Goal: Task Accomplishment & Management: Use online tool/utility

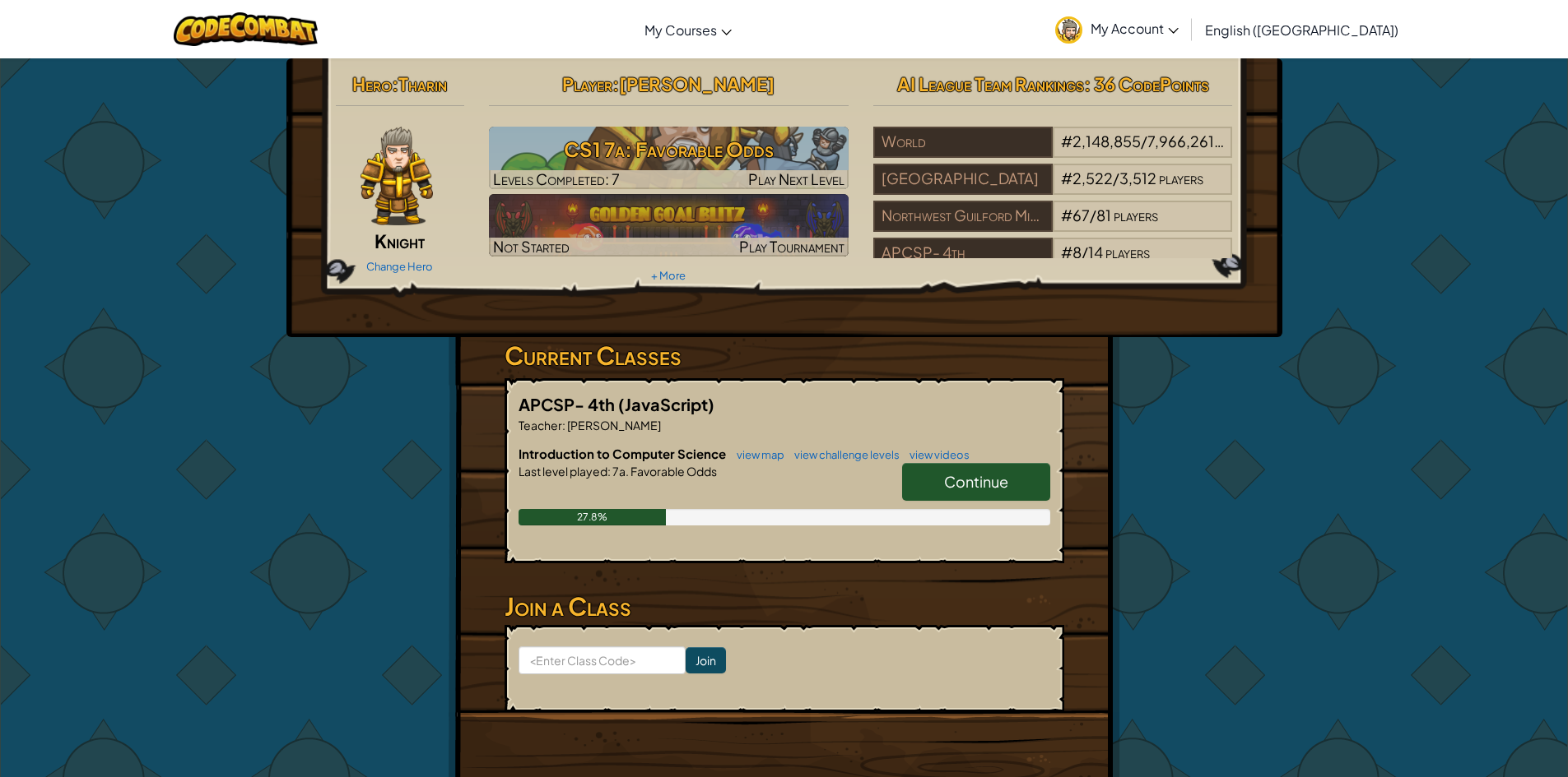
click at [974, 483] on span "Continue" at bounding box center [976, 481] width 65 height 19
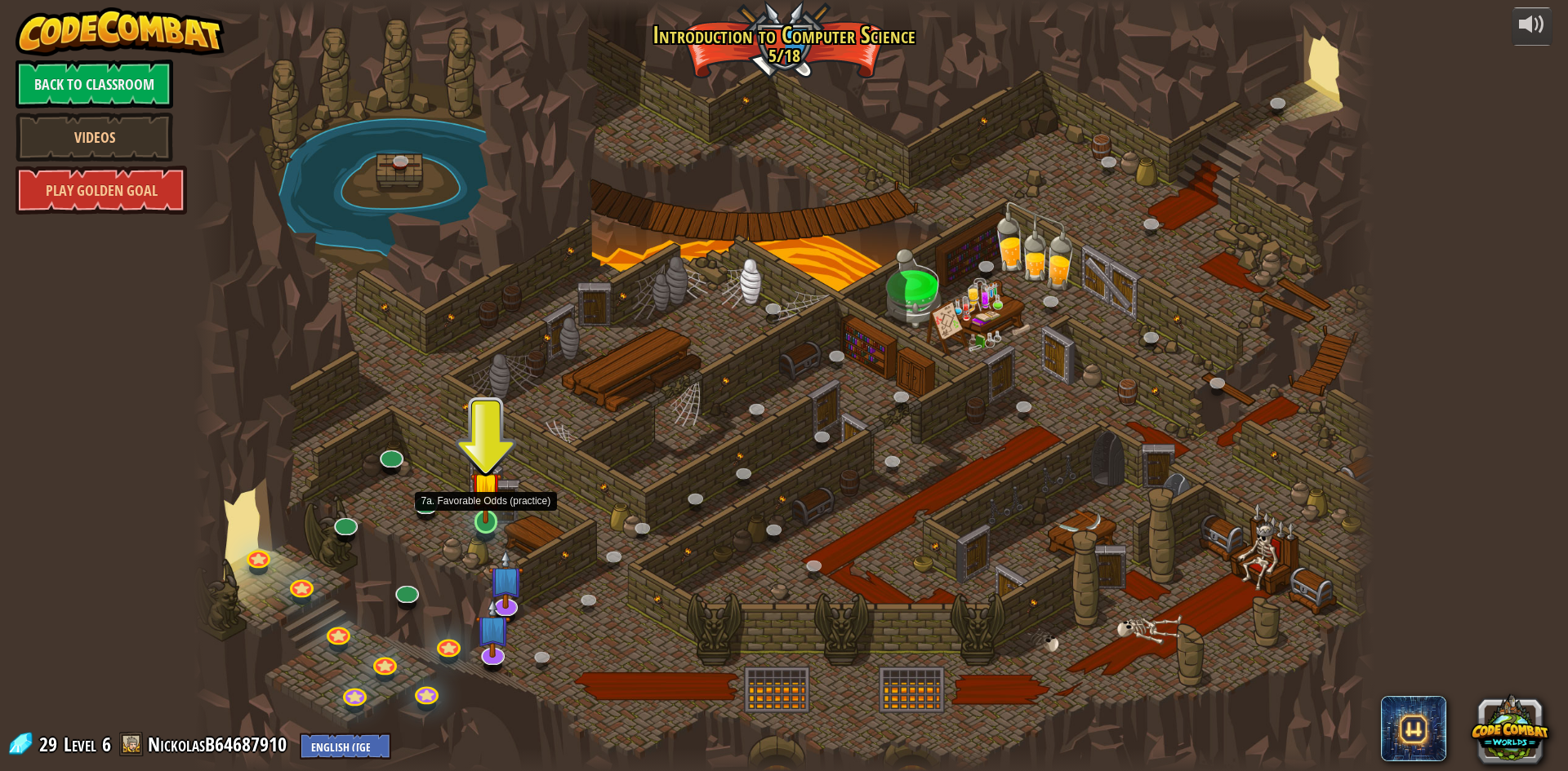
click at [498, 517] on img at bounding box center [485, 488] width 32 height 73
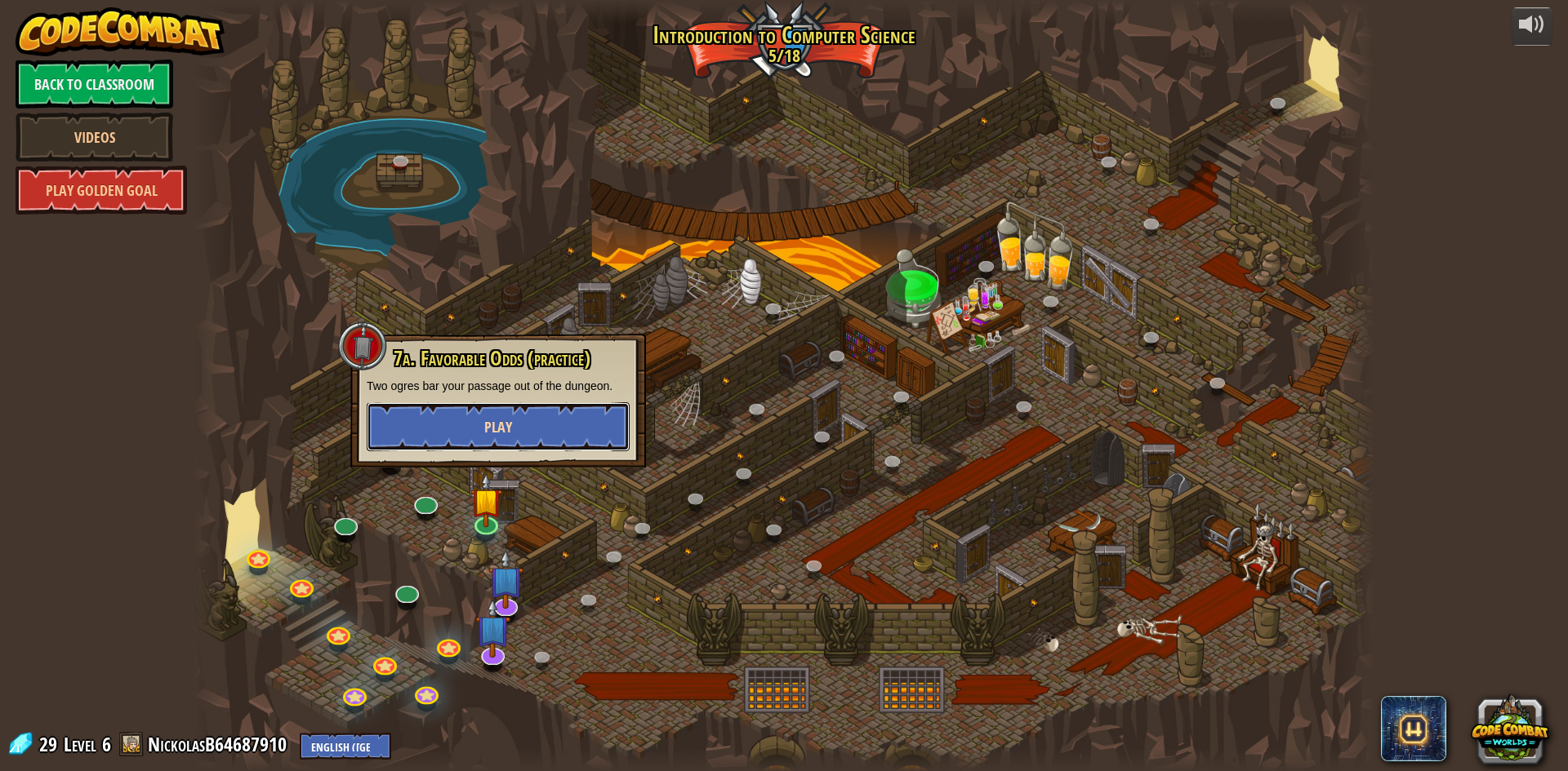
click at [520, 431] on button "Play" at bounding box center [498, 426] width 263 height 49
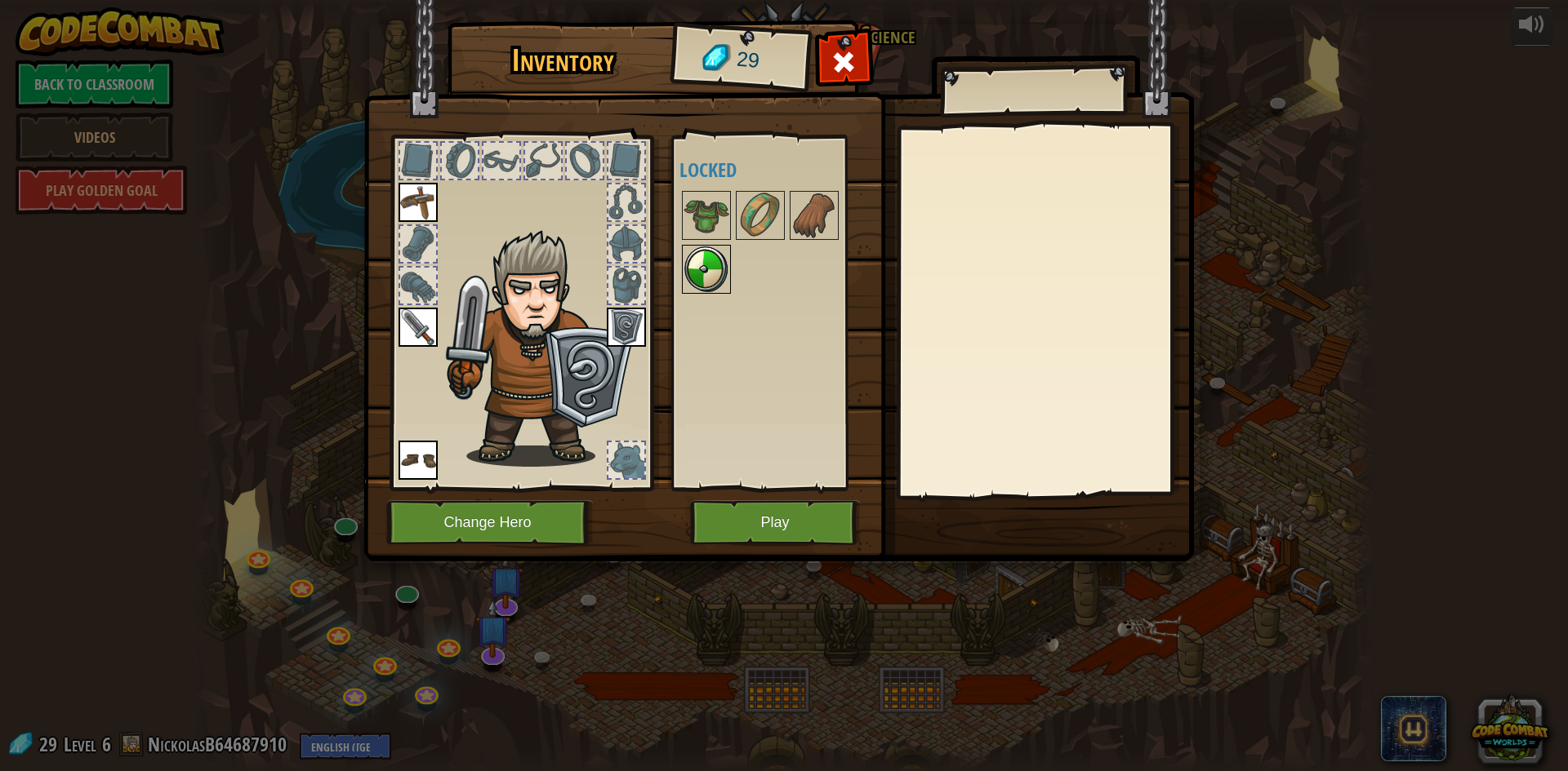
click at [699, 268] on img at bounding box center [706, 269] width 46 height 46
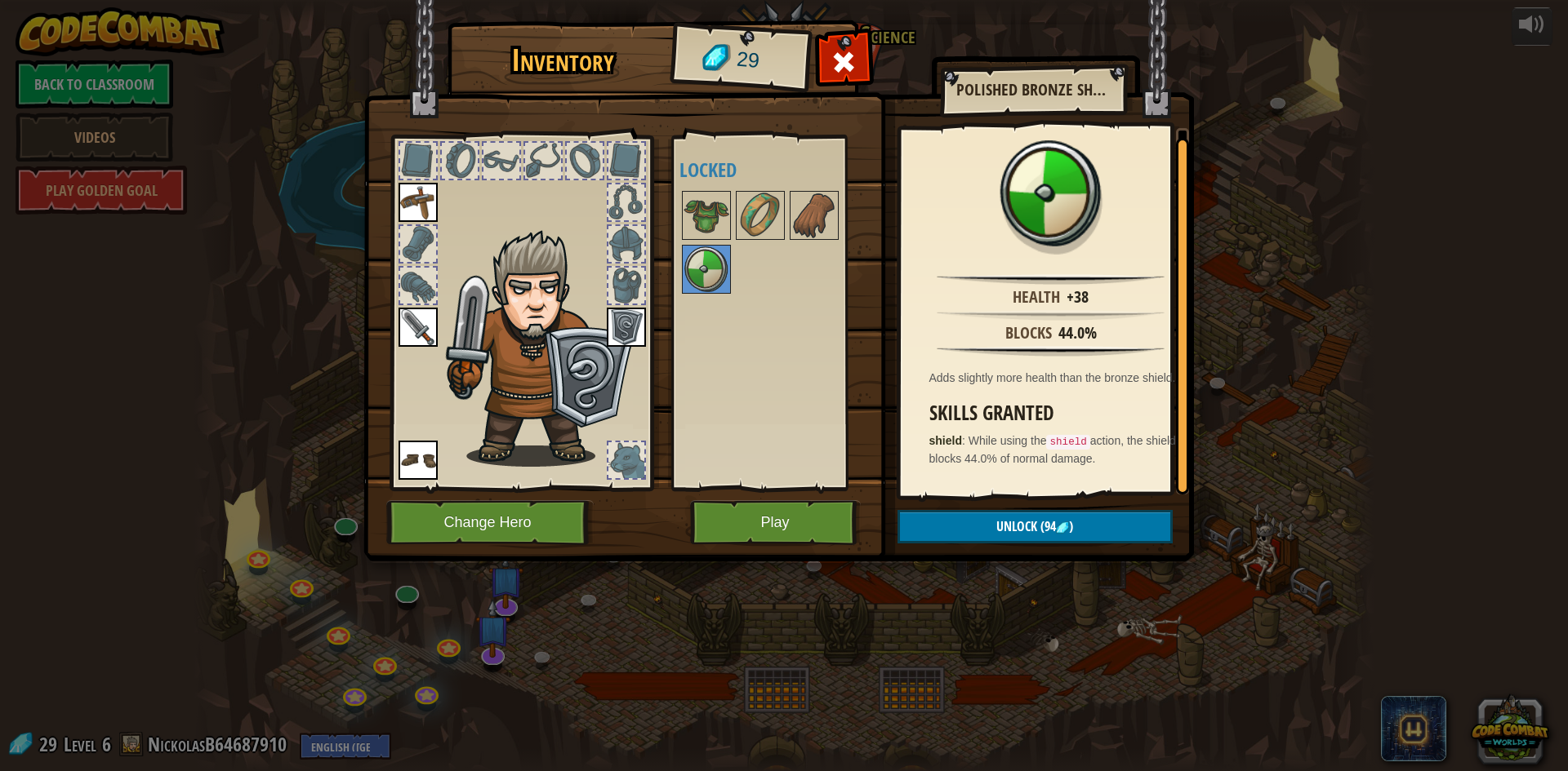
scroll to position [3, 0]
click at [763, 512] on button "Play" at bounding box center [775, 523] width 171 height 45
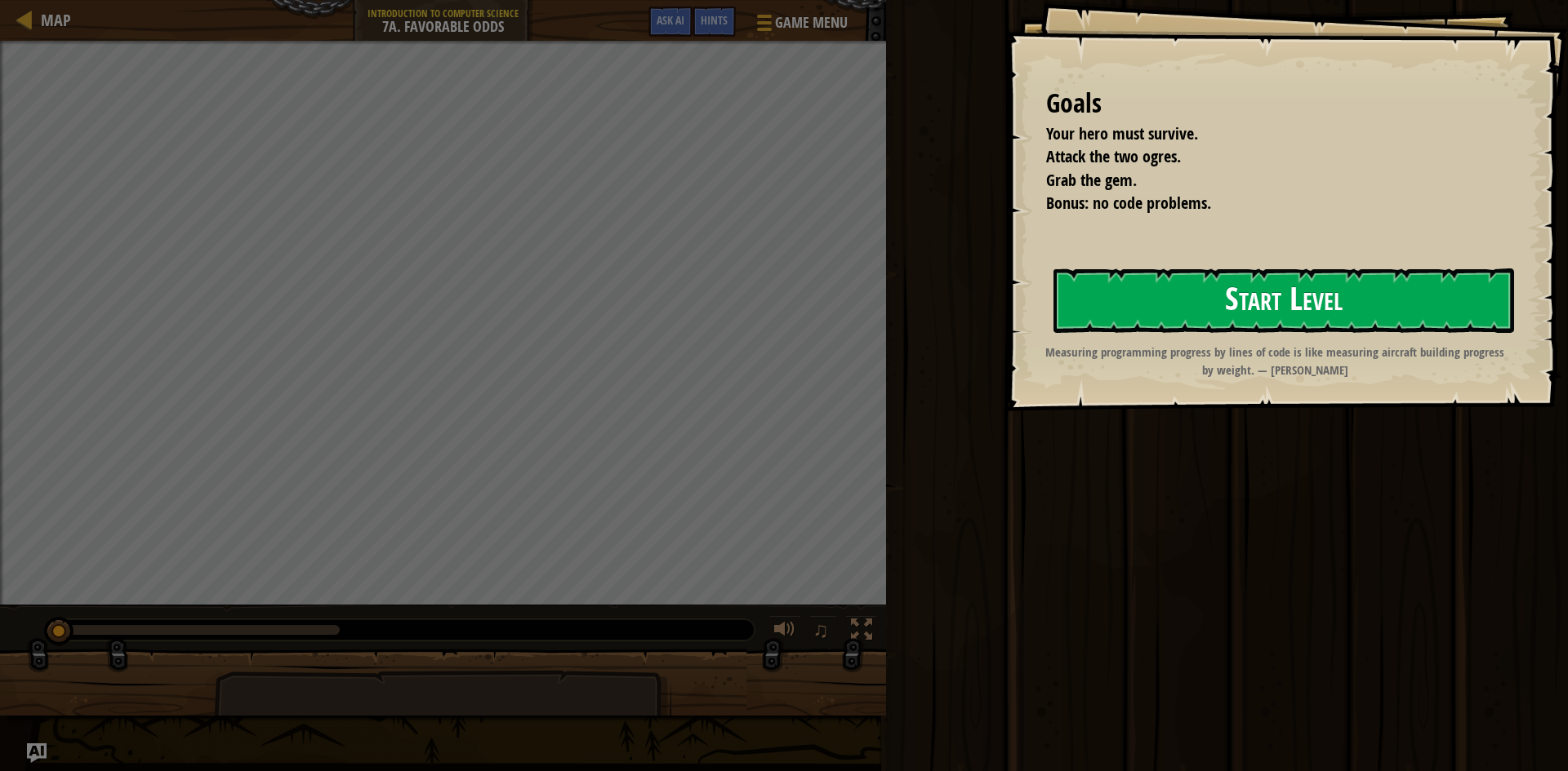
click at [1260, 319] on button "Start Level" at bounding box center [1283, 301] width 461 height 65
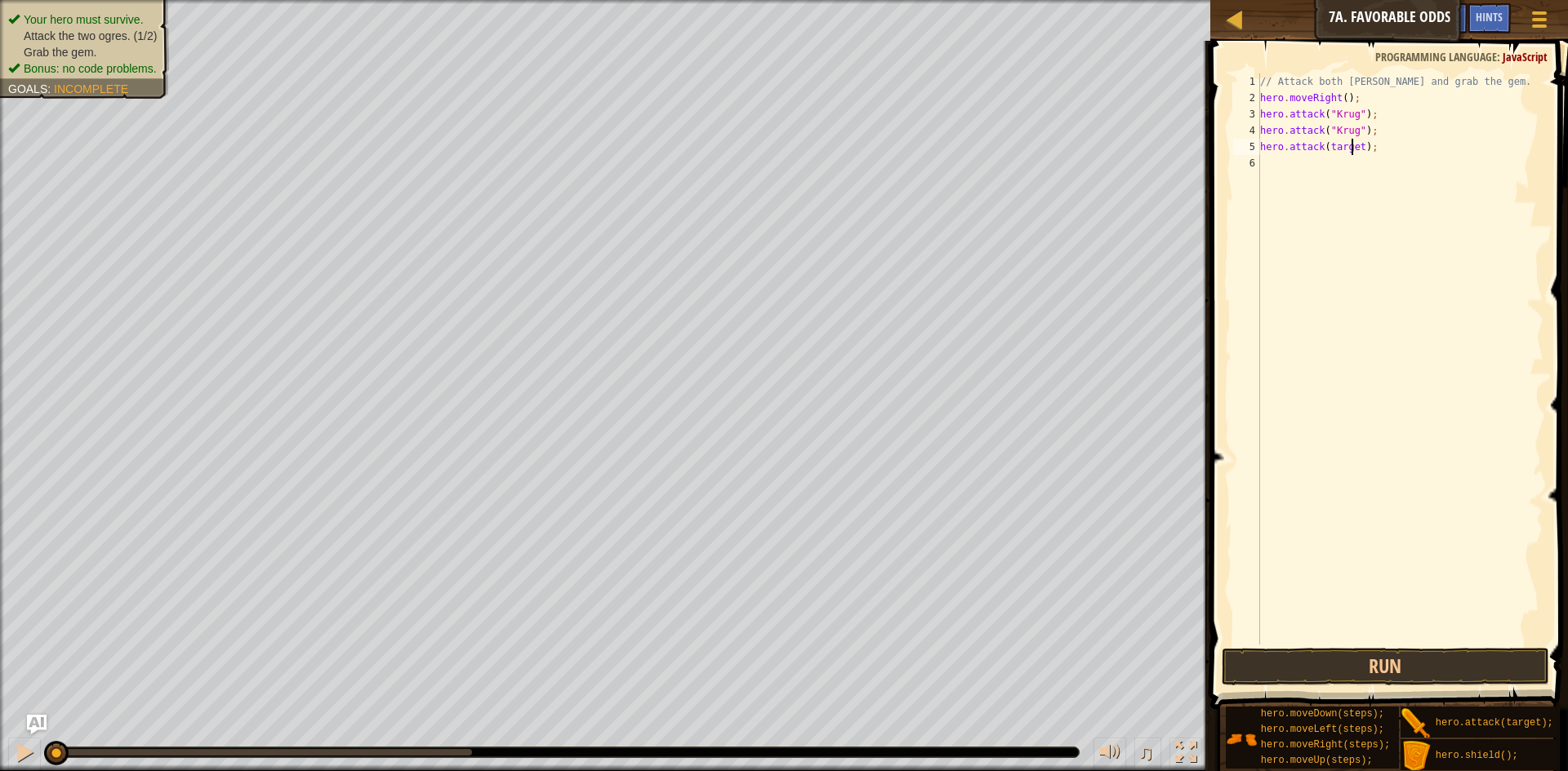
click at [1353, 145] on div "// Attack both [PERSON_NAME] and grab the gem. hero . moveRight ( ) ; hero . at…" at bounding box center [1400, 375] width 287 height 604
click at [1300, 149] on div "// Attack both [PERSON_NAME] and grab the gem. hero . moveRight ( ) ; hero . at…" at bounding box center [1400, 375] width 287 height 604
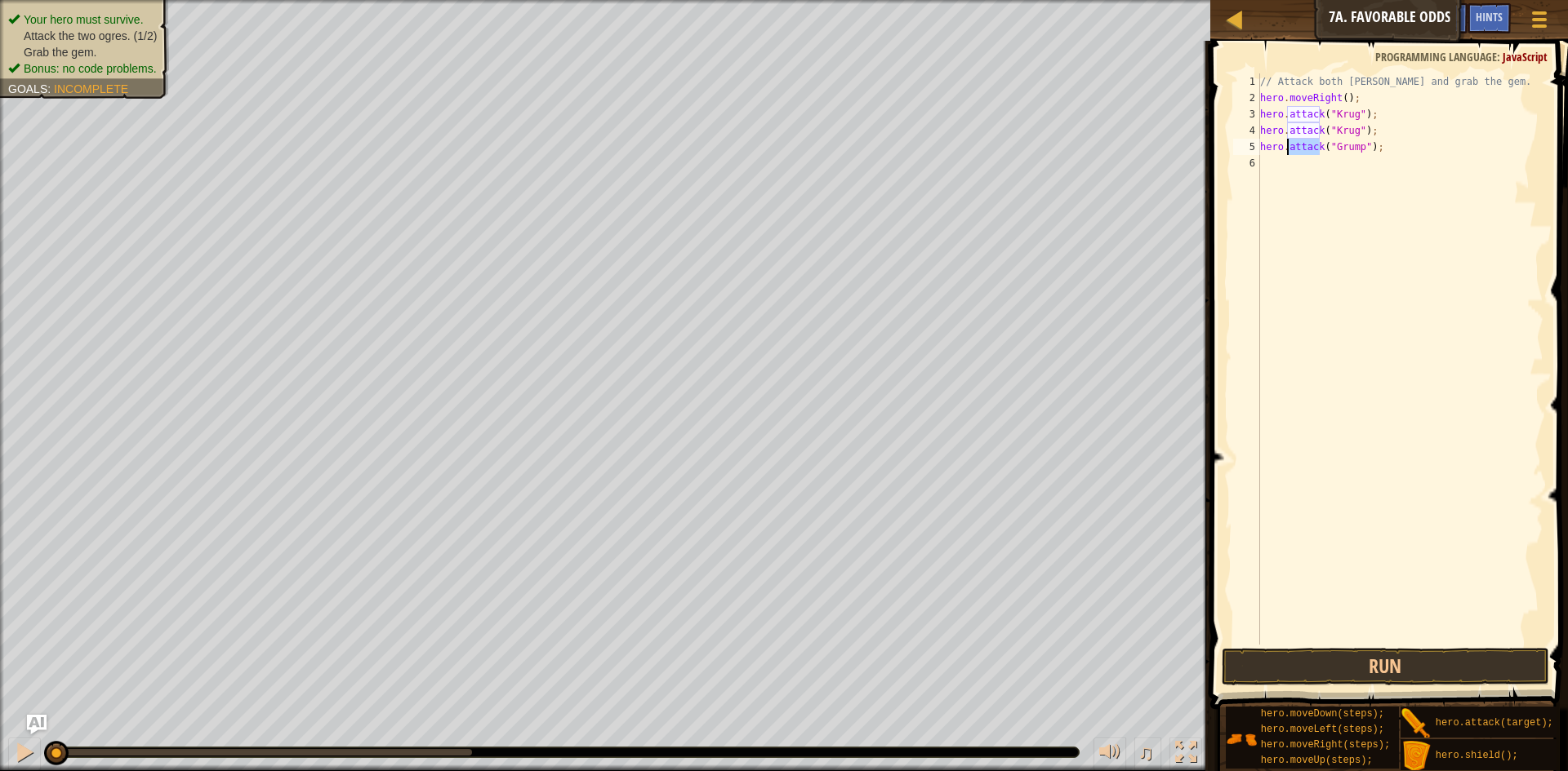
click at [1300, 149] on div "// Attack both [PERSON_NAME] and grab the gem. hero . moveRight ( ) ; hero . at…" at bounding box center [1400, 359] width 287 height 571
click at [1300, 149] on div "// Attack both [PERSON_NAME] and grab the gem. hero . moveRight ( ) ; hero . at…" at bounding box center [1400, 375] width 287 height 604
type textarea "hero.attack("Grump");"
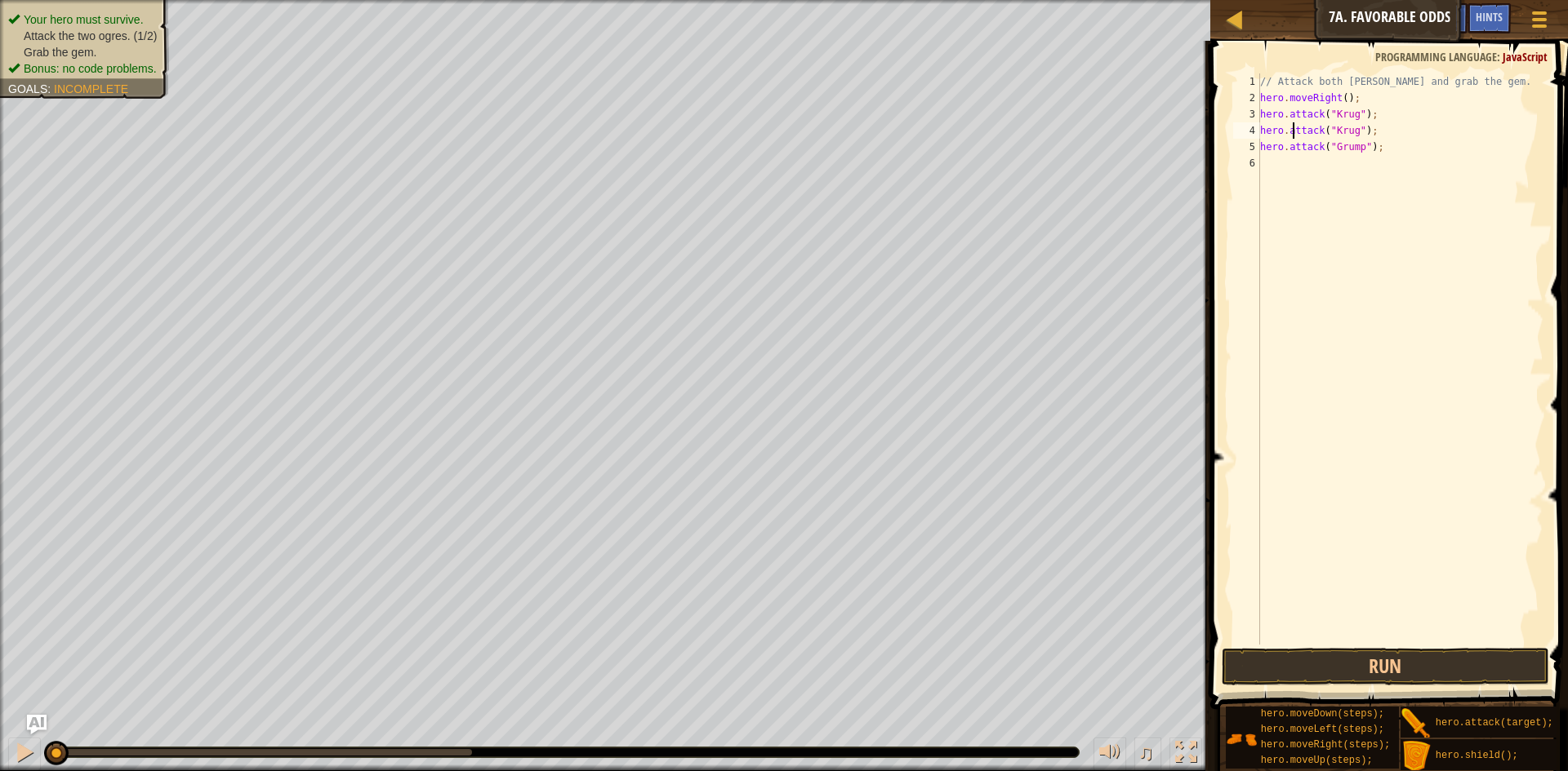
click at [1294, 132] on div "// Attack both [PERSON_NAME] and grab the gem. hero . moveRight ( ) ; hero . at…" at bounding box center [1400, 375] width 287 height 604
type textarea "hero.attack("[PERSON_NAME]");"
click at [1299, 157] on div "// Attack both [PERSON_NAME] and grab the gem. hero . moveRight ( ) ; hero . at…" at bounding box center [1400, 375] width 287 height 604
click at [1299, 146] on div "// Attack both [PERSON_NAME] and grab the gem. hero . moveRight ( ) ; hero . at…" at bounding box center [1400, 375] width 287 height 604
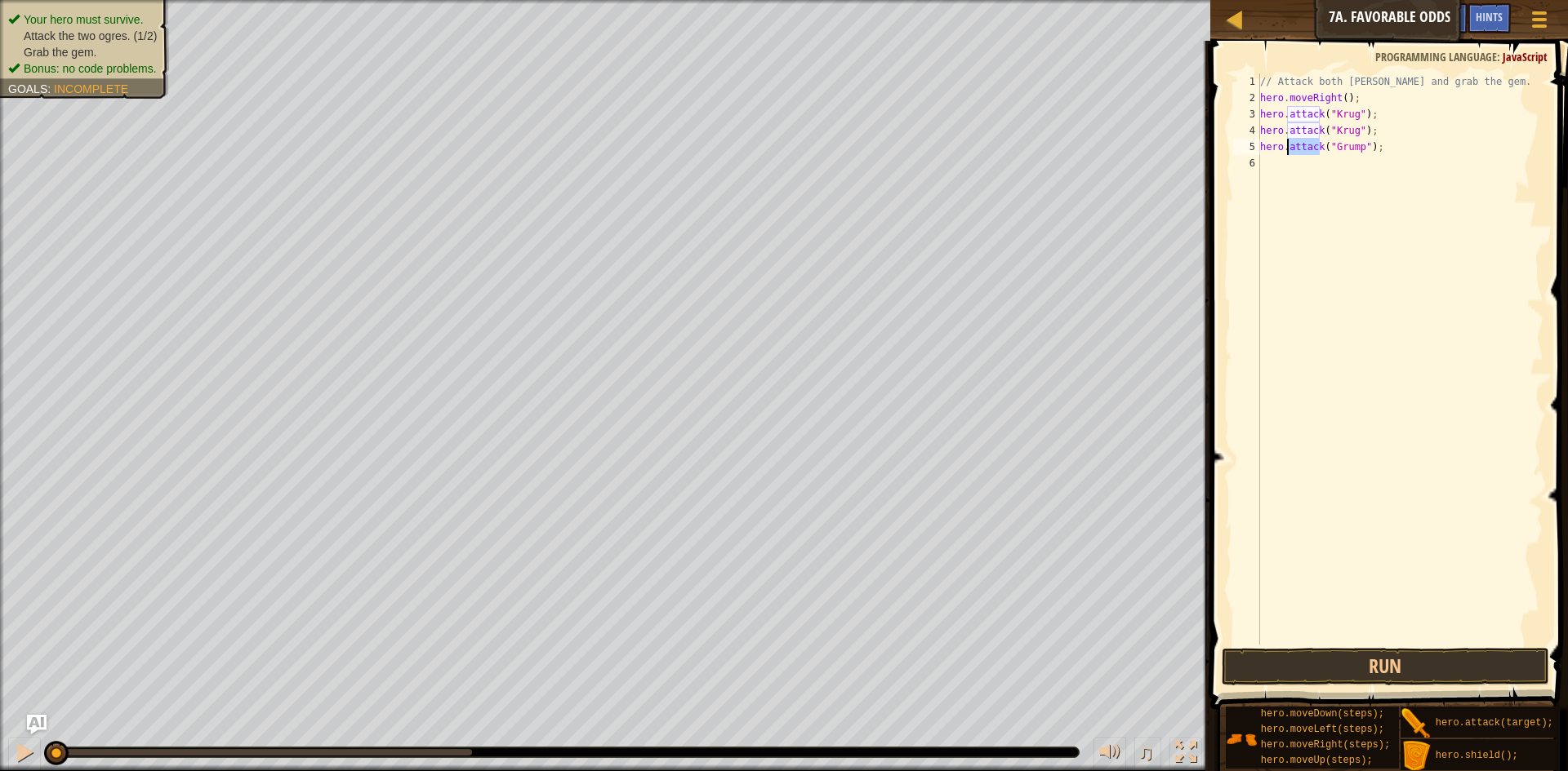
click at [1299, 146] on div "// Attack both [PERSON_NAME] and grab the gem. hero . moveRight ( ) ; hero . at…" at bounding box center [1400, 375] width 287 height 604
type textarea "hero.attack("Grump");"
click at [1379, 164] on div "// Attack both [PERSON_NAME] and grab the gem. hero . moveRight ( ) ; hero . at…" at bounding box center [1400, 359] width 287 height 571
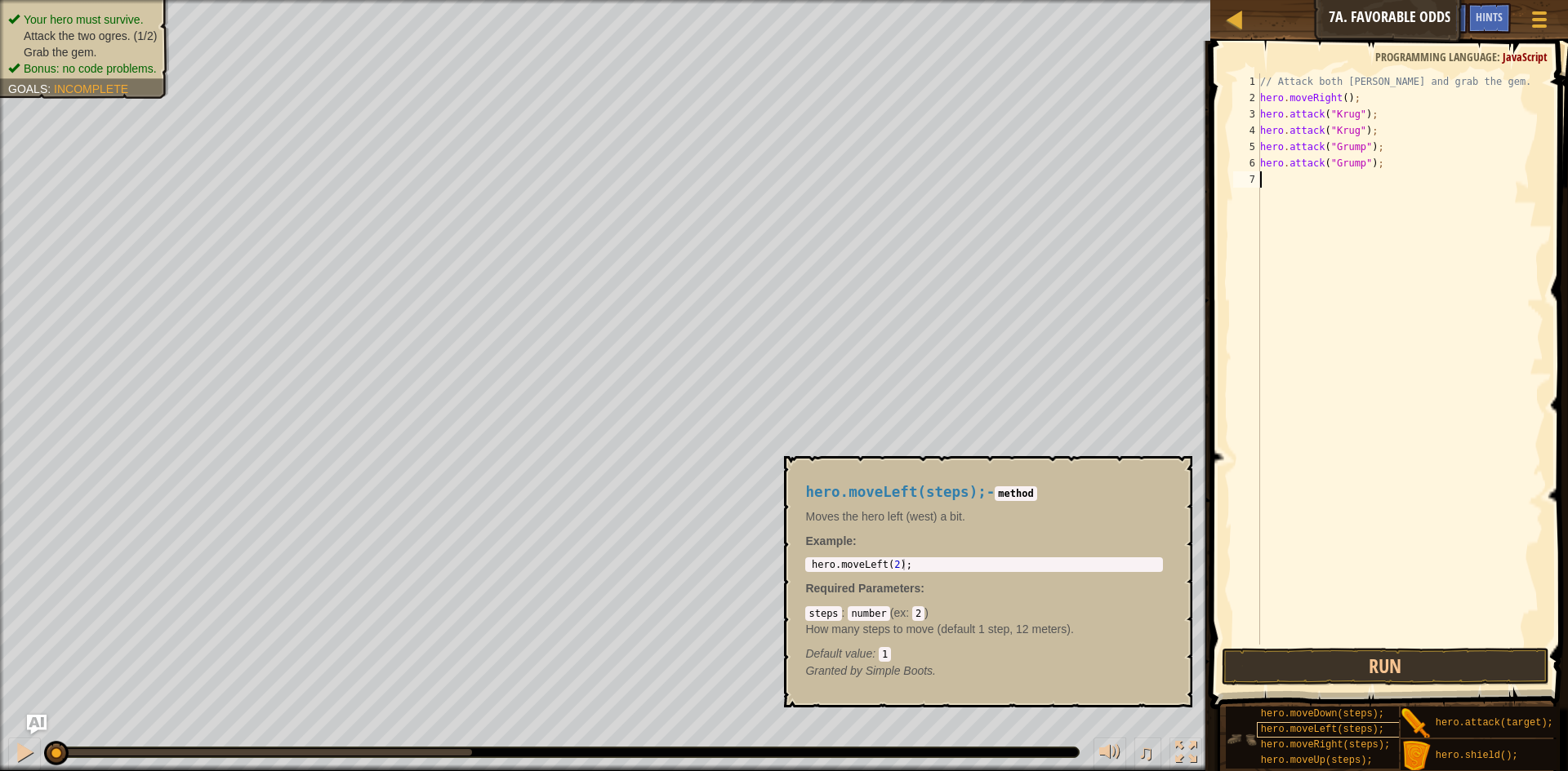
scroll to position [0, 0]
type textarea "hero.moveRight(steps);"
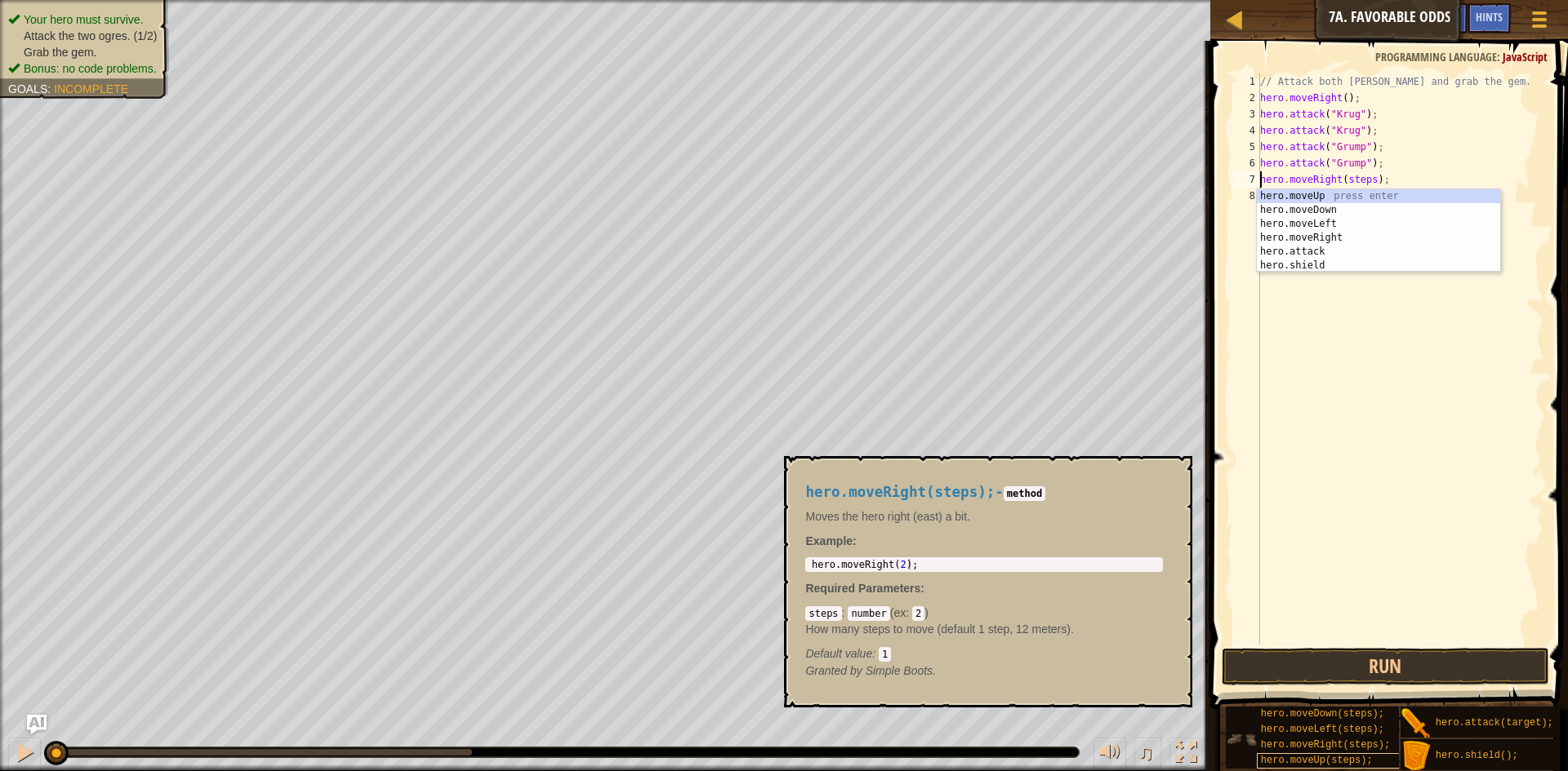
scroll to position [12, 0]
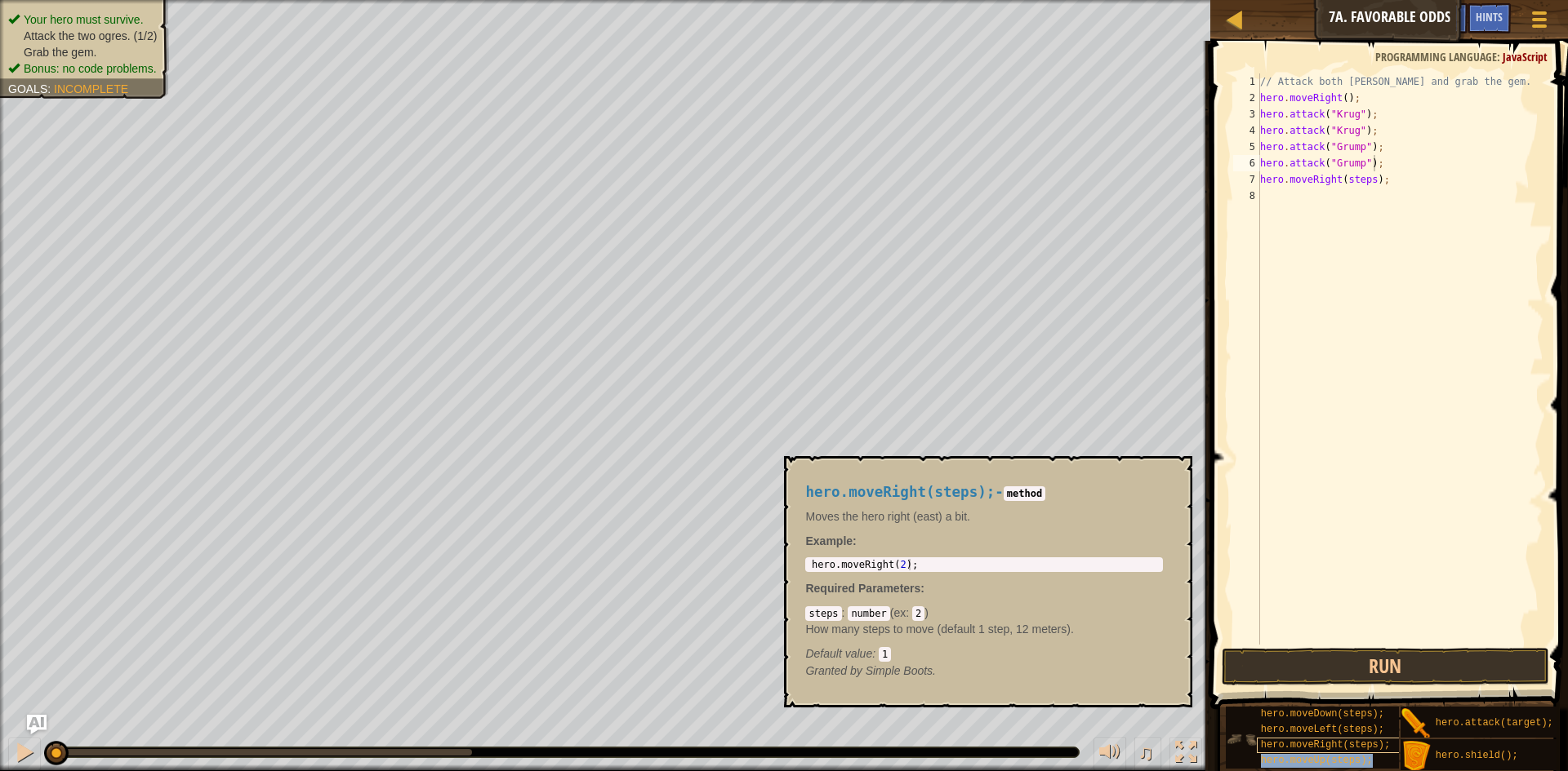
type textarea "hero.moveRight(steps);"
type textarea "hero.moveUp(steps);"
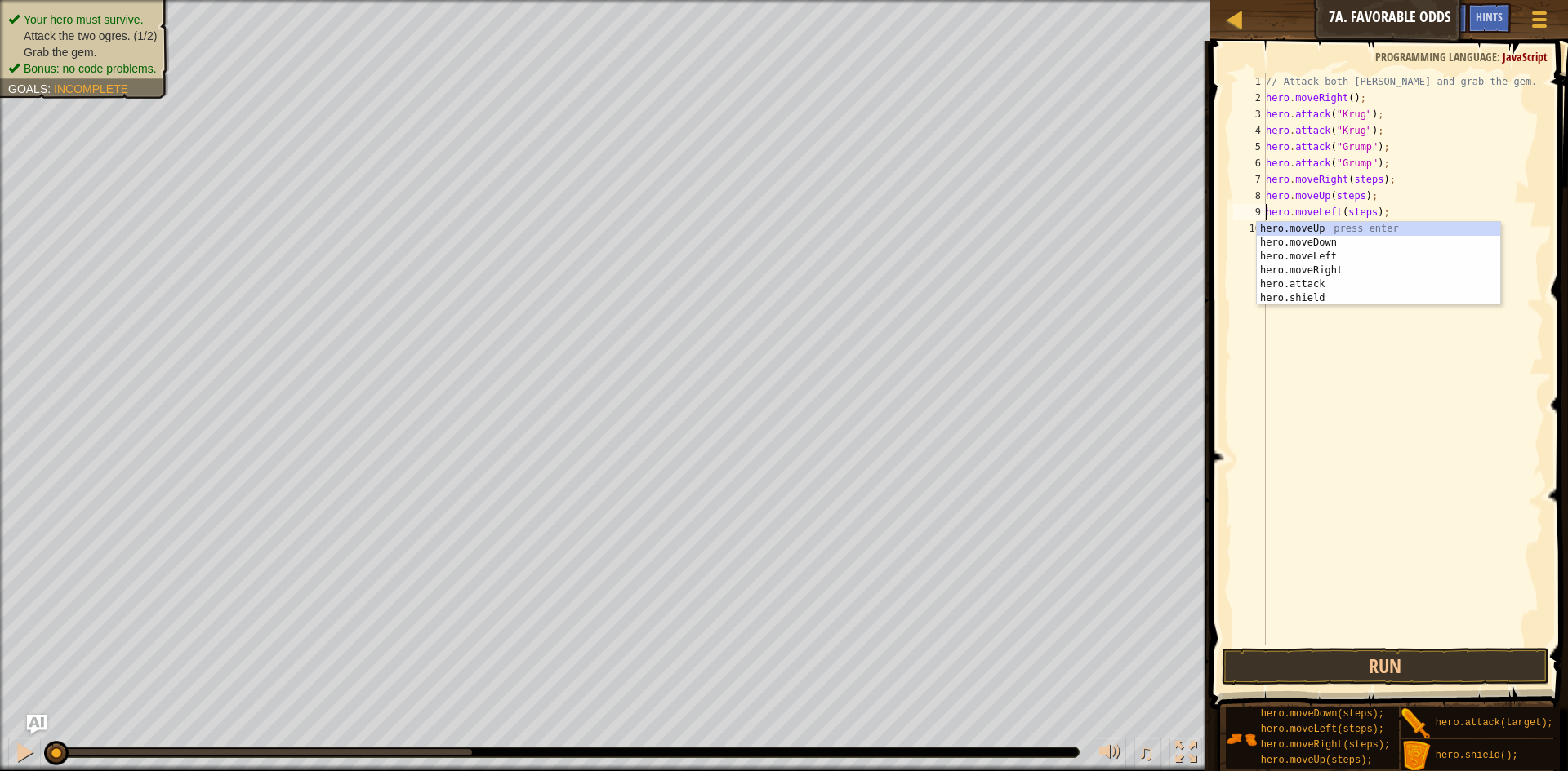
click at [1361, 212] on div "// Attack both [PERSON_NAME] and grab the gem. hero . moveRight ( ) ; hero . at…" at bounding box center [1403, 375] width 282 height 604
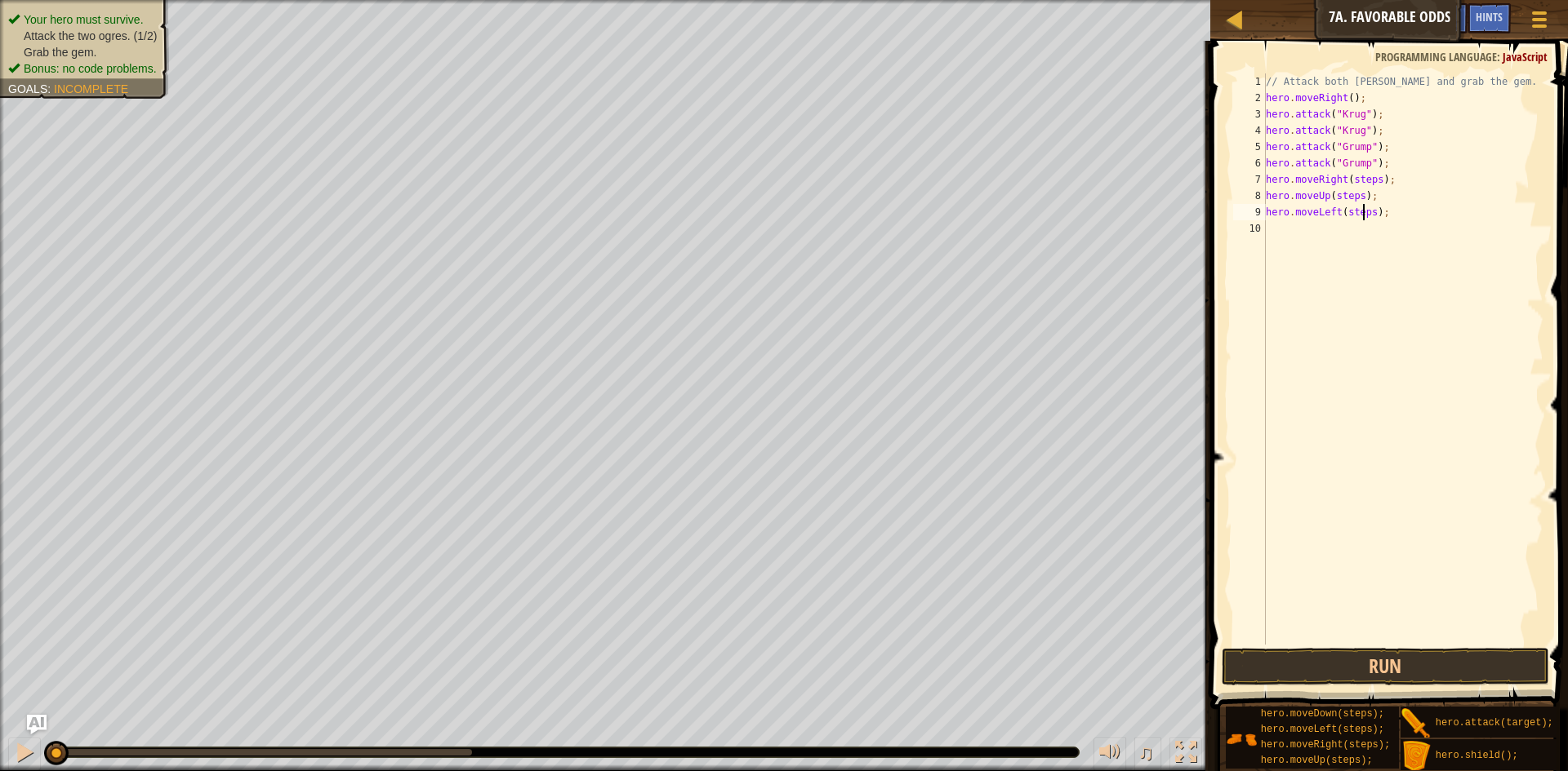
click at [1361, 212] on div "// Attack both [PERSON_NAME] and grab the gem. hero . moveRight ( ) ; hero . at…" at bounding box center [1403, 375] width 282 height 604
click at [1347, 196] on div "// Attack both [PERSON_NAME] and grab the gem. hero . moveRight ( ) ; hero . at…" at bounding box center [1403, 375] width 282 height 604
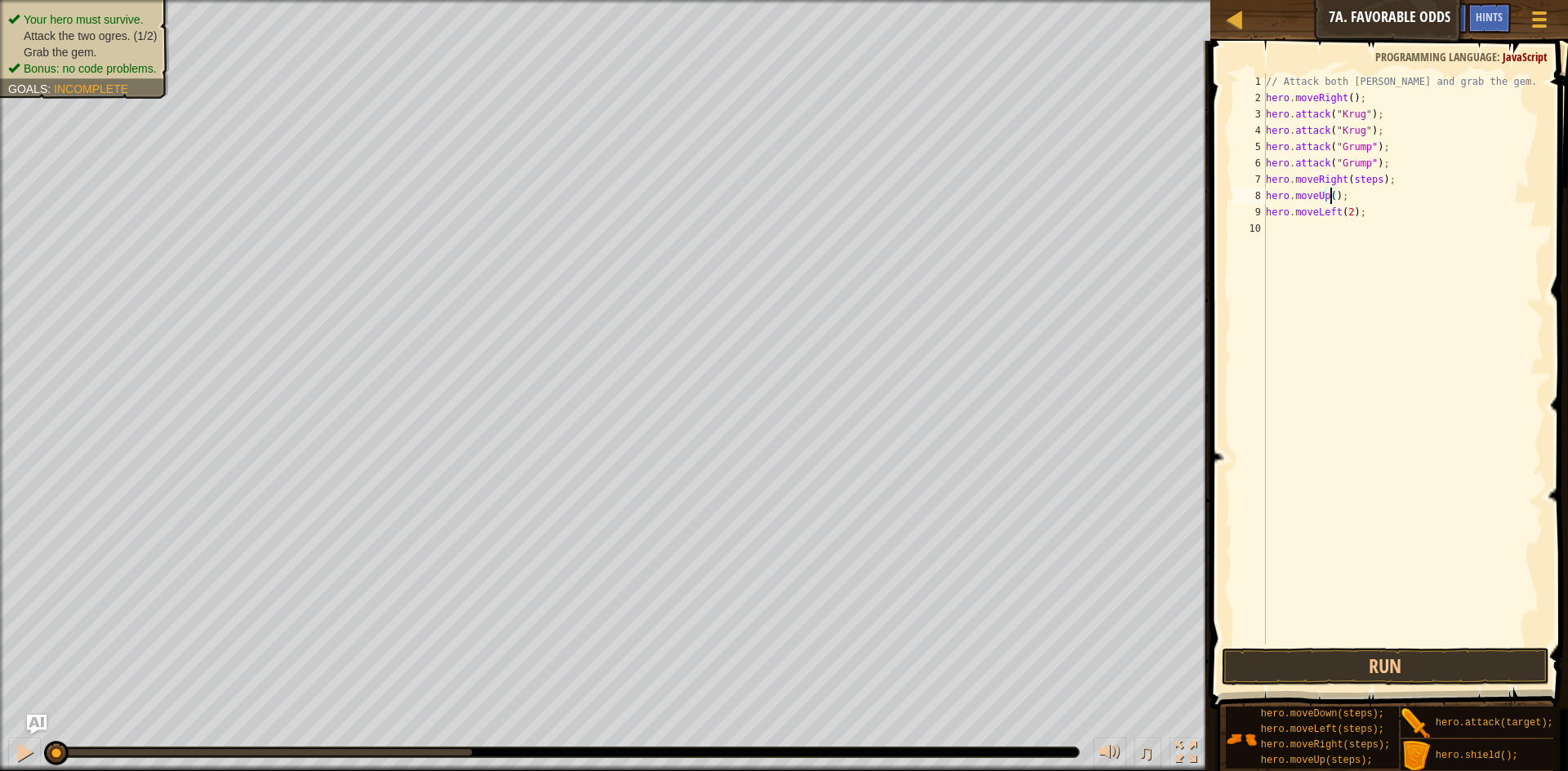
click at [1366, 180] on div "// Attack both [PERSON_NAME] and grab the gem. hero . moveRight ( ) ; hero . at…" at bounding box center [1403, 375] width 282 height 604
click at [1434, 664] on button "Run" at bounding box center [1385, 666] width 328 height 37
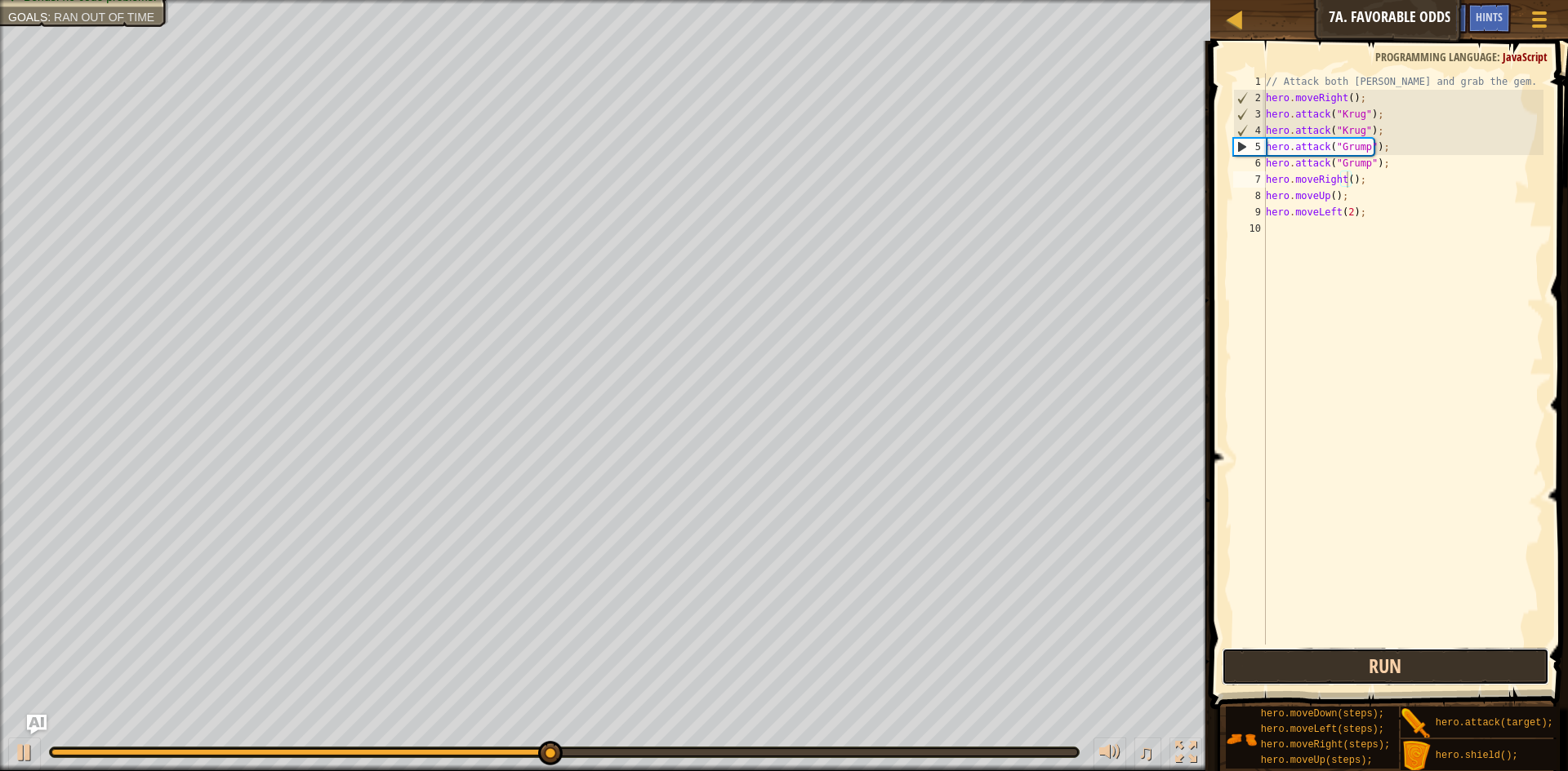
click at [1368, 671] on button "Run" at bounding box center [1385, 666] width 328 height 37
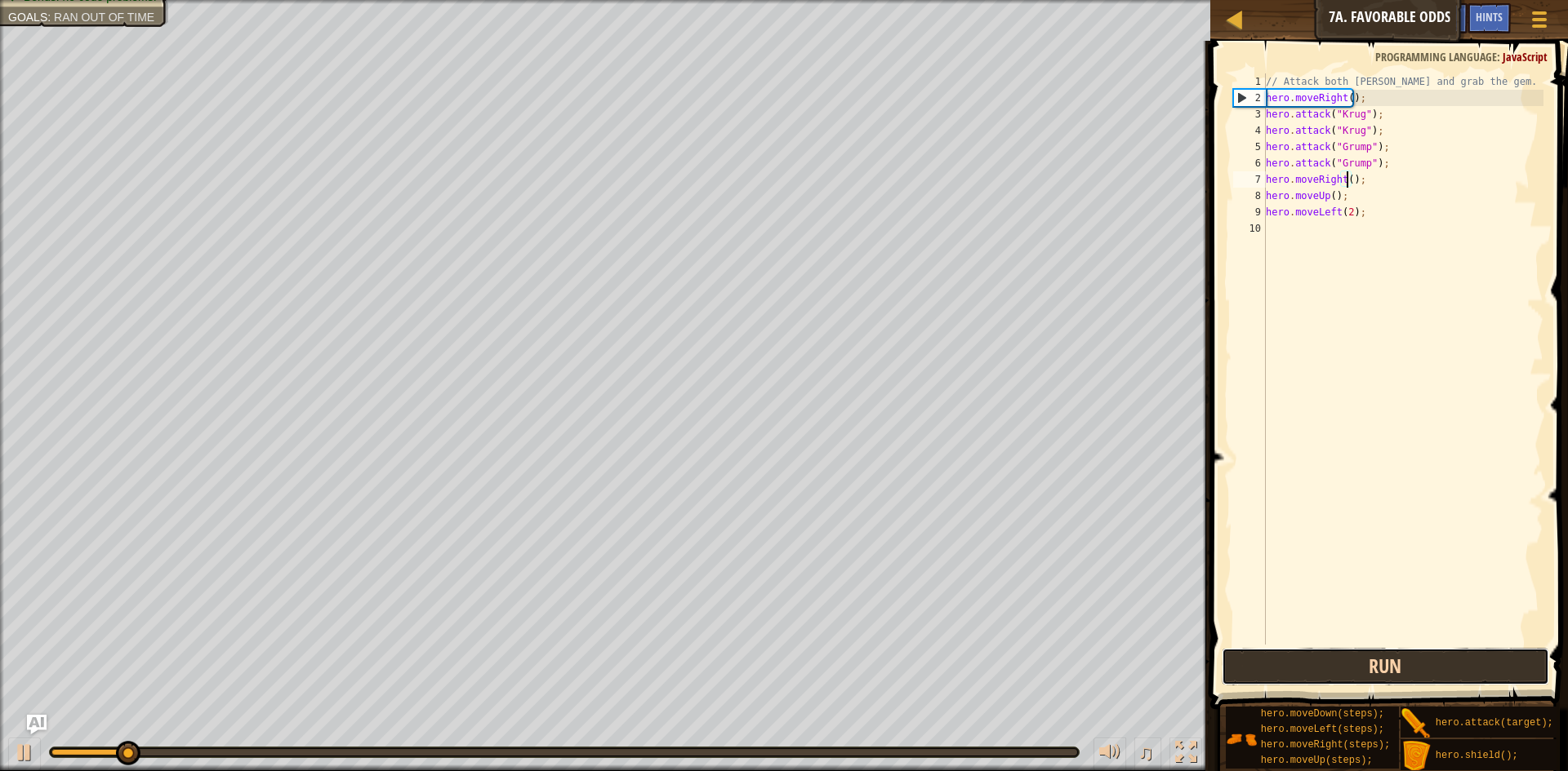
click at [1368, 671] on button "Run" at bounding box center [1385, 666] width 328 height 37
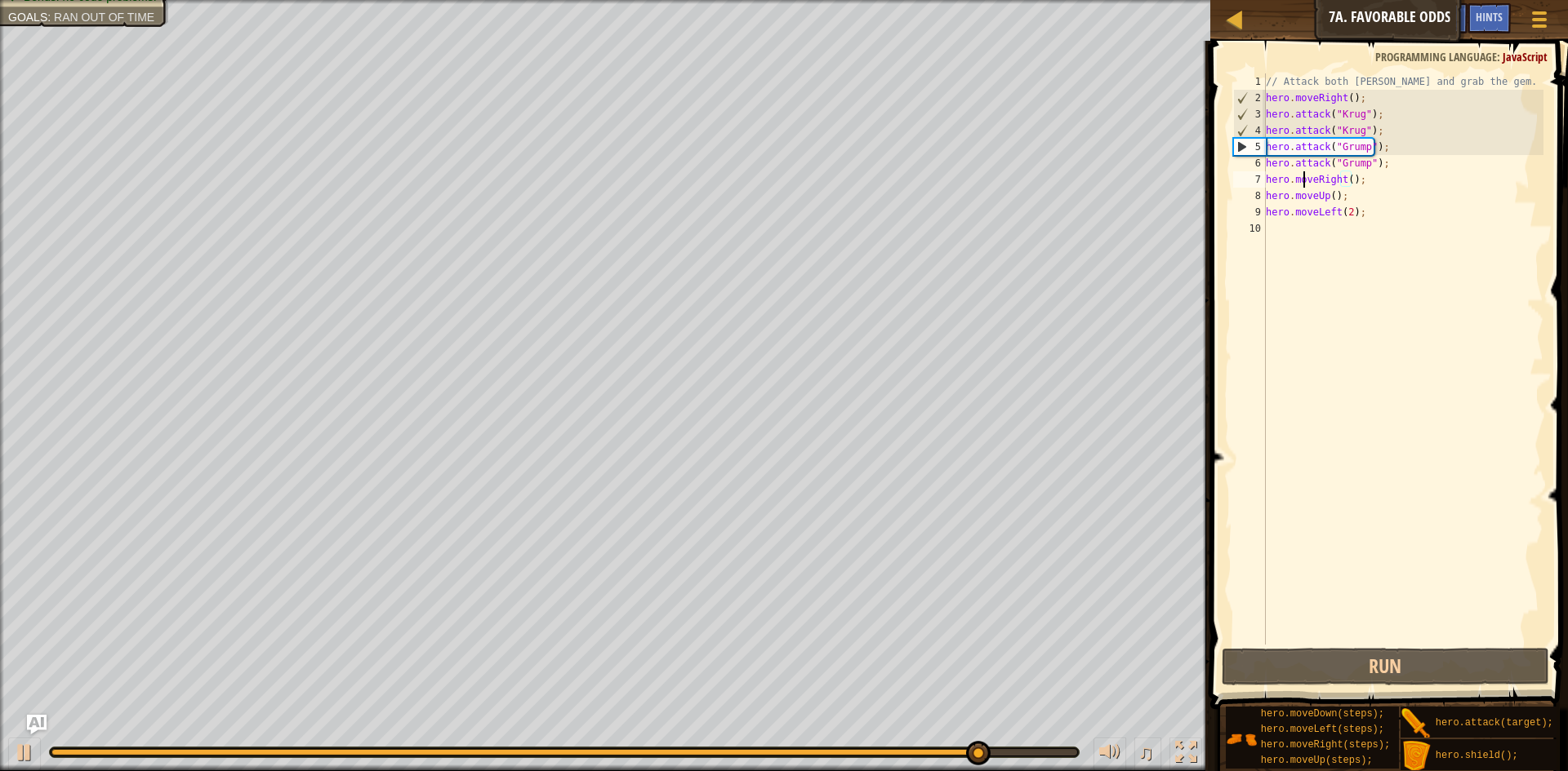
click at [1300, 182] on div "// Attack both [PERSON_NAME] and grab the gem. hero . moveRight ( ) ; hero . at…" at bounding box center [1403, 375] width 282 height 604
click at [1294, 140] on div "// Attack both [PERSON_NAME] and grab the gem. hero . moveRight ( ) ; hero . at…" at bounding box center [1403, 375] width 282 height 604
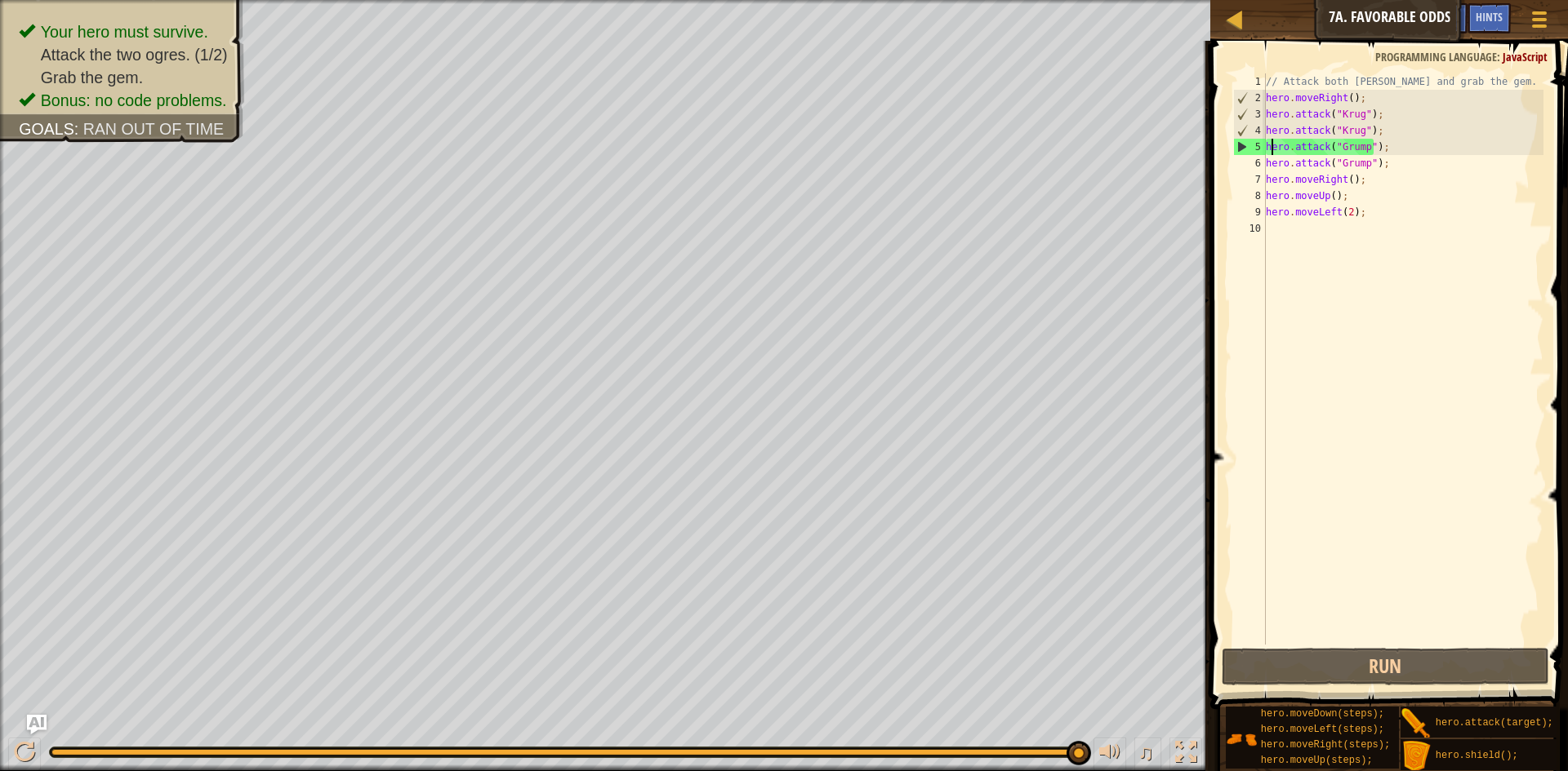
click at [1270, 146] on div "// Attack both [PERSON_NAME] and grab the gem. hero . moveRight ( ) ; hero . at…" at bounding box center [1403, 375] width 282 height 604
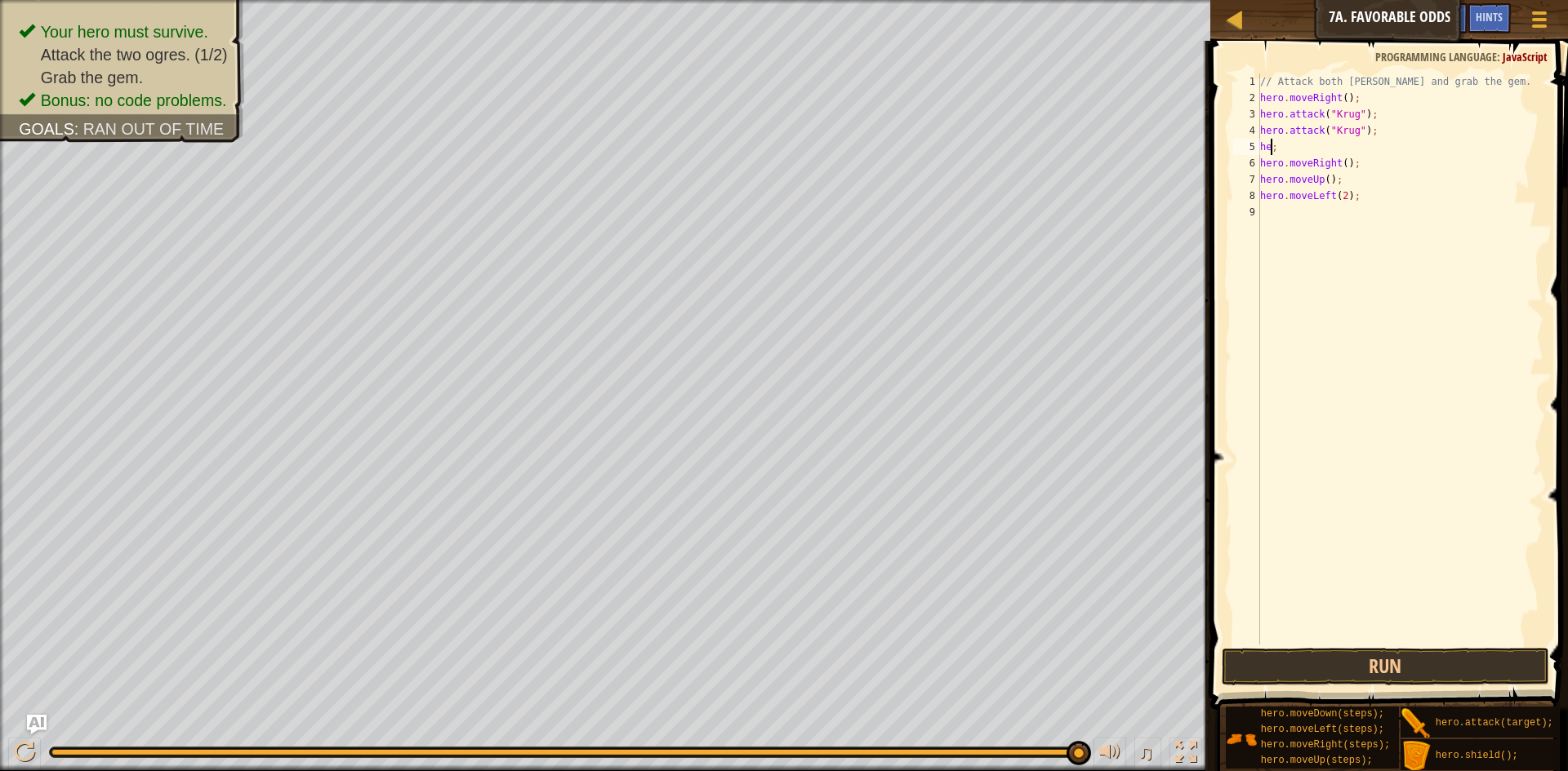
scroll to position [8, 0]
type textarea ";"
click at [1343, 163] on div "// Attack both [PERSON_NAME] and grab the gem. hero . moveRight ( ) ; hero . at…" at bounding box center [1400, 375] width 287 height 604
type textarea "hero.moveUp();"
click at [1333, 163] on div "// Attack both [PERSON_NAME] and grab the gem. hero . moveRight ( ) ; hero . at…" at bounding box center [1400, 359] width 287 height 571
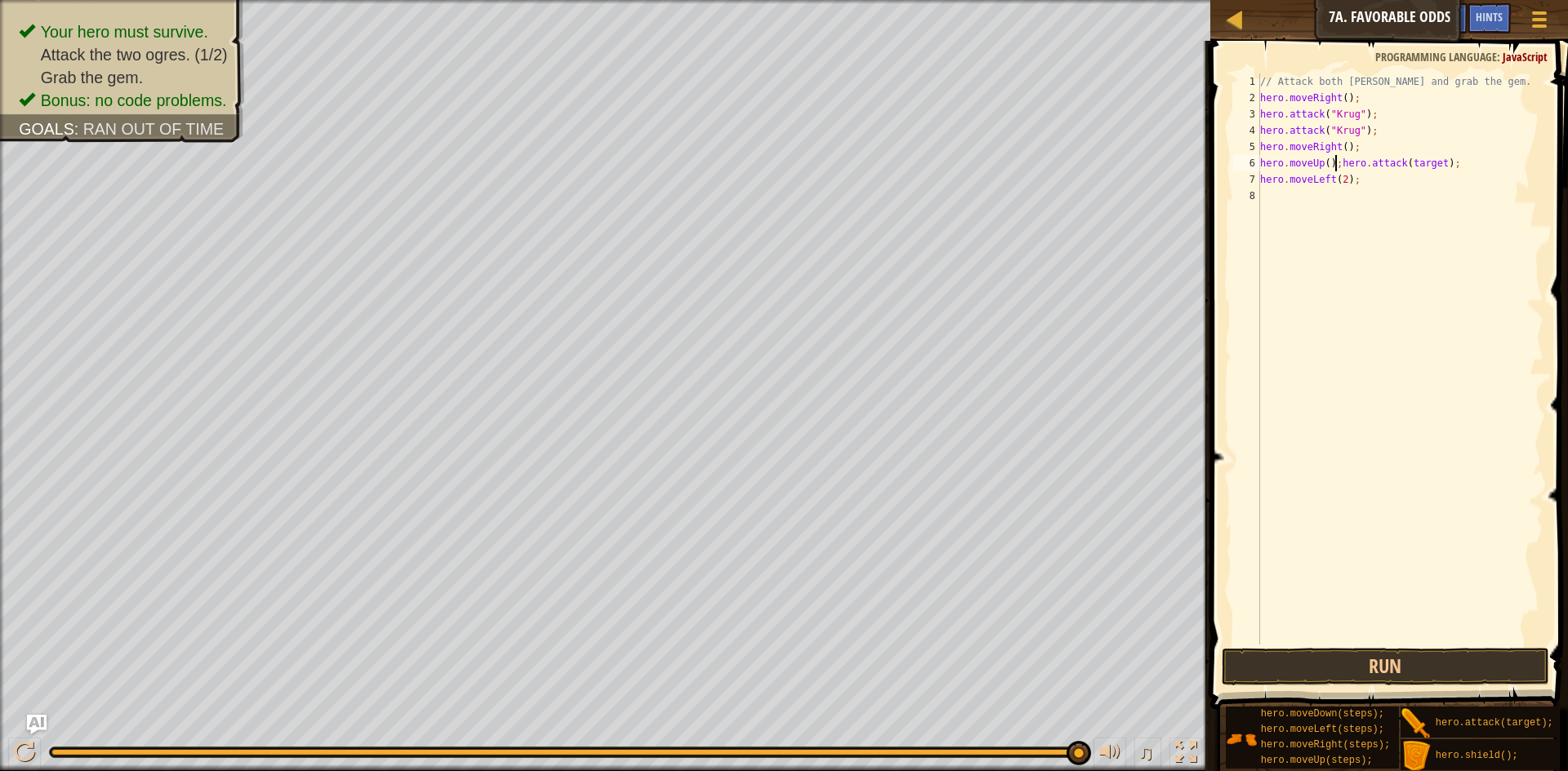
type textarea "hero.attack(target);"
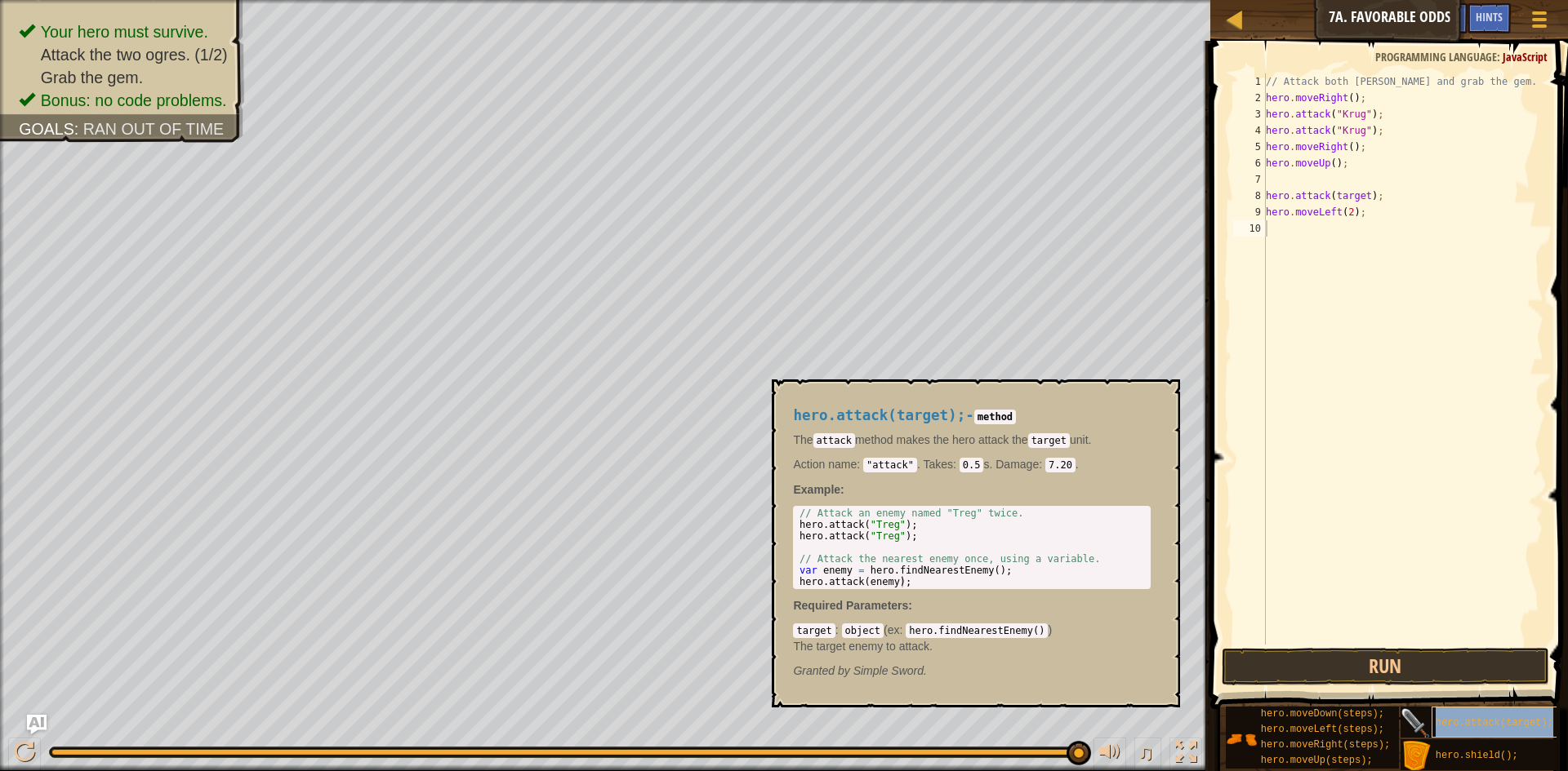
type textarea "hero.attack(target);"
type textarea "hero.moveUp();"
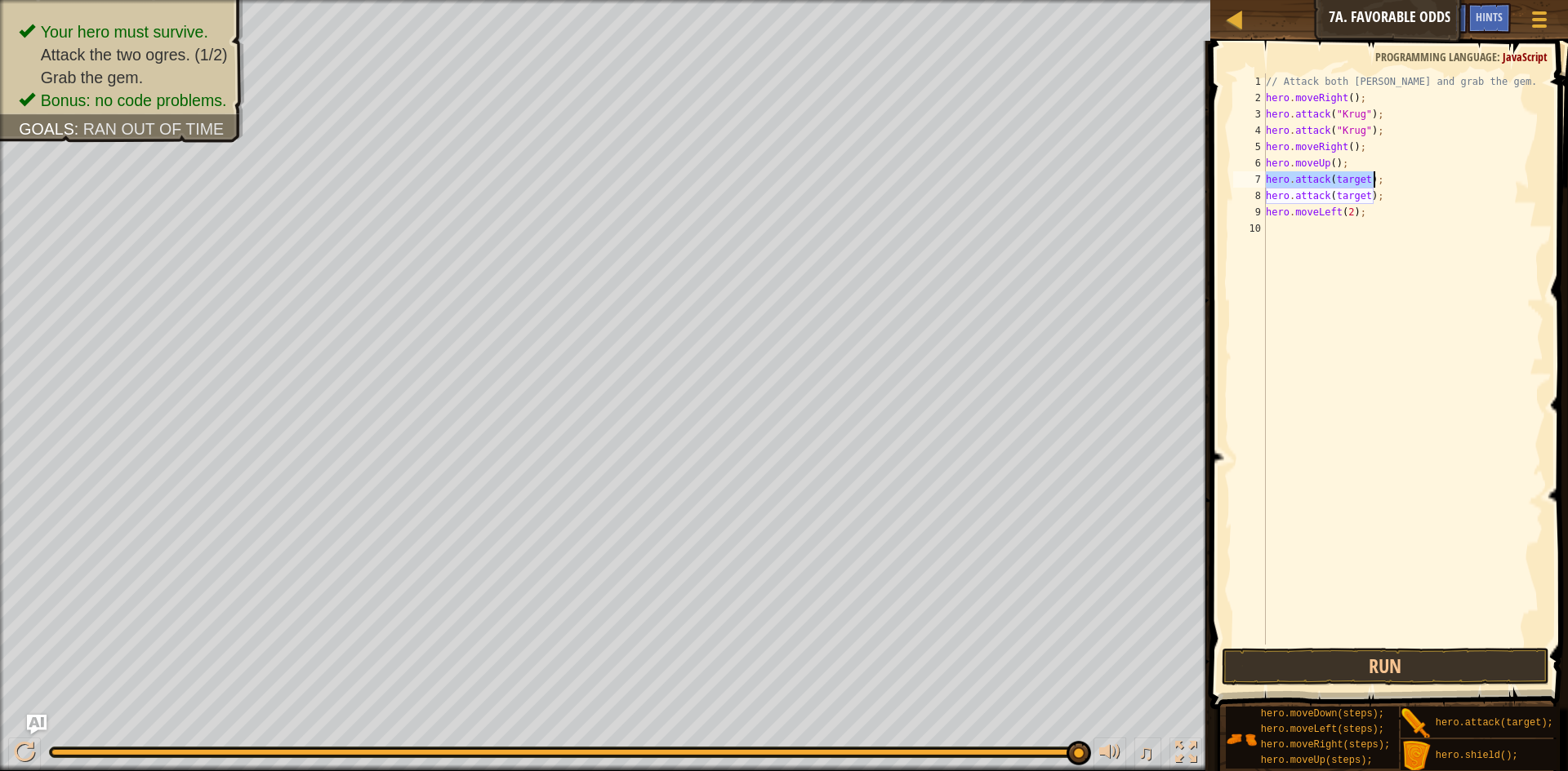
click at [1344, 173] on div "// Attack both [PERSON_NAME] and grab the gem. hero . moveRight ( ) ; hero . at…" at bounding box center [1403, 359] width 281 height 571
click at [1383, 187] on div "// Attack both [PERSON_NAME] and grab the gem. hero . moveRight ( ) ; hero . at…" at bounding box center [1403, 375] width 282 height 604
click at [1381, 183] on div "// Attack both [PERSON_NAME] and grab the gem. hero . moveRight ( ) ; hero . at…" at bounding box center [1400, 375] width 287 height 604
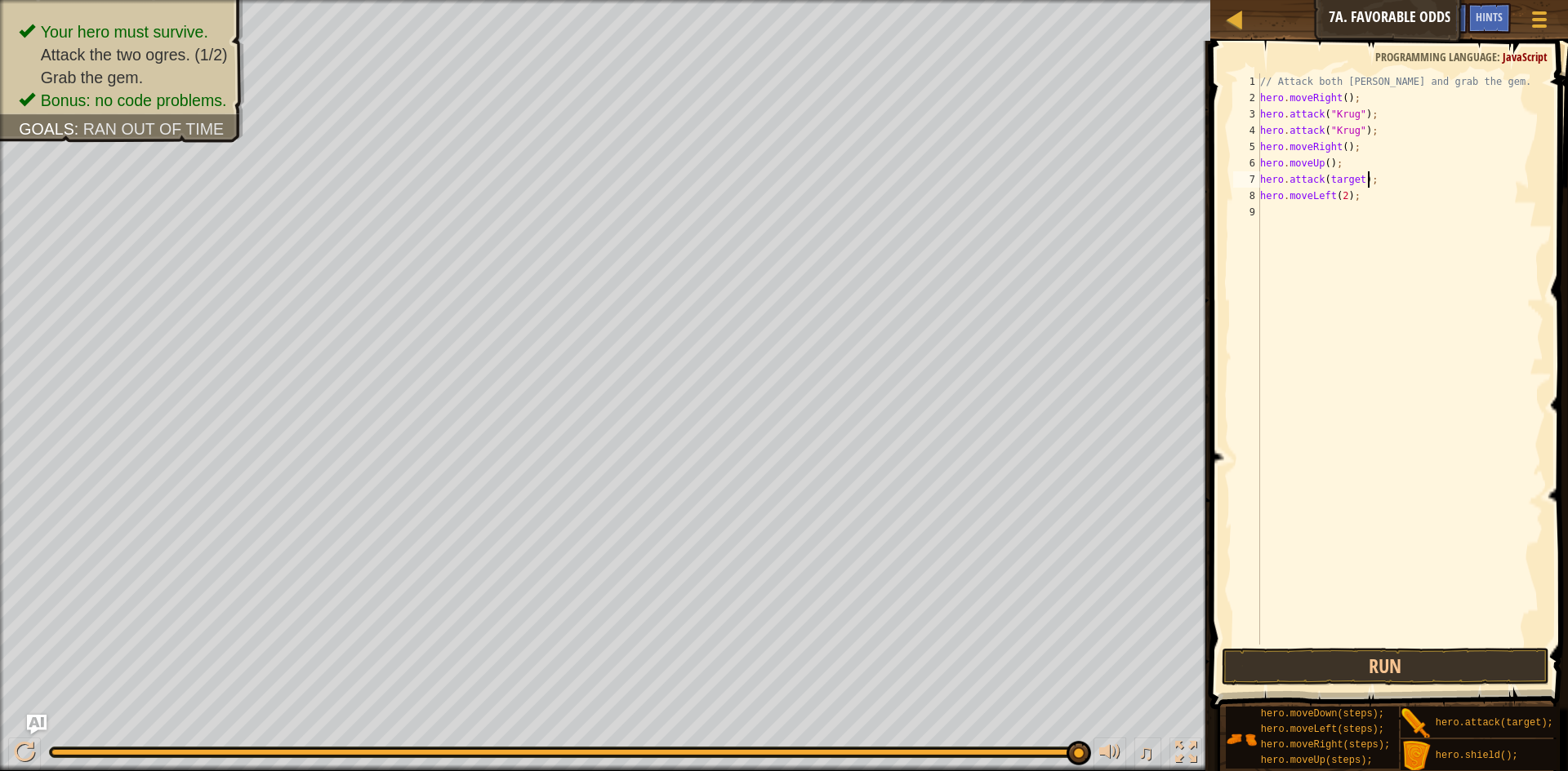
click at [1381, 183] on div "// Attack both [PERSON_NAME] and grab the gem. hero . moveRight ( ) ; hero . at…" at bounding box center [1400, 375] width 287 height 604
click at [1381, 183] on div "// Attack both [PERSON_NAME] and grab the gem. hero . moveRight ( ) ; hero . at…" at bounding box center [1400, 359] width 287 height 571
click at [1381, 183] on div "// Attack both [PERSON_NAME] and grab the gem. hero . moveRight ( ) ; hero . at…" at bounding box center [1400, 375] width 287 height 604
paste textarea
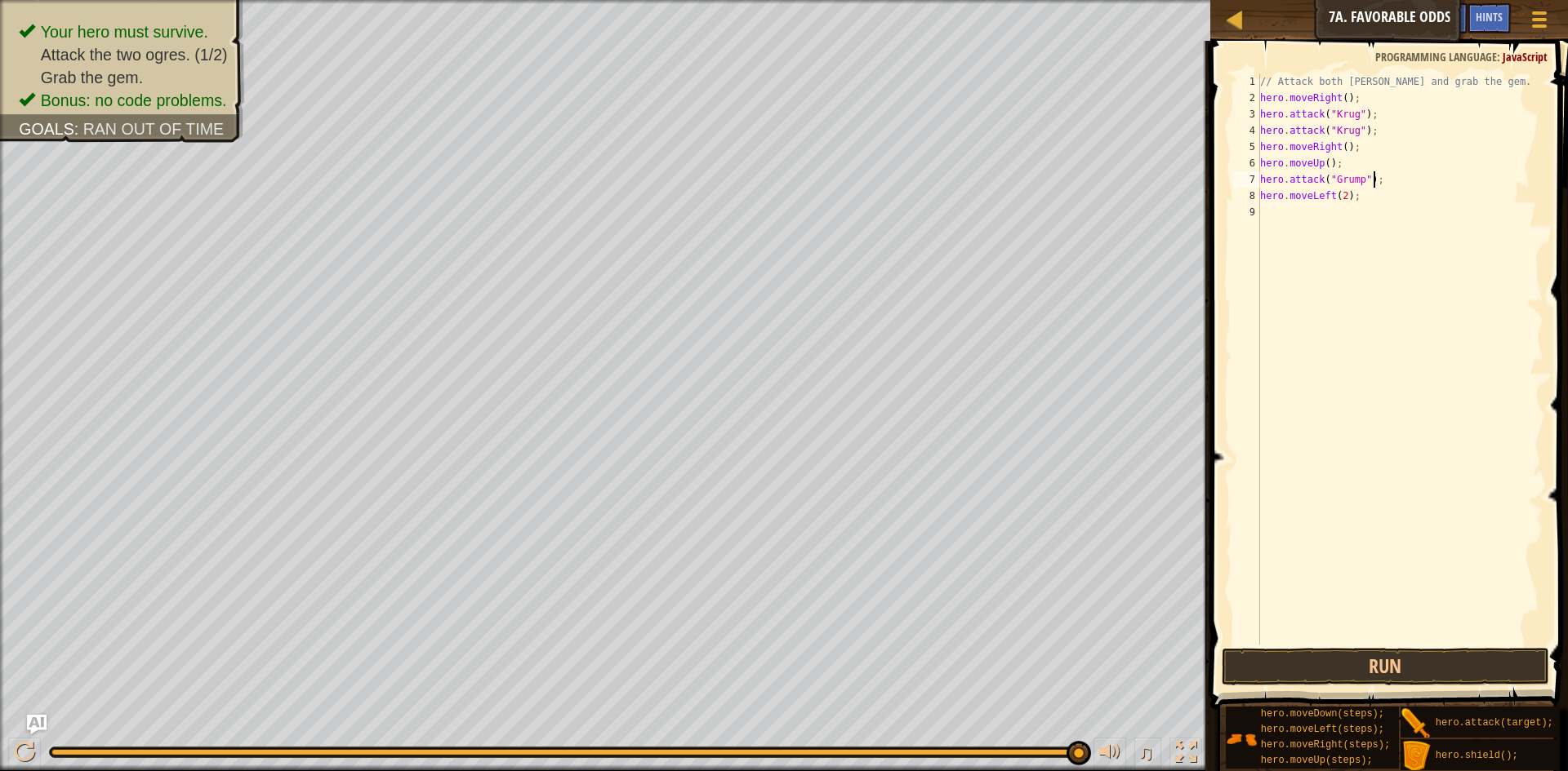
click at [1379, 177] on div "// Attack both [PERSON_NAME] and grab the gem. hero . moveRight ( ) ; hero . at…" at bounding box center [1400, 375] width 287 height 604
type textarea "hero.attack("Grump");"
paste textarea "hero.attack("Grump");"
type textarea "hero.attack("Grump");"
click at [1396, 678] on button "Run" at bounding box center [1385, 666] width 328 height 37
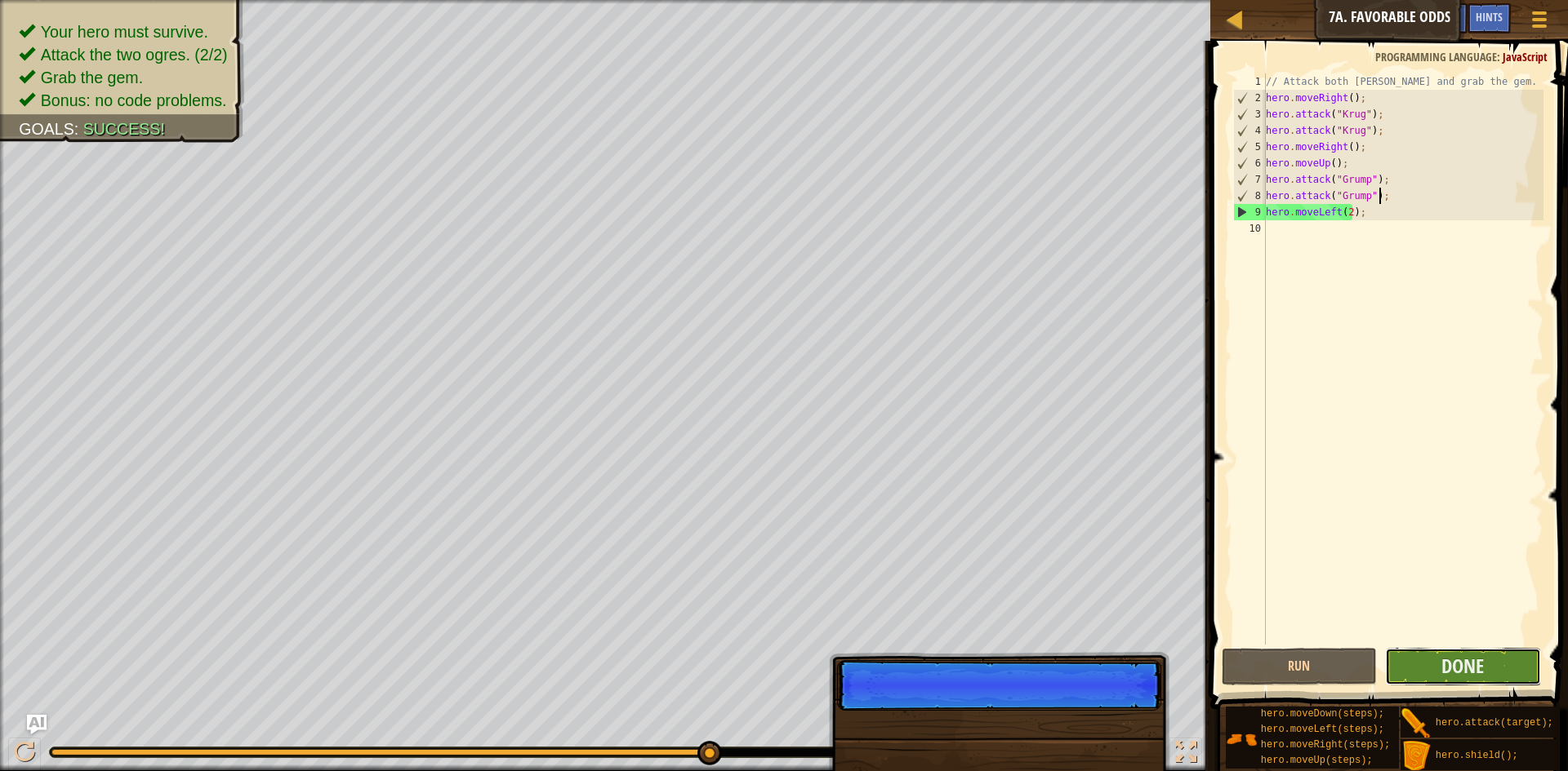
click at [1520, 662] on button "Done" at bounding box center [1462, 666] width 156 height 37
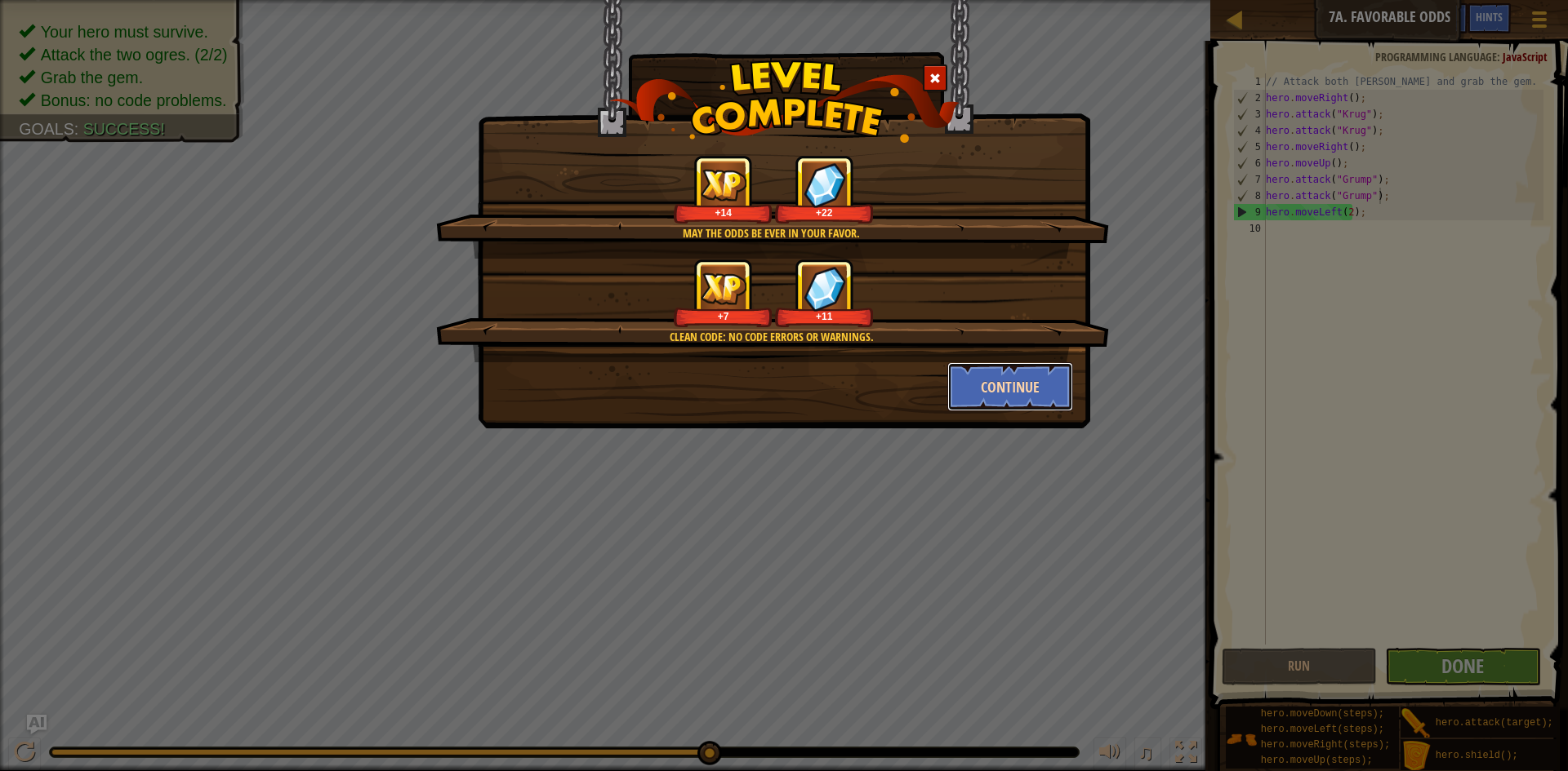
click at [985, 388] on button "Continue" at bounding box center [1010, 386] width 126 height 49
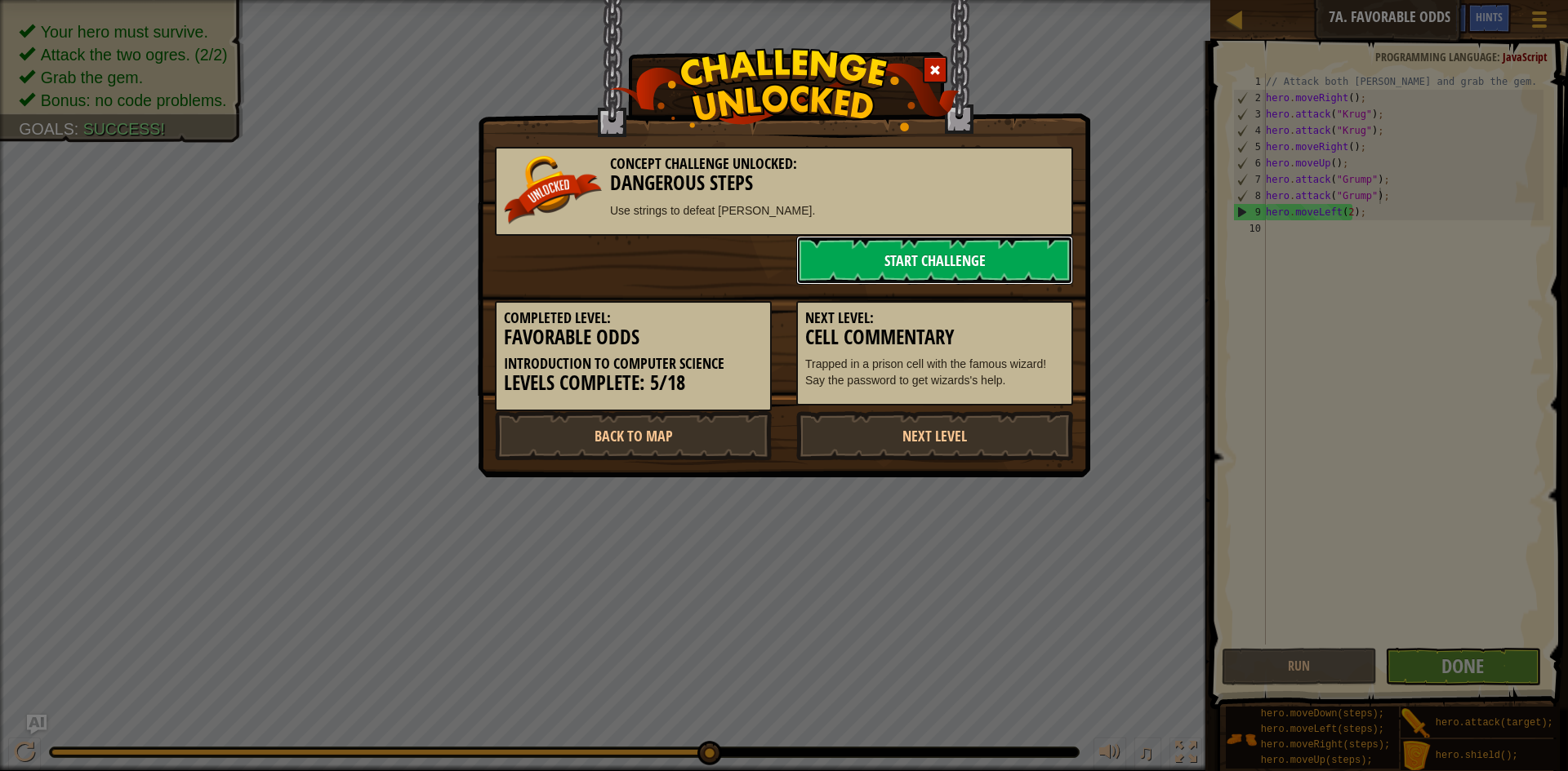
click at [1020, 253] on link "Start Challenge" at bounding box center [934, 260] width 277 height 49
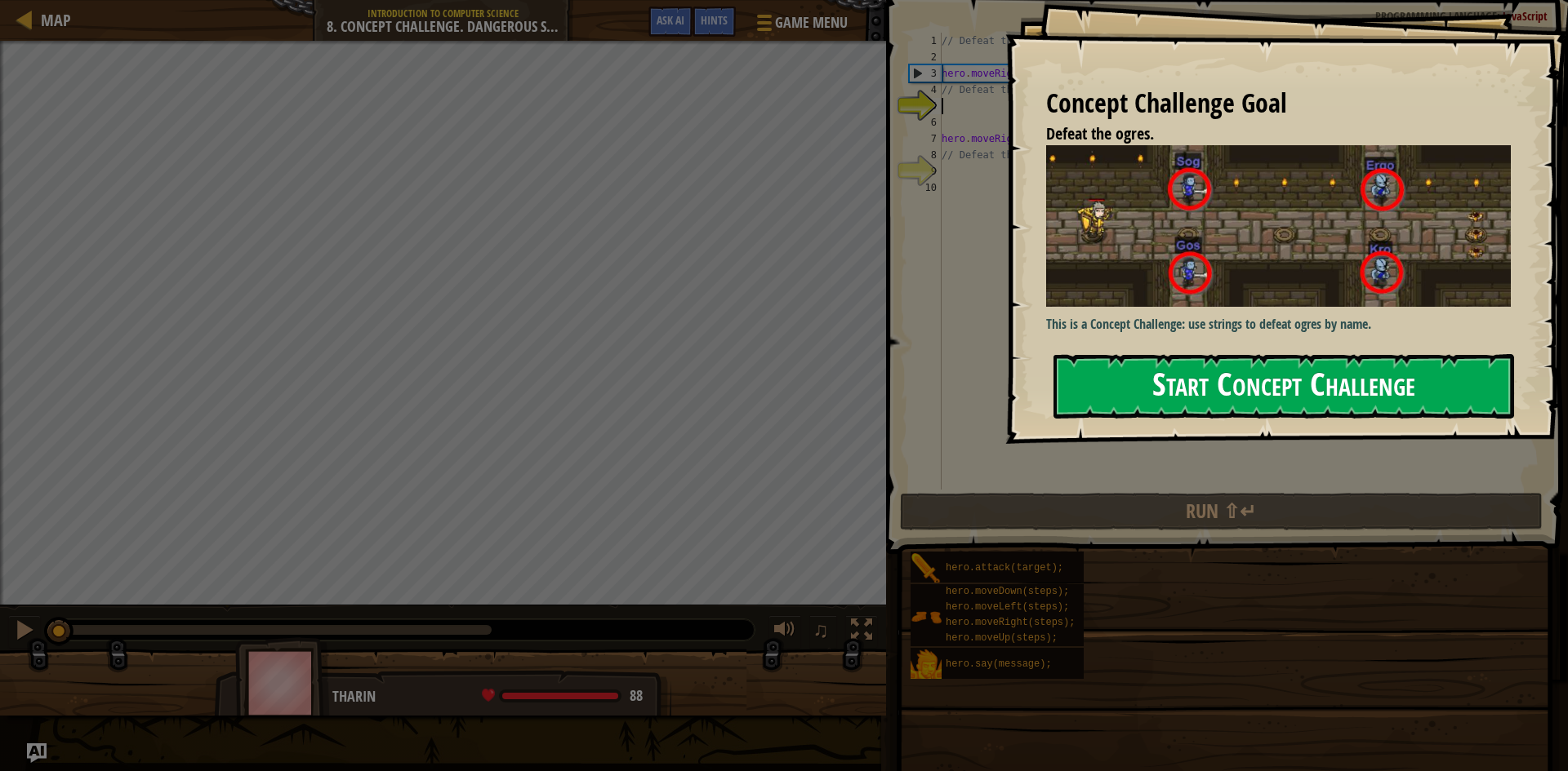
click at [1131, 376] on button "Start Concept Challenge" at bounding box center [1283, 387] width 461 height 65
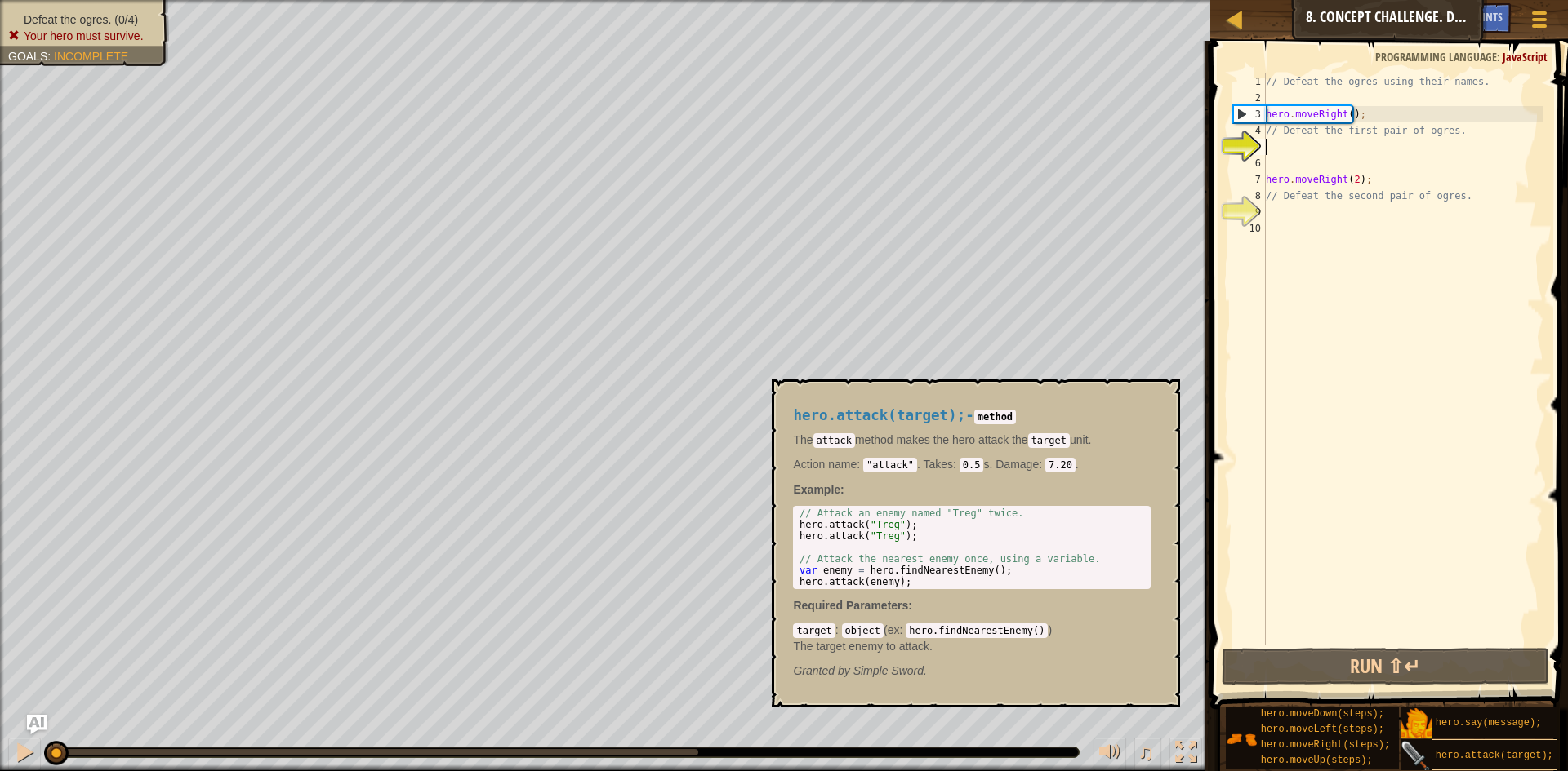
scroll to position [12, 0]
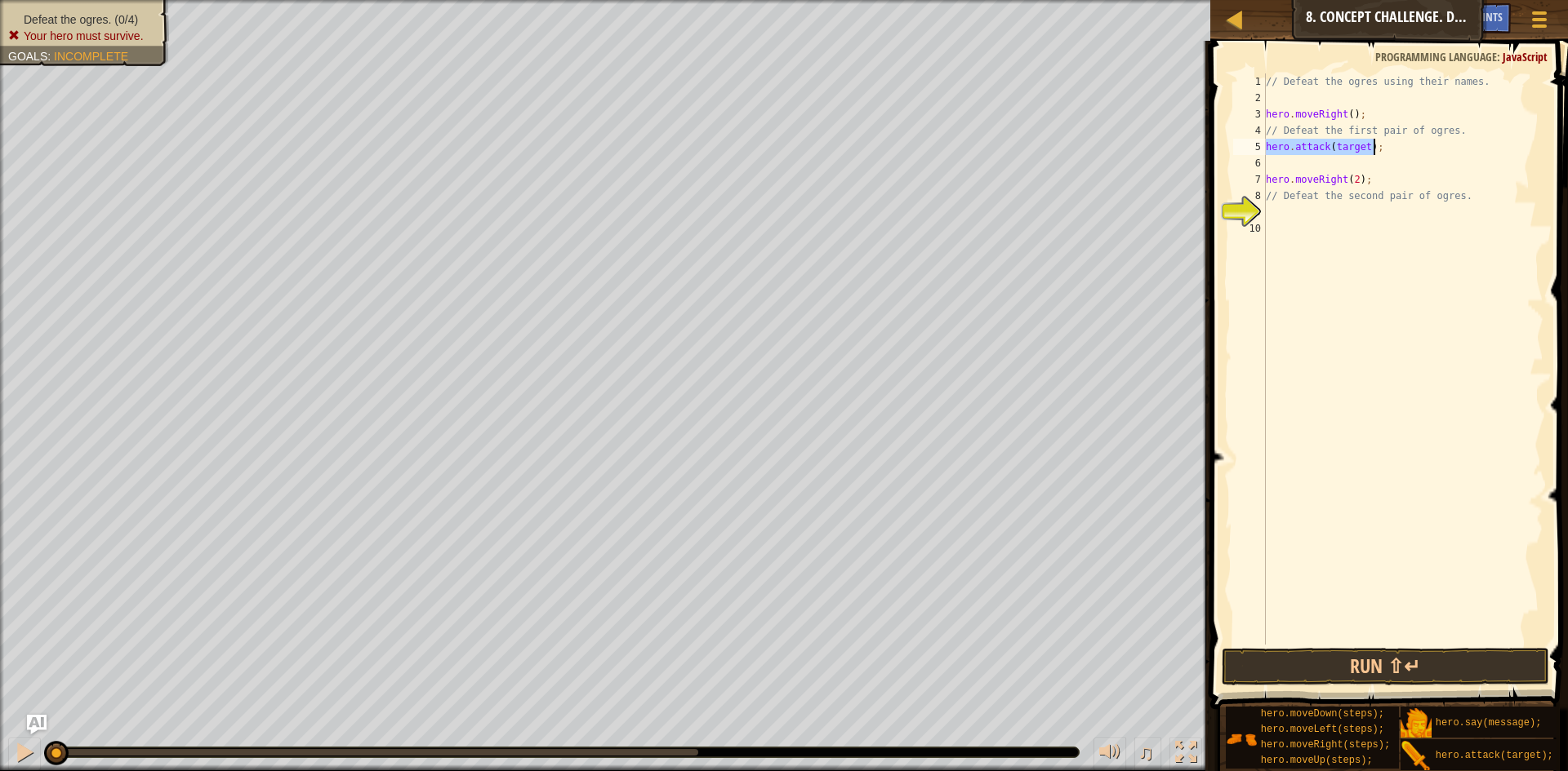
click at [1321, 145] on div "// Defeat the ogres using their names. hero . moveRight ( ) ; // Defeat the fir…" at bounding box center [1403, 359] width 281 height 571
click at [1321, 145] on div "// Defeat the ogres using their names. hero . moveRight ( ) ; // Defeat the fir…" at bounding box center [1403, 375] width 281 height 604
type textarea "hero.attack(target);"
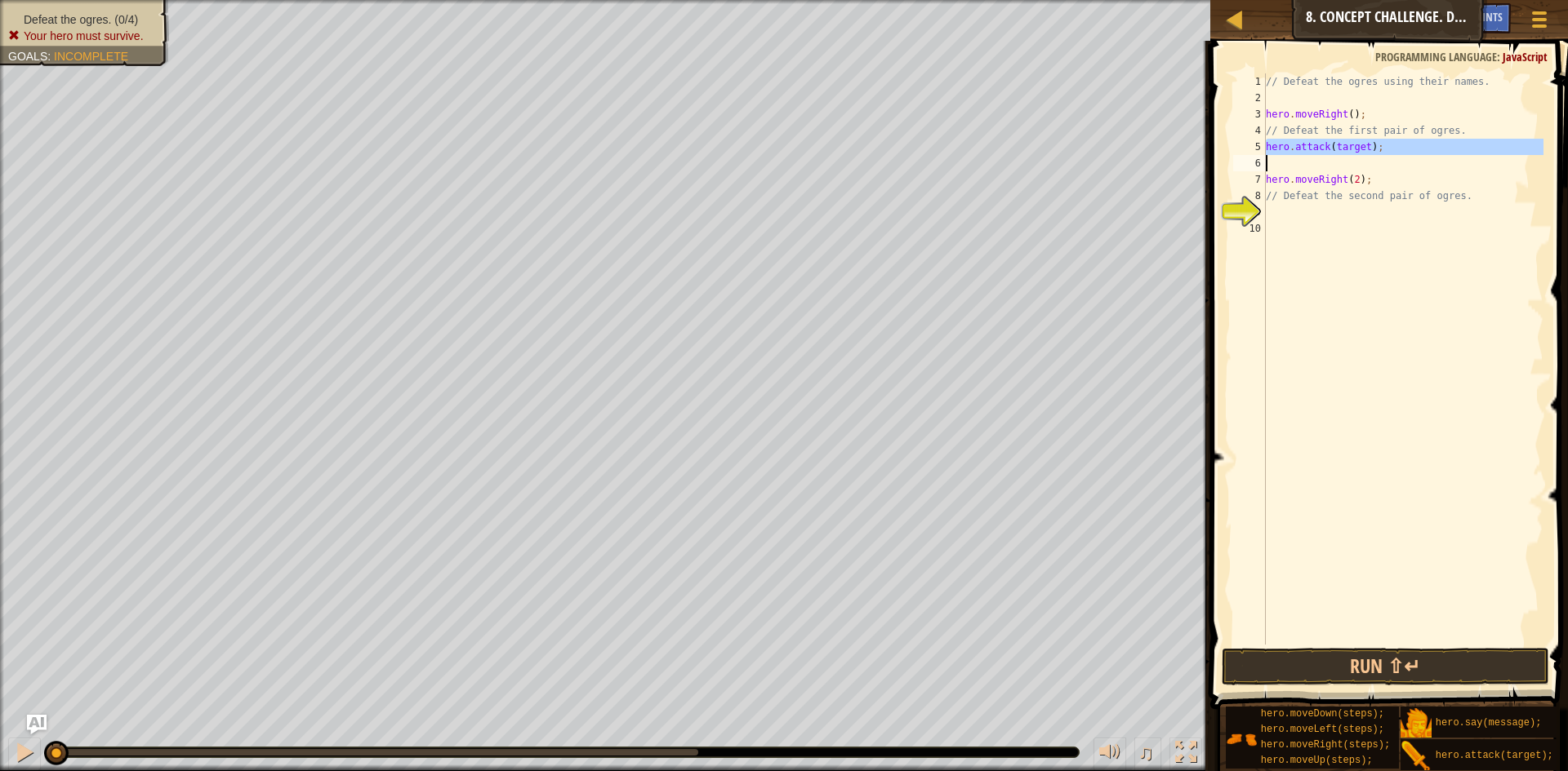
drag, startPoint x: 1321, startPoint y: 145, endPoint x: 1400, endPoint y: 156, distance: 79.8
click at [1400, 156] on div "// Defeat the ogres using their names. hero . moveRight ( ) ; // Defeat the fir…" at bounding box center [1403, 359] width 281 height 571
click at [1348, 147] on div "// Defeat the ogres using their names. hero . moveRight ( ) ; // Defeat the fir…" at bounding box center [1403, 375] width 281 height 604
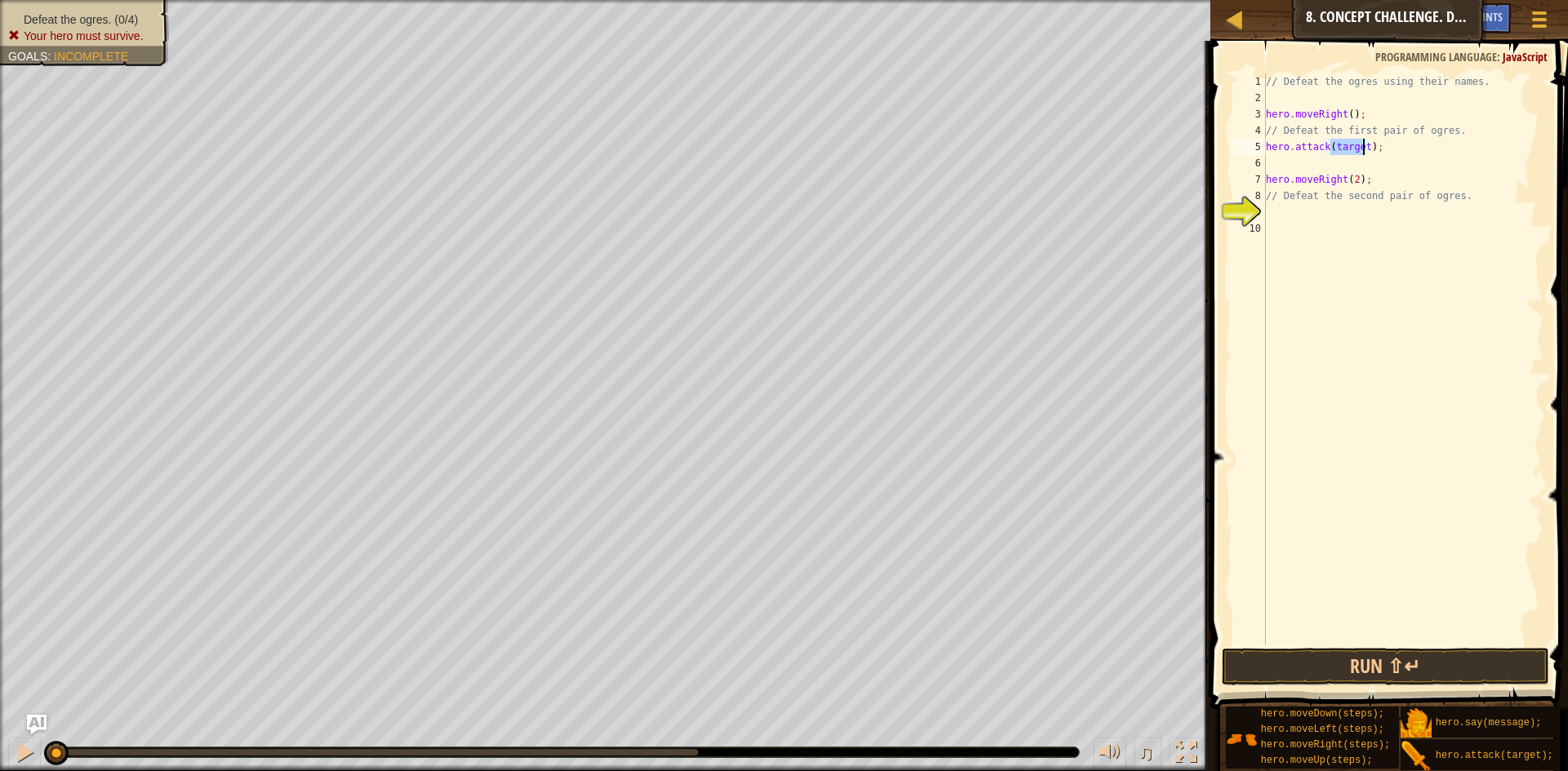
type textarea "hero.attack(target);"
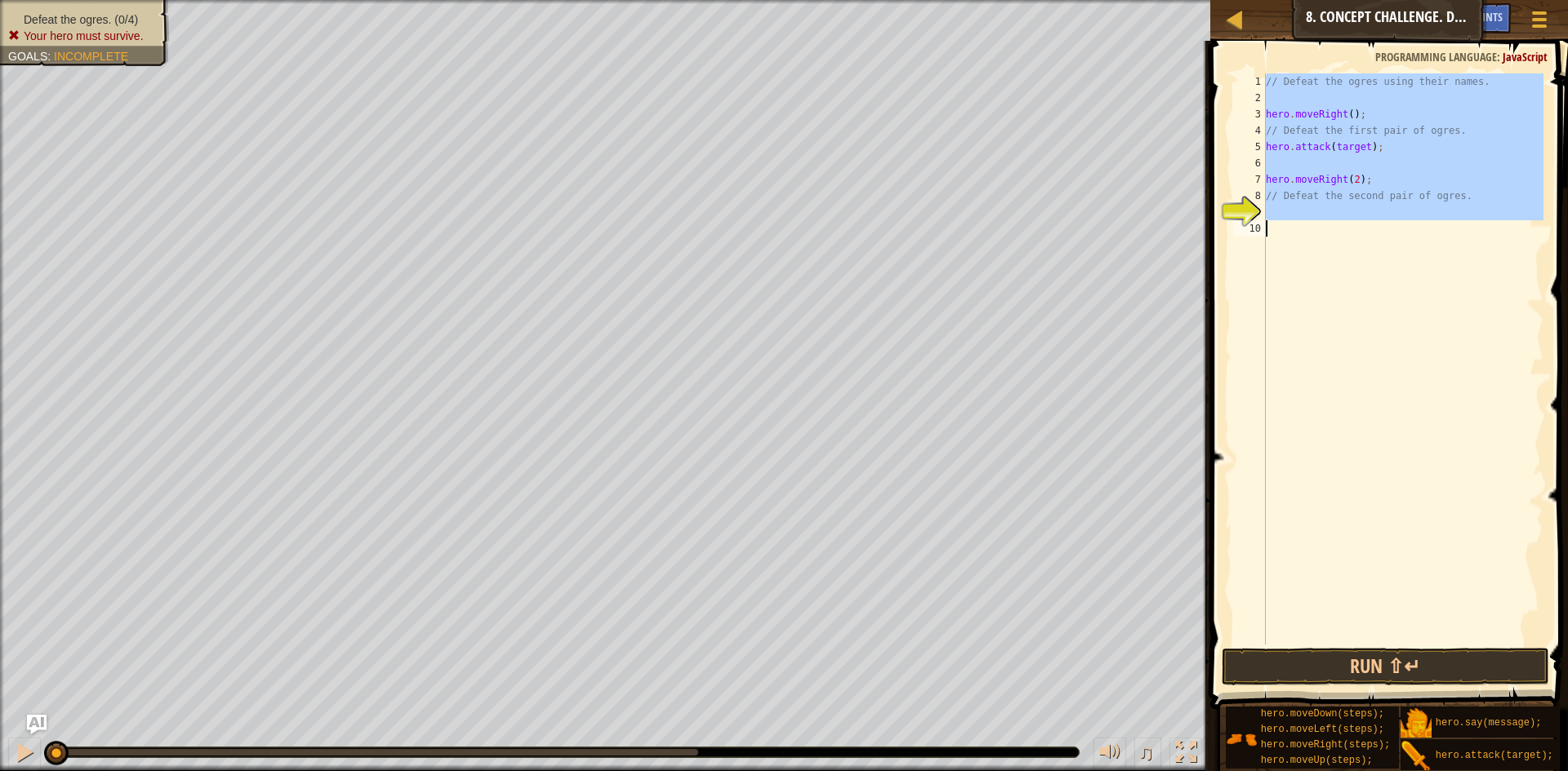
click at [1348, 147] on div "// Defeat the ogres using their names. hero . moveRight ( ) ; // Defeat the fir…" at bounding box center [1403, 375] width 281 height 604
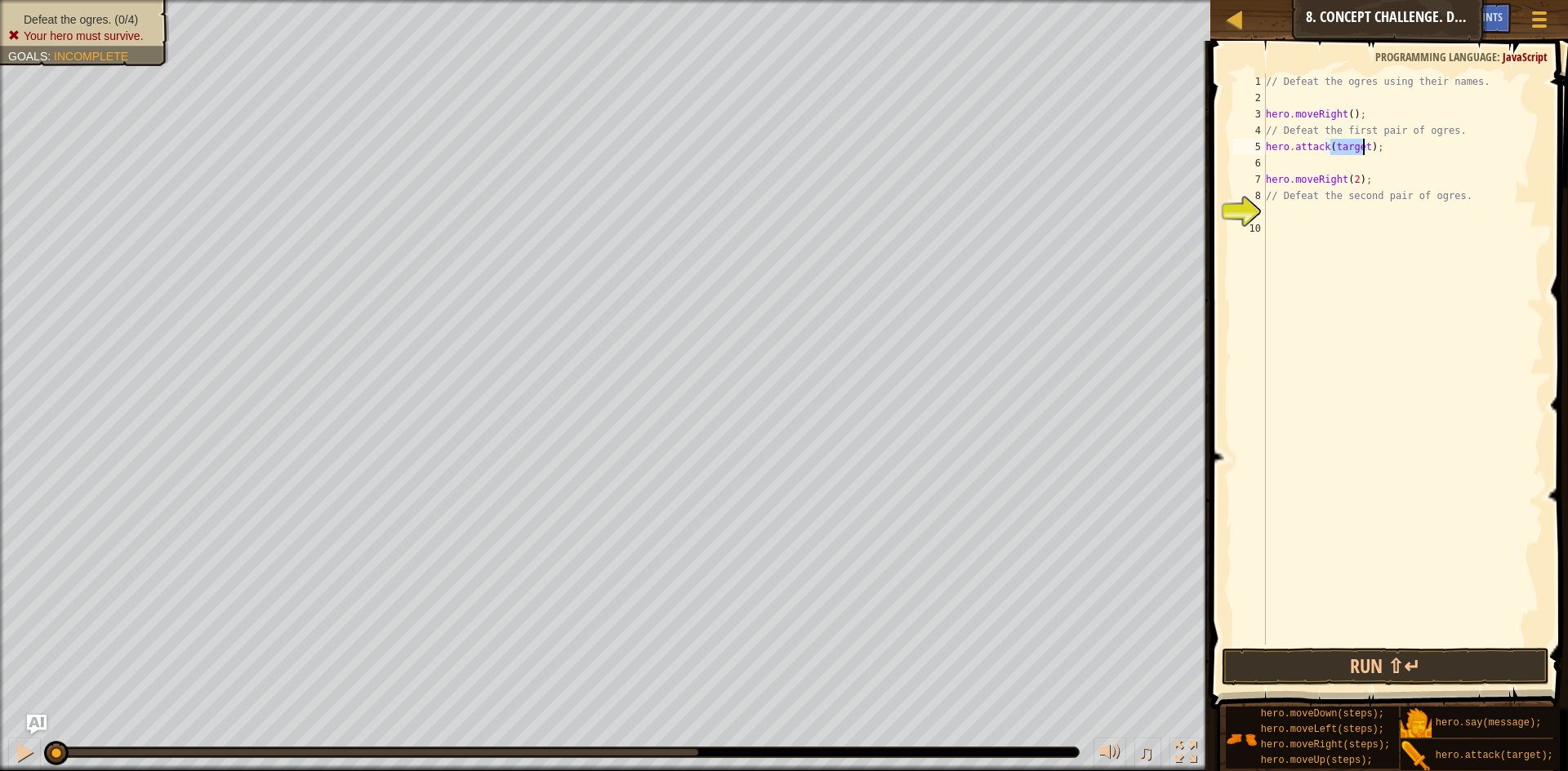
click at [1348, 147] on div "// Defeat the ogres using their names. hero . moveRight ( ) ; // Defeat the fir…" at bounding box center [1403, 375] width 281 height 604
type textarea "hero.attack("Sog);"
click at [1340, 165] on div "// Defeat the ogres using their names. hero . moveRight ( ) ; // Defeat the fir…" at bounding box center [1403, 375] width 281 height 604
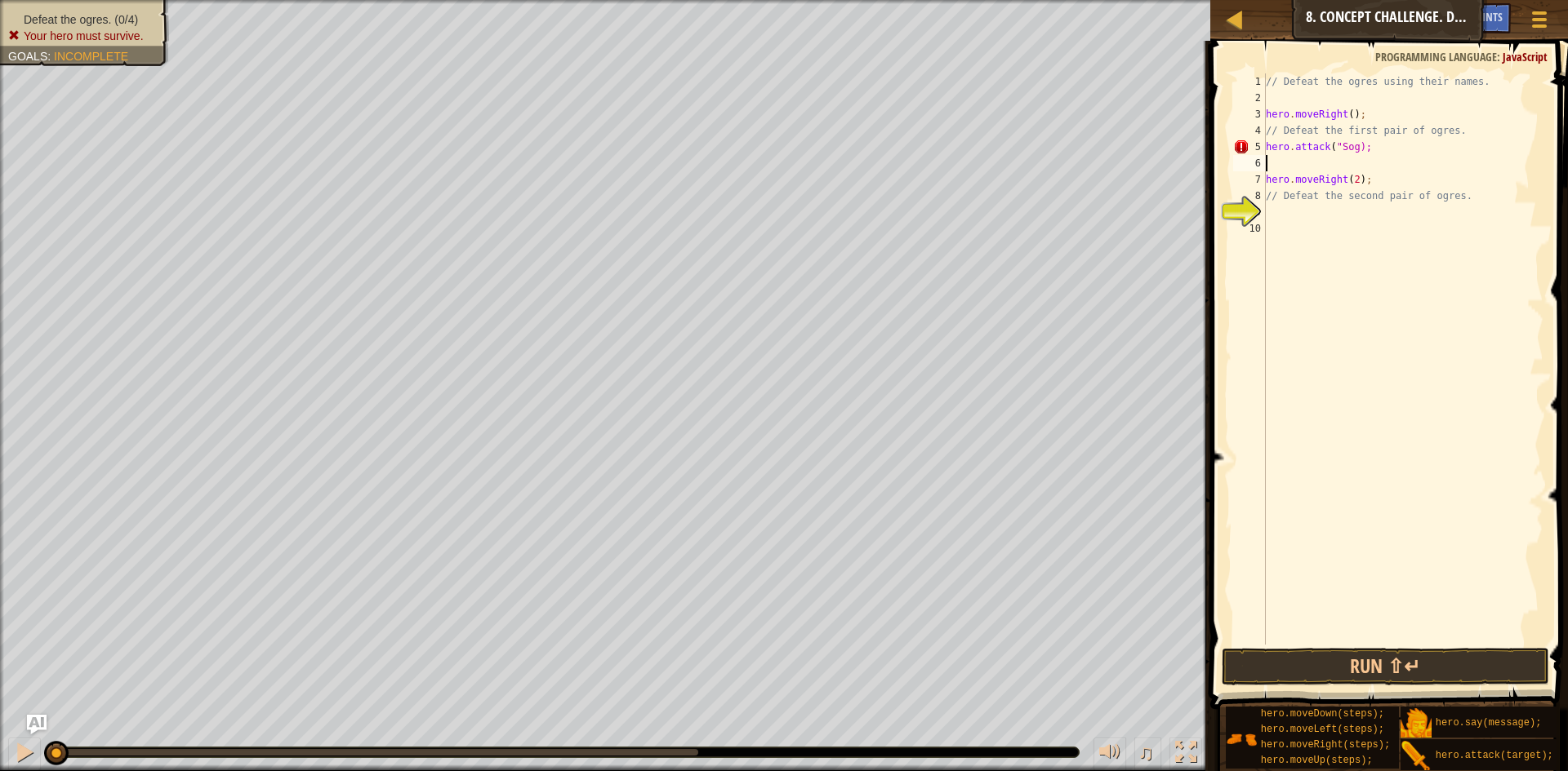
scroll to position [8, 0]
click at [1349, 143] on div "// Defeat the ogres using their names. hero . moveRight ( ) ; // Defeat the fir…" at bounding box center [1403, 375] width 281 height 604
type textarea "hero.attack("Sog");"
click at [1347, 161] on div "// Defeat the ogres using their names. hero . moveRight ( ) ; // Defeat the fir…" at bounding box center [1403, 375] width 281 height 604
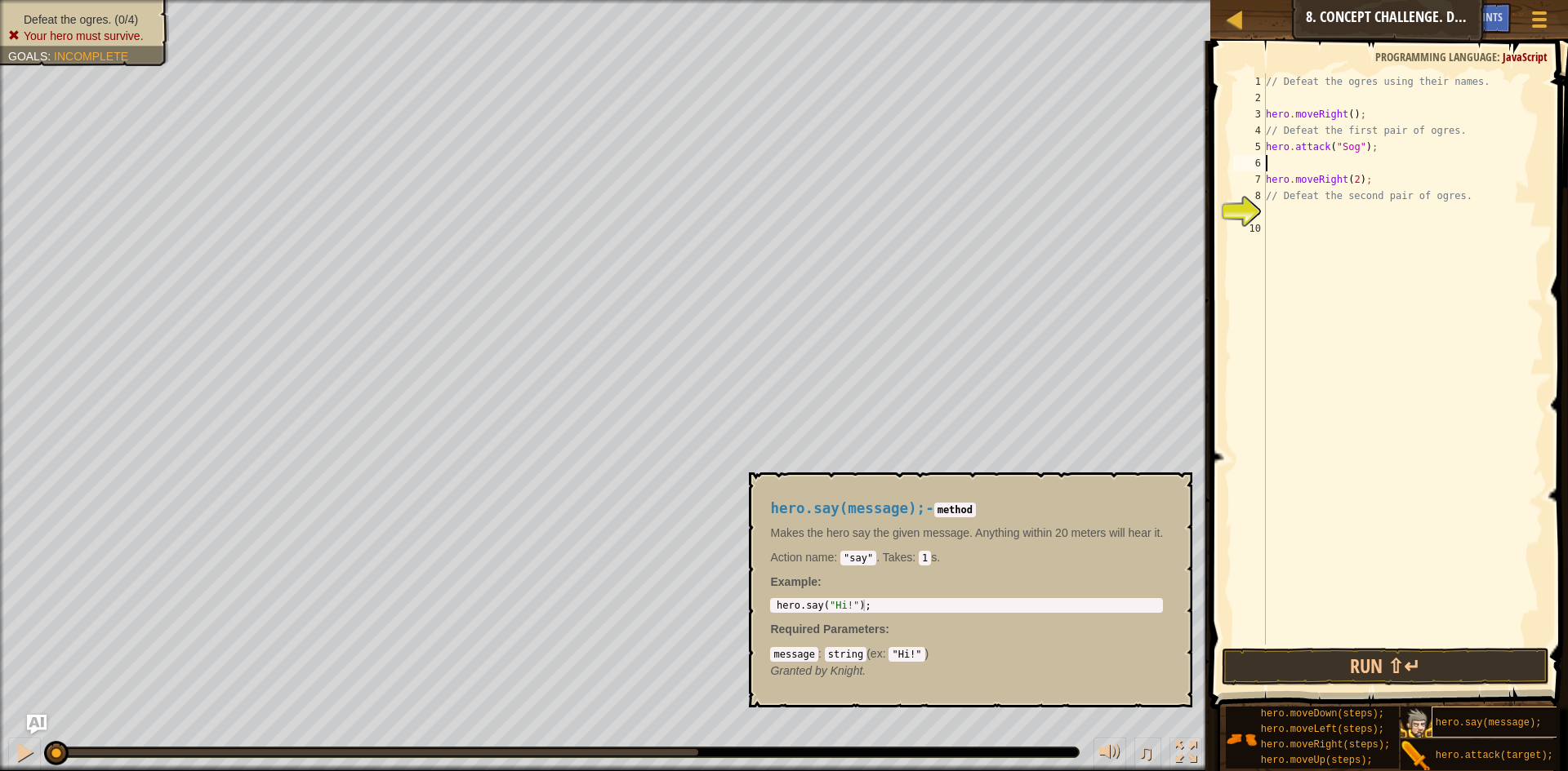
scroll to position [12, 0]
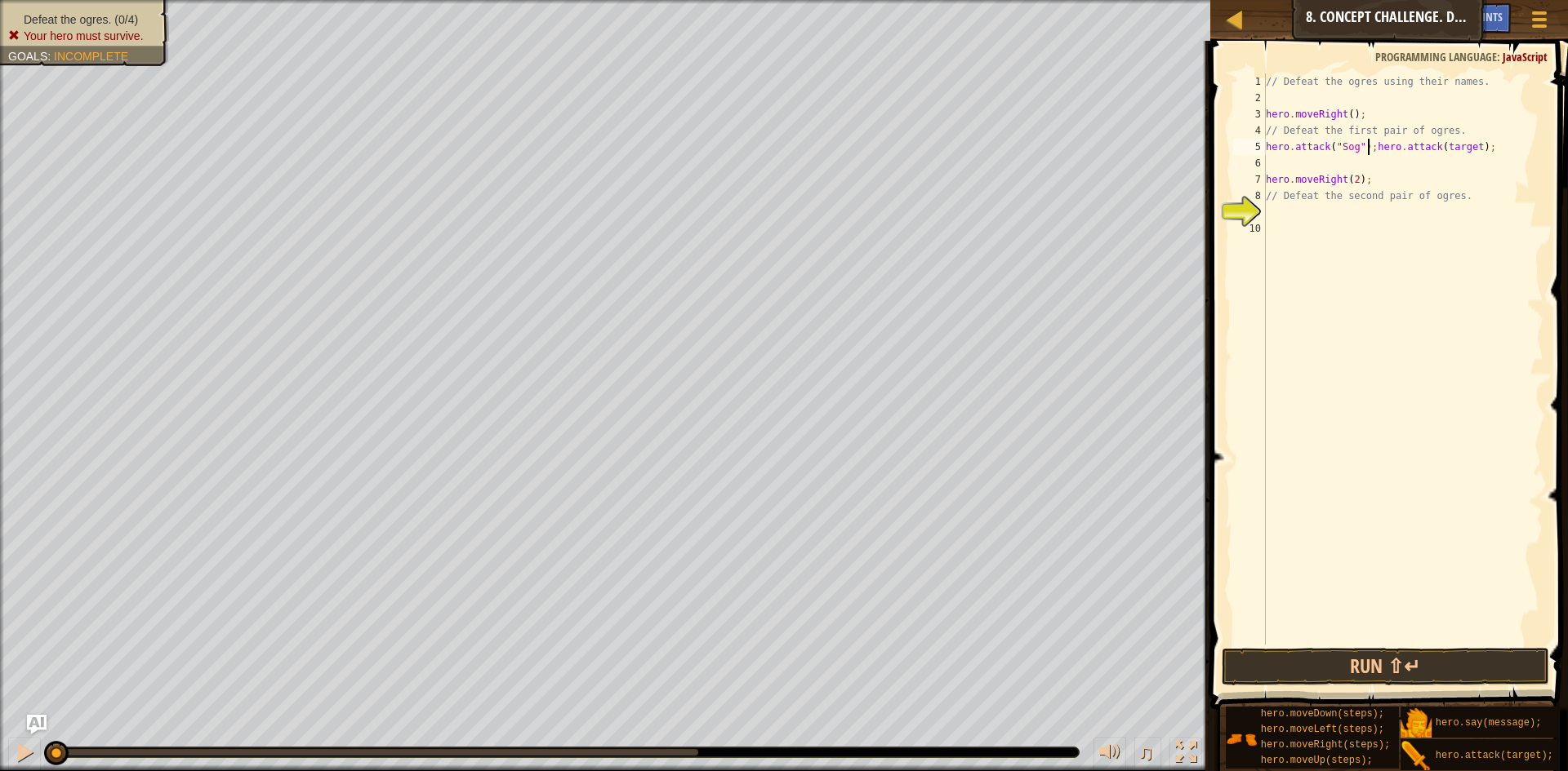
type textarea "hero.attack(target);"
click at [1337, 181] on div "// Defeat the ogres using their names. hero . moveRight ( ) ; // Defeat the fir…" at bounding box center [1403, 375] width 281 height 604
click at [1358, 159] on div "// Defeat the ogres using their names. hero . moveRight ( ) ; // Defeat the fir…" at bounding box center [1403, 375] width 281 height 604
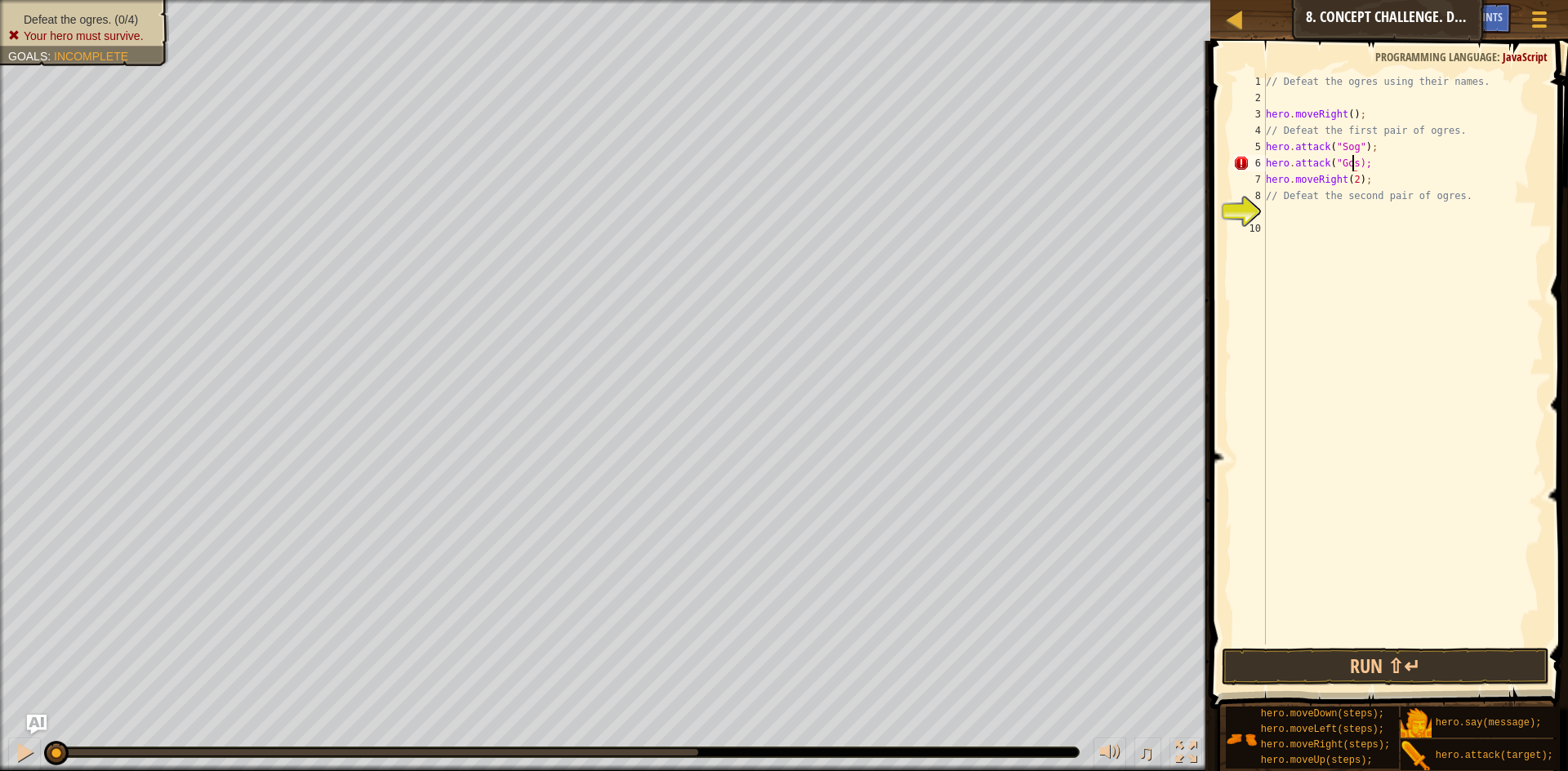
type textarea "hero.attack("Gos");"
click at [1346, 210] on div "// Defeat the ogres using their names. hero . moveRight ( ) ; // Defeat the fir…" at bounding box center [1403, 375] width 281 height 604
click at [1354, 213] on div "// Defeat the ogres using their names. hero . moveRight ( ) ; // Defeat the fir…" at bounding box center [1403, 375] width 281 height 604
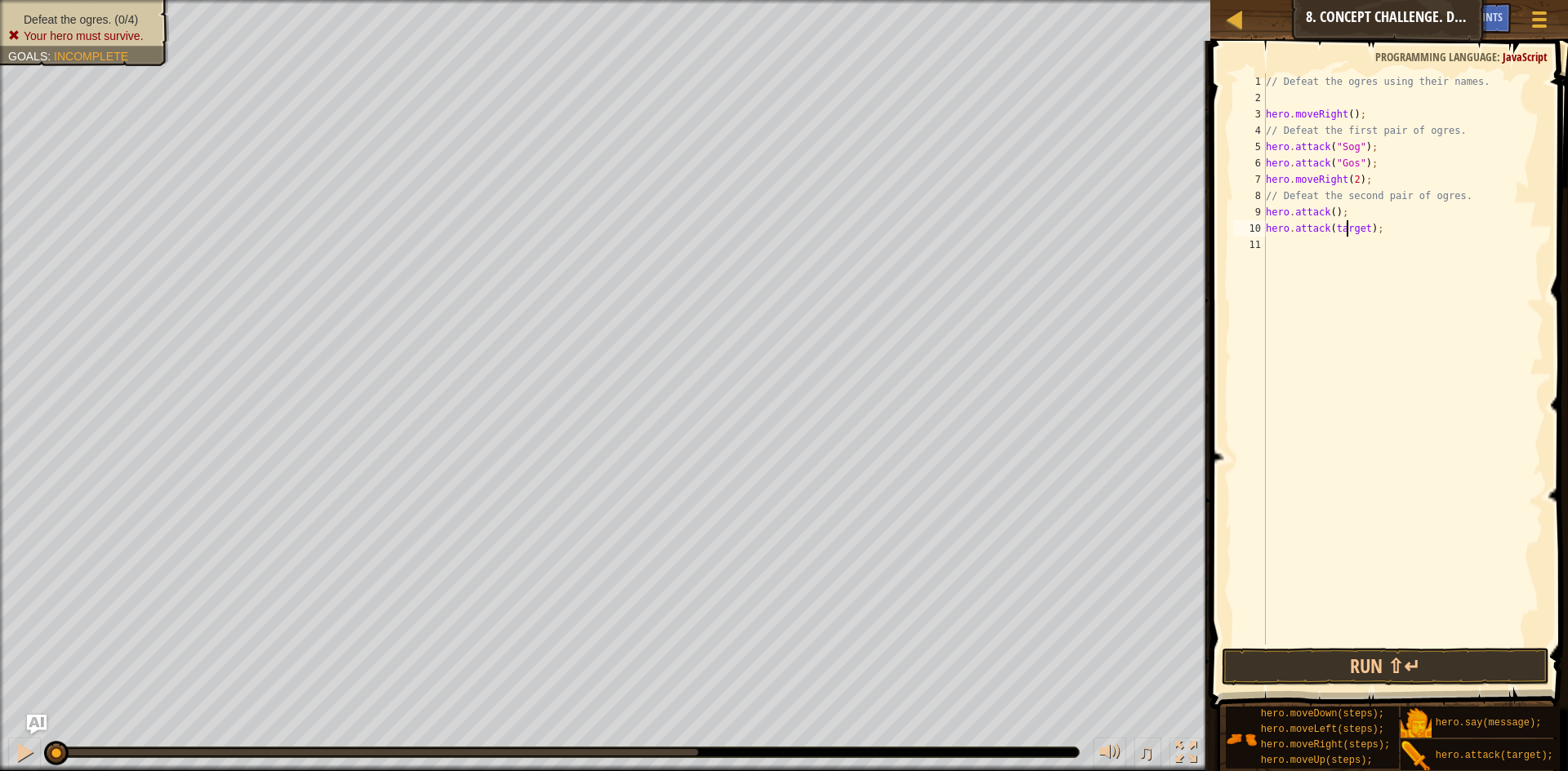
click at [1347, 227] on div "// Defeat the ogres using their names. hero . moveRight ( ) ; // Defeat the fir…" at bounding box center [1403, 375] width 281 height 604
click at [1327, 213] on div "// Defeat the ogres using their names. hero . moveRight ( ) ; // Defeat the fir…" at bounding box center [1403, 375] width 281 height 604
click at [1330, 210] on div "// Defeat the ogres using their names. hero . moveRight ( ) ; // Defeat the fir…" at bounding box center [1403, 375] width 281 height 604
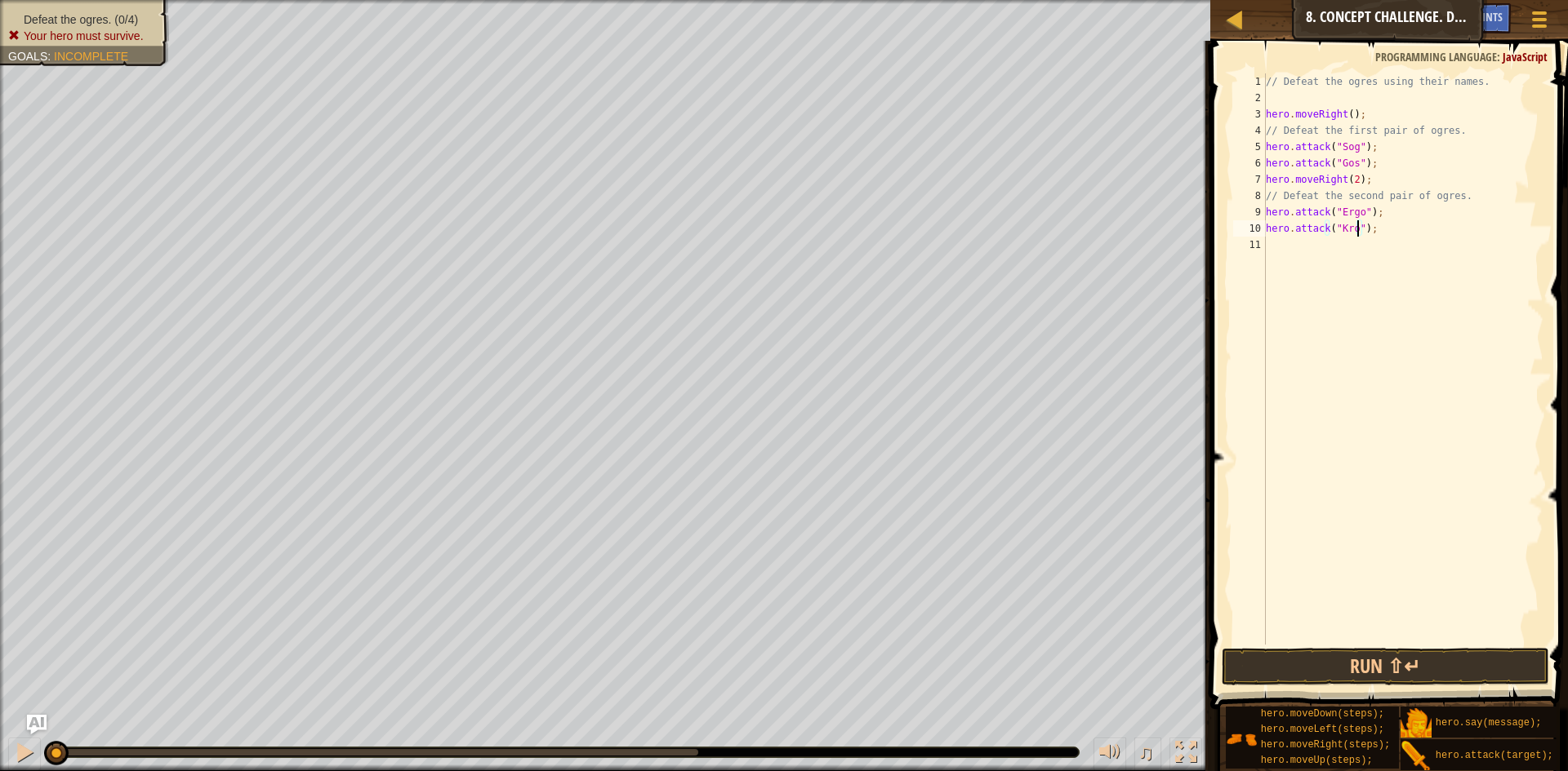
click at [1372, 182] on div "// Defeat the ogres using their names. hero . moveRight ( ) ; // Defeat the fir…" at bounding box center [1403, 375] width 281 height 604
click at [1372, 161] on div "// Defeat the ogres using their names. hero . moveRight ( ) ; // Defeat the fir…" at bounding box center [1403, 375] width 281 height 604
type textarea "hero.attack("Gos");"
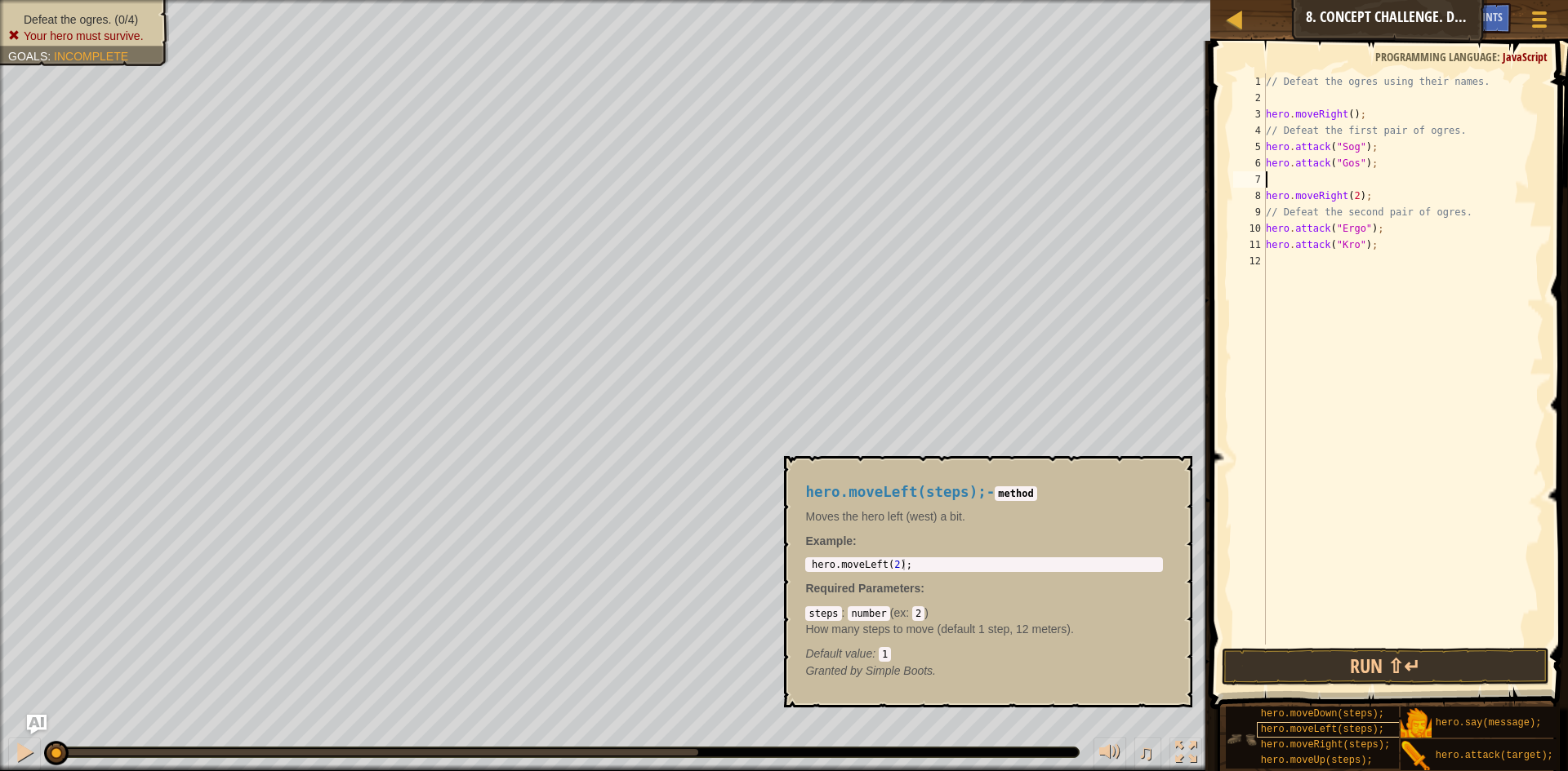
scroll to position [0, 0]
click at [1326, 747] on span "hero.moveRight(steps);" at bounding box center [1324, 745] width 129 height 11
click at [1377, 177] on div "// Defeat the ogres using their names. hero . moveRight ( ) ; // Defeat the fir…" at bounding box center [1403, 375] width 281 height 604
type textarea "hero.moveUp(steps);"
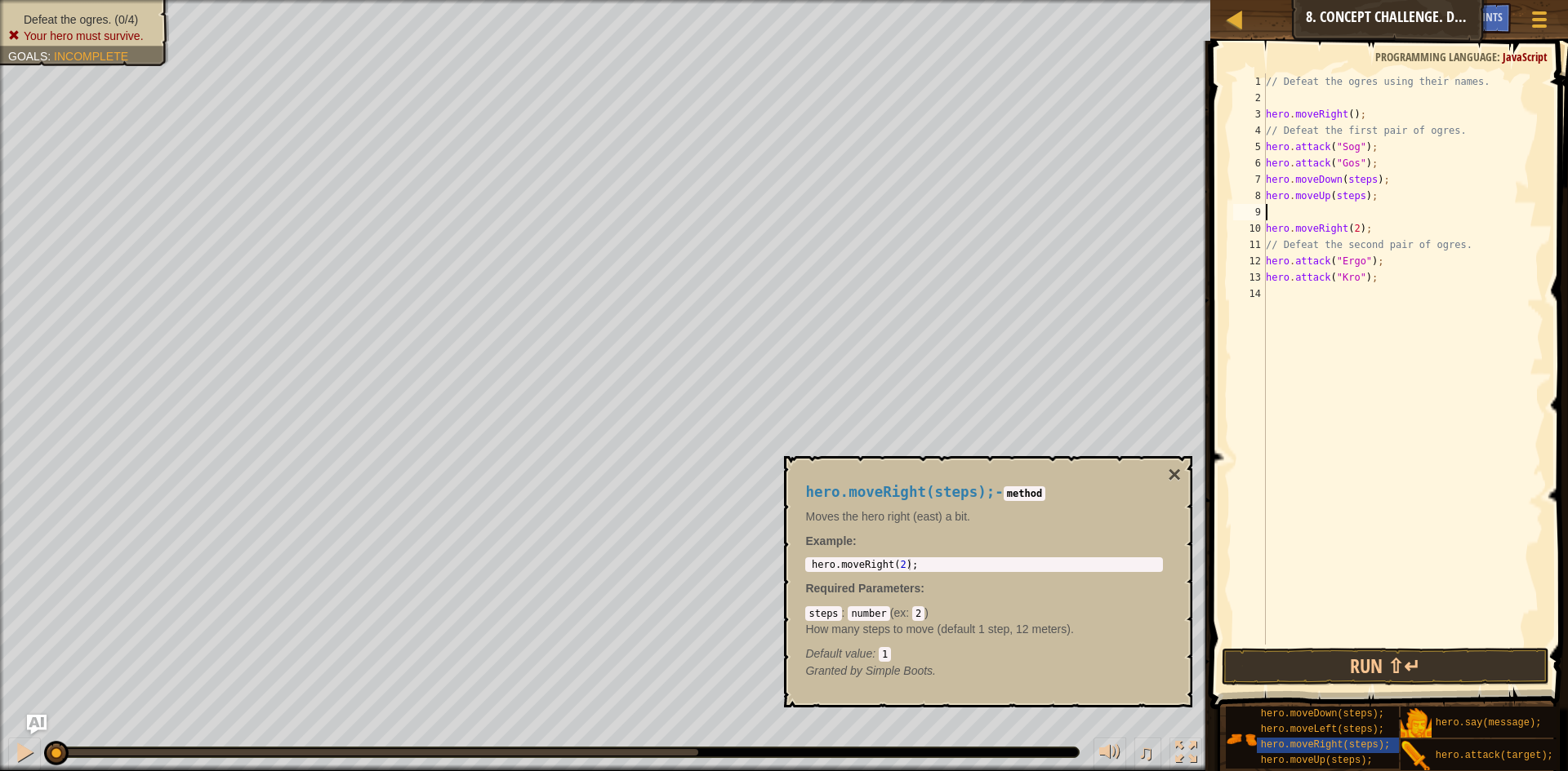
click at [1322, 207] on div "// Defeat the ogres using their names. hero . moveRight ( ) ; // Defeat the fir…" at bounding box center [1403, 375] width 281 height 604
type textarea "hero.moveUp(steps);"
click at [1175, 468] on button "×" at bounding box center [1174, 475] width 13 height 23
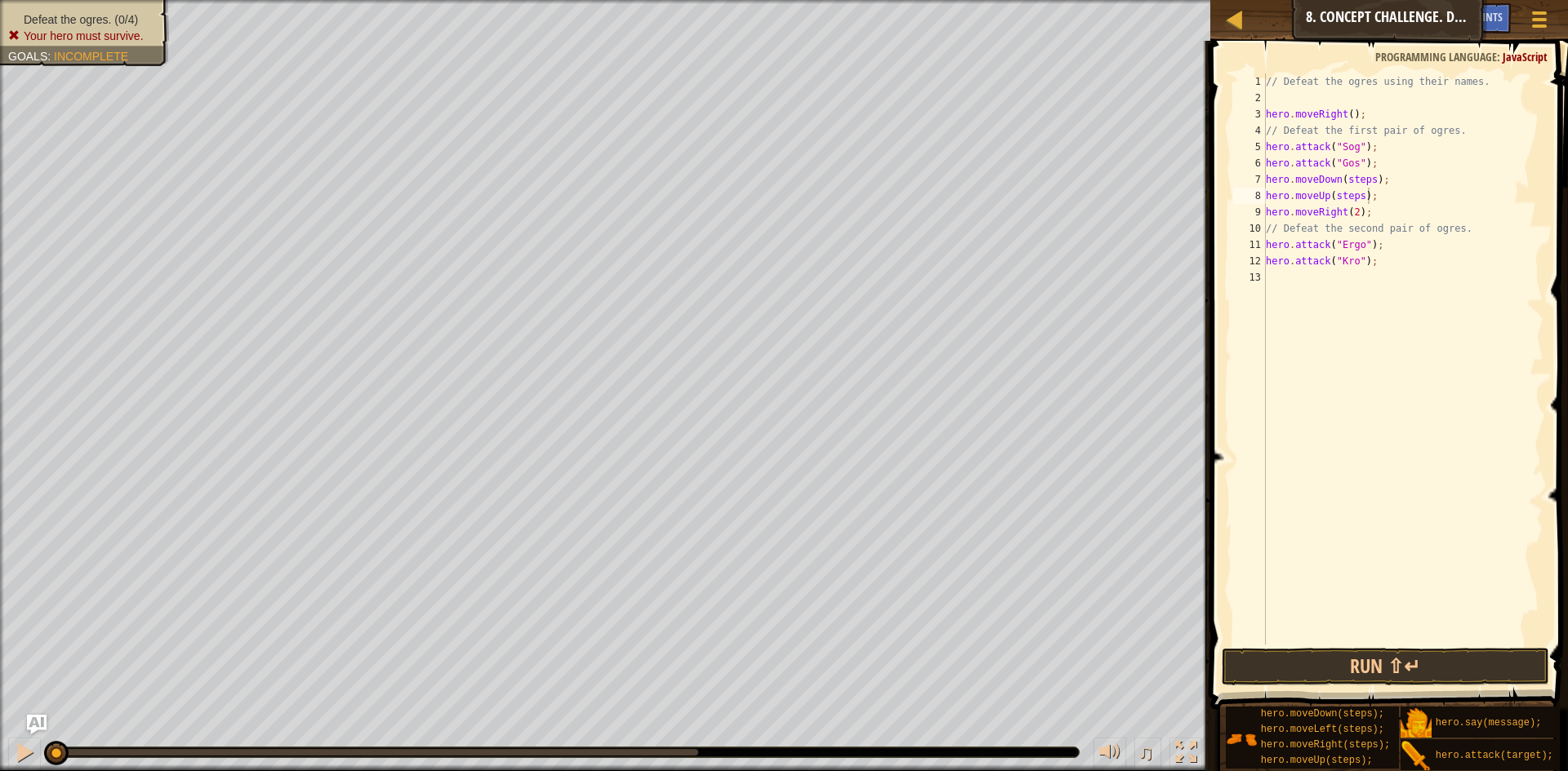
click at [1381, 295] on div "// Defeat the ogres using their names. hero . moveRight ( ) ; // Defeat the fir…" at bounding box center [1403, 375] width 281 height 604
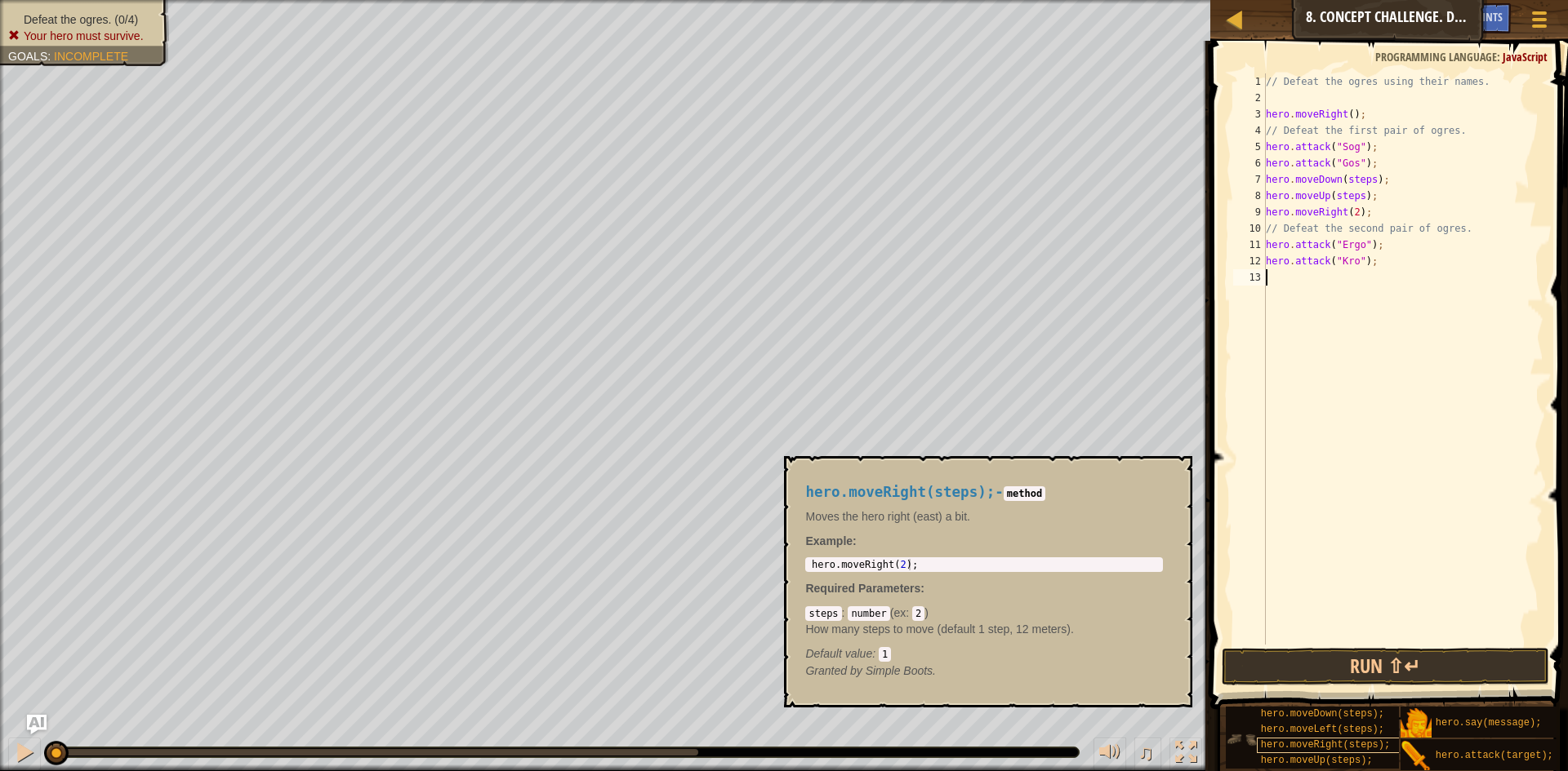
scroll to position [0, 0]
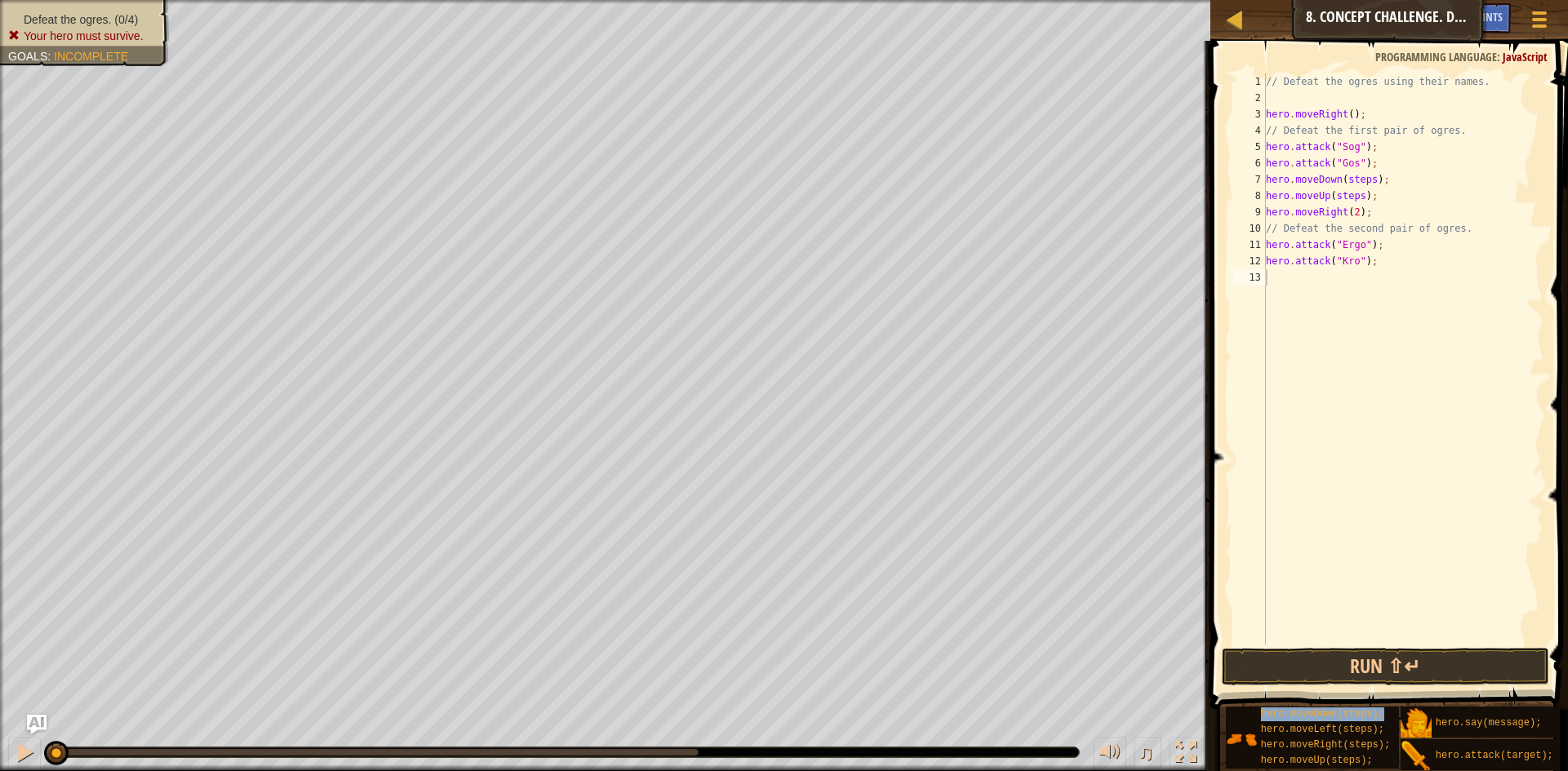
type textarea "hero.moveDown(steps);"
click at [1321, 322] on div "// Defeat the ogres using their names. hero . moveRight ( ) ; // Defeat the fir…" at bounding box center [1403, 375] width 281 height 604
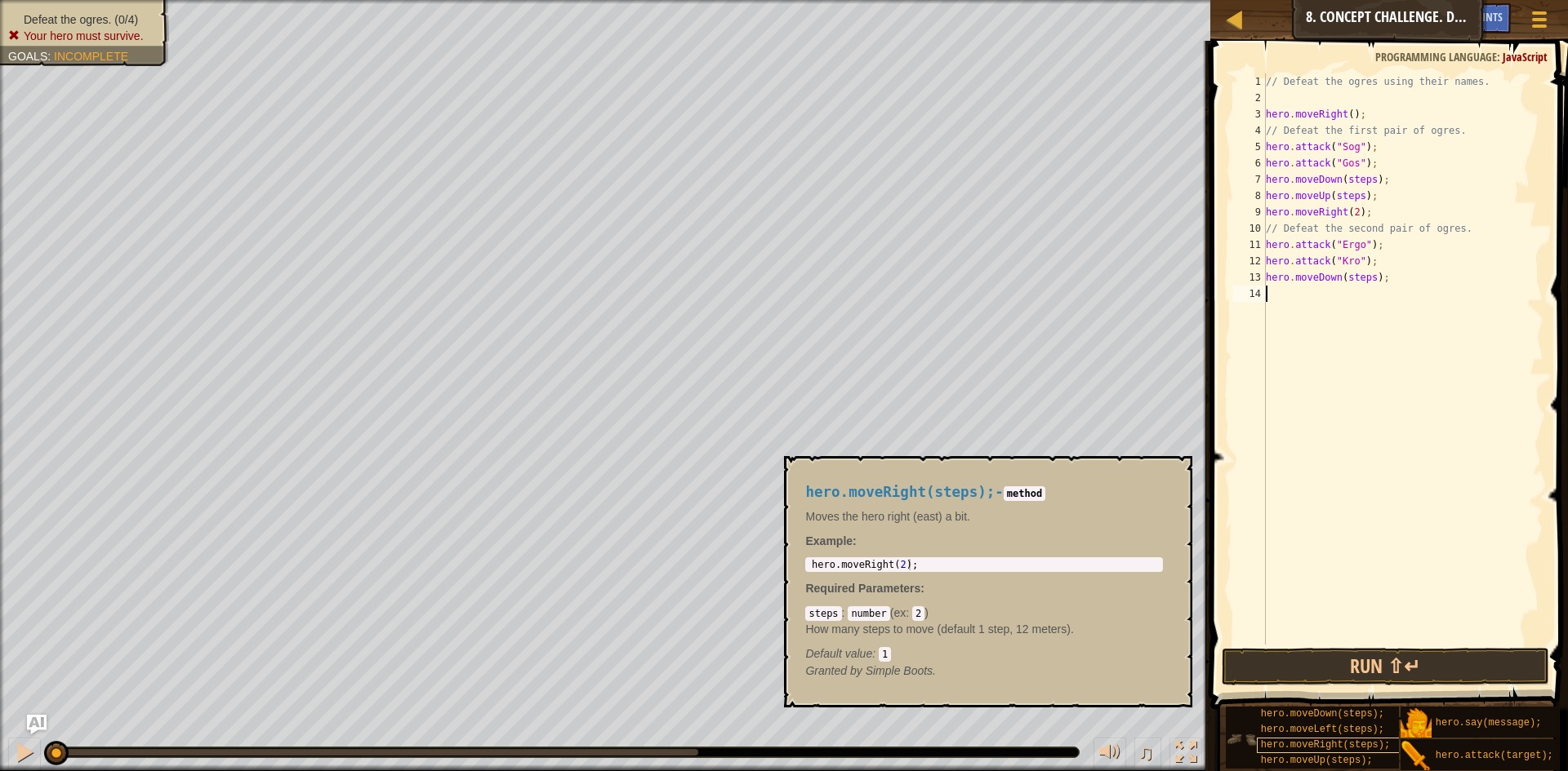
scroll to position [12, 0]
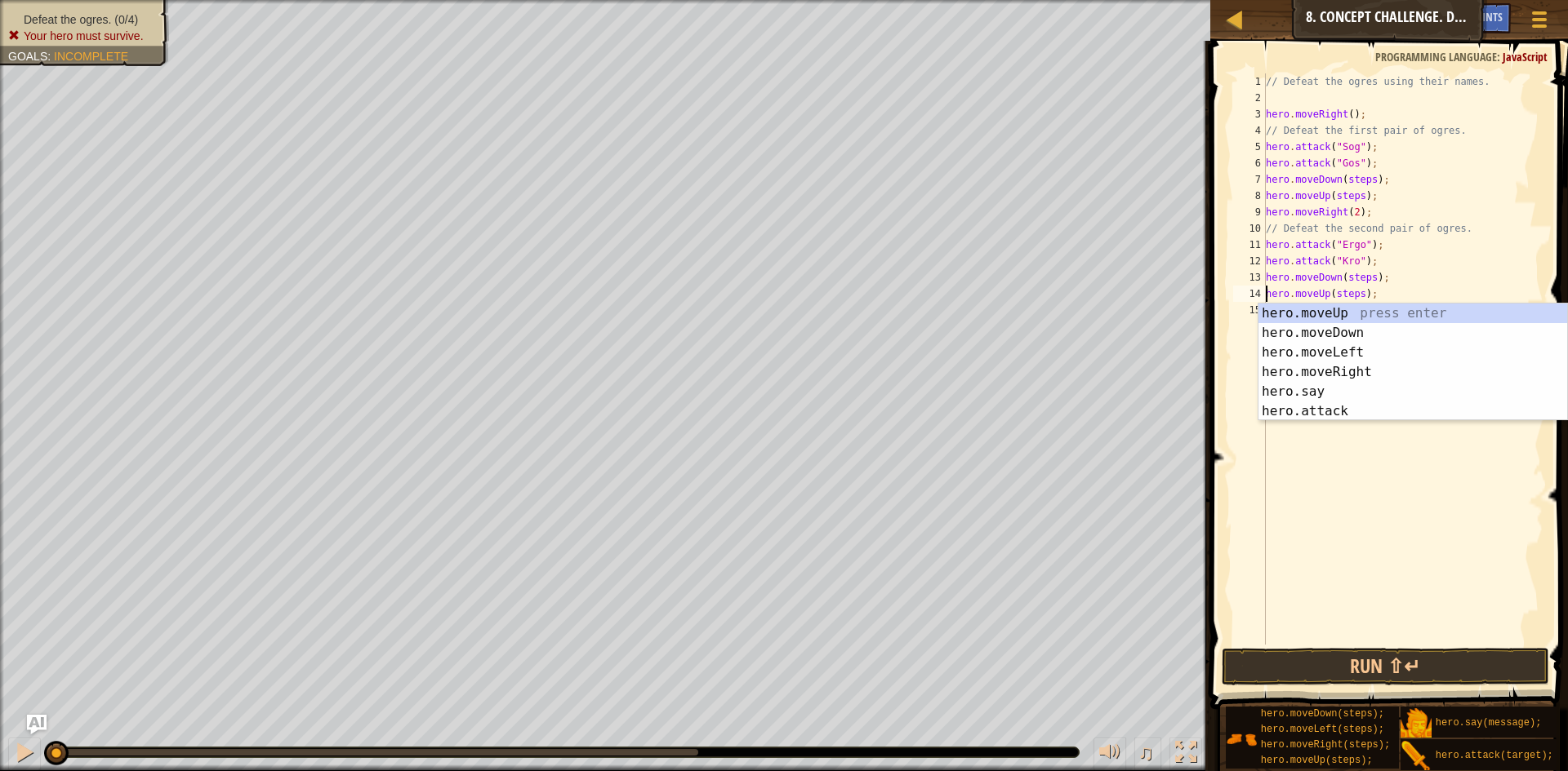
click at [1350, 290] on div "// Defeat the ogres using their names. hero . moveRight ( ) ; // Defeat the fir…" at bounding box center [1403, 375] width 281 height 604
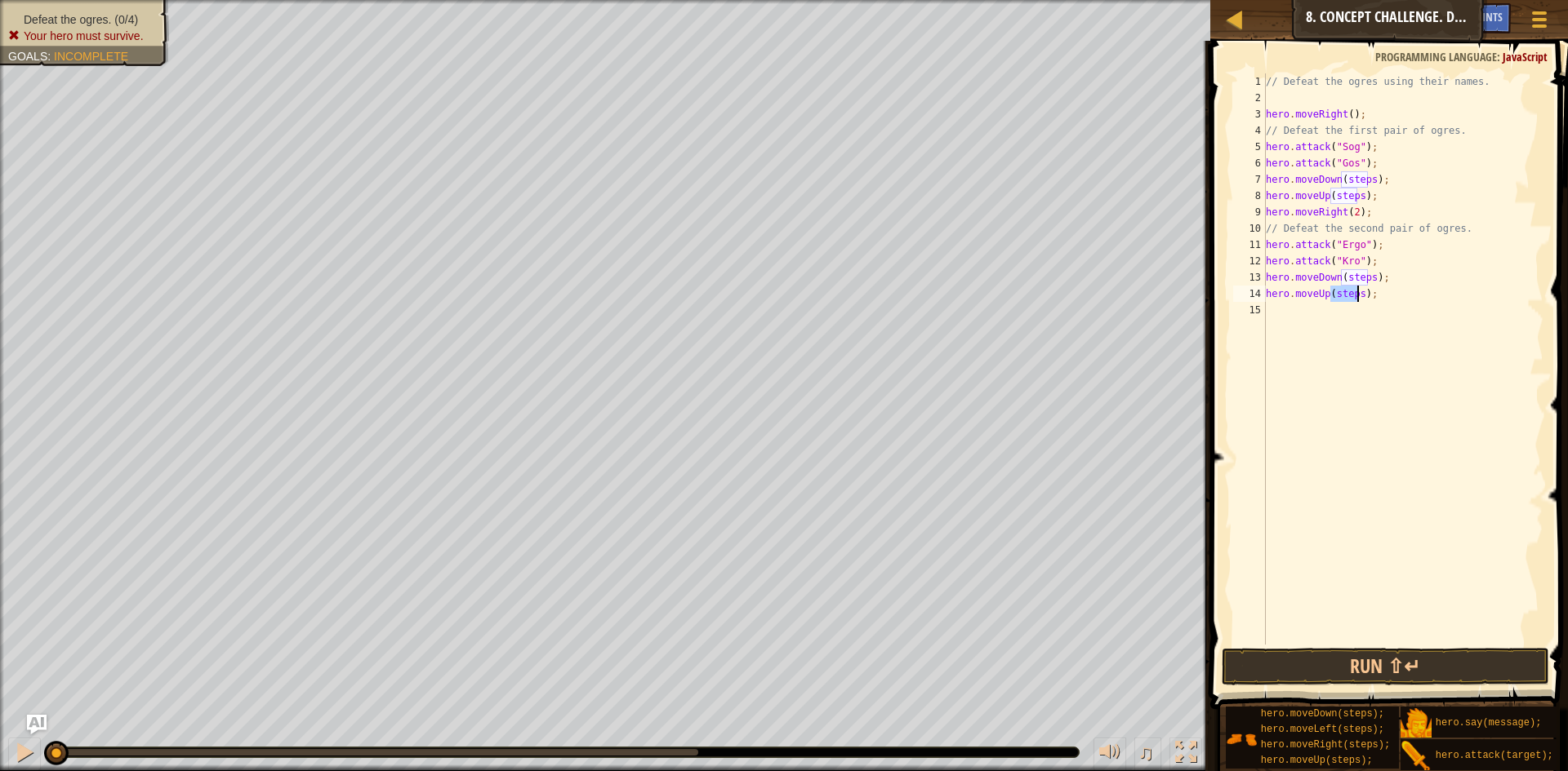
click at [1349, 291] on div "// Defeat the ogres using their names. hero . moveRight ( ) ; // Defeat the fir…" at bounding box center [1403, 375] width 281 height 604
click at [1352, 279] on div "// Defeat the ogres using their names. hero . moveRight ( ) ; // Defeat the fir…" at bounding box center [1403, 375] width 281 height 604
click at [1342, 194] on div "// Defeat the ogres using their names. hero . moveRight ( ) ; // Defeat the fir…" at bounding box center [1403, 375] width 281 height 604
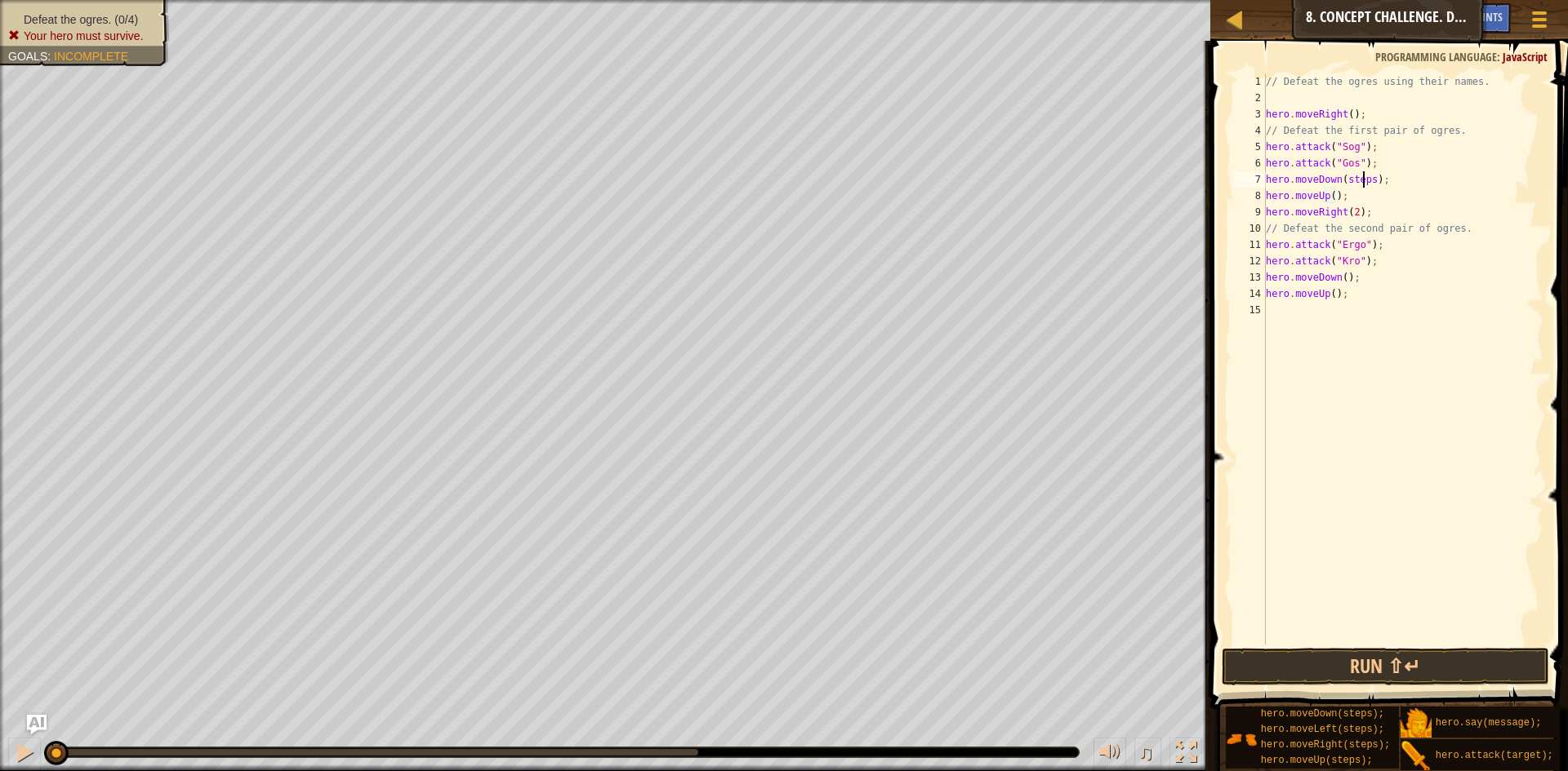
click at [1361, 180] on div "// Defeat the ogres using their names. hero . moveRight ( ) ; // Defeat the fir…" at bounding box center [1403, 375] width 281 height 604
click at [1461, 670] on button "Run ⇧↵" at bounding box center [1385, 666] width 328 height 37
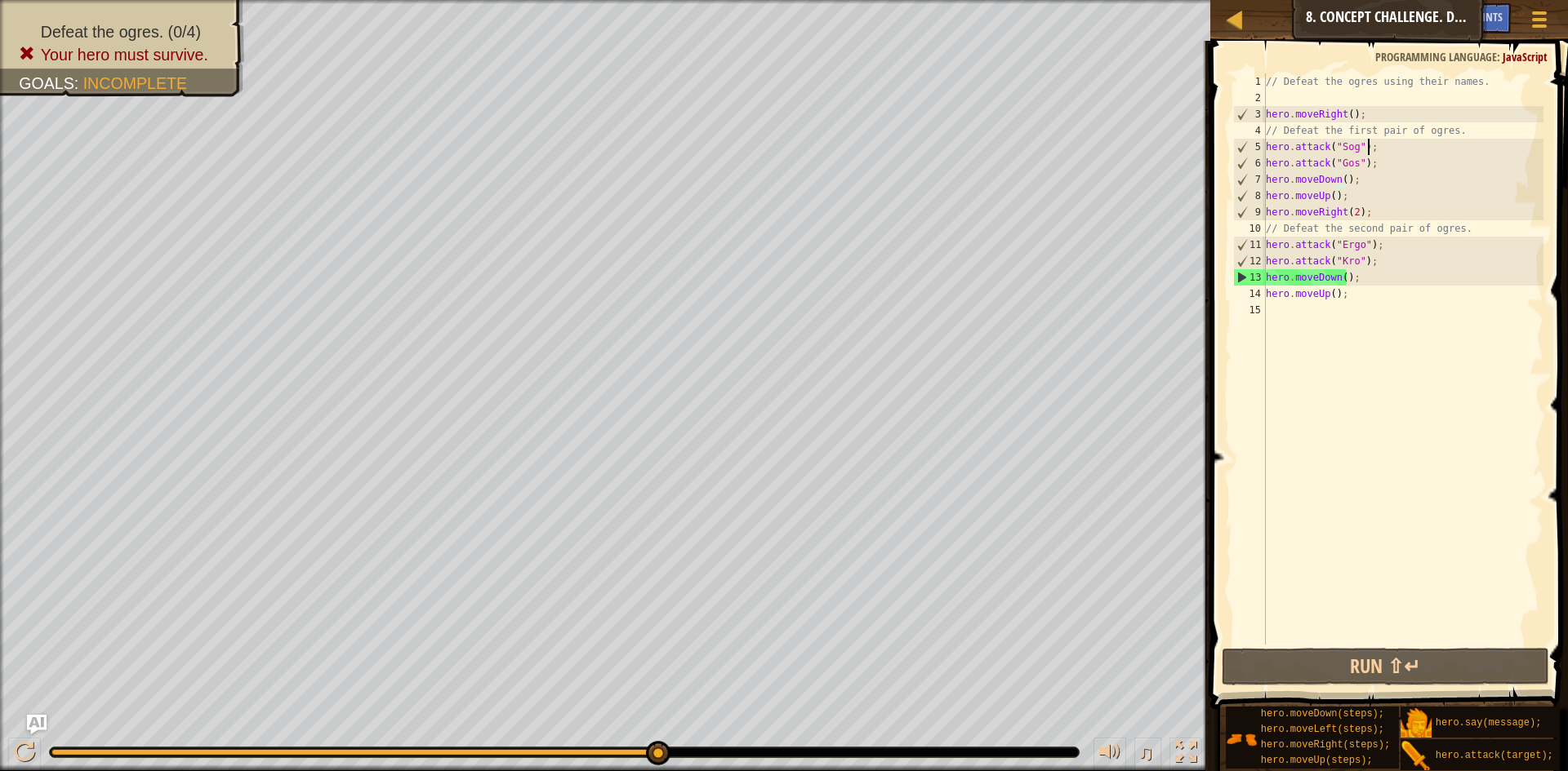
click at [1372, 145] on div "// Defeat the ogres using their names. hero . moveRight ( ) ; // Defeat the fir…" at bounding box center [1403, 375] width 281 height 604
type textarea "hero.attack("Sog");"
drag, startPoint x: 1373, startPoint y: 152, endPoint x: 1254, endPoint y: 140, distance: 119.6
click at [1254, 140] on div "hero.attack("Sog"); 1 2 3 4 5 6 7 8 9 10 11 12 13 14 15 // Defeat the ogres usi…" at bounding box center [1386, 359] width 313 height 571
click at [1374, 143] on div "// Defeat the ogres using their names. hero . moveRight ( ) ; // Defeat the fir…" at bounding box center [1403, 359] width 281 height 571
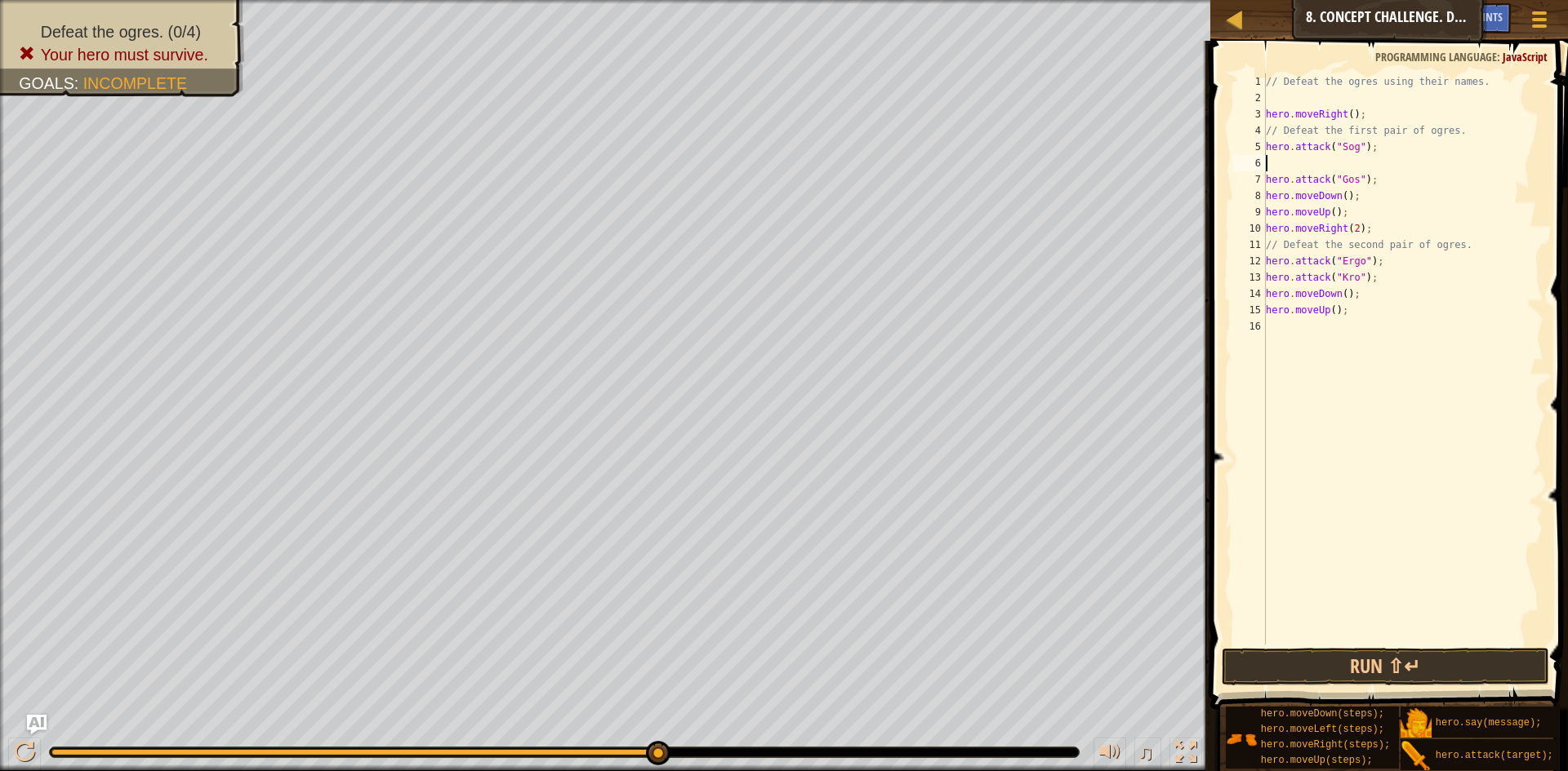
click at [1378, 164] on div "// Defeat the ogres using their names. hero . moveRight ( ) ; // Defeat the fir…" at bounding box center [1403, 375] width 281 height 604
paste textarea "hero.attack("Sog");"
drag, startPoint x: 1372, startPoint y: 181, endPoint x: 1253, endPoint y: 172, distance: 119.3
click at [1253, 172] on div "hero.attack("Sog"); 1 2 3 4 5 6 7 8 9 10 11 12 13 14 15 16 // Defeat the ogres …" at bounding box center [1386, 359] width 313 height 571
drag, startPoint x: 1254, startPoint y: 180, endPoint x: 1400, endPoint y: 172, distance: 146.2
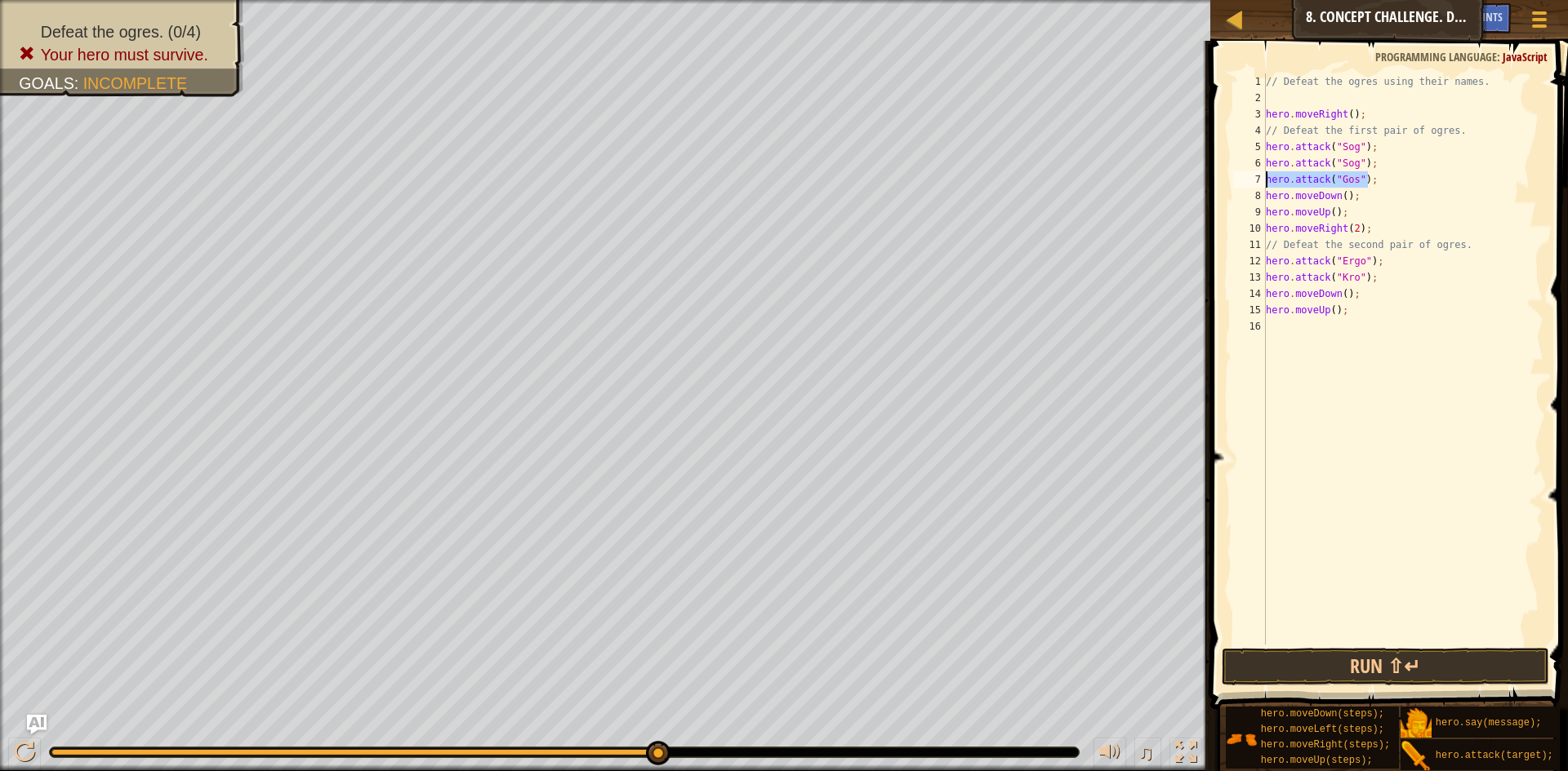
click at [1400, 172] on div "// Defeat the ogres using their names. hero . moveRight ( ) ; // Defeat the fir…" at bounding box center [1403, 359] width 281 height 571
click at [1393, 175] on div "// Defeat the ogres using their names. hero . moveRight ( ) ; // Defeat the fir…" at bounding box center [1403, 375] width 281 height 604
click at [1384, 180] on div "// Defeat the ogres using their names. hero . moveRight ( ) ; // Defeat the fir…" at bounding box center [1403, 359] width 281 height 571
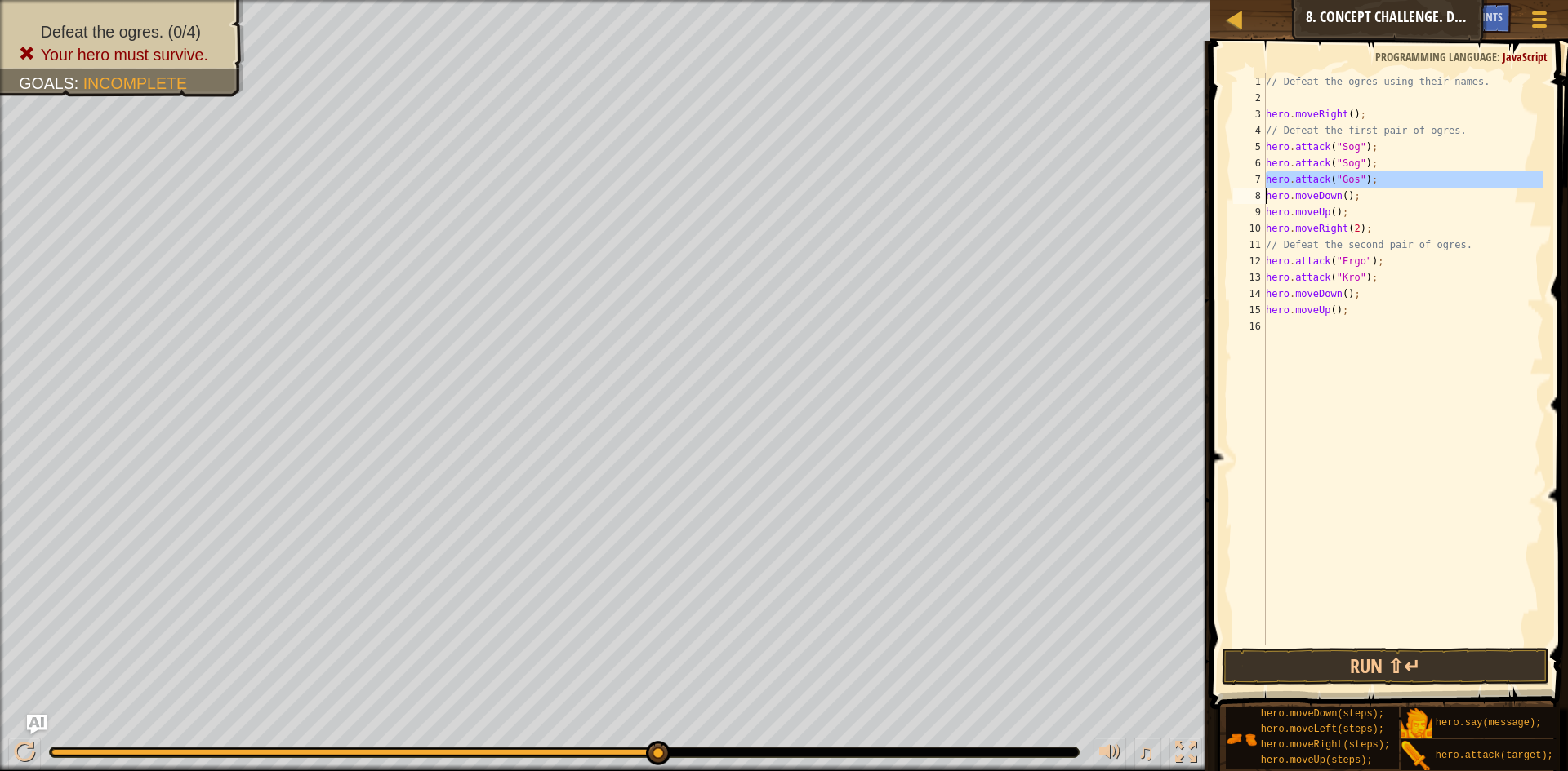
type textarea "hero.attack("Gos");"
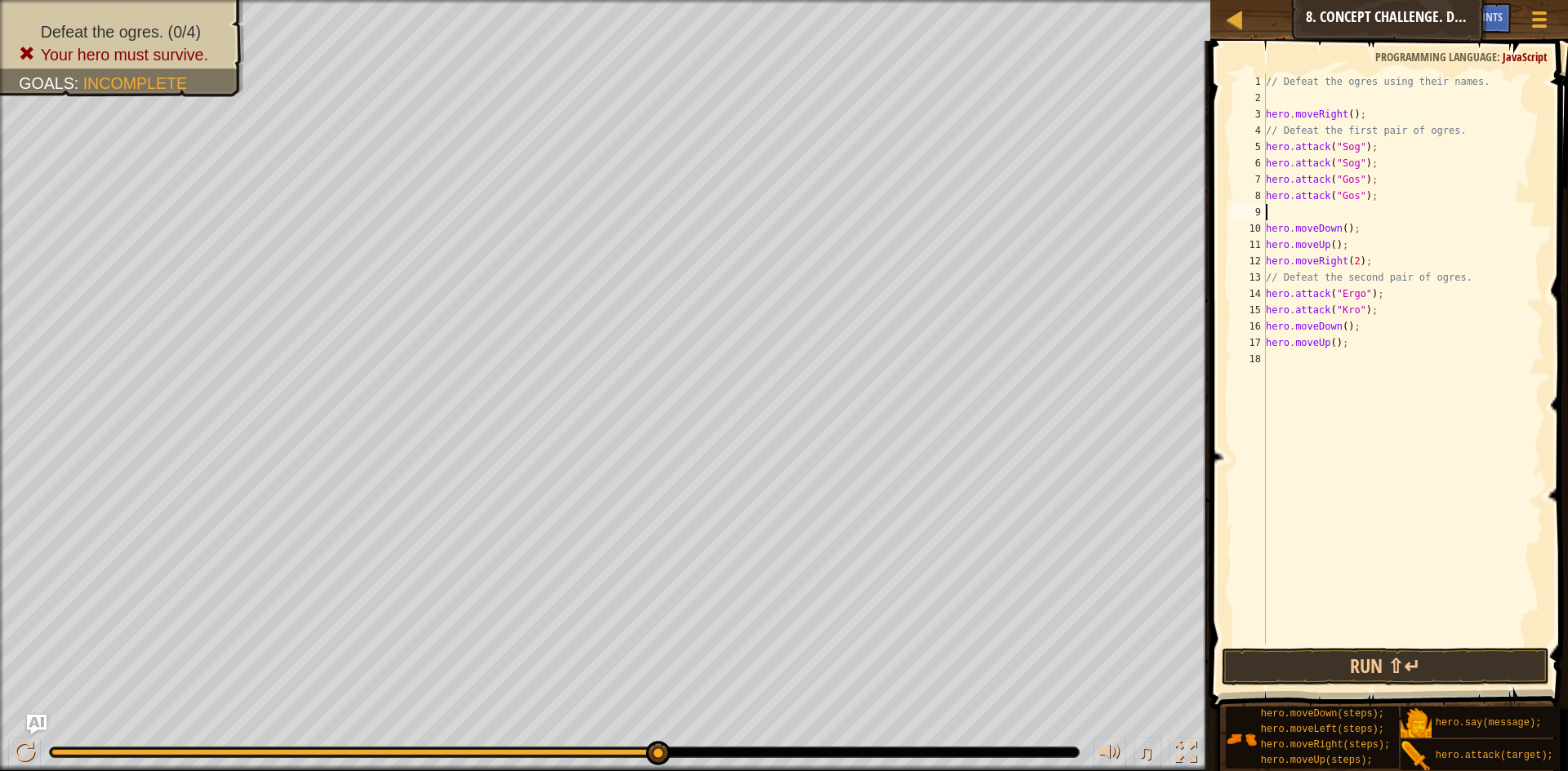
click at [1377, 299] on div "// Defeat the ogres using their names. hero . moveRight ( ) ; // Defeat the fir…" at bounding box center [1403, 375] width 281 height 604
click at [1400, 289] on div "// Defeat the ogres using their names. hero . moveRight ( ) ; // Defeat the fir…" at bounding box center [1403, 359] width 281 height 571
type textarea "hero.attack("Ergo");"
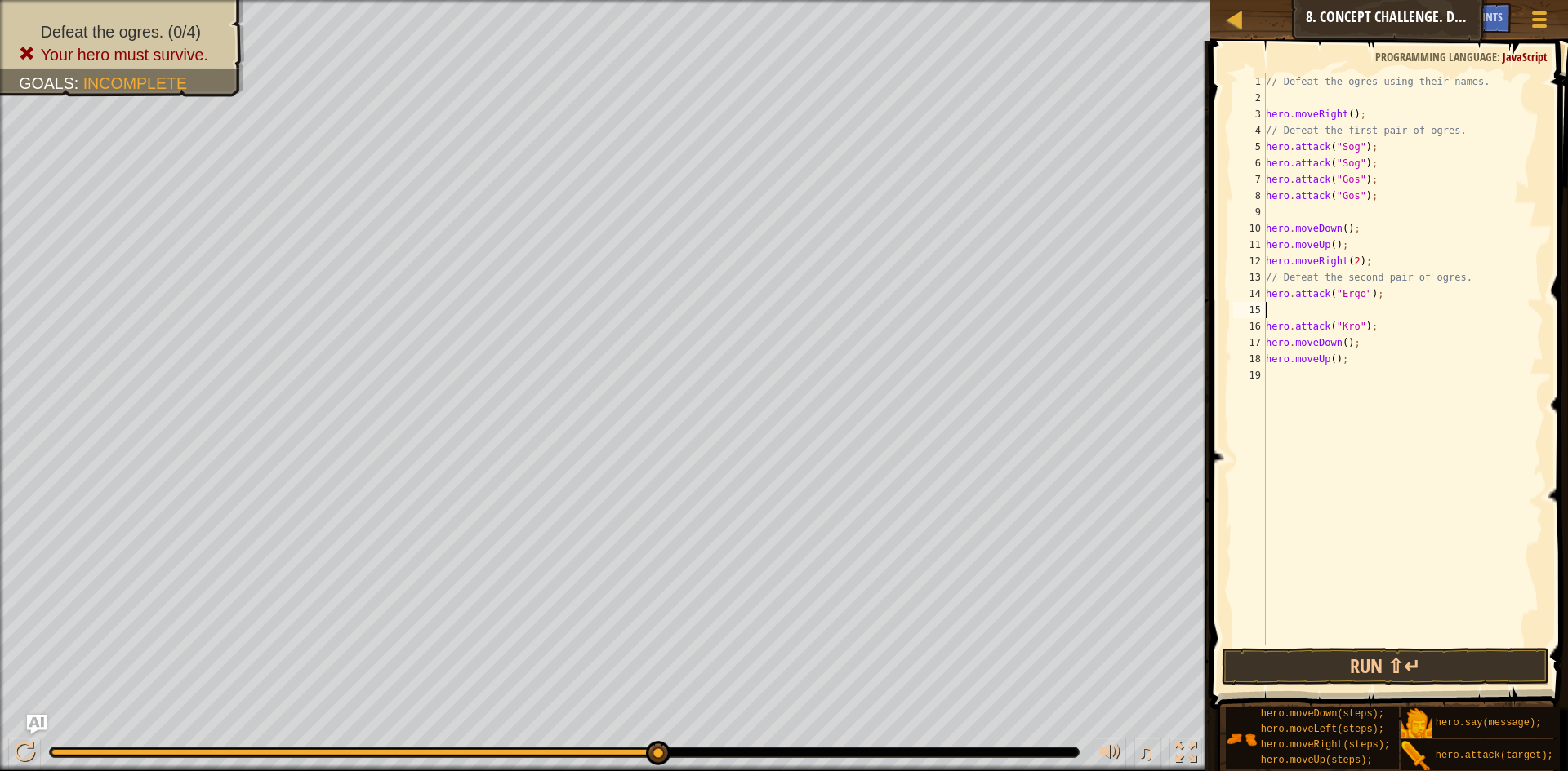
paste textarea "hero.attack("Kro");"
click at [1370, 342] on div "// Defeat the ogres using their names. hero . moveRight ( ) ; // Defeat the fir…" at bounding box center [1403, 375] width 281 height 604
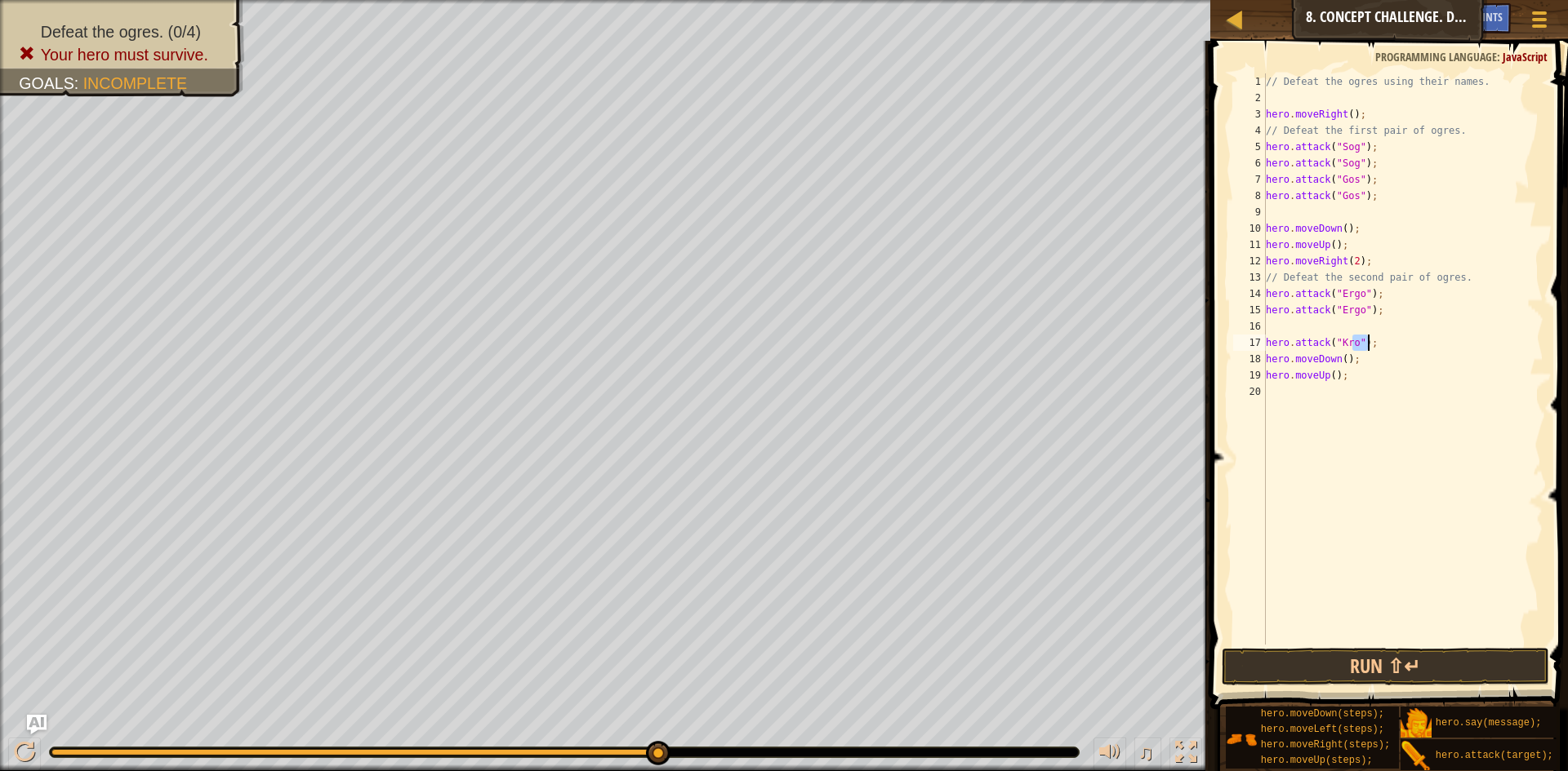
type textarea "hero.attack("Kro"); hero.moveDown();"
click at [1363, 322] on div "// Defeat the ogres using their names. hero . moveRight ( ) ; // Defeat the fir…" at bounding box center [1403, 375] width 281 height 604
paste textarea "hero.attack("Kro");"
type textarea "hero.attack("Kro");"
click at [1359, 677] on button "Run ⇧↵" at bounding box center [1385, 666] width 328 height 37
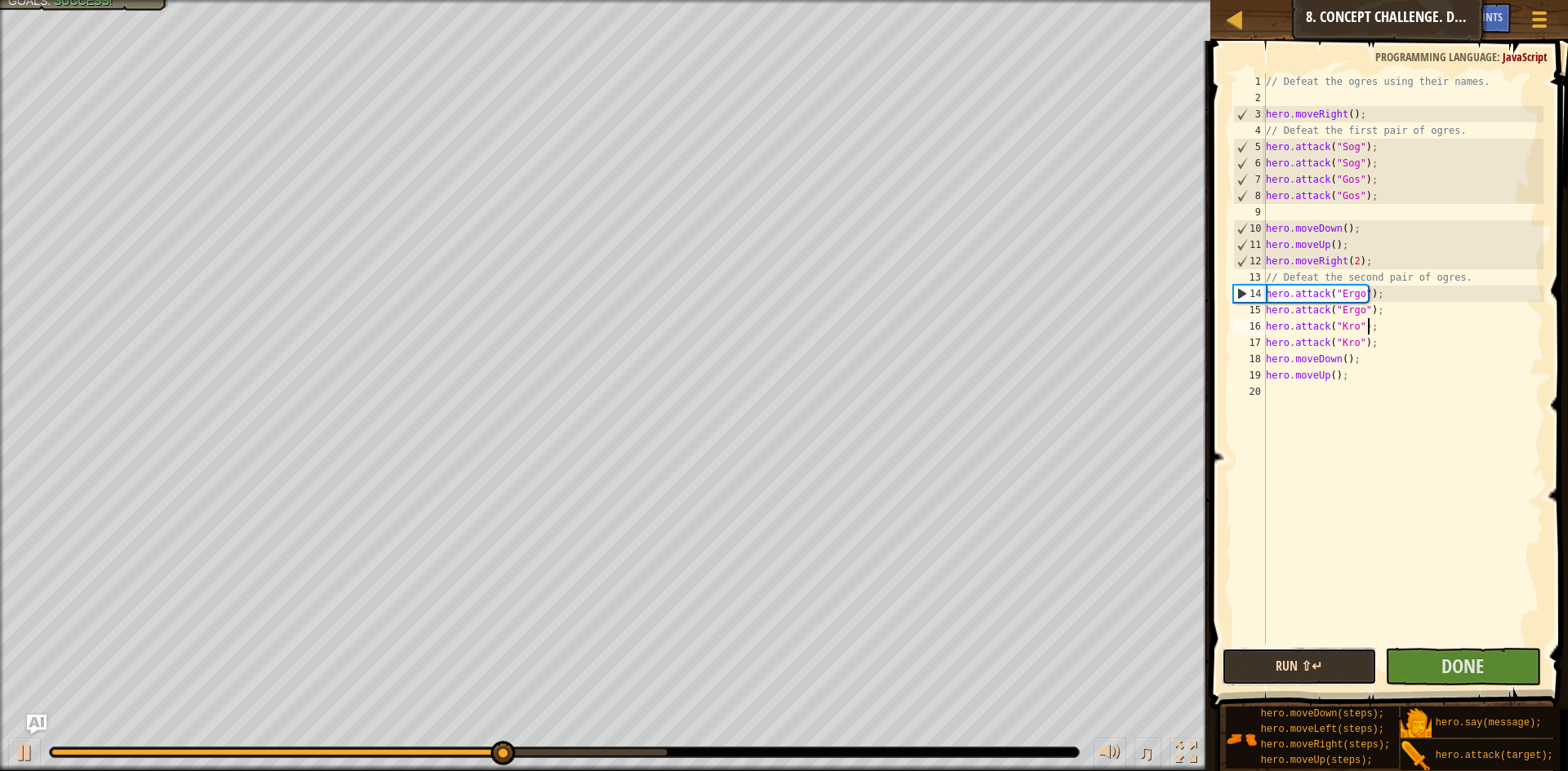
click at [1351, 667] on button "Run ⇧↵" at bounding box center [1299, 666] width 156 height 37
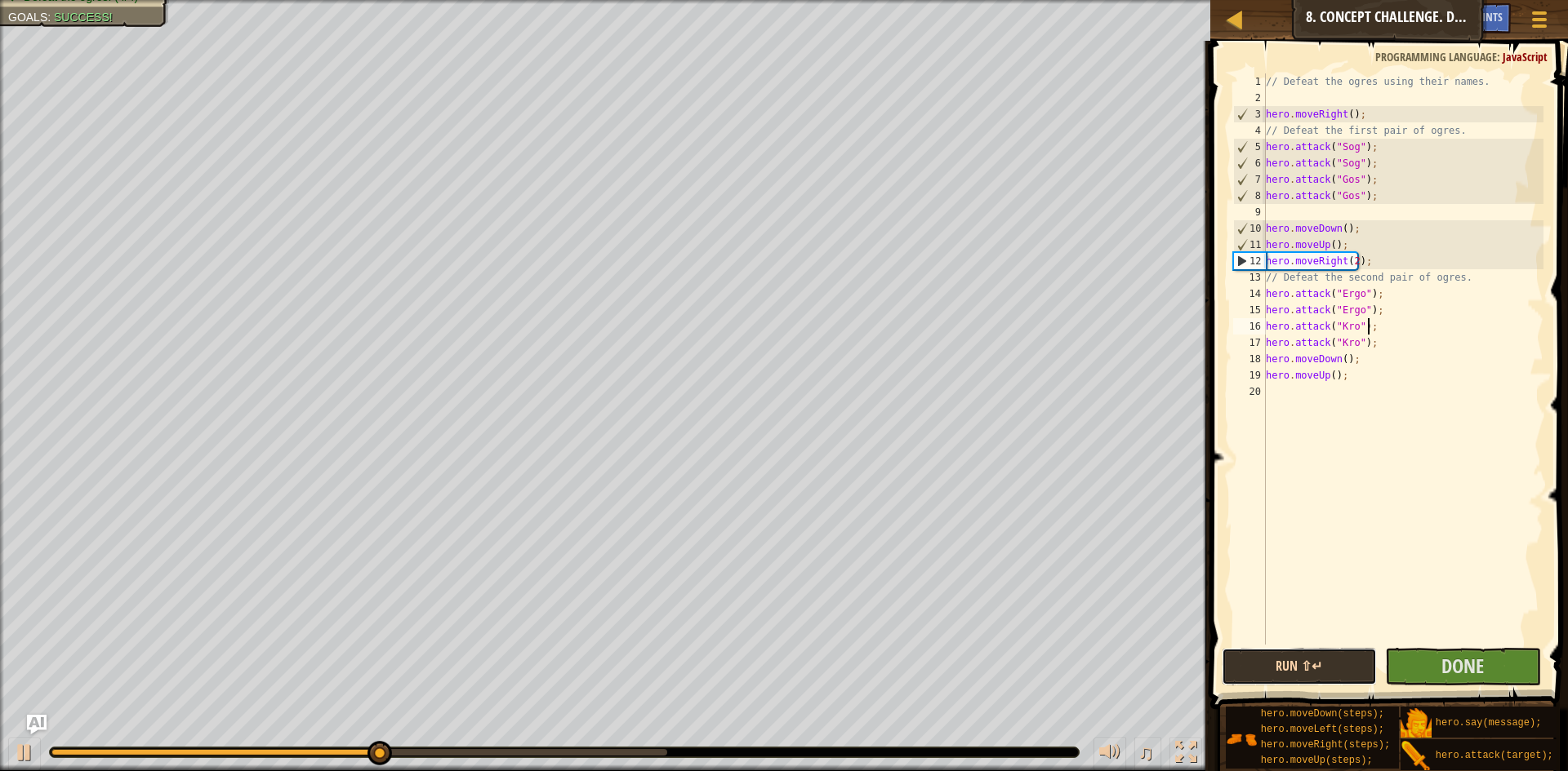
click at [1350, 667] on button "Run ⇧↵" at bounding box center [1299, 666] width 156 height 37
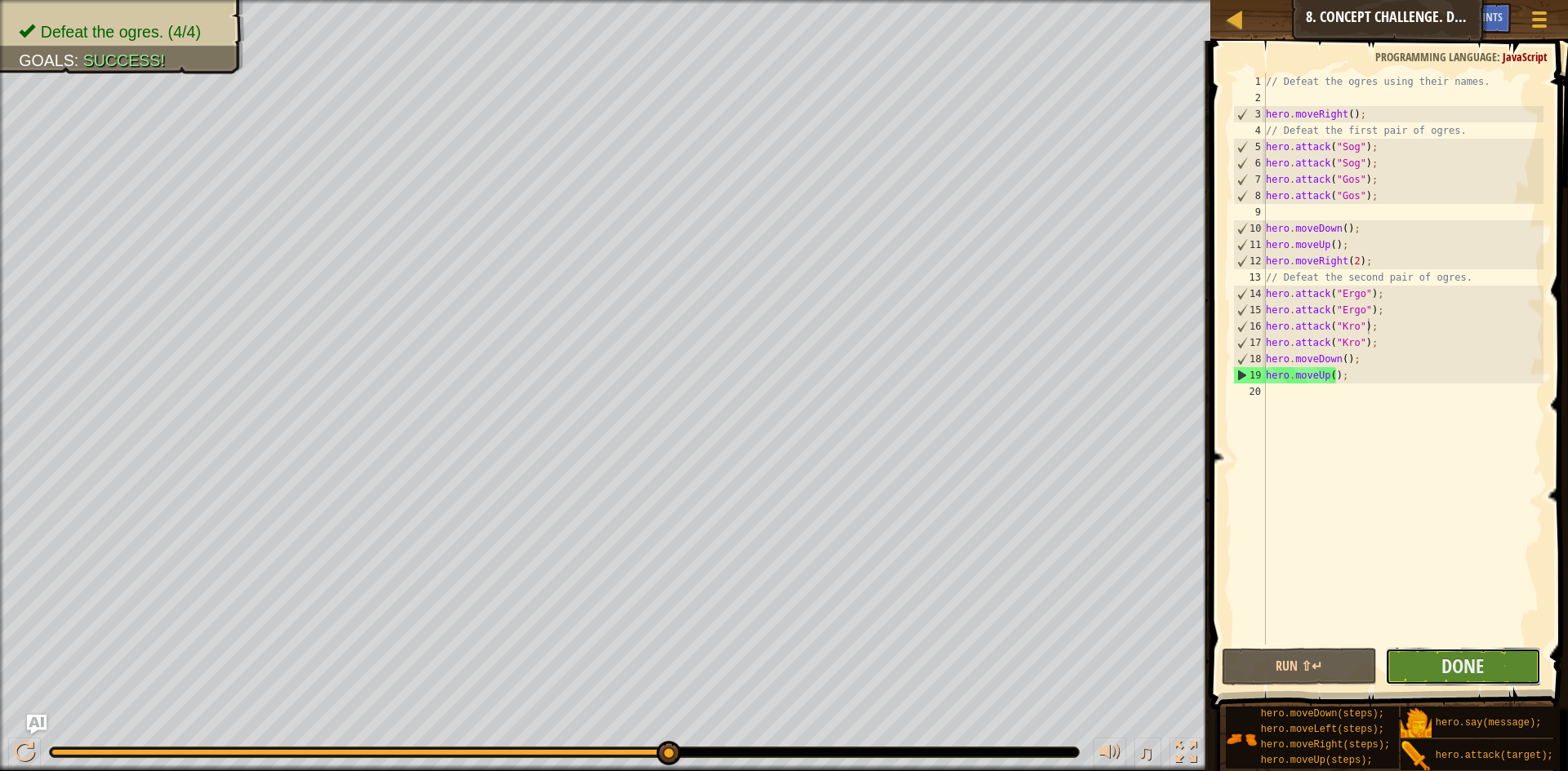
click at [1428, 670] on button "Done" at bounding box center [1462, 666] width 156 height 37
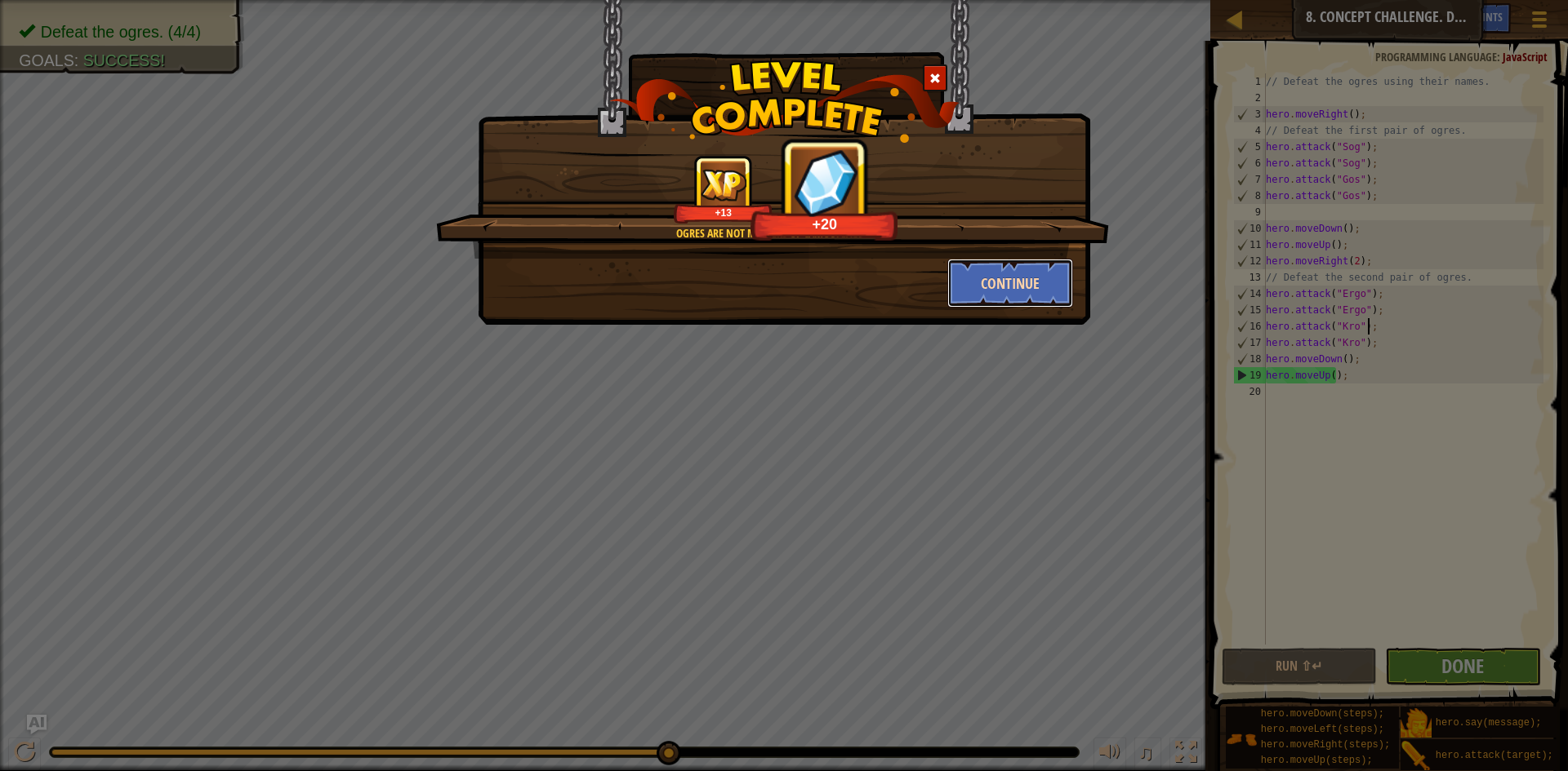
click at [1013, 274] on button "Continue" at bounding box center [1010, 283] width 126 height 49
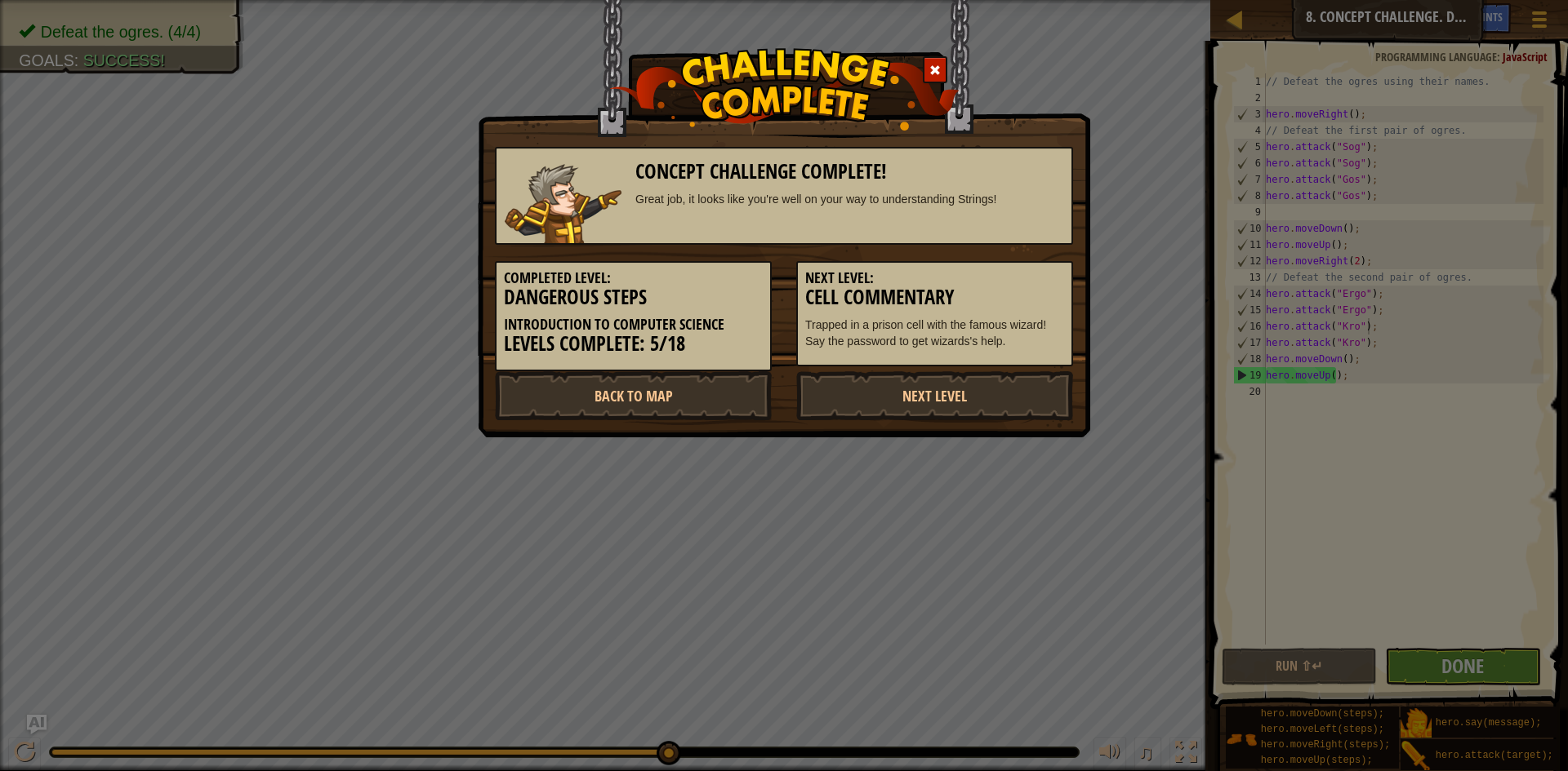
click at [150, 47] on div "Concept Challenge Complete! Great job, it looks like you're well on your way to…" at bounding box center [784, 385] width 1568 height 771
click at [167, 48] on div "Concept Challenge Complete! Great job, it looks like you're well on your way to…" at bounding box center [784, 385] width 1568 height 771
click at [123, 49] on div "Concept Challenge Complete! Great job, it looks like you're well on your way to…" at bounding box center [784, 385] width 1568 height 771
click at [216, 54] on div "Concept Challenge Complete! Great job, it looks like you're well on your way to…" at bounding box center [784, 385] width 1568 height 771
click at [238, 54] on div "Concept Challenge Complete! Great job, it looks like you're well on your way to…" at bounding box center [784, 385] width 1568 height 771
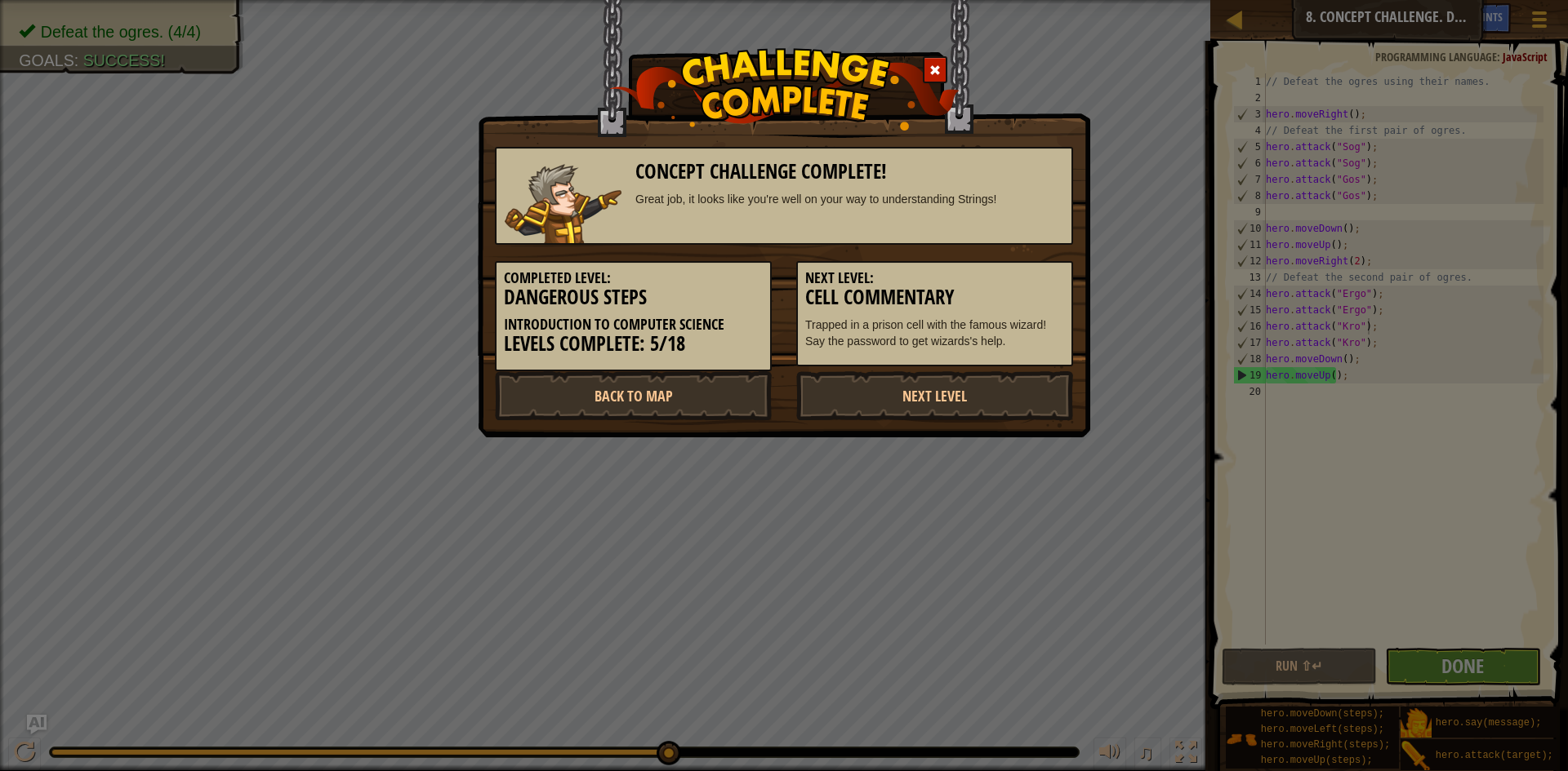
click at [233, 54] on div "Concept Challenge Complete! Great job, it looks like you're well on your way to…" at bounding box center [784, 385] width 1568 height 771
click at [165, 54] on div "Concept Challenge Complete! Great job, it looks like you're well on your way to…" at bounding box center [784, 385] width 1568 height 771
click at [252, 71] on div "Concept Challenge Complete! Great job, it looks like you're well on your way to…" at bounding box center [784, 385] width 1568 height 771
click at [251, 247] on div "Concept Challenge Complete! Great job, it looks like you're well on your way to…" at bounding box center [784, 385] width 1568 height 771
click at [384, 143] on div "Concept Challenge Complete! Great job, it looks like you're well on your way to…" at bounding box center [784, 385] width 1568 height 771
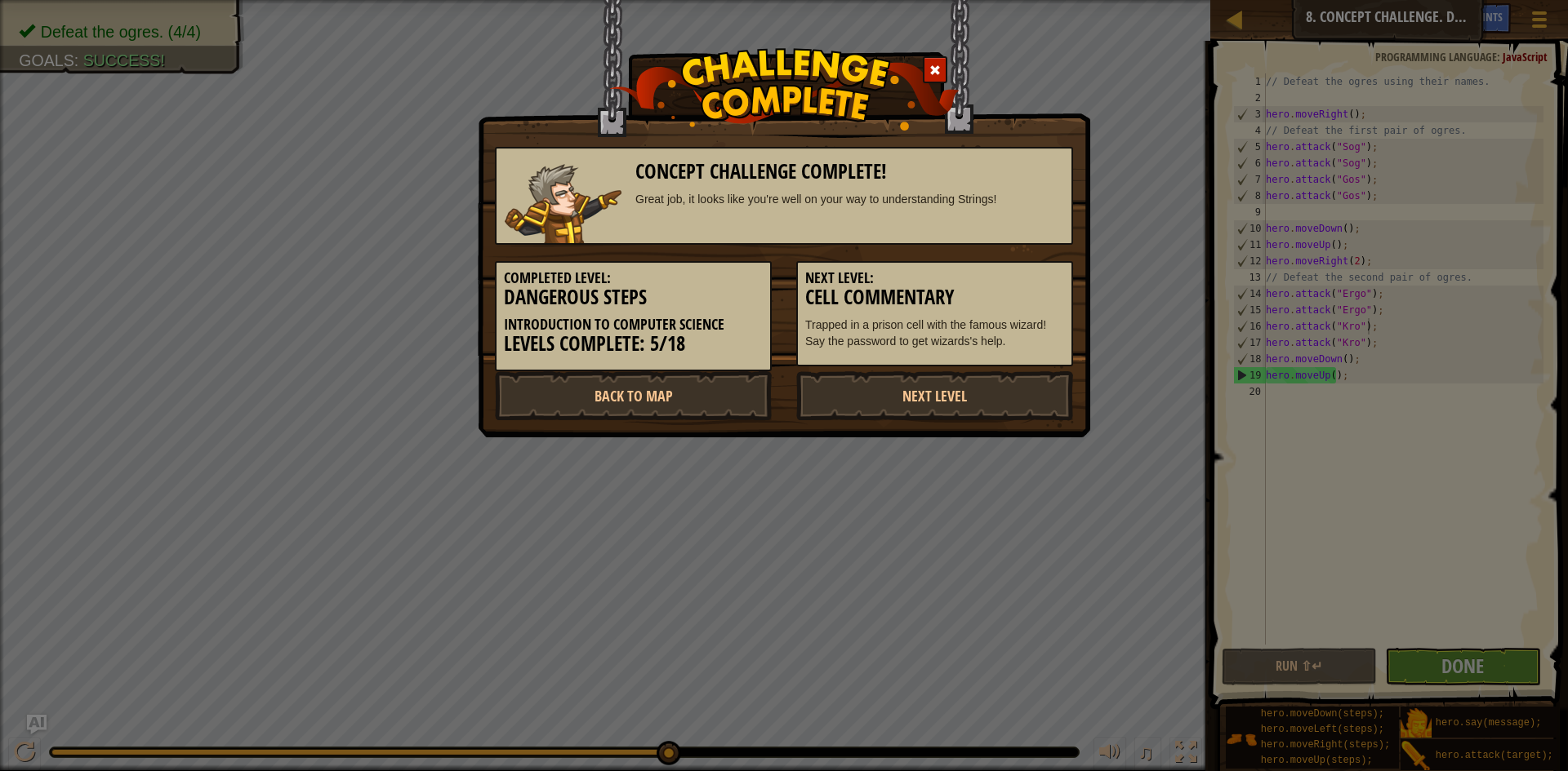
click at [349, 139] on div "Concept Challenge Complete! Great job, it looks like you're well on your way to…" at bounding box center [784, 385] width 1568 height 771
click at [333, 160] on div "Concept Challenge Complete! Great job, it looks like you're well on your way to…" at bounding box center [784, 385] width 1568 height 771
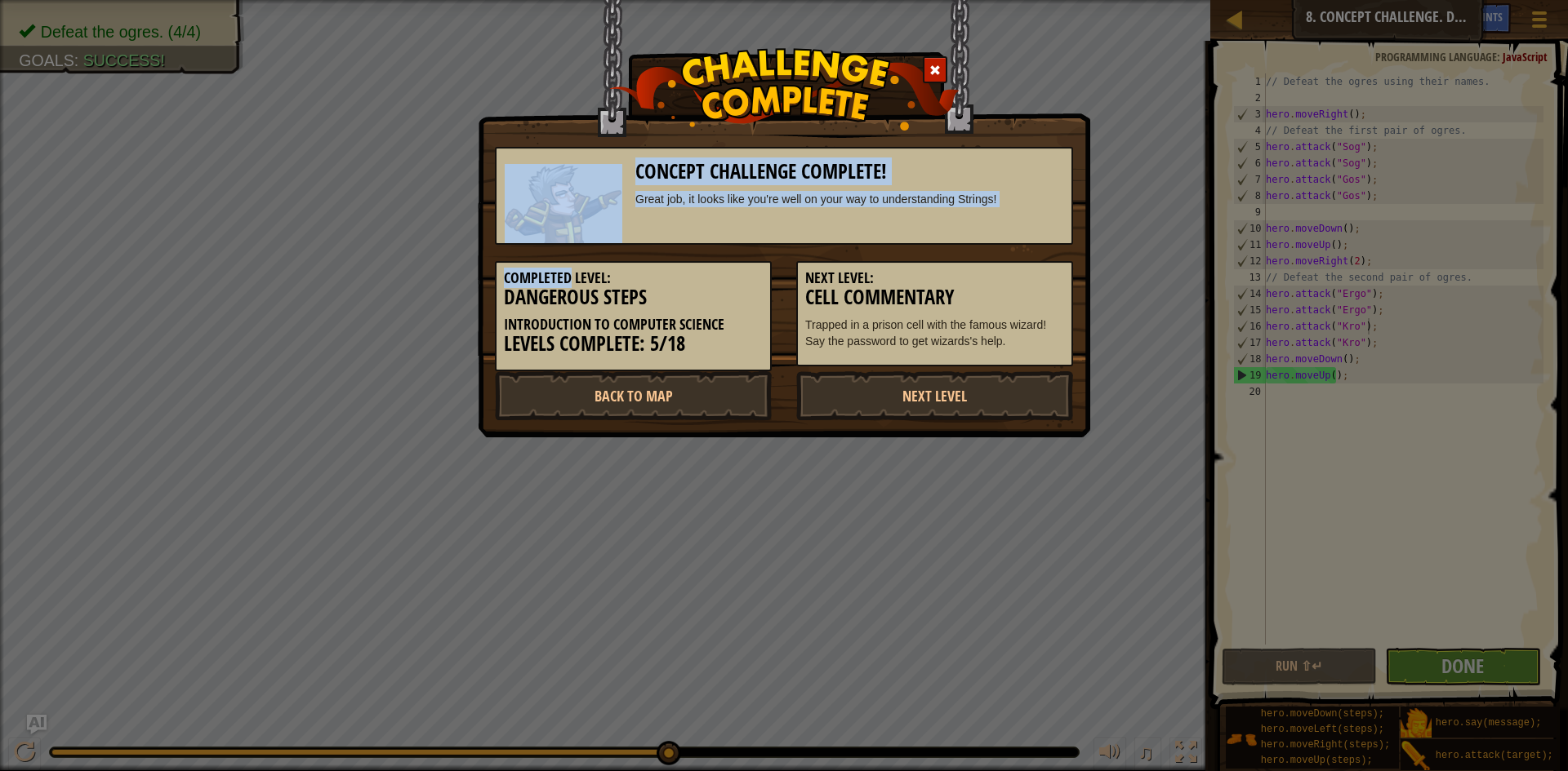
drag, startPoint x: 333, startPoint y: 160, endPoint x: 339, endPoint y: 286, distance: 126.1
click at [339, 286] on div "Concept Challenge Complete! Great job, it looks like you're well on your way to…" at bounding box center [784, 385] width 1568 height 771
click at [339, 283] on div "Concept Challenge Complete! Great job, it looks like you're well on your way to…" at bounding box center [784, 385] width 1568 height 771
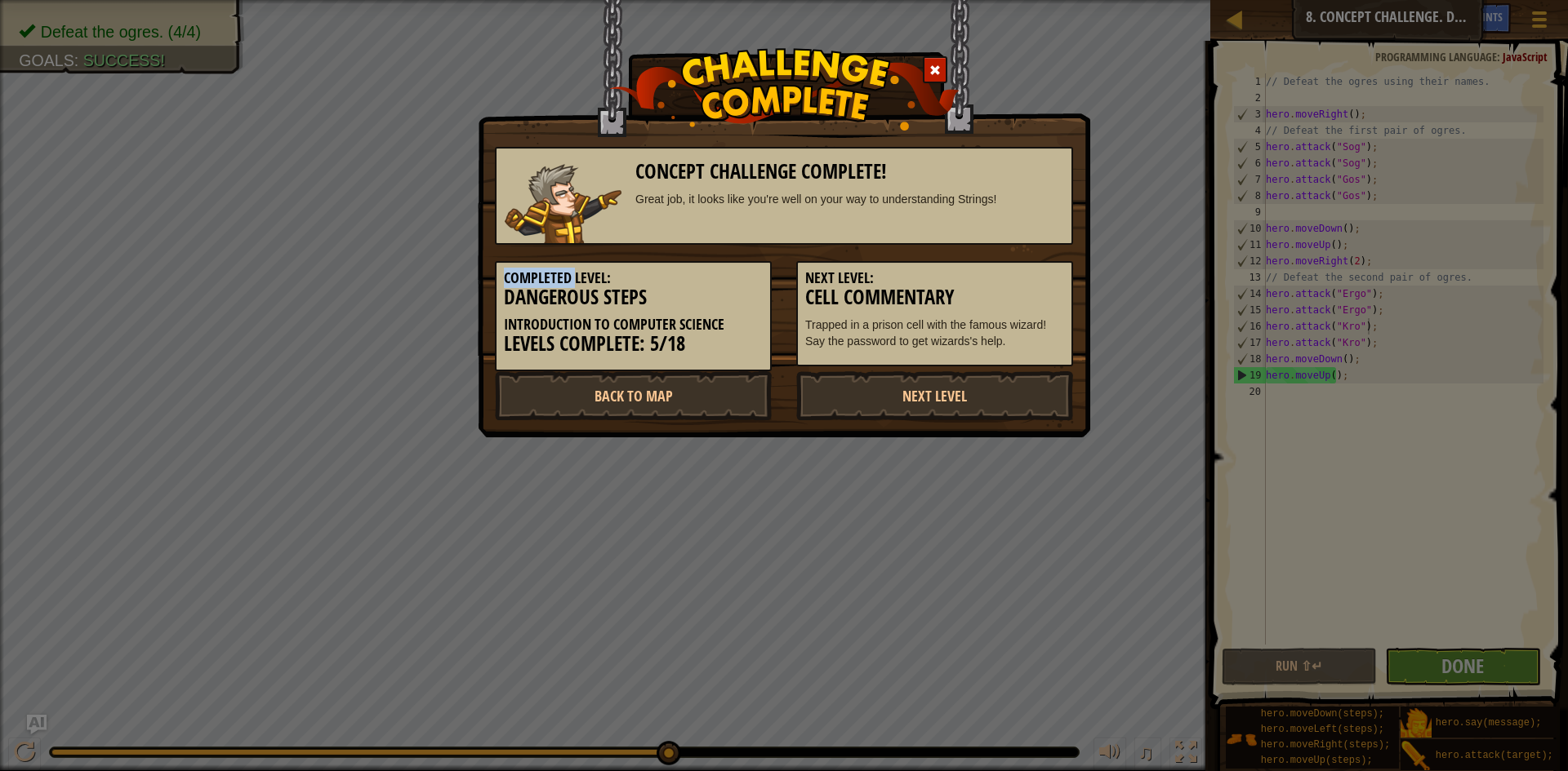
click at [339, 283] on div "Concept Challenge Complete! Great job, it looks like you're well on your way to…" at bounding box center [784, 385] width 1568 height 771
click at [401, 284] on div "Concept Challenge Complete! Great job, it looks like you're well on your way to…" at bounding box center [784, 385] width 1568 height 771
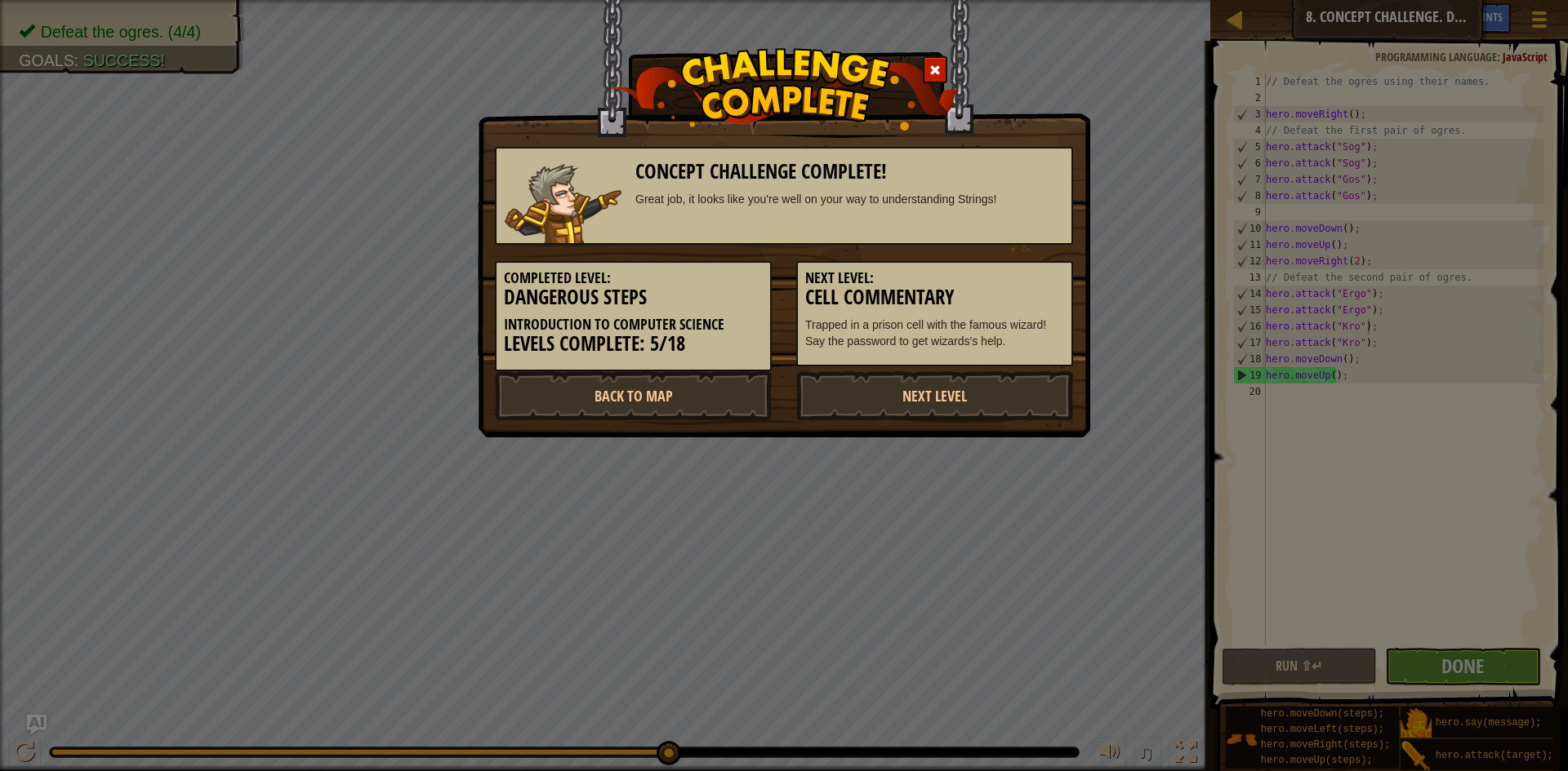
click at [193, 32] on div "Concept Challenge Complete! Great job, it looks like you're well on your way to…" at bounding box center [784, 385] width 1568 height 771
click at [256, 48] on div "Concept Challenge Complete! Great job, it looks like you're well on your way to…" at bounding box center [784, 385] width 1568 height 771
drag, startPoint x: 401, startPoint y: 340, endPoint x: 399, endPoint y: 361, distance: 21.1
click at [399, 344] on div "Concept Challenge Complete! Great job, it looks like you're well on your way to…" at bounding box center [784, 385] width 1568 height 771
click at [458, 500] on div "Concept Challenge Complete! Great job, it looks like you're well on your way to…" at bounding box center [784, 385] width 1568 height 771
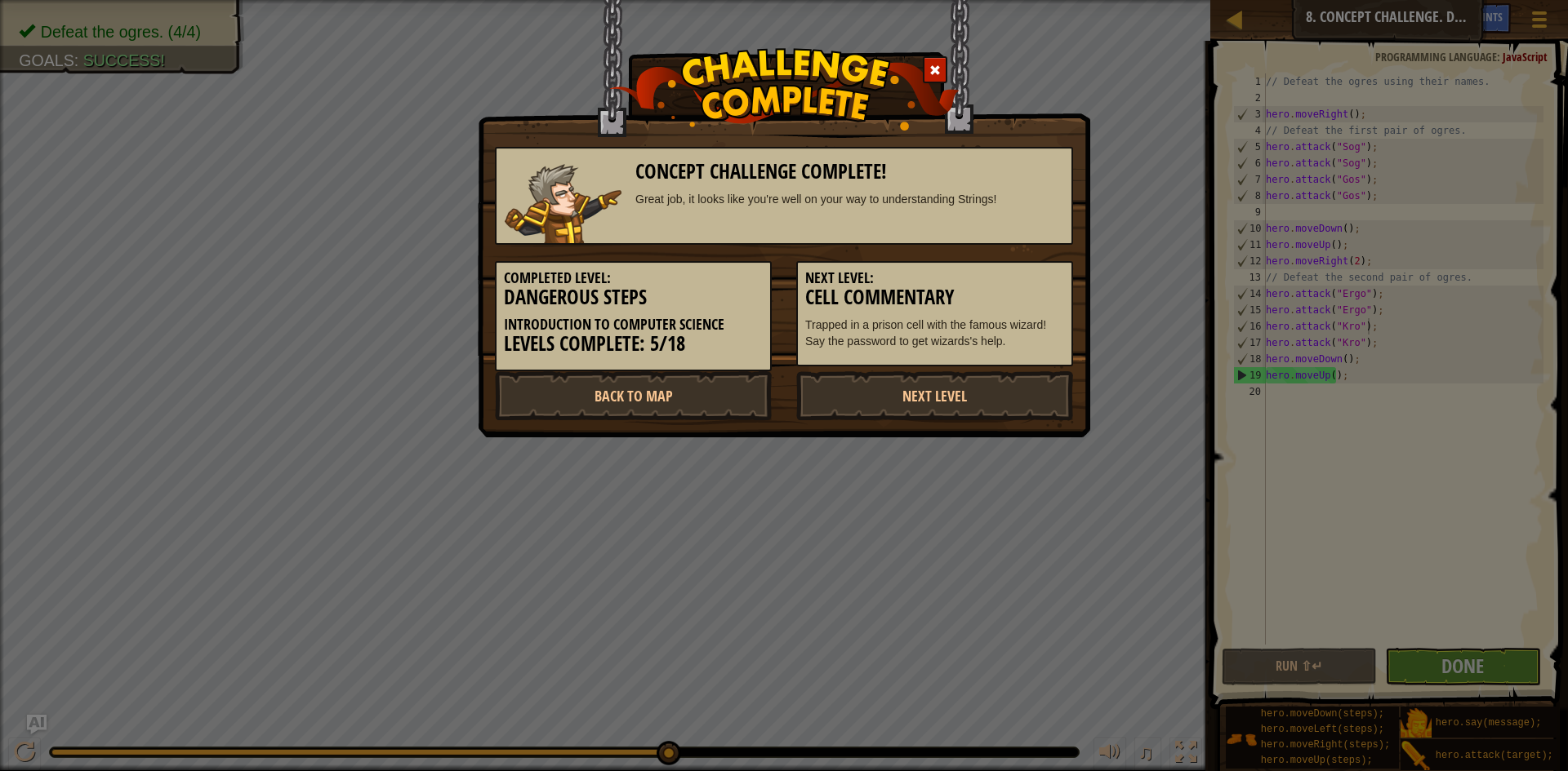
click at [448, 466] on div "Concept Challenge Complete! Great job, it looks like you're well on your way to…" at bounding box center [784, 385] width 1568 height 771
click at [537, 460] on div "Concept Challenge Complete! Great job, it looks like you're well on your way to…" at bounding box center [784, 385] width 1568 height 771
click at [831, 473] on div "Concept Challenge Complete! Great job, it looks like you're well on your way to…" at bounding box center [784, 385] width 1568 height 771
click at [964, 388] on link "Next Level" at bounding box center [934, 396] width 277 height 49
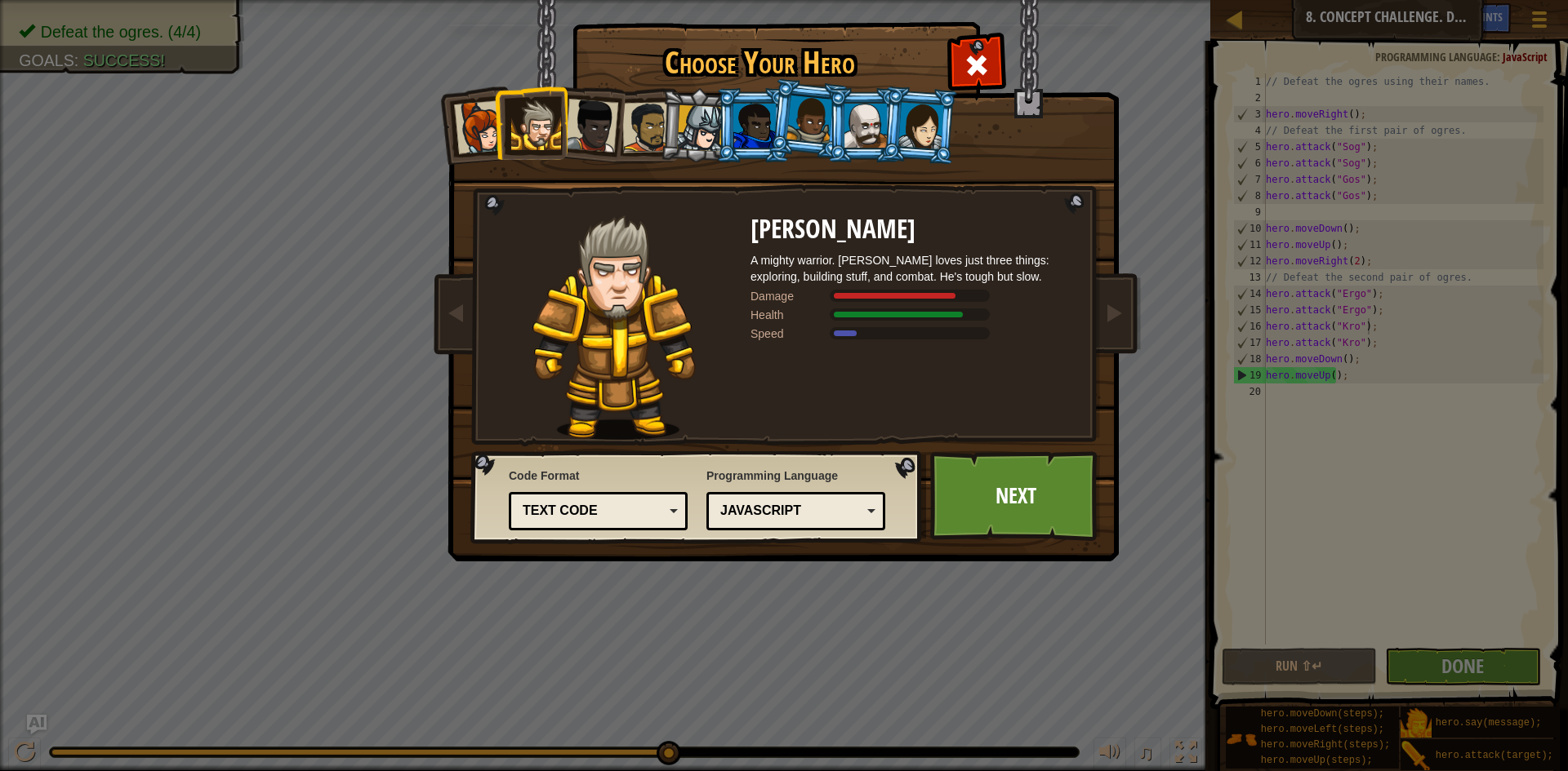
click at [587, 129] on div at bounding box center [591, 125] width 54 height 54
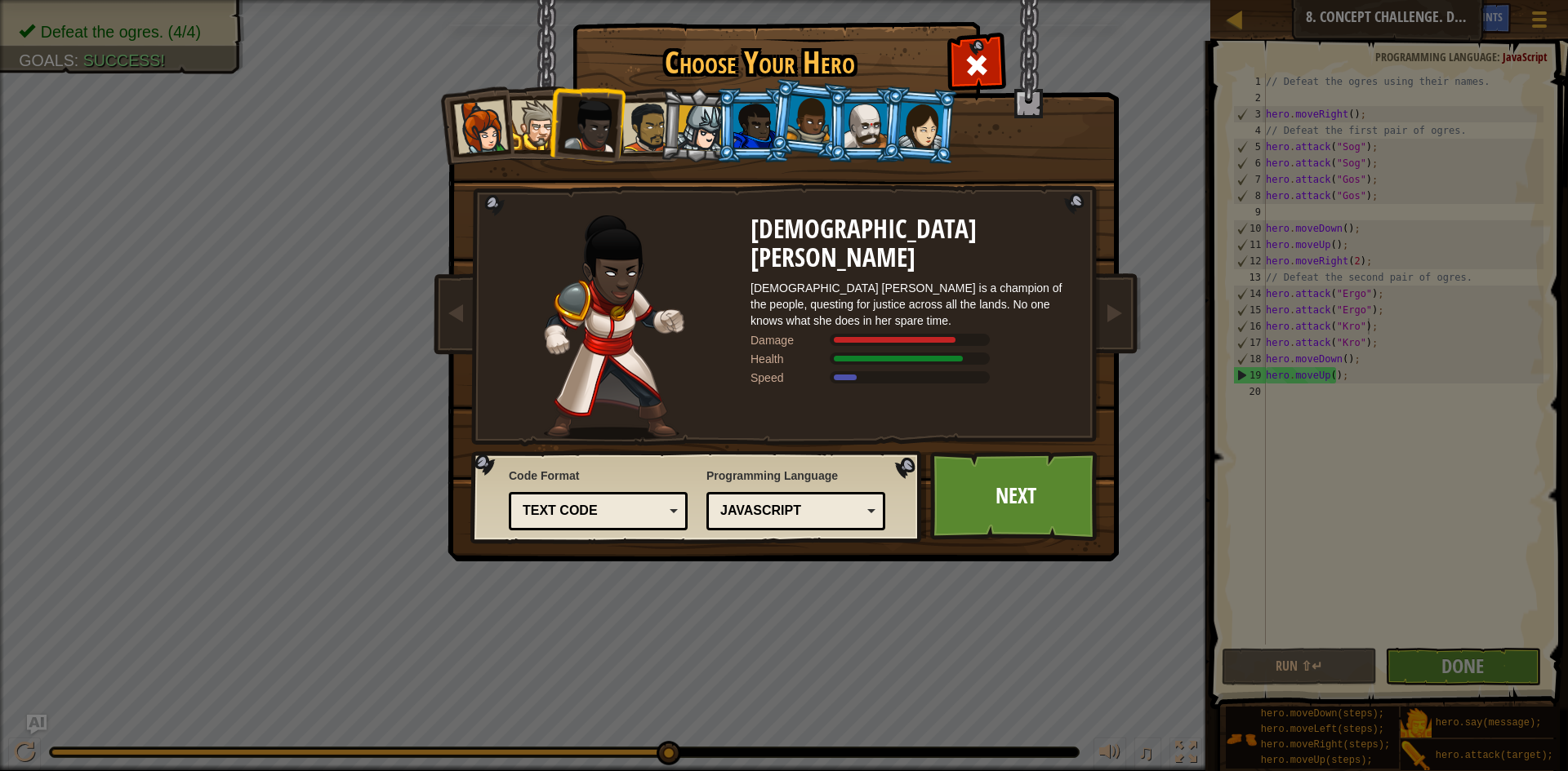
click at [657, 126] on div at bounding box center [647, 127] width 51 height 51
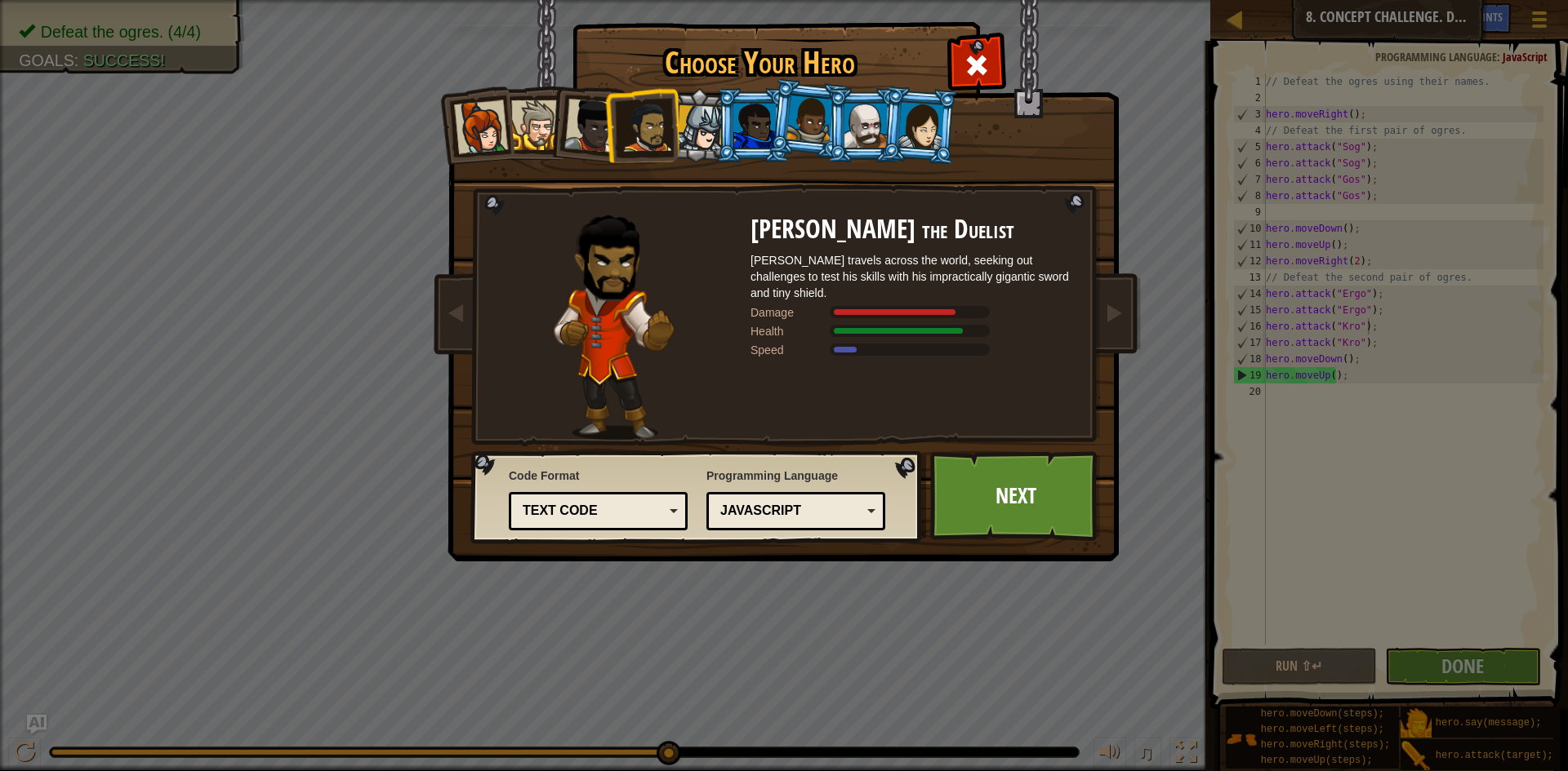
click at [683, 115] on div at bounding box center [699, 128] width 47 height 47
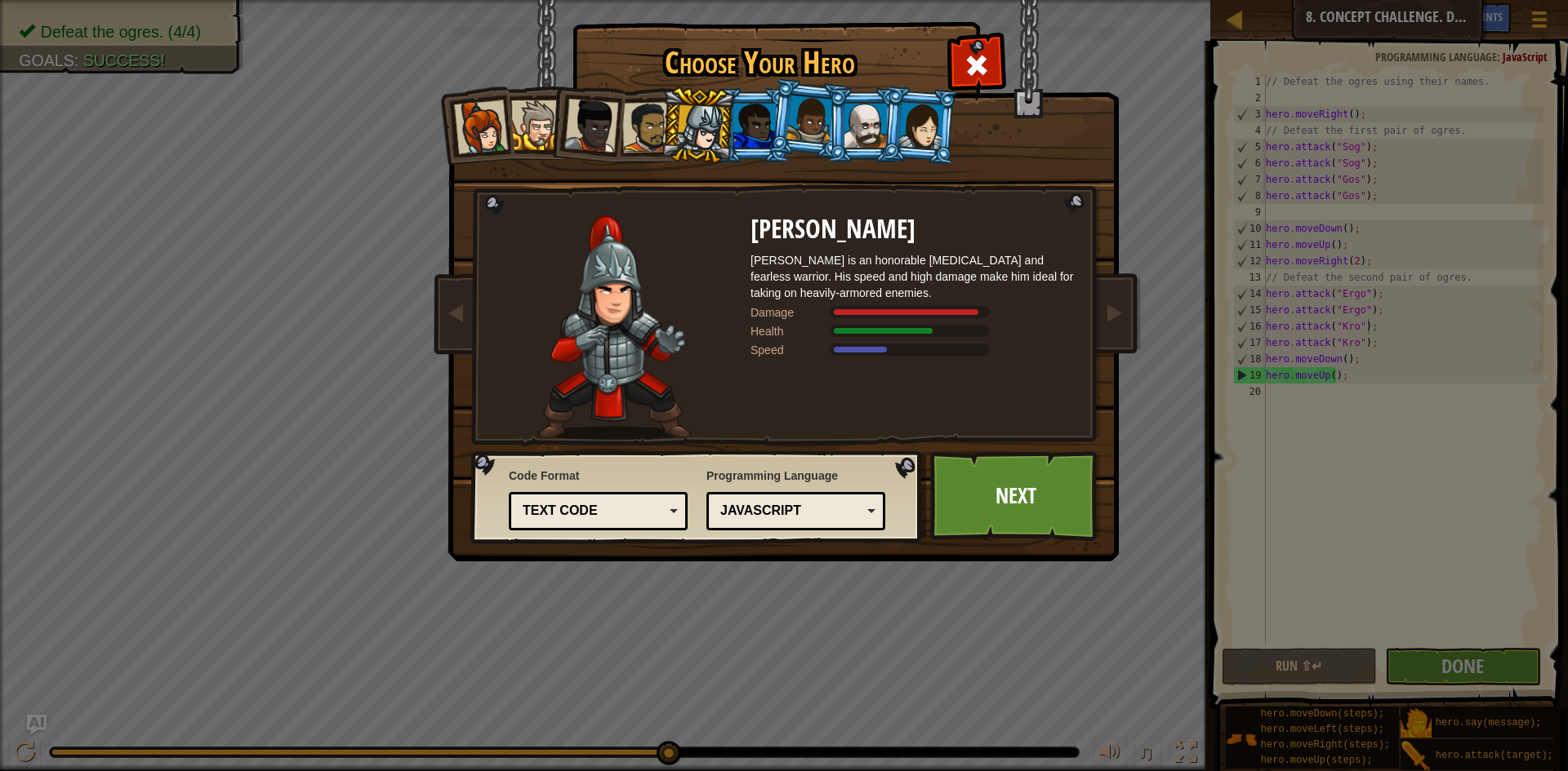
click at [769, 120] on div at bounding box center [754, 126] width 42 height 44
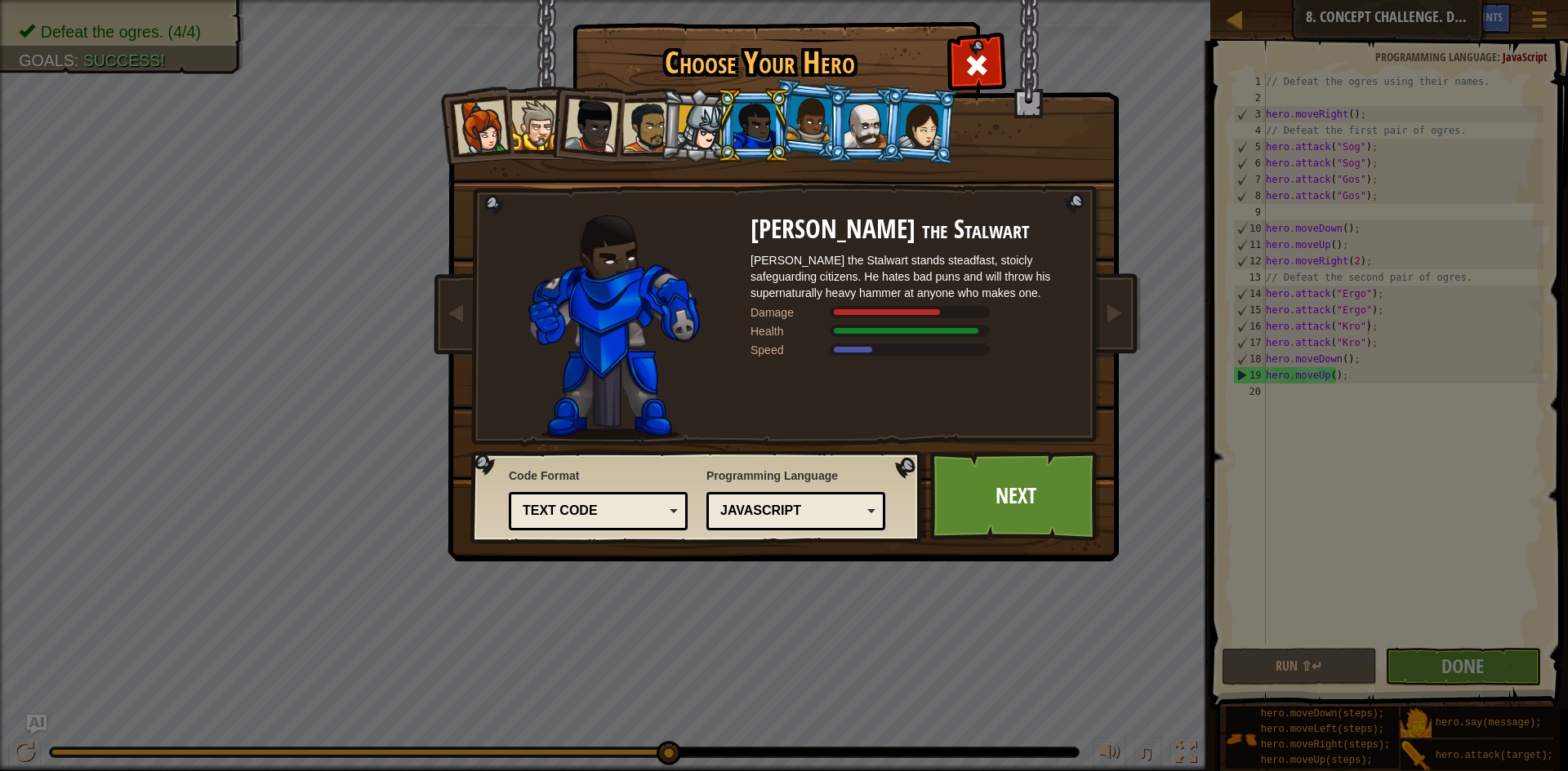
click at [799, 114] on div at bounding box center [809, 119] width 47 height 48
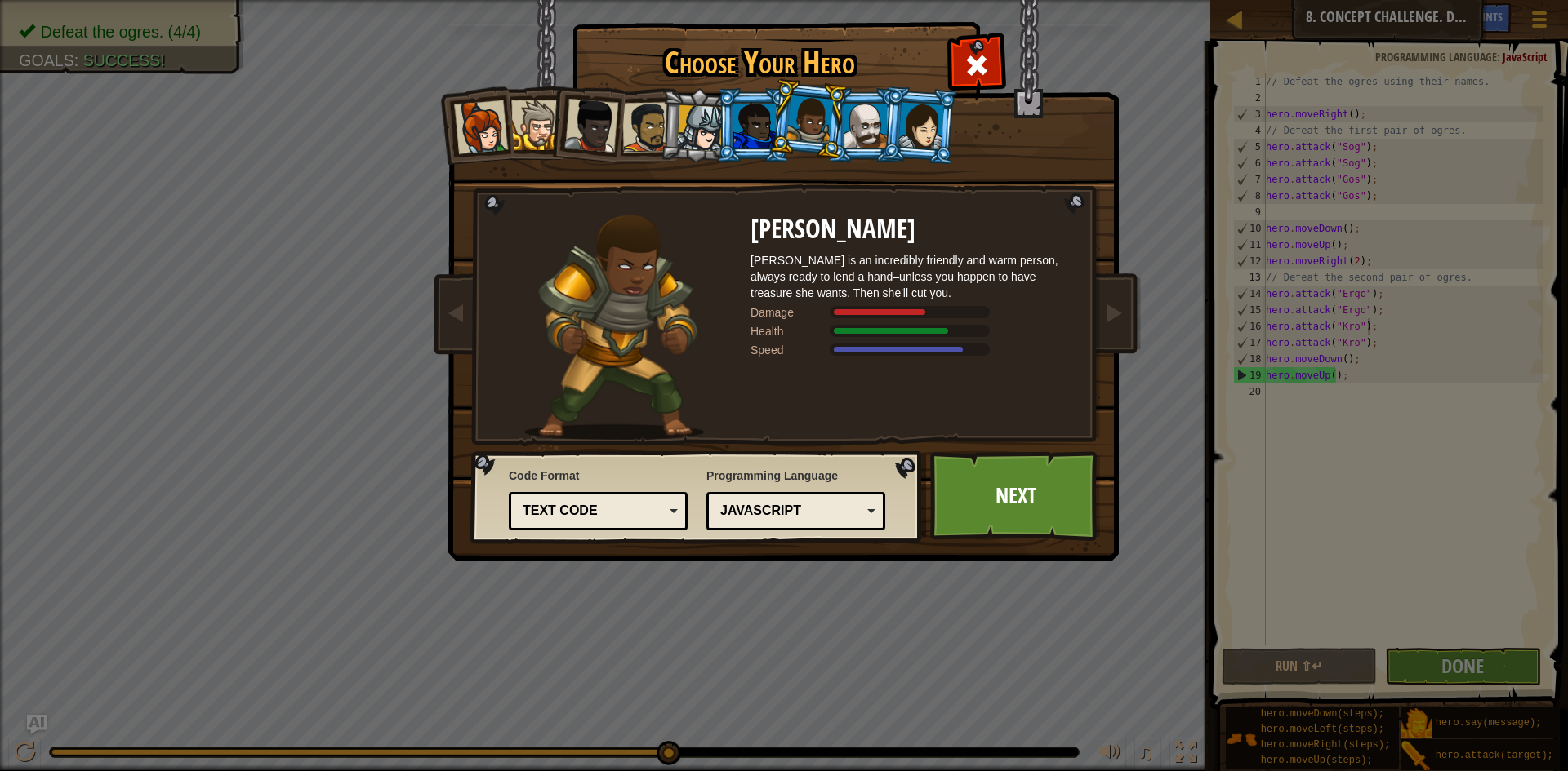
click at [858, 115] on div at bounding box center [866, 126] width 42 height 44
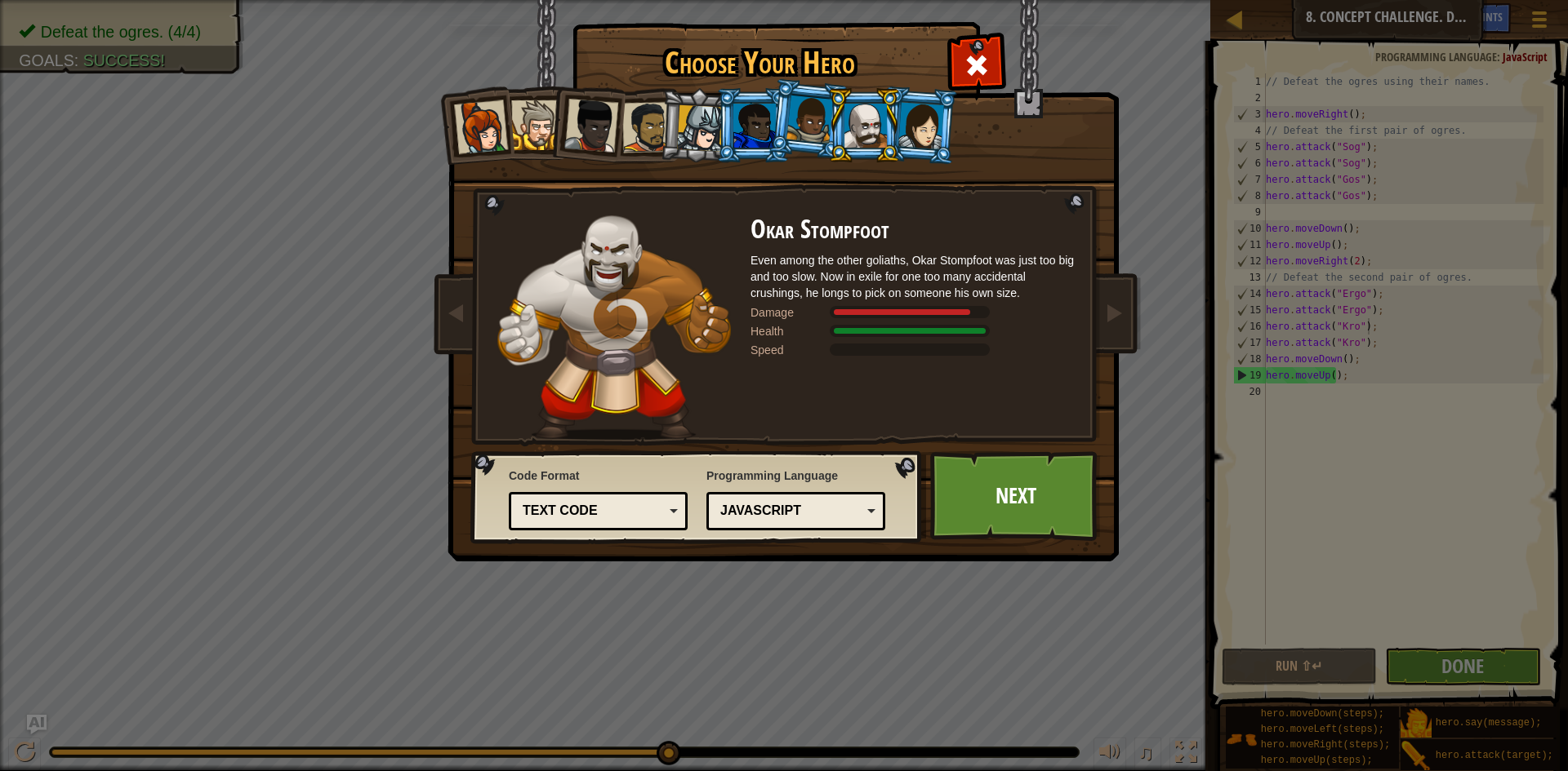
click at [917, 113] on div at bounding box center [921, 125] width 46 height 47
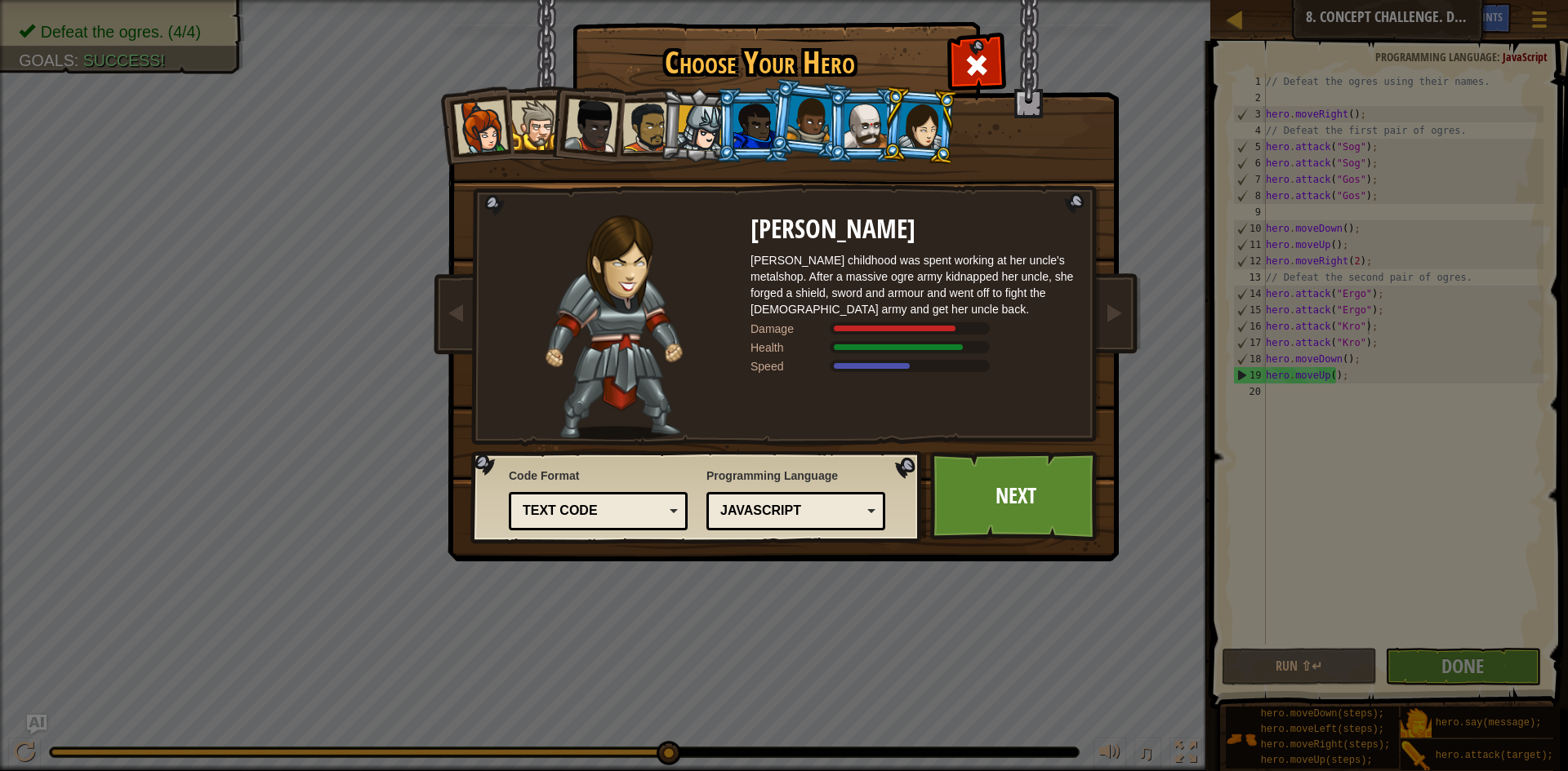
click at [881, 118] on div at bounding box center [866, 126] width 42 height 44
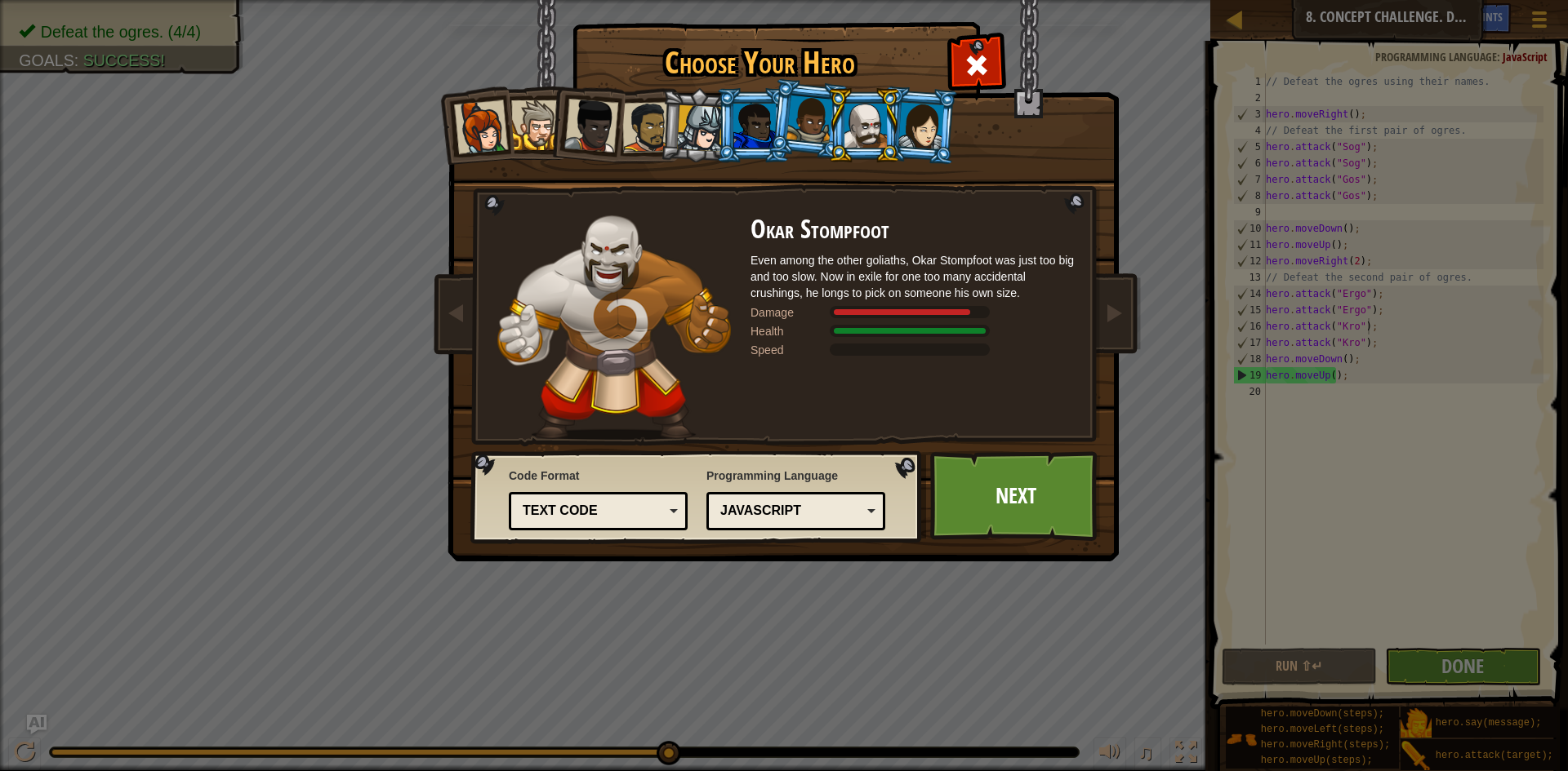
click at [698, 106] on div at bounding box center [699, 128] width 47 height 47
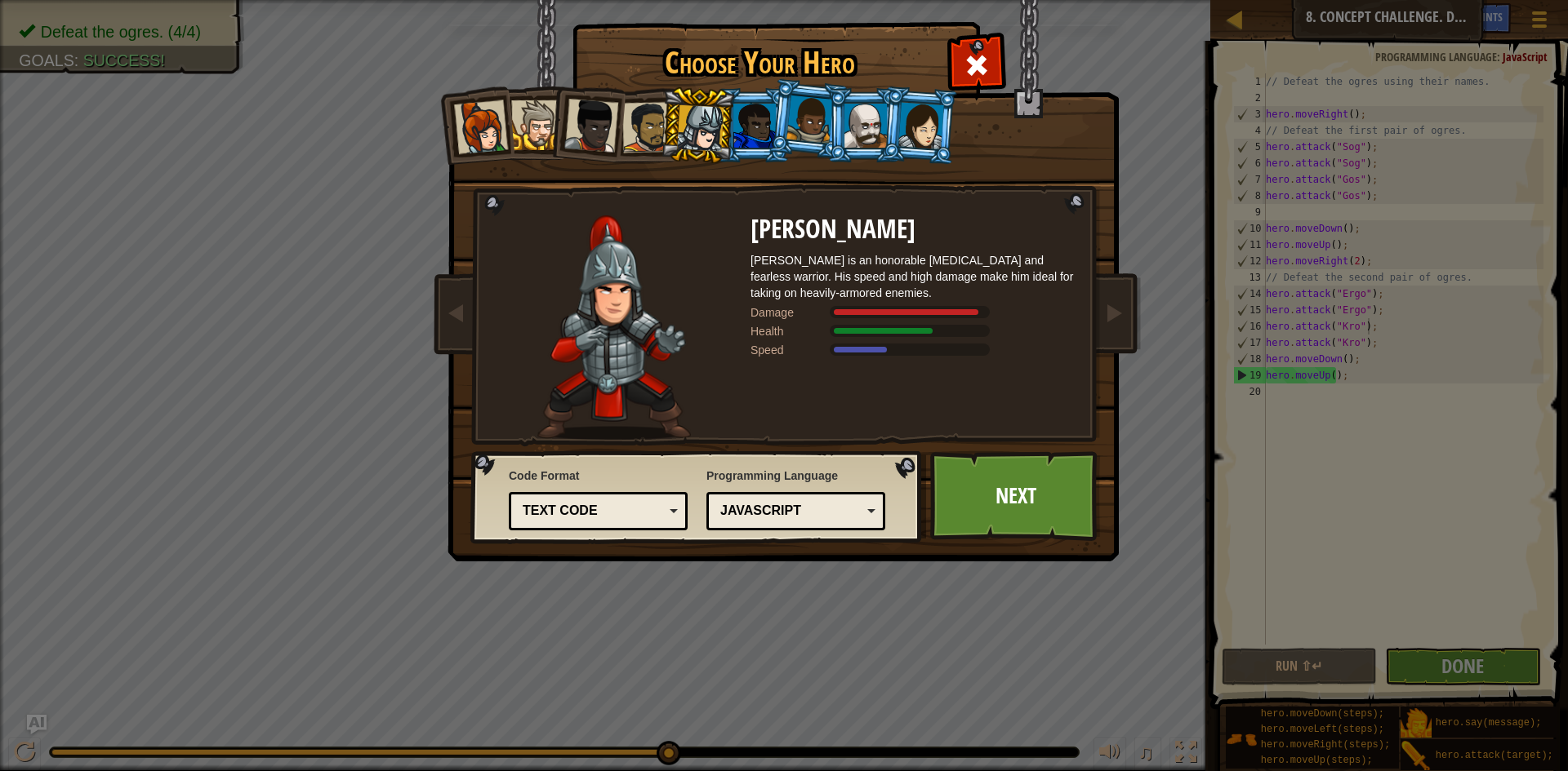
click at [634, 114] on div at bounding box center [647, 127] width 51 height 51
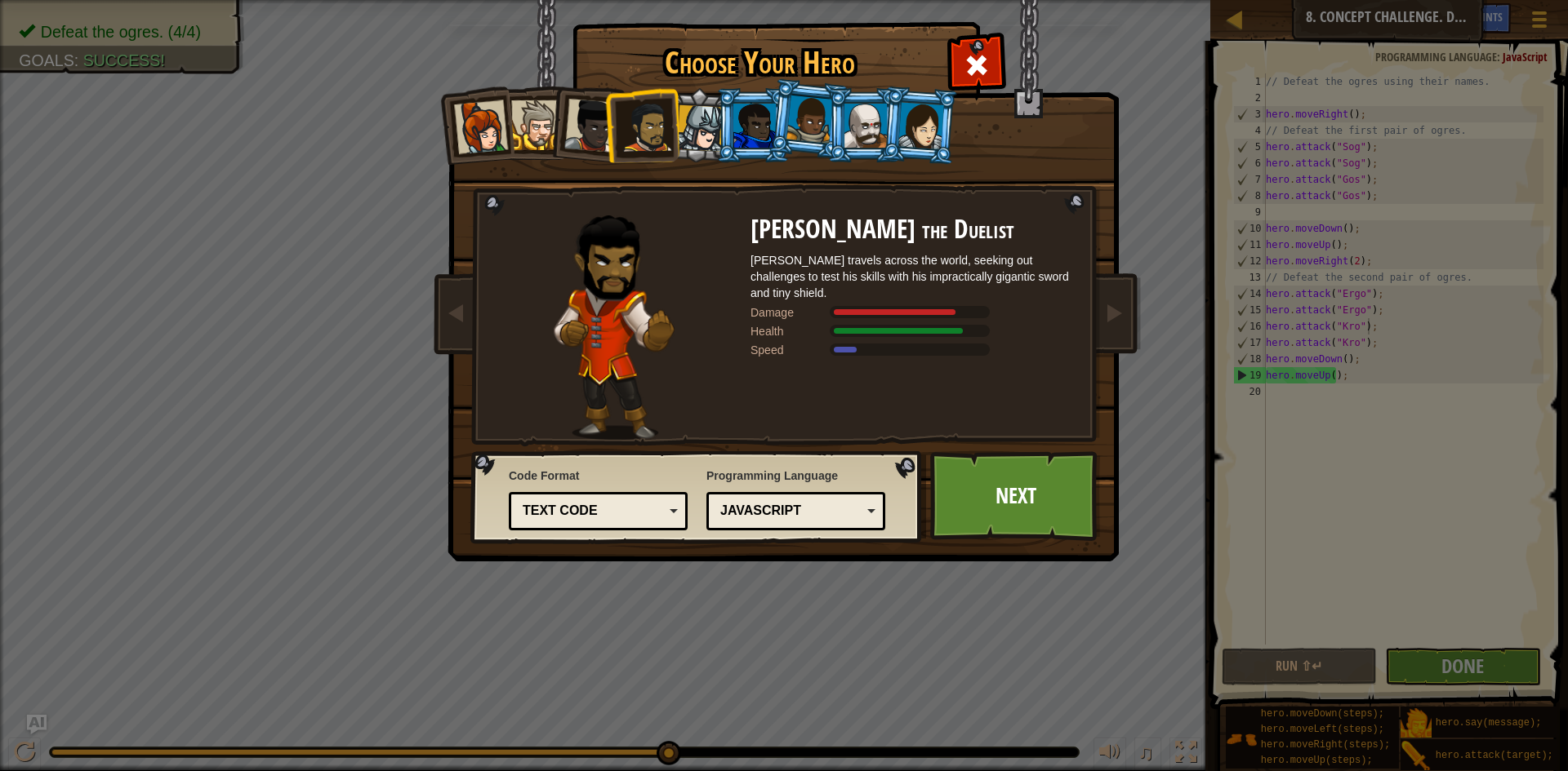
click at [598, 116] on div at bounding box center [591, 125] width 54 height 54
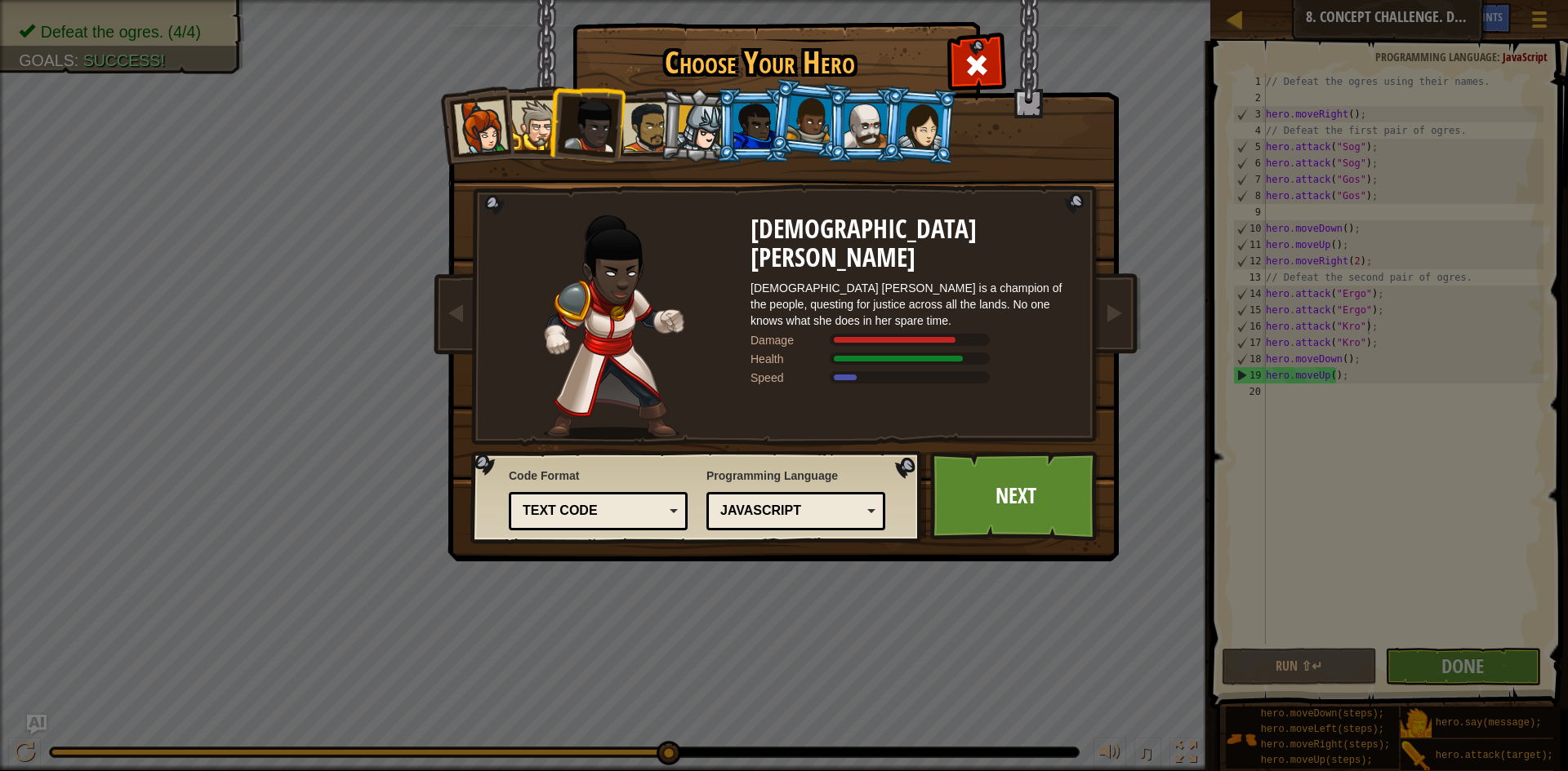
click at [538, 119] on div at bounding box center [536, 125] width 50 height 50
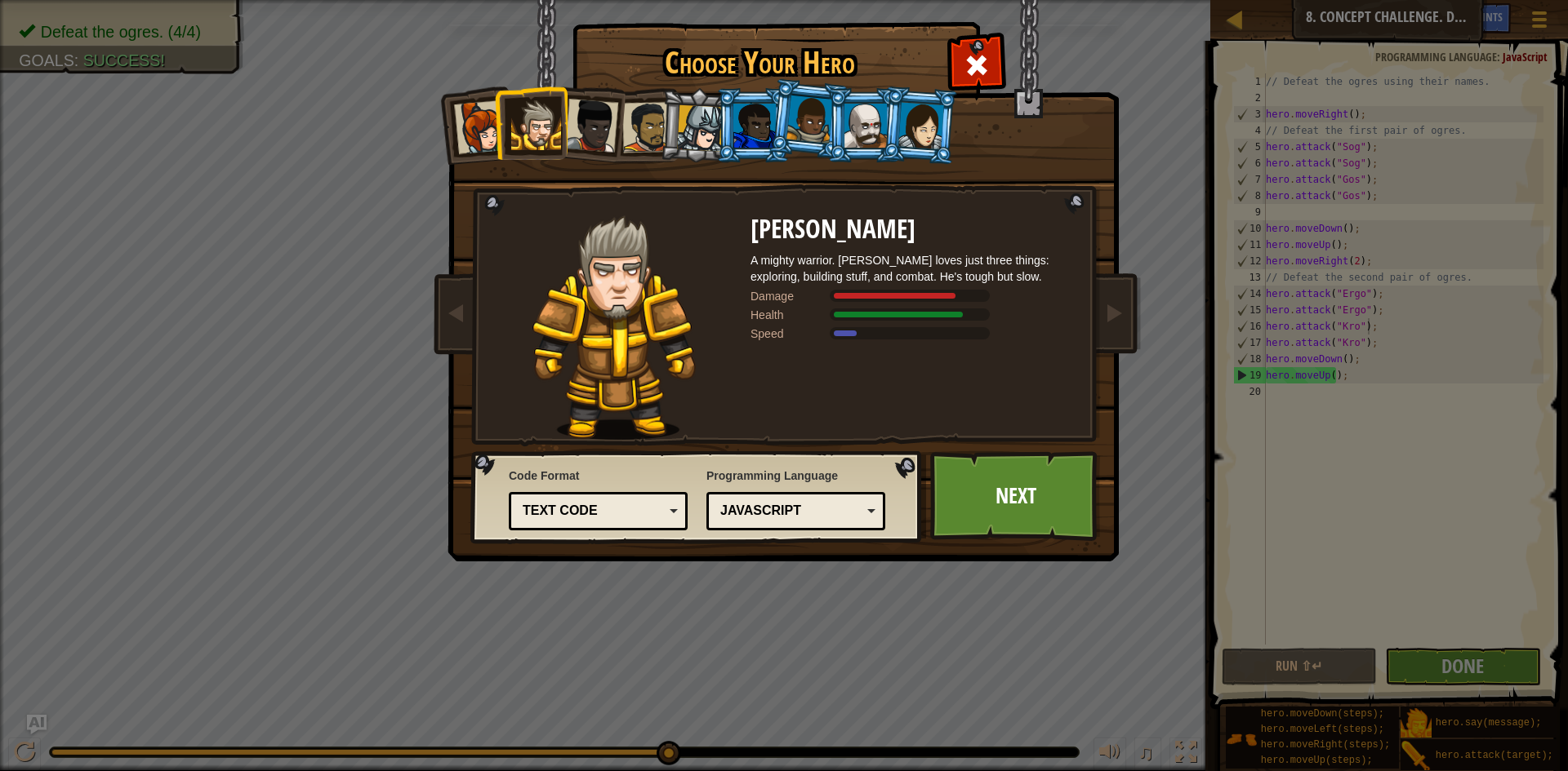
click at [488, 122] on div at bounding box center [481, 127] width 54 height 54
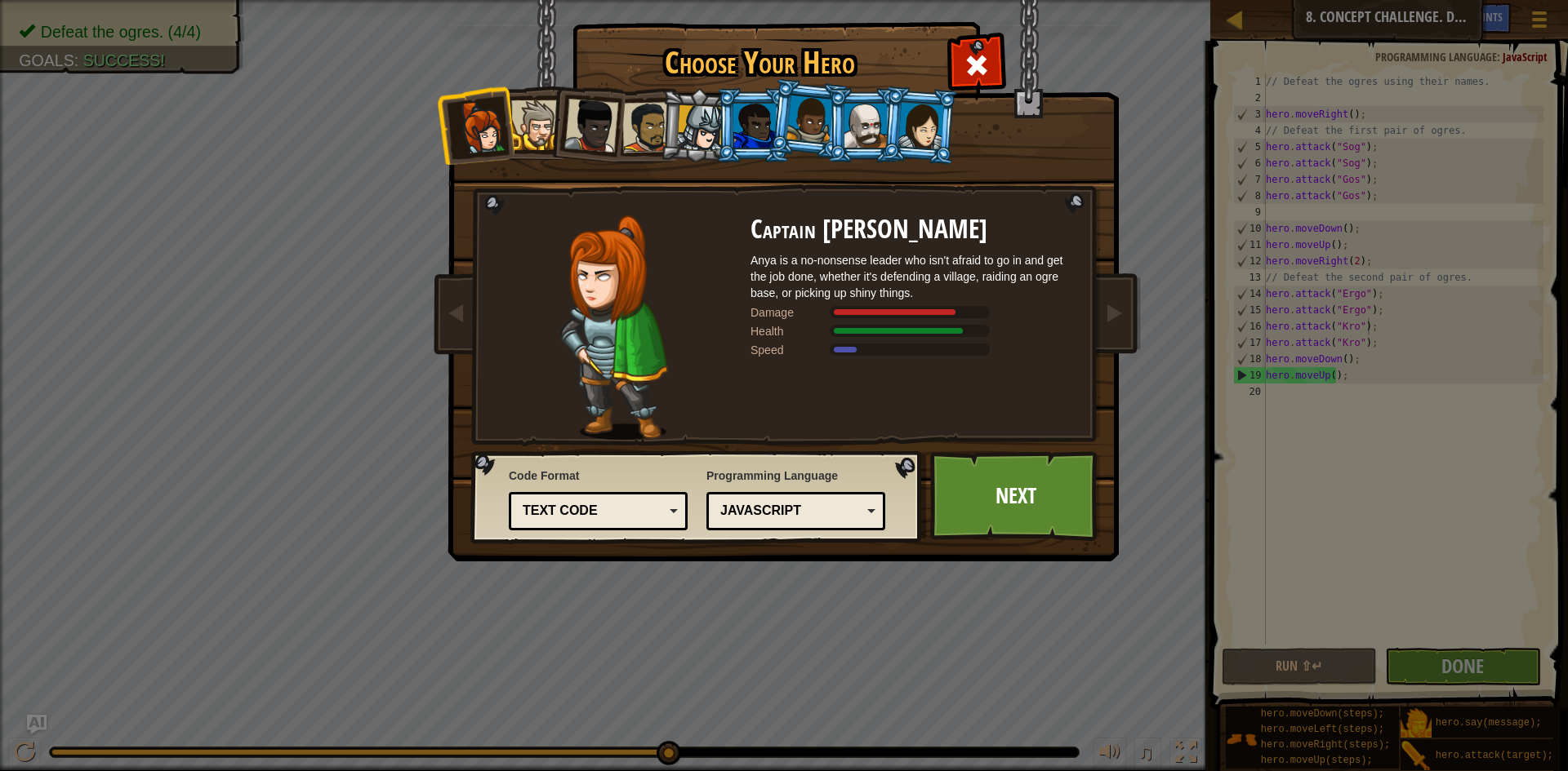
click at [533, 121] on div at bounding box center [536, 125] width 50 height 50
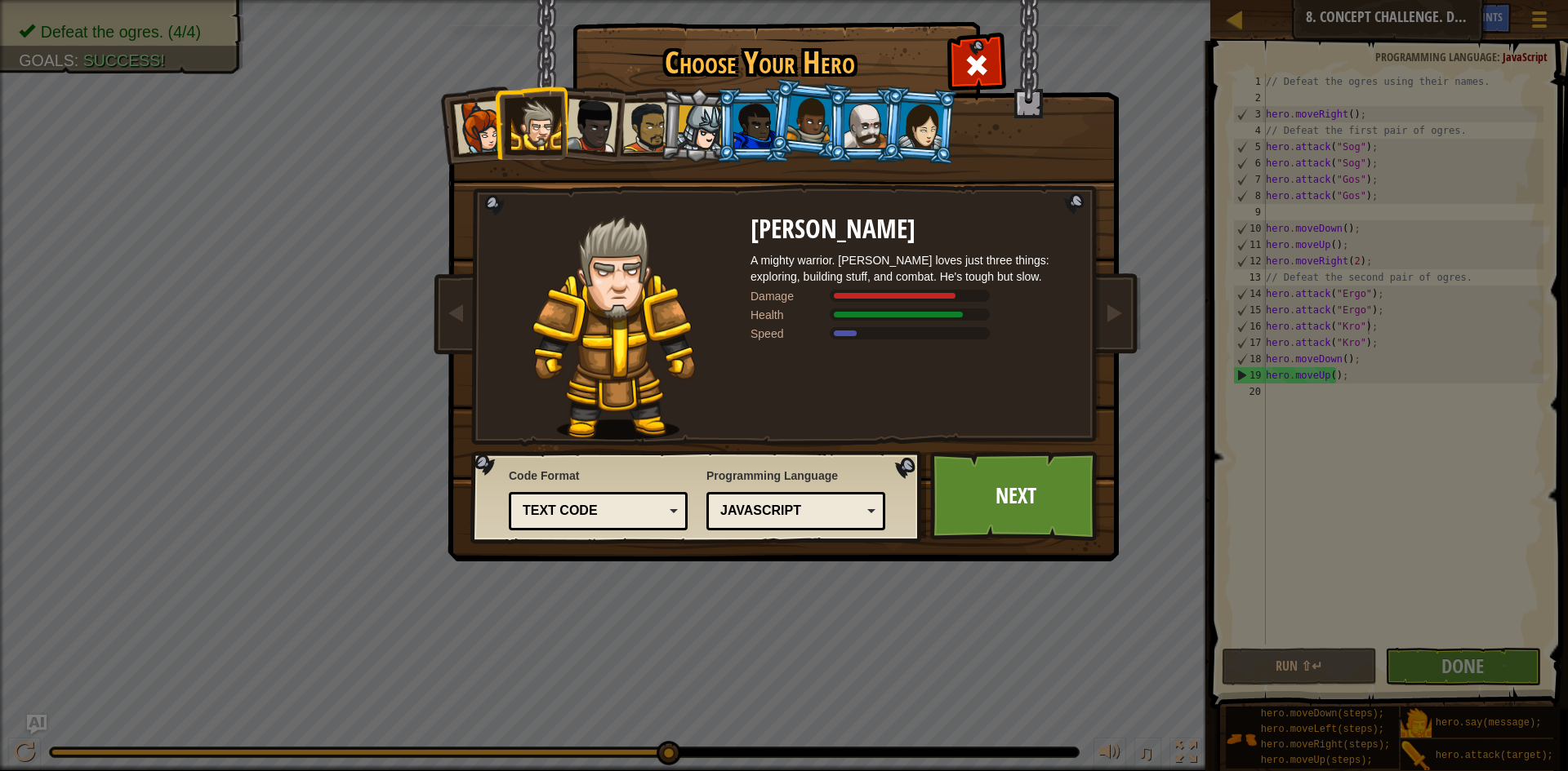
click at [596, 131] on div at bounding box center [591, 125] width 54 height 54
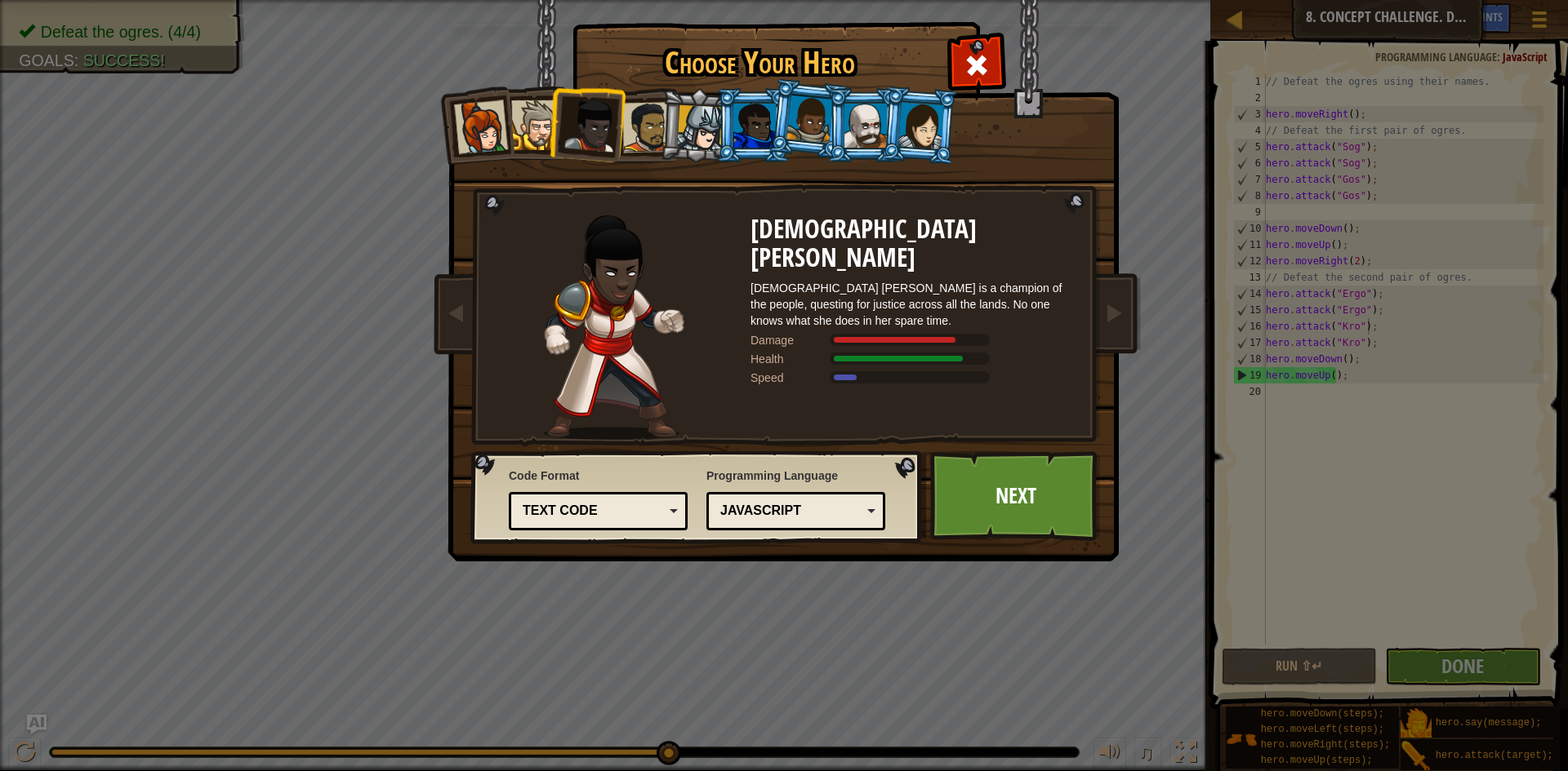
click at [634, 129] on div at bounding box center [647, 127] width 51 height 51
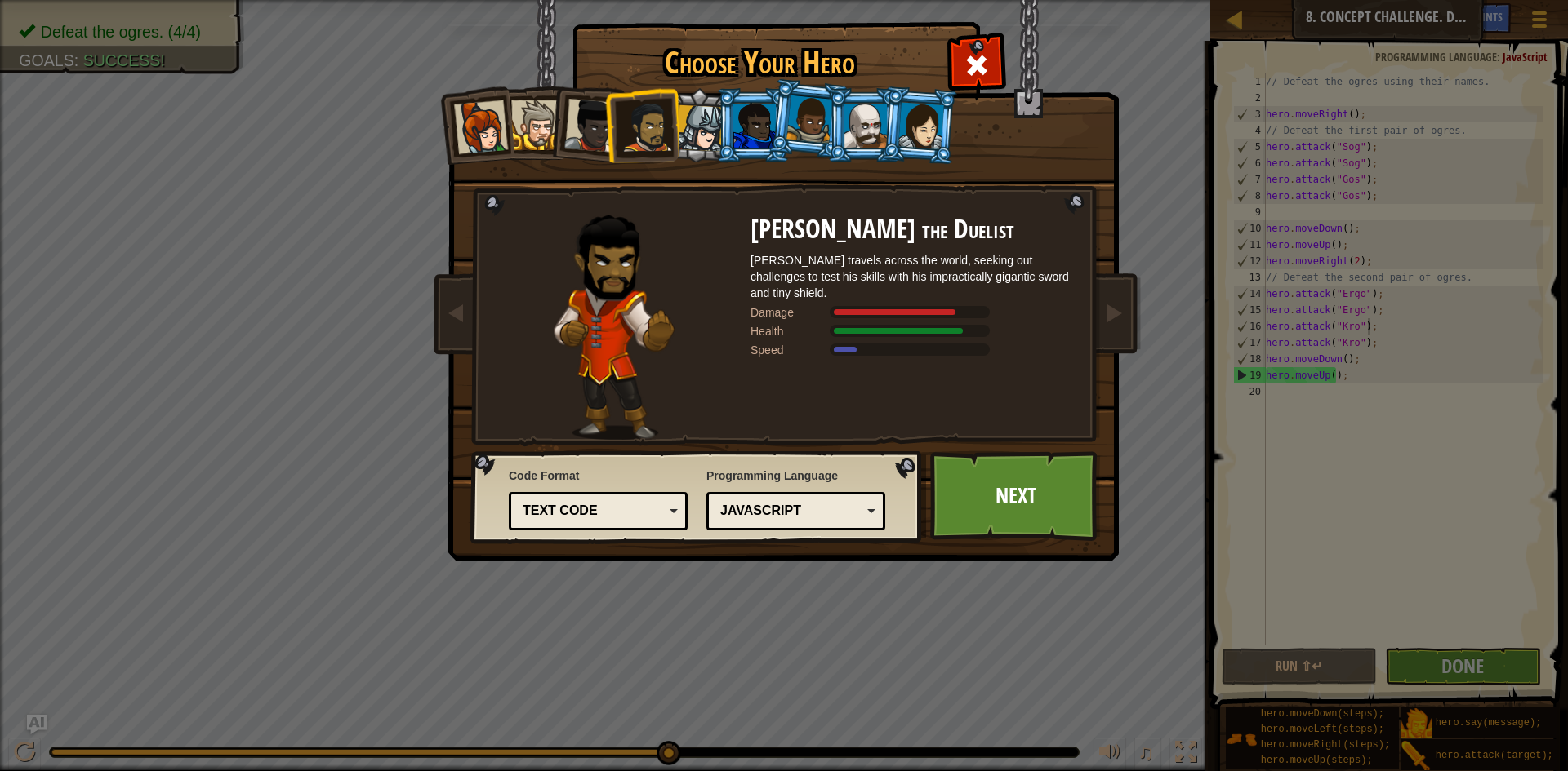
click at [707, 133] on div at bounding box center [699, 128] width 47 height 47
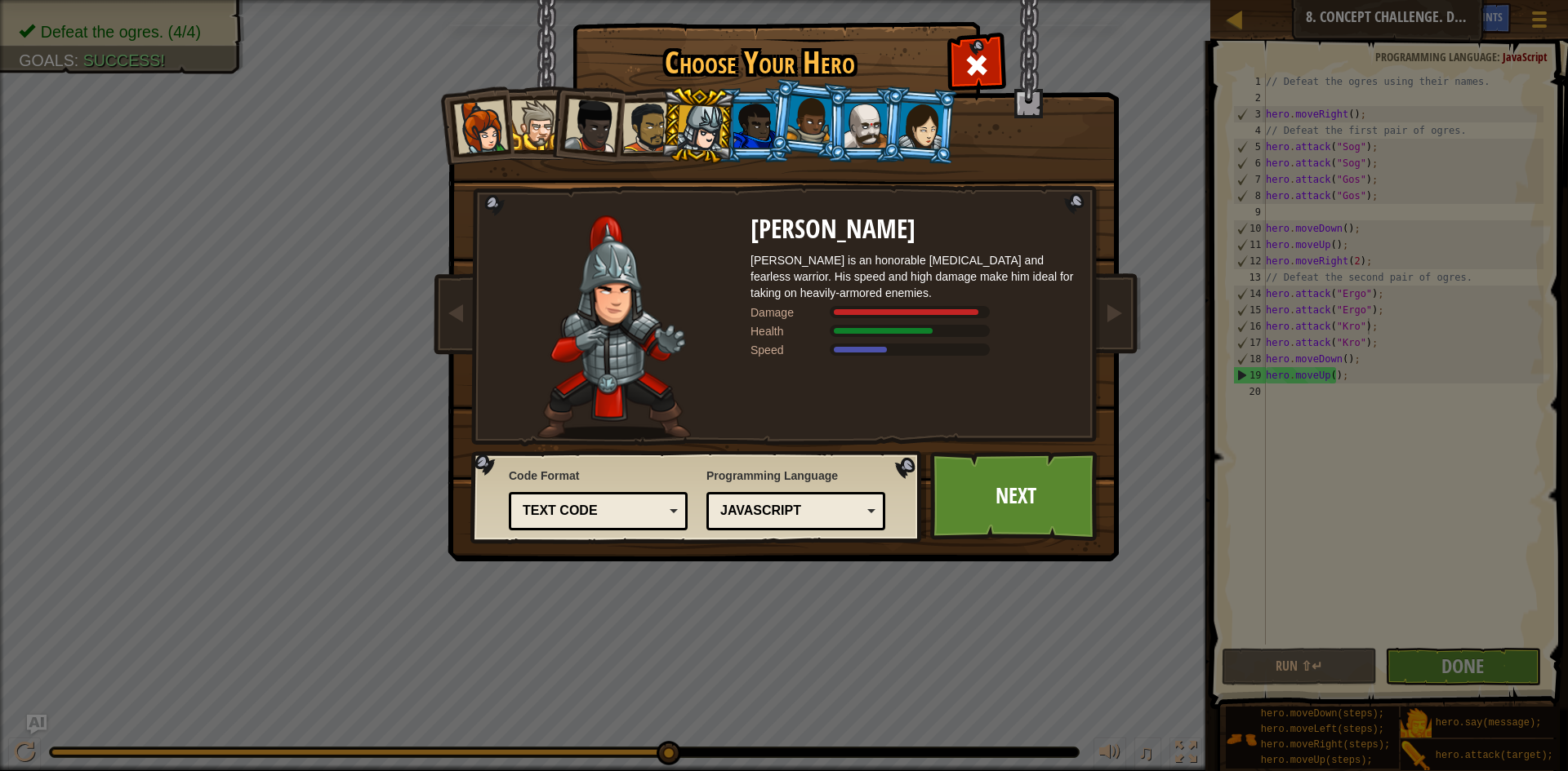
click at [753, 121] on div at bounding box center [754, 126] width 42 height 44
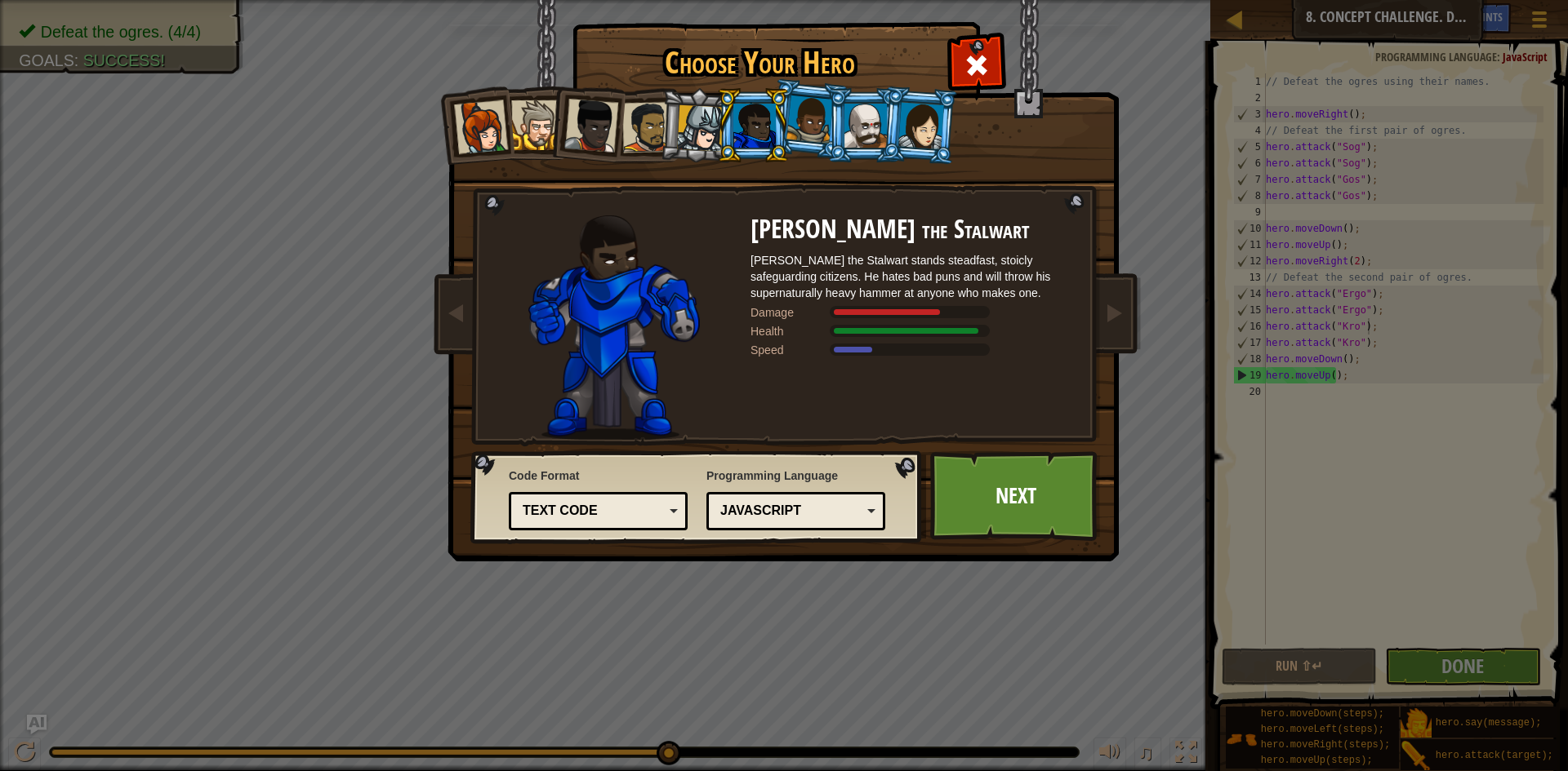
click at [819, 123] on div at bounding box center [809, 119] width 47 height 48
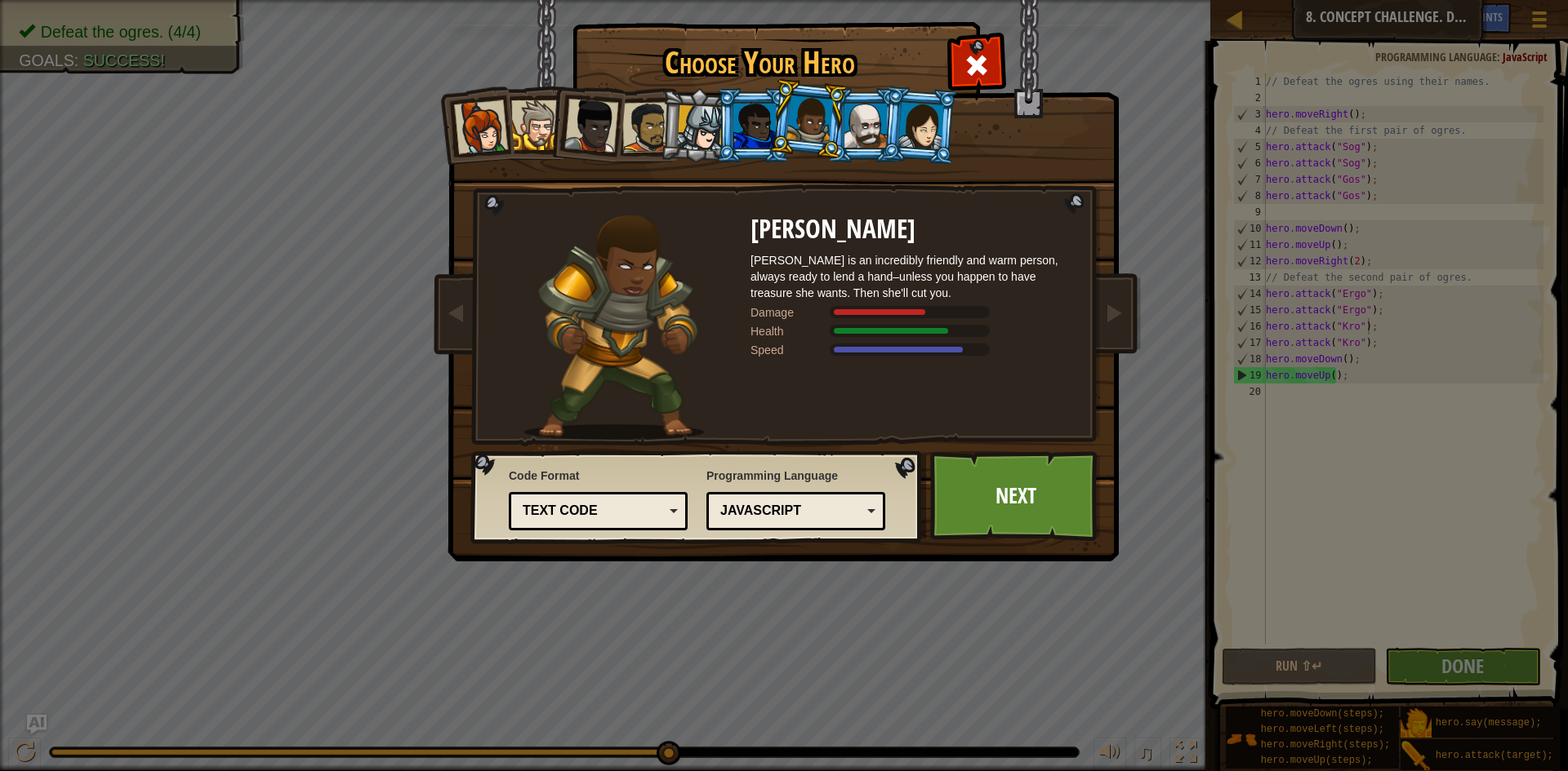
click at [839, 123] on li at bounding box center [807, 118] width 81 height 81
click at [869, 126] on div at bounding box center [866, 126] width 42 height 44
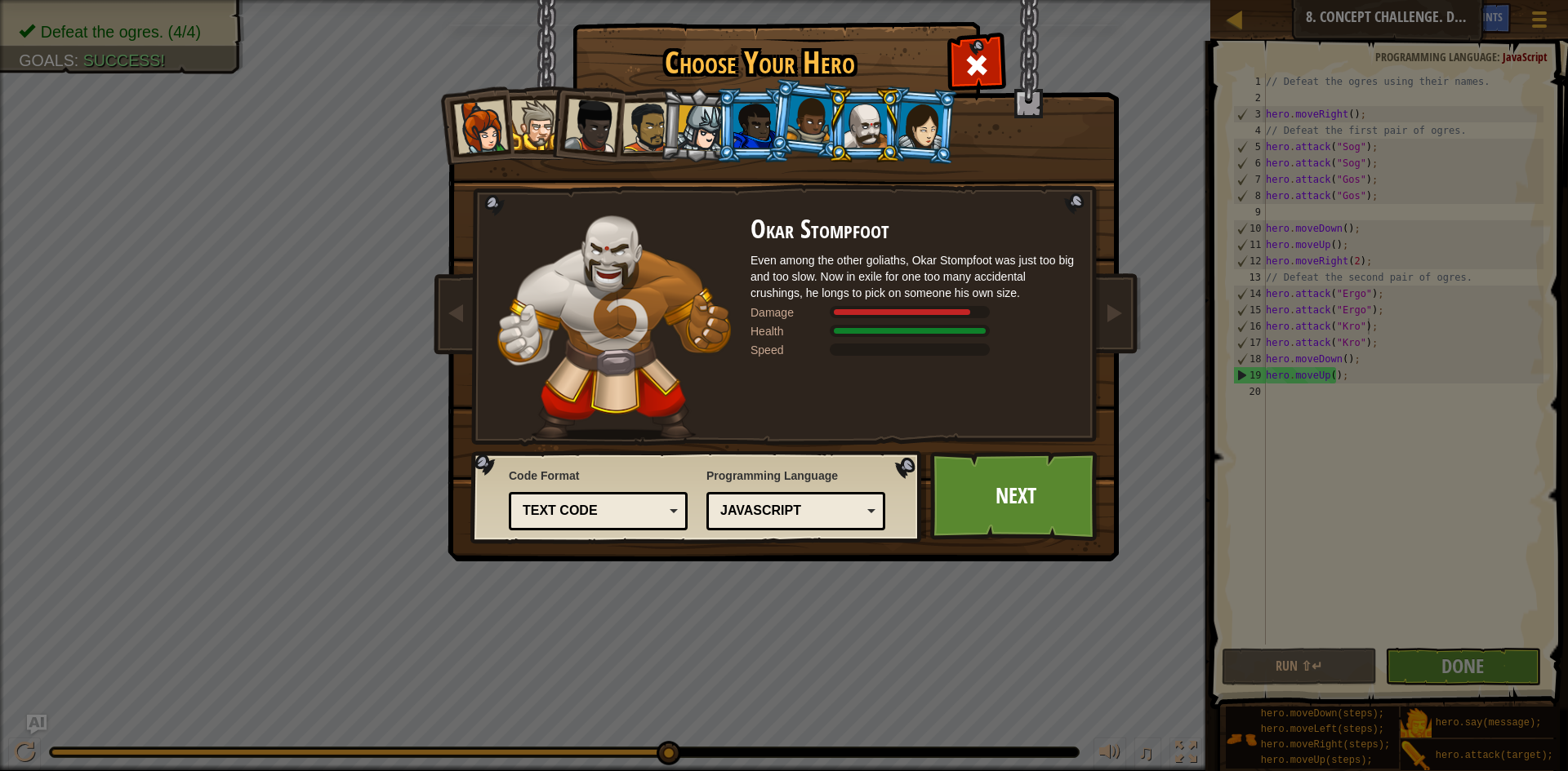
click at [973, 138] on div "Captain [PERSON_NAME] Anya is a no-nonsense leader who isn't afraid to go in an…" at bounding box center [784, 258] width 612 height 356
click at [934, 129] on div at bounding box center [921, 125] width 46 height 47
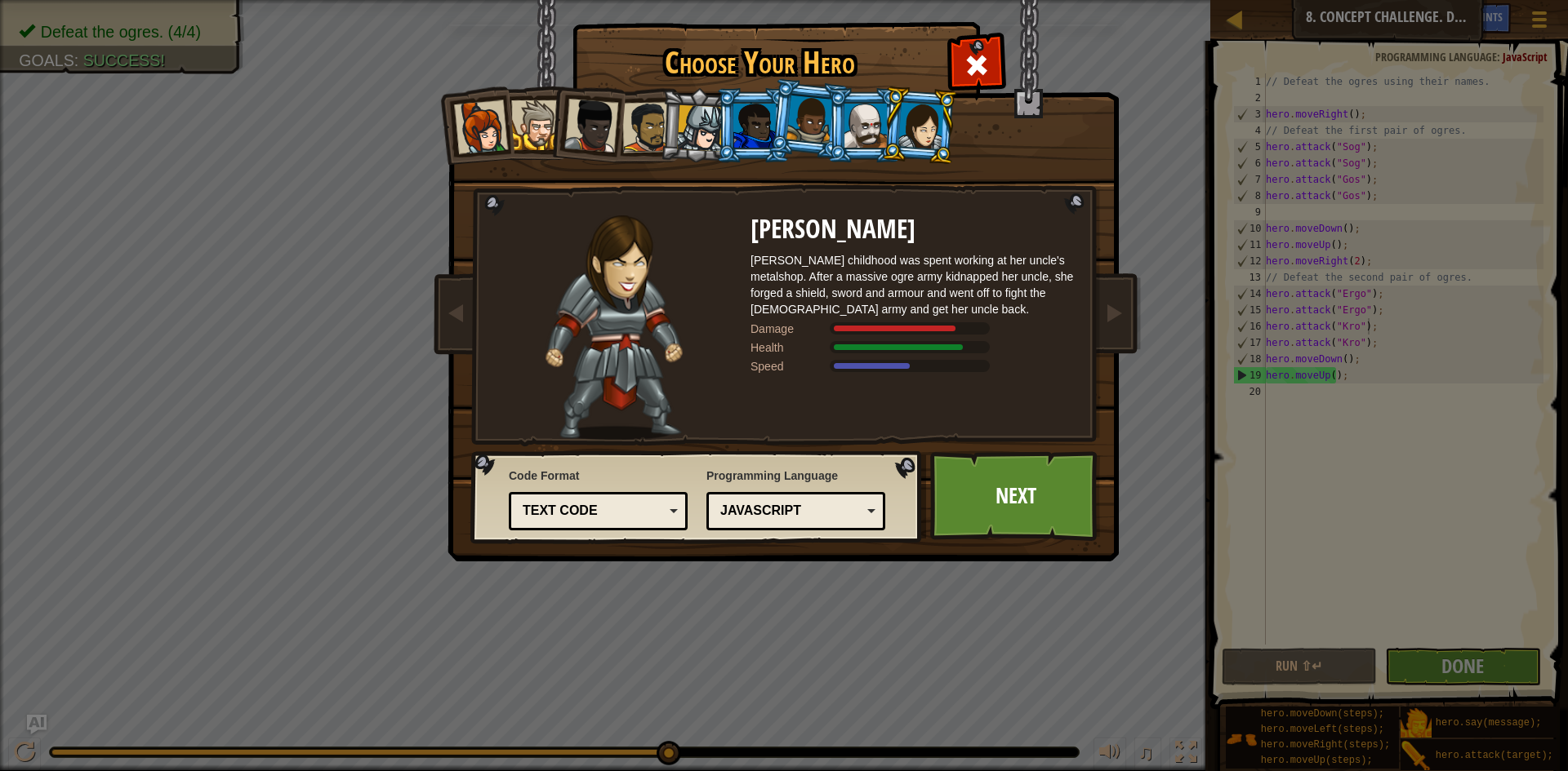
click at [772, 117] on li at bounding box center [807, 118] width 81 height 81
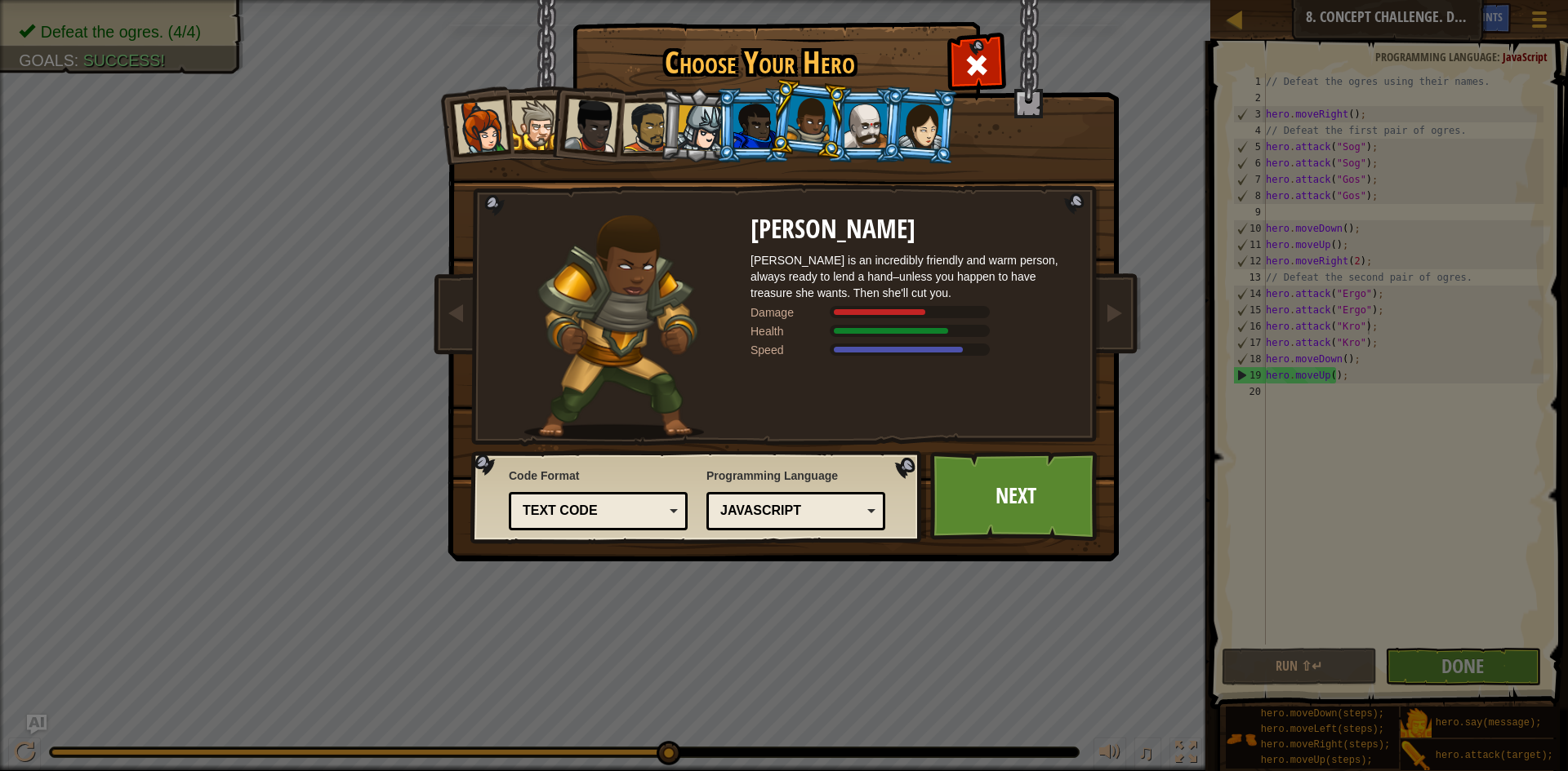
click at [749, 114] on div at bounding box center [754, 126] width 42 height 44
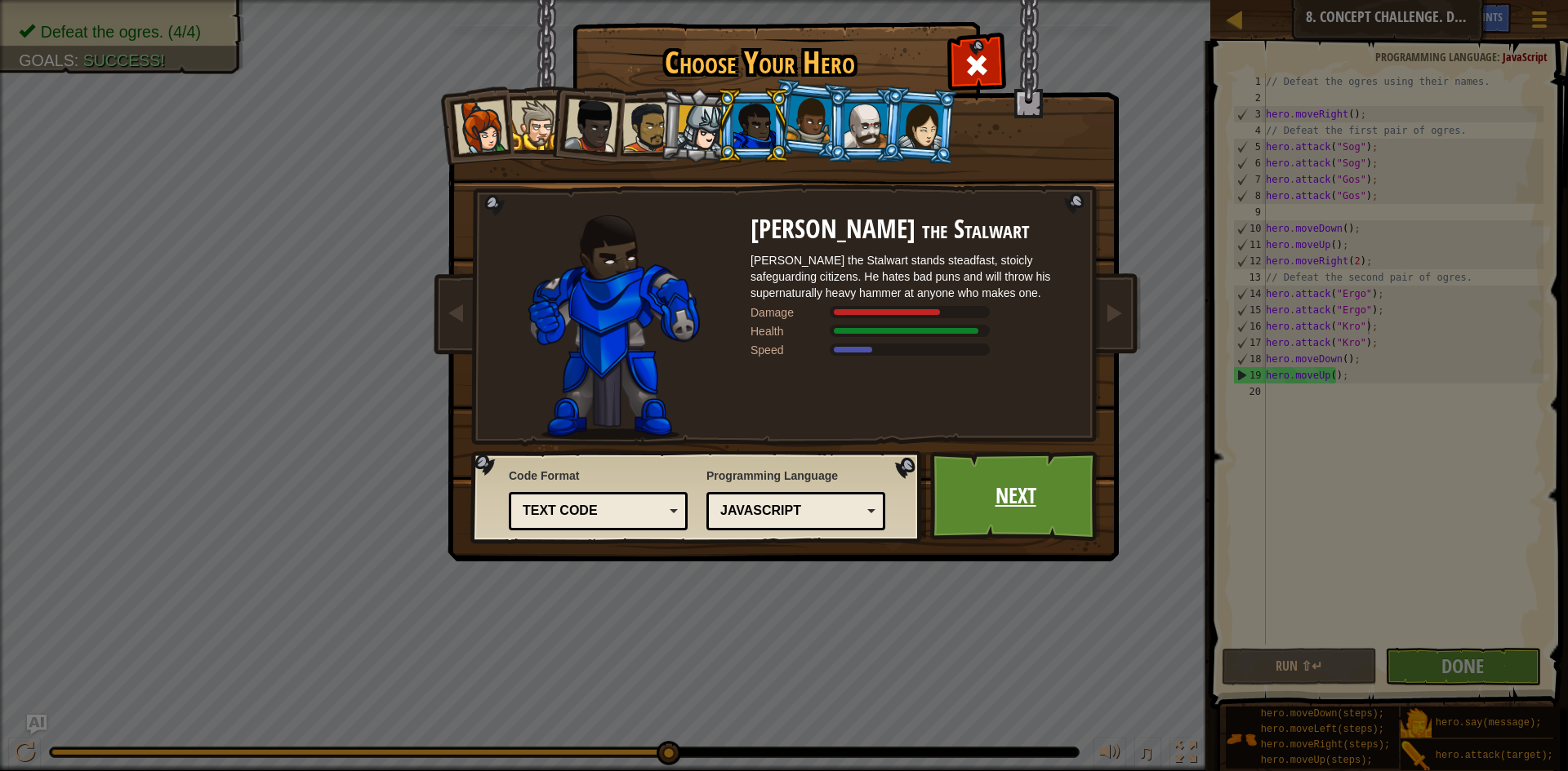
click at [1051, 490] on link "Next" at bounding box center [1015, 497] width 171 height 90
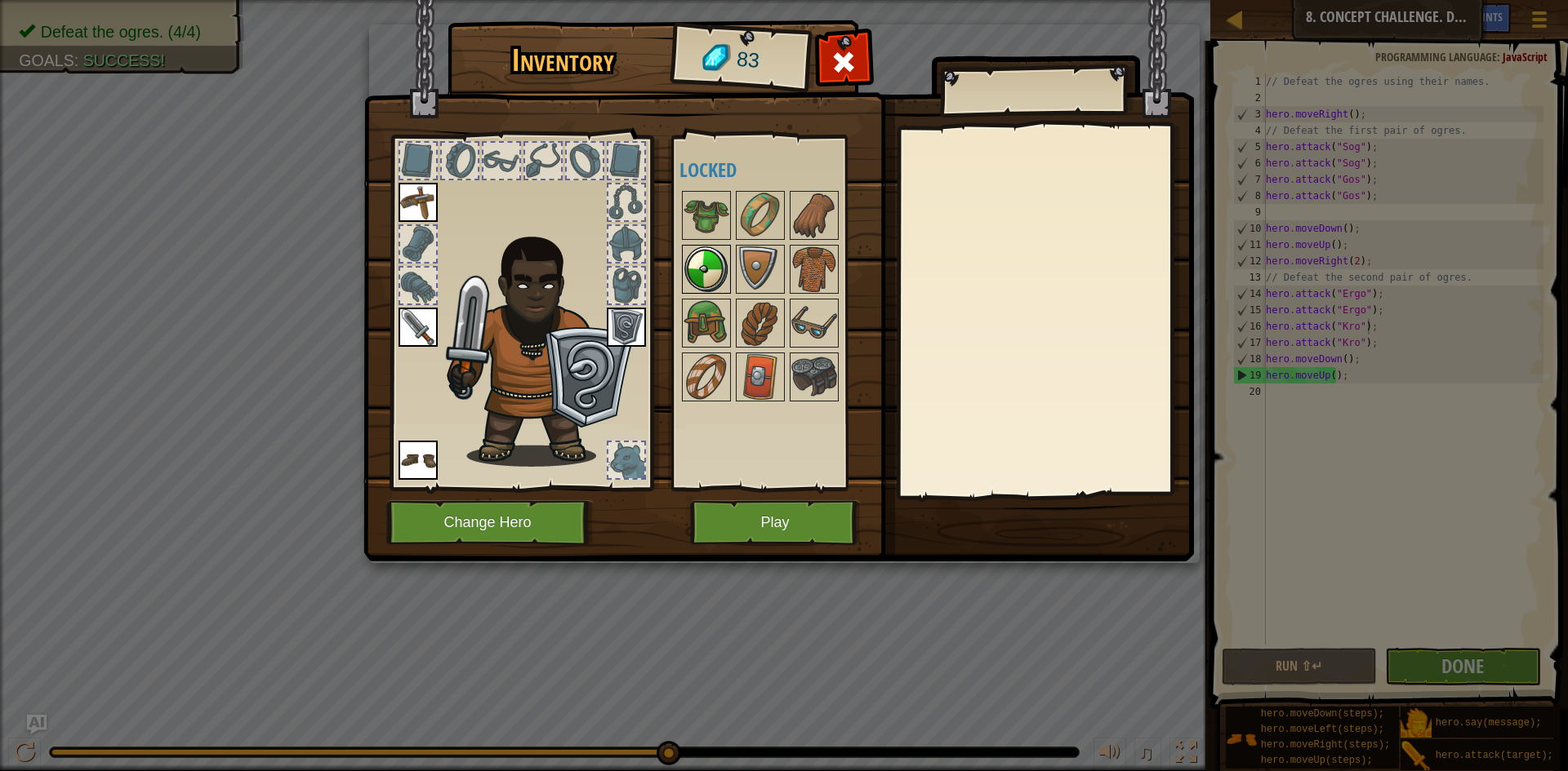
click at [705, 266] on img at bounding box center [706, 269] width 46 height 46
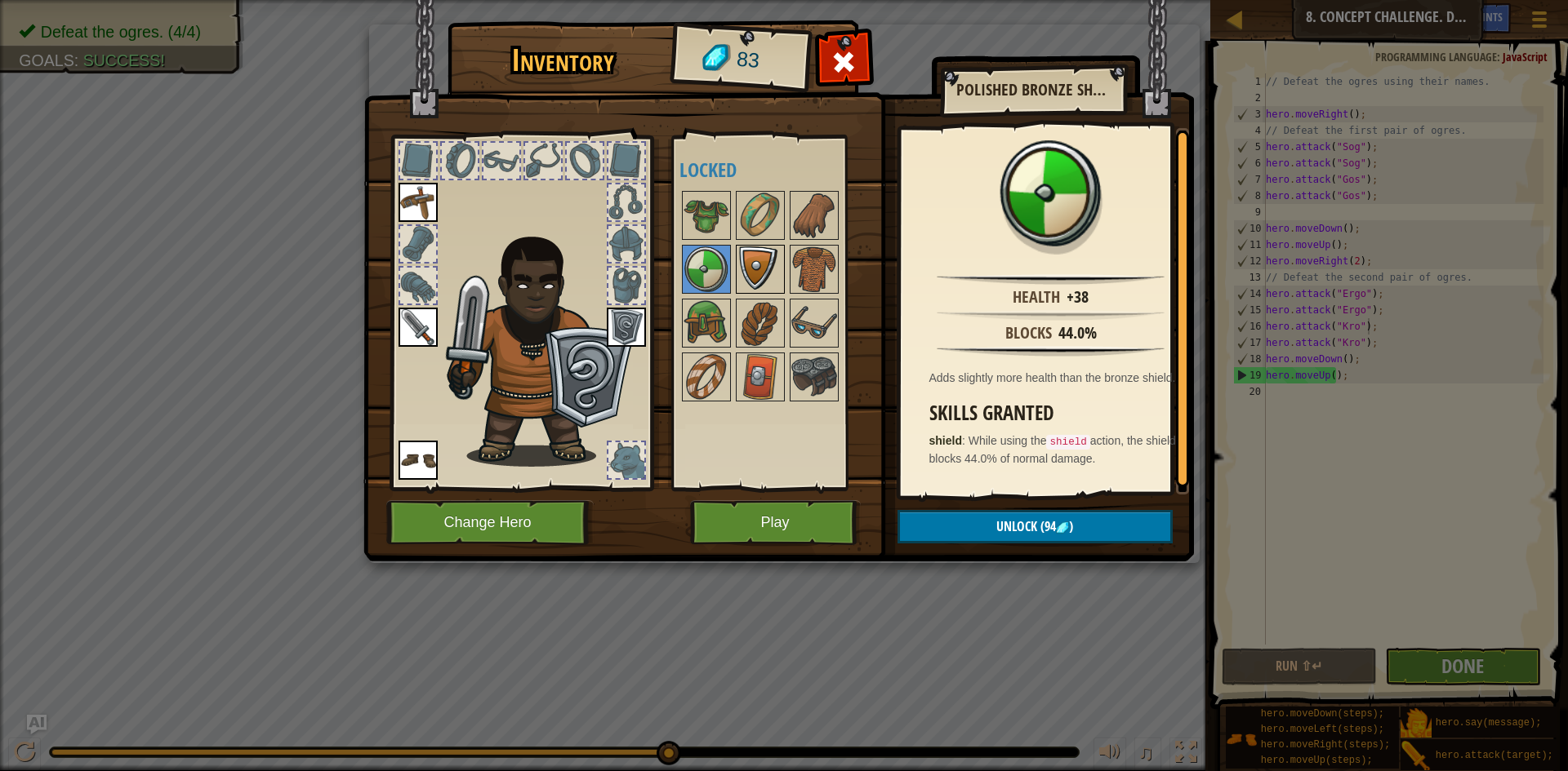
click at [739, 270] on img at bounding box center [761, 269] width 46 height 46
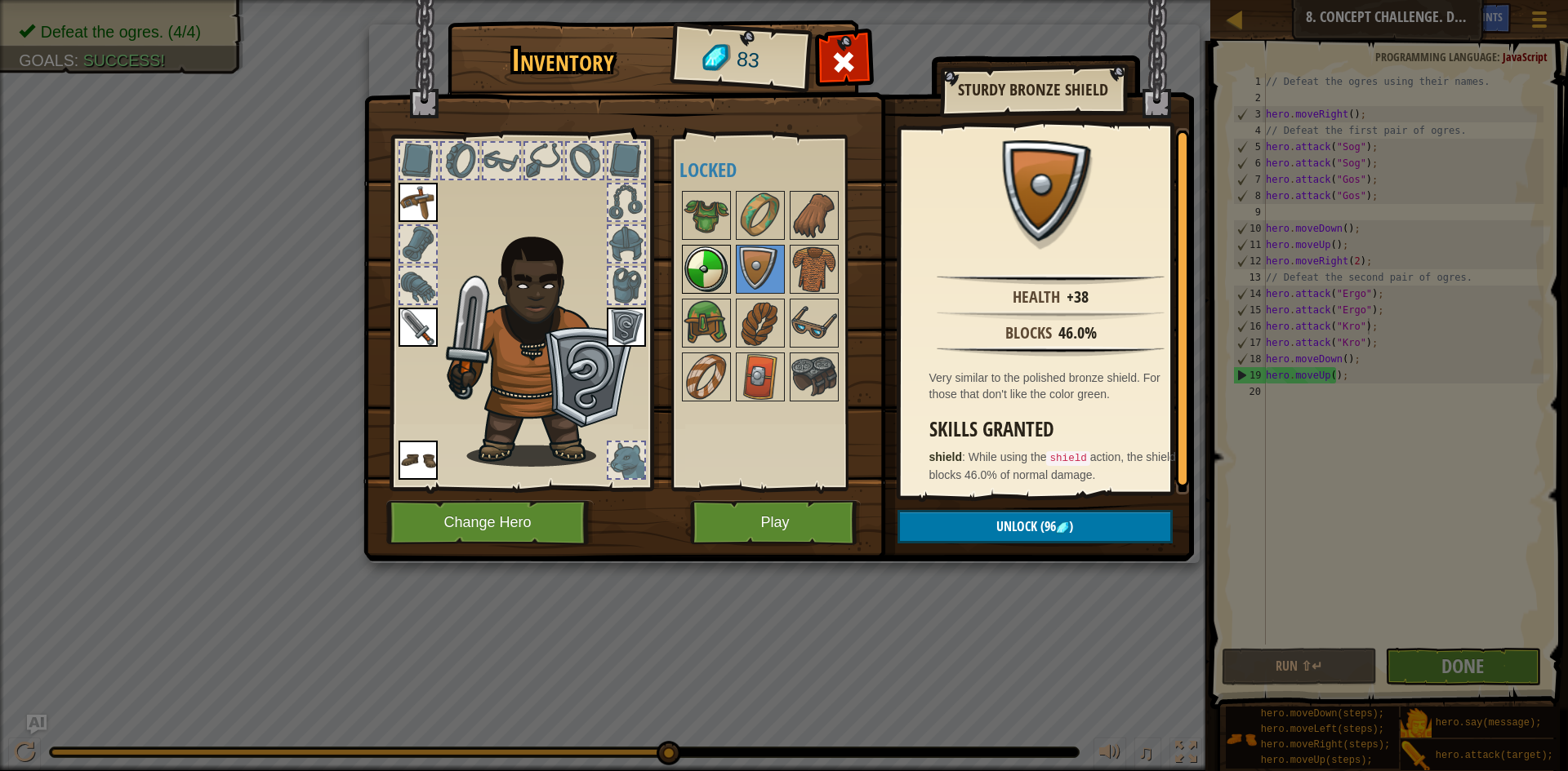
click at [694, 280] on img at bounding box center [706, 269] width 46 height 46
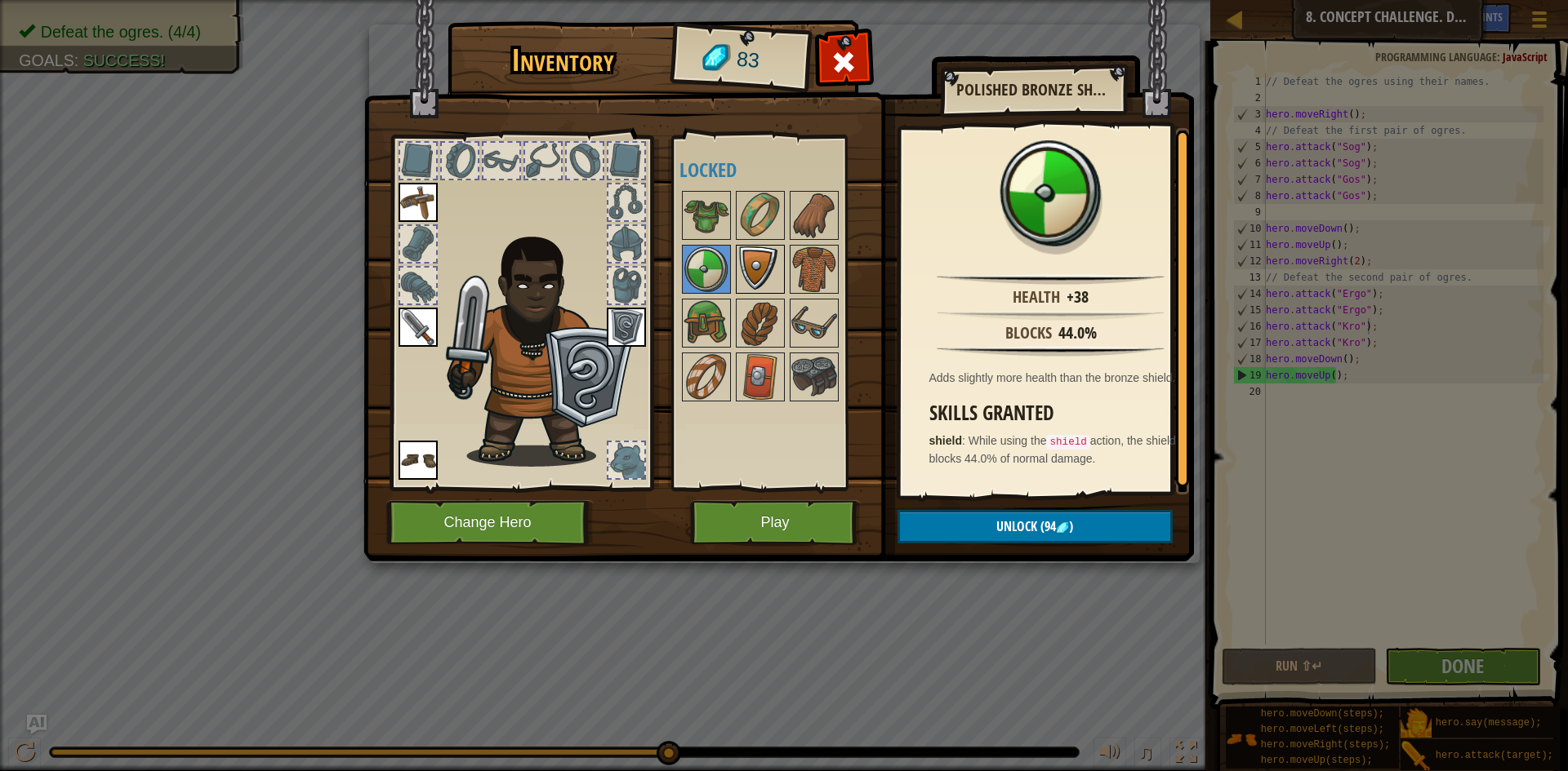
click at [764, 270] on img at bounding box center [761, 269] width 46 height 46
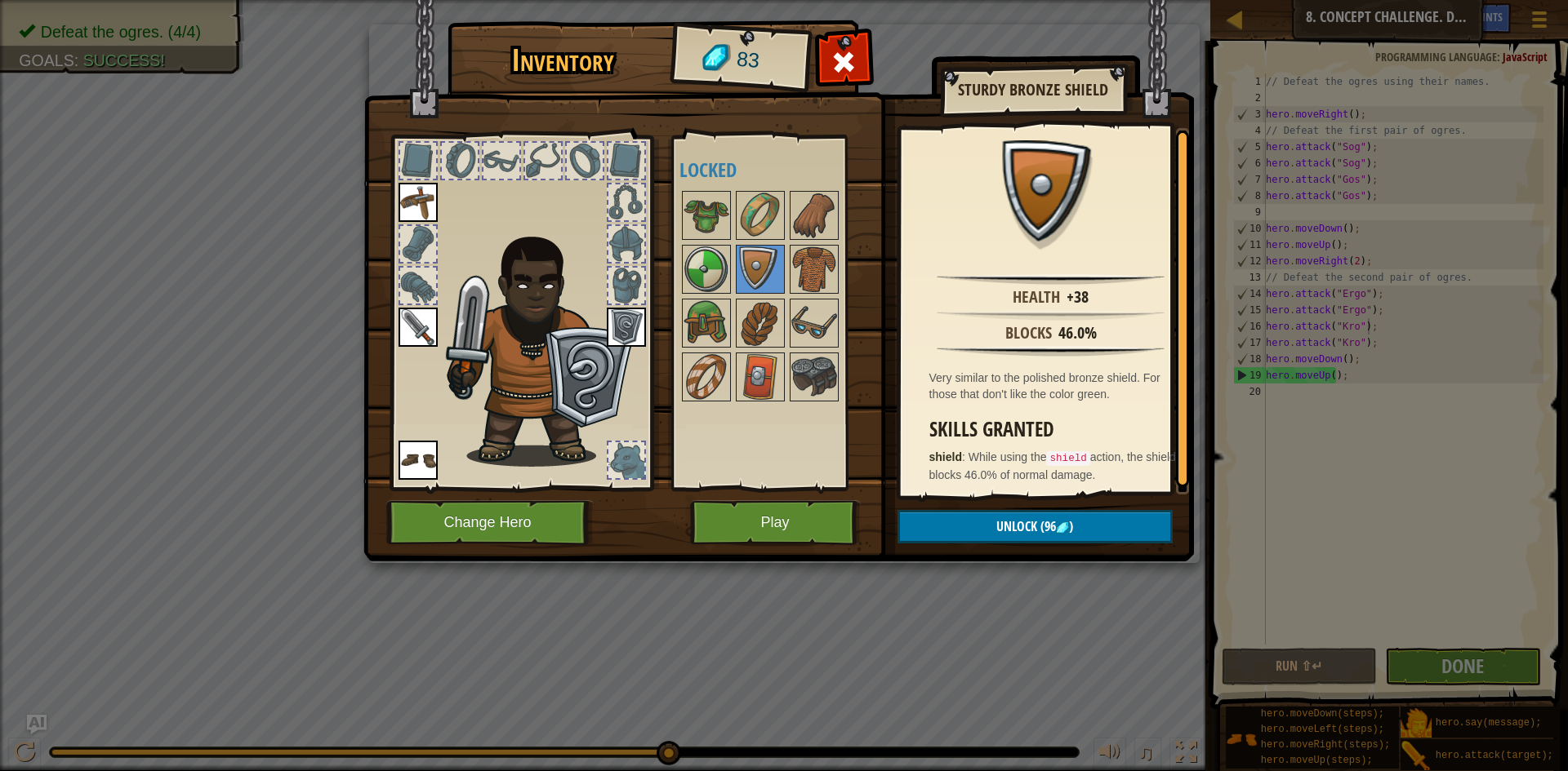
scroll to position [3, 0]
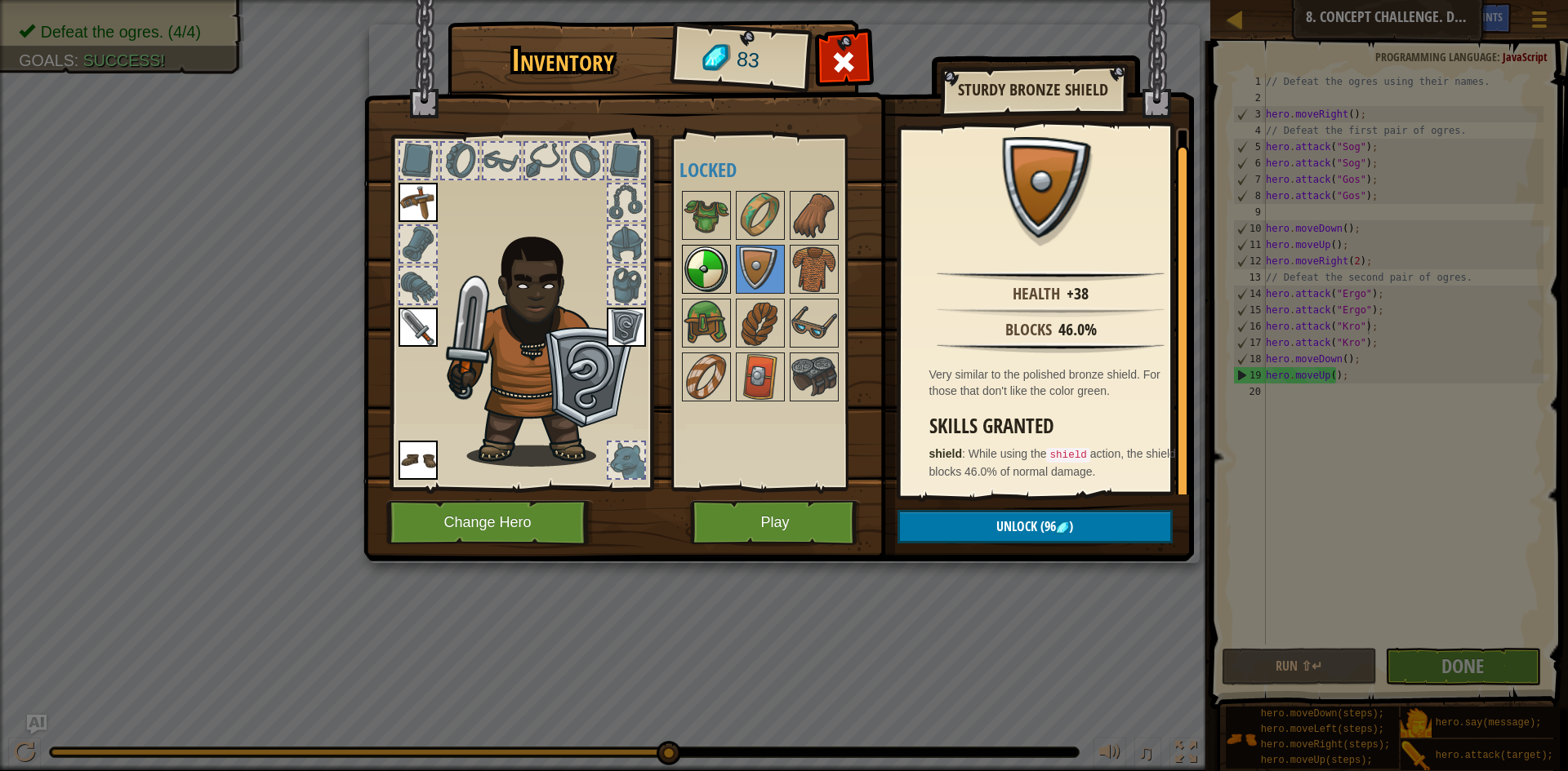
click at [714, 262] on img at bounding box center [706, 269] width 46 height 46
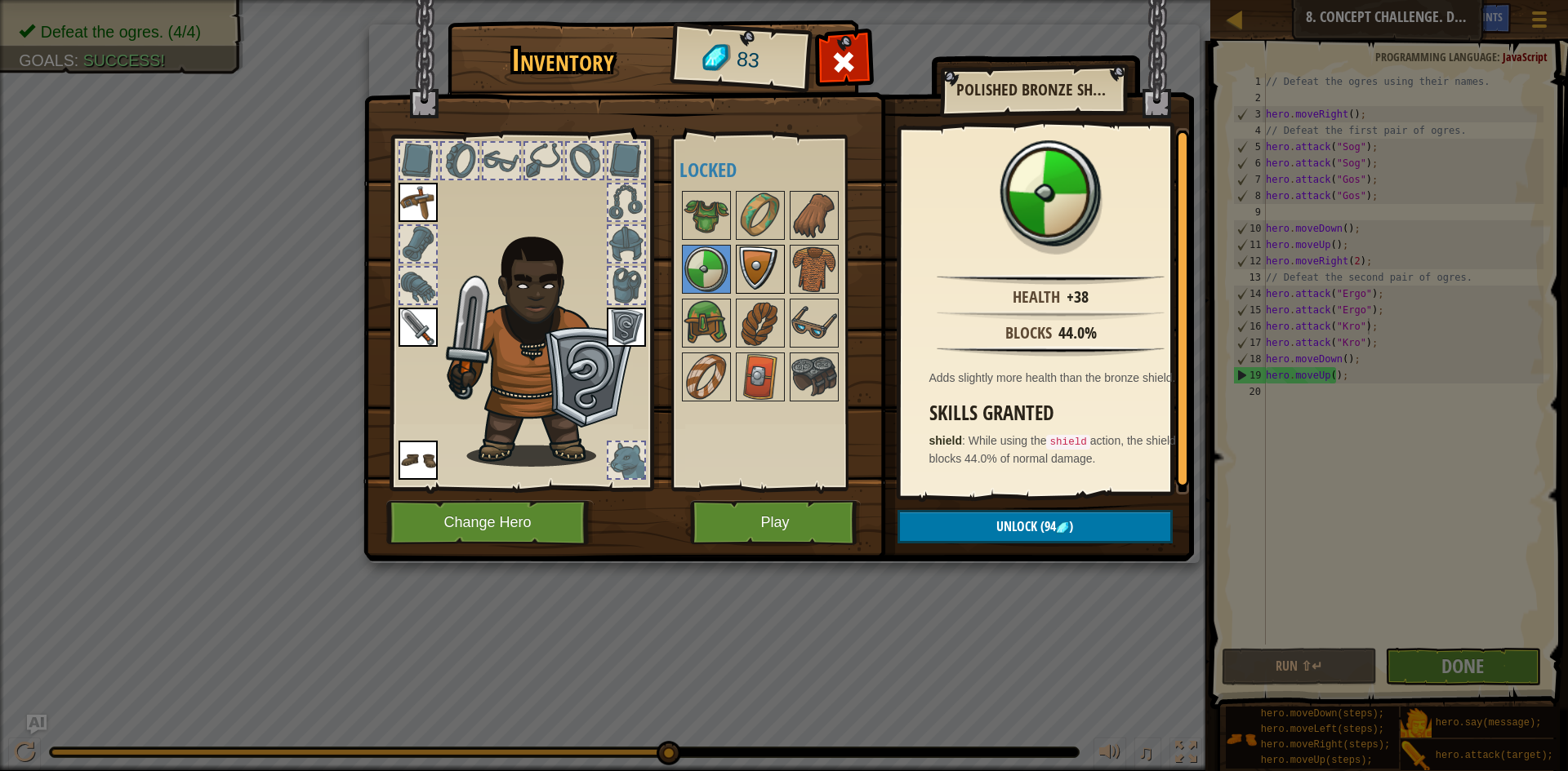
click at [760, 262] on img at bounding box center [761, 269] width 46 height 46
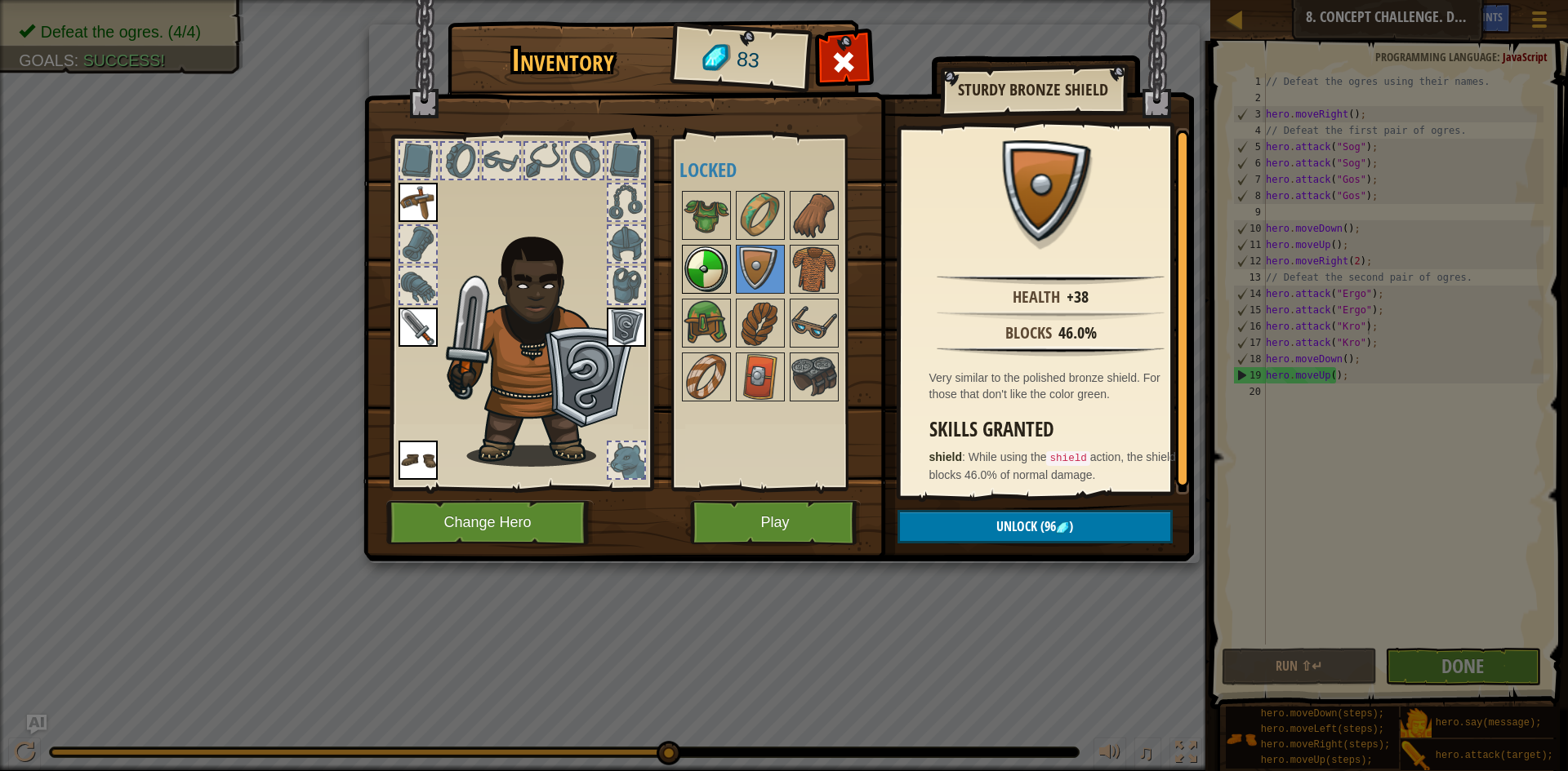
click at [725, 264] on img at bounding box center [706, 269] width 46 height 46
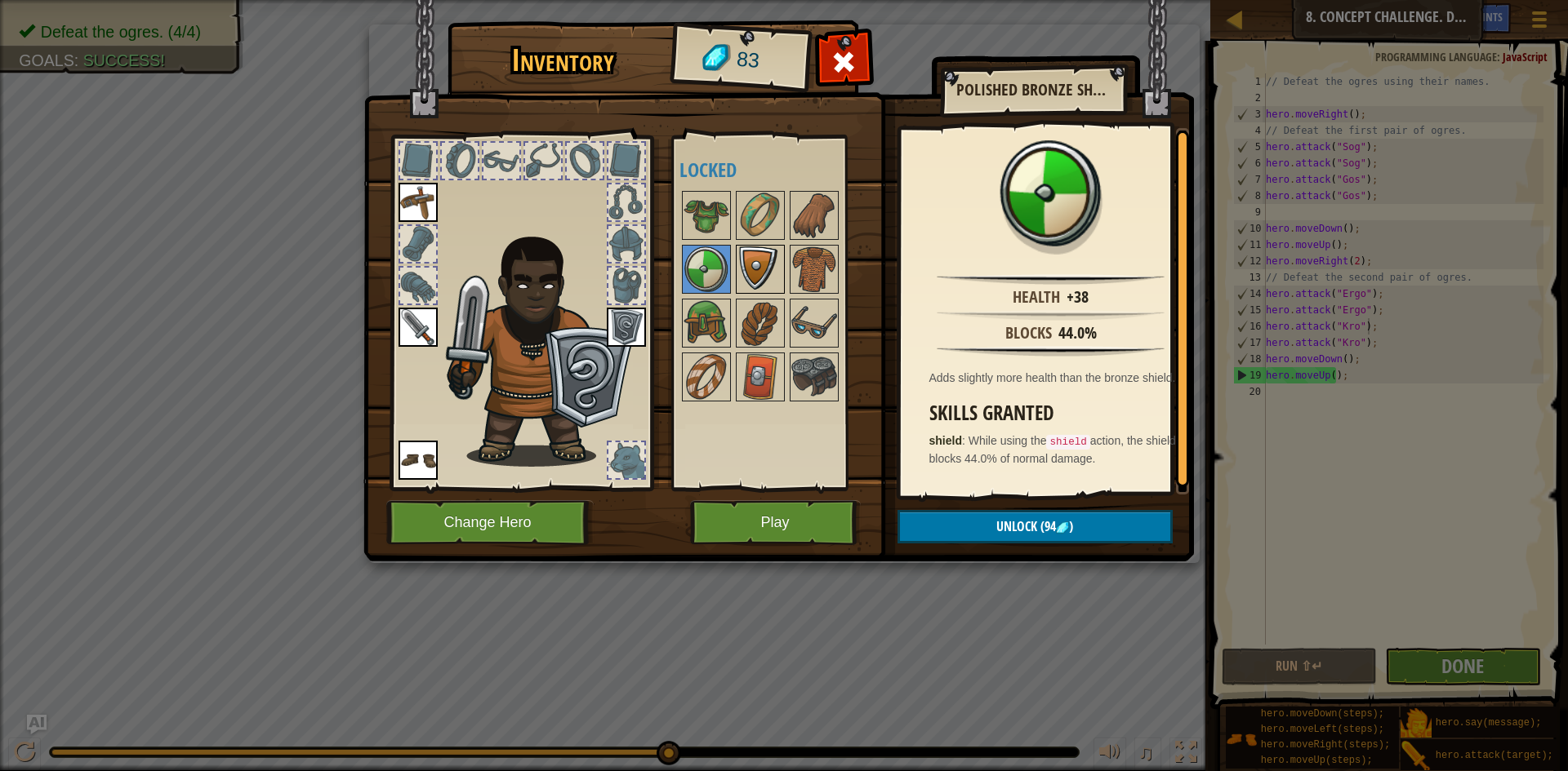
click at [739, 263] on img at bounding box center [761, 269] width 46 height 46
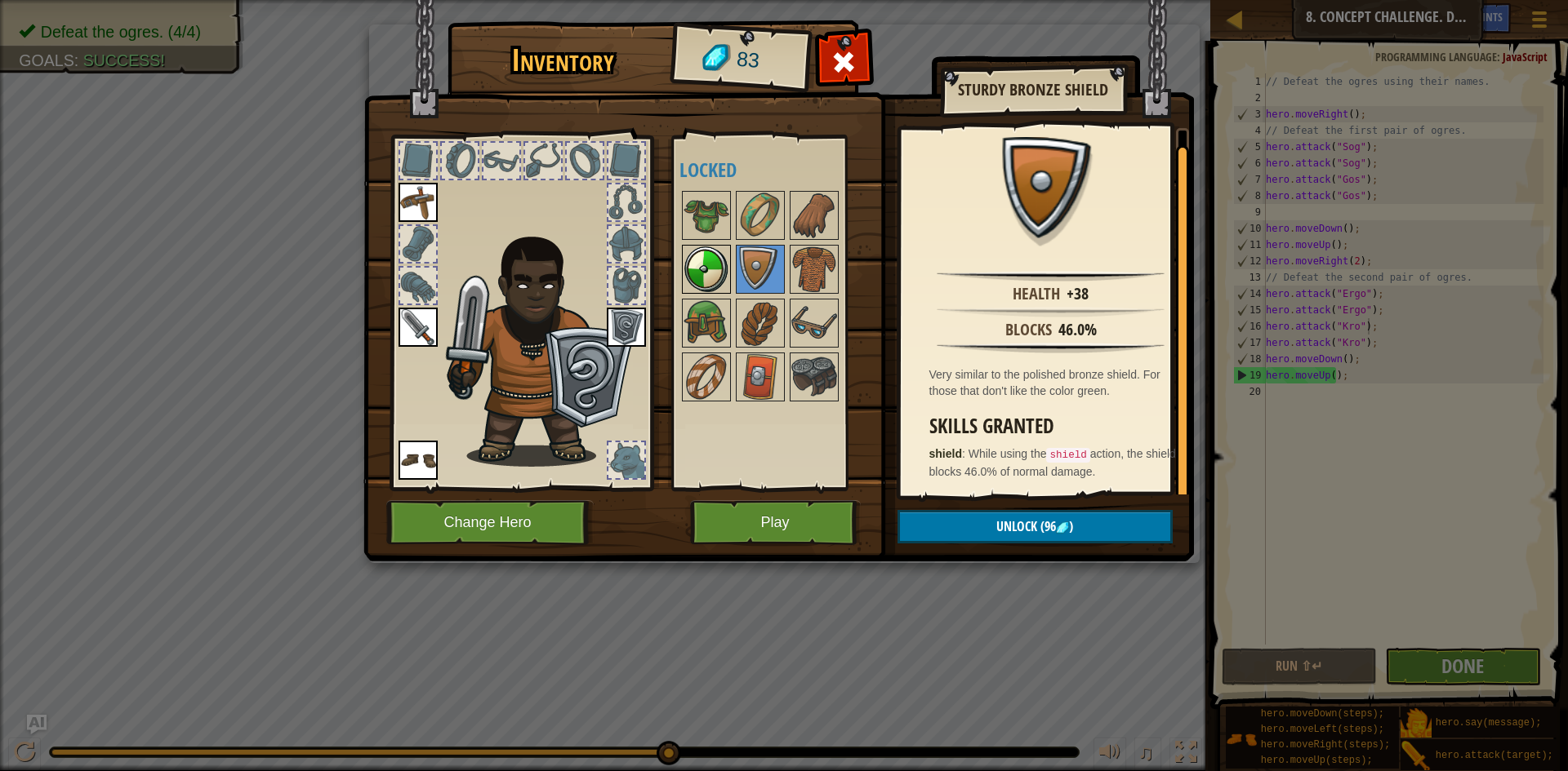
click at [698, 264] on img at bounding box center [706, 269] width 46 height 46
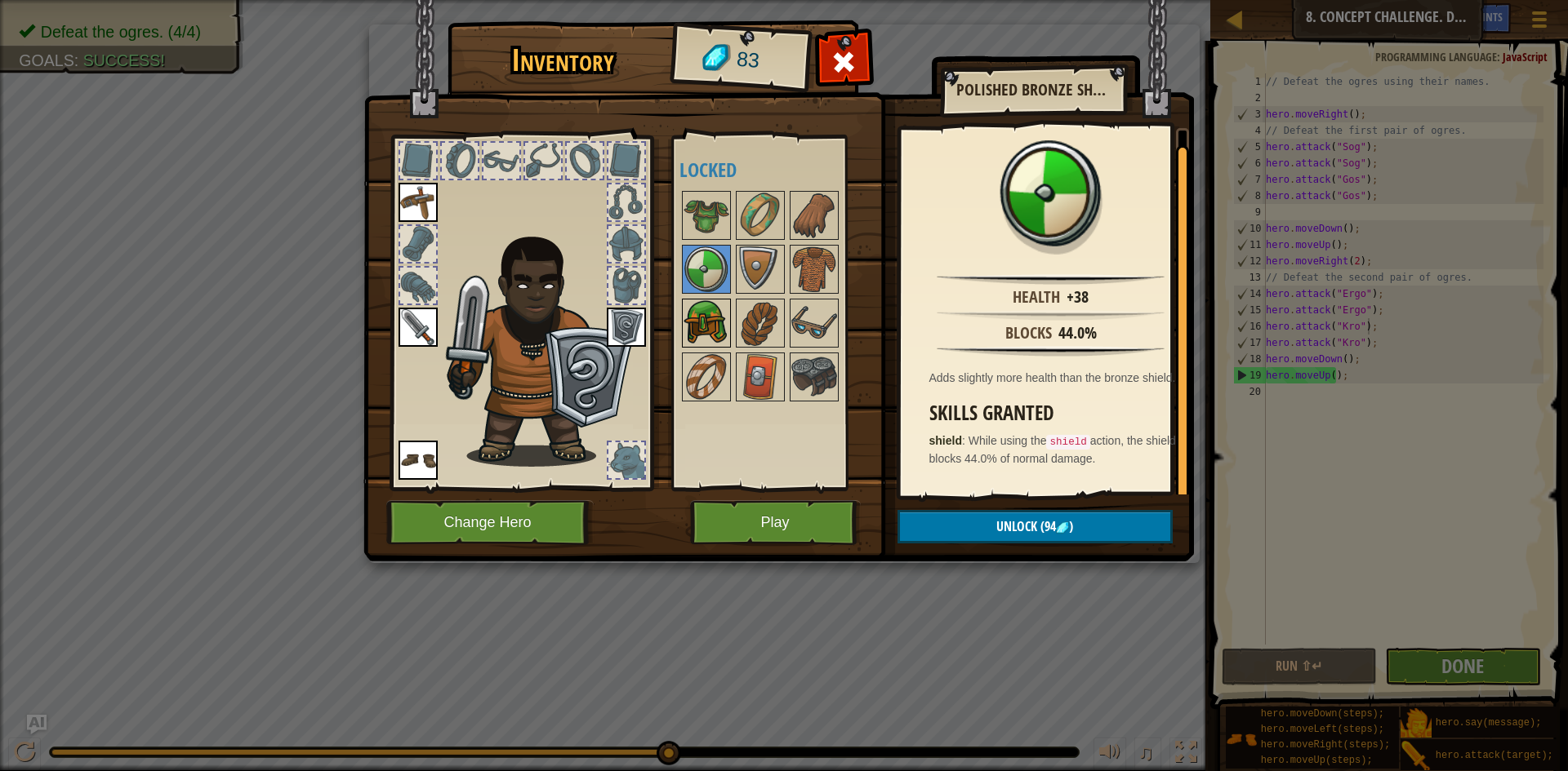
click at [698, 321] on img at bounding box center [706, 323] width 46 height 46
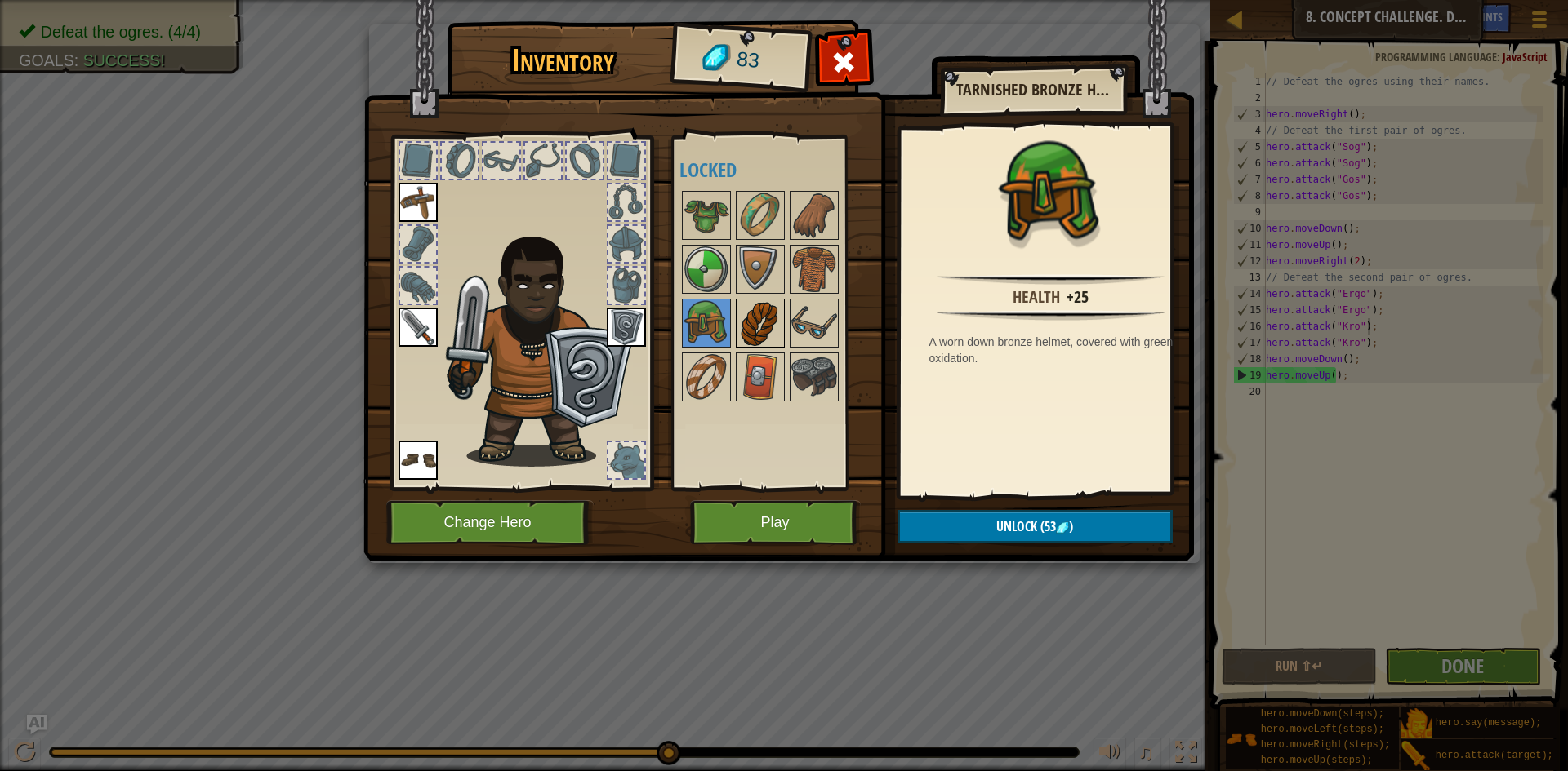
click at [774, 321] on img at bounding box center [761, 323] width 46 height 46
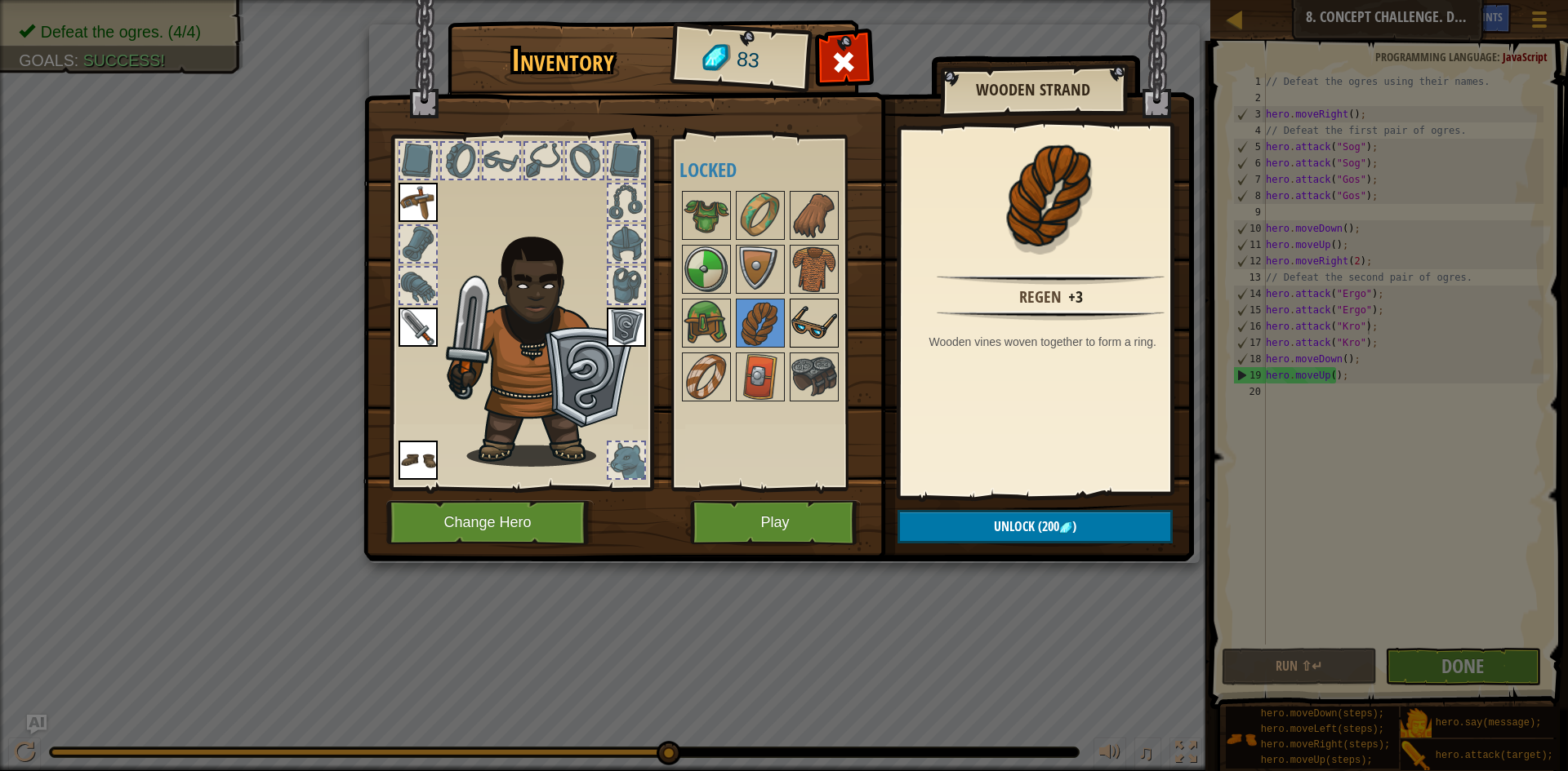
click at [820, 315] on img at bounding box center [814, 323] width 46 height 46
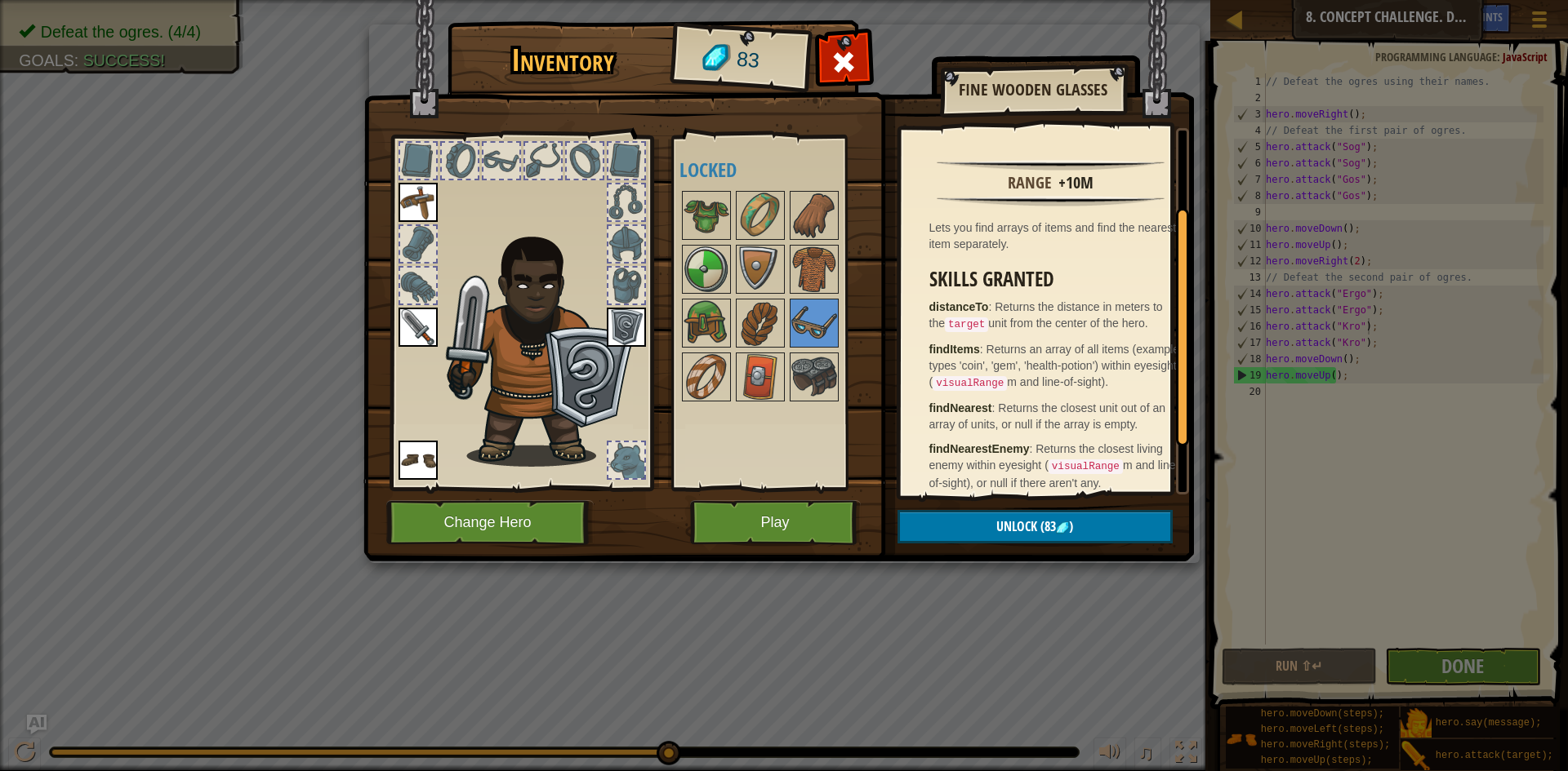
scroll to position [196, 0]
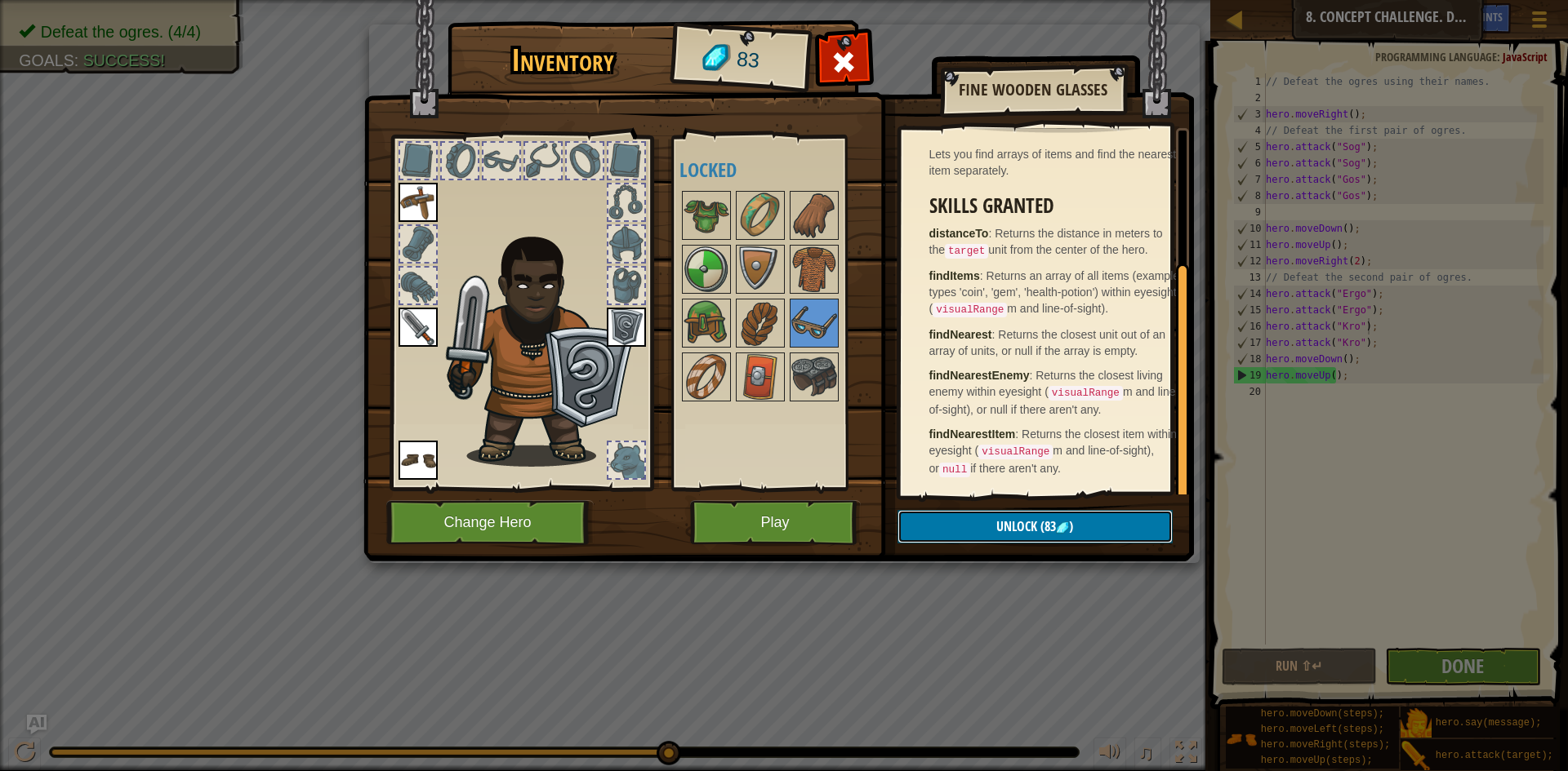
click at [977, 524] on button "Unlock (83 )" at bounding box center [1035, 526] width 275 height 33
click at [977, 524] on button "Confirm" at bounding box center [1035, 526] width 275 height 33
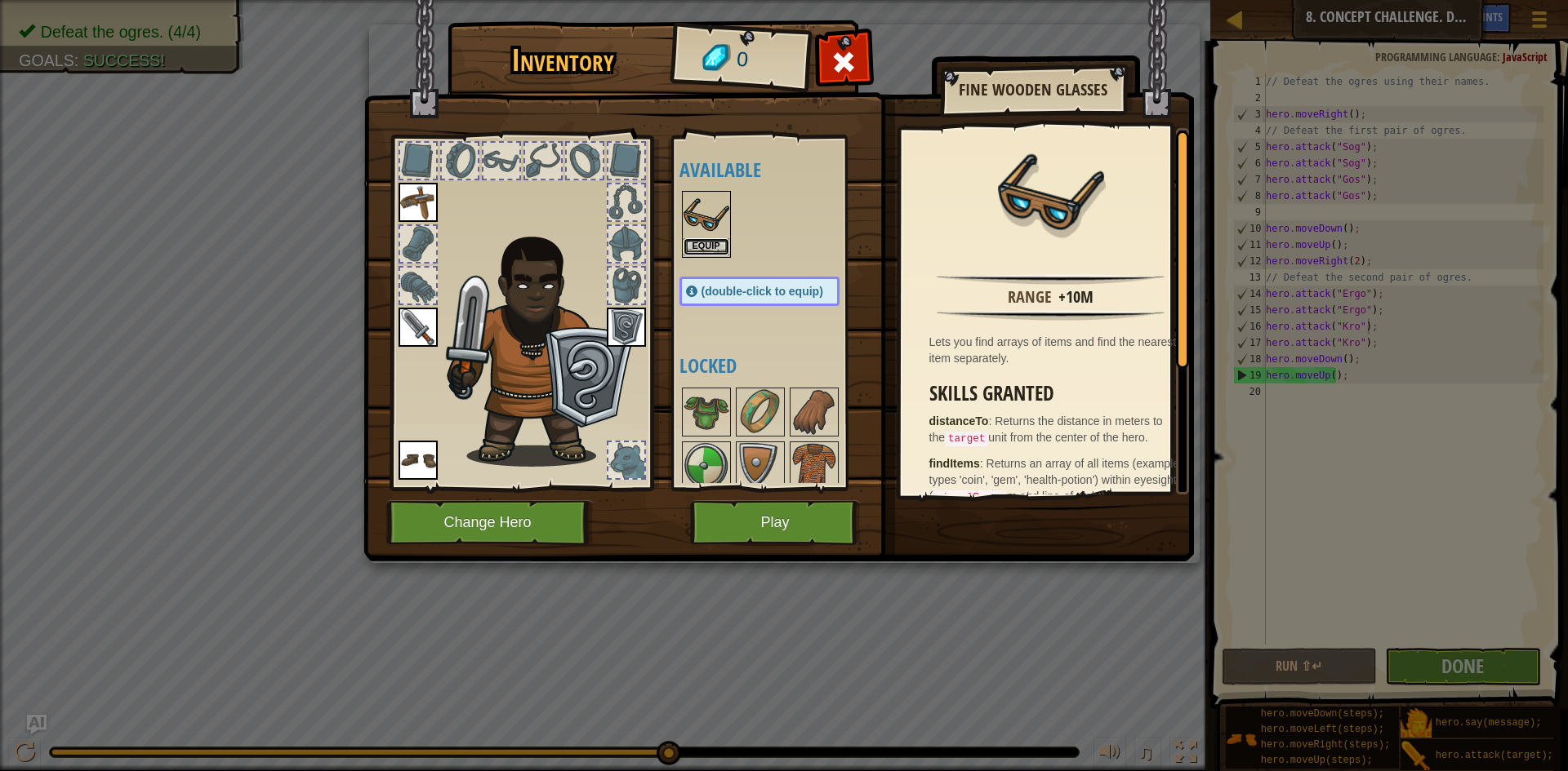
click at [701, 248] on button "Equip" at bounding box center [706, 247] width 46 height 17
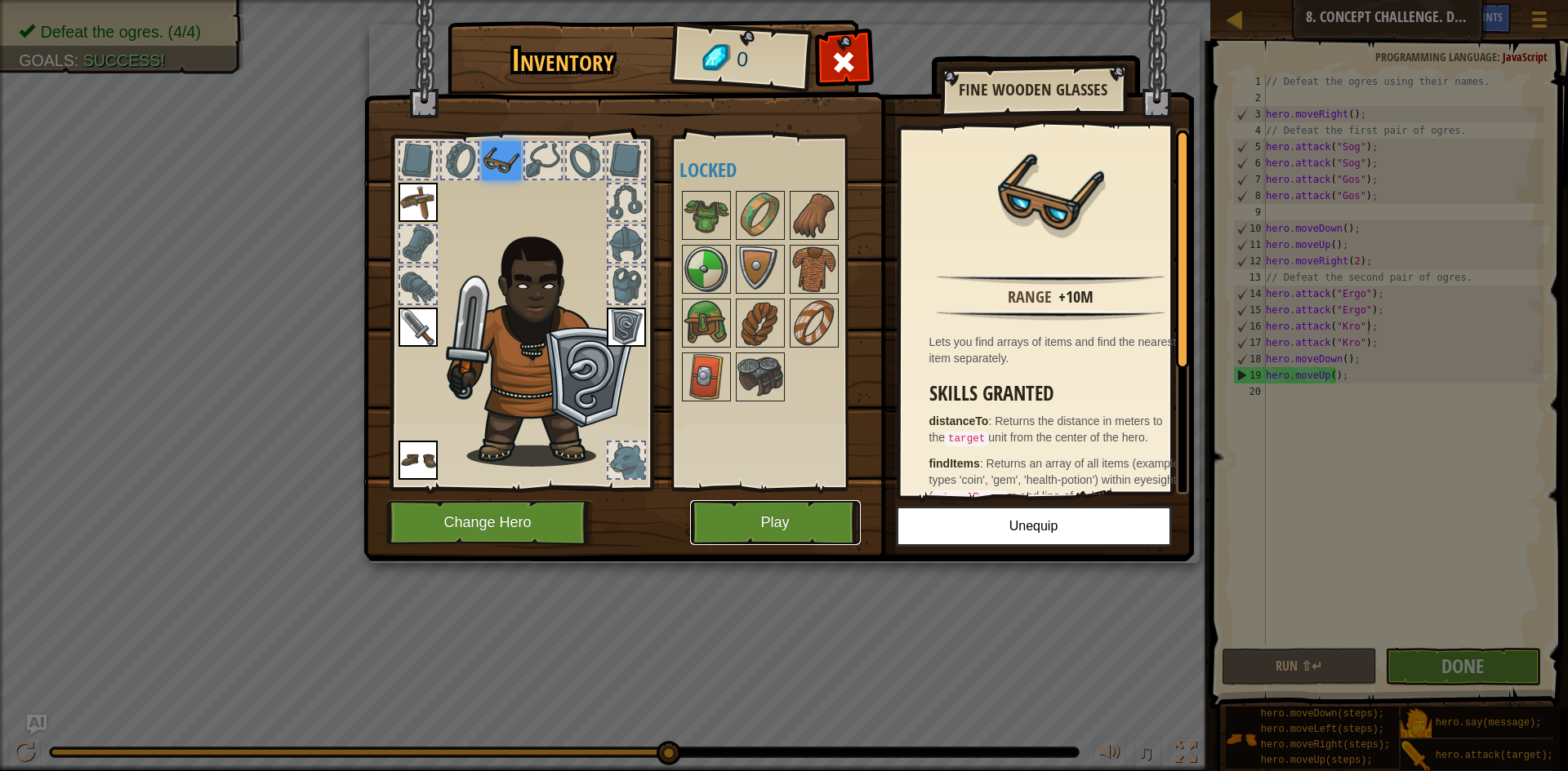
click at [795, 514] on button "Play" at bounding box center [775, 523] width 171 height 45
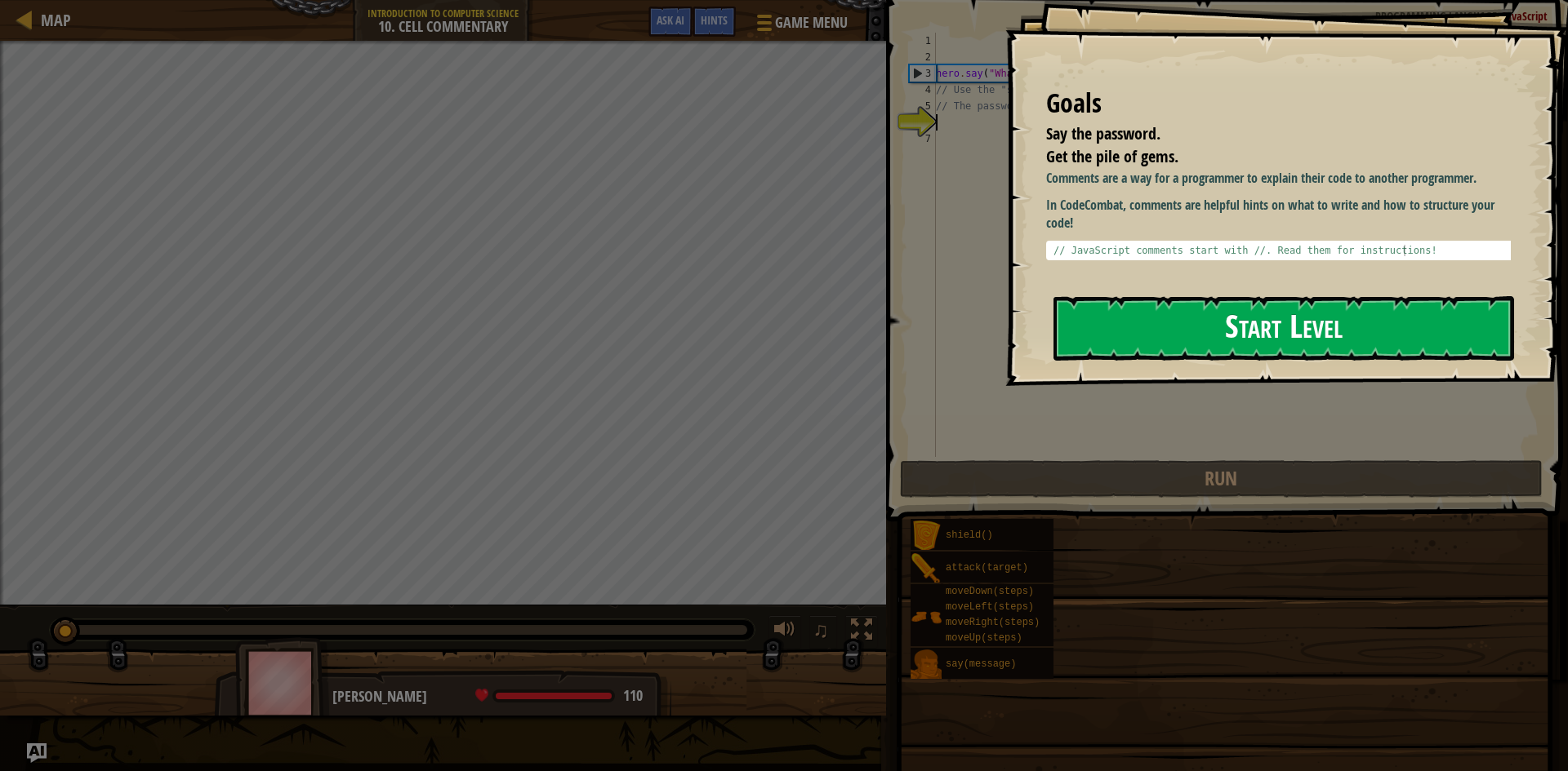
click at [1155, 316] on button "Start Level" at bounding box center [1283, 329] width 461 height 65
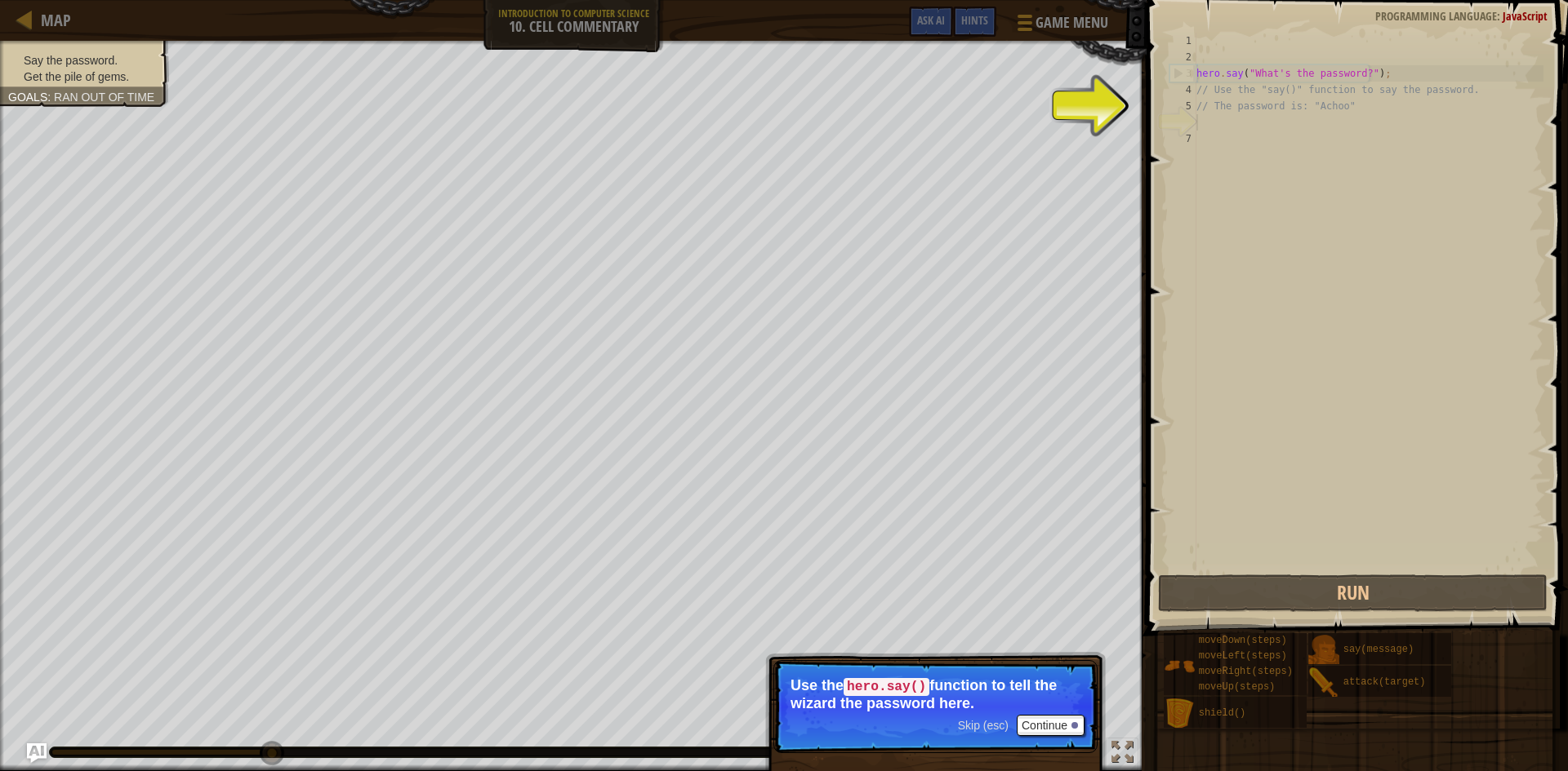
click at [1001, 671] on p "Skip (esc) Continue Use the hero.say() function to tell the wizard the password…" at bounding box center [934, 706] width 324 height 93
click at [1019, 714] on p "Skip (esc) Continue Use the hero.say() function to tell the wizard the password…" at bounding box center [934, 706] width 324 height 93
click at [1044, 734] on button "Continue" at bounding box center [1050, 726] width 68 height 21
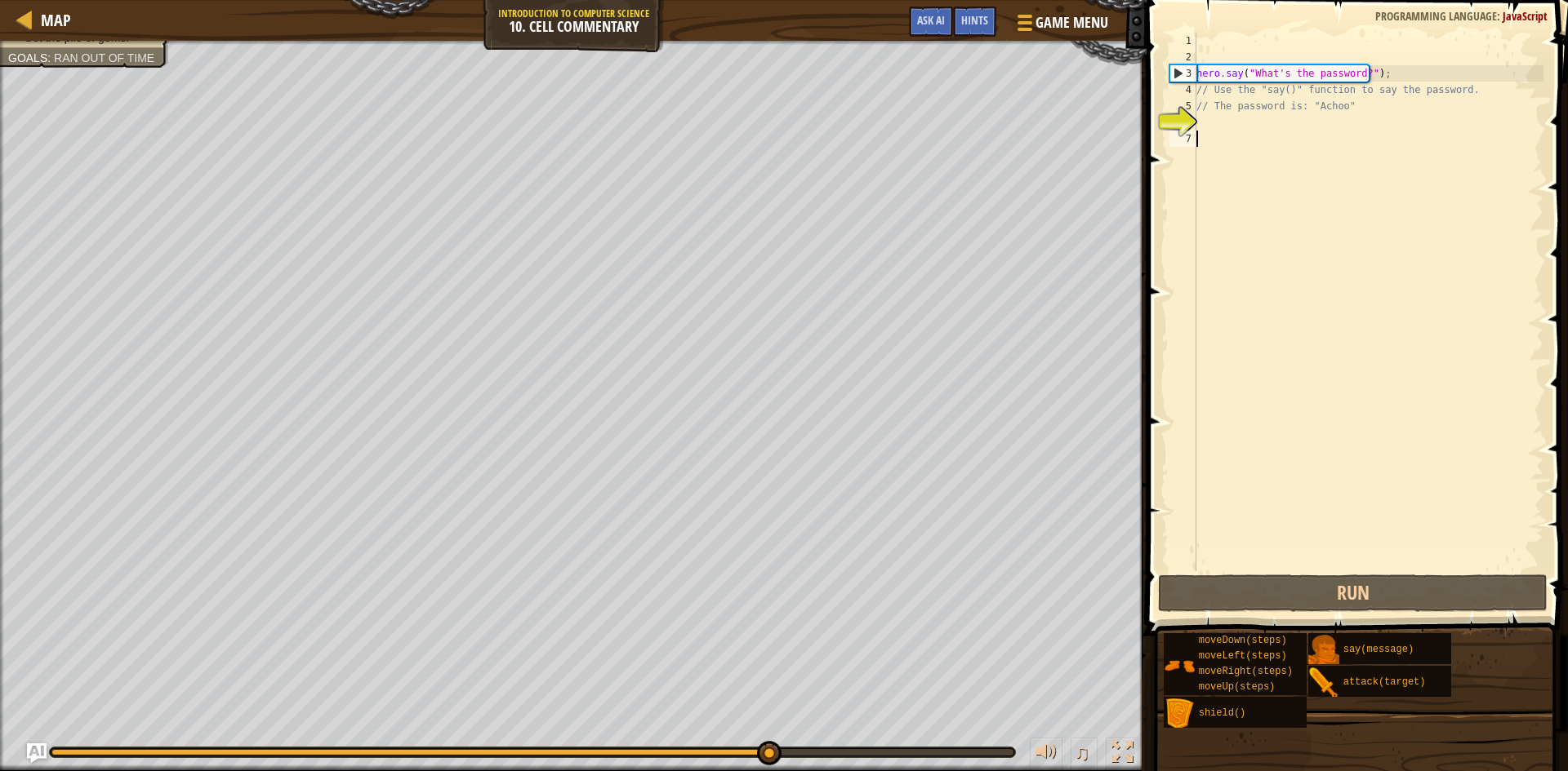
click at [1230, 361] on div "hero . say ( "What's the password?" ) ; // Use the "say()" function to say the …" at bounding box center [1367, 318] width 351 height 571
click at [1378, 120] on div "hero . say ( "What's the password?" ) ; // Use the "say()" function to say the …" at bounding box center [1367, 318] width 351 height 571
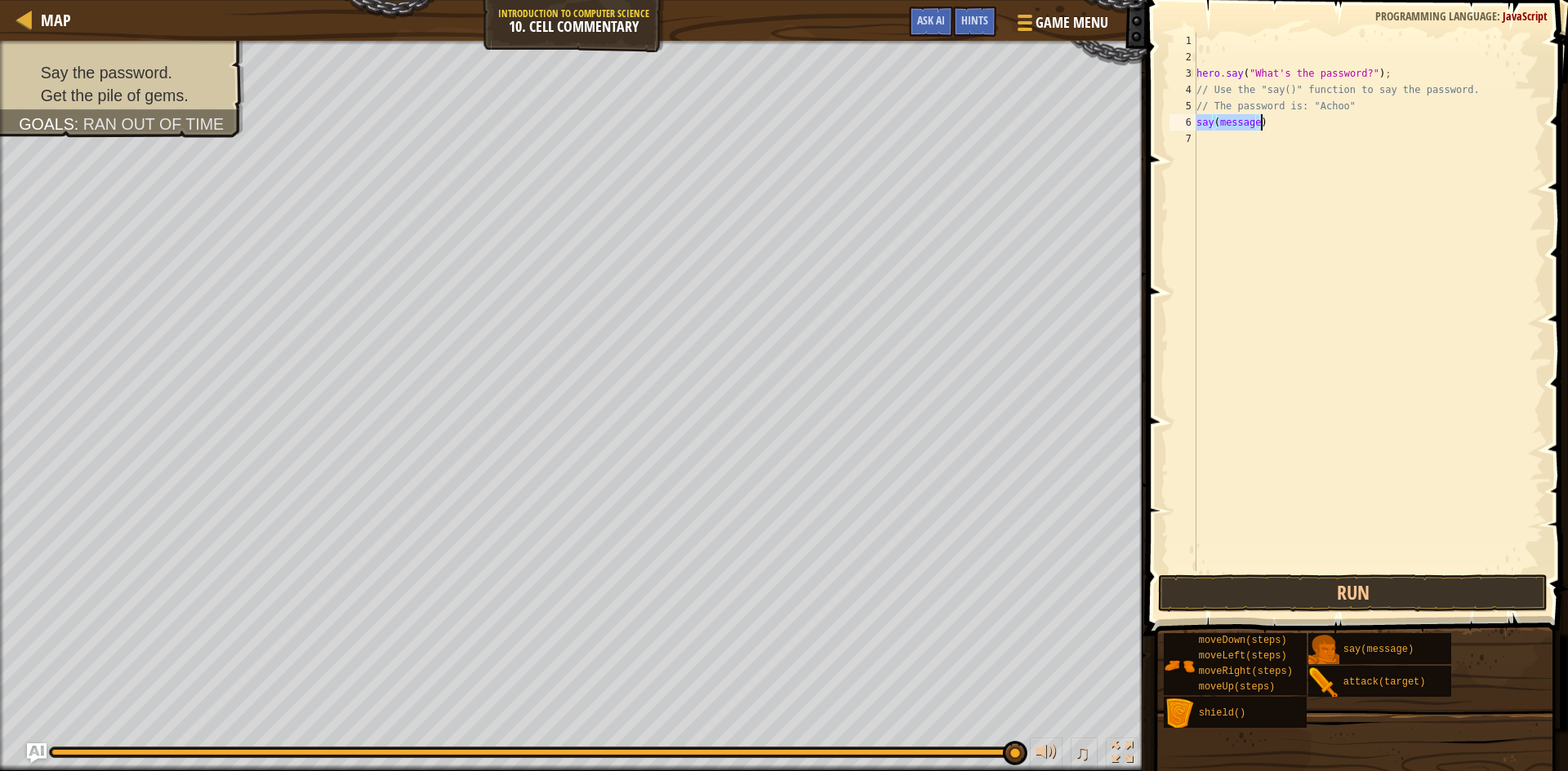
click at [1242, 120] on div "hero . say ( "What's the password?" ) ; // Use the "say()" function to say the …" at bounding box center [1367, 302] width 351 height 539
click at [1242, 120] on div "hero . say ( "What's the password?" ) ; // Use the "say()" function to say the …" at bounding box center [1367, 318] width 351 height 571
click at [1275, 601] on button "Run" at bounding box center [1353, 593] width 390 height 37
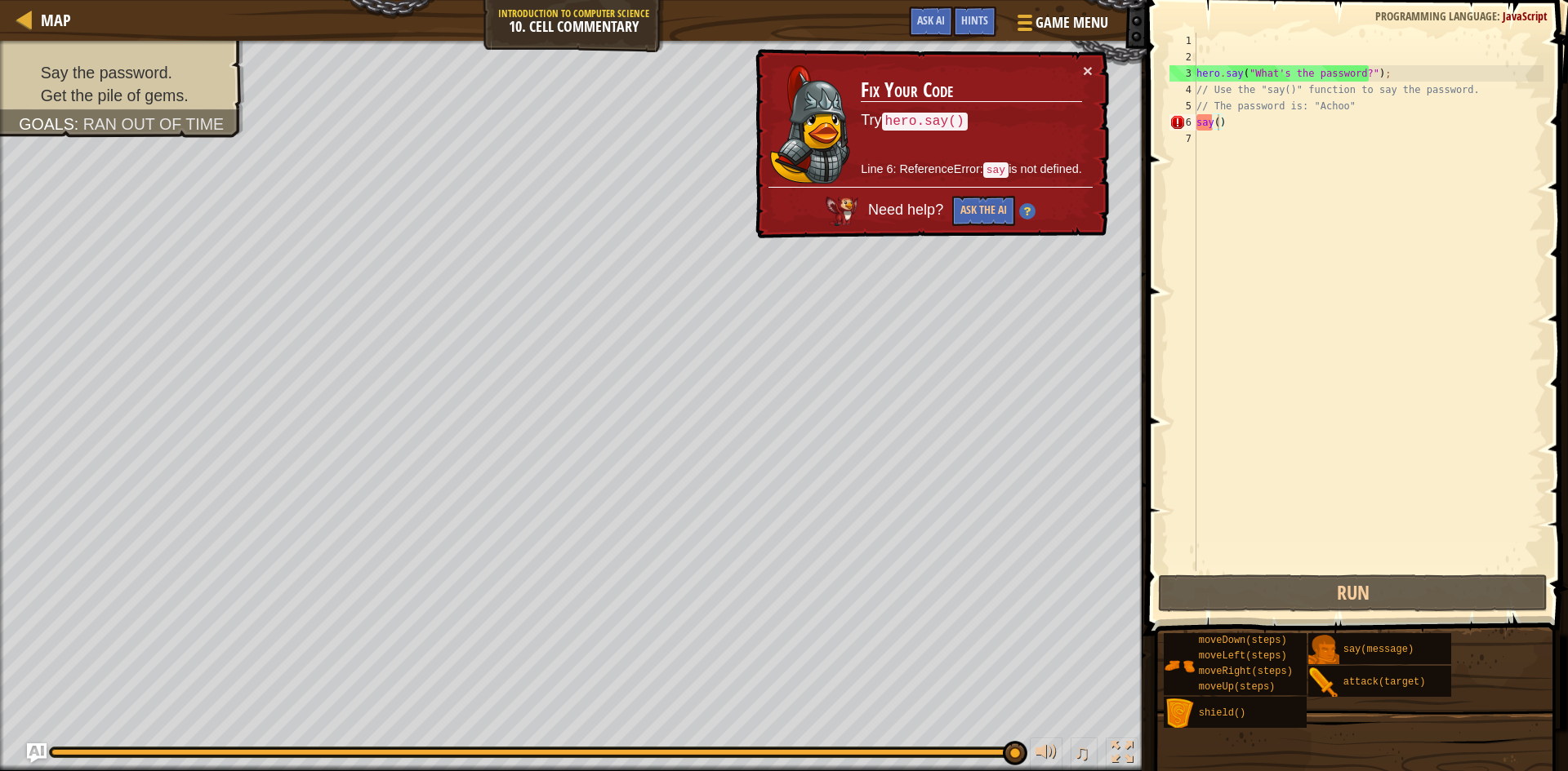
click at [896, 120] on code "hero.say()" at bounding box center [925, 121] width 86 height 18
drag, startPoint x: 896, startPoint y: 120, endPoint x: 987, endPoint y: 108, distance: 91.8
click at [987, 108] on td "Fix Your Code Try hero.say() Line 6: ReferenceError: say is not defined." at bounding box center [971, 124] width 223 height 125
click at [952, 122] on code "hero.say()" at bounding box center [925, 121] width 86 height 18
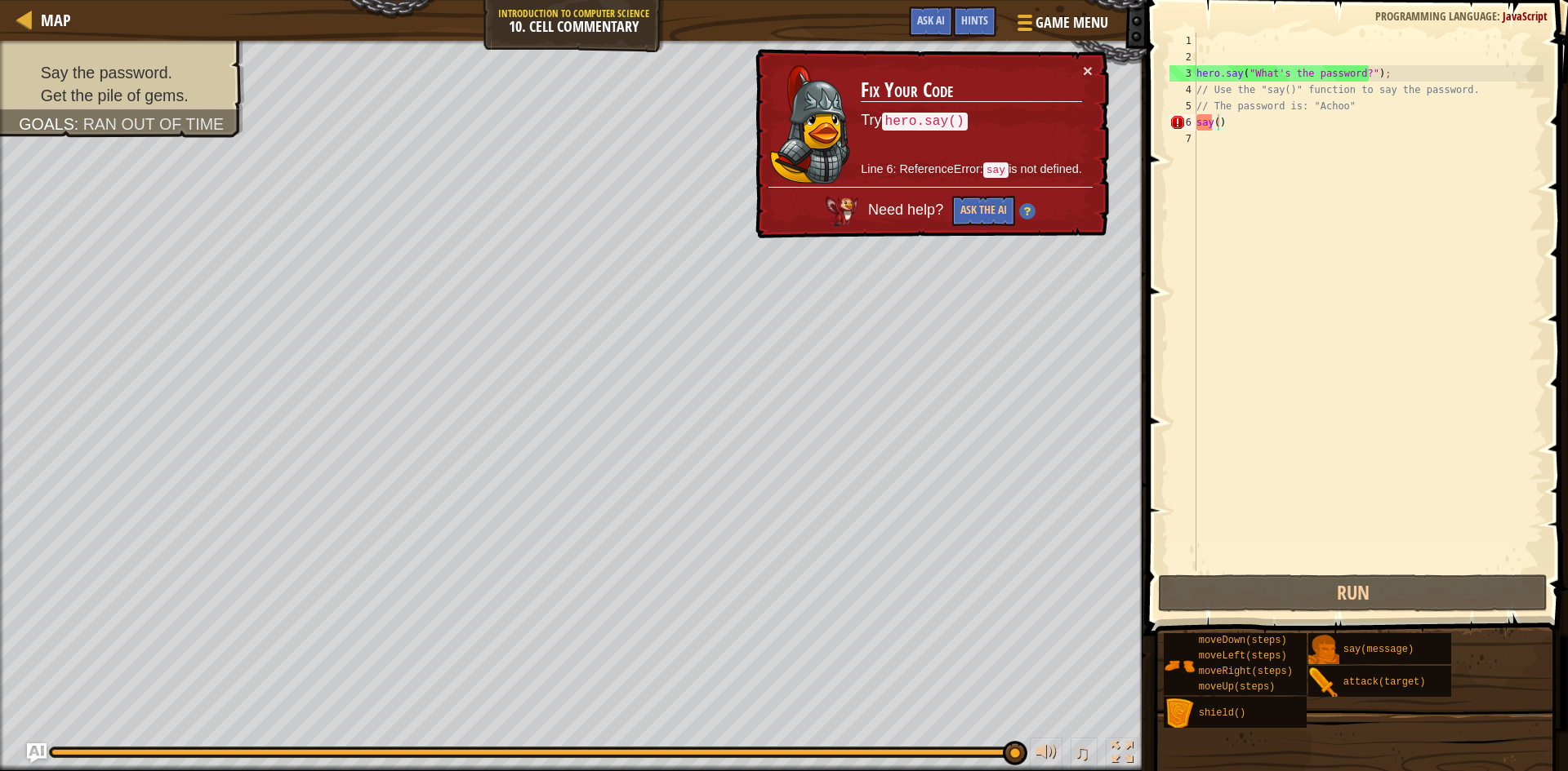
drag, startPoint x: 906, startPoint y: 114, endPoint x: 890, endPoint y: 114, distance: 16.0
click at [890, 114] on code "hero.say()" at bounding box center [925, 121] width 86 height 18
drag, startPoint x: 890, startPoint y: 114, endPoint x: 789, endPoint y: 150, distance: 107.2
click at [821, 140] on tr "Fix Your Code Try hero.say() Line 6: ReferenceError: say is not defined." at bounding box center [925, 124] width 314 height 125
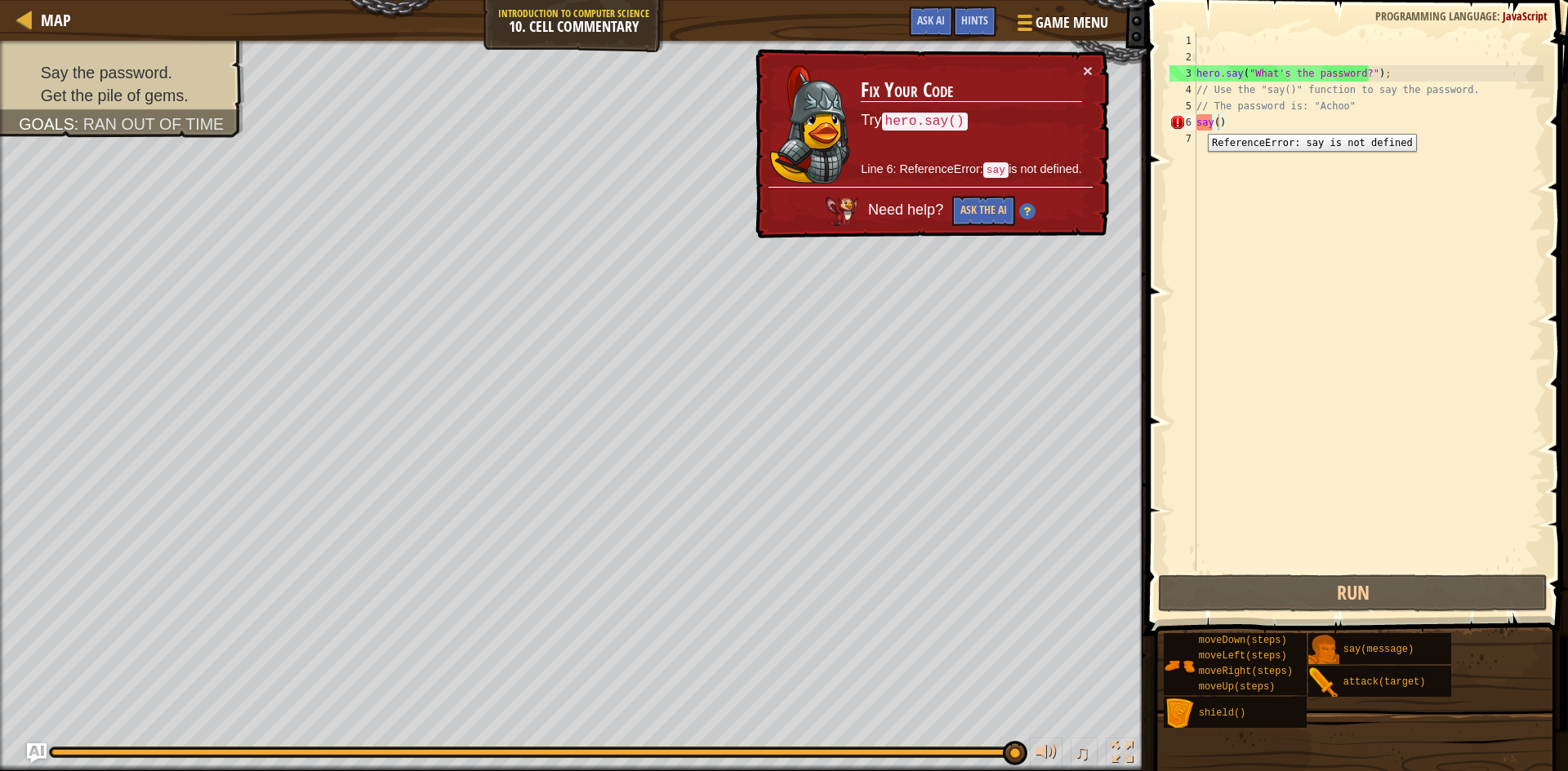
click at [1195, 121] on div "6" at bounding box center [1183, 122] width 27 height 16
click at [1193, 123] on div "6" at bounding box center [1183, 122] width 27 height 16
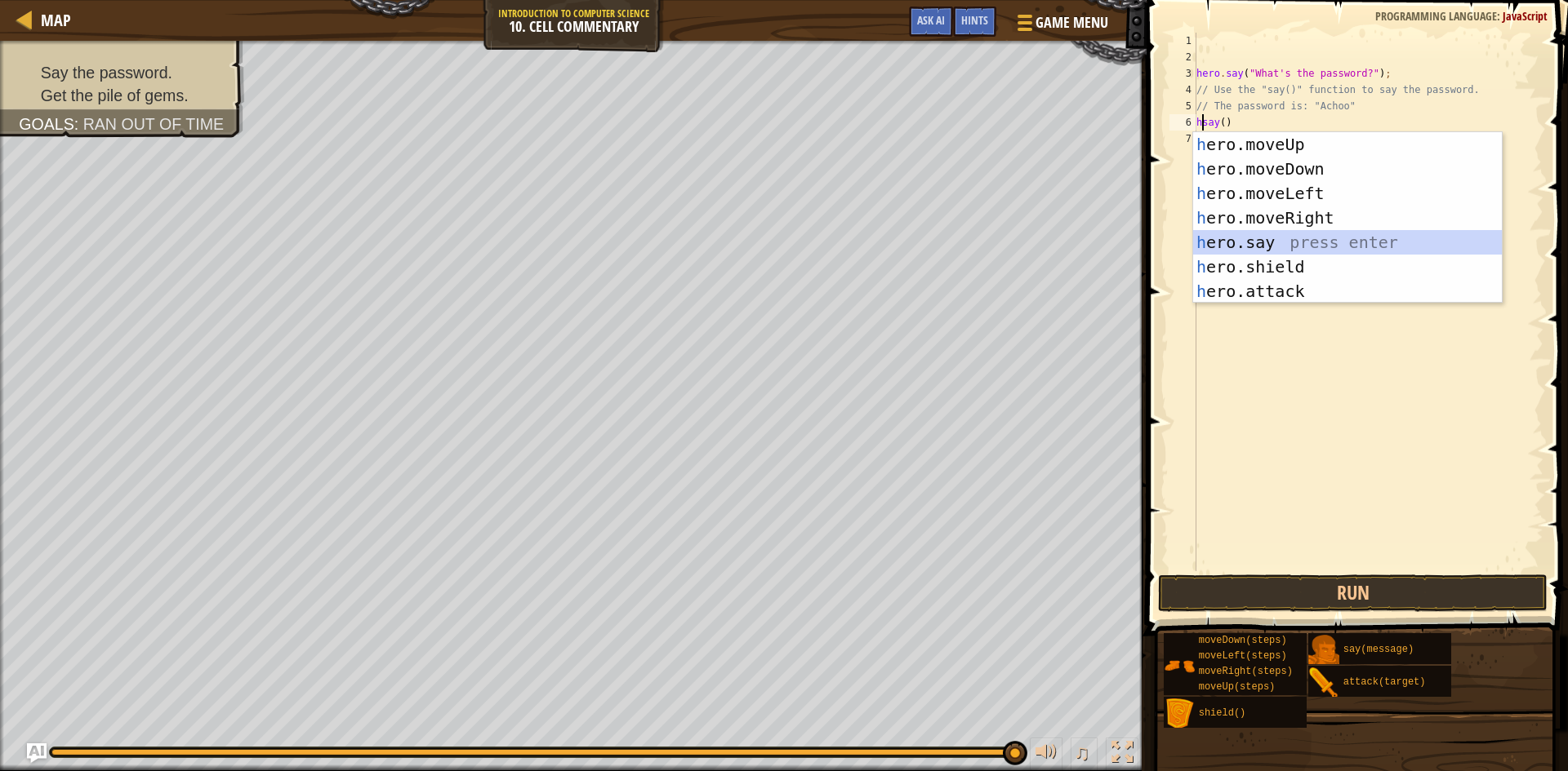
click at [1343, 244] on div "h ero.moveUp press enter h ero.moveDown press enter h ero.moveLeft press enter …" at bounding box center [1346, 242] width 309 height 221
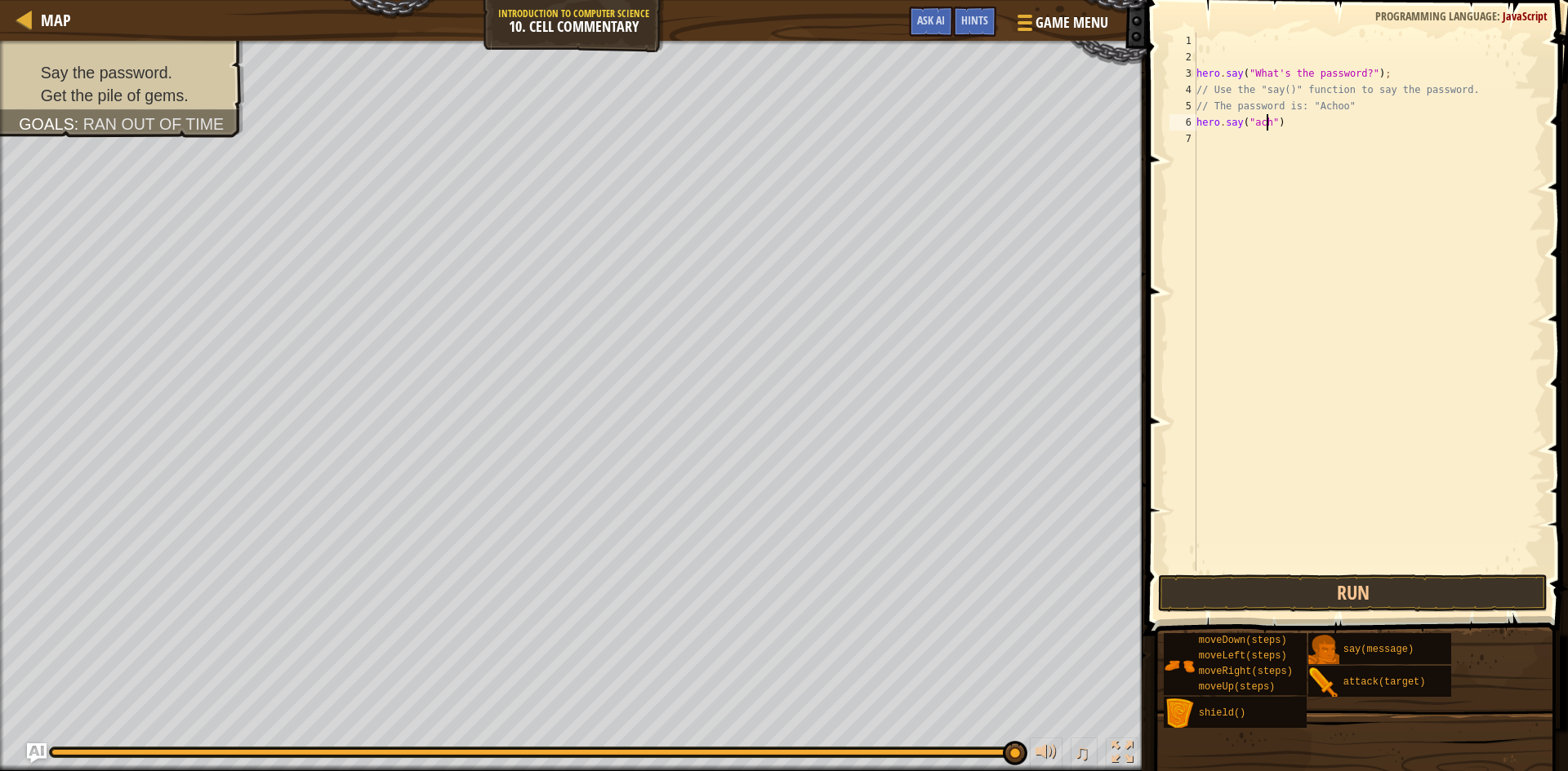
scroll to position [8, 7]
type textarea "hero.say("achoo")"
click at [1236, 137] on div "hero . say ( "What's the password?" ) ; // Use the "say()" function to say the …" at bounding box center [1367, 318] width 351 height 571
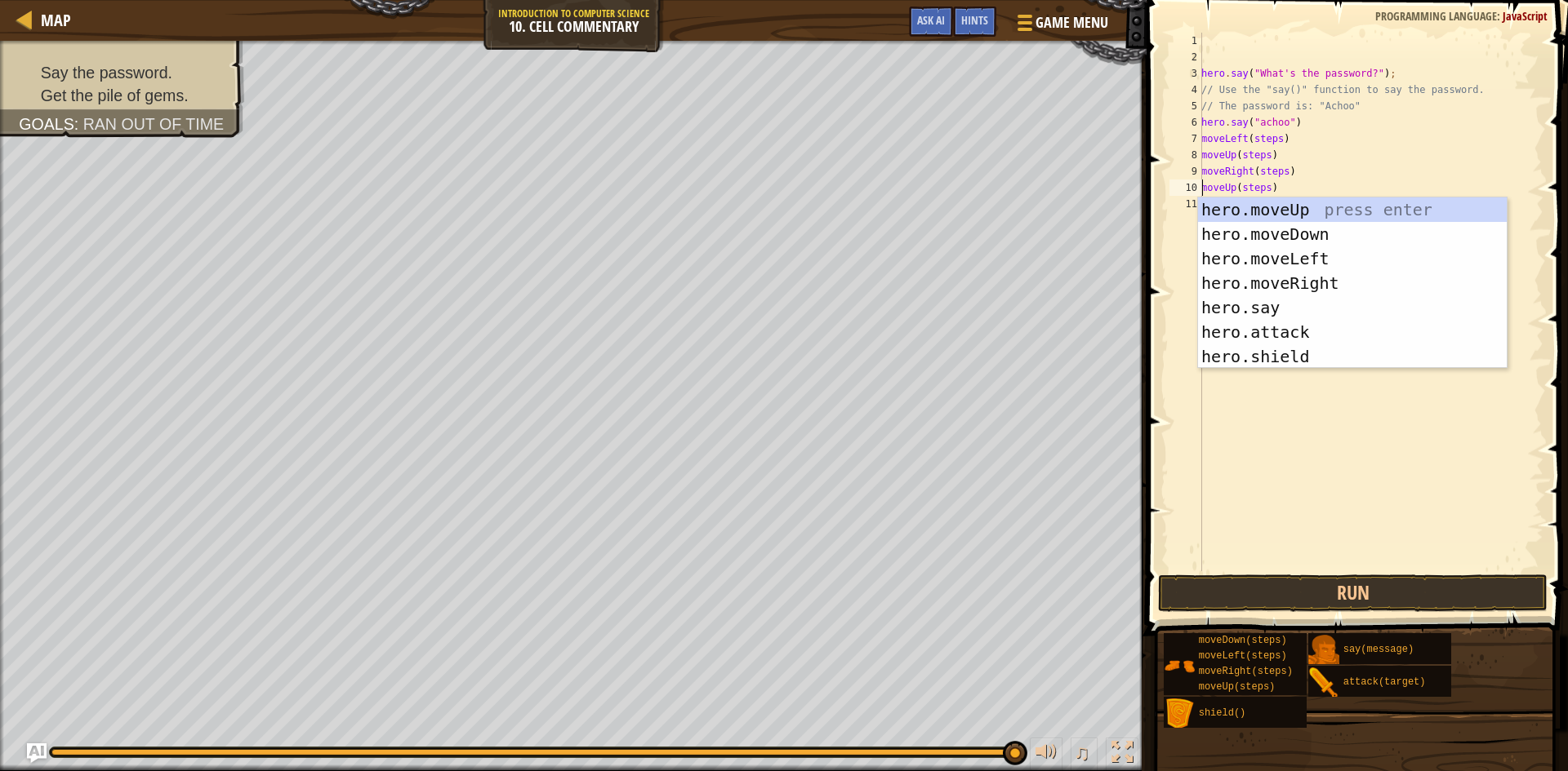
click at [1254, 188] on div "hero . say ( "What's the password?" ) ; // Use the "say()" function to say the …" at bounding box center [1369, 318] width 345 height 571
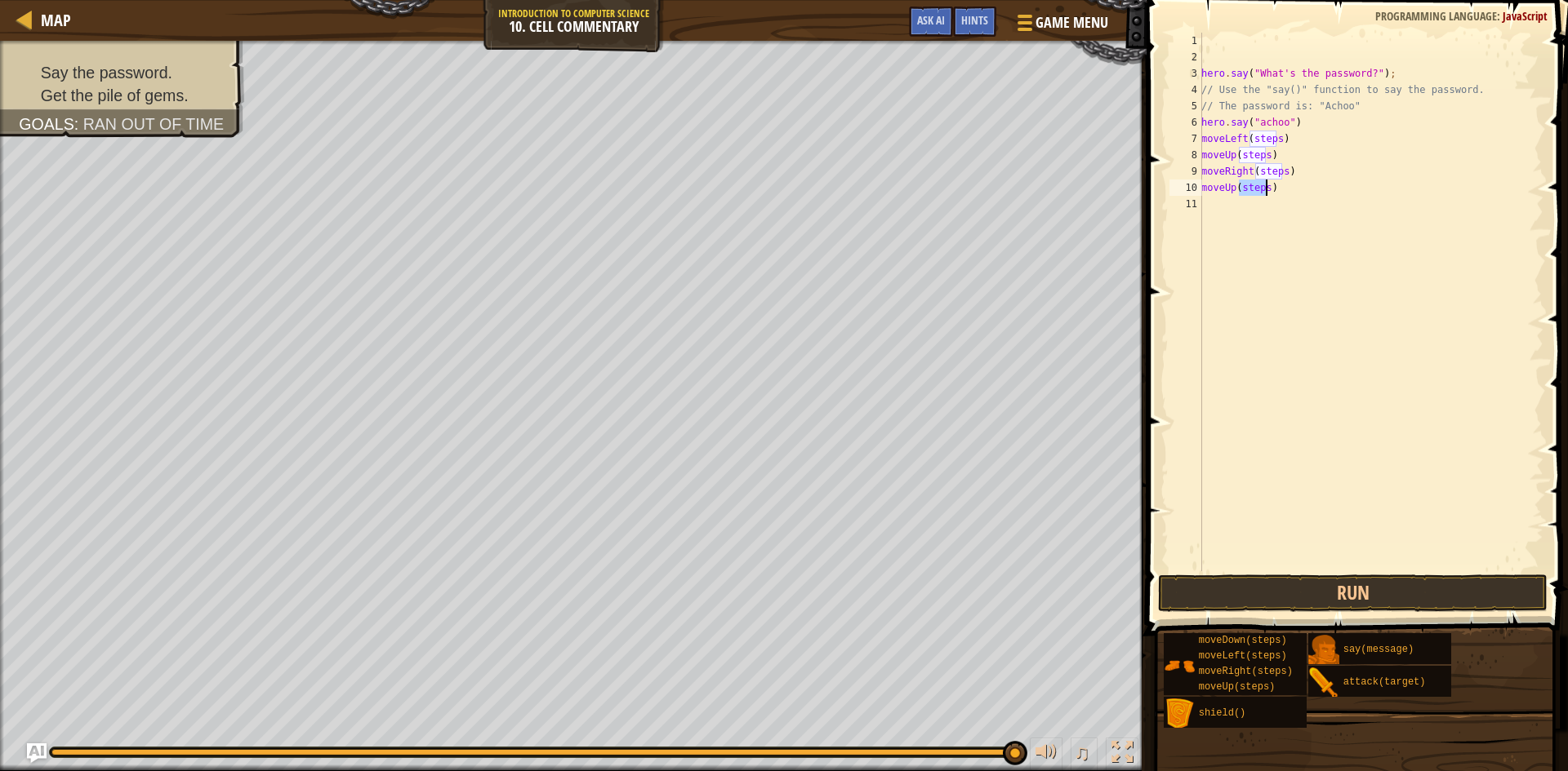
click at [1254, 188] on div "hero . say ( "What's the password?" ) ; // Use the "say()" function to say the …" at bounding box center [1369, 318] width 345 height 571
click at [1268, 169] on div "hero . say ( "What's the password?" ) ; // Use the "say()" function to say the …" at bounding box center [1369, 318] width 345 height 571
click at [1256, 159] on div "hero . say ( "What's the password?" ) ; // Use the "say()" function to say the …" at bounding box center [1369, 318] width 345 height 571
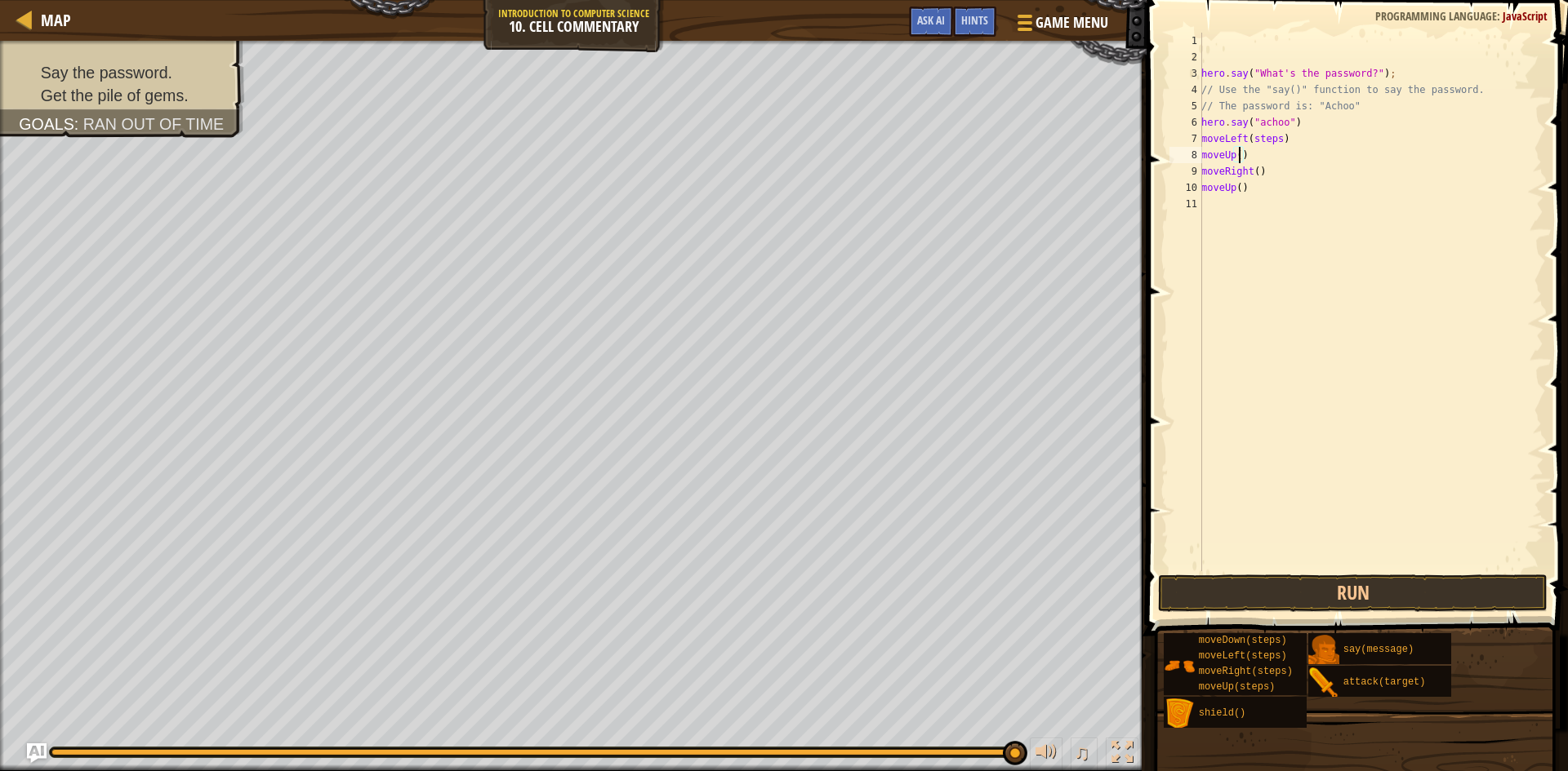
click at [1265, 121] on div "hero . say ( "What's the password?" ) ; // Use the "say()" function to say the …" at bounding box center [1369, 318] width 345 height 571
click at [1265, 120] on div "hero . say ( "What's the password?" ) ; // Use the "say()" function to say the …" at bounding box center [1369, 318] width 345 height 571
click at [1257, 143] on div "hero . say ( "What's the password?" ) ; // Use the "say()" function to say the …" at bounding box center [1369, 318] width 345 height 571
click at [1326, 581] on button "Run" at bounding box center [1353, 593] width 390 height 37
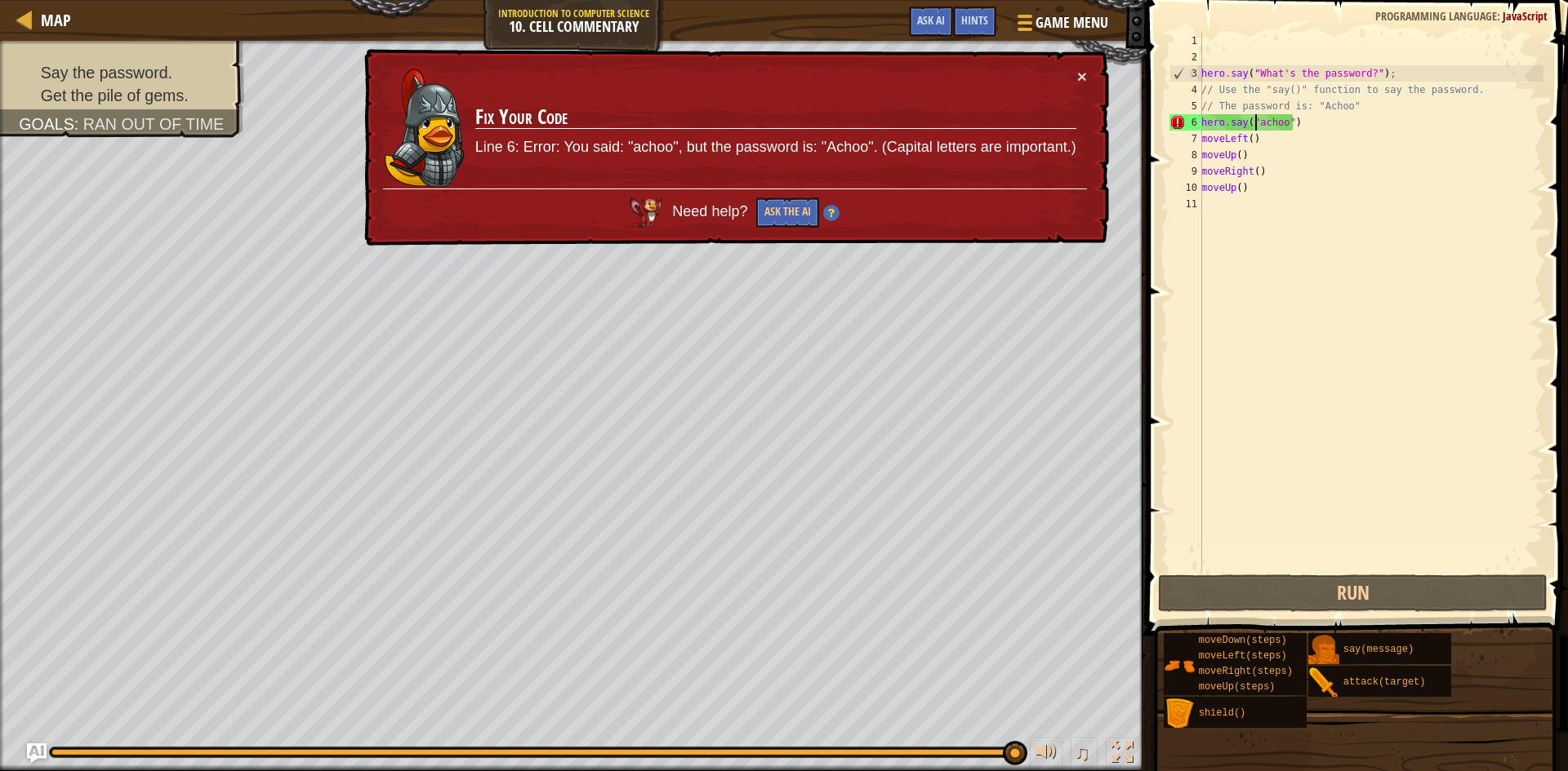
click at [1257, 124] on div "hero . say ( "What's the password?" ) ; // Use the "say()" function to say the …" at bounding box center [1369, 318] width 345 height 571
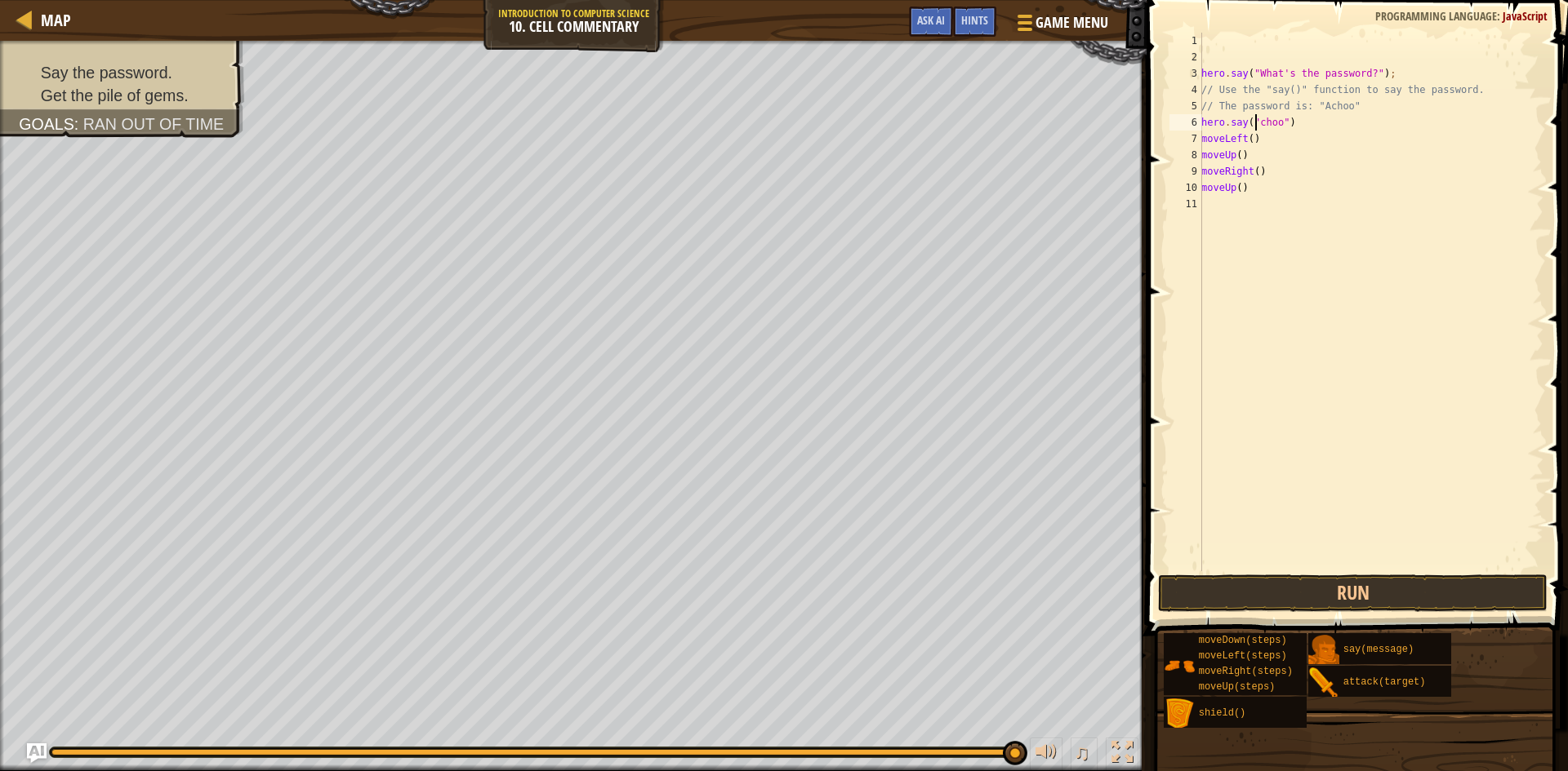
scroll to position [8, 6]
click at [1278, 610] on button "Run" at bounding box center [1353, 593] width 390 height 37
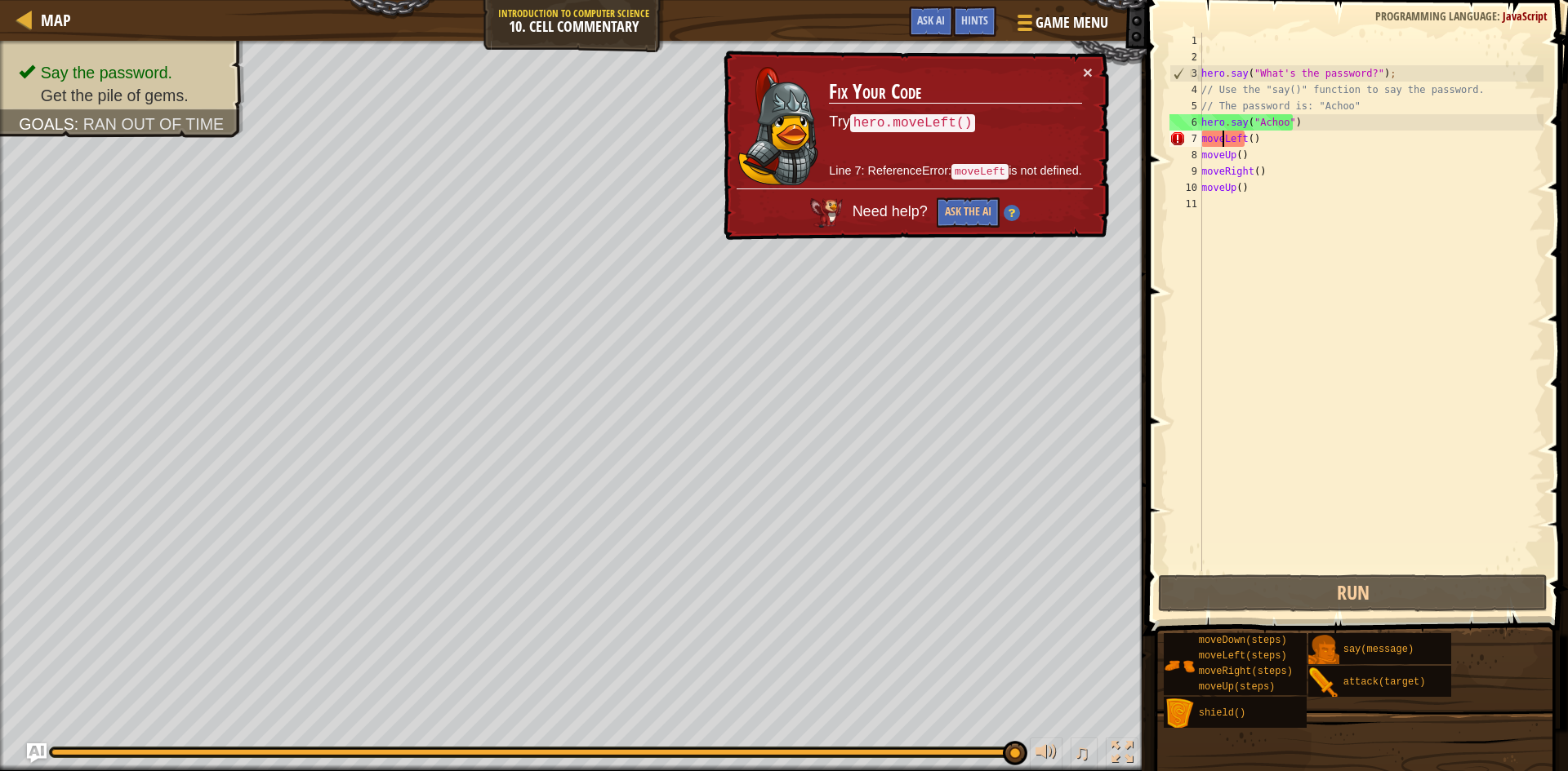
scroll to position [8, 4]
click at [1221, 139] on div "hero . say ( "What's the password?" ) ; // Use the "say()" function to say the …" at bounding box center [1369, 318] width 345 height 571
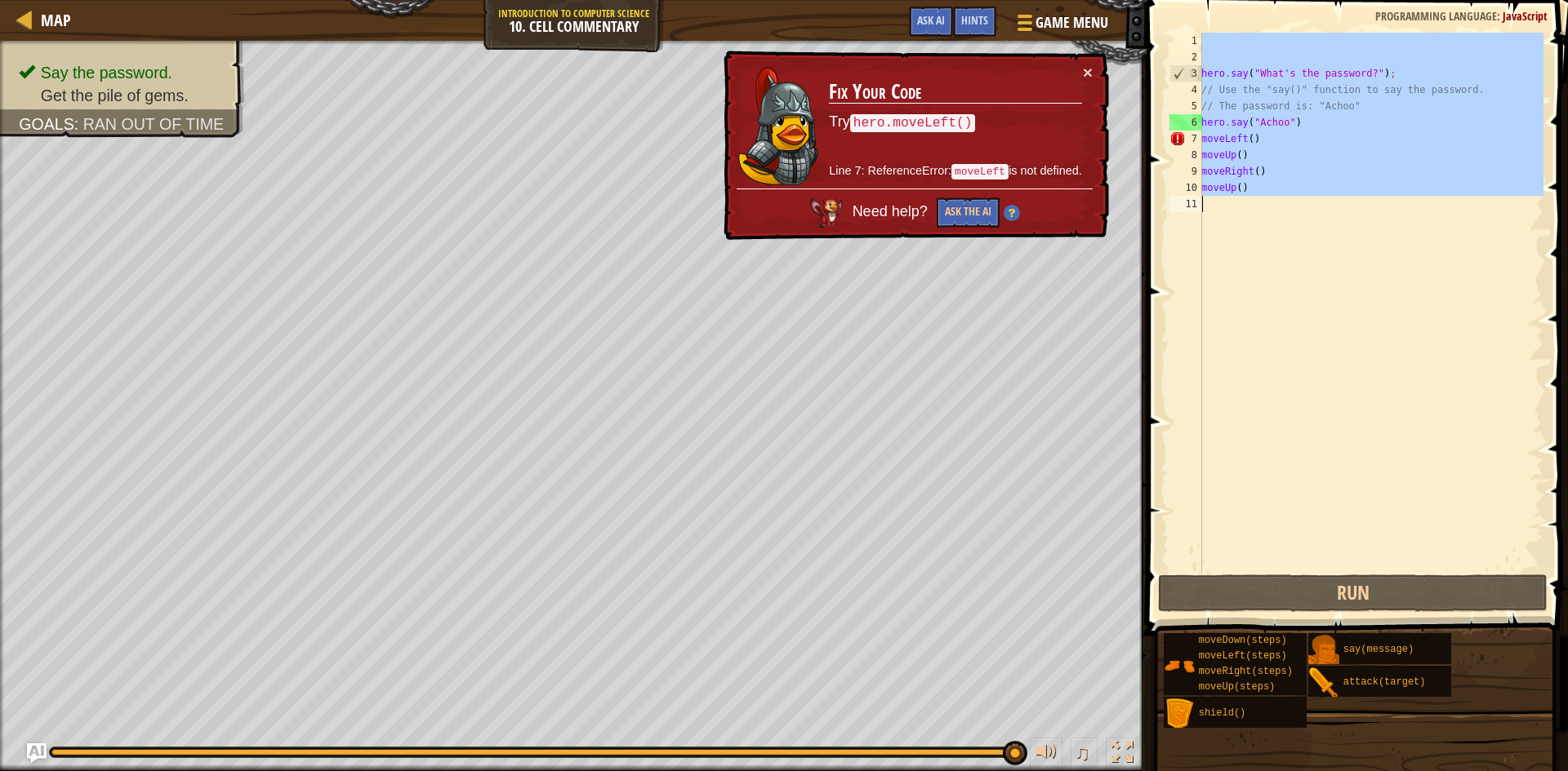
click at [1221, 139] on div "hero . say ( "What's the password?" ) ; // Use the "say()" function to say the …" at bounding box center [1369, 318] width 345 height 571
click at [1221, 139] on div "hero . say ( "What's the password?" ) ; // Use the "say()" function to say the …" at bounding box center [1369, 302] width 345 height 539
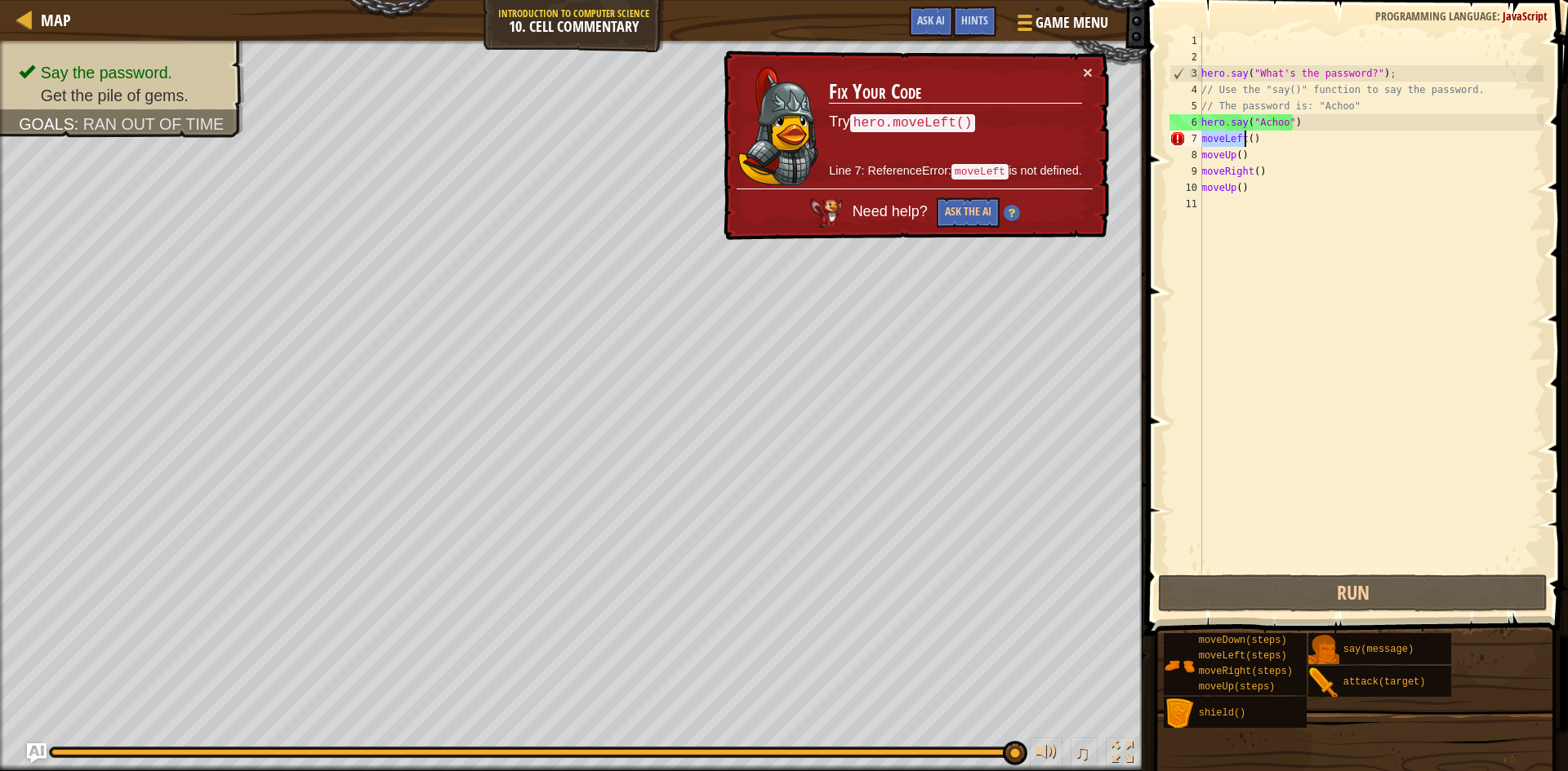
click at [1221, 139] on div "hero . say ( "What's the password?" ) ; // Use the "say()" function to say the …" at bounding box center [1369, 318] width 345 height 571
click at [1217, 136] on div "hero . say ( "What's the password?" ) ; // Use the "say()" function to say the …" at bounding box center [1369, 302] width 345 height 539
click at [1216, 140] on div "hero . say ( "What's the password?" ) ; // Use the "say()" function to say the …" at bounding box center [1369, 318] width 345 height 571
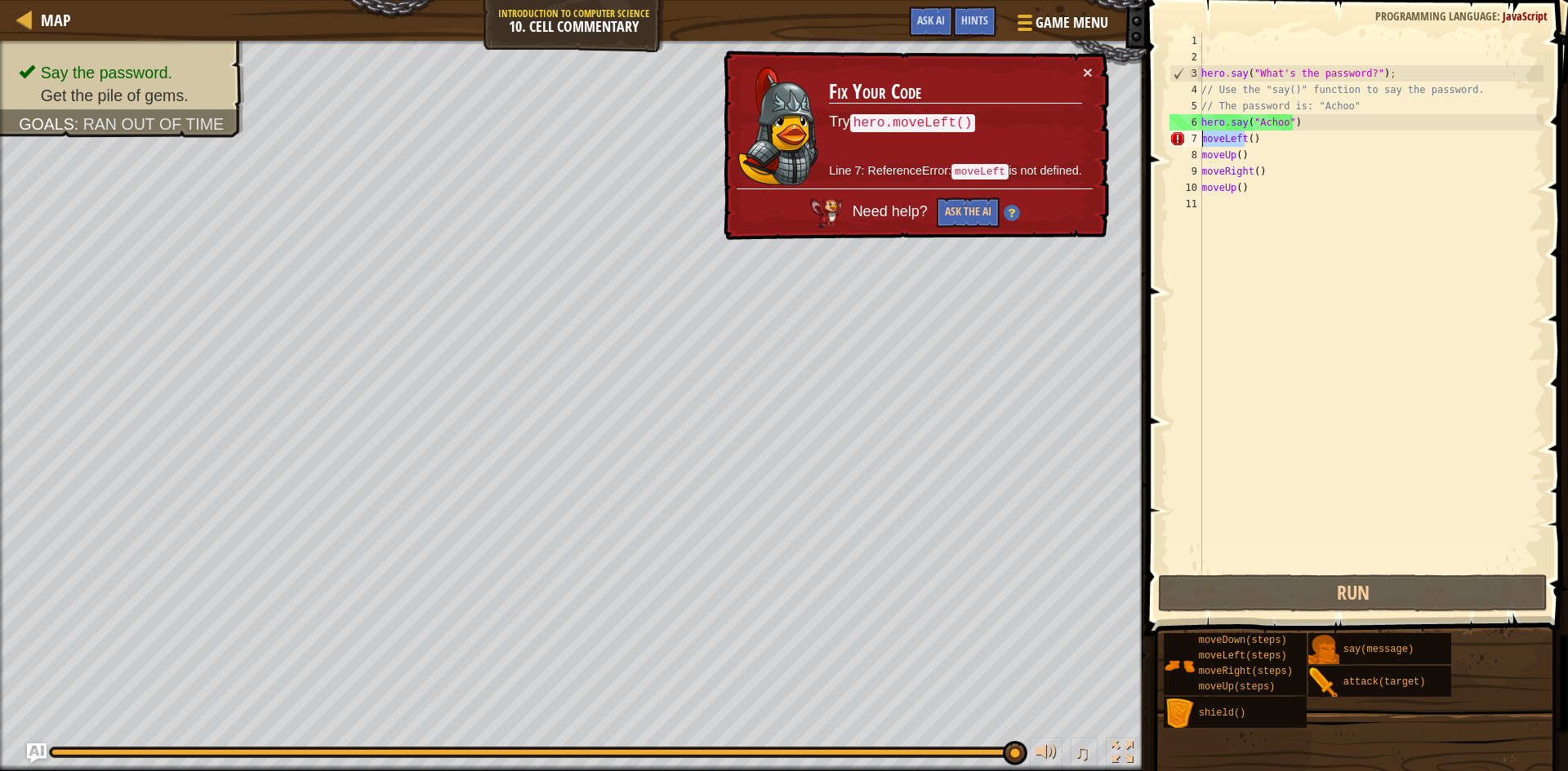
type textarea "()"
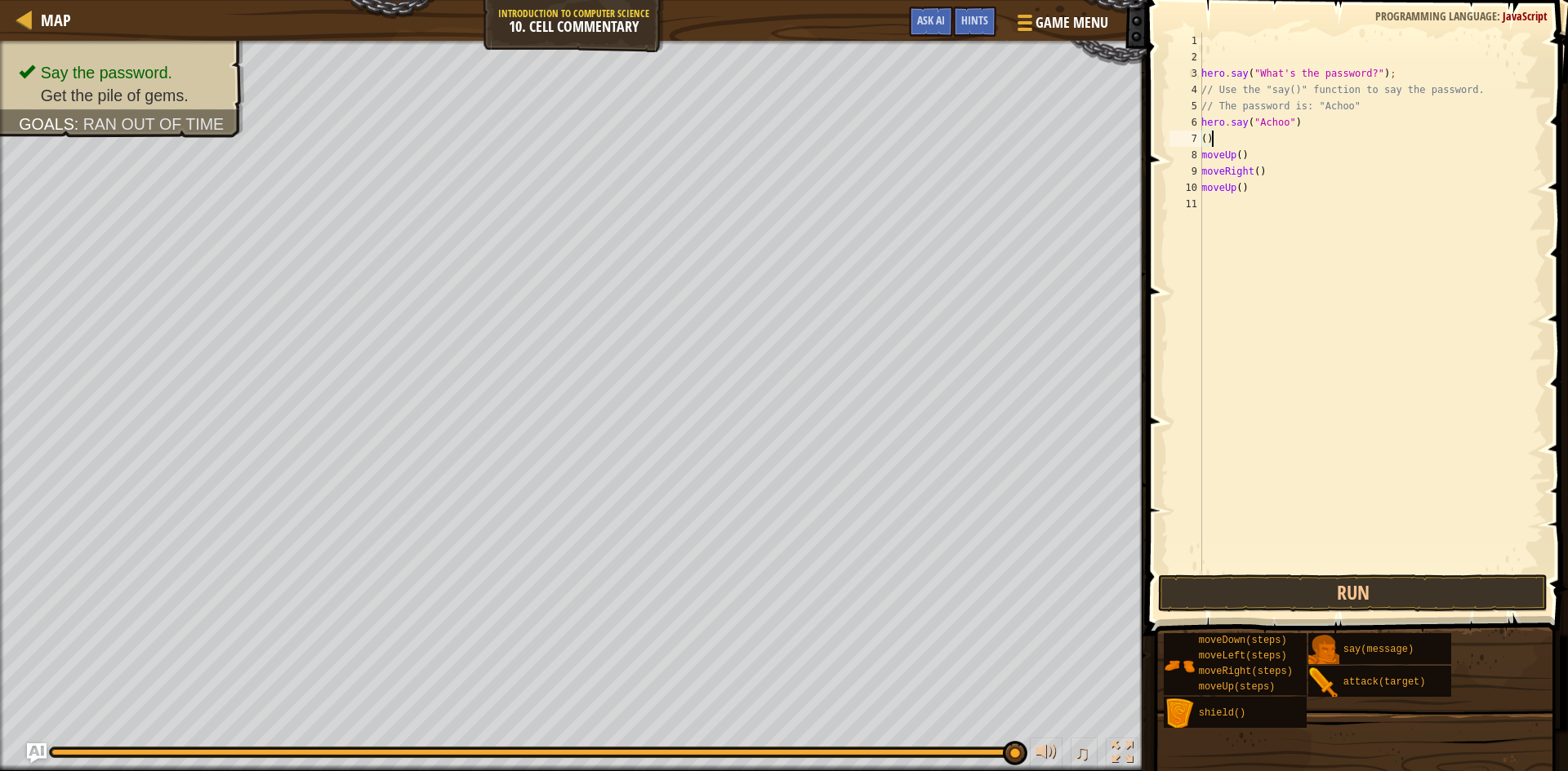
click at [1216, 140] on div "hero . say ( "What's the password?" ) ; // Use the "say()" function to say the …" at bounding box center [1369, 318] width 345 height 571
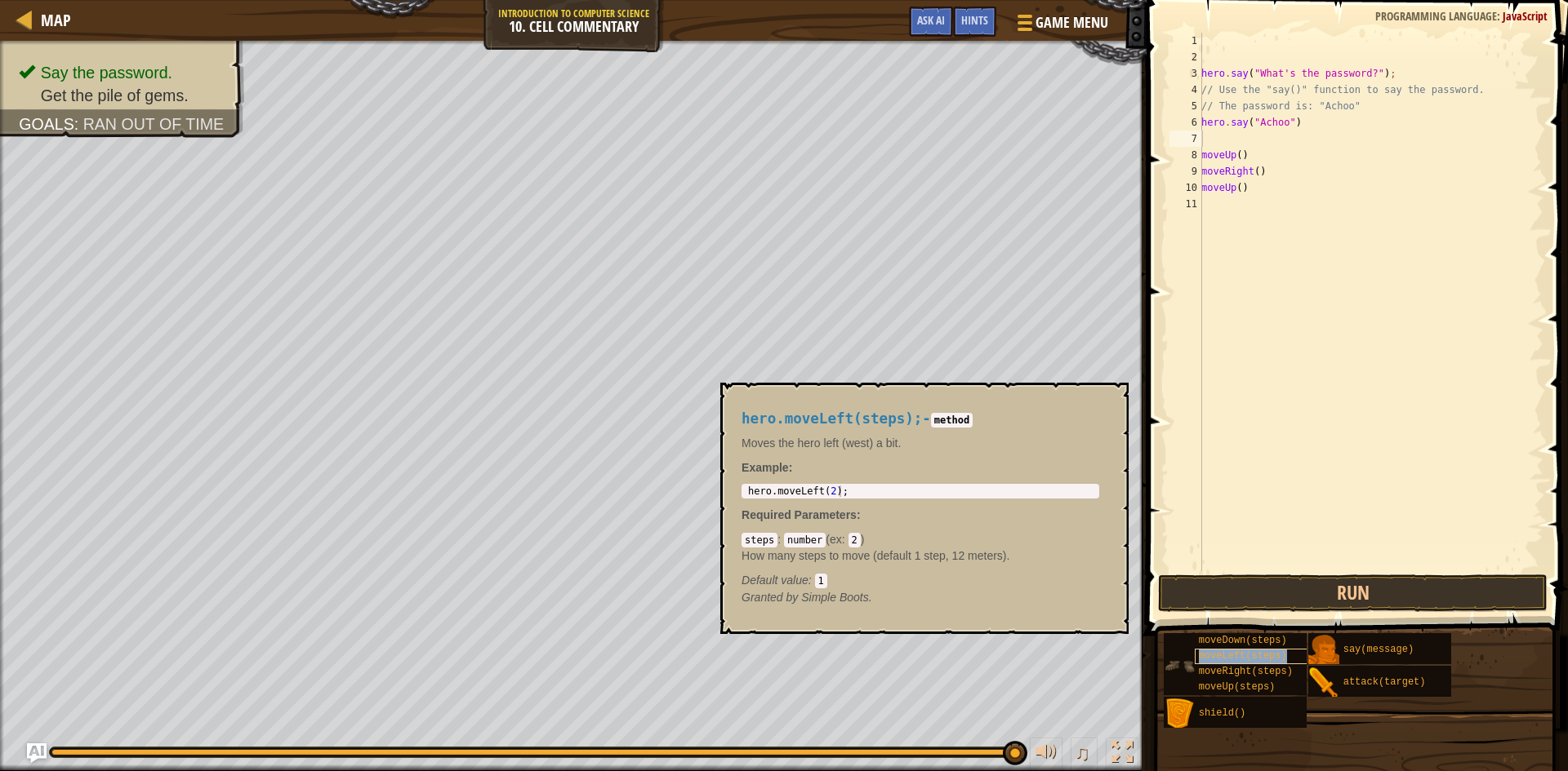
click at [1246, 651] on span "moveLeft(steps)" at bounding box center [1242, 656] width 88 height 11
click at [1222, 138] on div "hero . say ( "What's the password?" ) ; // Use the "say()" function to say the …" at bounding box center [1369, 318] width 345 height 571
type textarea "moveUp()"
click at [845, 415] on span "hero.moveLeft(steps);" at bounding box center [831, 418] width 181 height 16
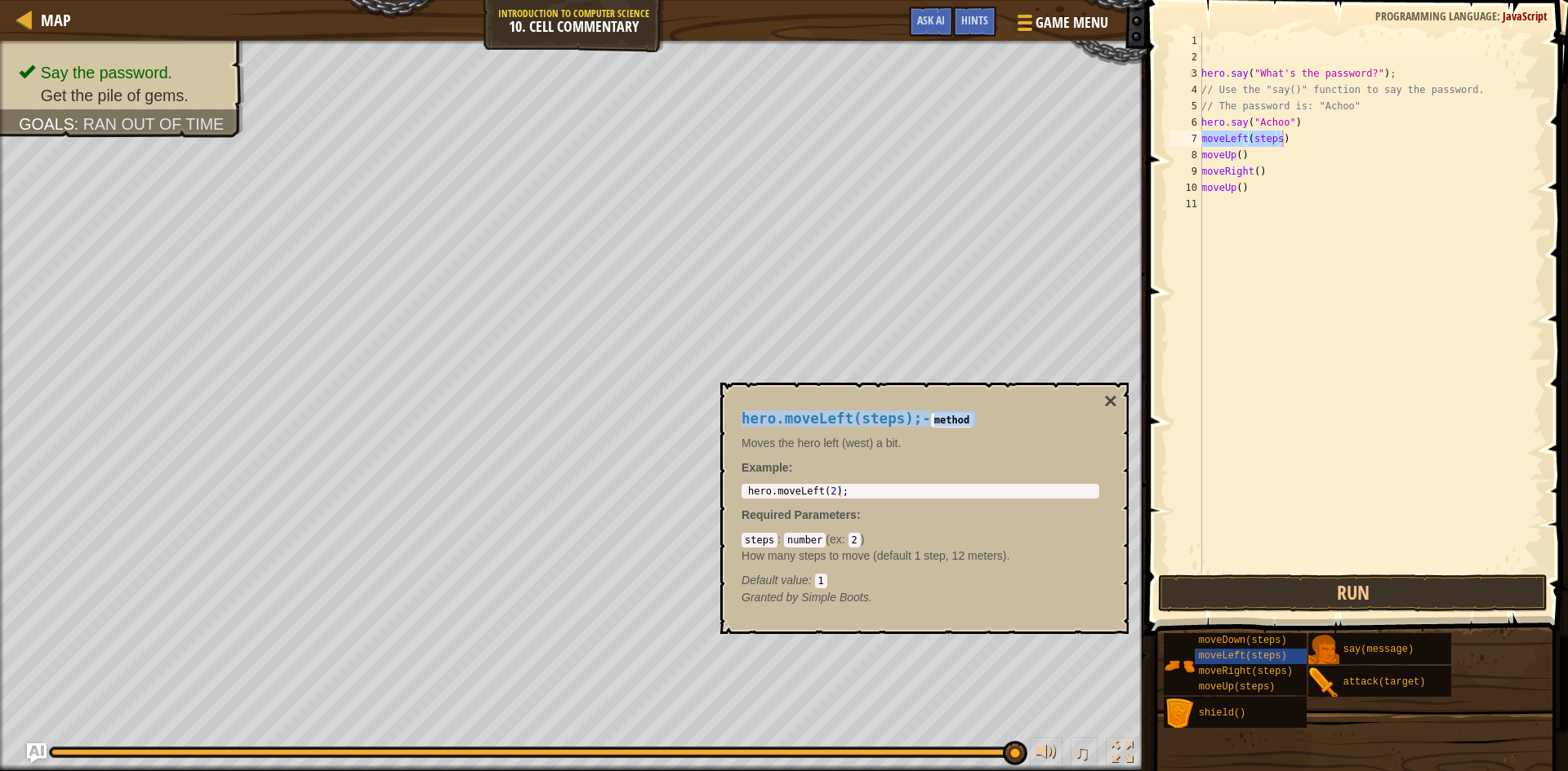
click at [845, 415] on span "hero.moveLeft(steps);" at bounding box center [831, 418] width 181 height 16
click at [939, 417] on code "method" at bounding box center [952, 419] width 42 height 14
click at [938, 417] on code "method" at bounding box center [952, 419] width 42 height 14
click at [946, 416] on code "method" at bounding box center [952, 419] width 42 height 14
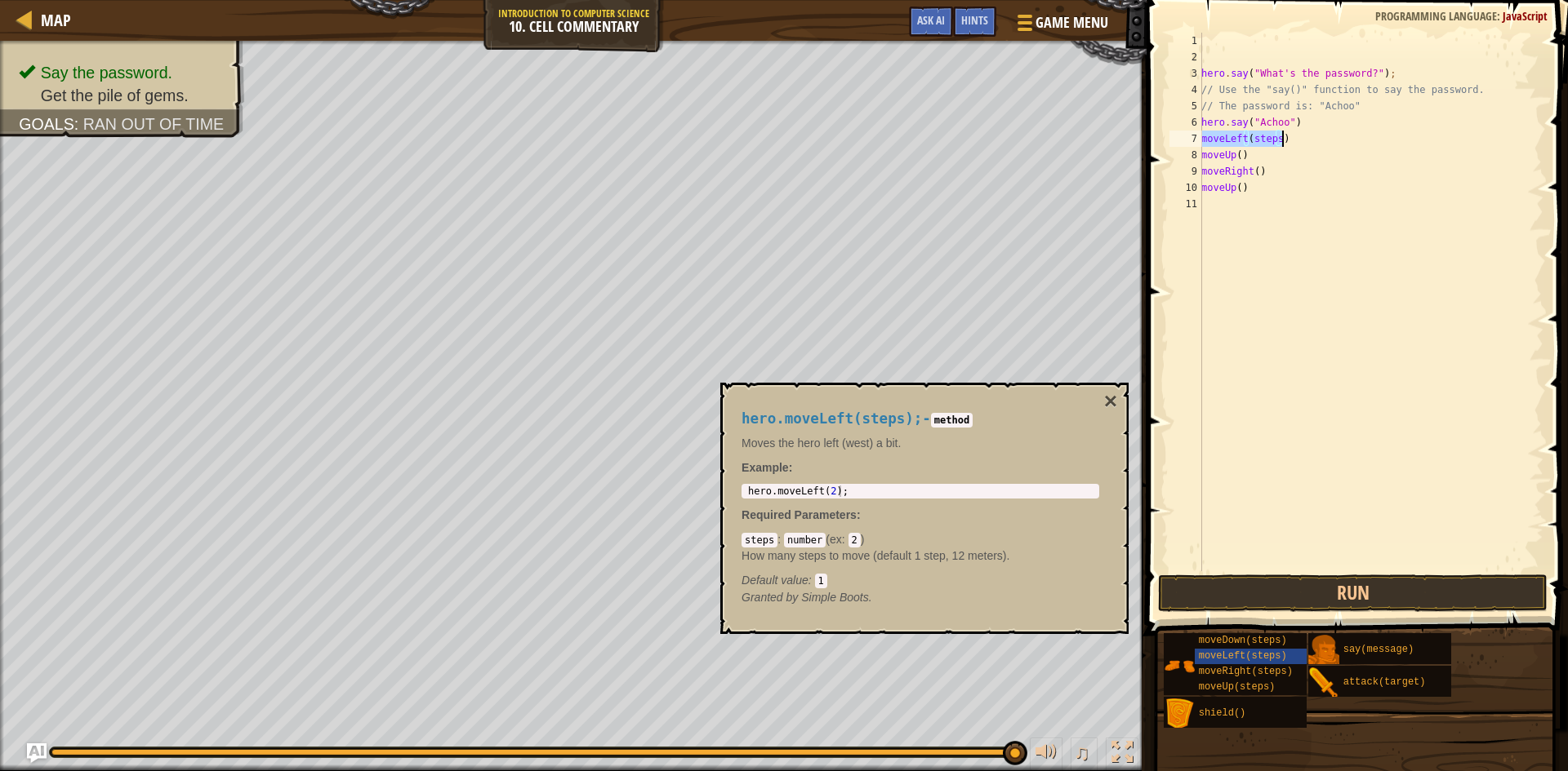
click at [1250, 137] on div "hero . say ( "What's the password?" ) ; // Use the "say()" function to say the …" at bounding box center [1369, 302] width 345 height 539
click at [1250, 137] on div "hero . say ( "What's the password?" ) ; // Use the "say()" function to say the …" at bounding box center [1369, 318] width 345 height 571
click at [1222, 142] on div "hero . say ( "What's the password?" ) ; // Use the "say()" function to say the …" at bounding box center [1369, 318] width 345 height 571
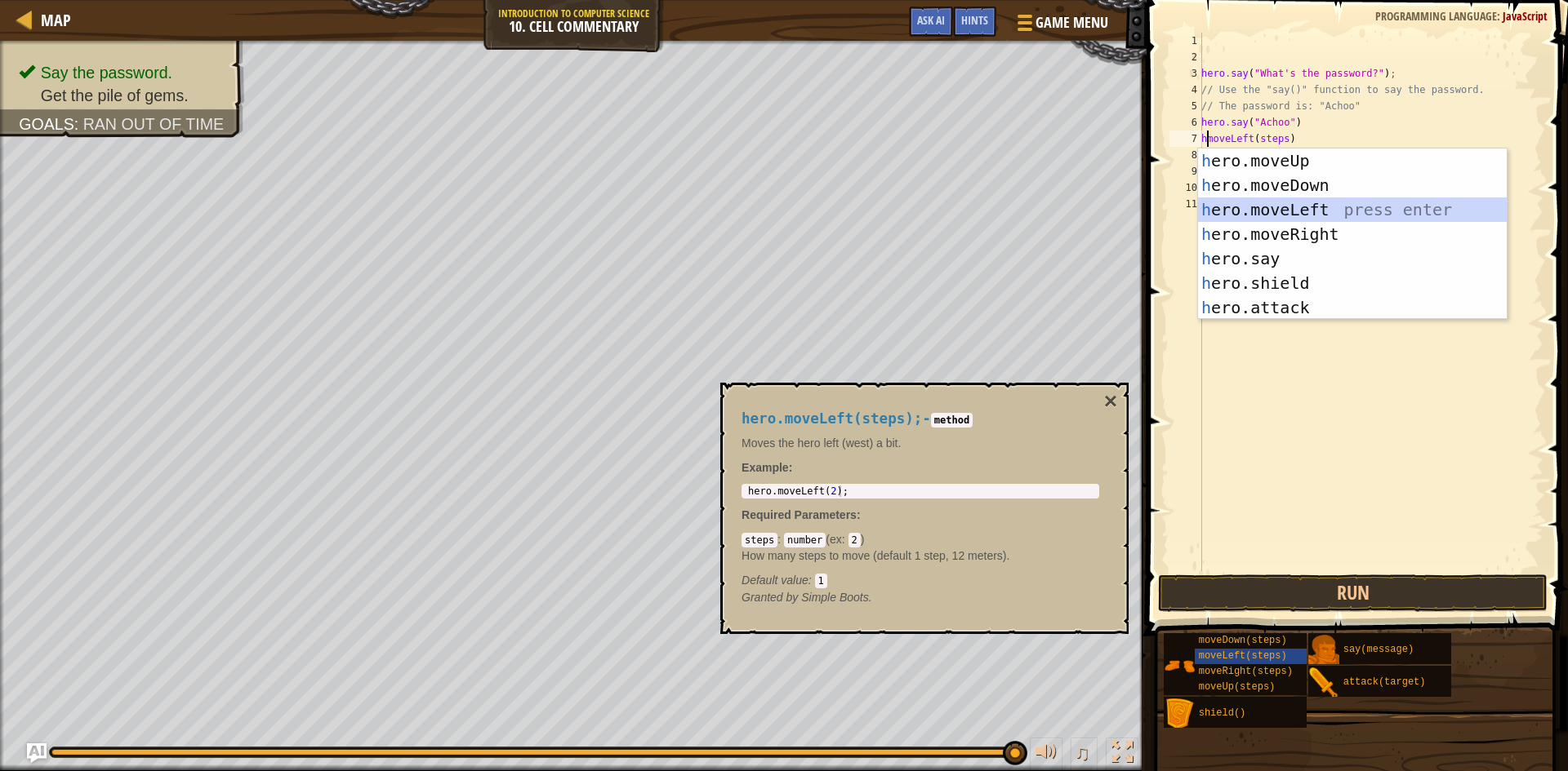
click at [1237, 205] on div "h ero.moveUp press enter h ero.moveDown press enter h ero.moveLeft press enter …" at bounding box center [1351, 259] width 309 height 221
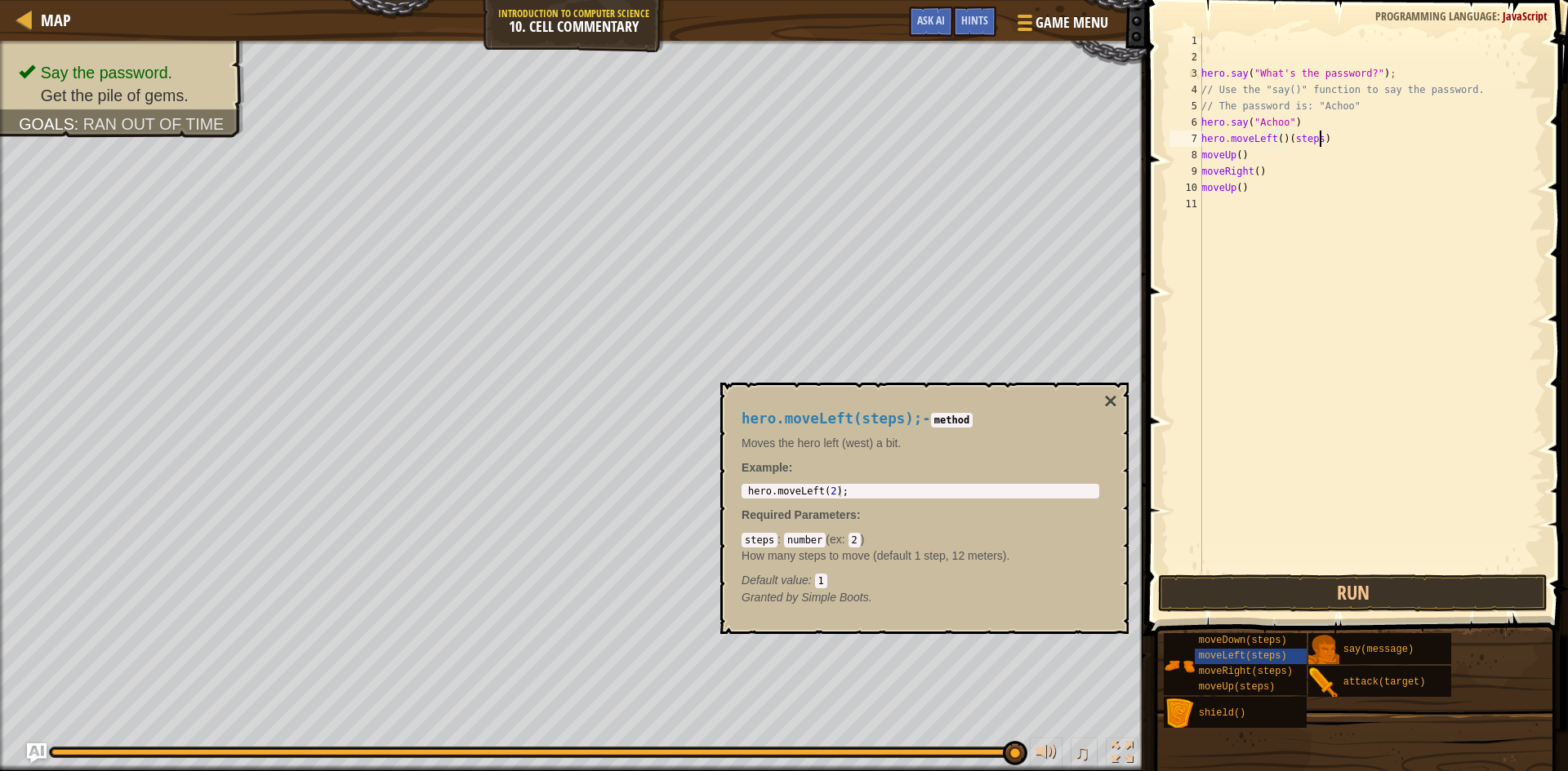
click at [1321, 138] on div "hero . say ( "What's the password?" ) ; // Use the "say()" function to say the …" at bounding box center [1369, 318] width 345 height 571
click at [1275, 152] on div "hero . say ( "What's the password?" ) ; // Use the "say()" function to say the …" at bounding box center [1369, 318] width 345 height 571
click at [1201, 158] on div "8" at bounding box center [1186, 155] width 32 height 16
type textarea "moveUp()"
click at [1201, 158] on div "8" at bounding box center [1186, 155] width 32 height 16
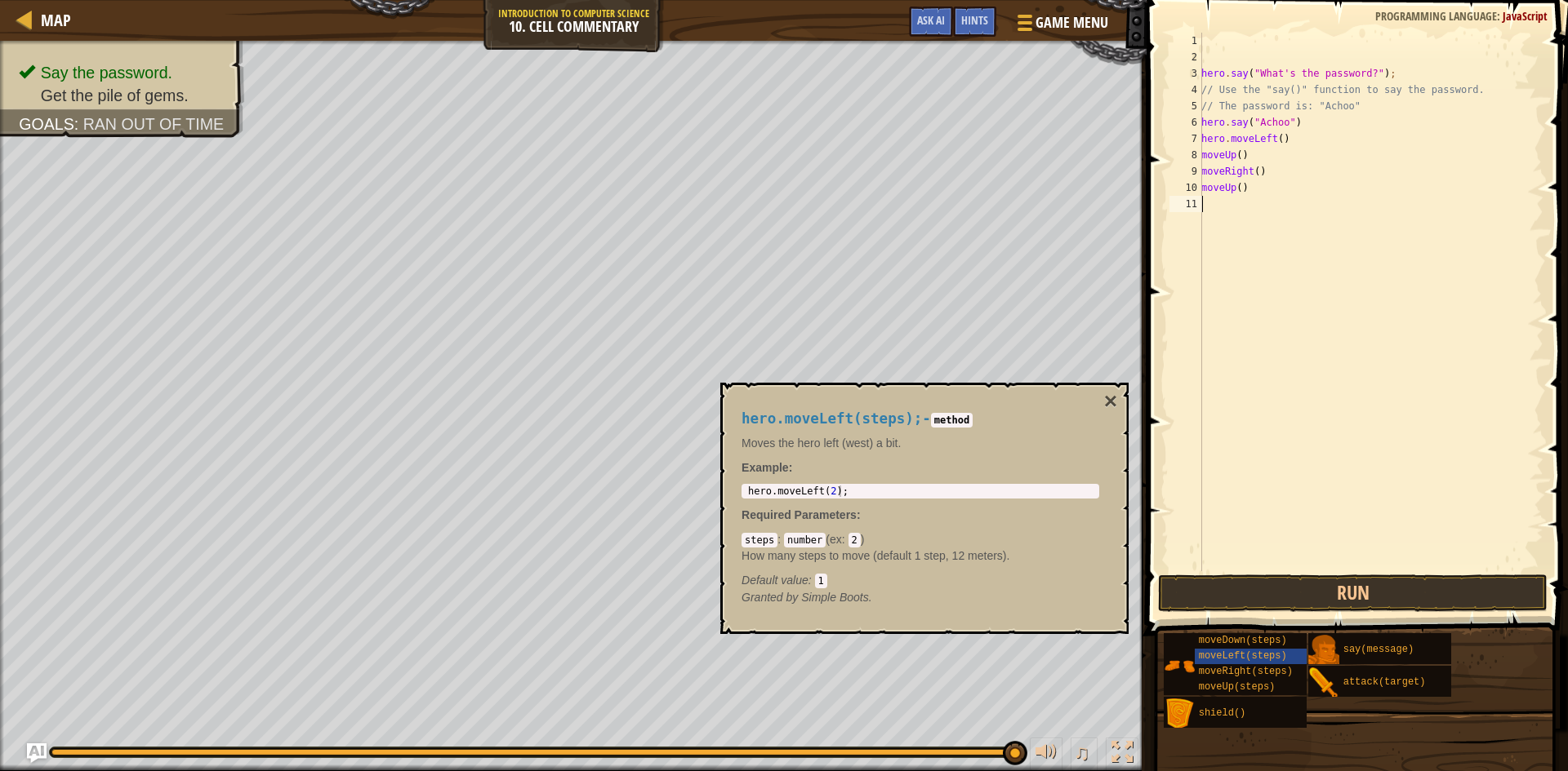
scroll to position [8, 0]
click at [1202, 158] on div "hero . say ( "What's the password?" ) ; // Use the "say()" function to say the …" at bounding box center [1369, 318] width 345 height 571
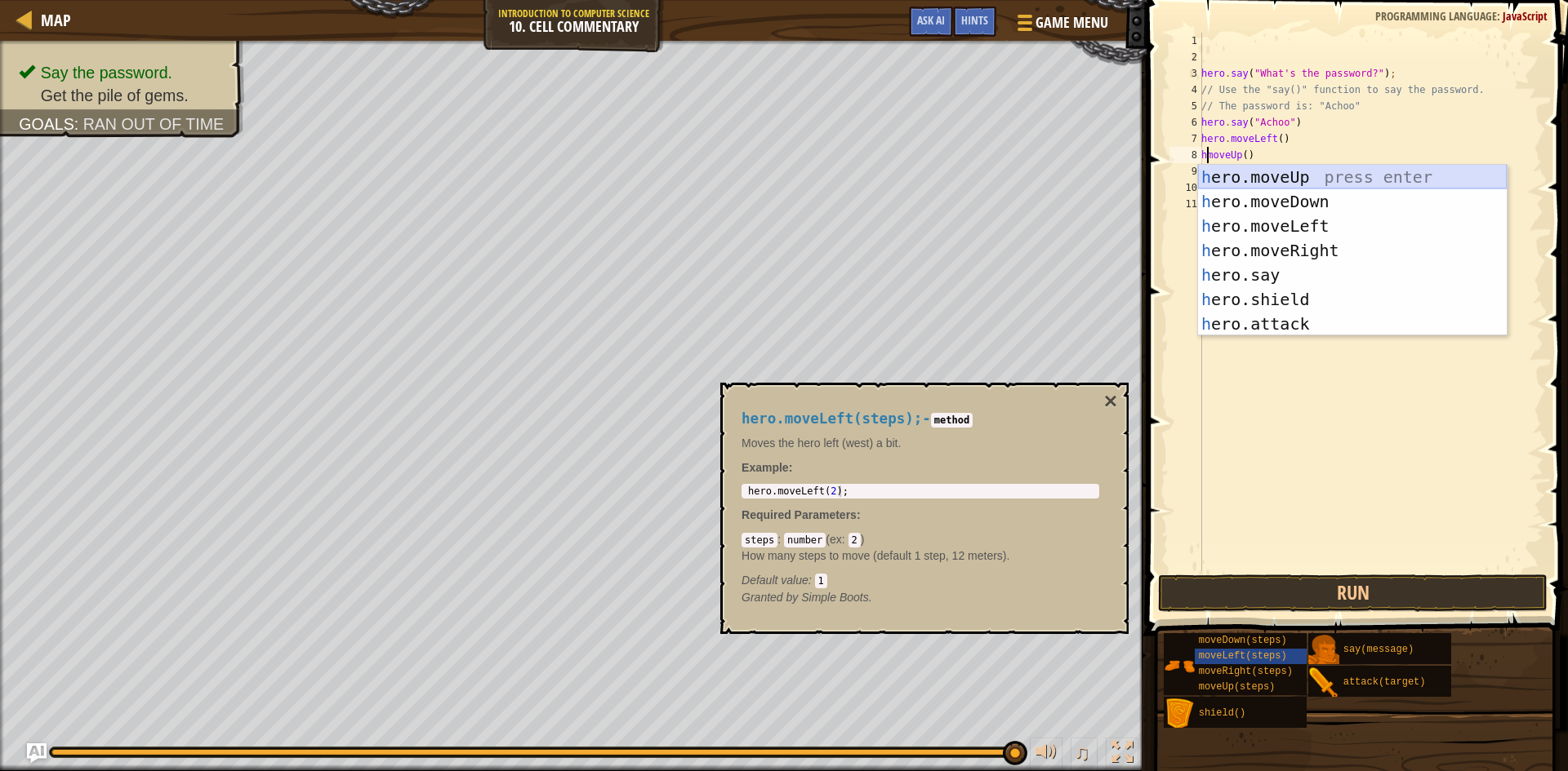
click at [1304, 177] on div "h ero.moveUp press enter h ero.moveDown press enter h ero.moveLeft press enter …" at bounding box center [1351, 275] width 309 height 221
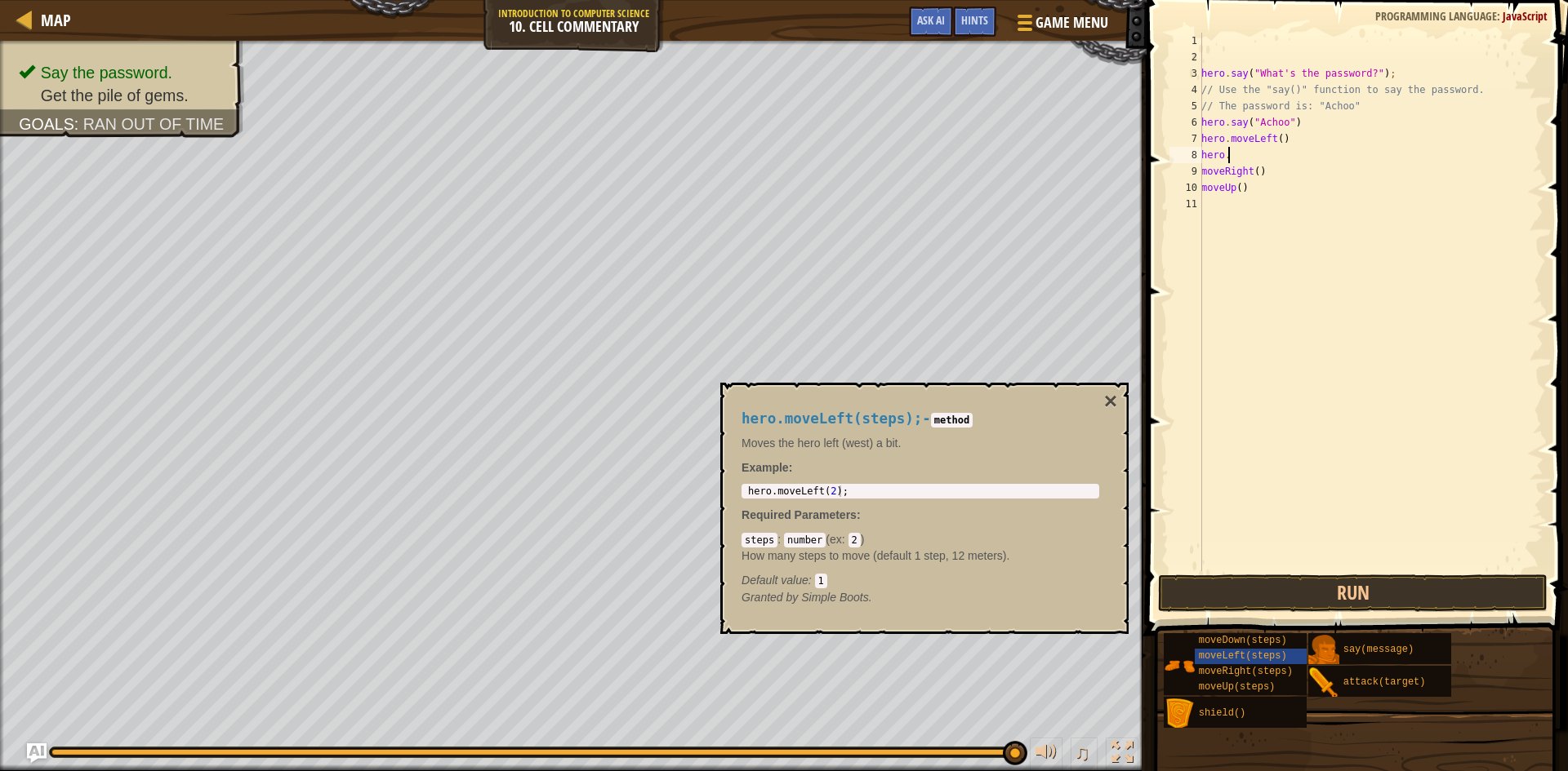
click at [1240, 153] on div "hero . say ( "What's the password?" ) ; // Use the "say()" function to say the …" at bounding box center [1369, 318] width 345 height 571
click at [1279, 154] on div "hero . say ( "What's the password?" ) ; // Use the "say()" function to say the …" at bounding box center [1369, 302] width 345 height 539
click at [1279, 154] on div "hero . say ( "What's the password?" ) ; // Use the "say()" function to say the …" at bounding box center [1369, 318] width 345 height 571
type textarea "hero.moveUp()"
type textarea "hero.moveLeft(2);"
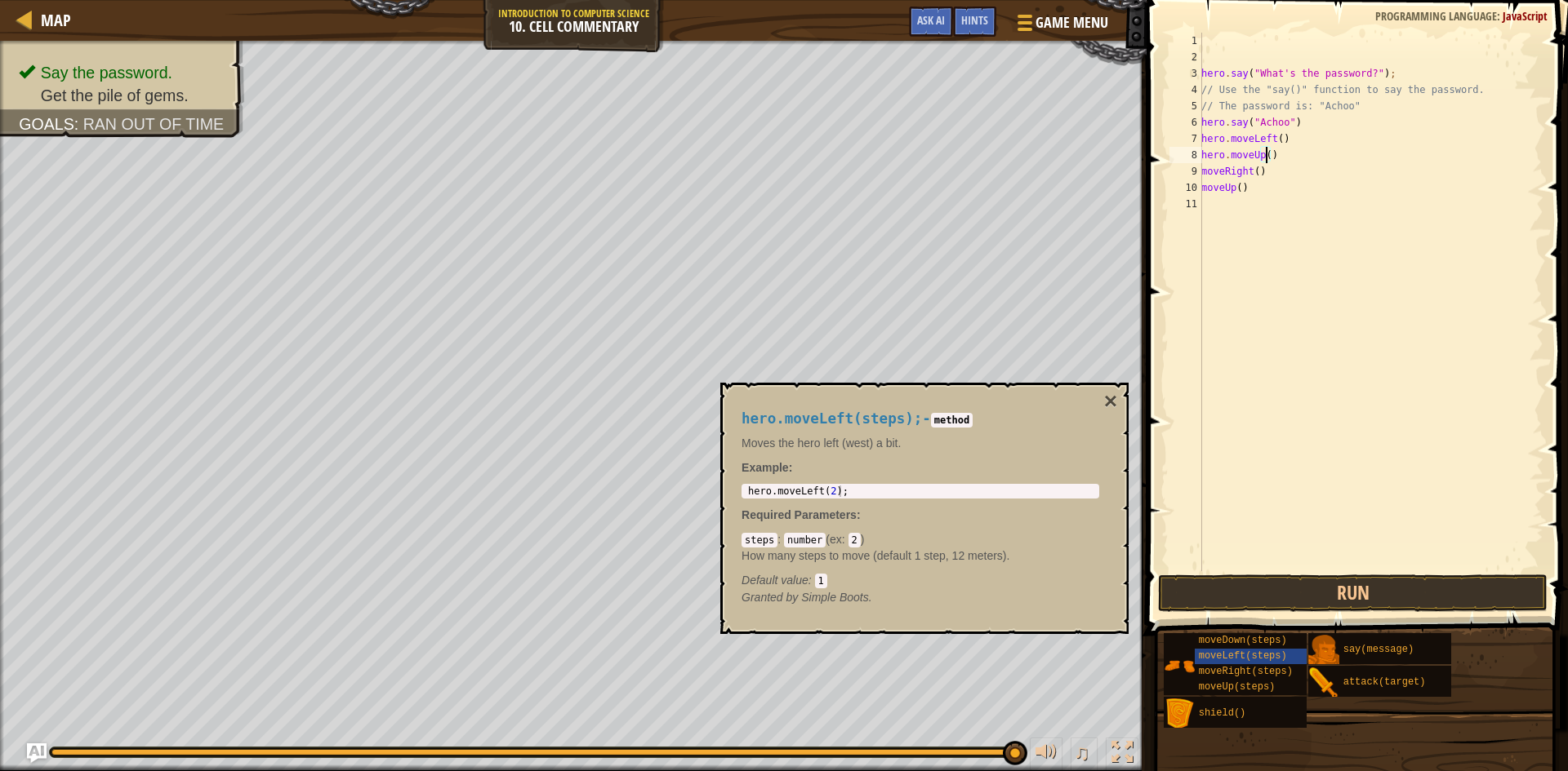
click at [800, 495] on div "hero . moveLeft ( 2 ) ;" at bounding box center [919, 503] width 351 height 34
click at [1274, 173] on div "hero . say ( "What's the password?" ) ; // Use the "say()" function to say the …" at bounding box center [1369, 318] width 345 height 571
click at [1274, 173] on div "hero . say ( "What's the password?" ) ; // Use the "say()" function to say the …" at bounding box center [1369, 302] width 345 height 539
click at [1274, 173] on div "hero . say ( "What's the password?" ) ; // Use the "say()" function to say the …" at bounding box center [1369, 318] width 345 height 571
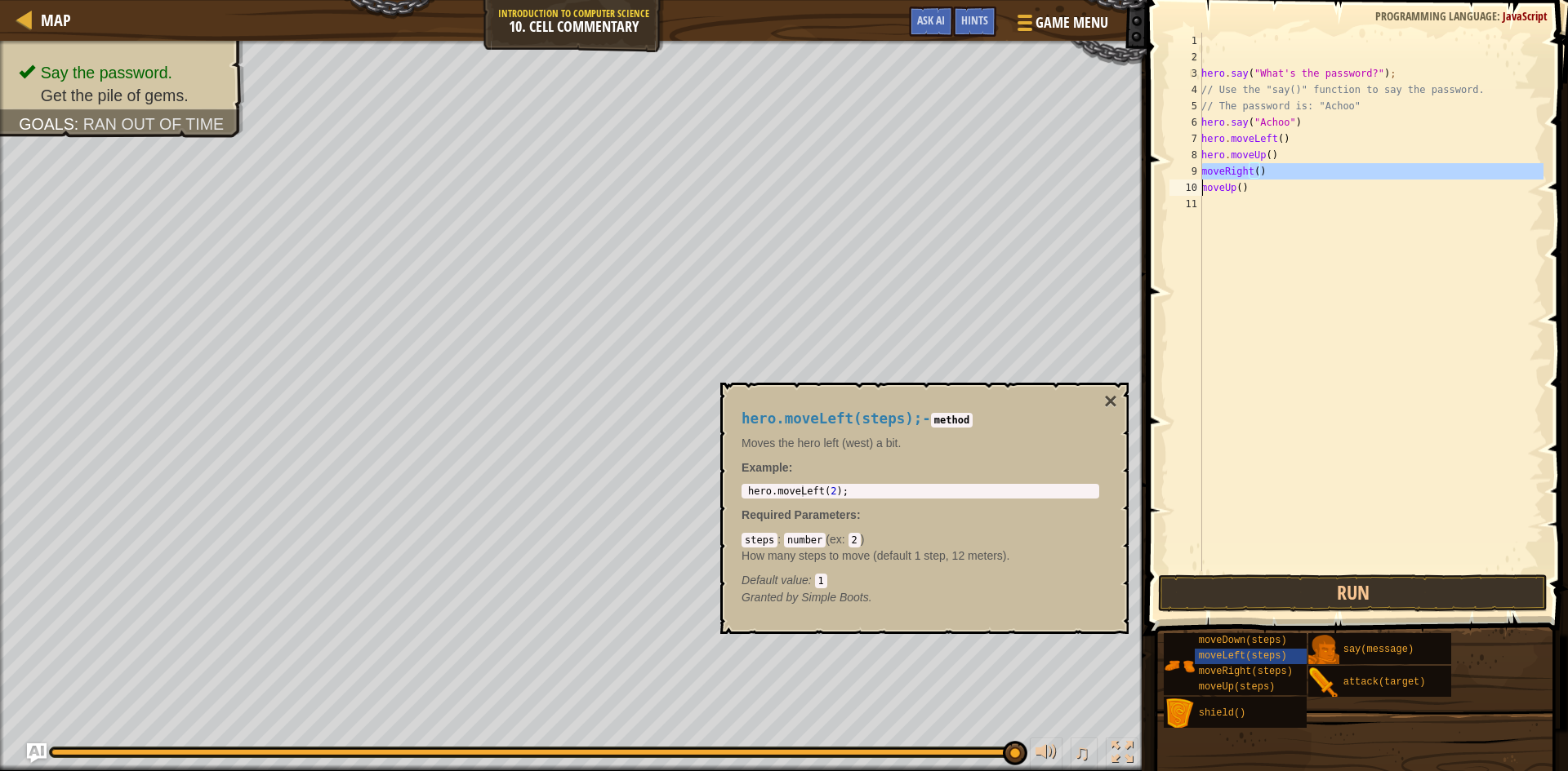
click at [1274, 173] on div "hero . say ( "What's the password?" ) ; // Use the "say()" function to say the …" at bounding box center [1369, 318] width 345 height 571
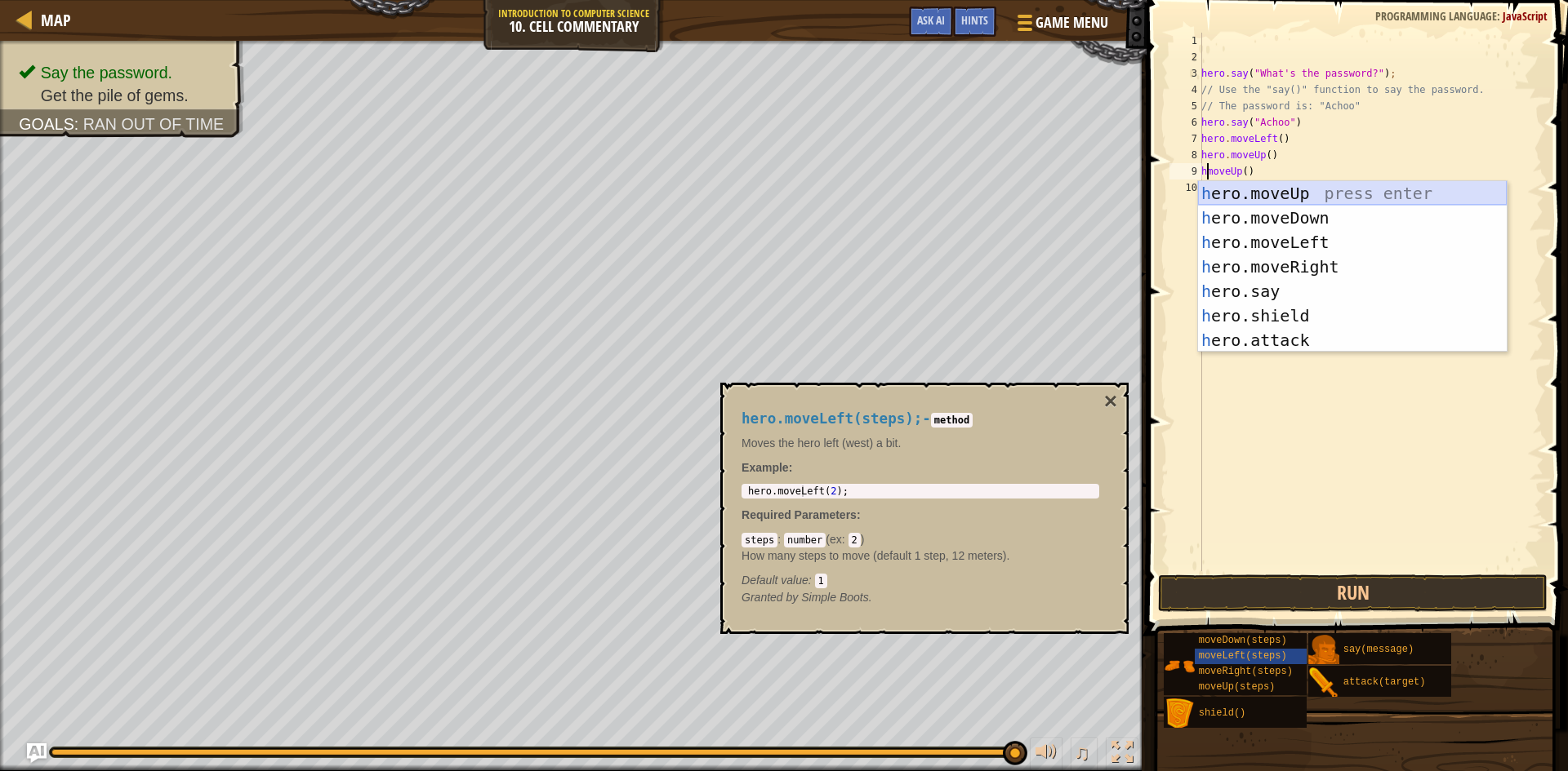
click at [1203, 198] on div "h ero.moveUp press enter h ero.moveDown press enter h ero.moveLeft press enter …" at bounding box center [1351, 291] width 309 height 221
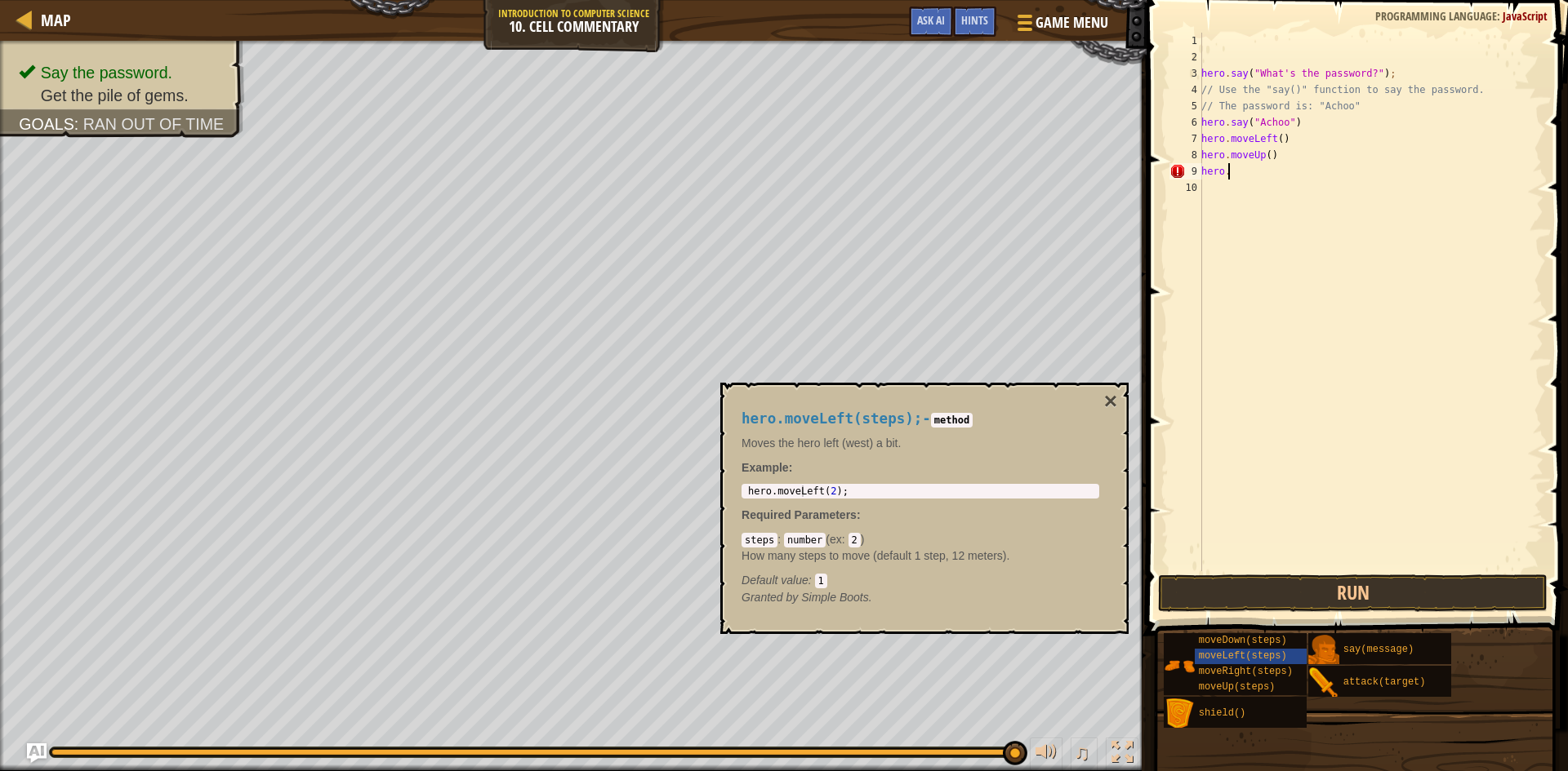
type textarea "hero.m"
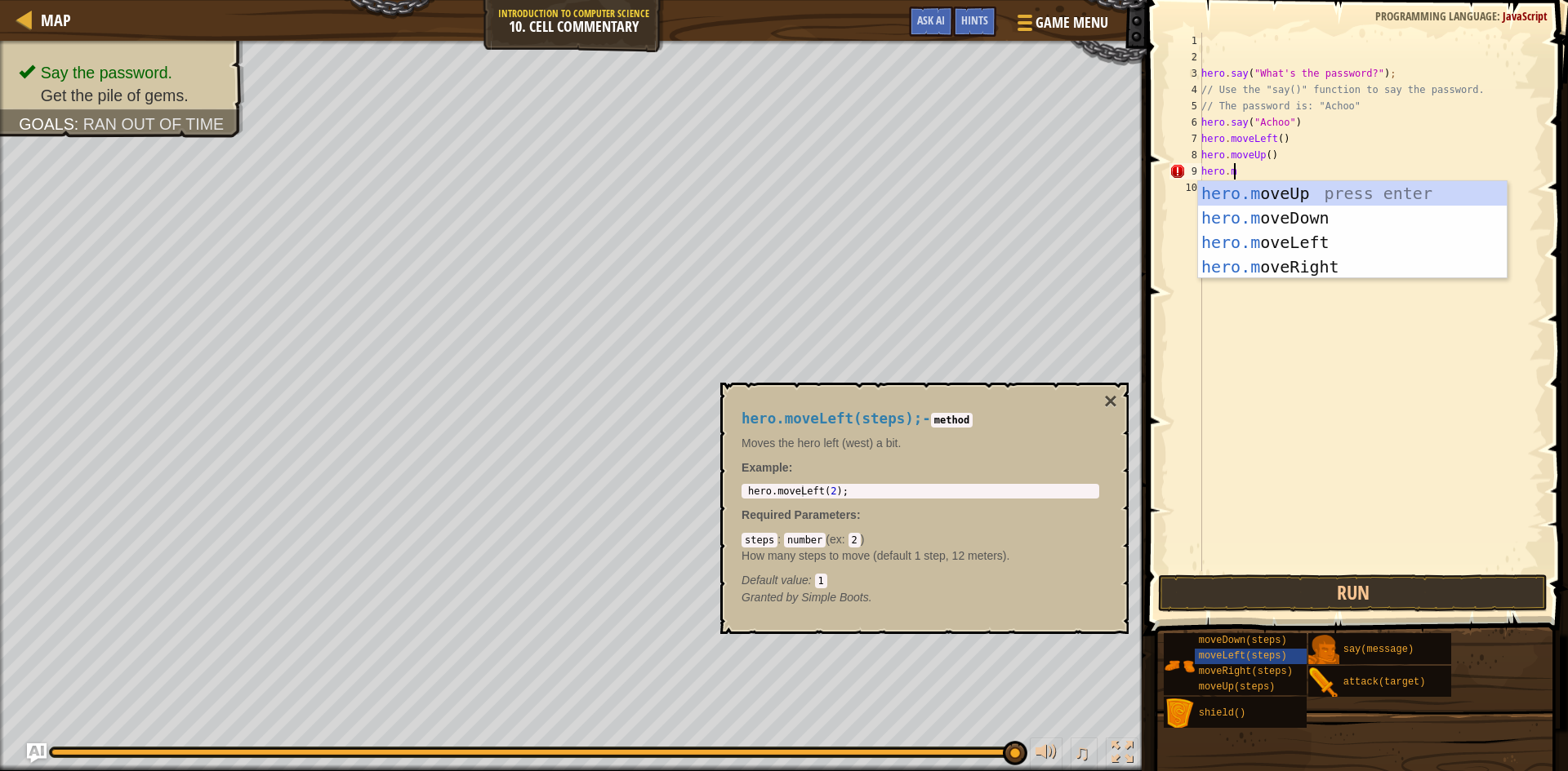
scroll to position [8, 2]
click at [1275, 194] on div "hero.m oveUp press enter hero.m oveDown press enter hero.m oveLeft press enter …" at bounding box center [1351, 255] width 309 height 147
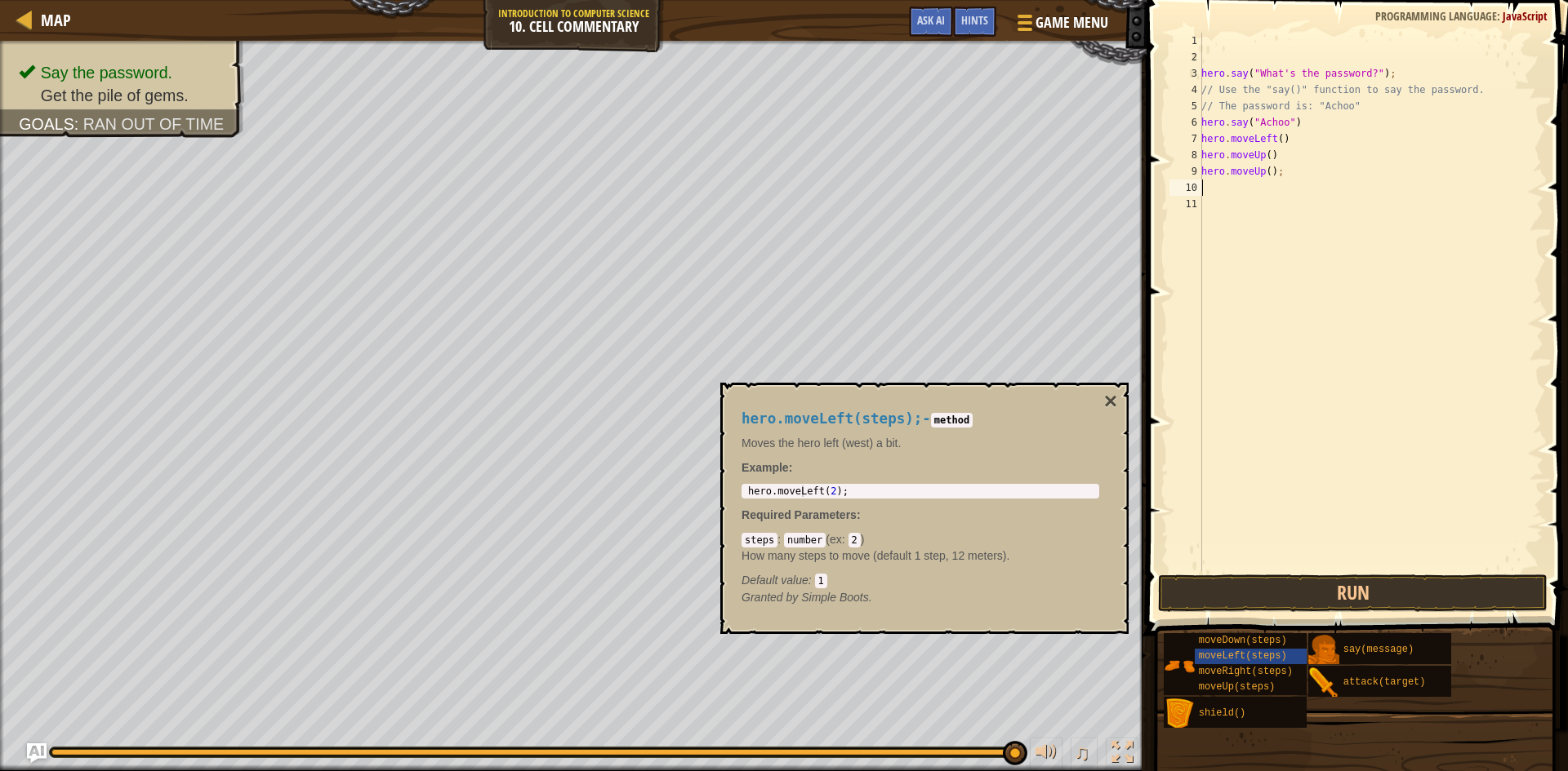
scroll to position [8, 0]
click at [1296, 147] on div "hero . say ( "What's the password?" ) ; // Use the "say()" function to say the …" at bounding box center [1369, 318] width 345 height 571
type textarea "hero.moveUp()"
click at [1214, 169] on div "hero . say ( "What's the password?" ) ; // Use the "say()" function to say the …" at bounding box center [1369, 318] width 345 height 571
click at [1260, 672] on span "moveRight(steps)" at bounding box center [1245, 672] width 94 height 11
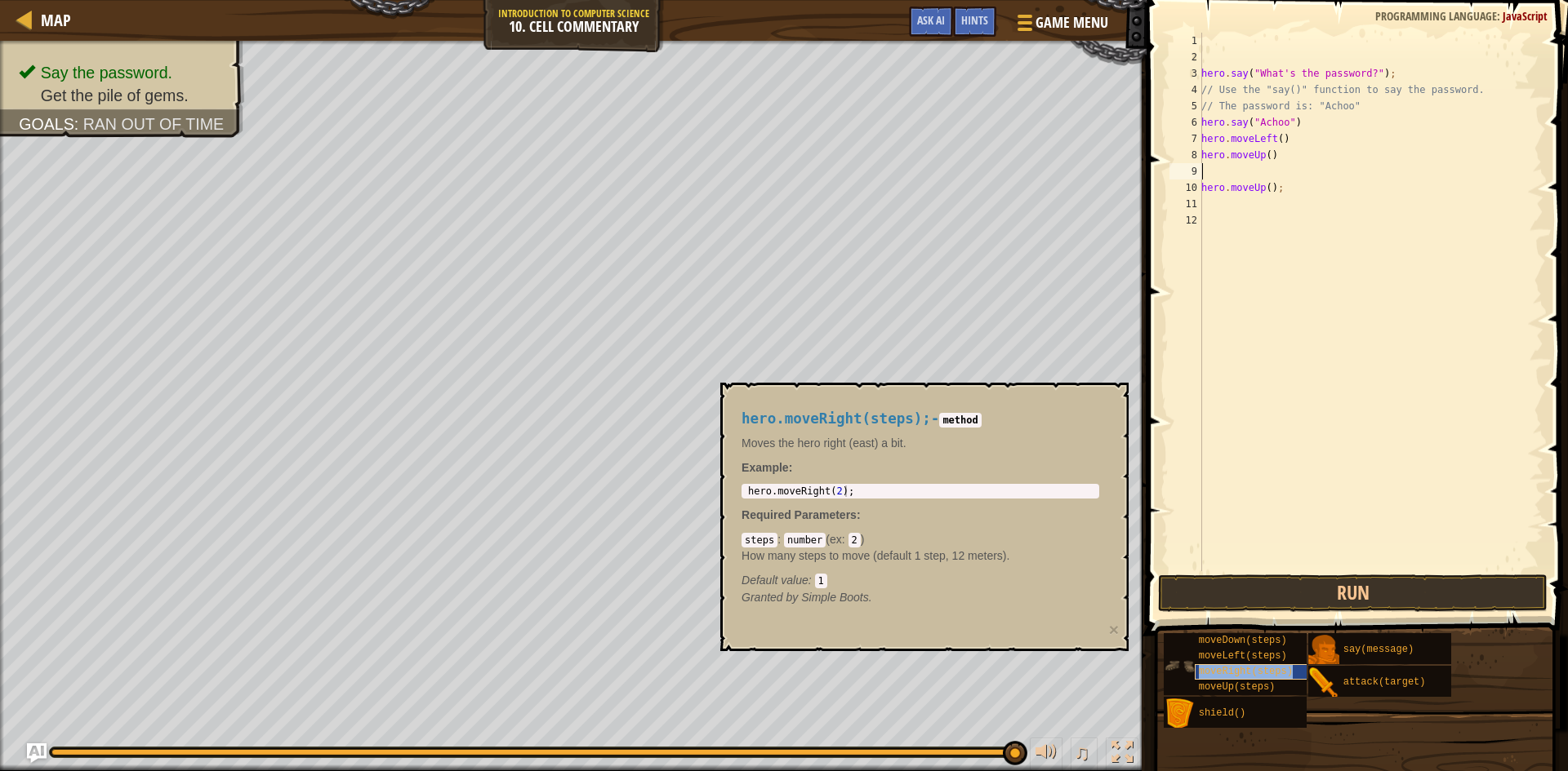
click at [1260, 672] on span "moveRight(steps)" at bounding box center [1245, 672] width 94 height 11
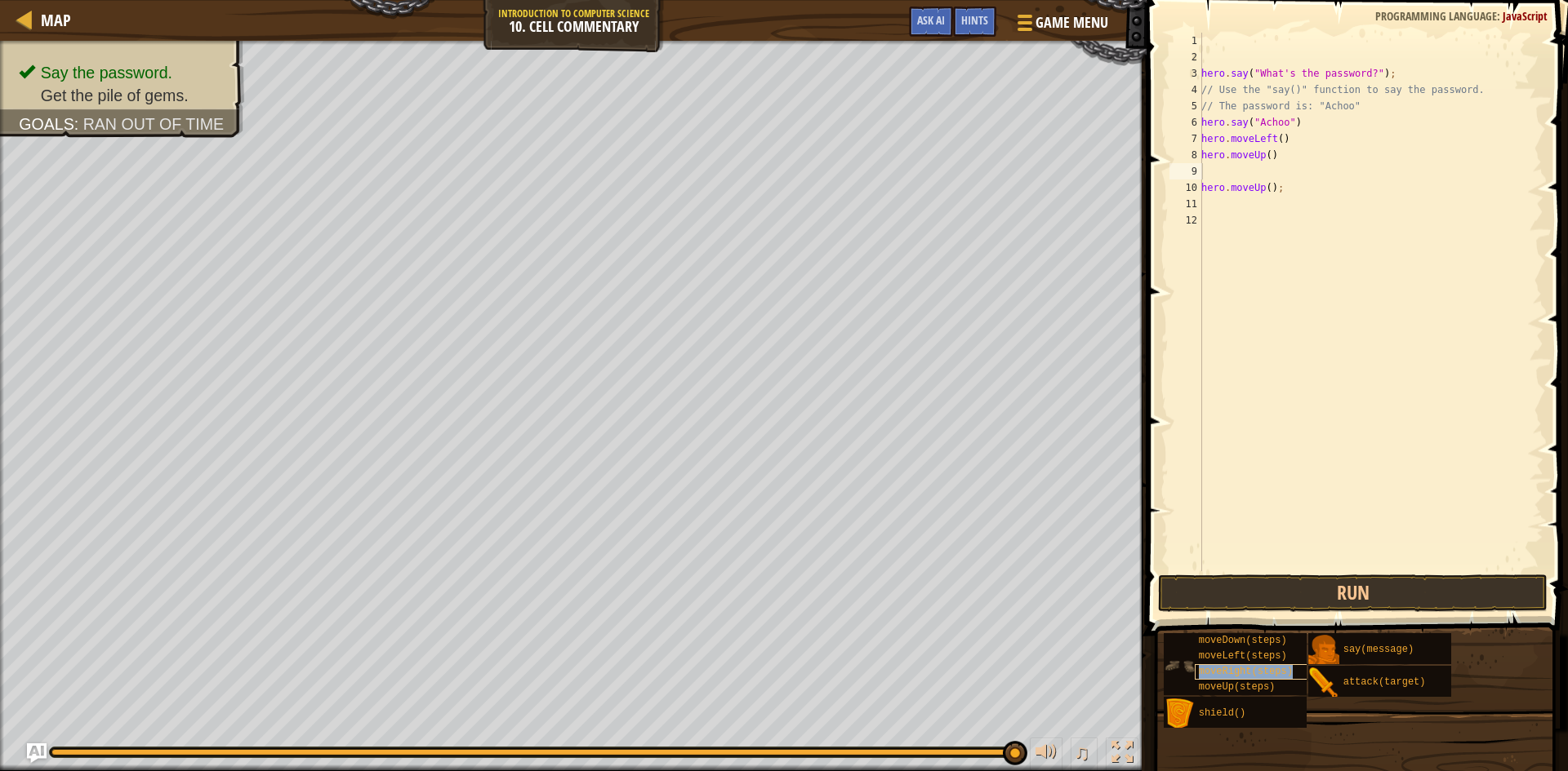
click at [1260, 672] on span "moveRight(steps)" at bounding box center [1245, 672] width 94 height 11
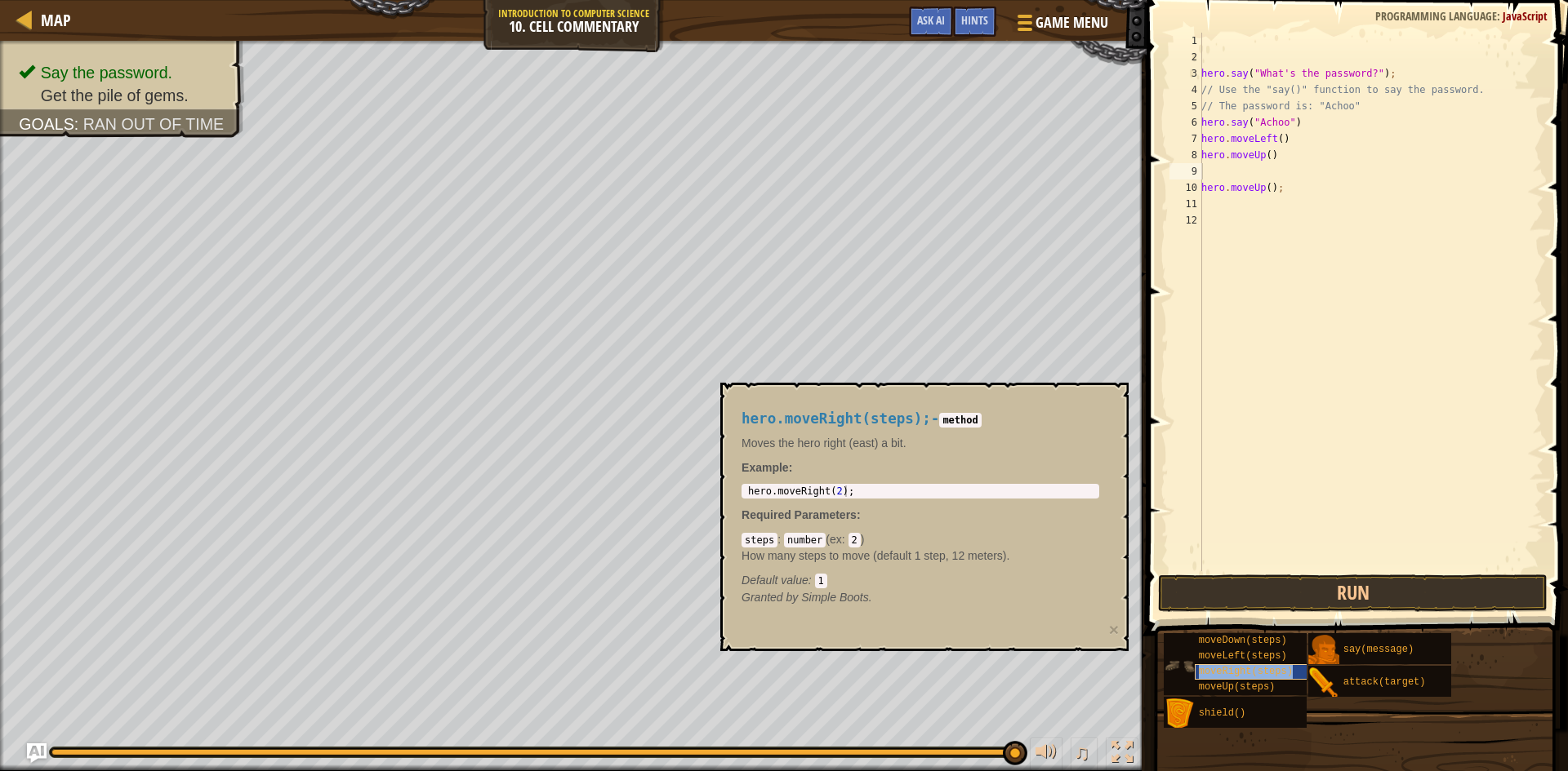
click at [1260, 672] on span "moveRight(steps)" at bounding box center [1245, 672] width 94 height 11
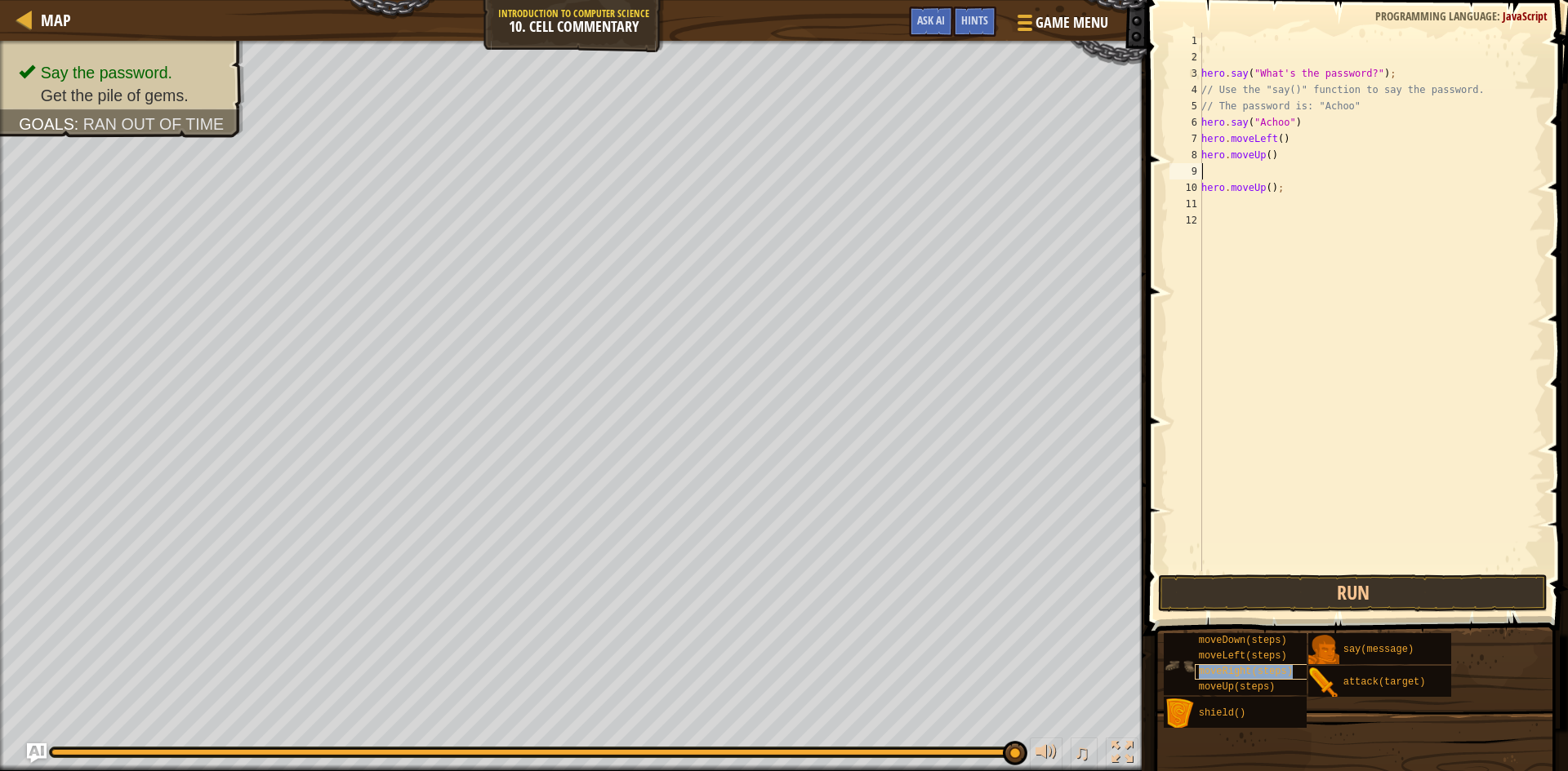
click at [1260, 672] on span "moveRight(steps)" at bounding box center [1245, 672] width 94 height 11
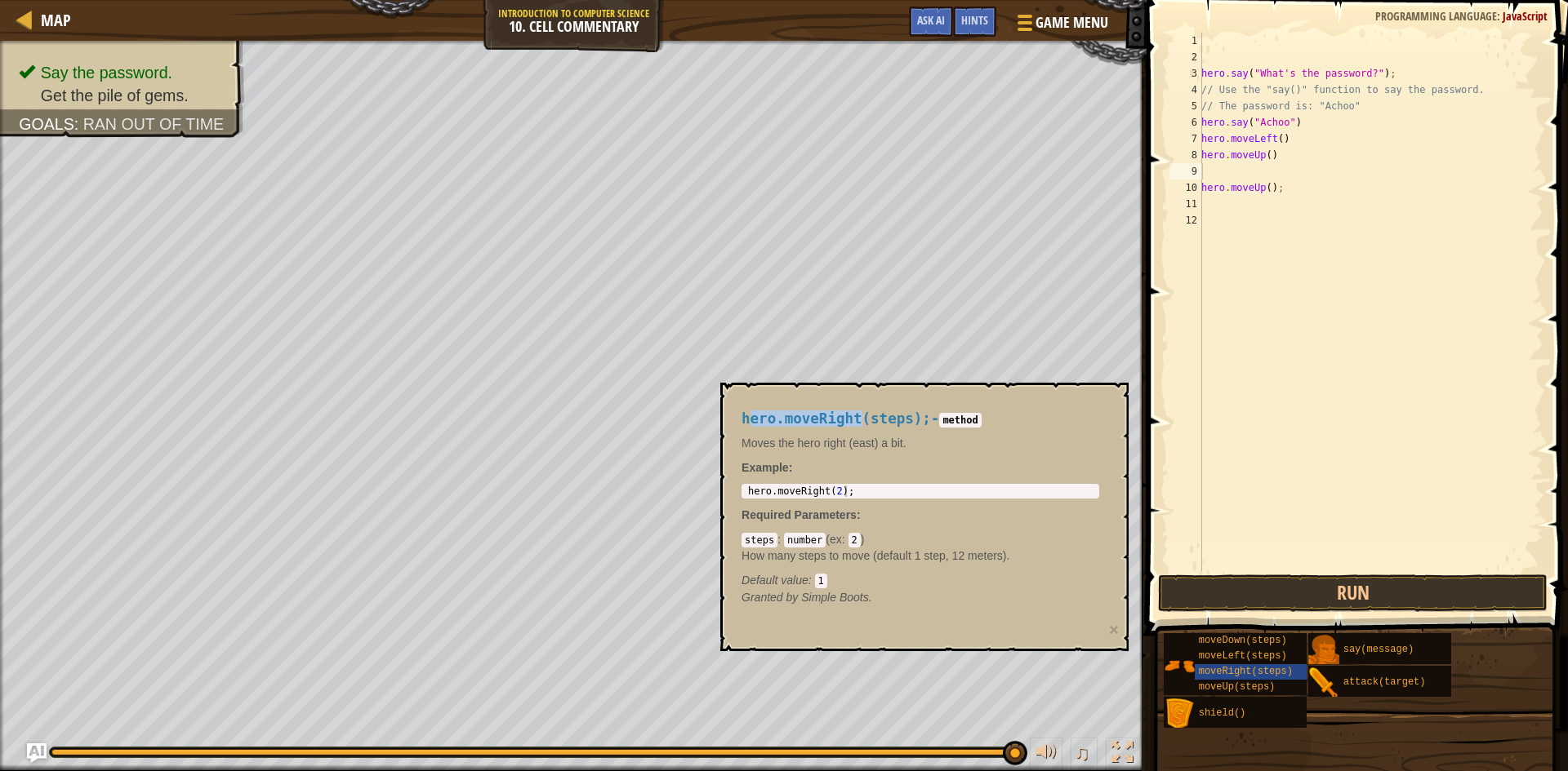
drag, startPoint x: 850, startPoint y: 421, endPoint x: 746, endPoint y: 415, distance: 104.2
click at [746, 415] on span "hero.moveRight(steps);" at bounding box center [836, 418] width 189 height 16
click at [732, 416] on div "hero.moveRight(steps); - method Moves the hero right (east) a bit. Example : 1 …" at bounding box center [920, 508] width 380 height 225
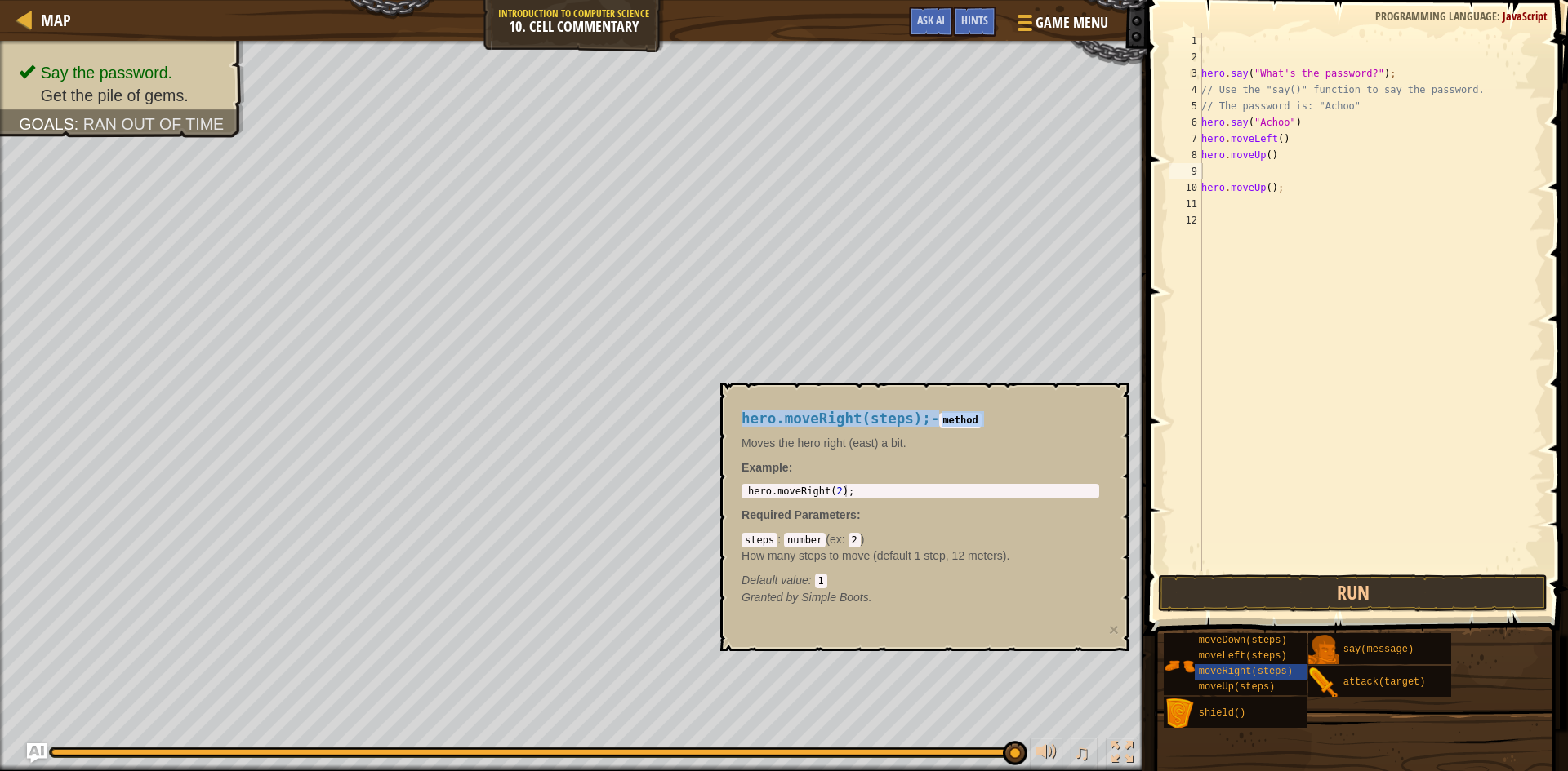
click at [732, 416] on div "hero.moveRight(steps); - method Moves the hero right (east) a bit. Example : 1 …" at bounding box center [920, 508] width 380 height 225
drag, startPoint x: 738, startPoint y: 418, endPoint x: 917, endPoint y: 416, distance: 179.0
click at [917, 416] on div "hero.moveRight(steps); - method Moves the hero right (east) a bit. Example : 1 …" at bounding box center [920, 508] width 380 height 225
copy span "hero.moveRight(steps);"
click at [1259, 178] on div "hero . say ( "What's the password?" ) ; // Use the "say()" function to say the …" at bounding box center [1369, 318] width 345 height 571
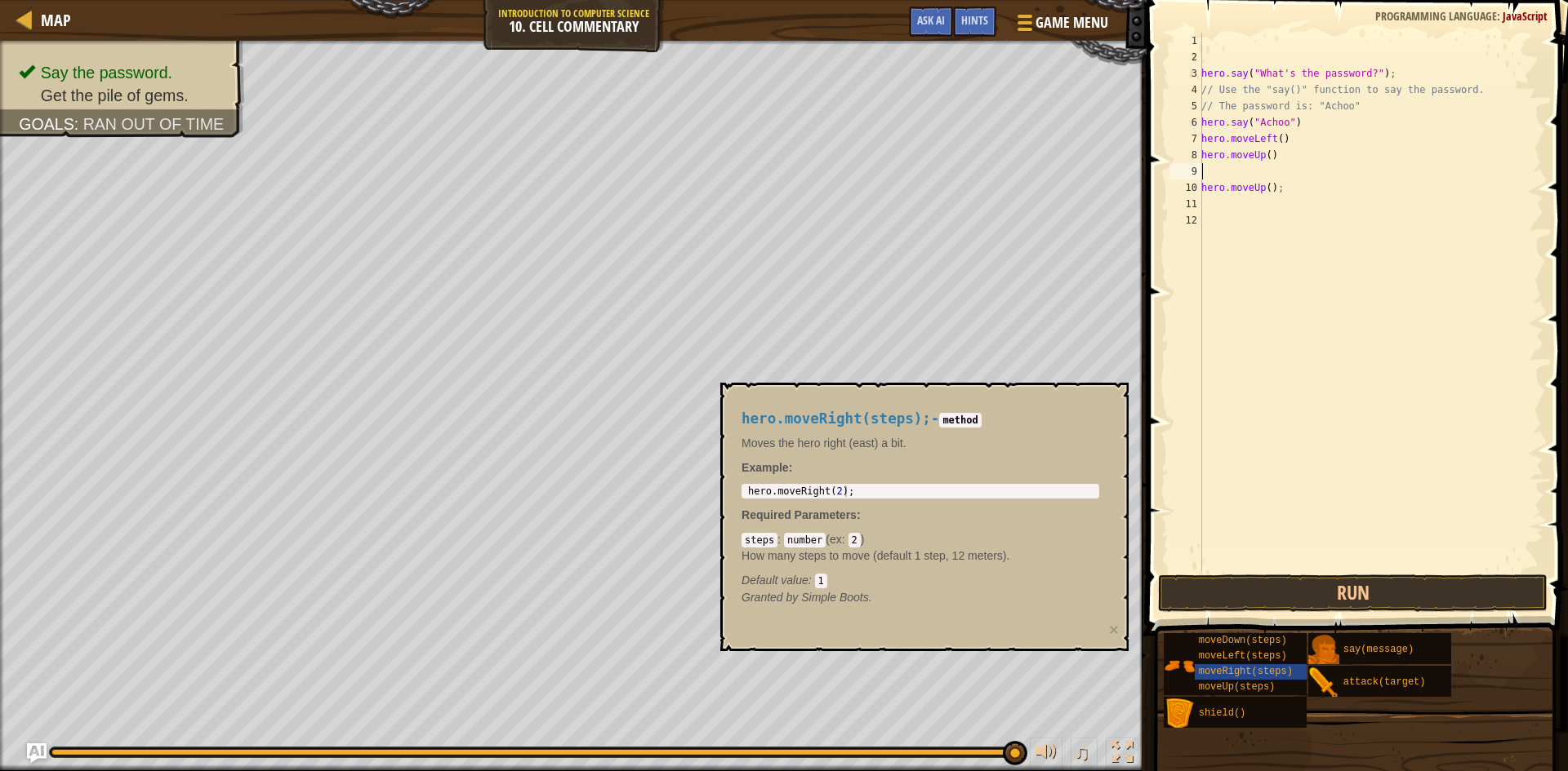
click at [1233, 173] on div "hero . say ( "What's the password?" ) ; // Use the "say()" function to say the …" at bounding box center [1369, 318] width 345 height 571
paste textarea "hero.moveRight(steps);"
click at [1294, 173] on div "hero . say ( "What's the password?" ) ; // Use the "say()" function to say the …" at bounding box center [1369, 318] width 345 height 571
click at [1357, 597] on button "Run" at bounding box center [1353, 593] width 390 height 37
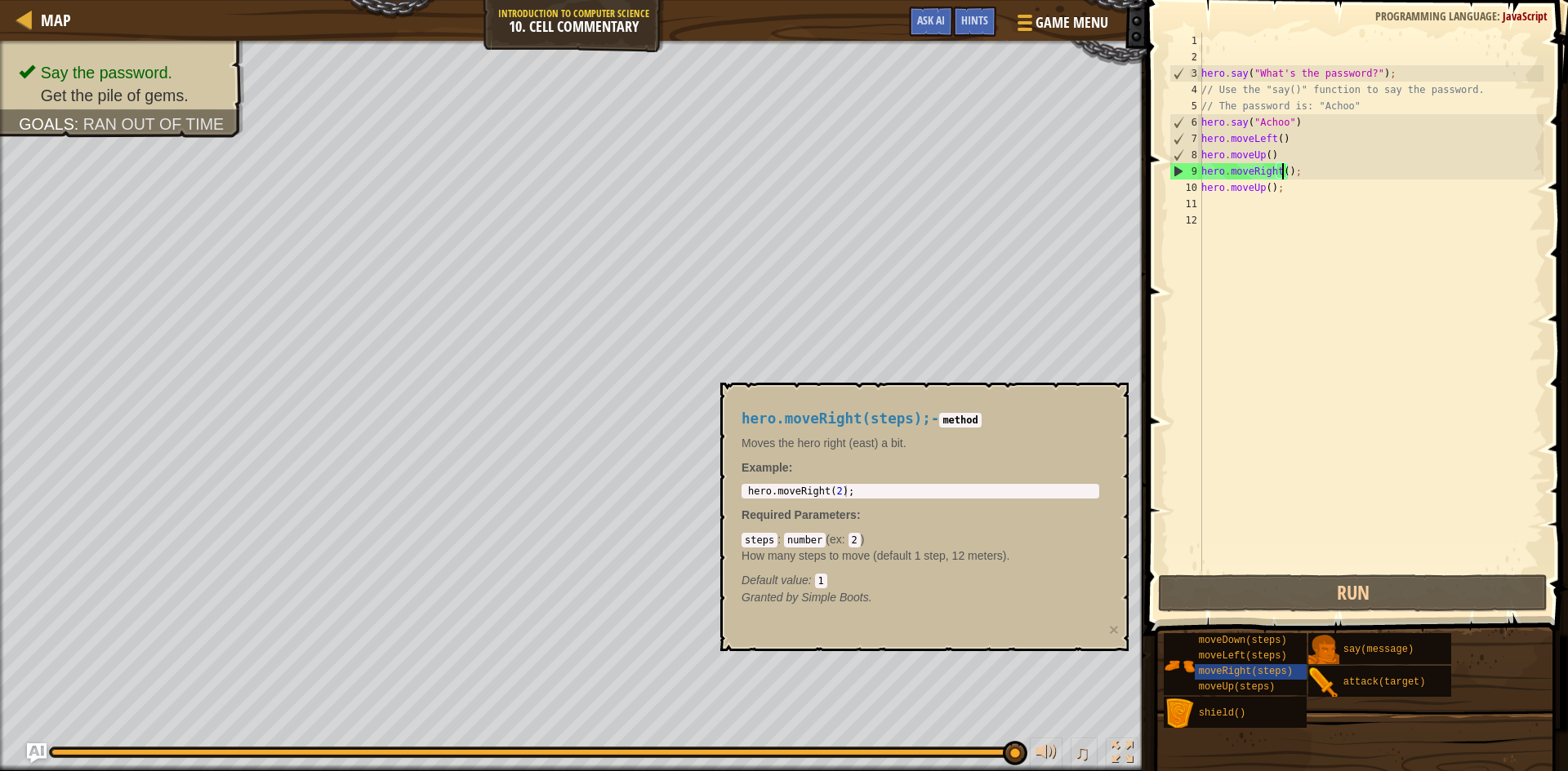
click at [1287, 137] on div "hero . say ( "What's the password?" ) ; // Use the "say()" function to say the …" at bounding box center [1369, 318] width 345 height 571
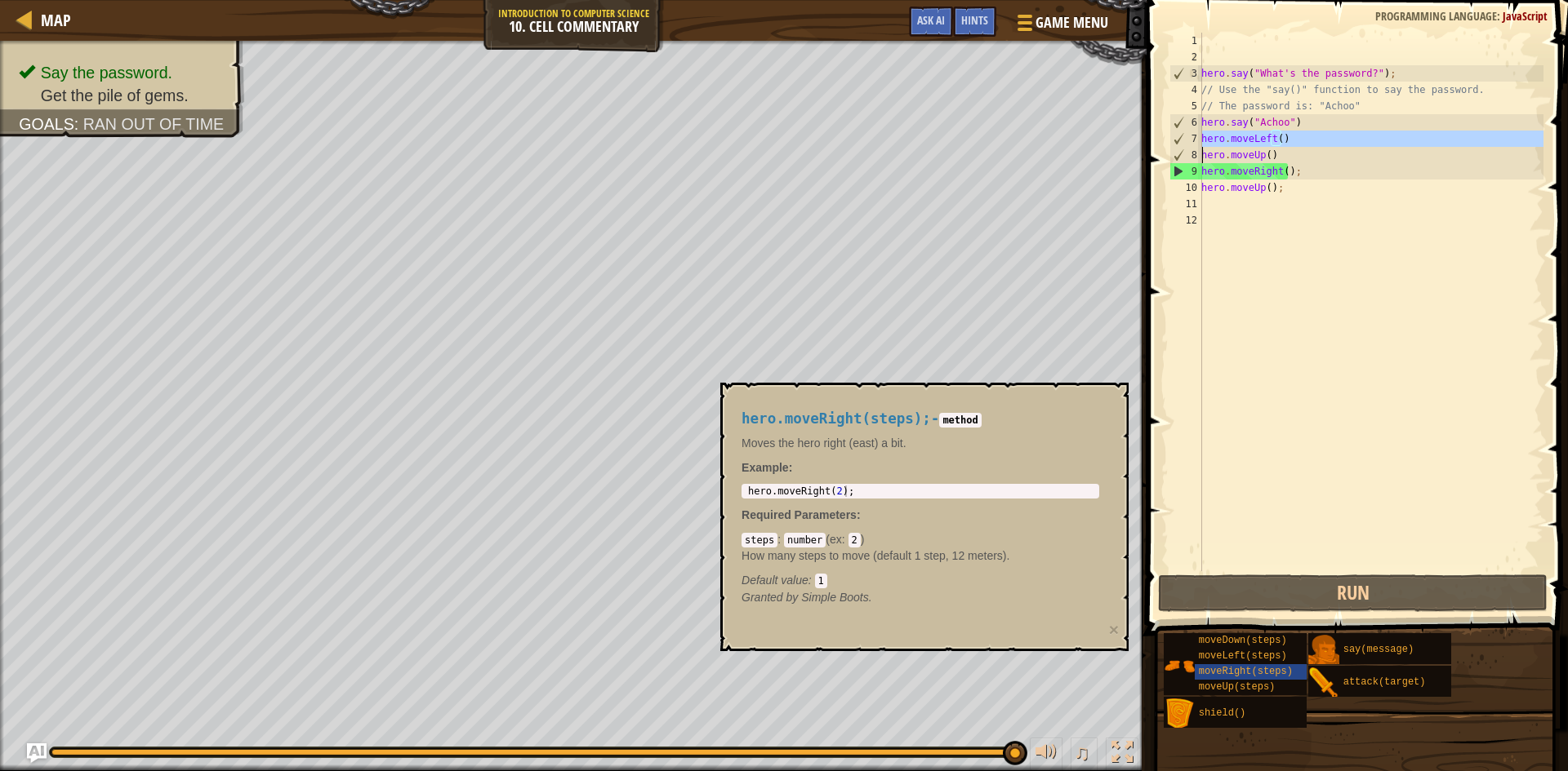
type textarea "hero.moveLeft() hero.moveUp()"
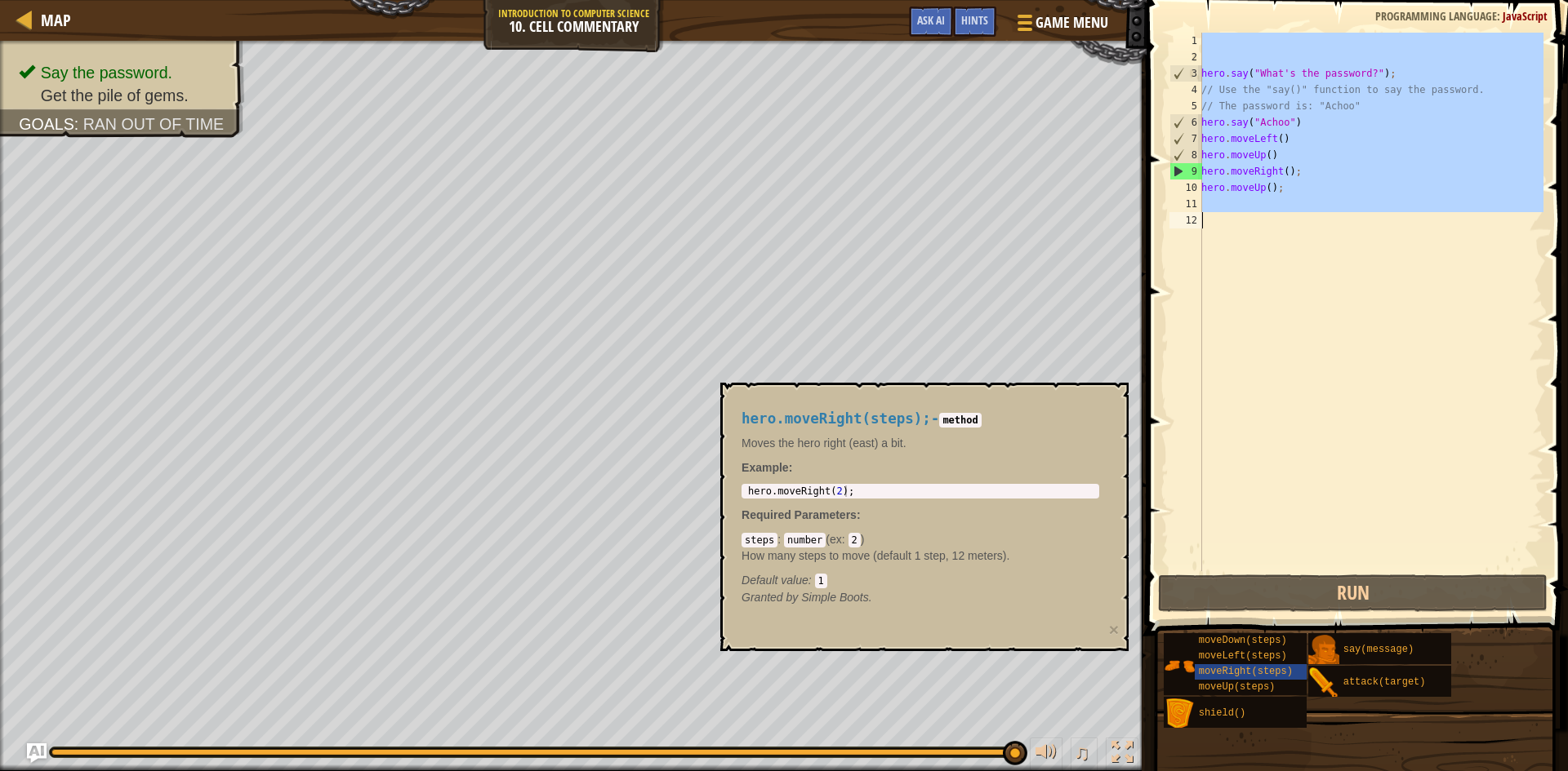
click at [1287, 137] on div "hero . say ( "What's the password?" ) ; // Use the "say()" function to say the …" at bounding box center [1369, 318] width 345 height 571
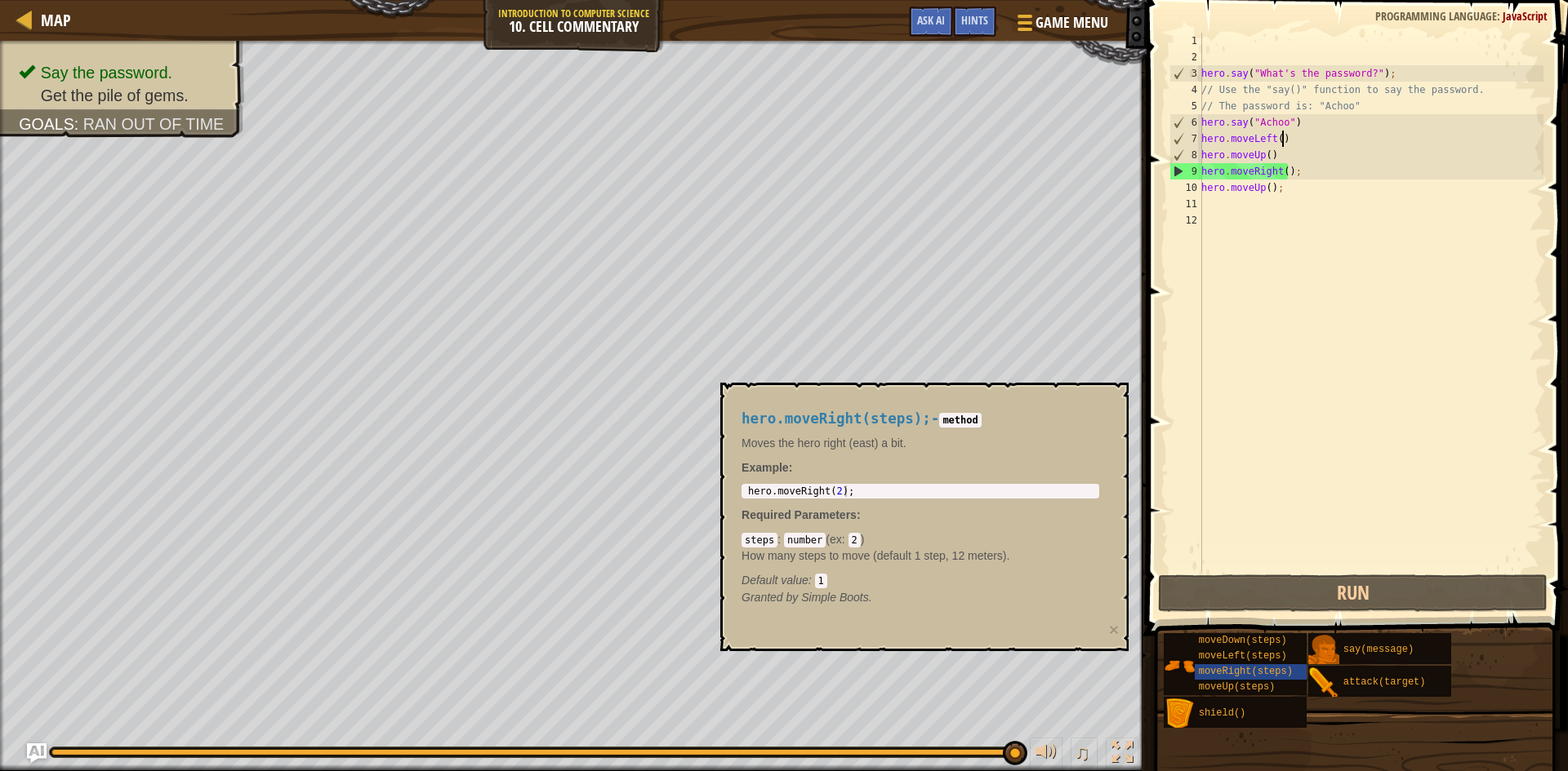
click at [1287, 137] on div "hero . say ( "What's the password?" ) ; // Use the "say()" function to say the …" at bounding box center [1369, 318] width 345 height 571
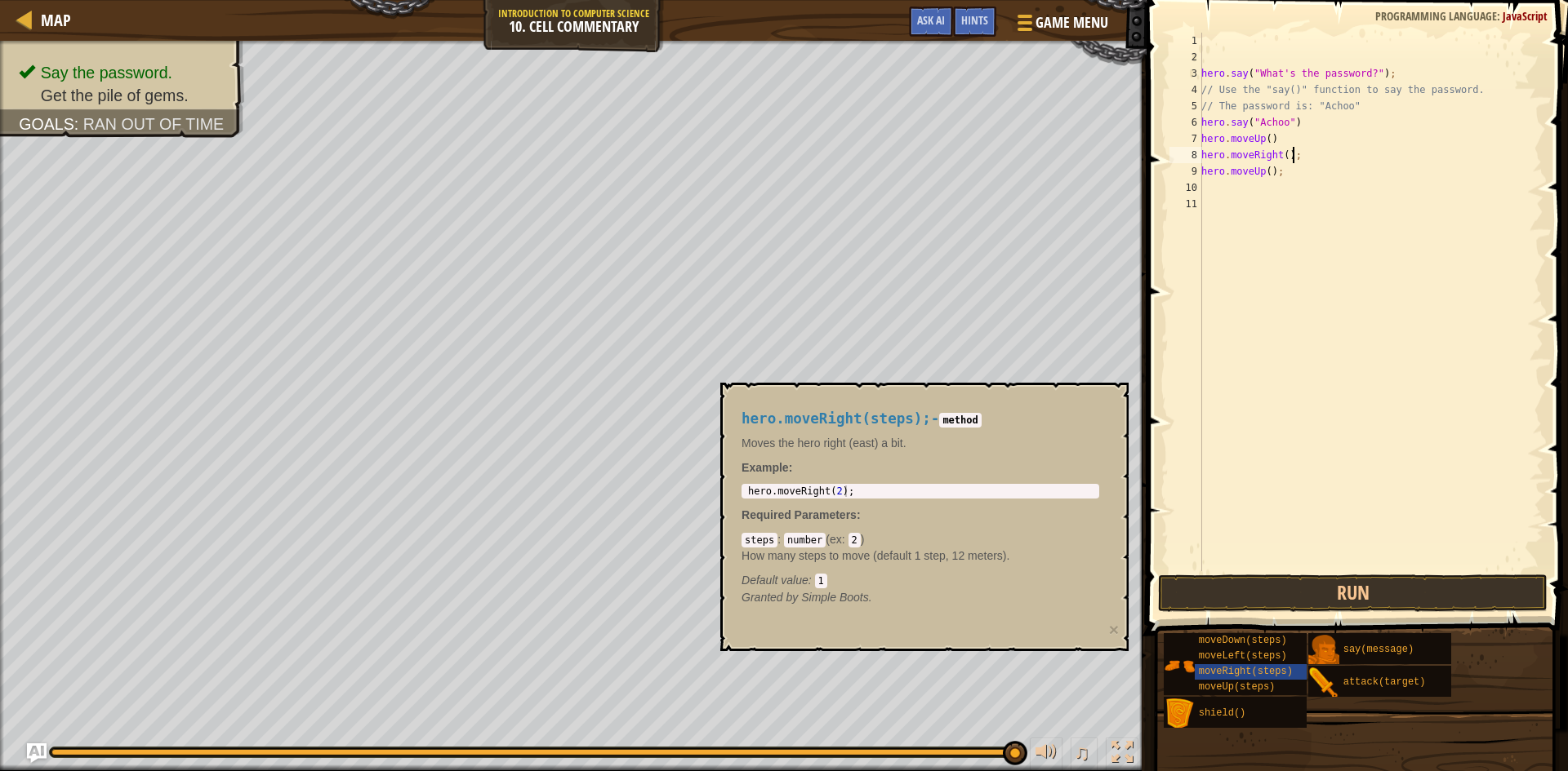
click at [1319, 155] on div "hero . say ( "What's the password?" ) ; // Use the "say()" function to say the …" at bounding box center [1369, 318] width 345 height 571
click at [1319, 154] on div "hero . say ( "What's the password?" ) ; // Use the "say()" function to say the …" at bounding box center [1369, 302] width 345 height 539
click at [1319, 154] on div "hero . say ( "What's the password?" ) ; // Use the "say()" function to say the …" at bounding box center [1369, 318] width 345 height 571
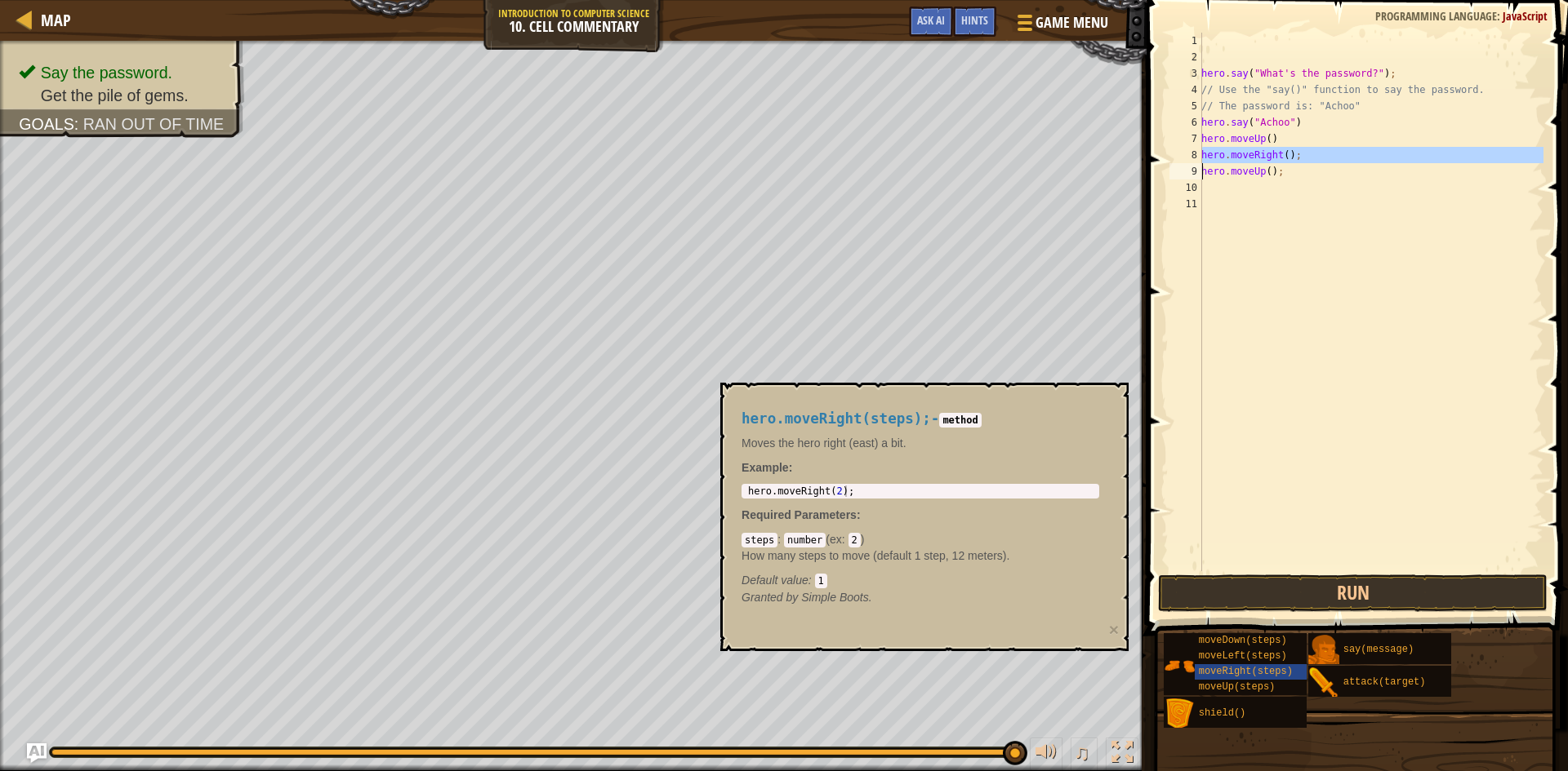
type textarea "hero.moveUp();"
click at [1356, 591] on button "Run" at bounding box center [1353, 593] width 390 height 37
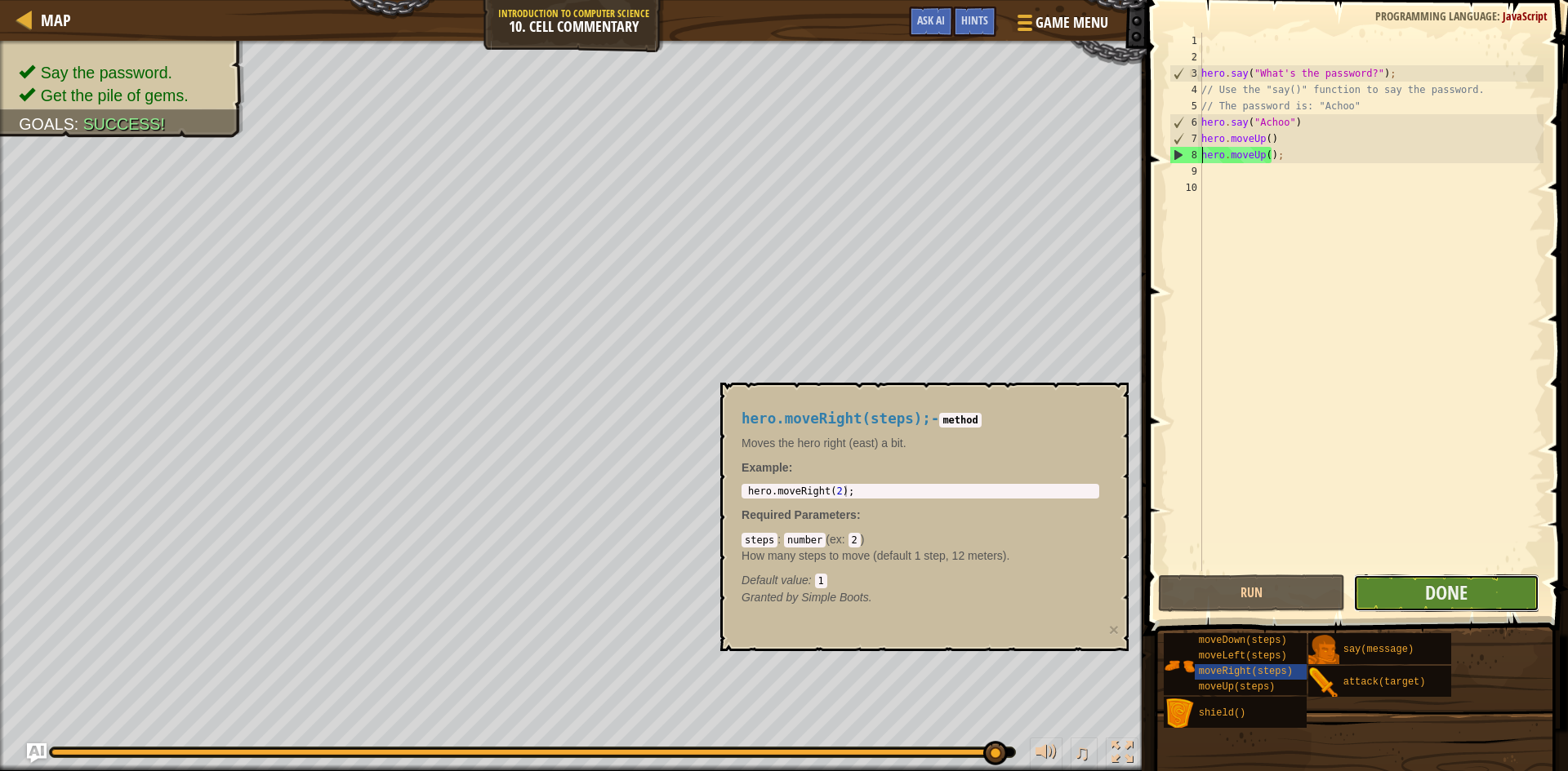
click at [1467, 582] on button "Done" at bounding box center [1447, 593] width 187 height 37
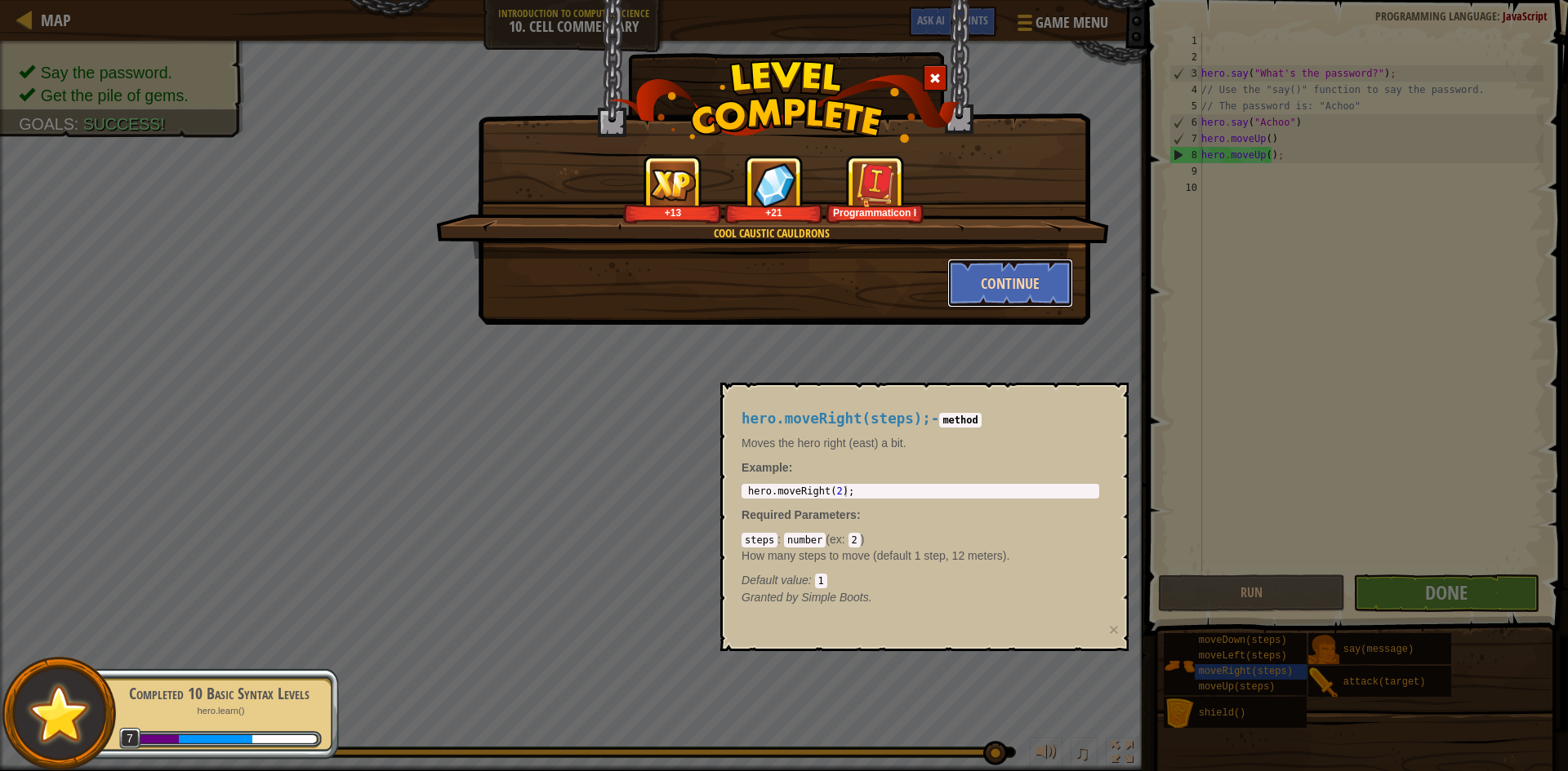
click at [990, 279] on button "Continue" at bounding box center [1010, 283] width 126 height 49
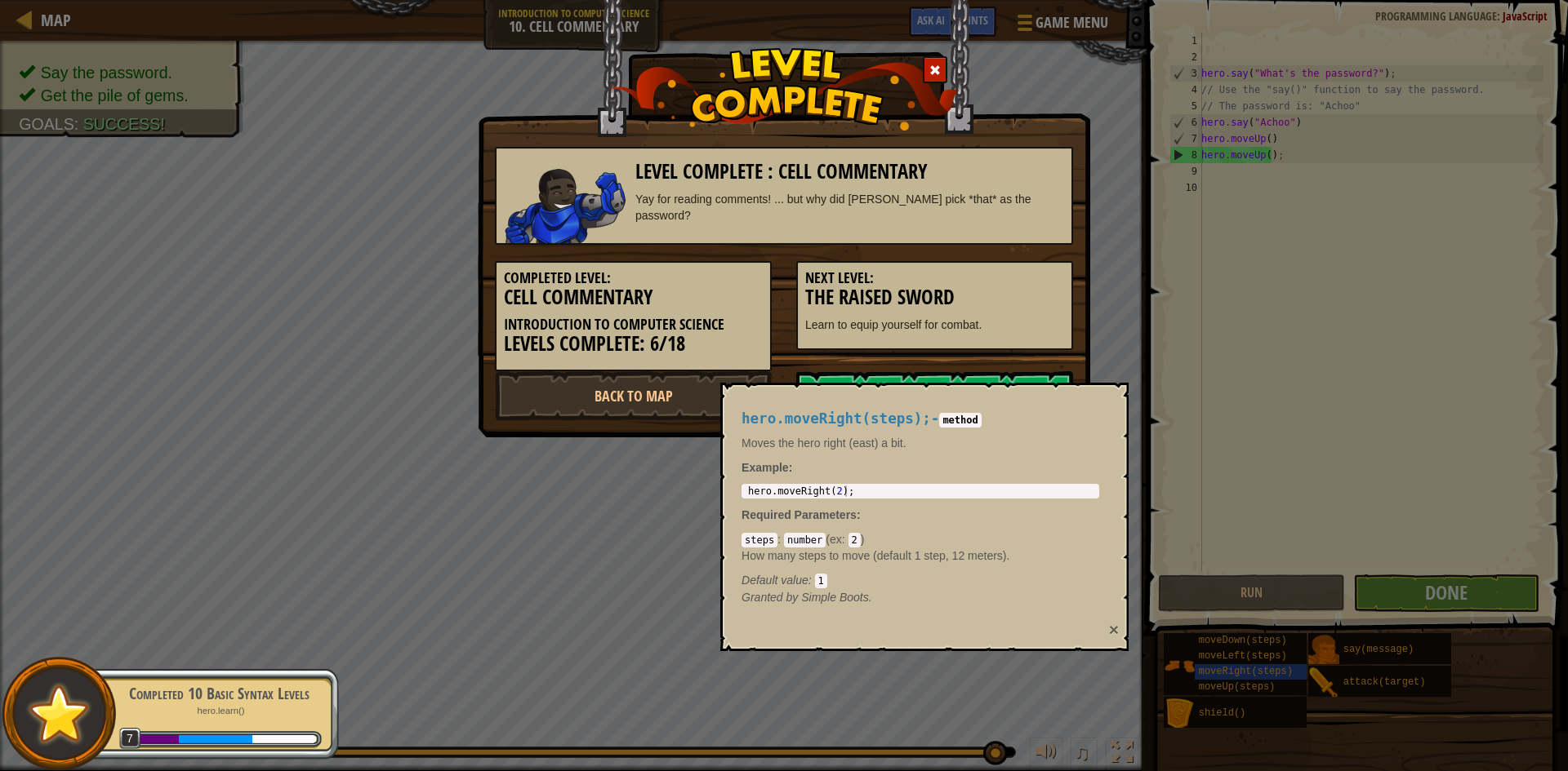
click at [1110, 628] on button "×" at bounding box center [1113, 630] width 10 height 17
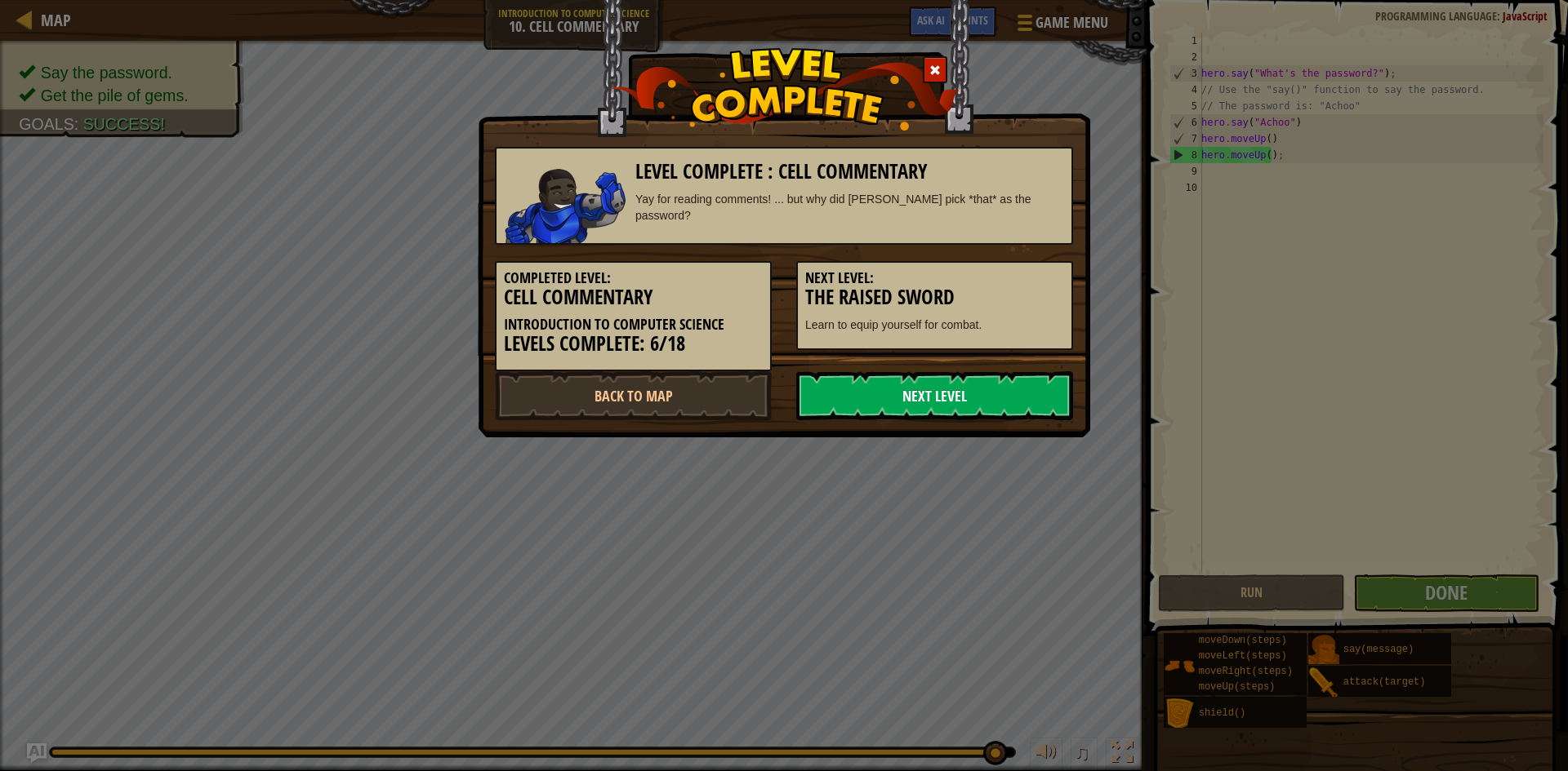
click at [905, 400] on link "Next Level" at bounding box center [934, 396] width 277 height 49
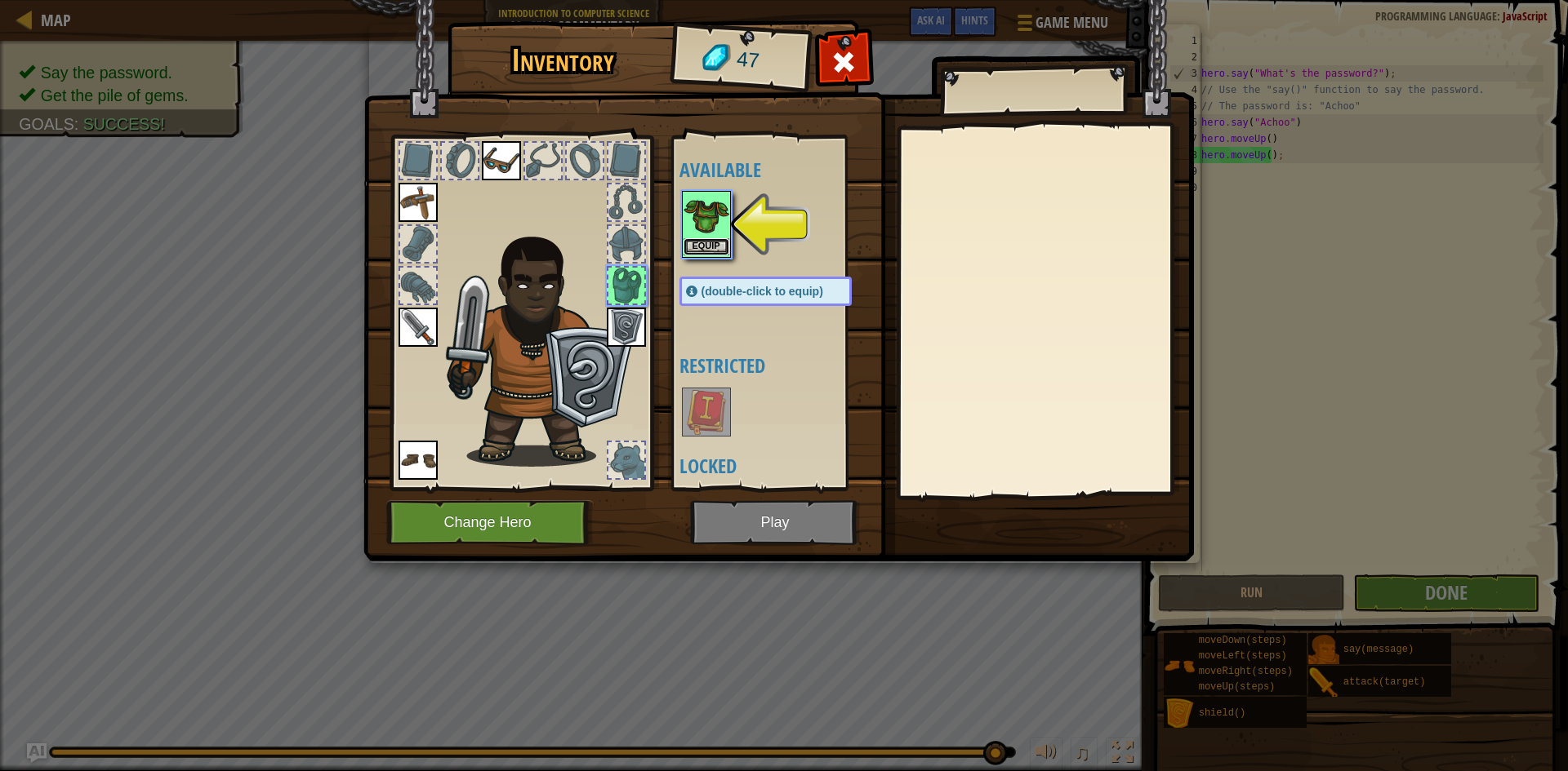
click at [716, 241] on button "Equip" at bounding box center [706, 247] width 46 height 17
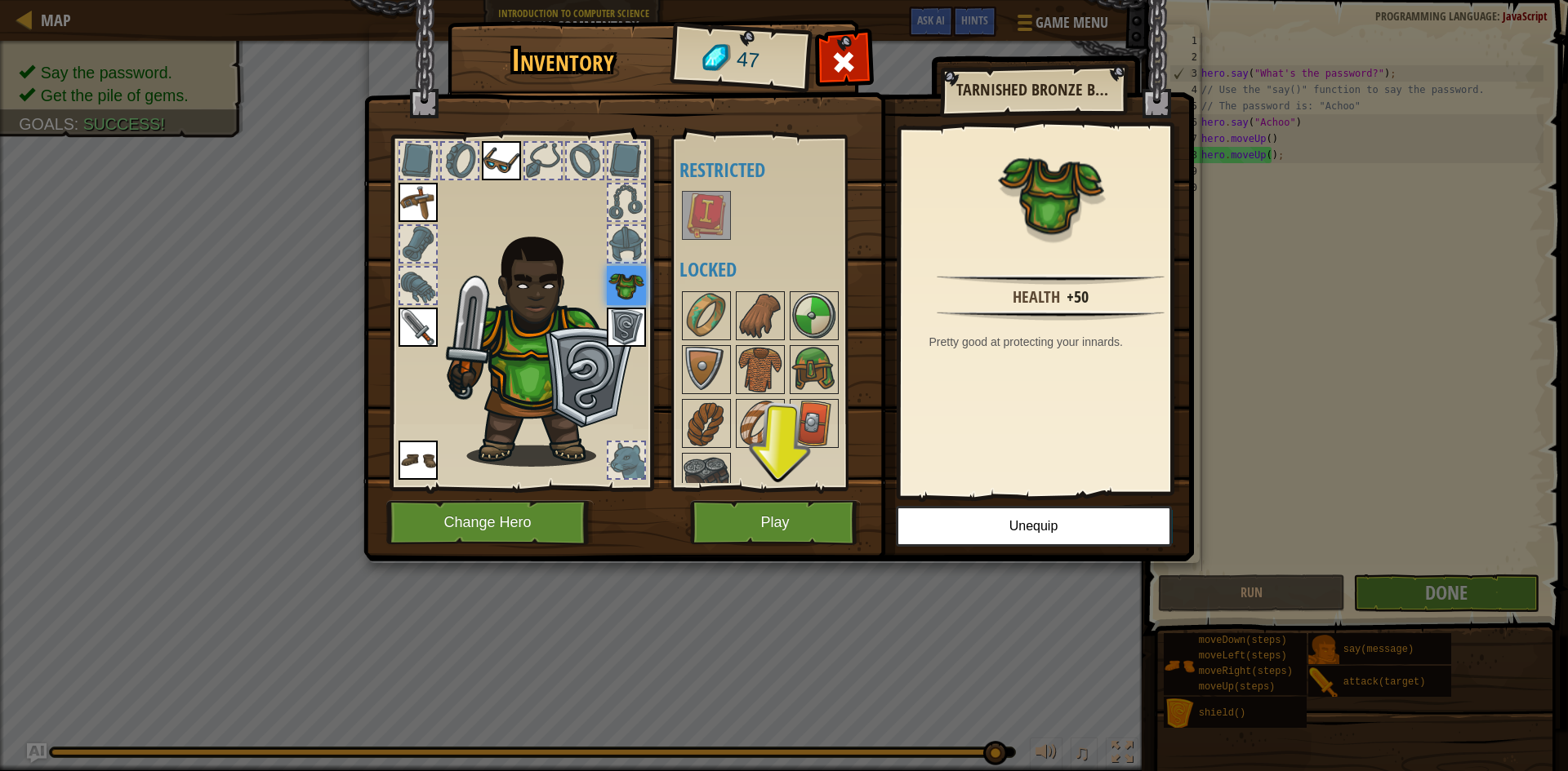
click at [712, 228] on img at bounding box center [706, 216] width 46 height 46
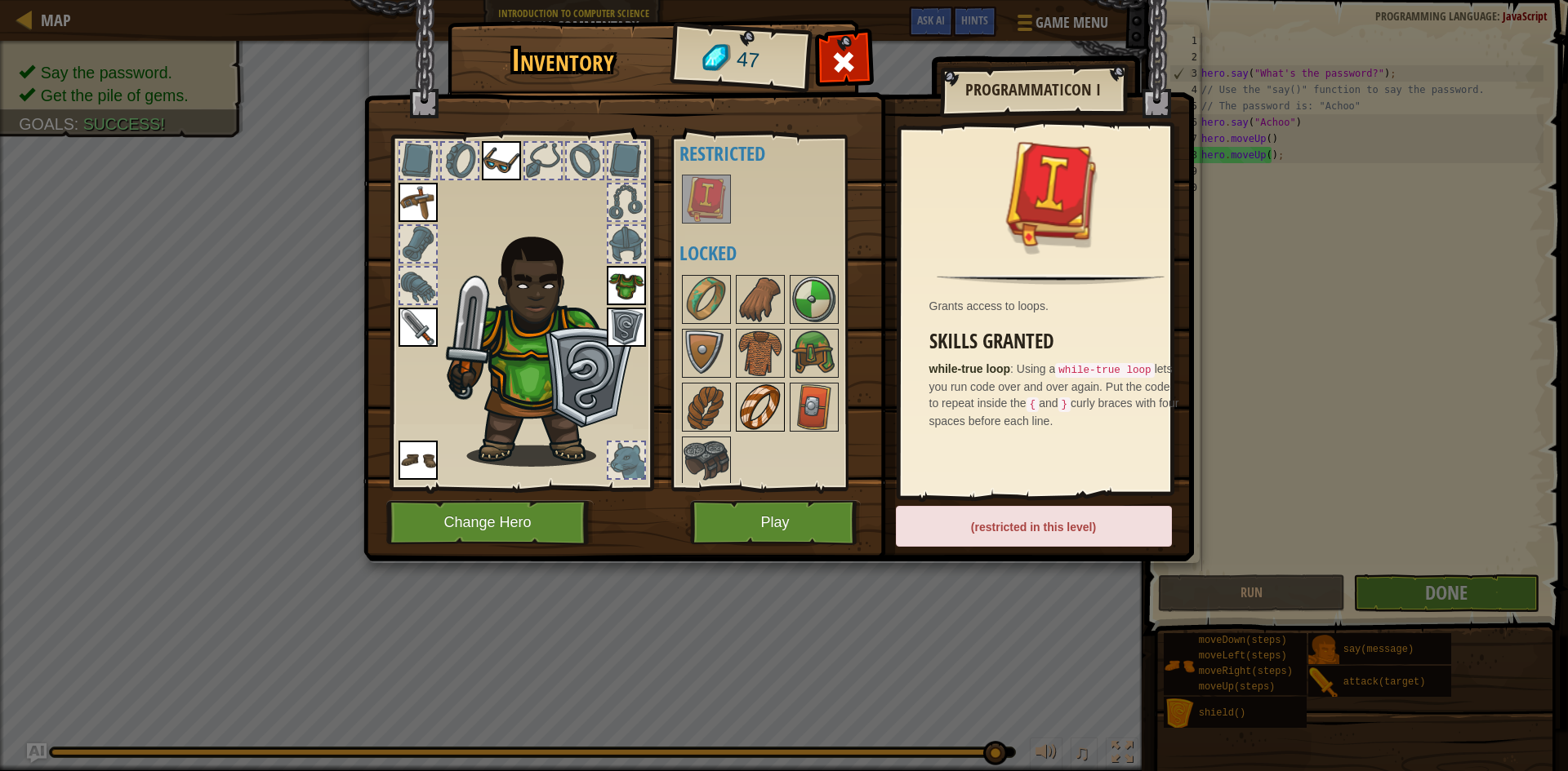
scroll to position [21, 0]
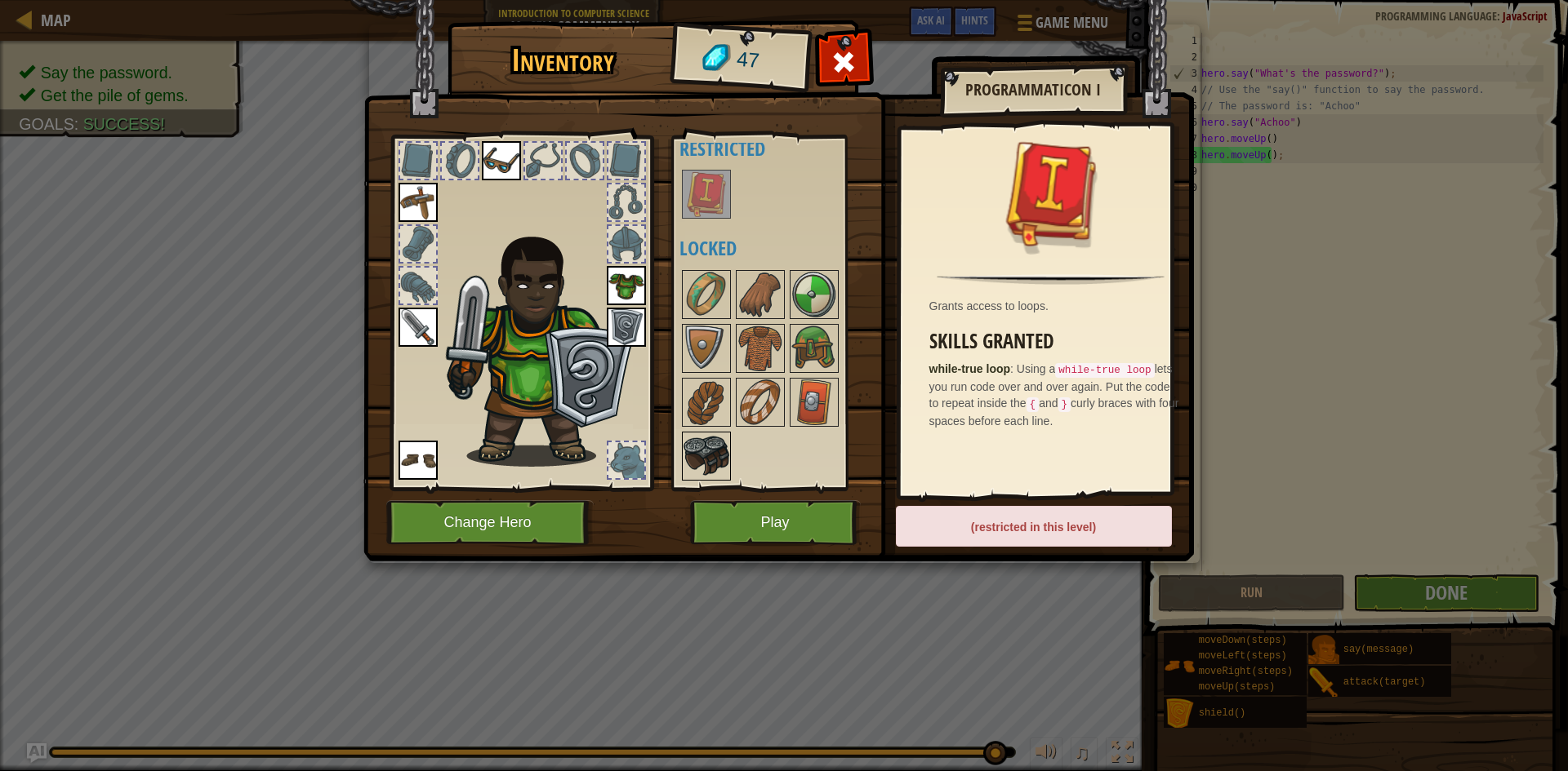
click at [704, 454] on img at bounding box center [706, 457] width 46 height 46
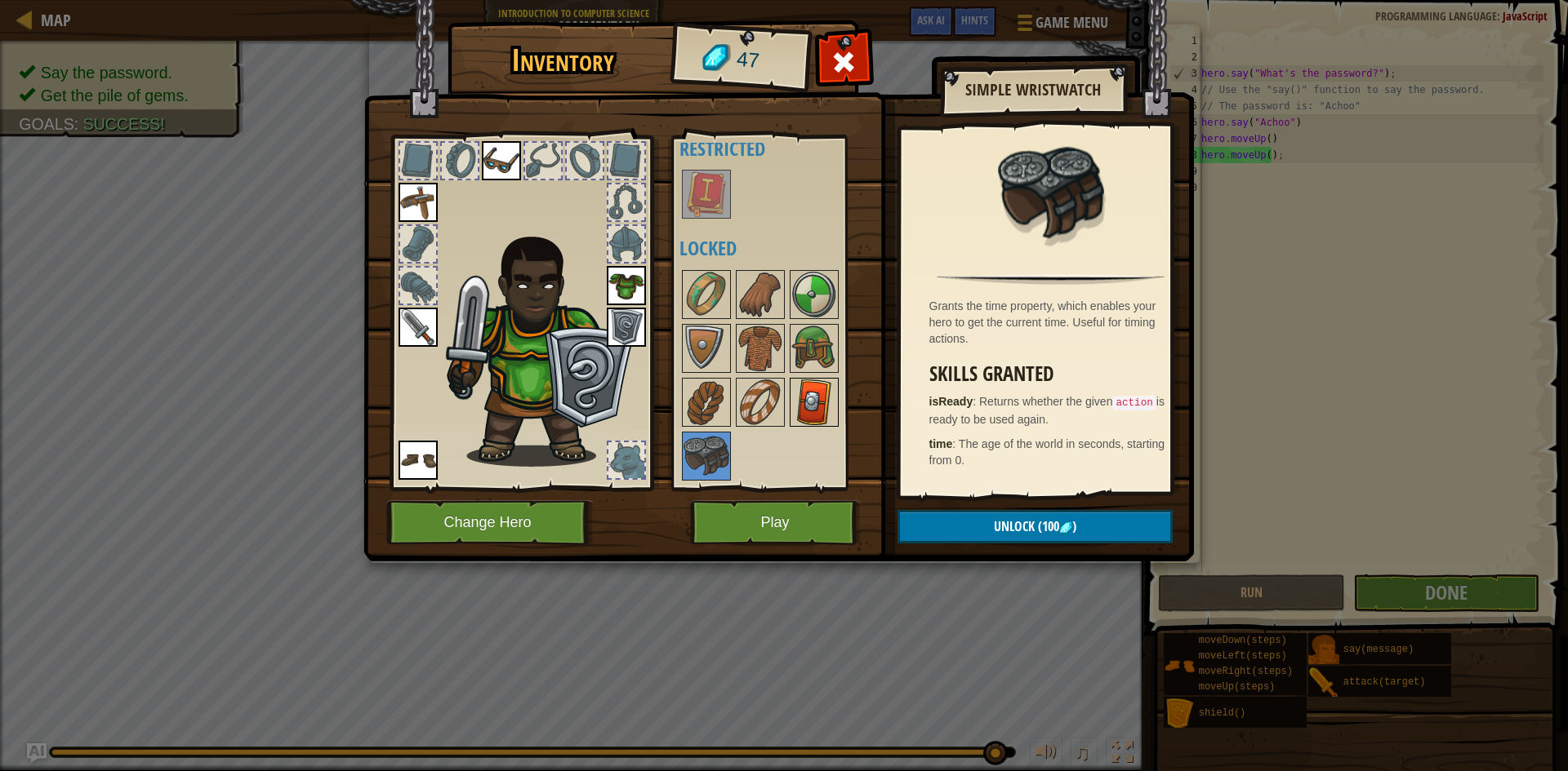
click at [815, 414] on img at bounding box center [814, 402] width 46 height 46
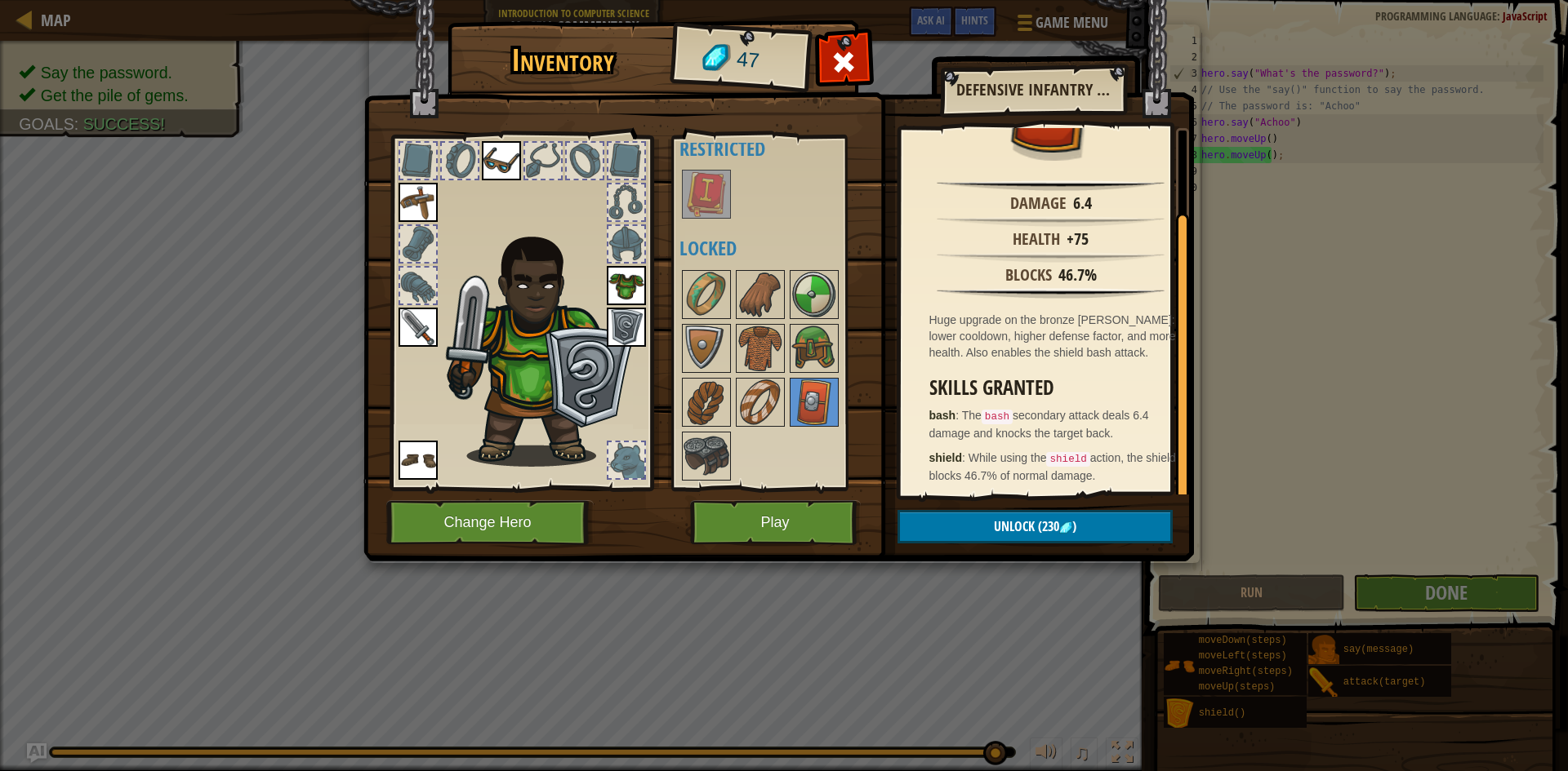
scroll to position [96, 0]
click at [777, 507] on button "Play" at bounding box center [775, 523] width 171 height 45
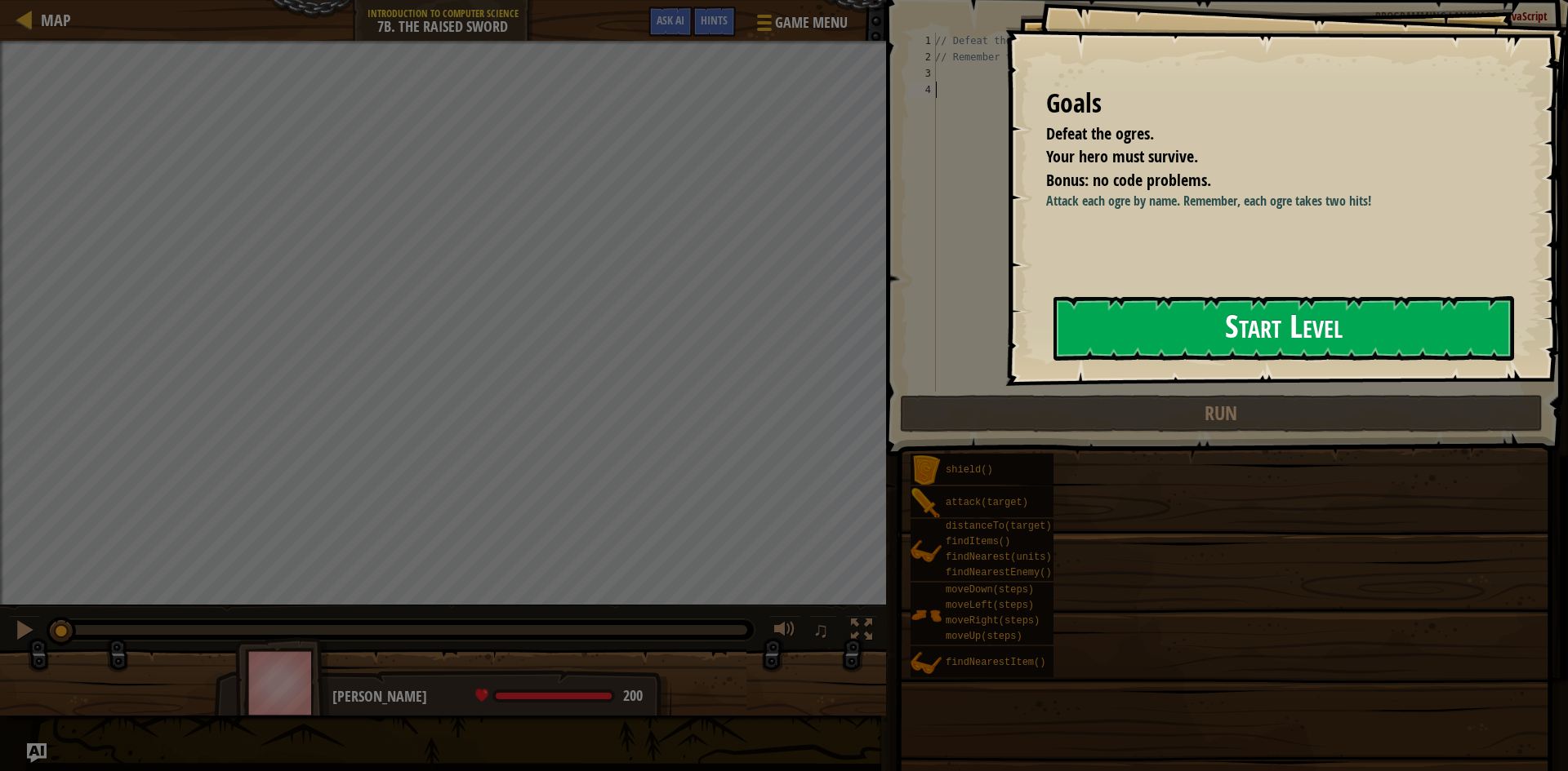
click at [1254, 334] on button "Start Level" at bounding box center [1283, 329] width 461 height 65
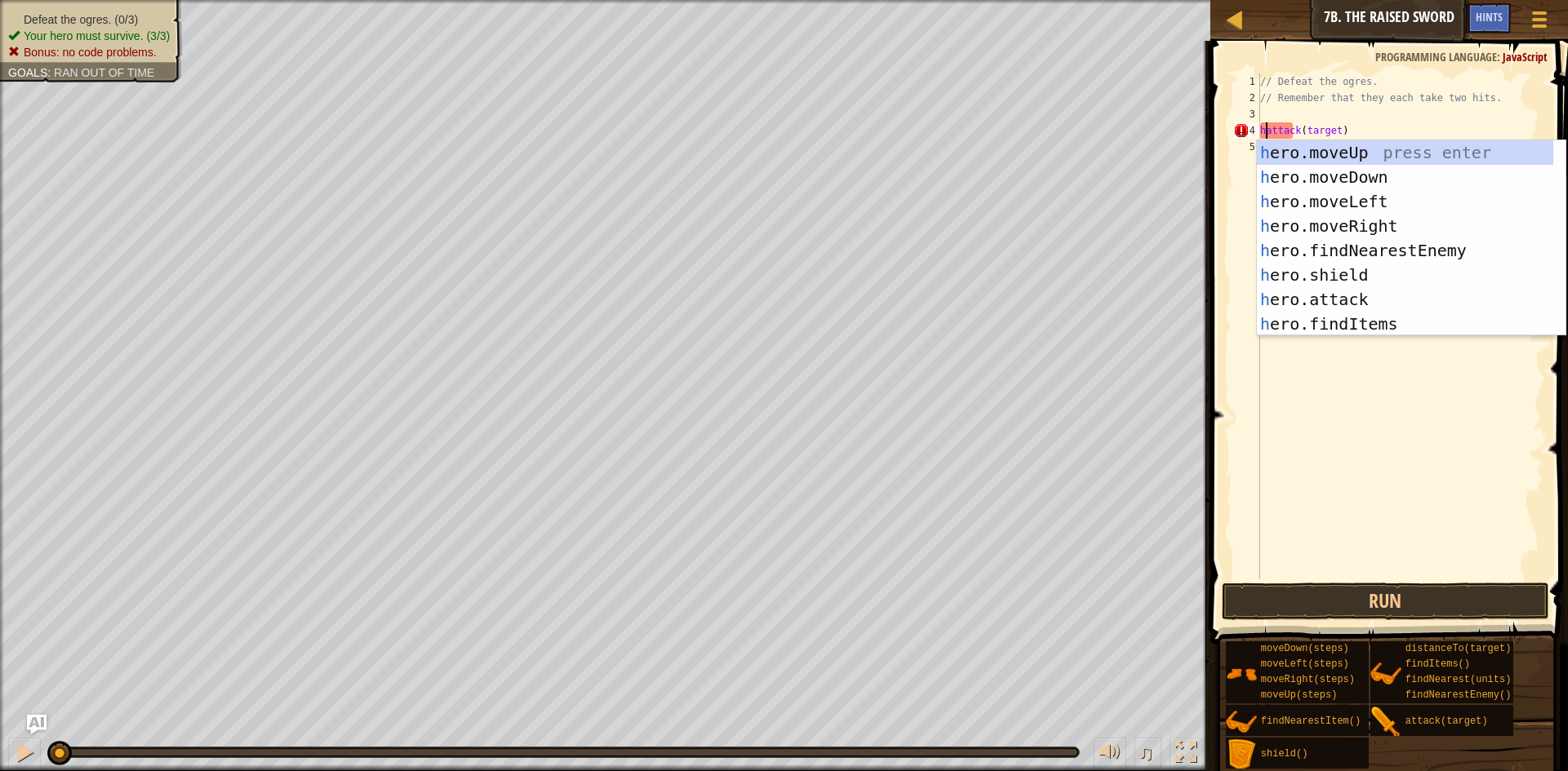
scroll to position [8, 1]
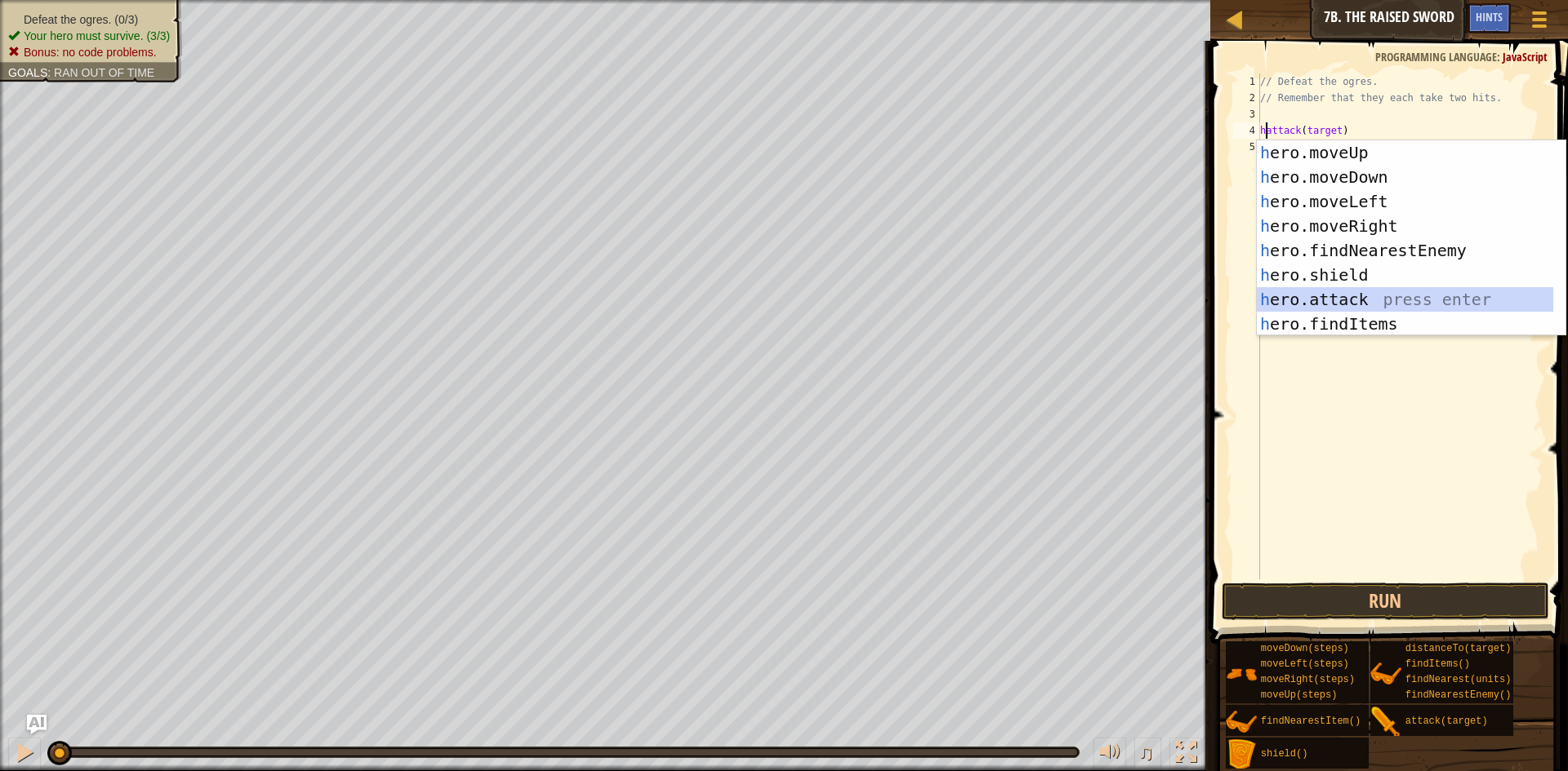
click at [1364, 301] on div "h ero.moveUp press enter h ero.moveDown press enter h ero.moveLeft press enter …" at bounding box center [1405, 263] width 296 height 245
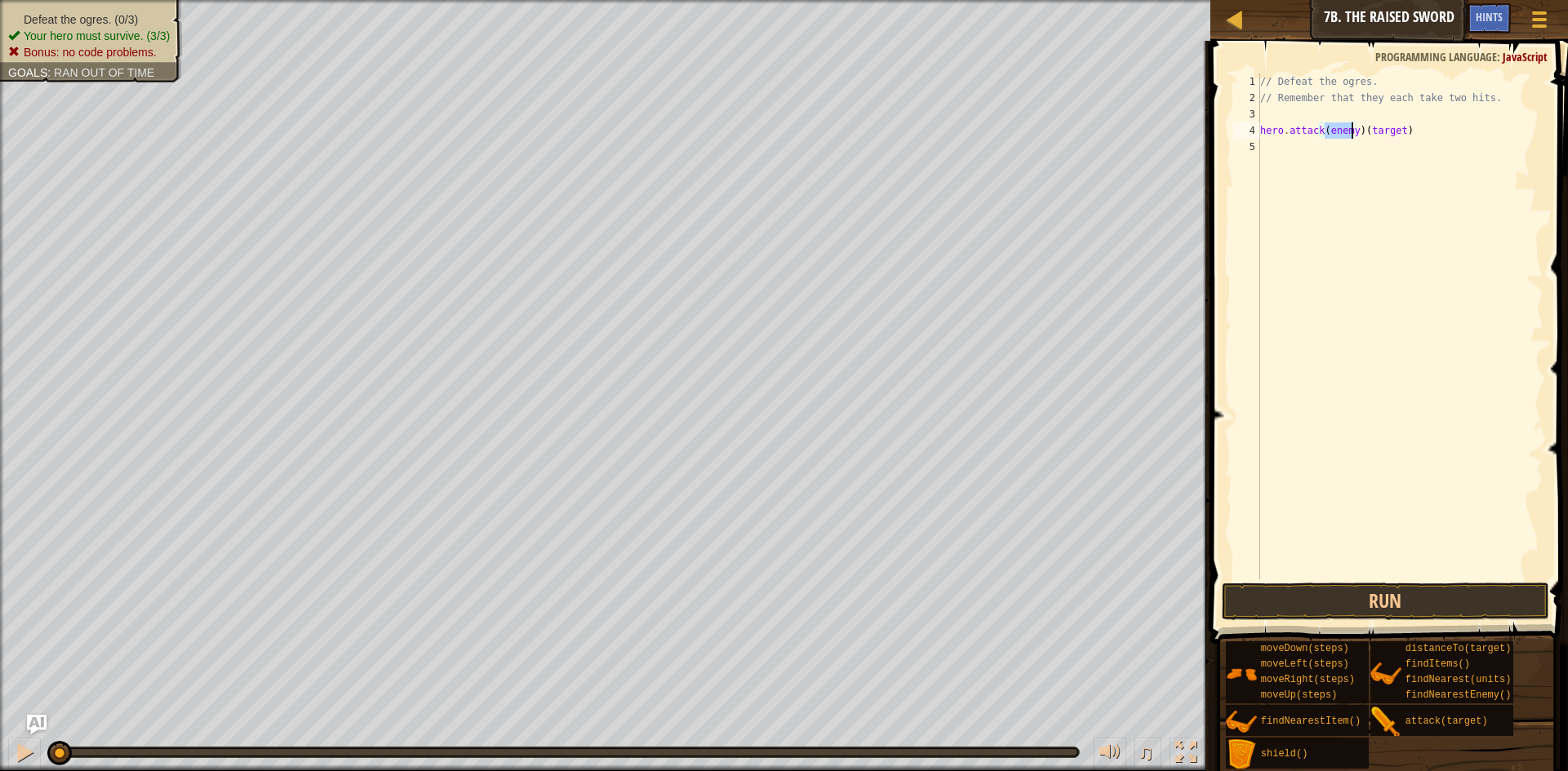
click at [1413, 136] on div "// Defeat the ogres. // Remember that they each take two hits. hero . attack ( …" at bounding box center [1400, 343] width 287 height 539
click at [1343, 135] on div "// Defeat the ogres. // Remember that they each take two hits. hero . attack ( …" at bounding box center [1400, 343] width 287 height 539
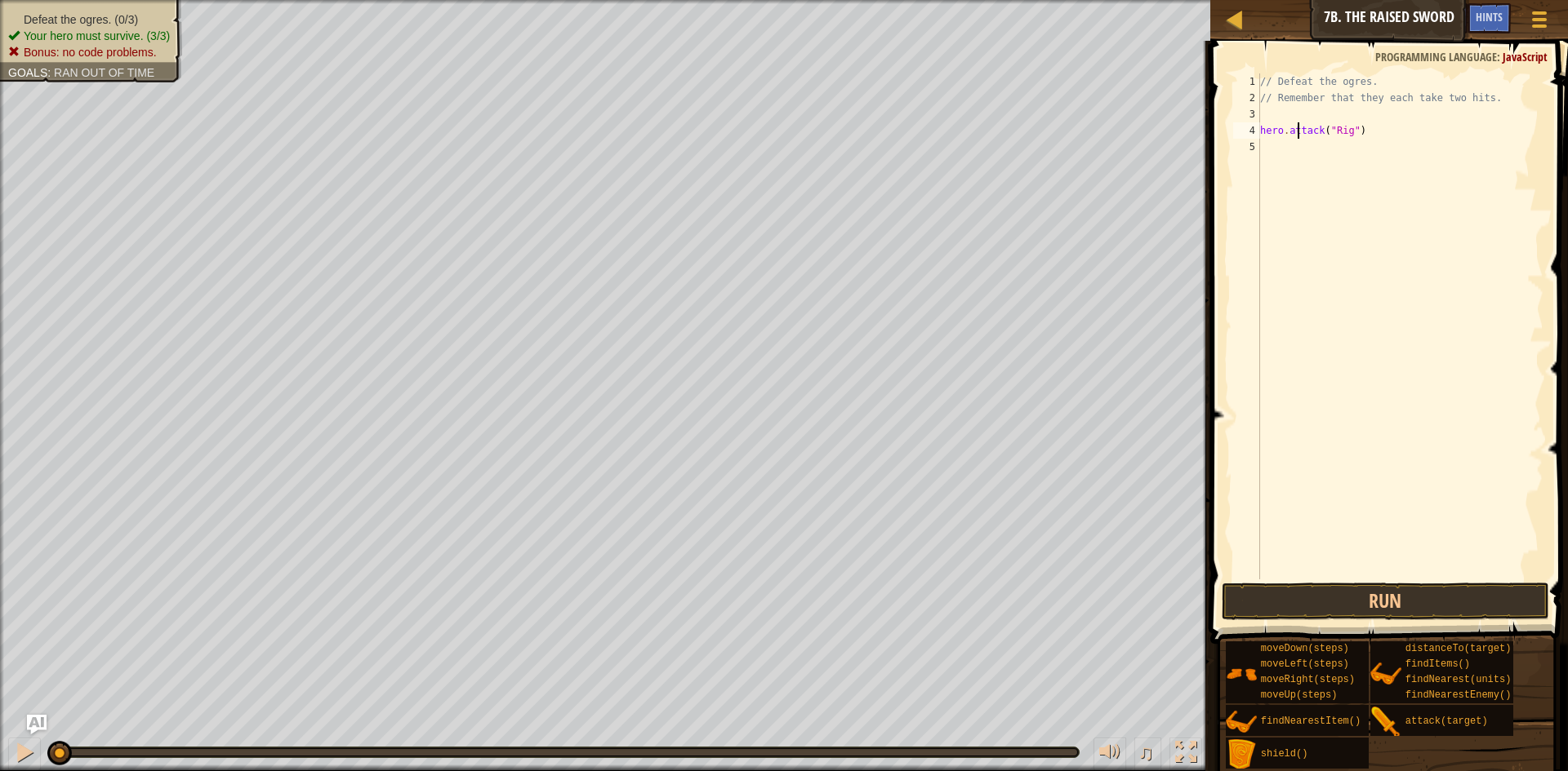
drag, startPoint x: 1314, startPoint y: 129, endPoint x: 1299, endPoint y: 127, distance: 15.1
click at [1299, 127] on div "// Defeat the ogres. // Remember that they each take two hits. hero . attack ( …" at bounding box center [1400, 343] width 287 height 539
type textarea "hero.attack("Rig")"
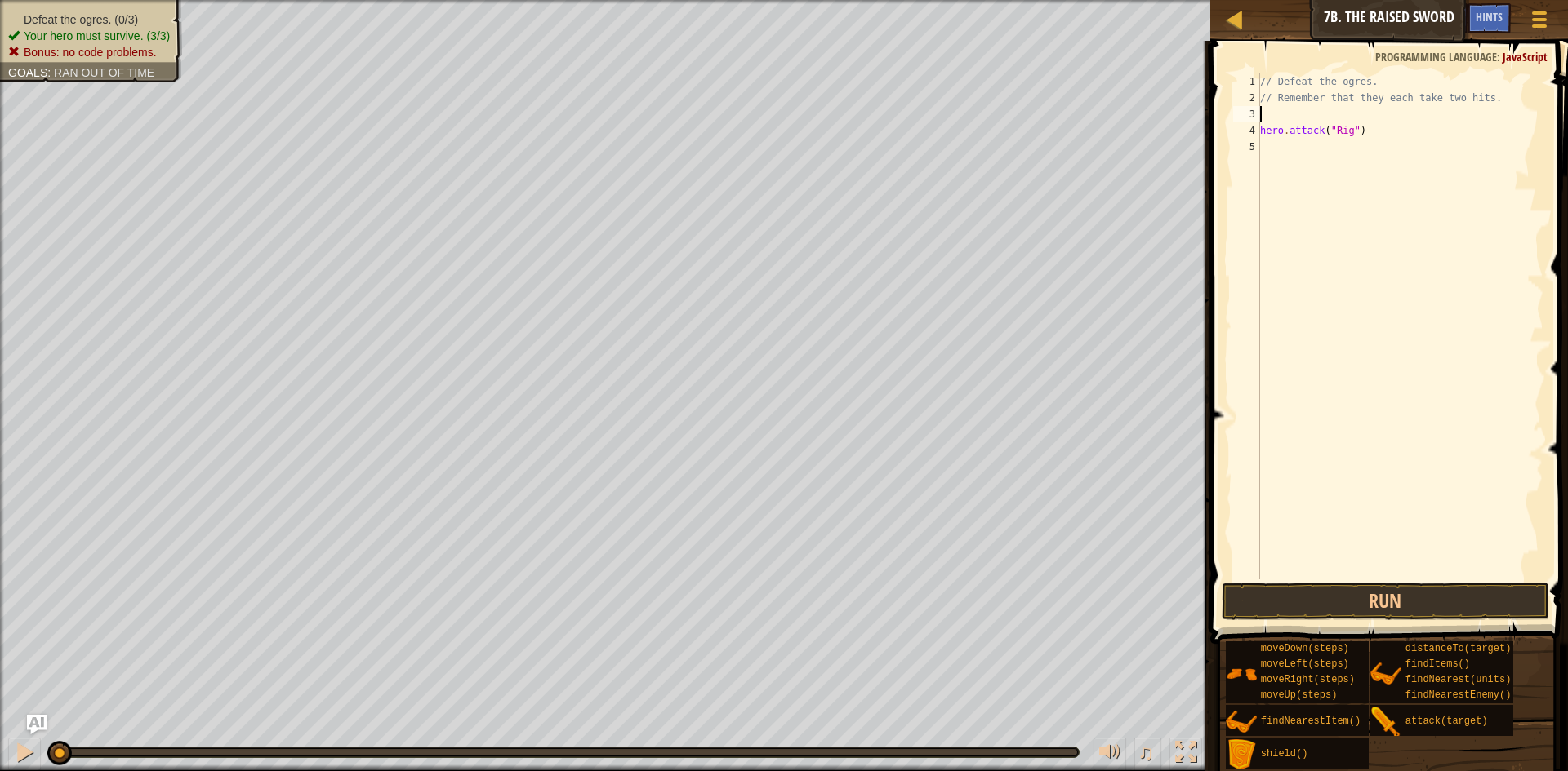
click at [1313, 115] on div "// Defeat the ogres. // Remember that they each take two hits. hero . attack ( …" at bounding box center [1400, 343] width 287 height 539
paste textarea "hero.attack("Rig")"
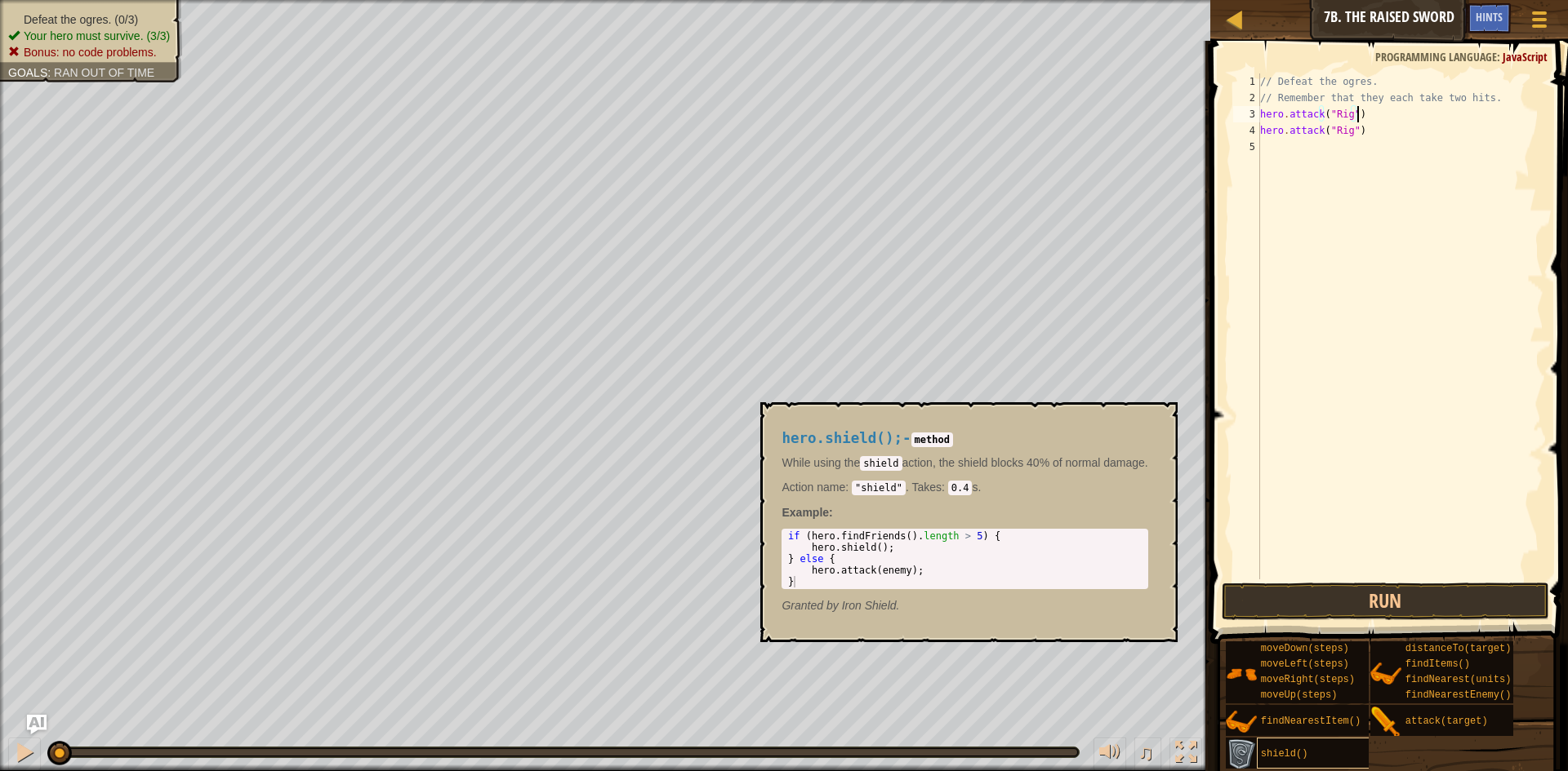
type textarea "hero.attack("Rig")"
click at [1318, 754] on div "shield()" at bounding box center [1335, 753] width 157 height 31
click at [1405, 757] on div "moveDown(steps) moveLeft(steps) moveRight(steps) moveUp(steps) findNearestItem(…" at bounding box center [1390, 705] width 332 height 129
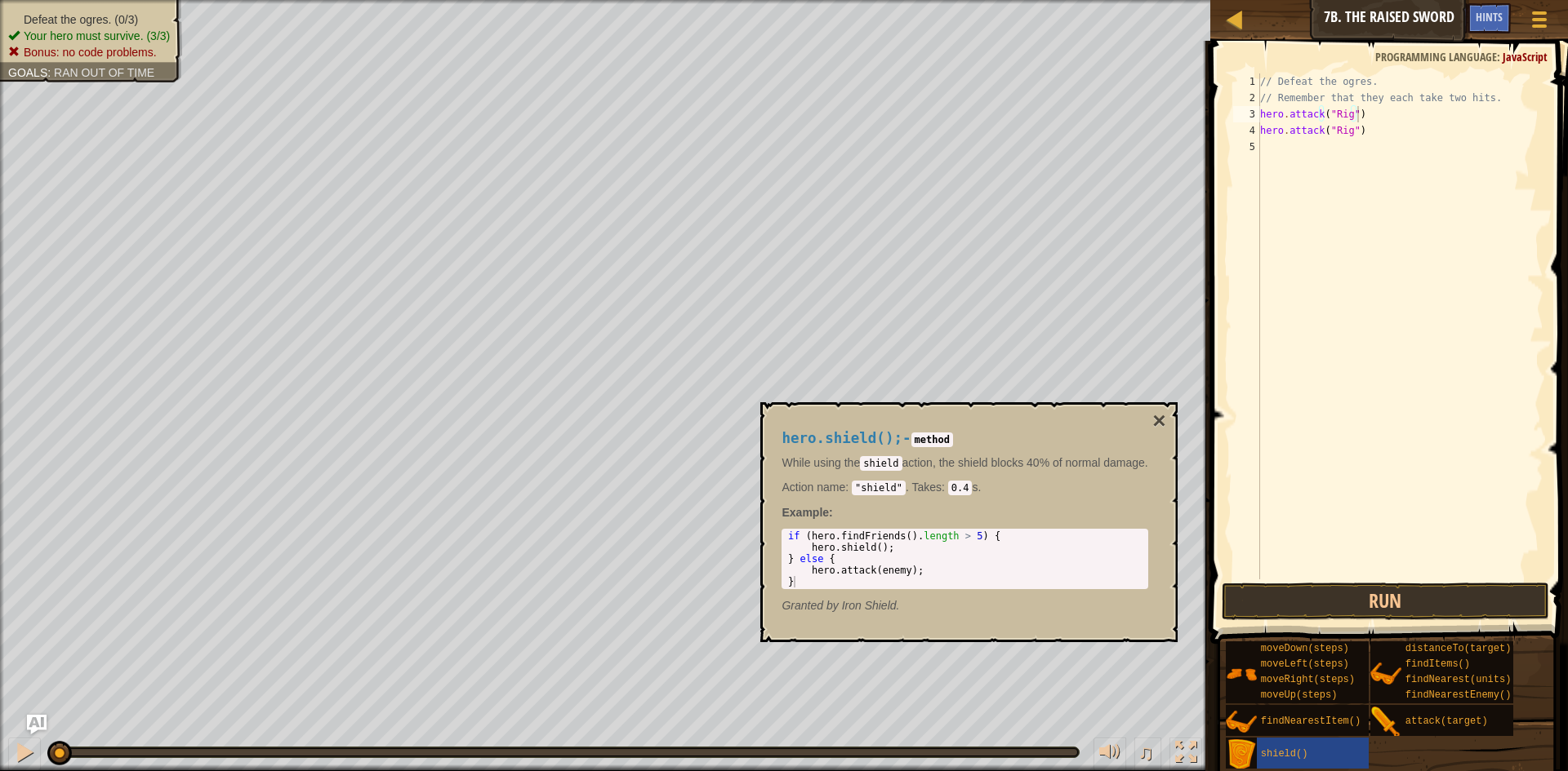
click at [1403, 749] on div "moveDown(steps) moveLeft(steps) moveRight(steps) moveUp(steps) findNearestItem(…" at bounding box center [1390, 705] width 332 height 129
click at [1239, 760] on img at bounding box center [1241, 755] width 31 height 31
drag, startPoint x: 1242, startPoint y: 753, endPoint x: 1271, endPoint y: 748, distance: 29.4
click at [1253, 749] on img at bounding box center [1241, 755] width 31 height 31
click at [840, 435] on span "hero.shield();" at bounding box center [842, 438] width 120 height 16
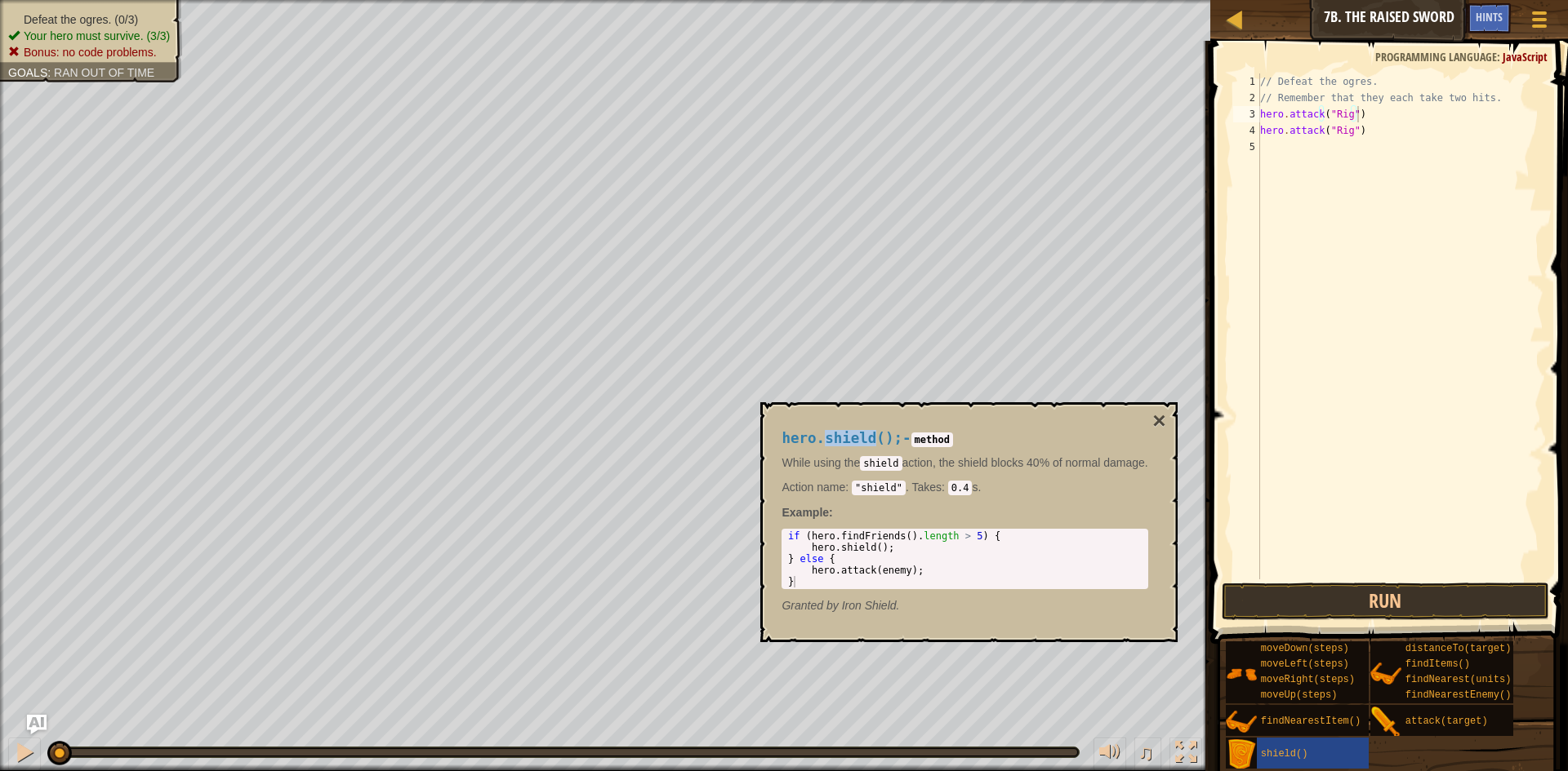
click at [840, 435] on span "hero.shield();" at bounding box center [842, 438] width 120 height 16
click at [866, 460] on code "shield" at bounding box center [881, 463] width 42 height 14
click at [871, 460] on code "shield" at bounding box center [881, 463] width 42 height 14
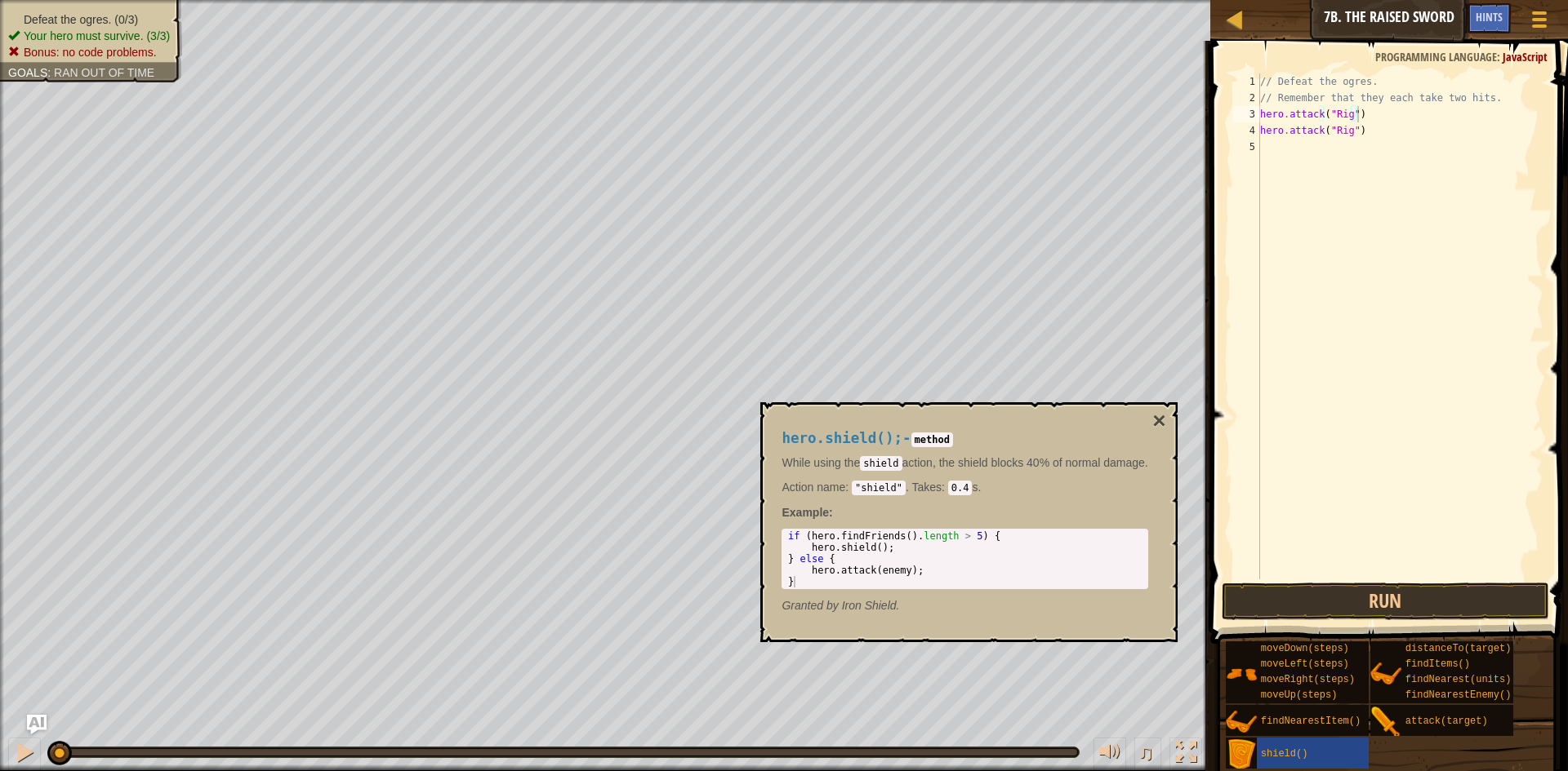
click at [871, 460] on code "shield" at bounding box center [881, 463] width 42 height 14
click at [873, 460] on code "shield" at bounding box center [881, 463] width 42 height 14
click at [877, 460] on code "shield" at bounding box center [881, 463] width 42 height 14
click at [886, 492] on code ""shield"" at bounding box center [878, 487] width 54 height 14
type textarea "}"
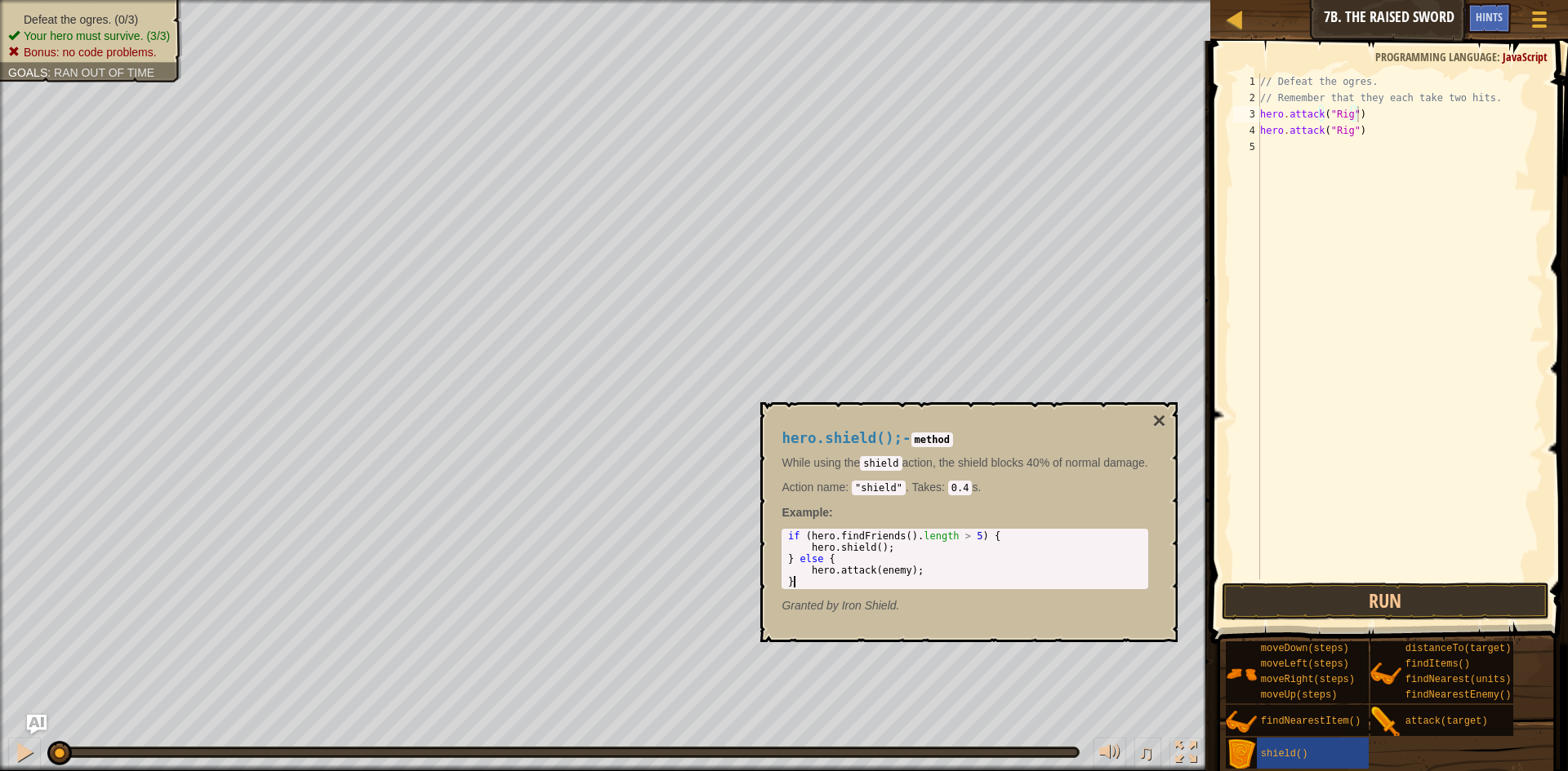
click at [810, 579] on div "if ( hero . findFriends ( ) . length > 5 ) { hero . shield ( ) ; } else { hero …" at bounding box center [965, 570] width 362 height 80
click at [1265, 749] on span "shield()" at bounding box center [1284, 755] width 48 height 11
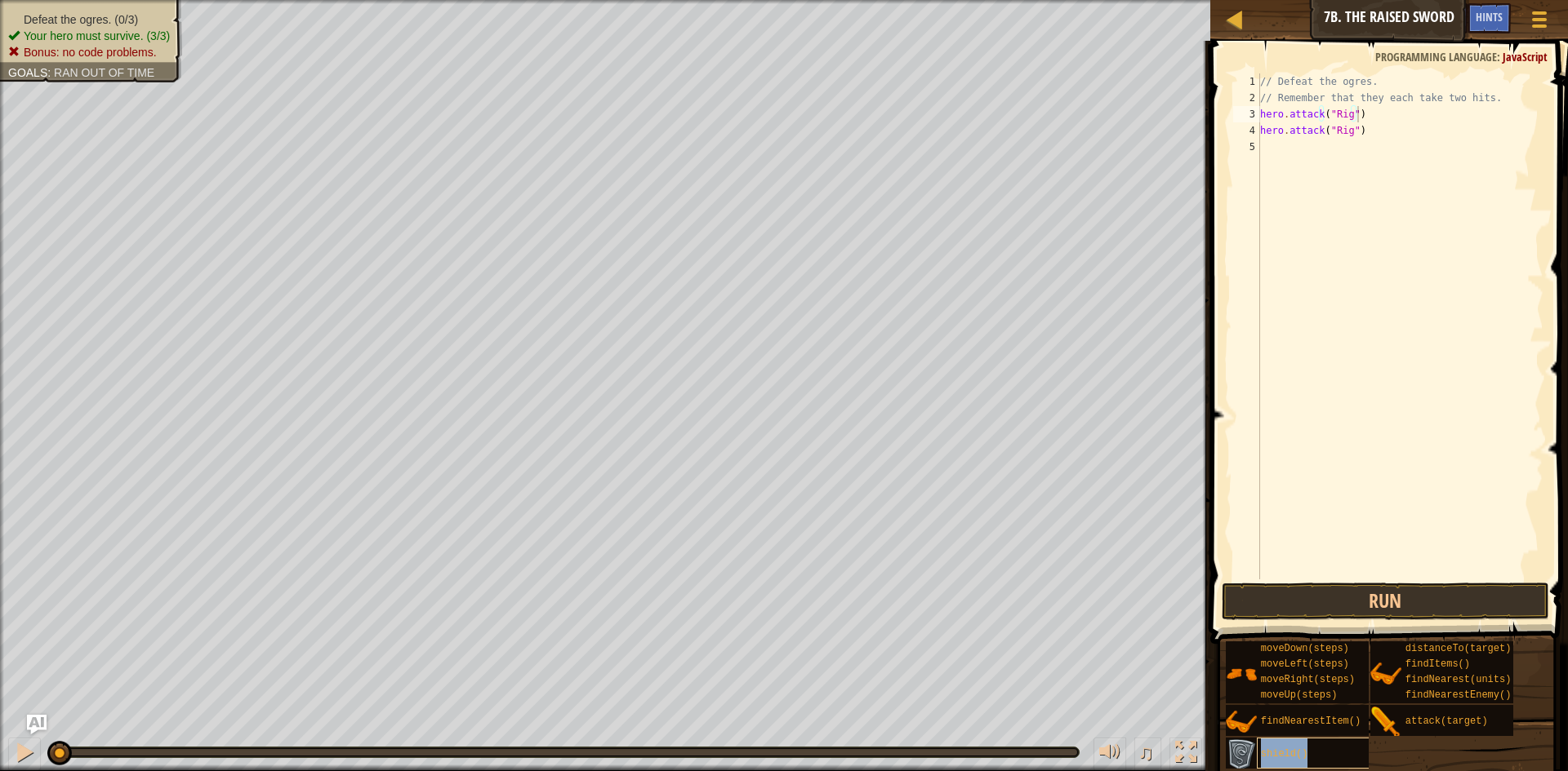
click at [1278, 755] on span "shield()" at bounding box center [1284, 755] width 48 height 11
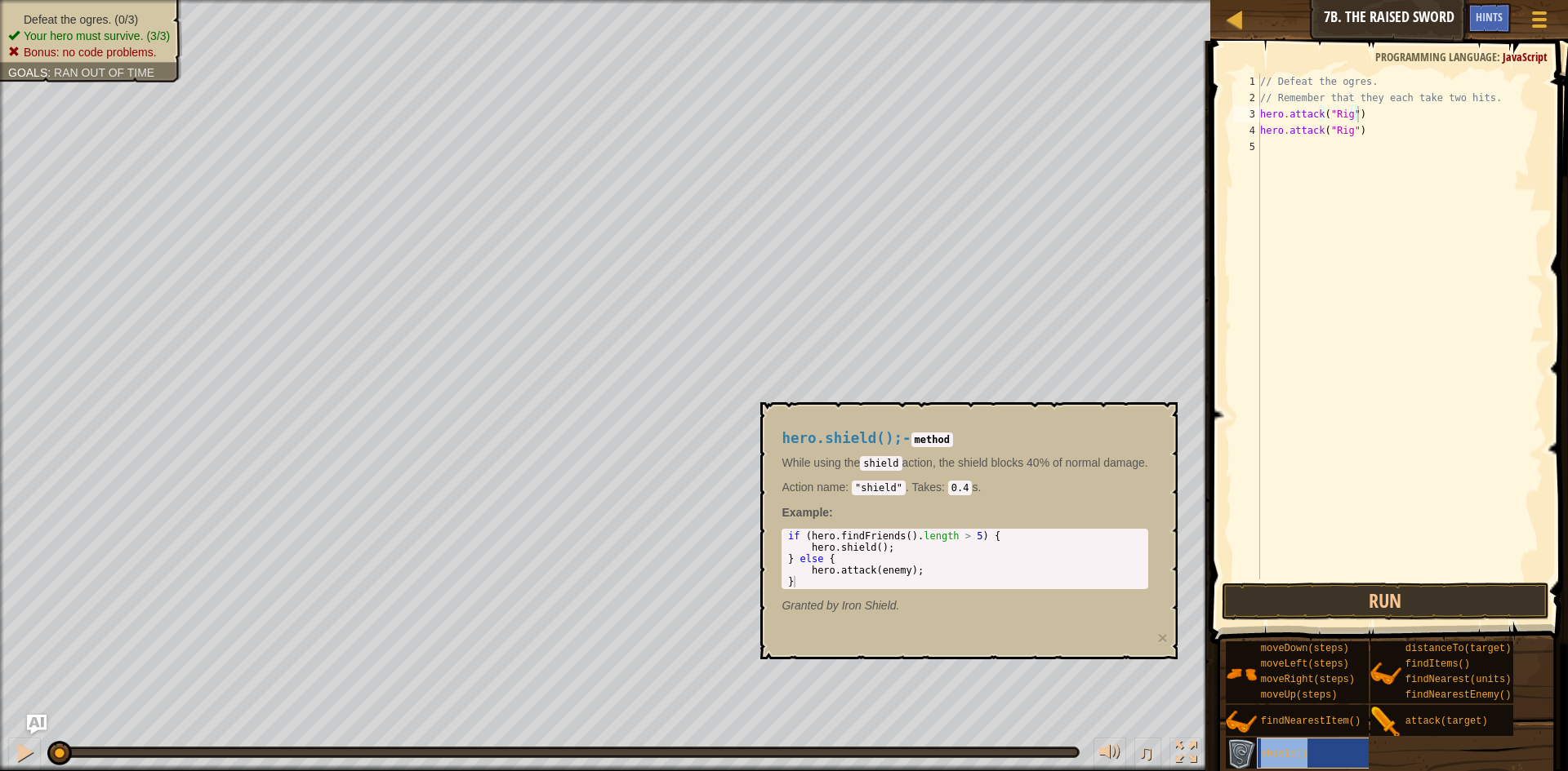
click at [1278, 755] on span "shield()" at bounding box center [1284, 755] width 48 height 11
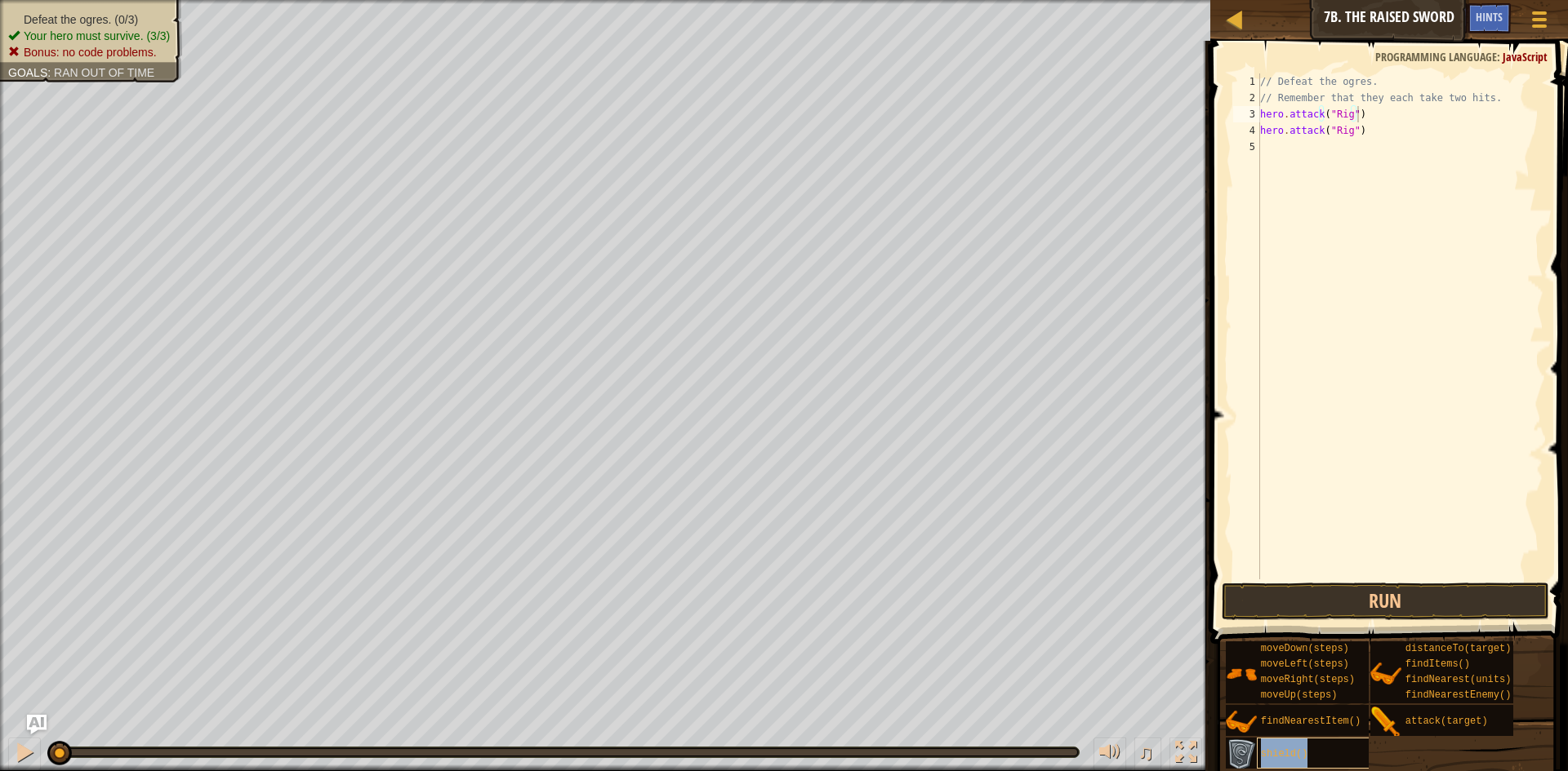
click at [1278, 755] on span "shield()" at bounding box center [1284, 755] width 48 height 11
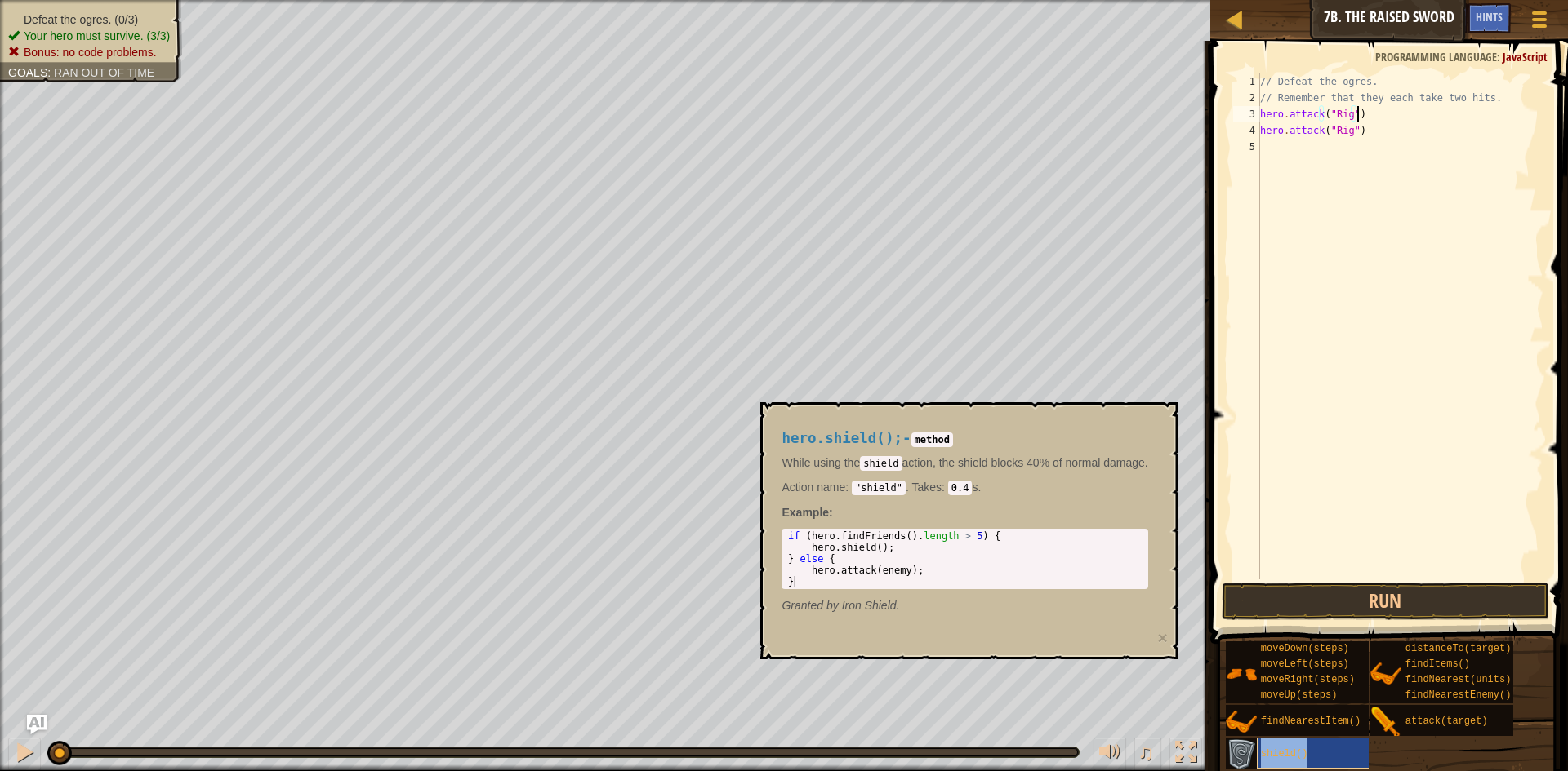
click at [1278, 755] on span "shield()" at bounding box center [1284, 755] width 48 height 11
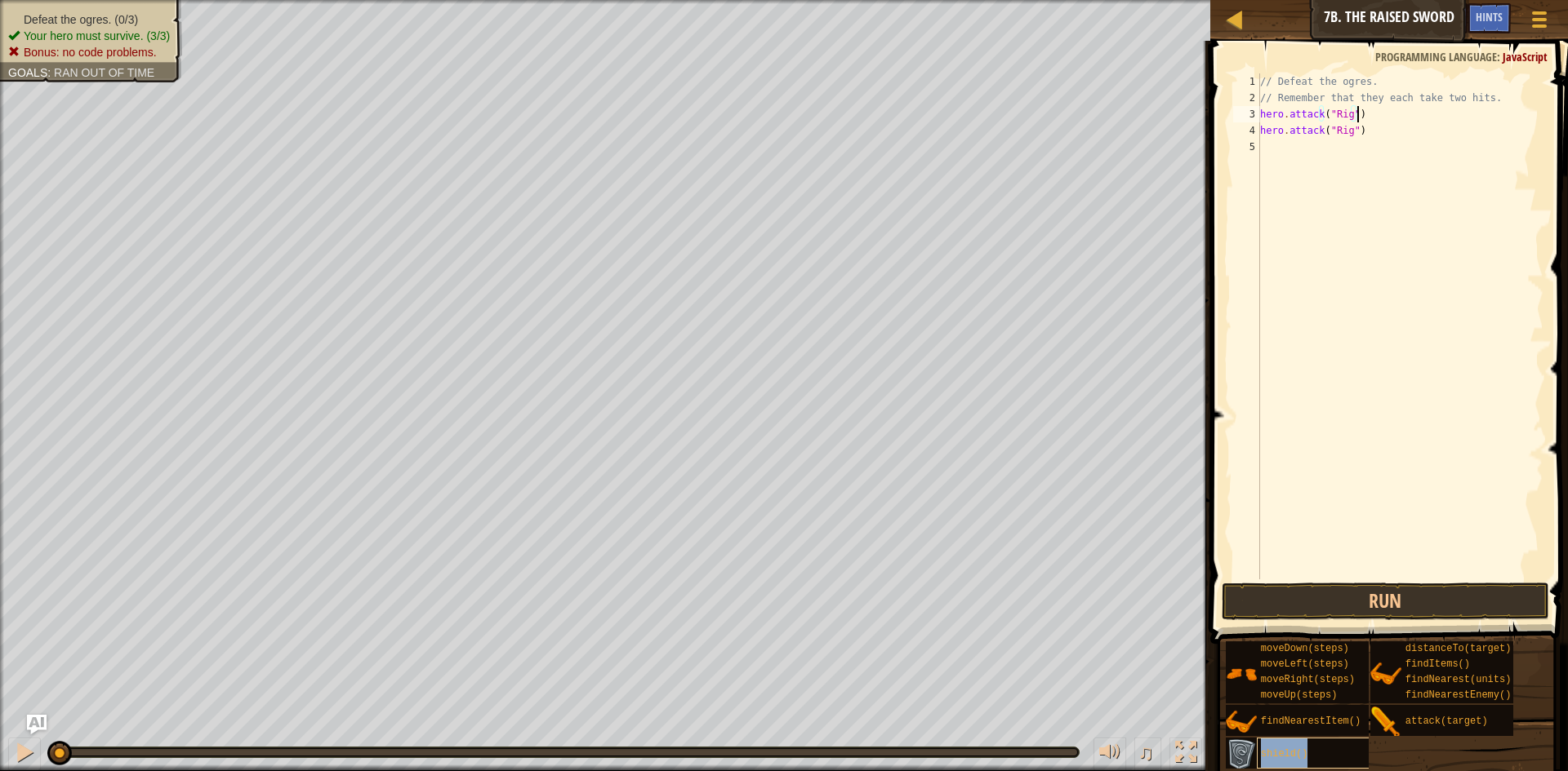
click at [1278, 755] on span "shield()" at bounding box center [1284, 755] width 48 height 11
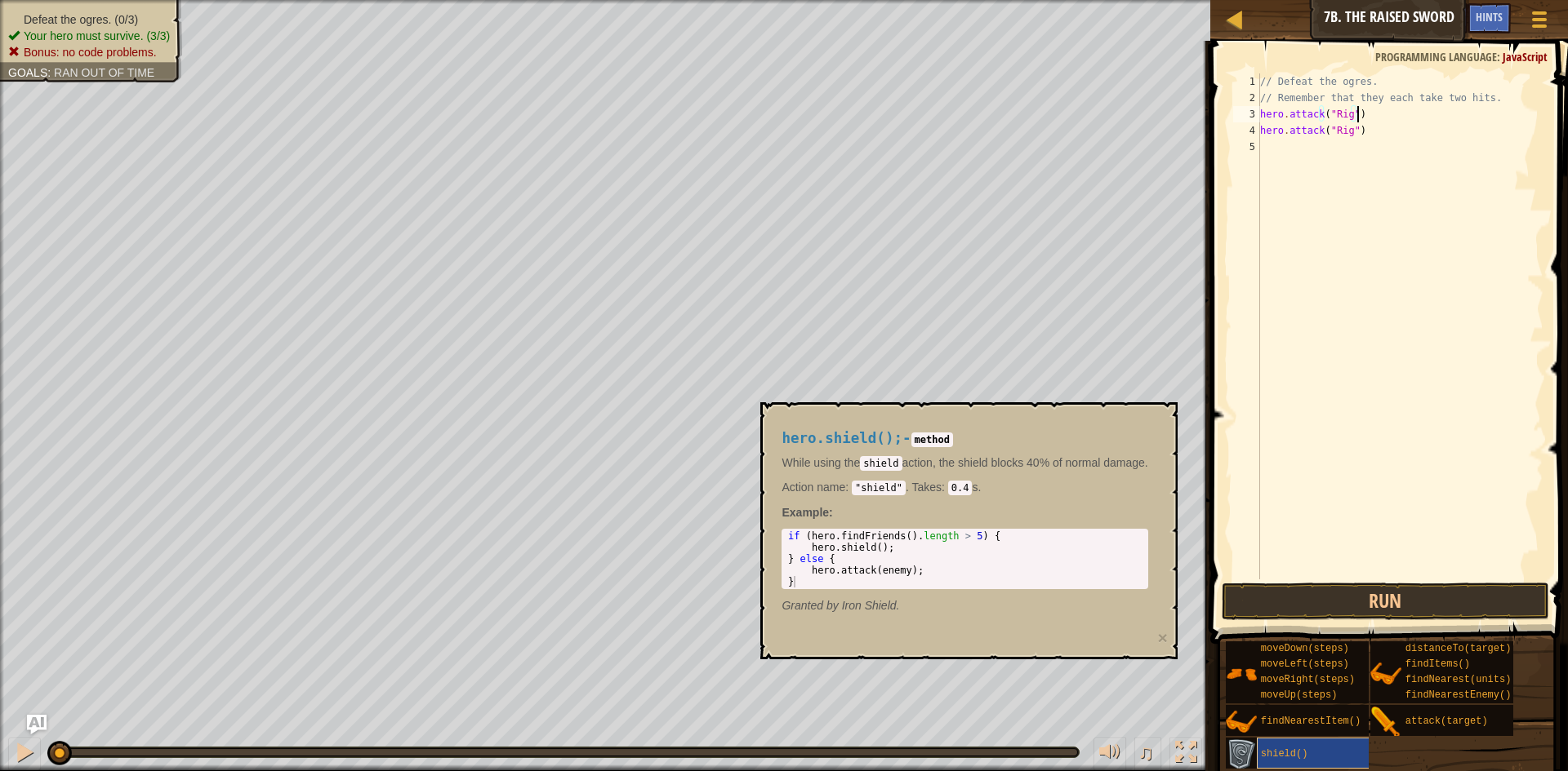
scroll to position [8, 8]
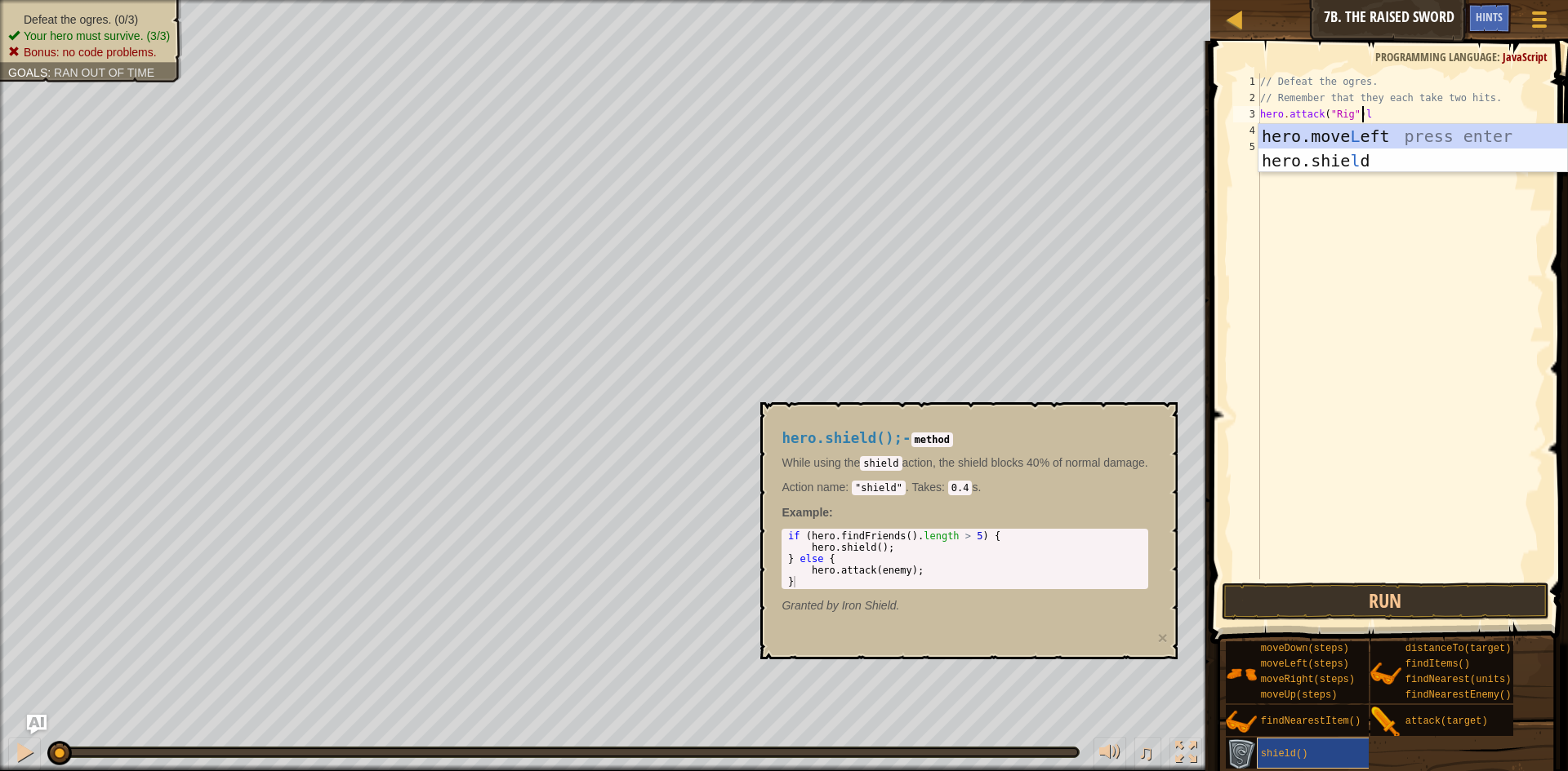
type textarea "hero.attack("Rig")"
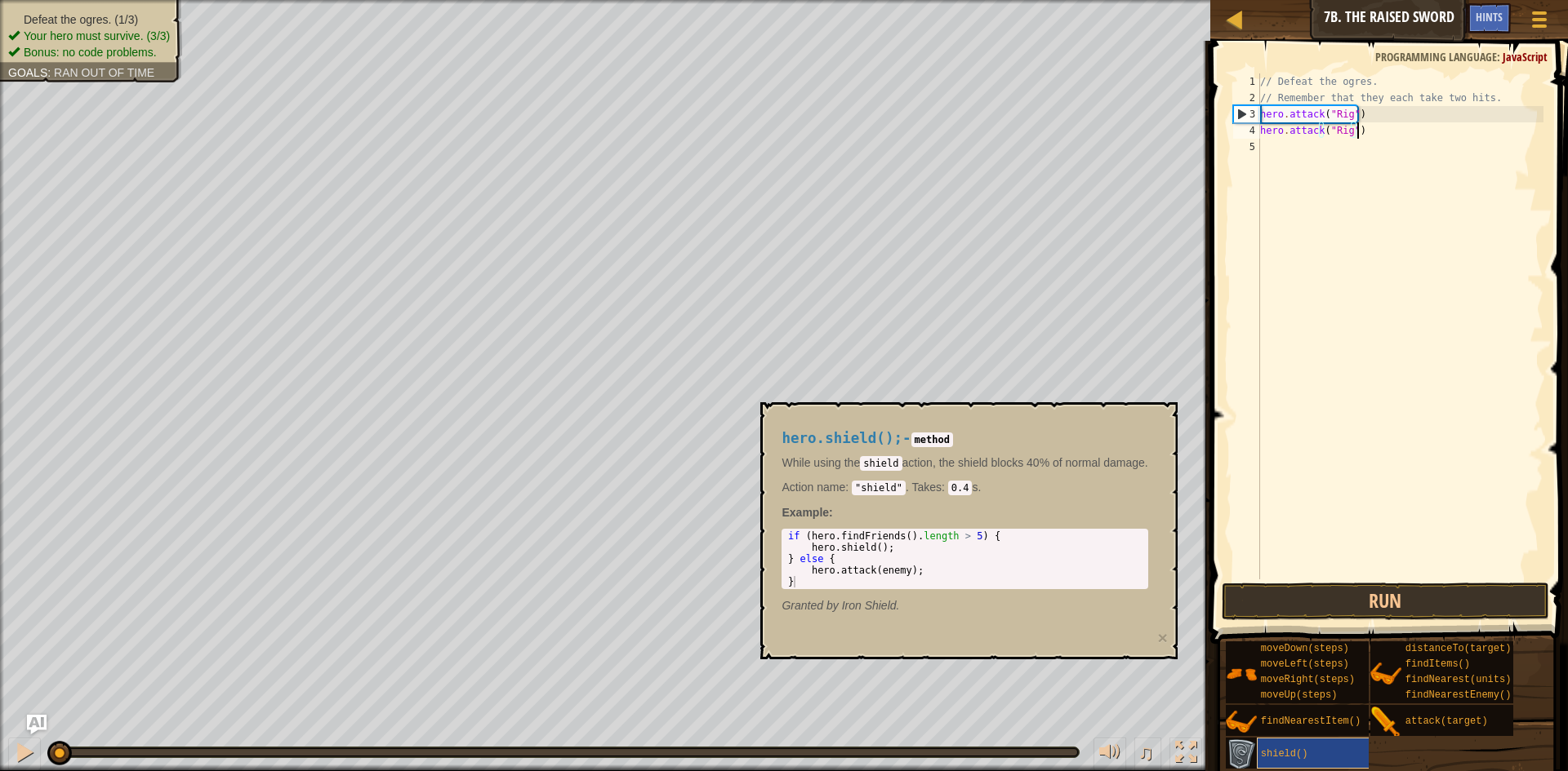
scroll to position [8, 0]
type textarea "h"
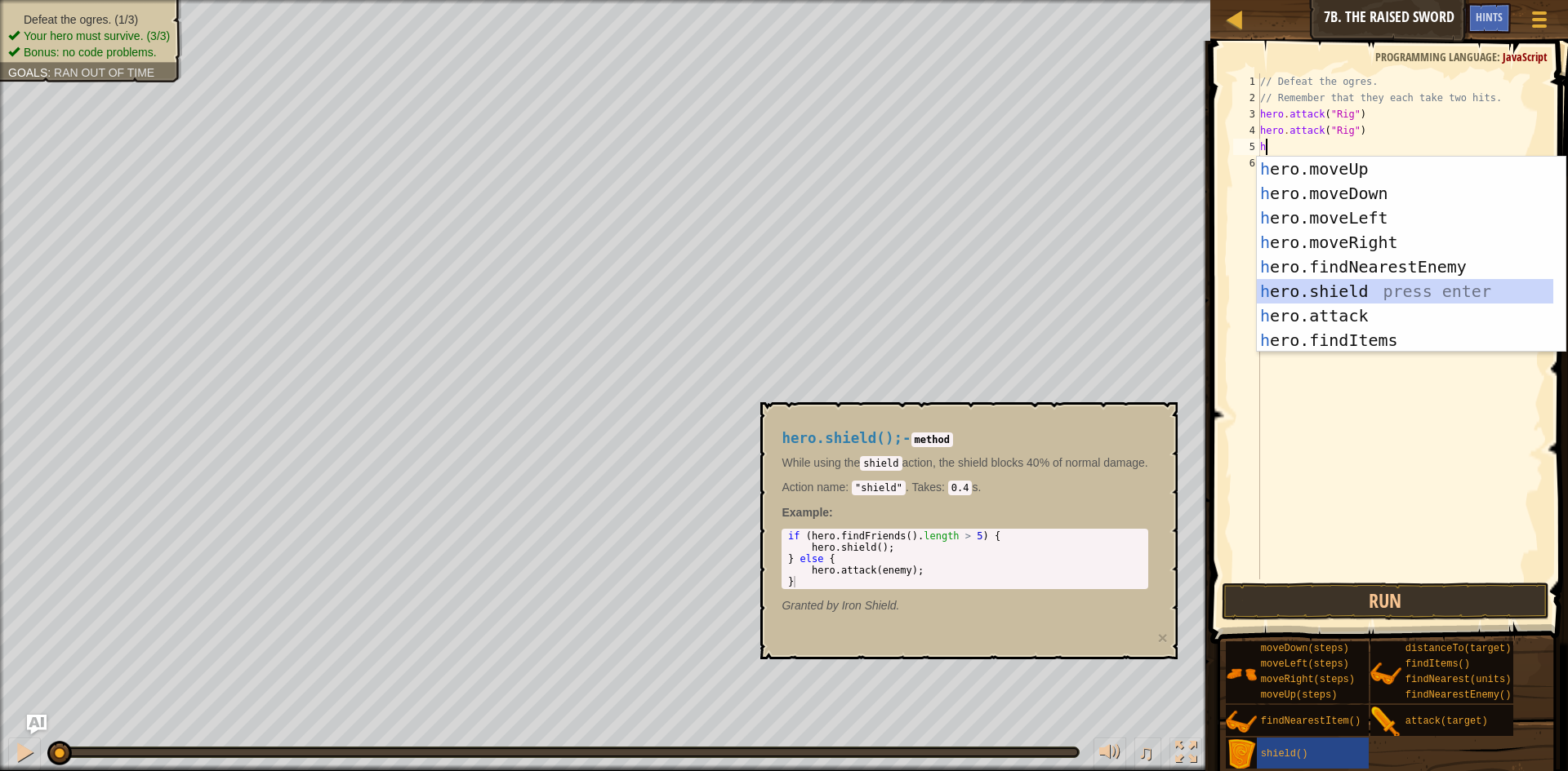
click at [1407, 289] on div "h ero.moveUp press enter h ero.moveDown press enter h ero.moveLeft press enter …" at bounding box center [1405, 279] width 296 height 245
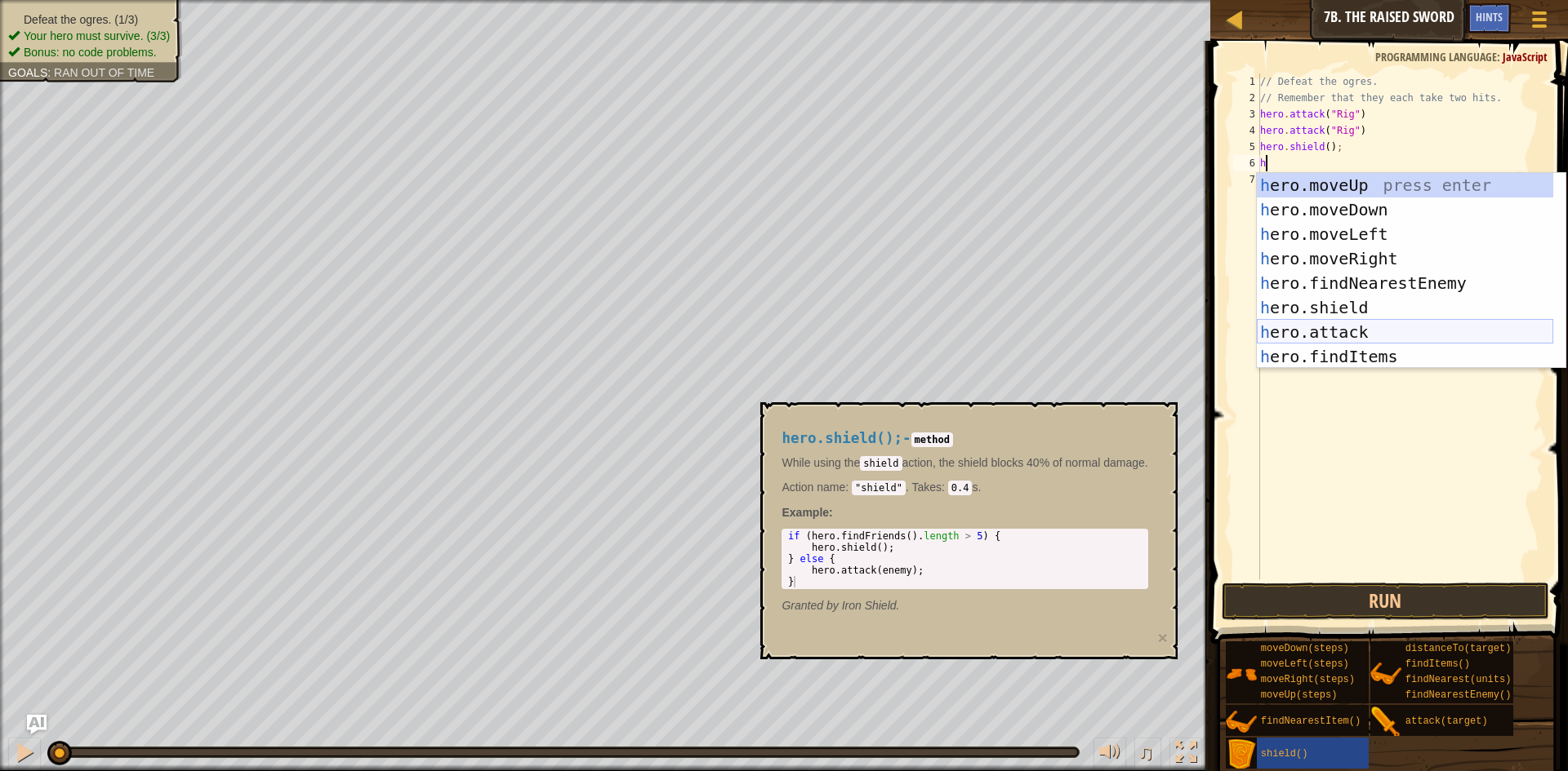
click at [1359, 326] on div "h ero.moveUp press enter h ero.moveDown press enter h ero.moveLeft press enter …" at bounding box center [1405, 295] width 296 height 245
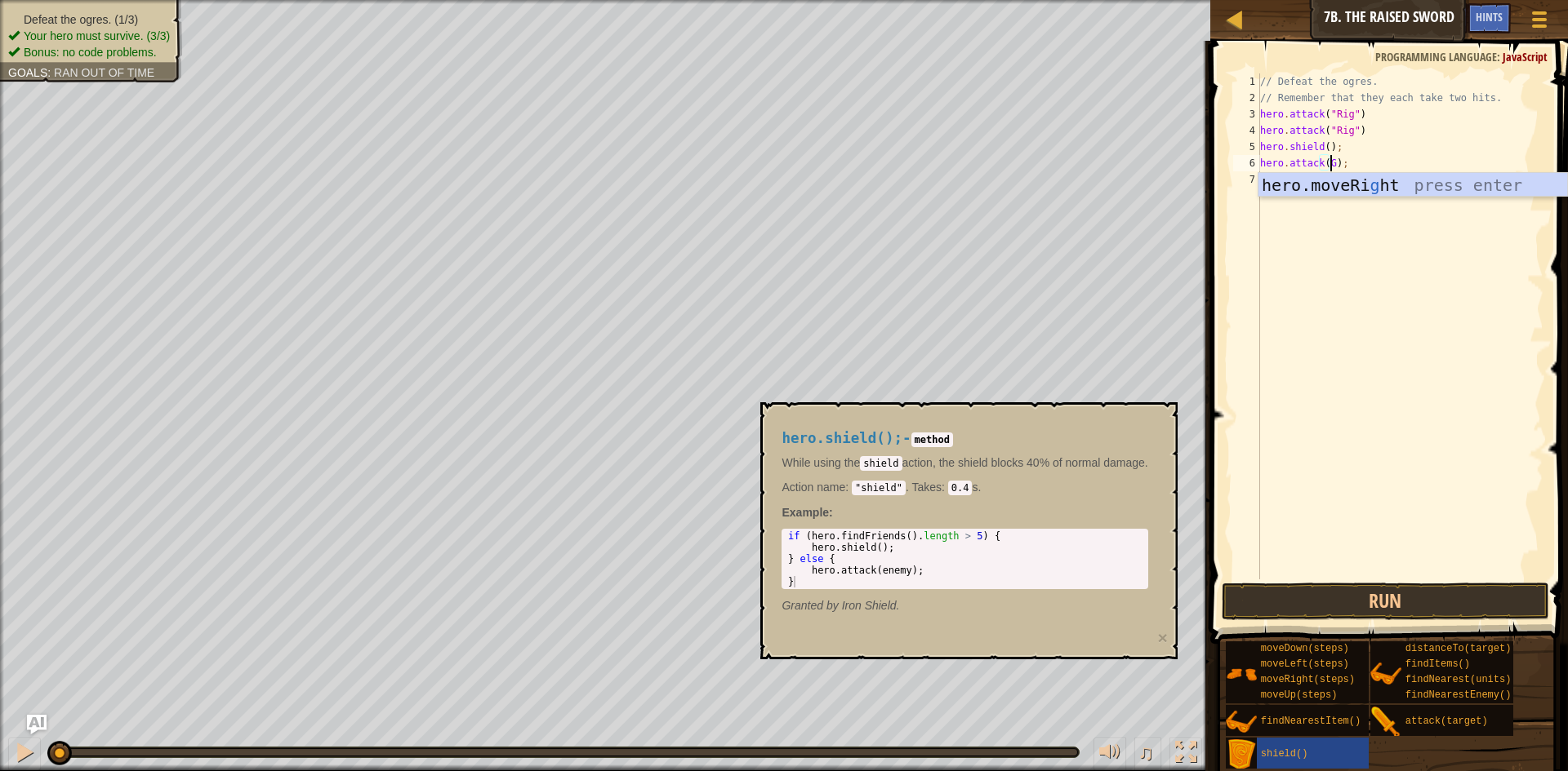
scroll to position [8, 6]
type textarea "hero.attack(Gurt);"
click at [1355, 181] on div "// Defeat the ogres. // Remember that they each take two hits. hero . attack ( …" at bounding box center [1400, 343] width 287 height 539
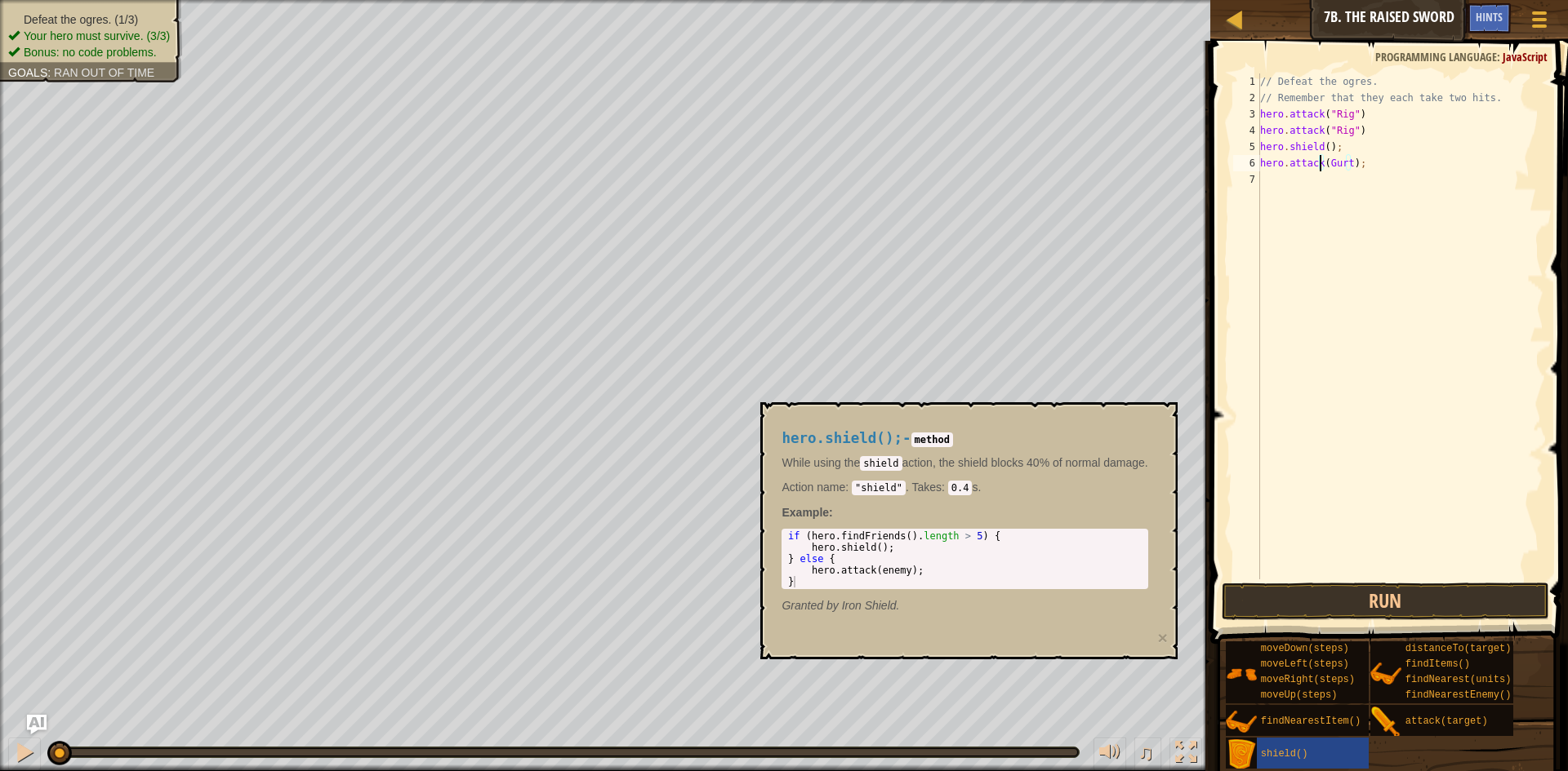
drag, startPoint x: 1355, startPoint y: 181, endPoint x: 1318, endPoint y: 170, distance: 38.6
click at [1318, 170] on div "// Defeat the ogres. // Remember that they each take two hits. hero . attack ( …" at bounding box center [1400, 343] width 287 height 539
type textarea "hero.attack(Gurt);"
click at [1307, 182] on div "// Defeat the ogres. // Remember that they each take two hits. hero . attack ( …" at bounding box center [1400, 343] width 287 height 539
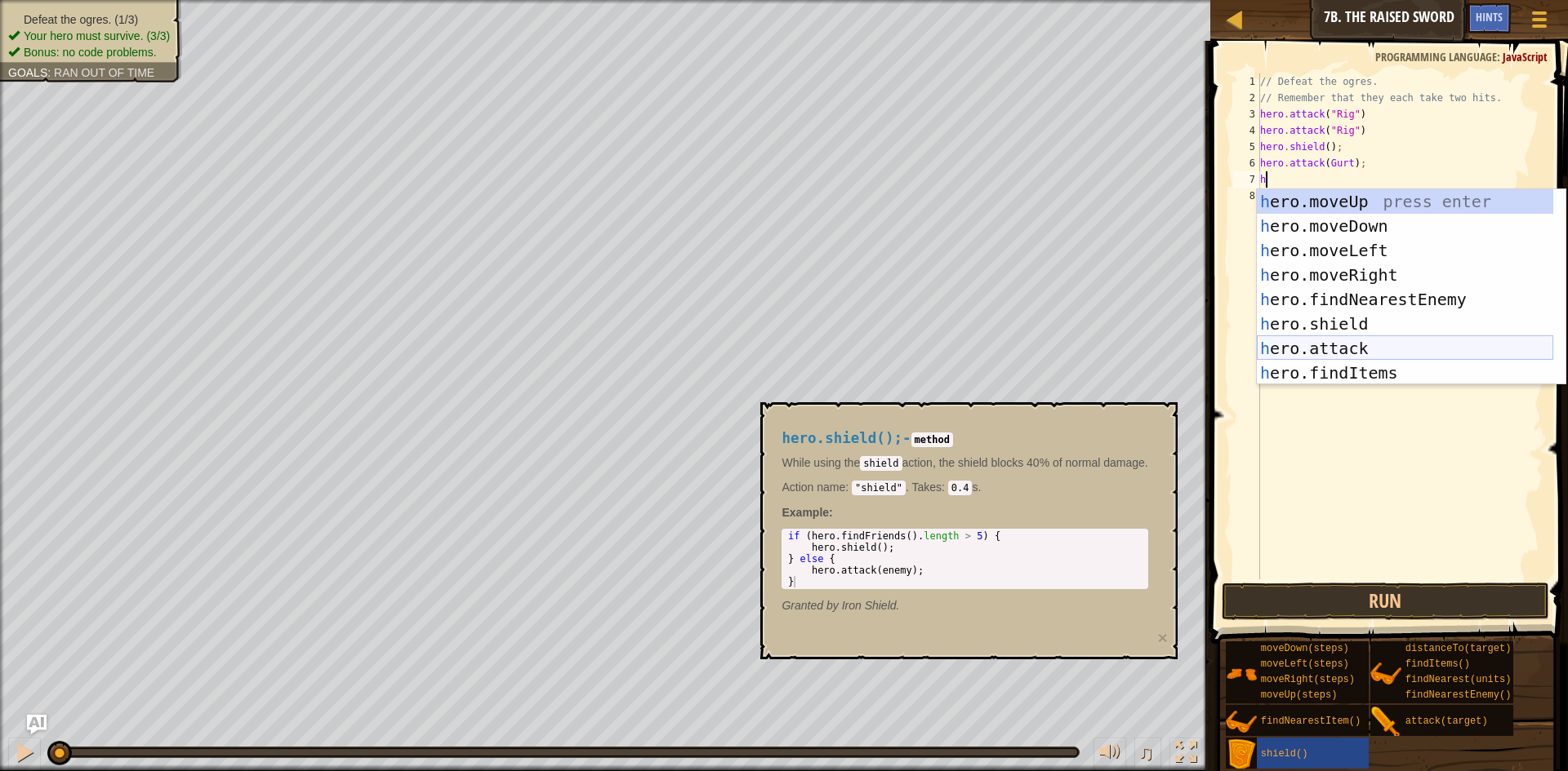
click at [1292, 345] on div "h ero.moveUp press enter h ero.moveDown press enter h ero.moveLeft press enter …" at bounding box center [1405, 311] width 296 height 245
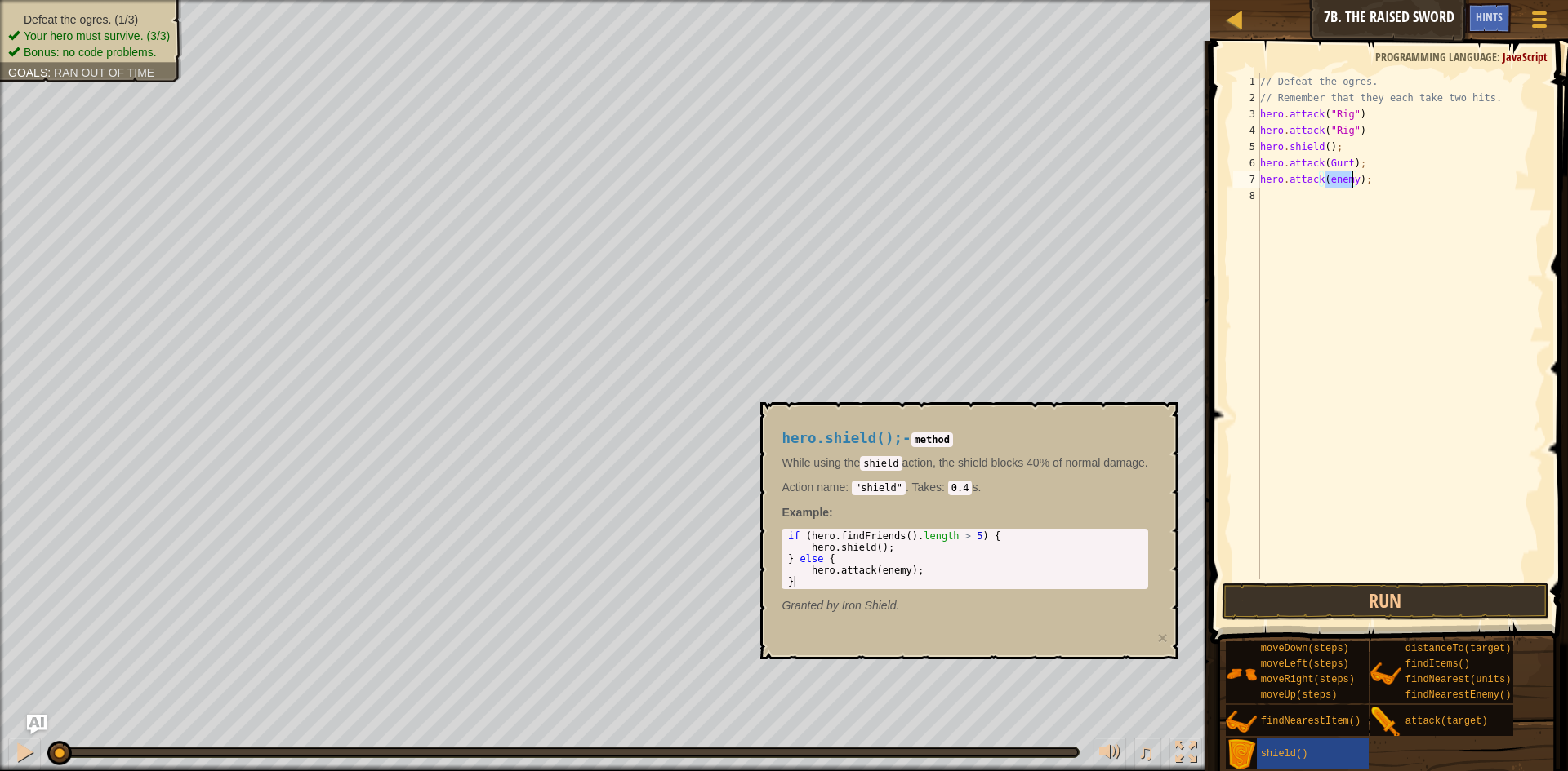
scroll to position [8, 6]
type textarea "hero.attack(Gurt);"
click at [1352, 227] on div "// Defeat the ogres. // Remember that they each take two hits. hero . attack ( …" at bounding box center [1400, 343] width 287 height 539
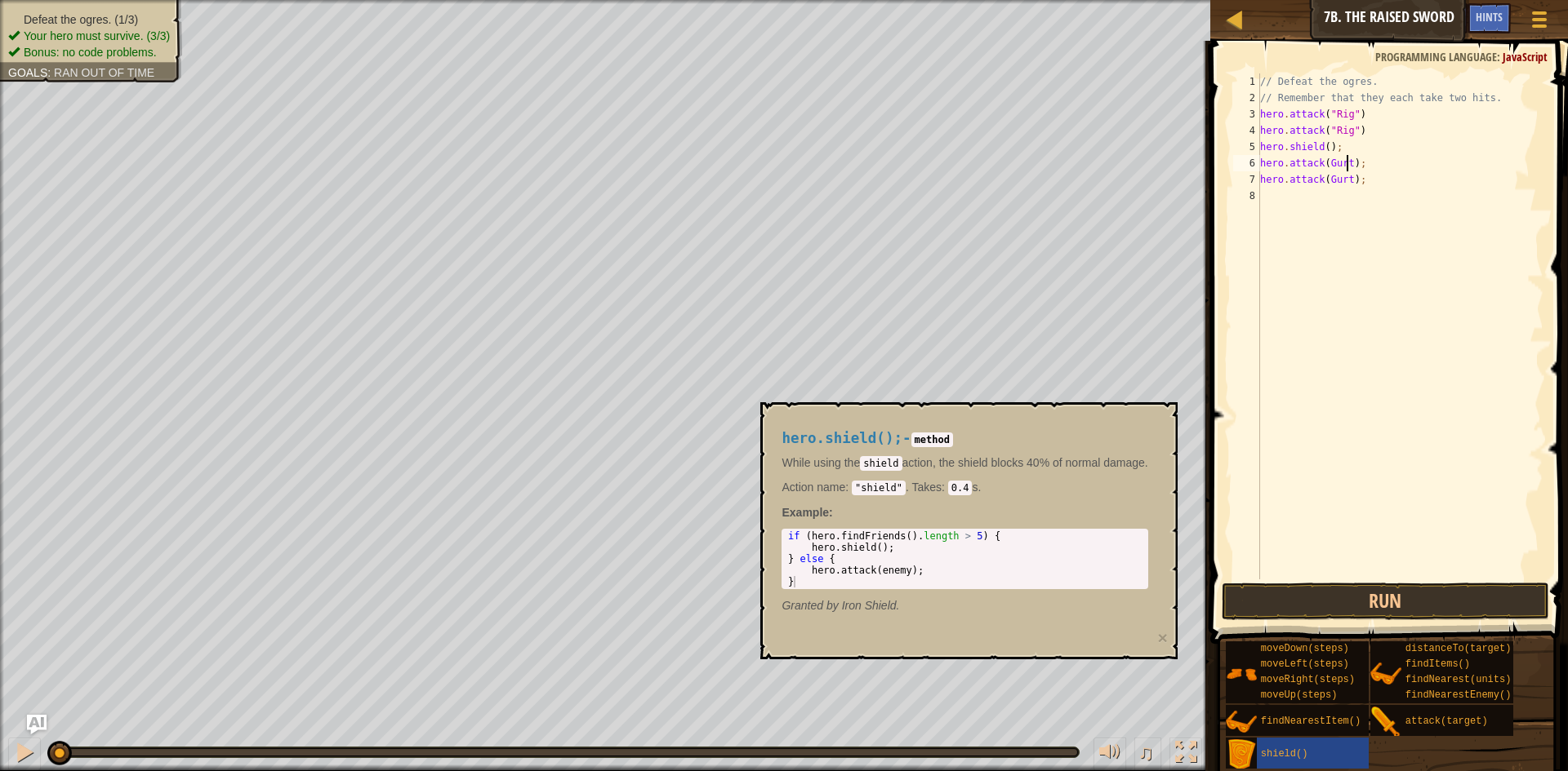
click at [1344, 161] on div "// Defeat the ogres. // Remember that they each take two hits. hero . attack ( …" at bounding box center [1400, 343] width 287 height 539
click at [1324, 161] on div "// Defeat the ogres. // Remember that they each take two hits. hero . attack ( …" at bounding box center [1400, 343] width 287 height 539
click at [1343, 180] on div "// Defeat the ogres. // Remember that they each take two hits. hero . attack ( …" at bounding box center [1400, 343] width 287 height 539
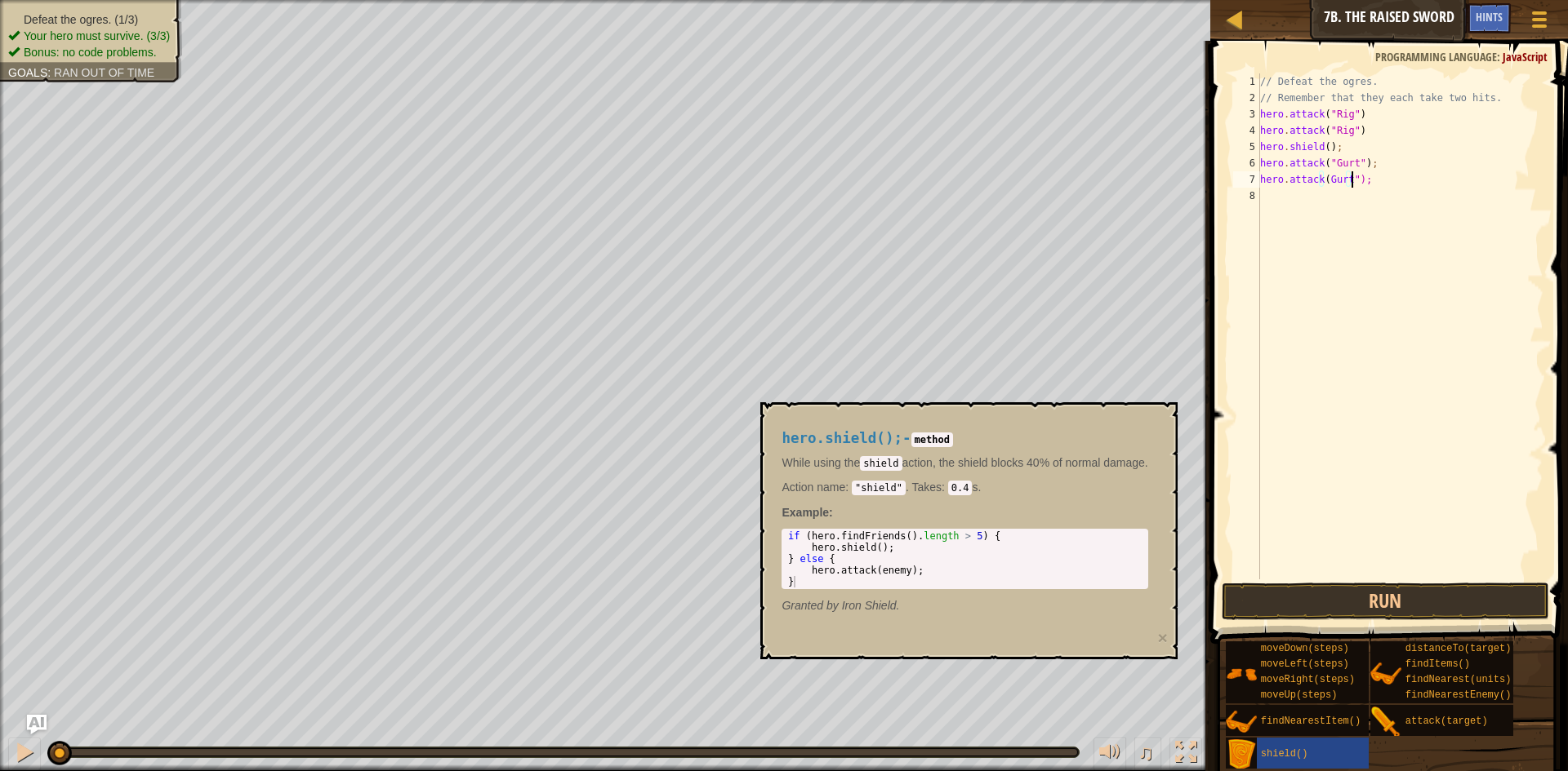
scroll to position [8, 8]
type textarea "hero.attack("Gurt");"
click at [1346, 199] on div "// Defeat the ogres. // Remember that they each take two hits. hero . attack ( …" at bounding box center [1400, 343] width 287 height 539
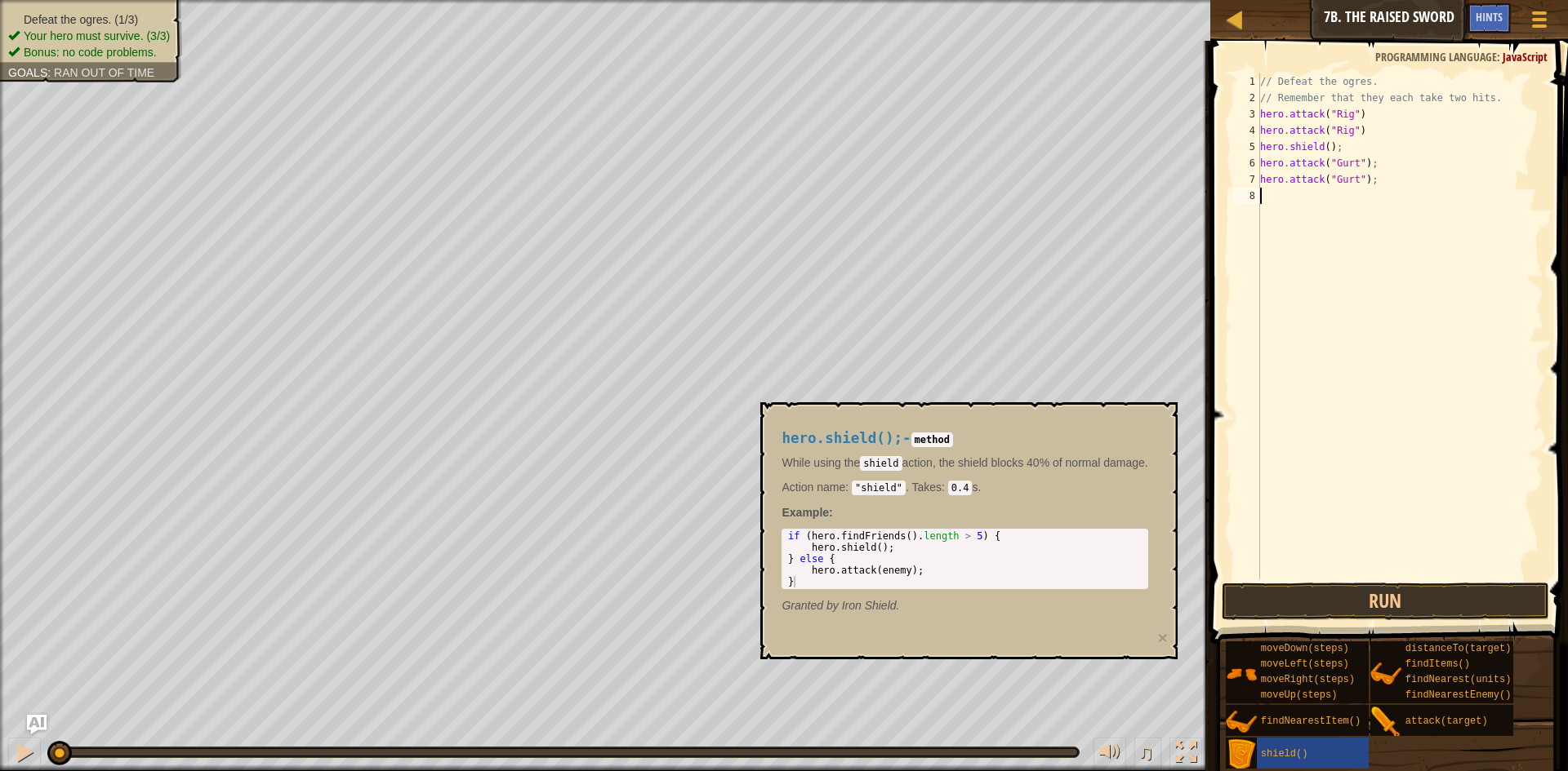
type textarea "h"
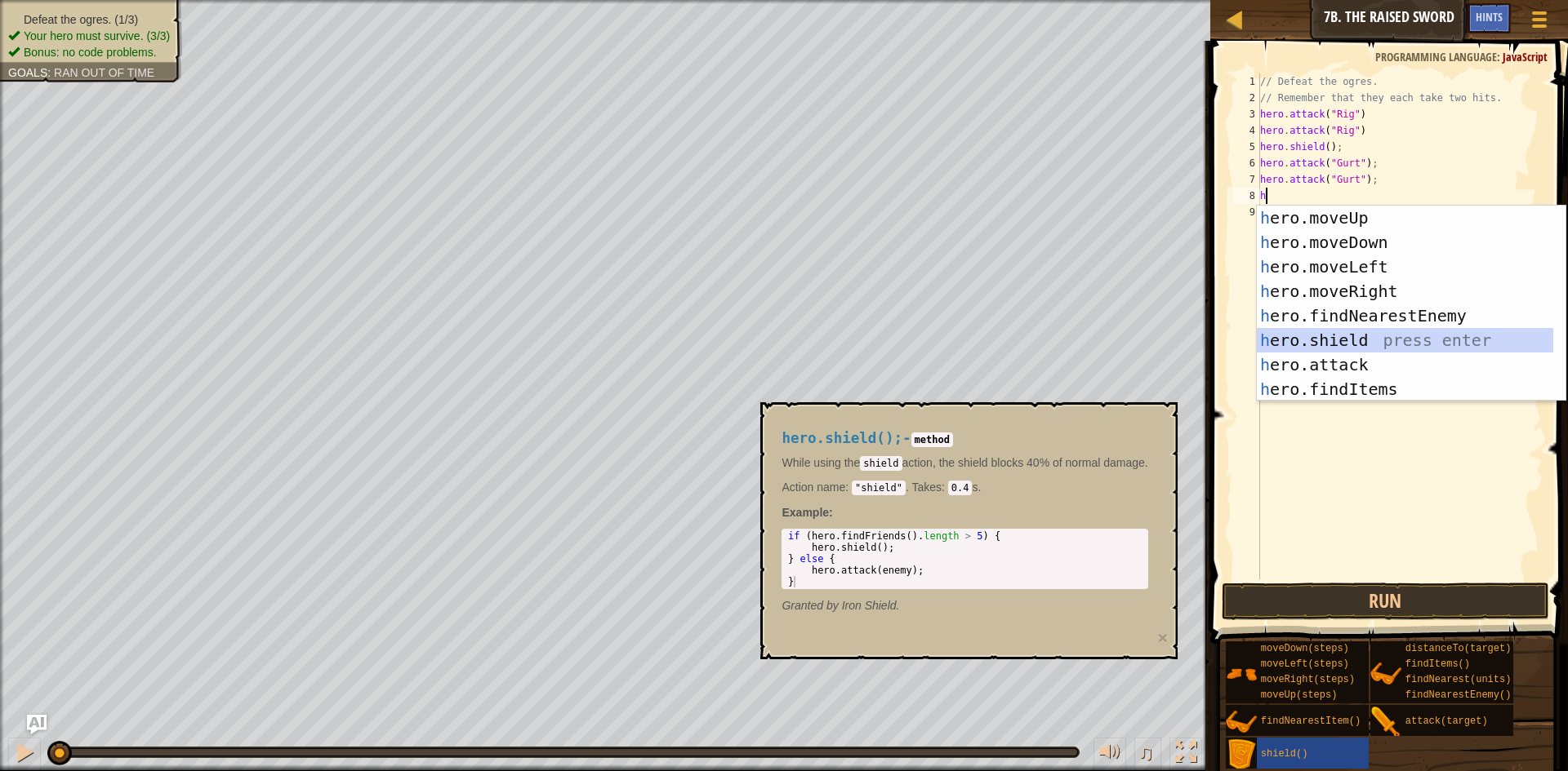
click at [1369, 338] on div "h ero.moveUp press enter h ero.moveDown press enter h ero.moveLeft press enter …" at bounding box center [1405, 328] width 296 height 245
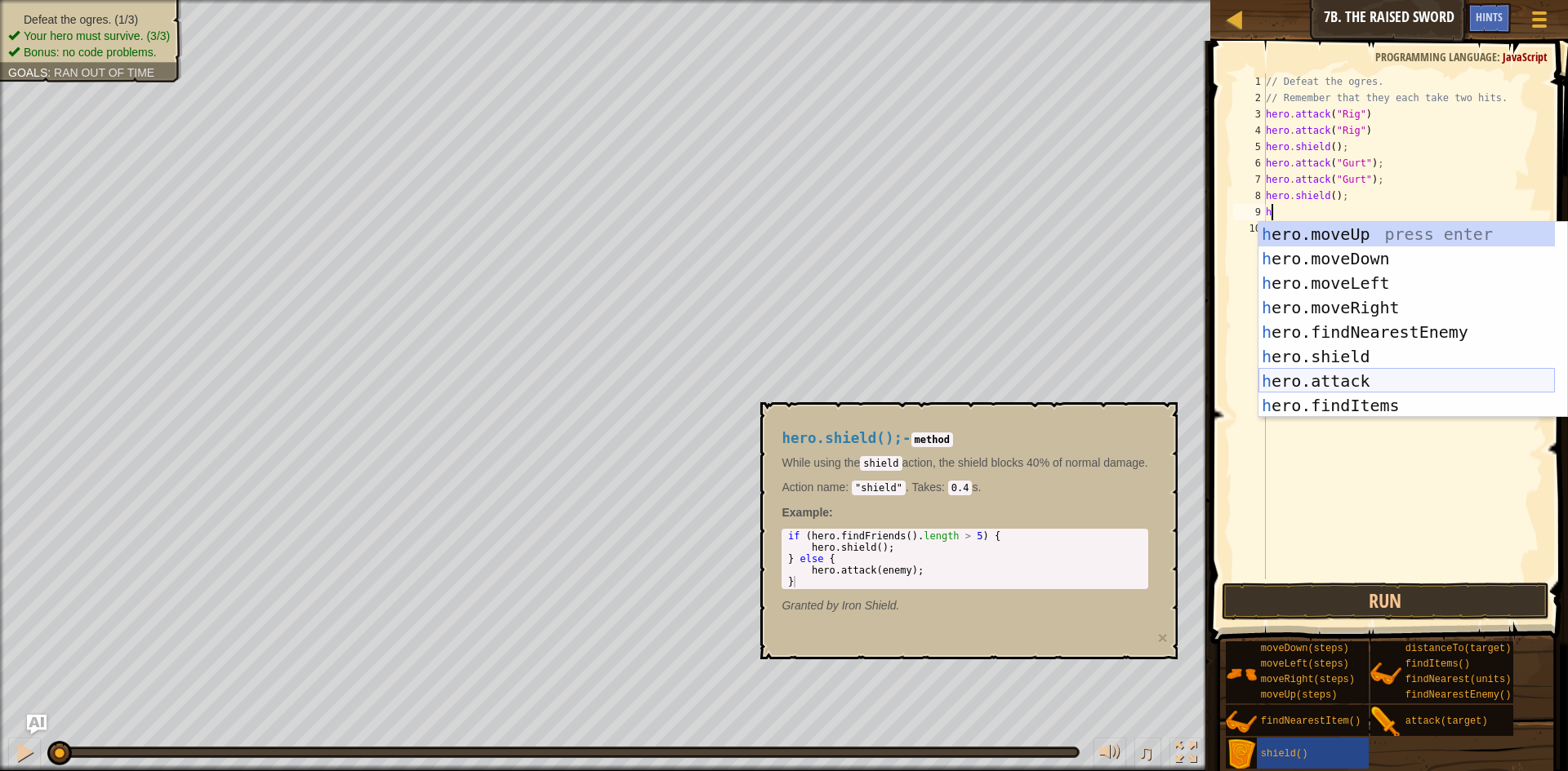
click at [1400, 378] on div "h ero.moveUp press enter h ero.moveDown press enter h ero.moveLeft press enter …" at bounding box center [1407, 344] width 296 height 245
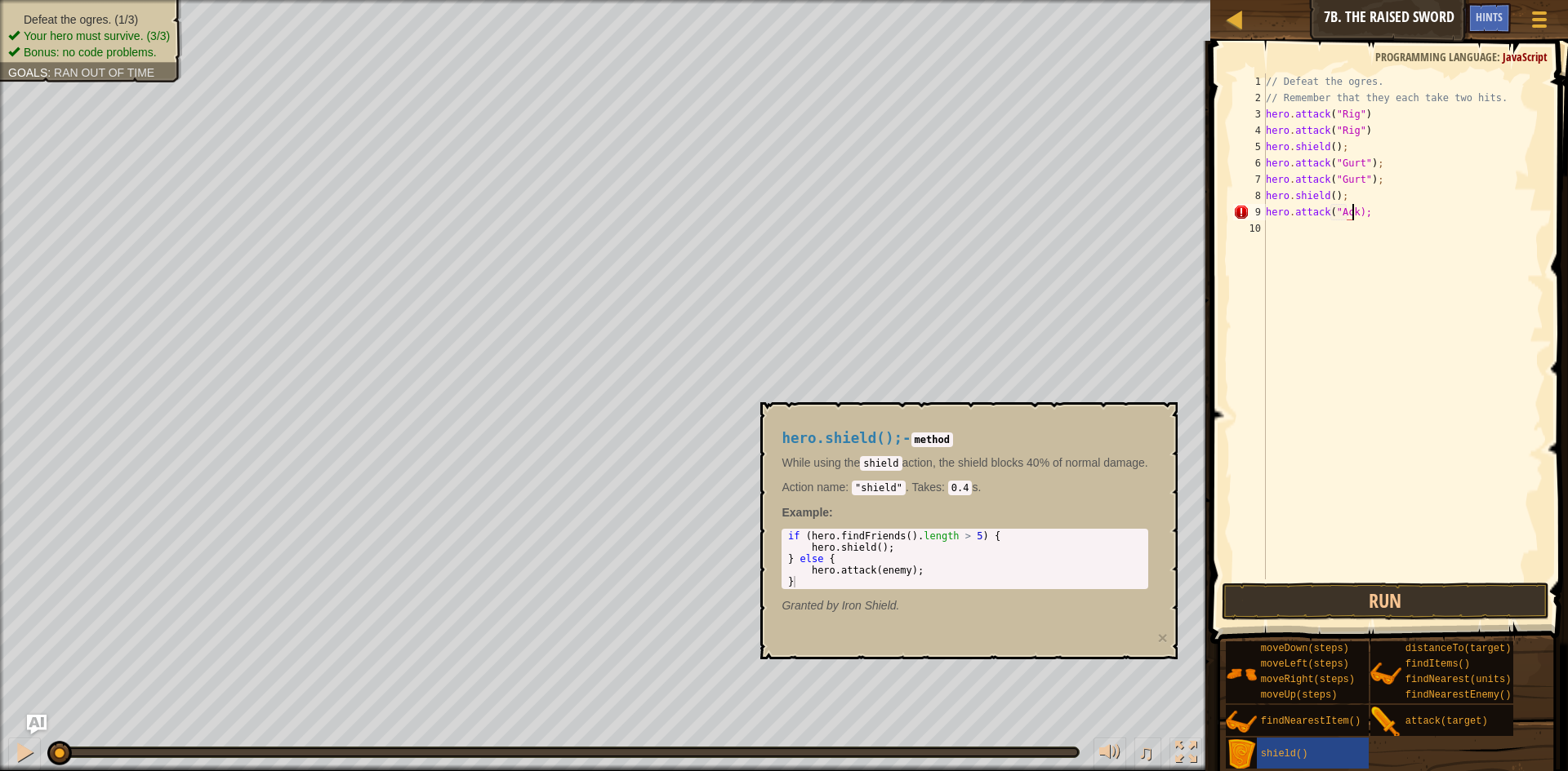
scroll to position [8, 8]
type textarea "hero.attack("Ack");"
click at [1371, 242] on div "// Defeat the ogres. // Remember that they each take two hits. hero . attack ( …" at bounding box center [1403, 343] width 282 height 539
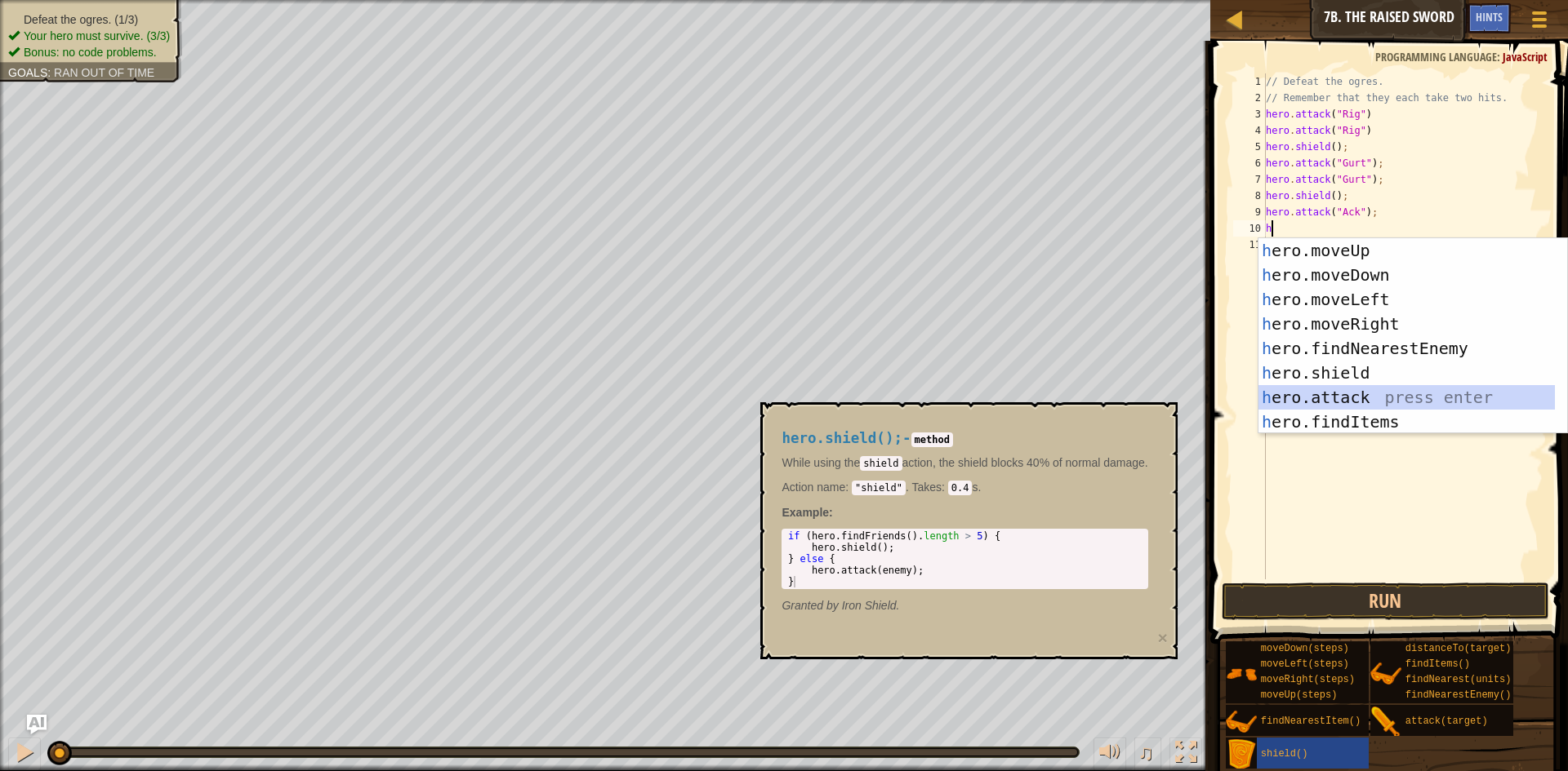
click at [1390, 385] on div "h ero.moveUp press enter h ero.moveDown press enter h ero.moveLeft press enter …" at bounding box center [1407, 361] width 296 height 245
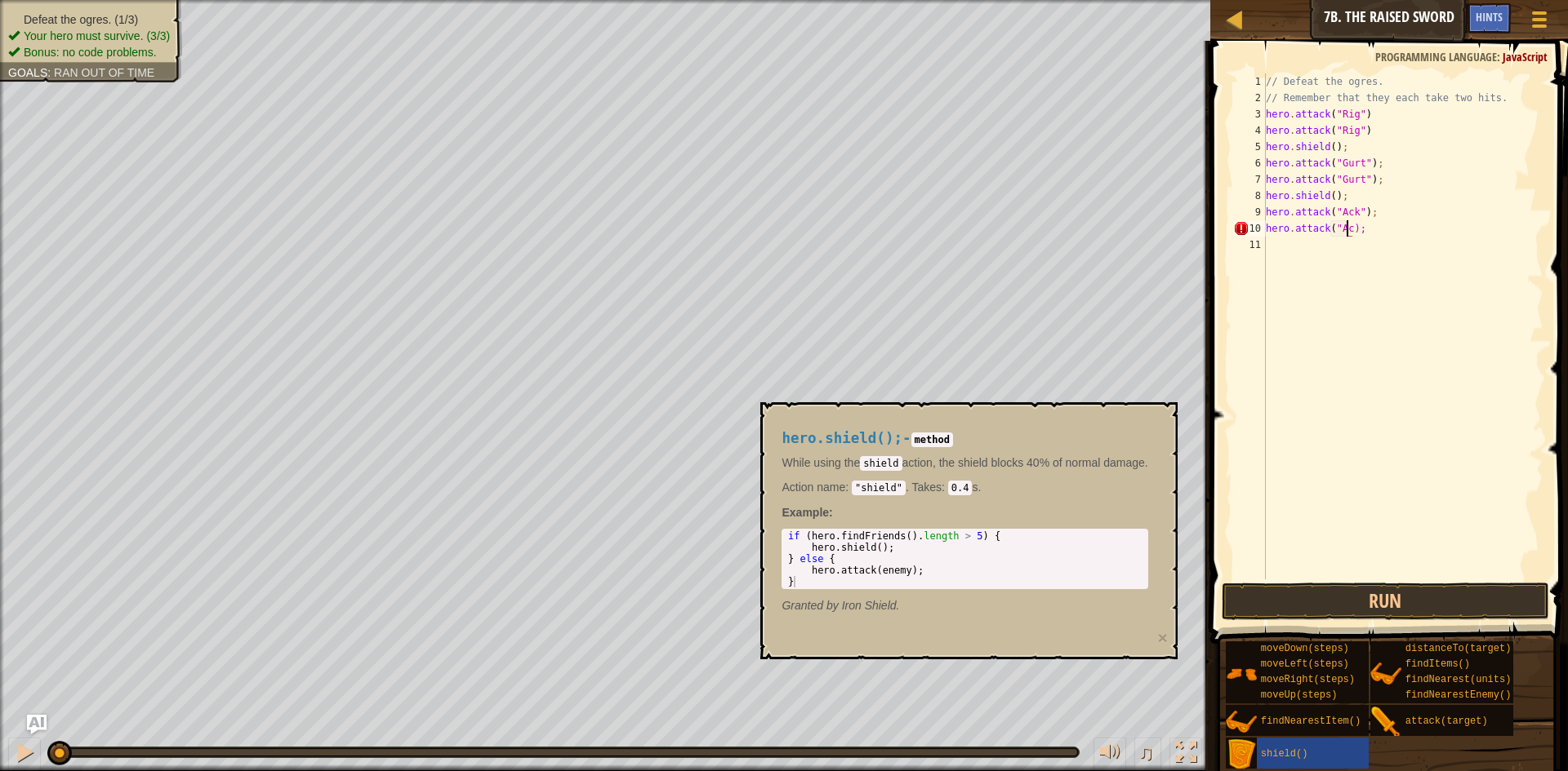
scroll to position [8, 8]
type textarea "hero.attack("Ack");"
click at [1479, 600] on button "Run" at bounding box center [1385, 601] width 328 height 37
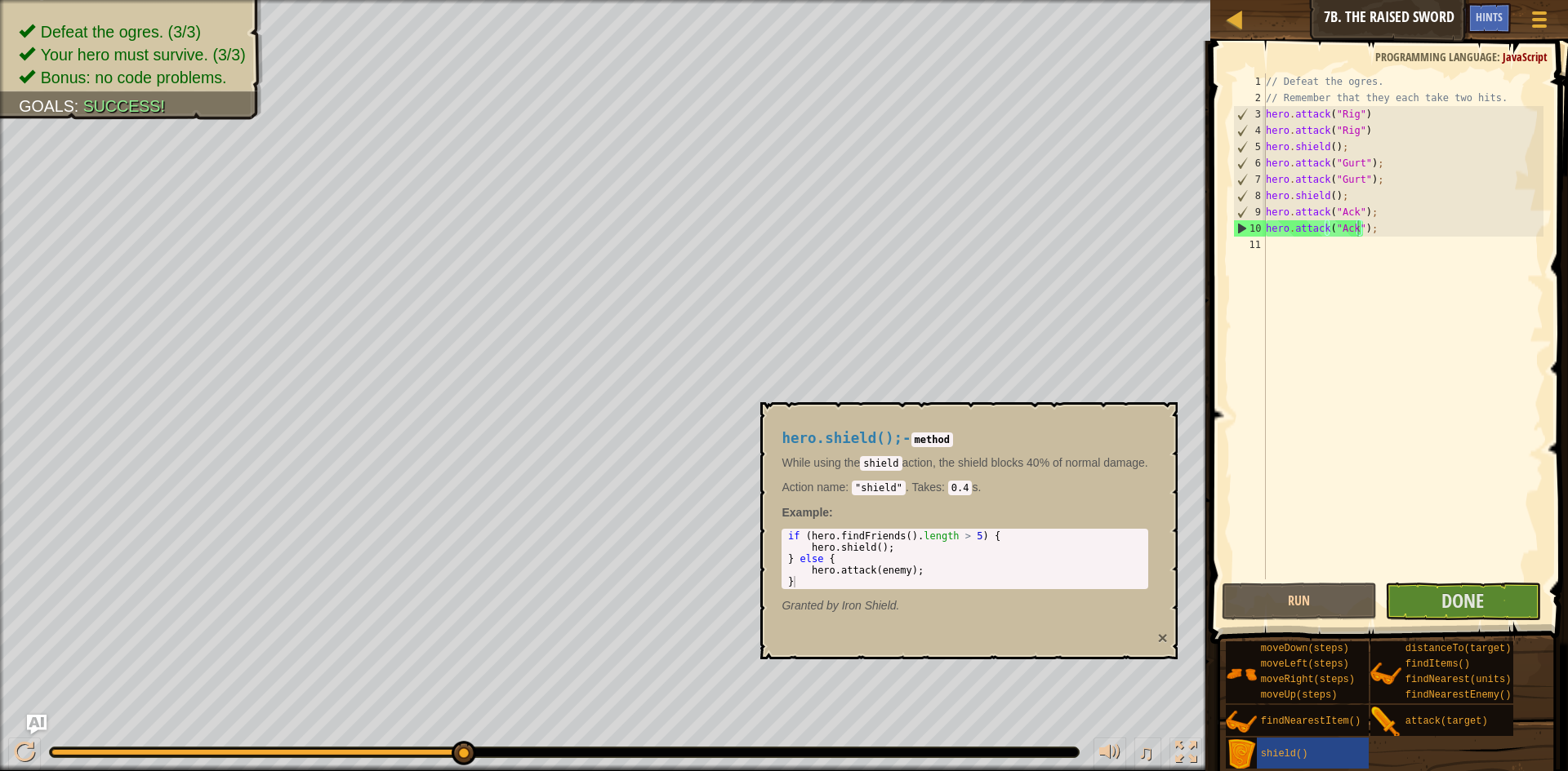
click at [1164, 638] on button "×" at bounding box center [1162, 638] width 10 height 17
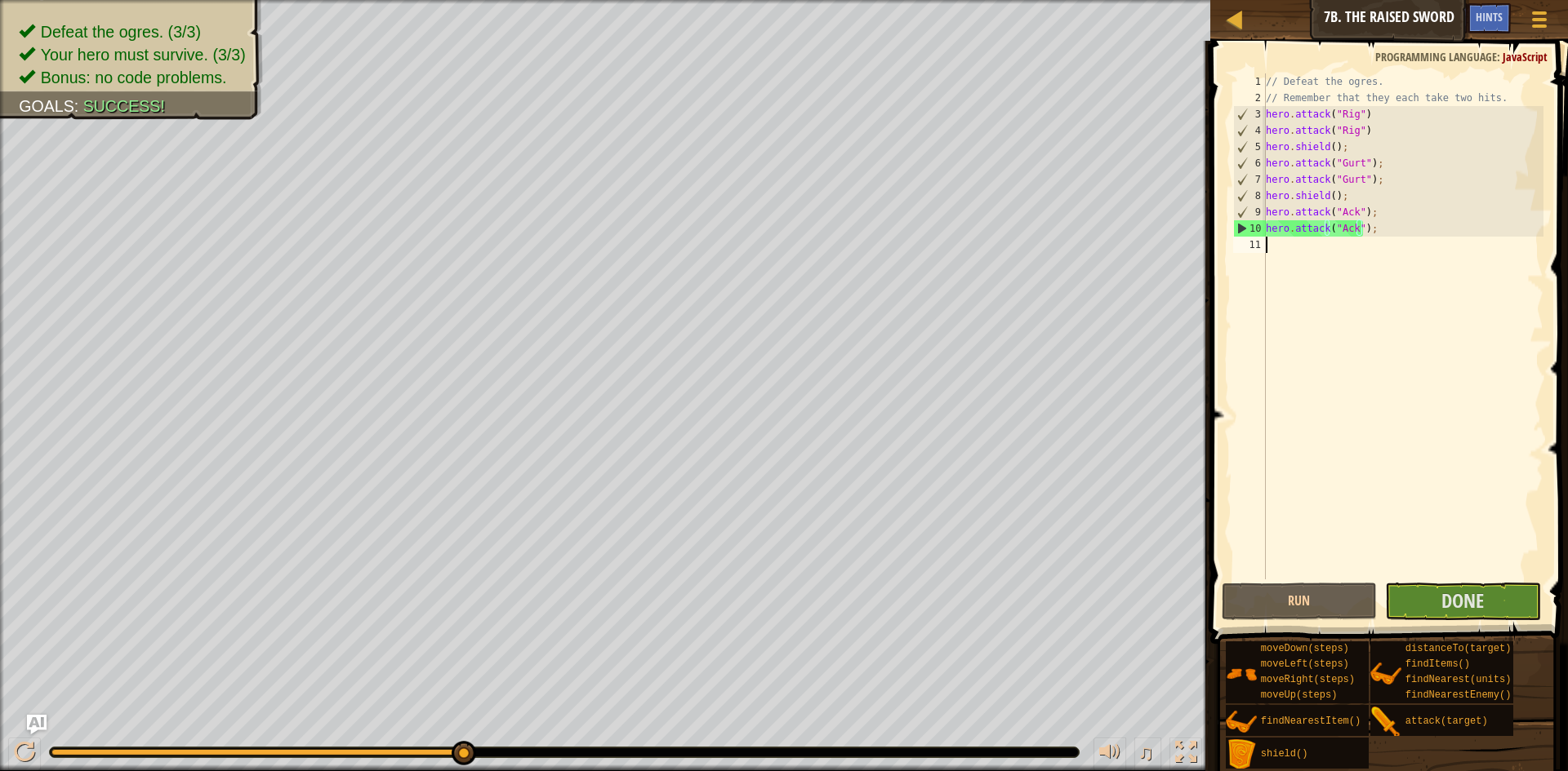
click at [1417, 265] on div "// Defeat the ogres. // Remember that they each take two hits. hero . attack ( …" at bounding box center [1403, 343] width 282 height 539
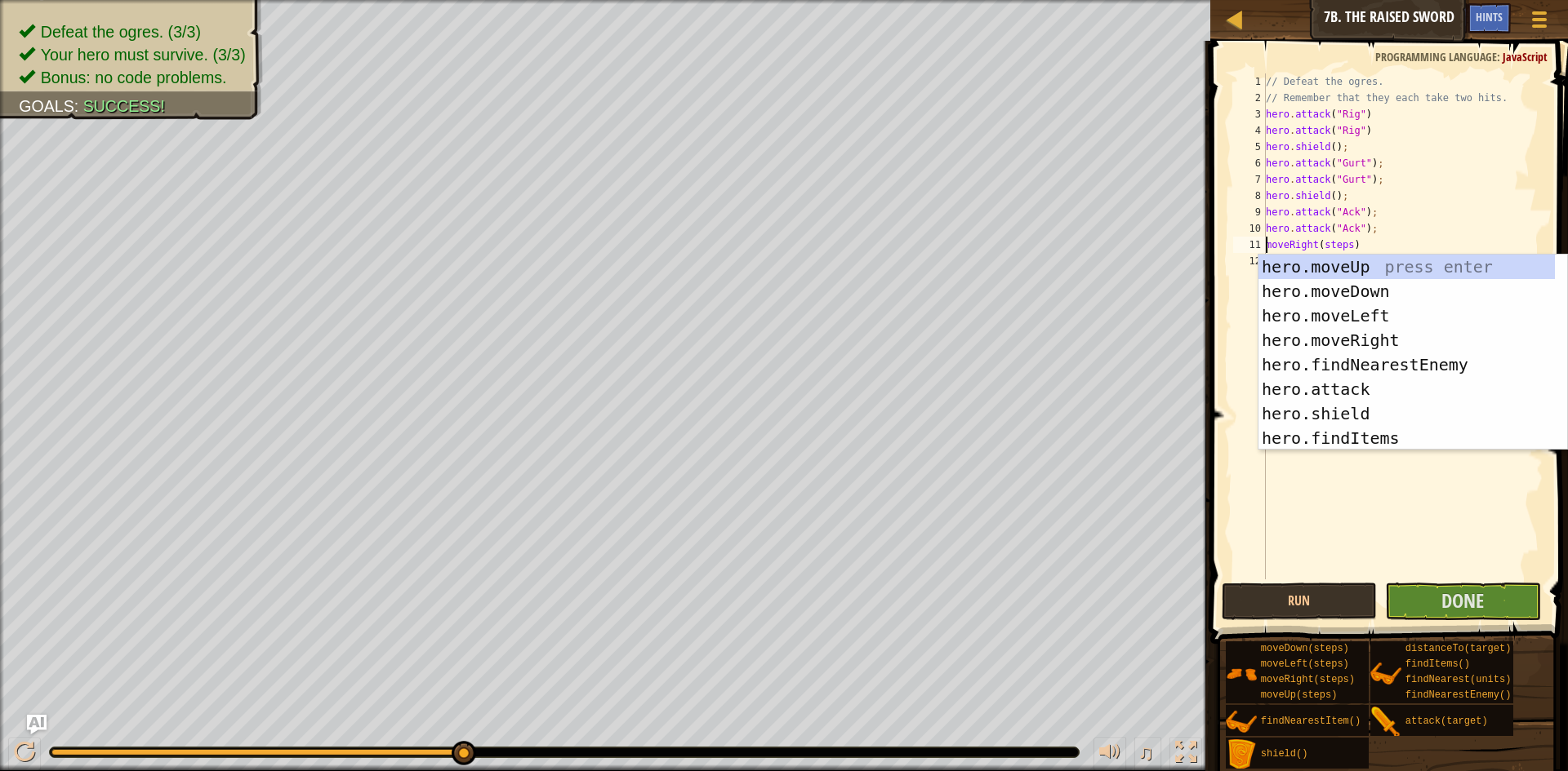
click at [1338, 244] on div "// Defeat the ogres. // Remember that they each take two hits. hero . attack ( …" at bounding box center [1403, 343] width 282 height 539
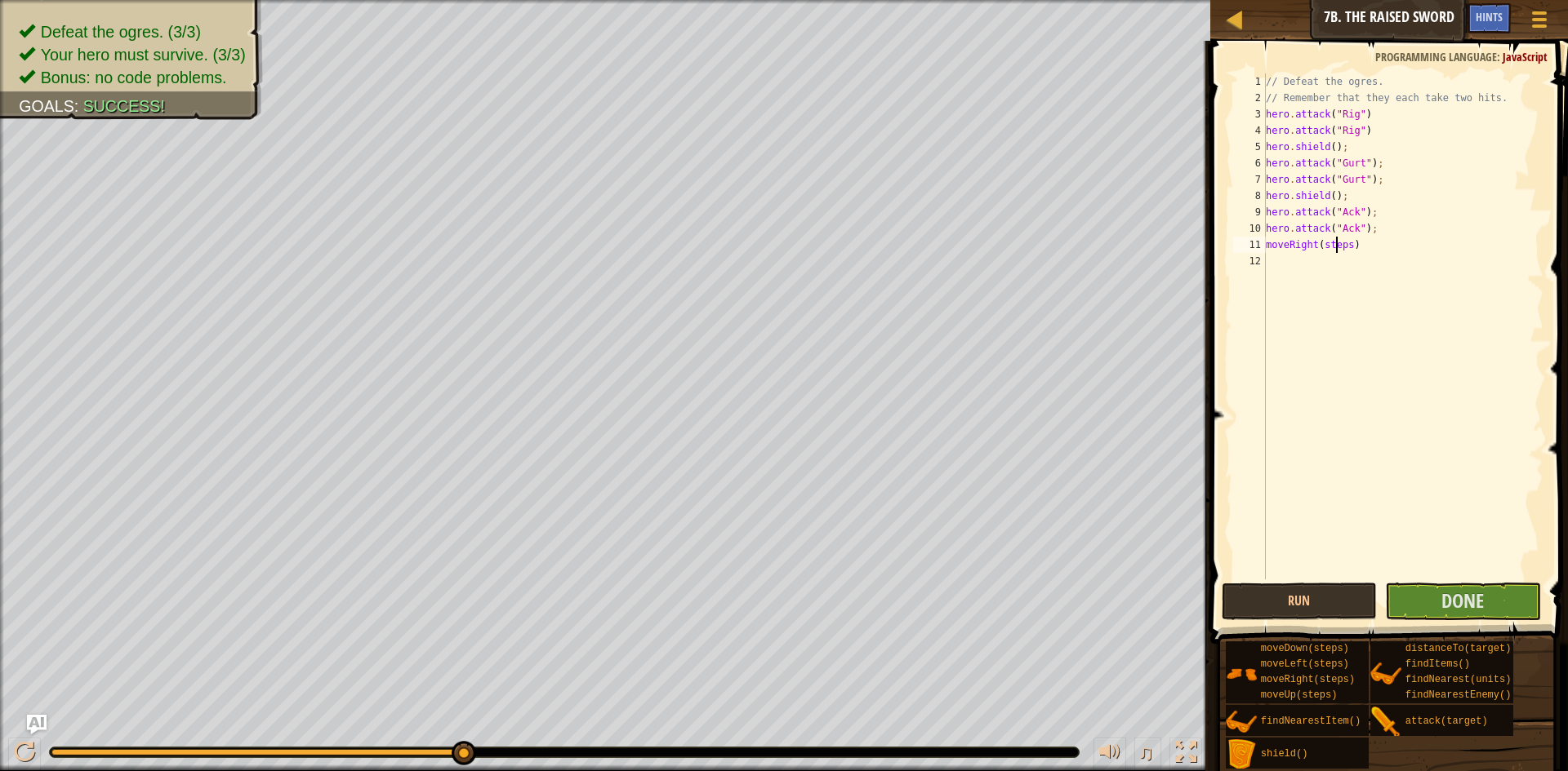
click at [1338, 244] on div "// Defeat the ogres. // Remember that they each take two hits. hero . attack ( …" at bounding box center [1403, 343] width 282 height 539
type textarea "moveRight(3)"
click at [1459, 592] on span "Done" at bounding box center [1462, 600] width 42 height 26
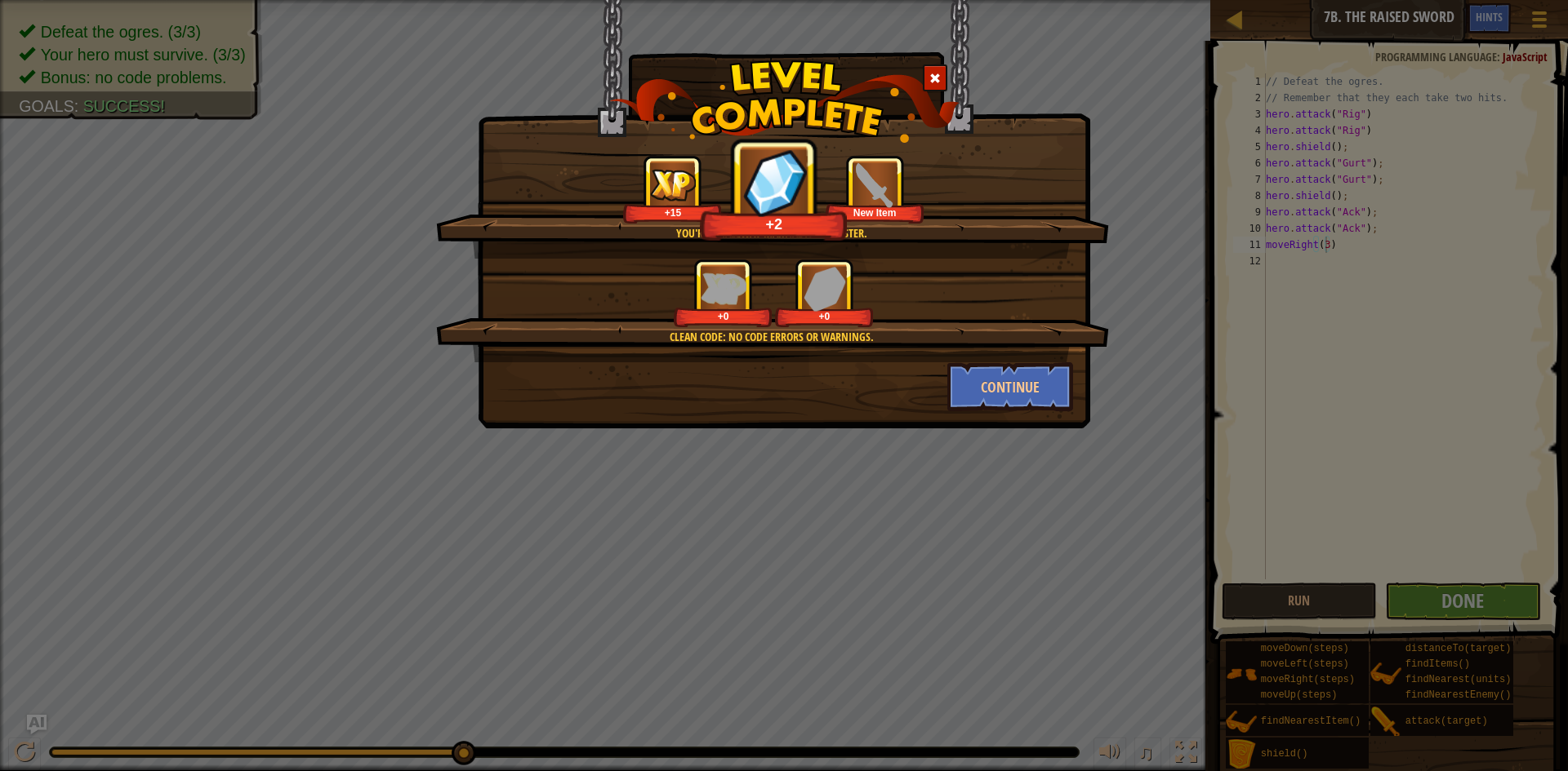
click at [1276, 584] on div "You're a hallway martial arts master. +15 +2 New Item Clean code: no code error…" at bounding box center [784, 385] width 1568 height 771
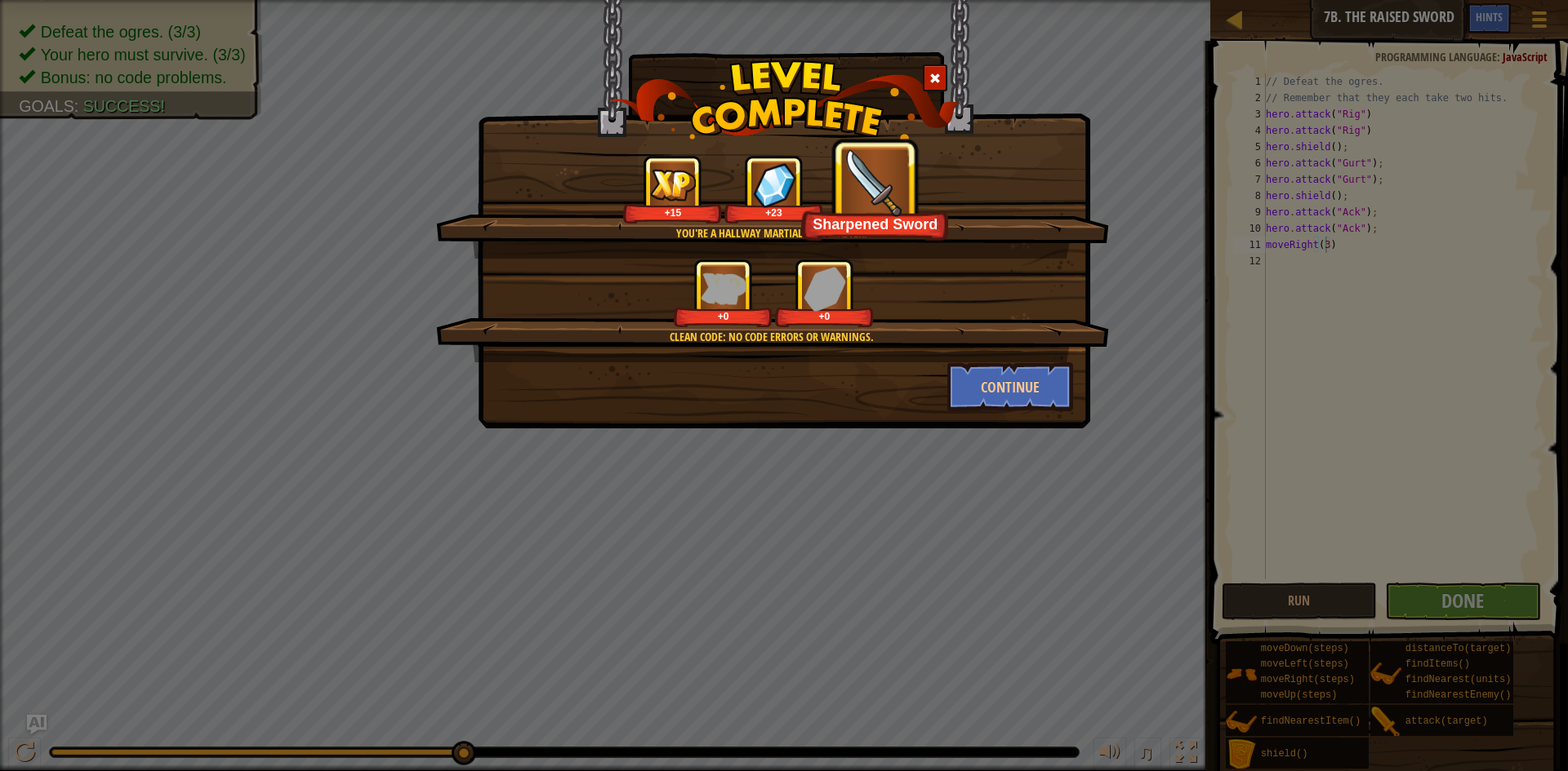
click at [927, 75] on div at bounding box center [935, 78] width 25 height 27
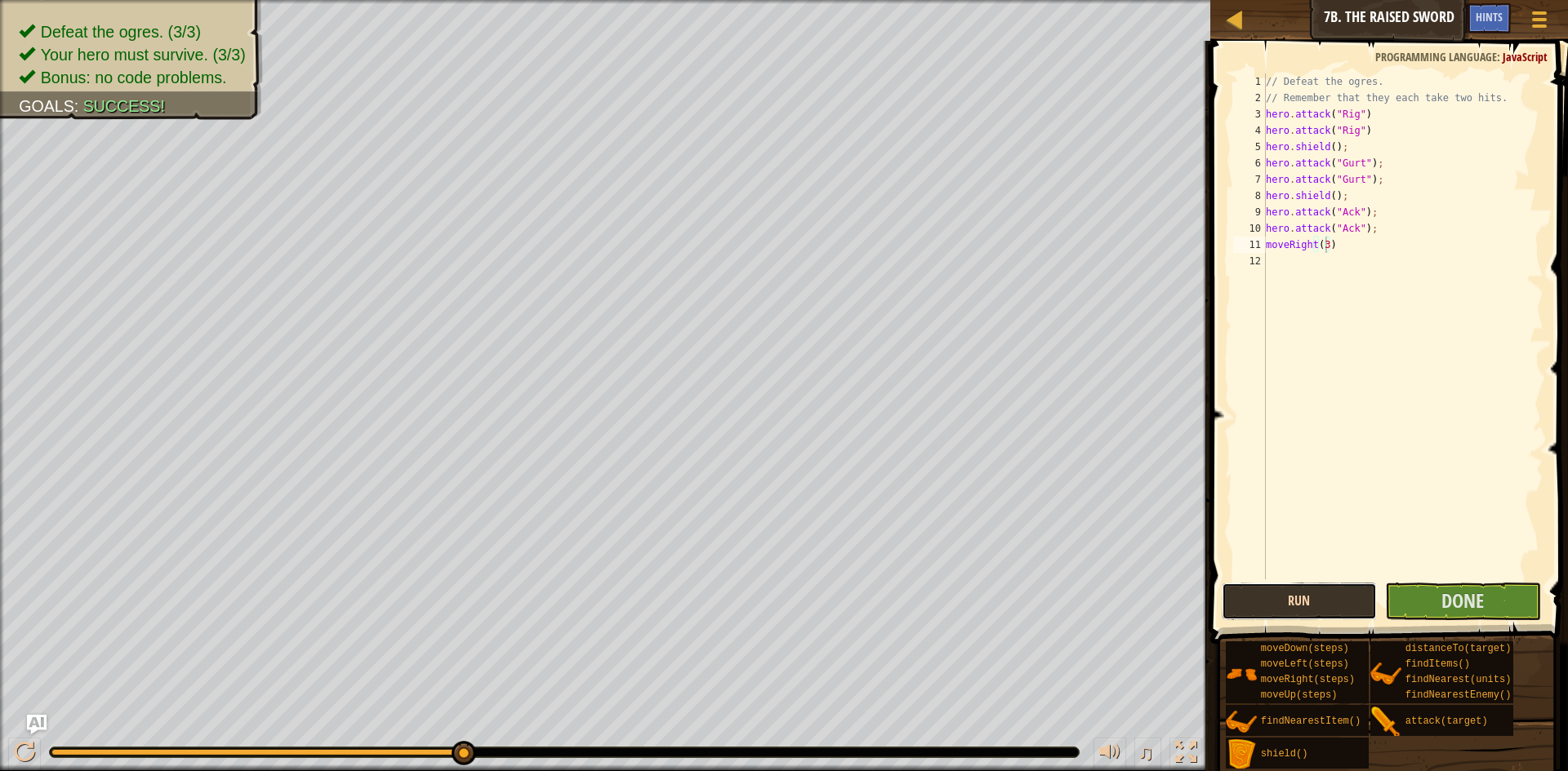
click at [1339, 589] on button "Run" at bounding box center [1299, 601] width 156 height 37
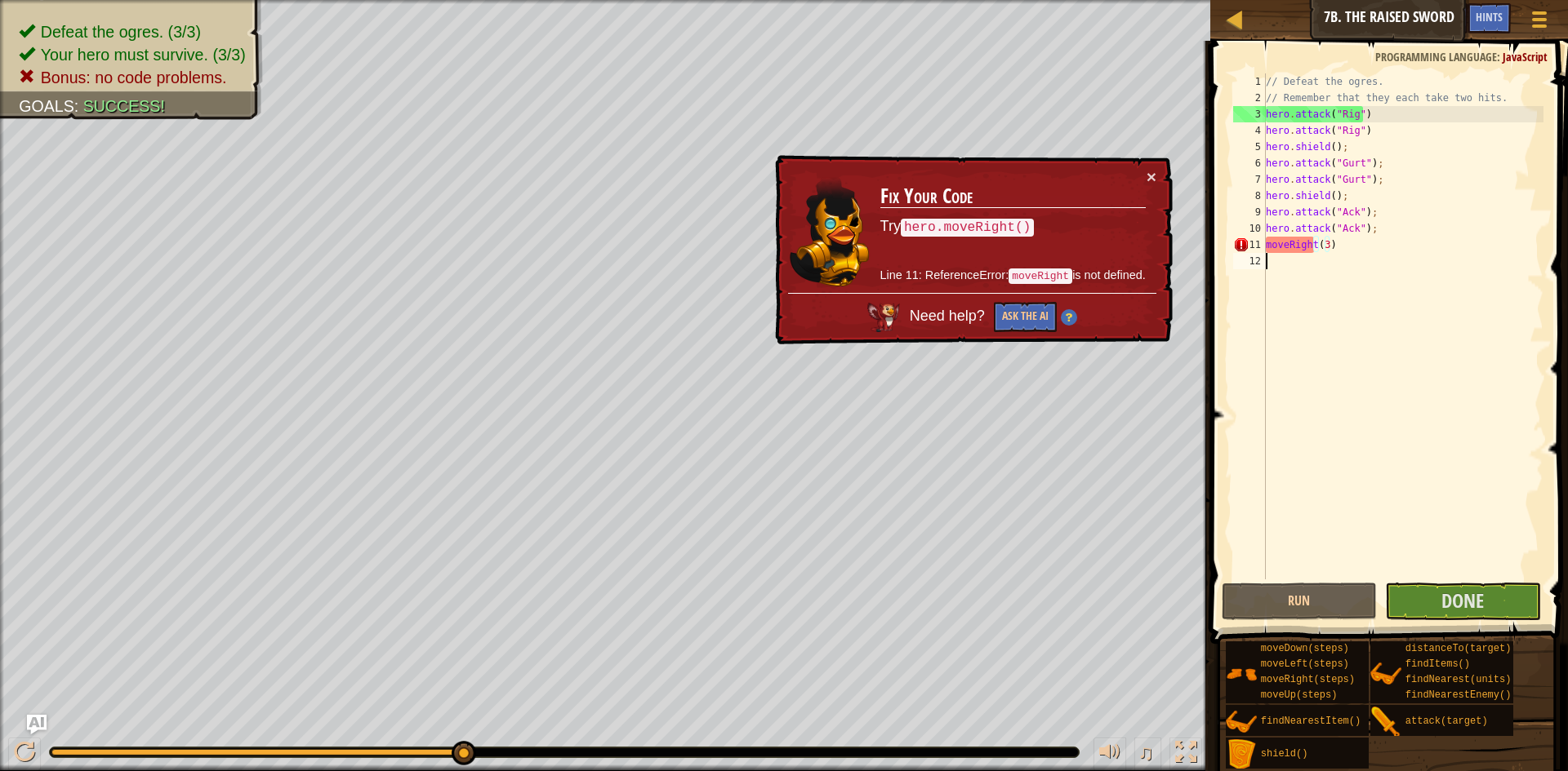
click at [1349, 254] on div "// Defeat the ogres. // Remember that they each take two hits. hero . attack ( …" at bounding box center [1403, 343] width 282 height 539
click at [1349, 245] on div "// Defeat the ogres. // Remember that they each take two hits. hero . attack ( …" at bounding box center [1403, 343] width 282 height 539
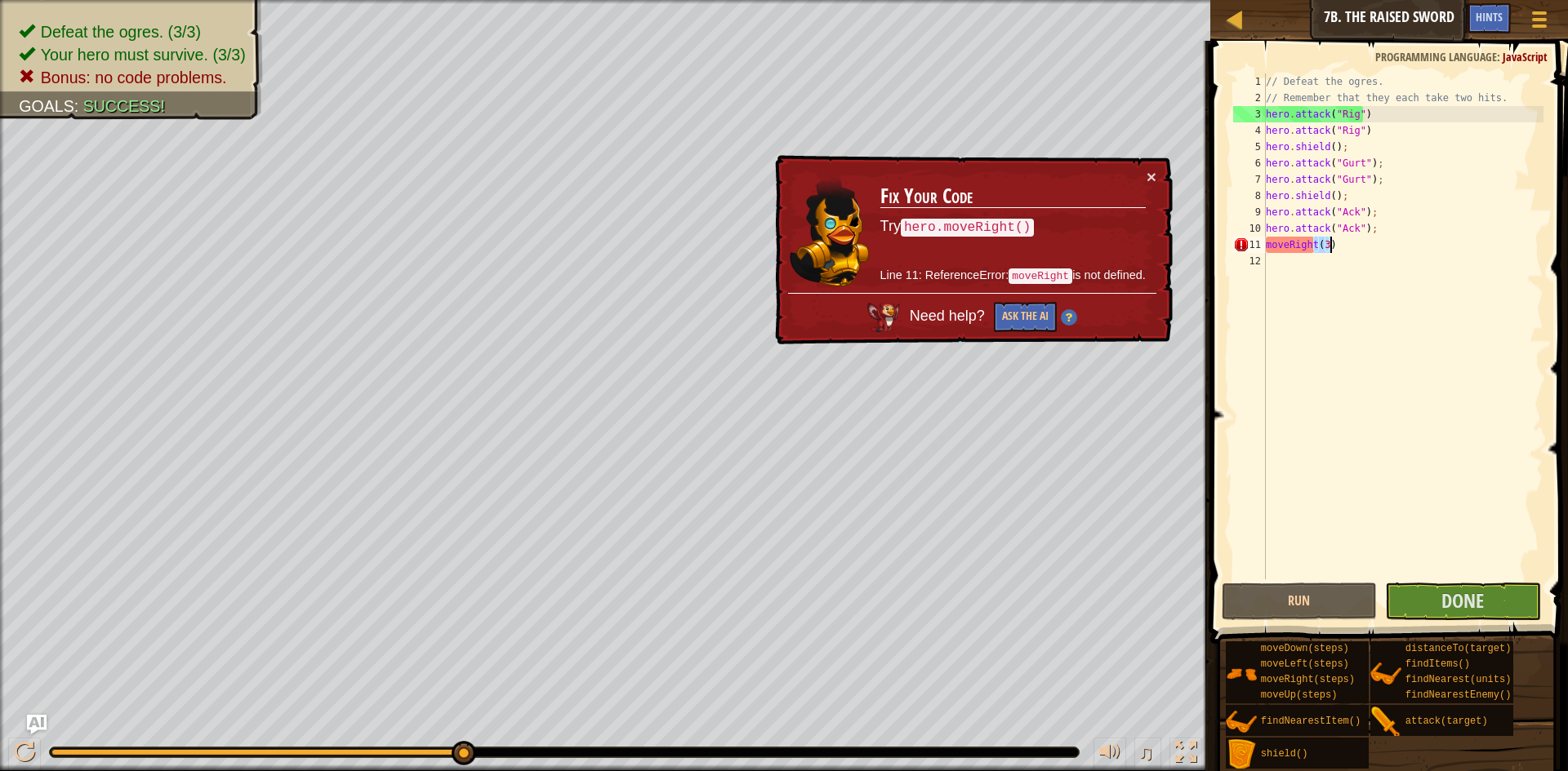
click at [1349, 245] on div "// Defeat the ogres. // Remember that they each take two hits. hero . attack ( …" at bounding box center [1403, 343] width 282 height 539
type textarea "moveRight(3)"
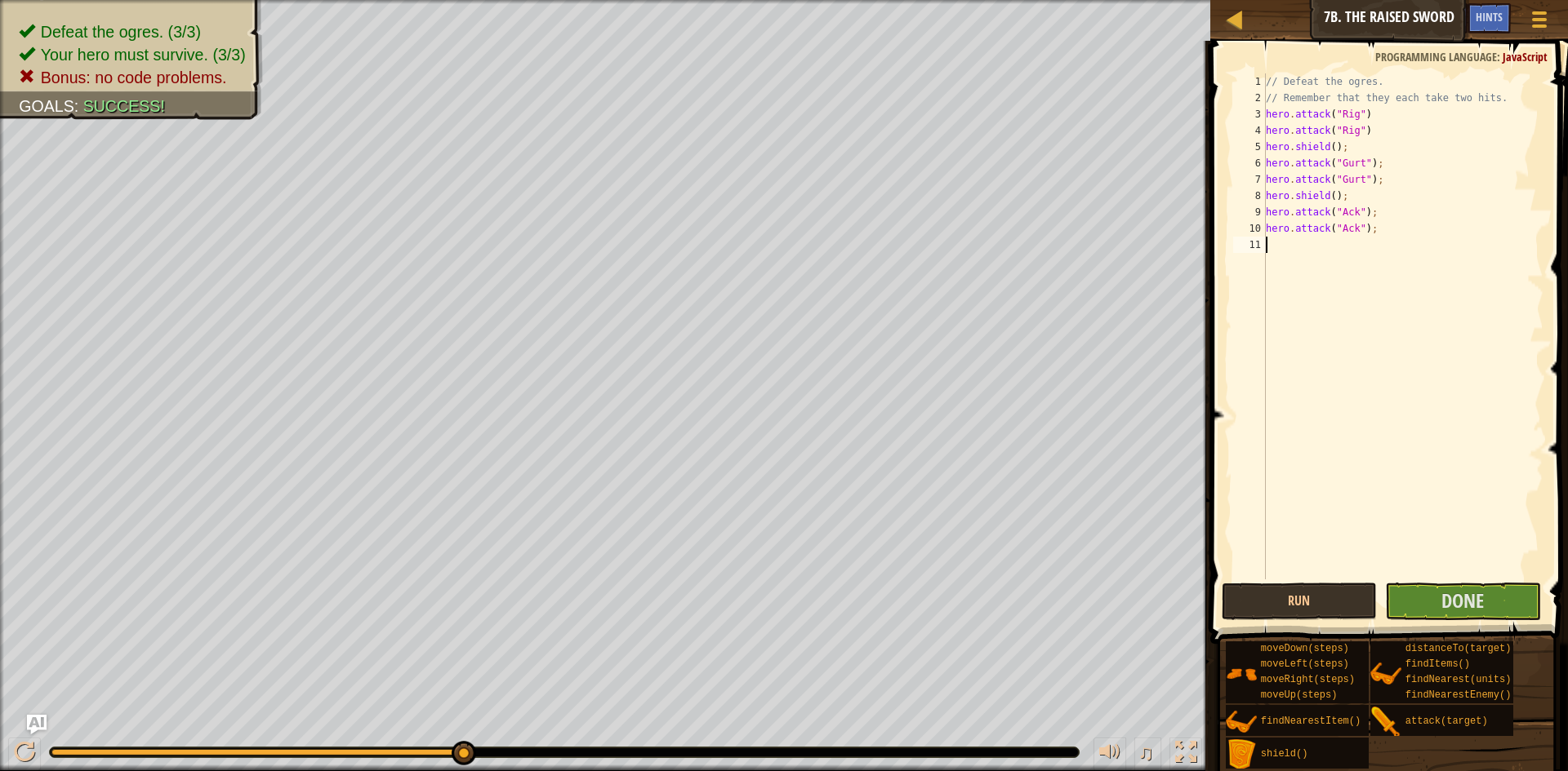
type textarea "h"
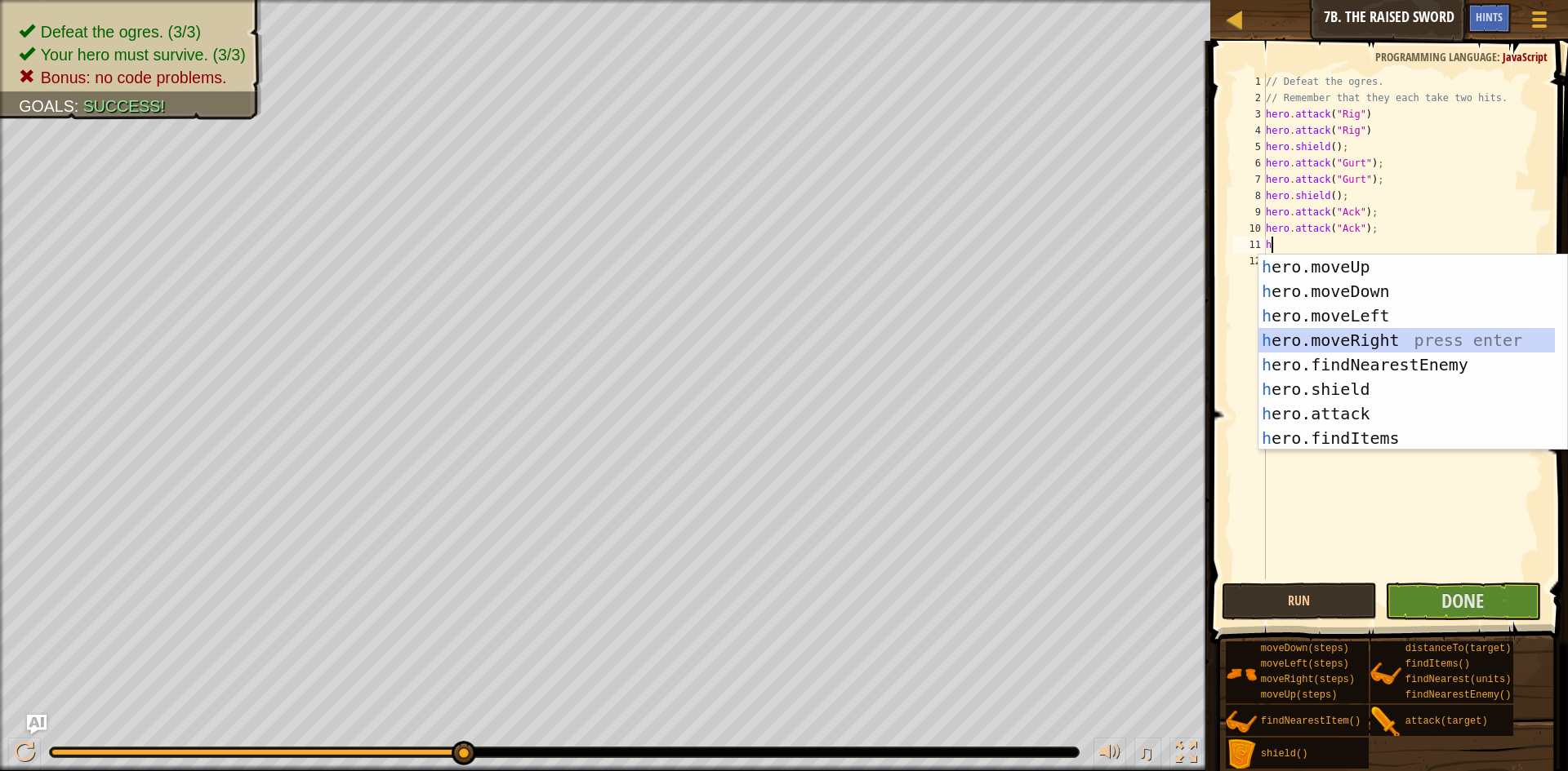
click at [1472, 333] on div "h ero.moveUp press enter h ero.moveDown press enter h ero.moveLeft press enter …" at bounding box center [1407, 377] width 296 height 245
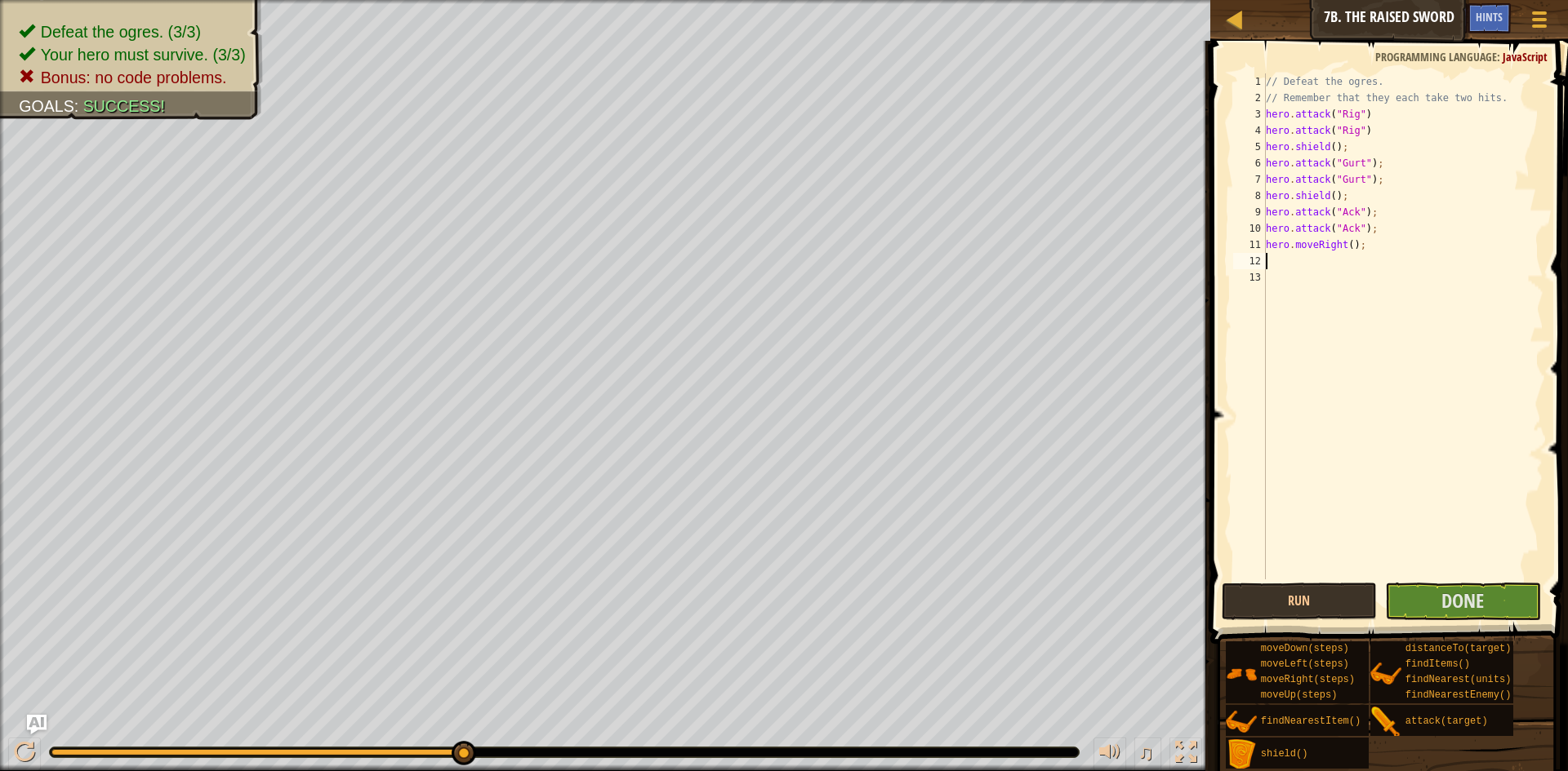
click at [1347, 244] on div "// Defeat the ogres. // Remember that they each take two hits. hero . attack ( …" at bounding box center [1403, 343] width 282 height 539
type textarea "hero.moveRight(3);"
click at [1498, 603] on button "Done" at bounding box center [1462, 601] width 156 height 37
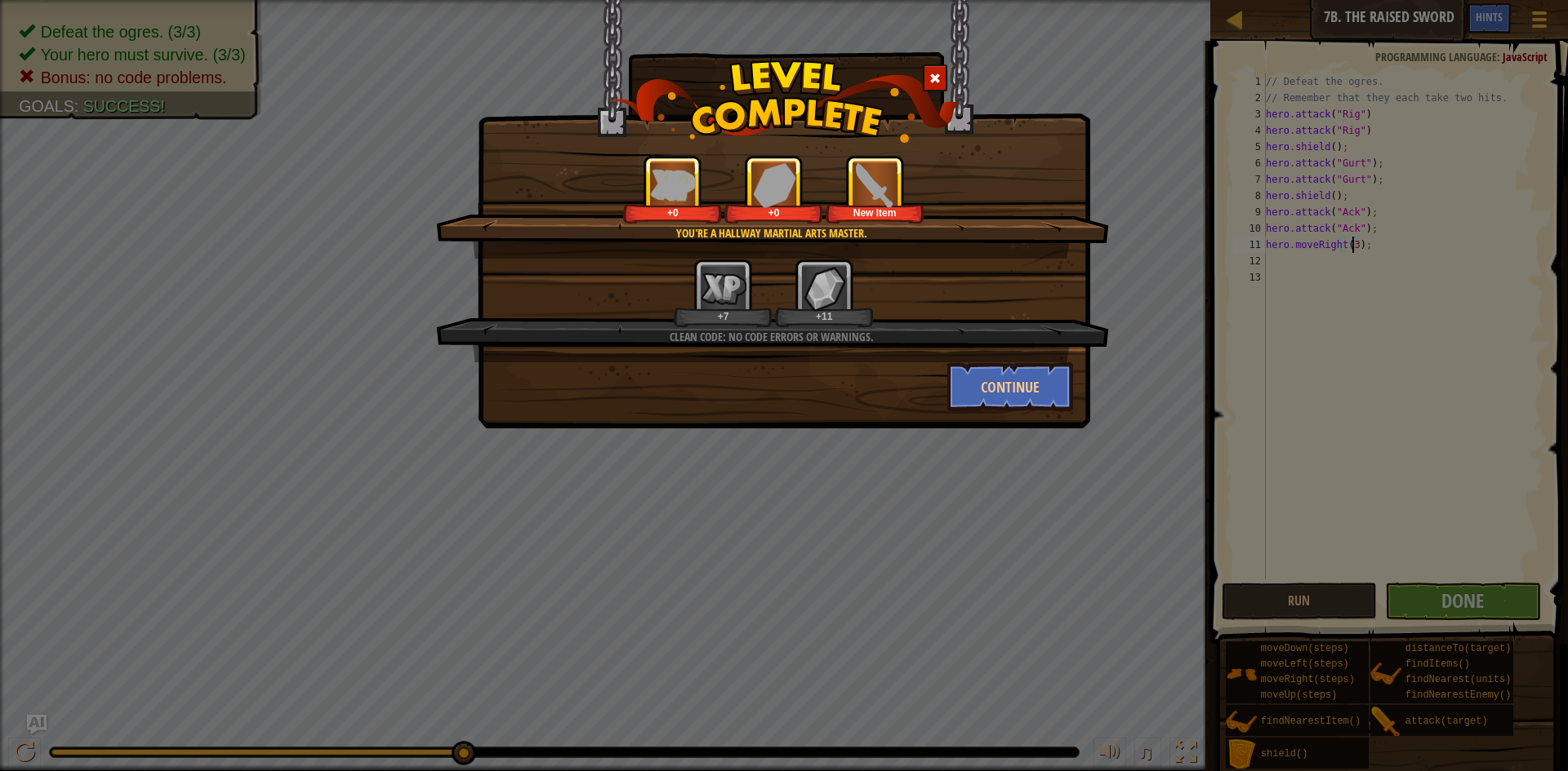
click at [932, 78] on span at bounding box center [934, 78] width 11 height 11
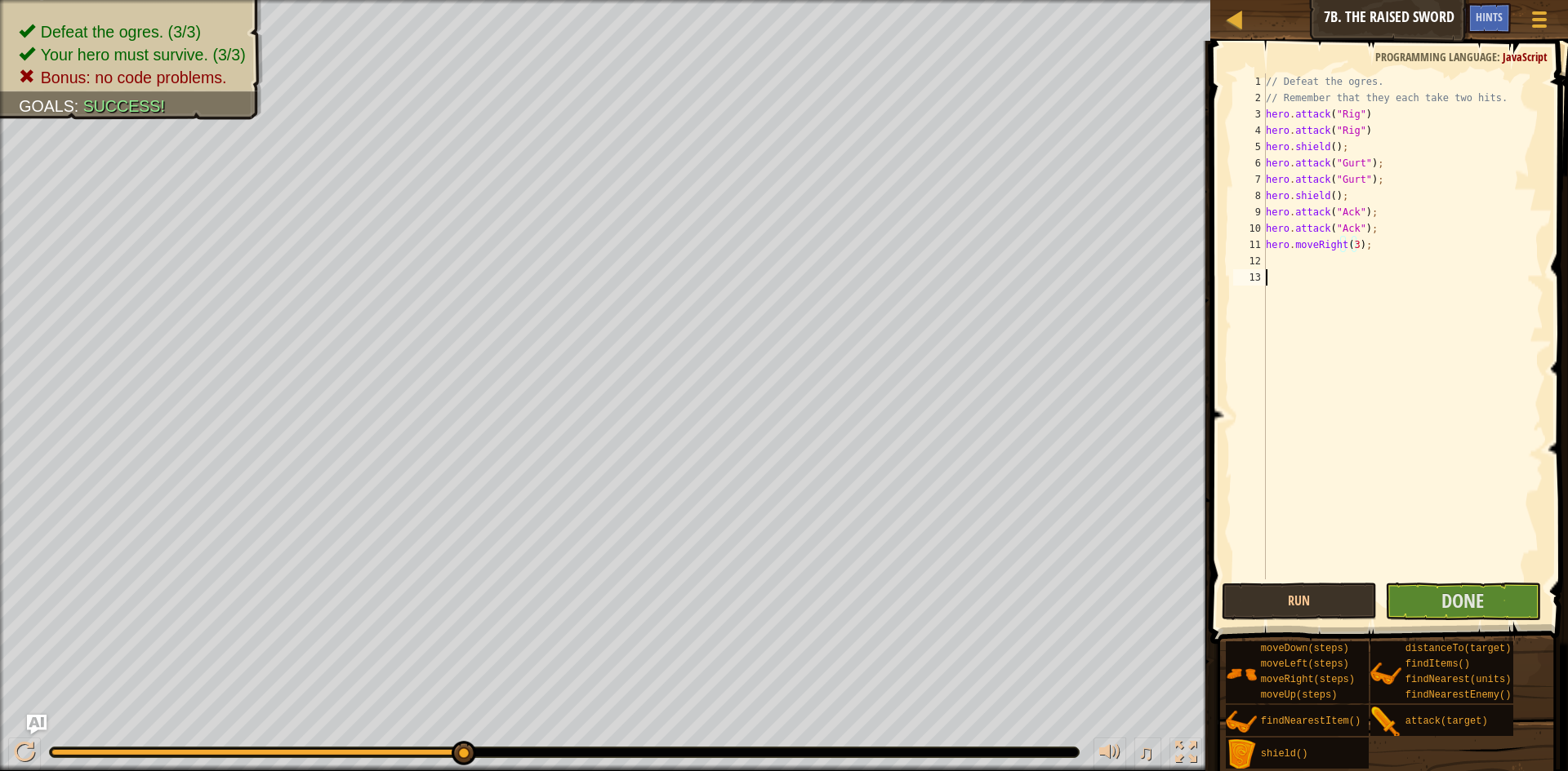
click at [1309, 577] on div "// Defeat the ogres. // Remember that they each take two hits. hero . attack ( …" at bounding box center [1403, 343] width 282 height 539
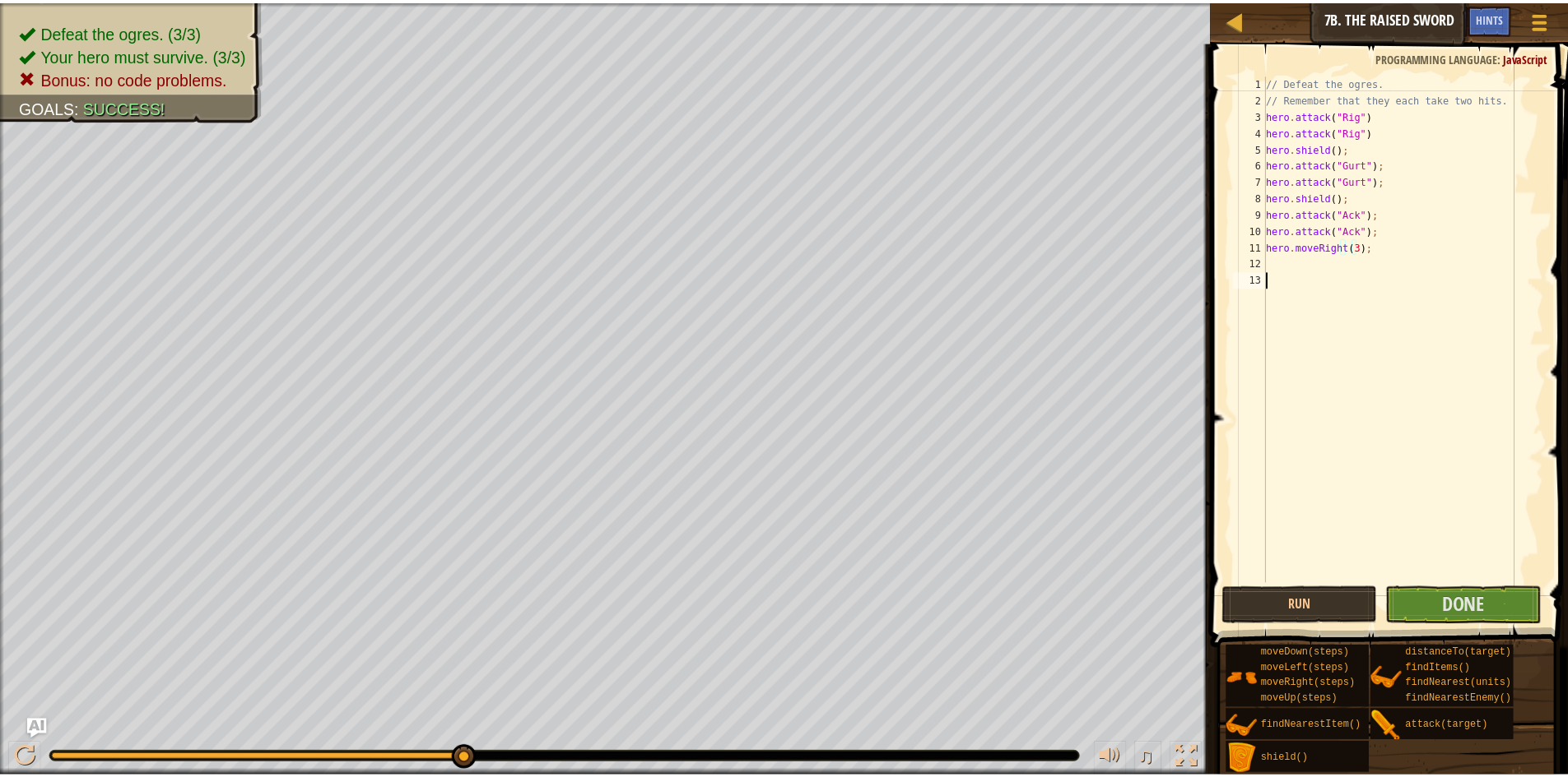
scroll to position [8, 0]
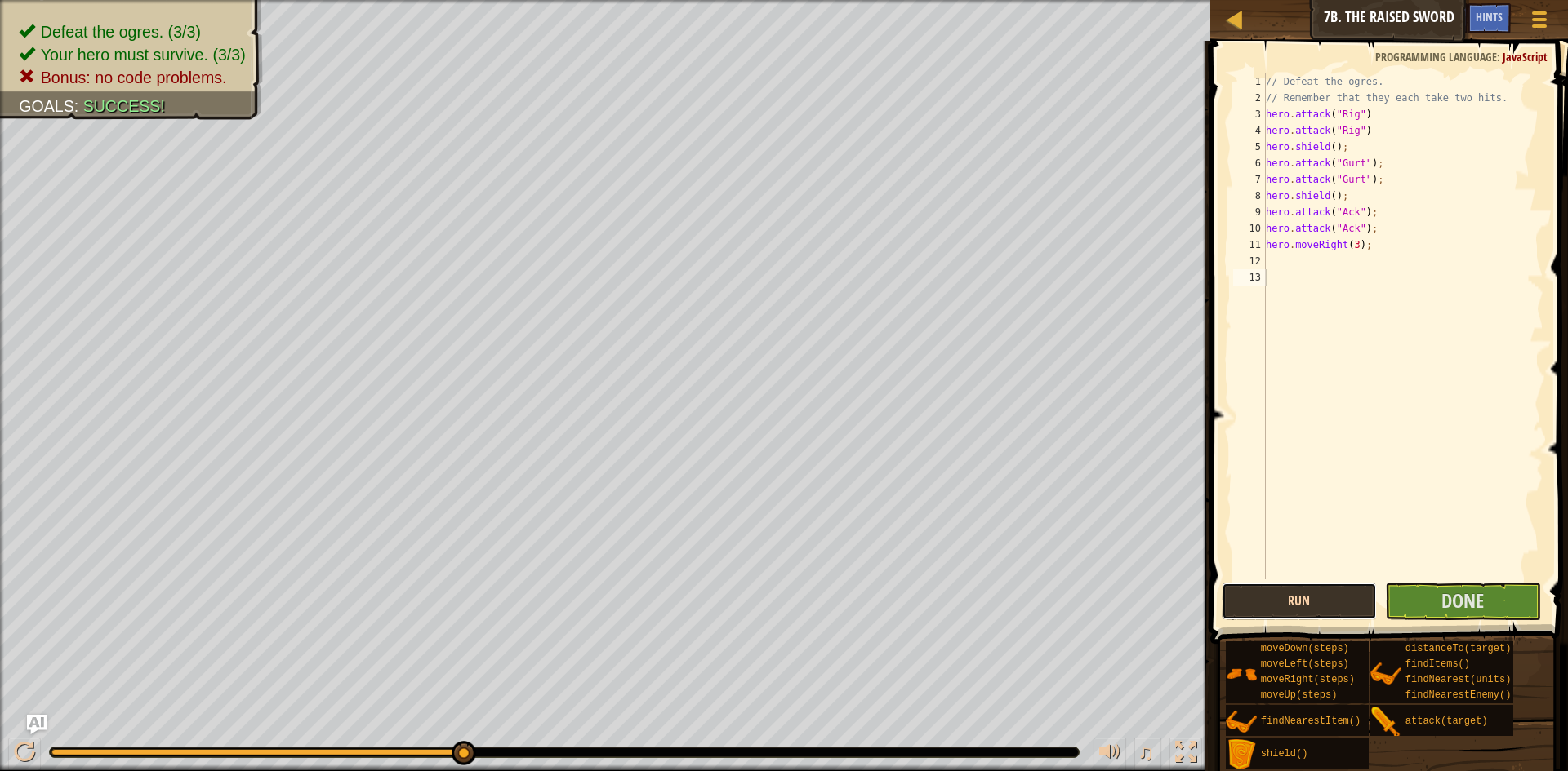
click at [1265, 598] on button "Run" at bounding box center [1299, 601] width 156 height 37
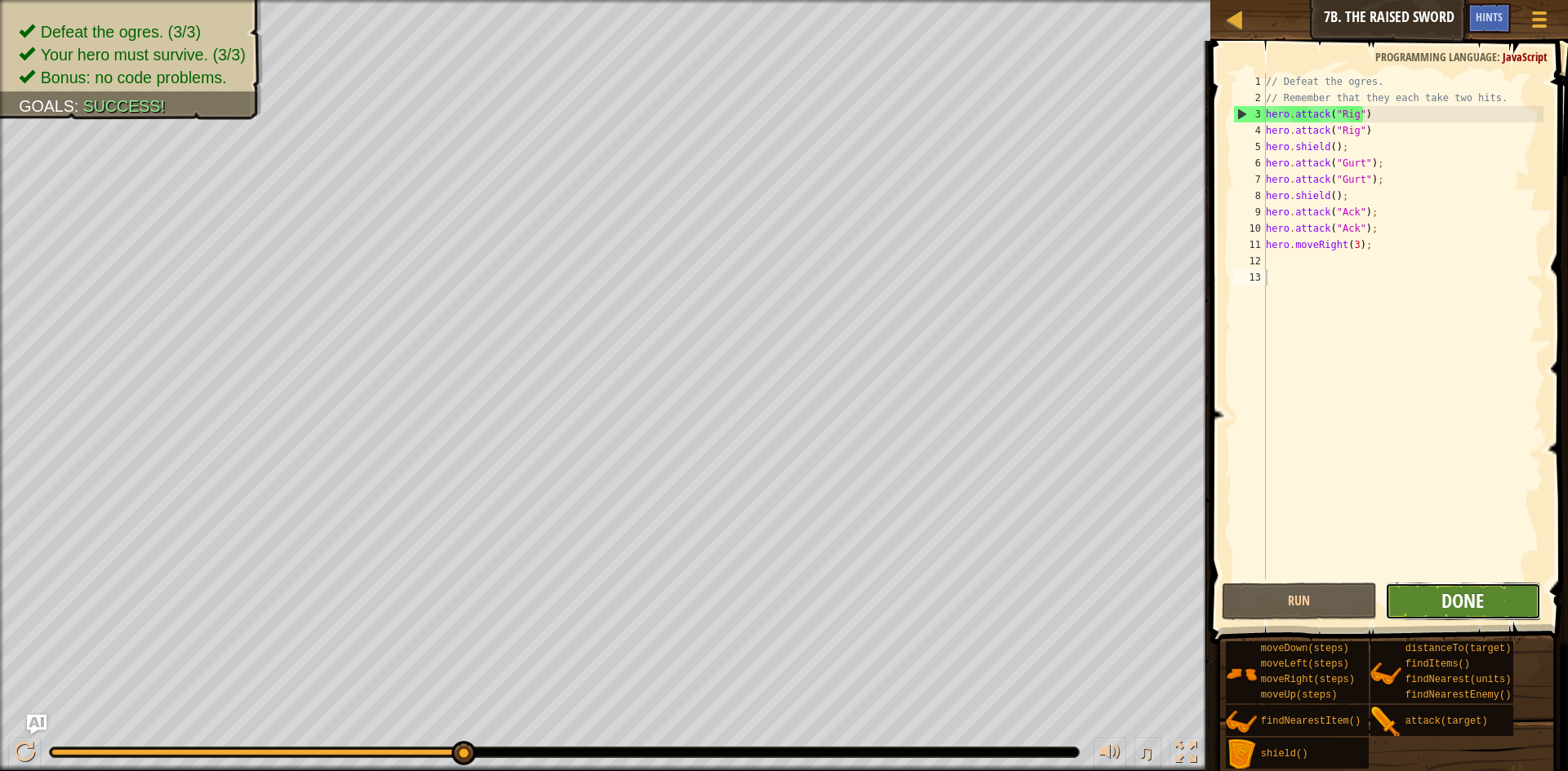
click at [1441, 604] on button "Done" at bounding box center [1462, 601] width 156 height 37
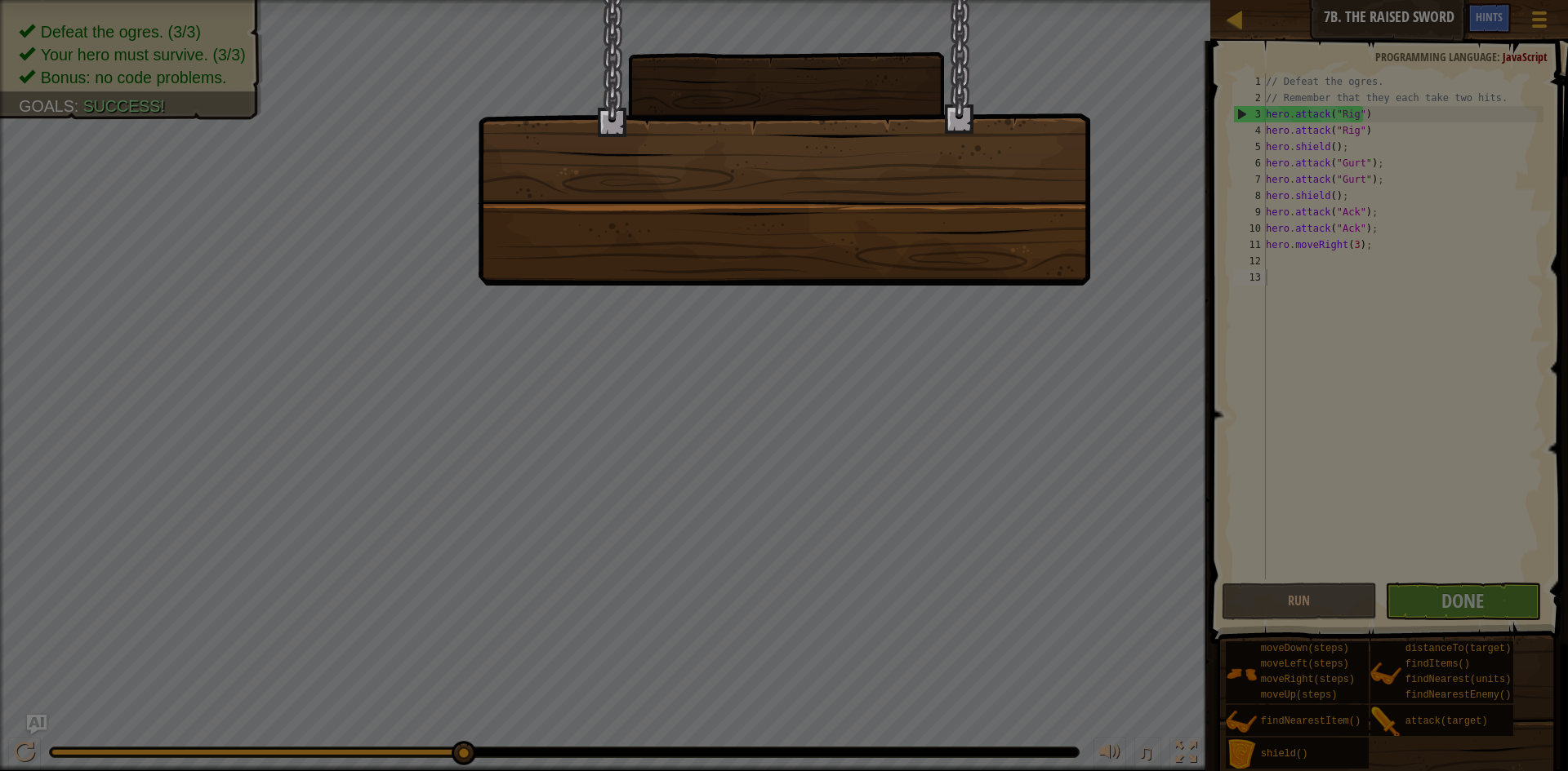
click at [1373, 418] on div at bounding box center [784, 385] width 1568 height 771
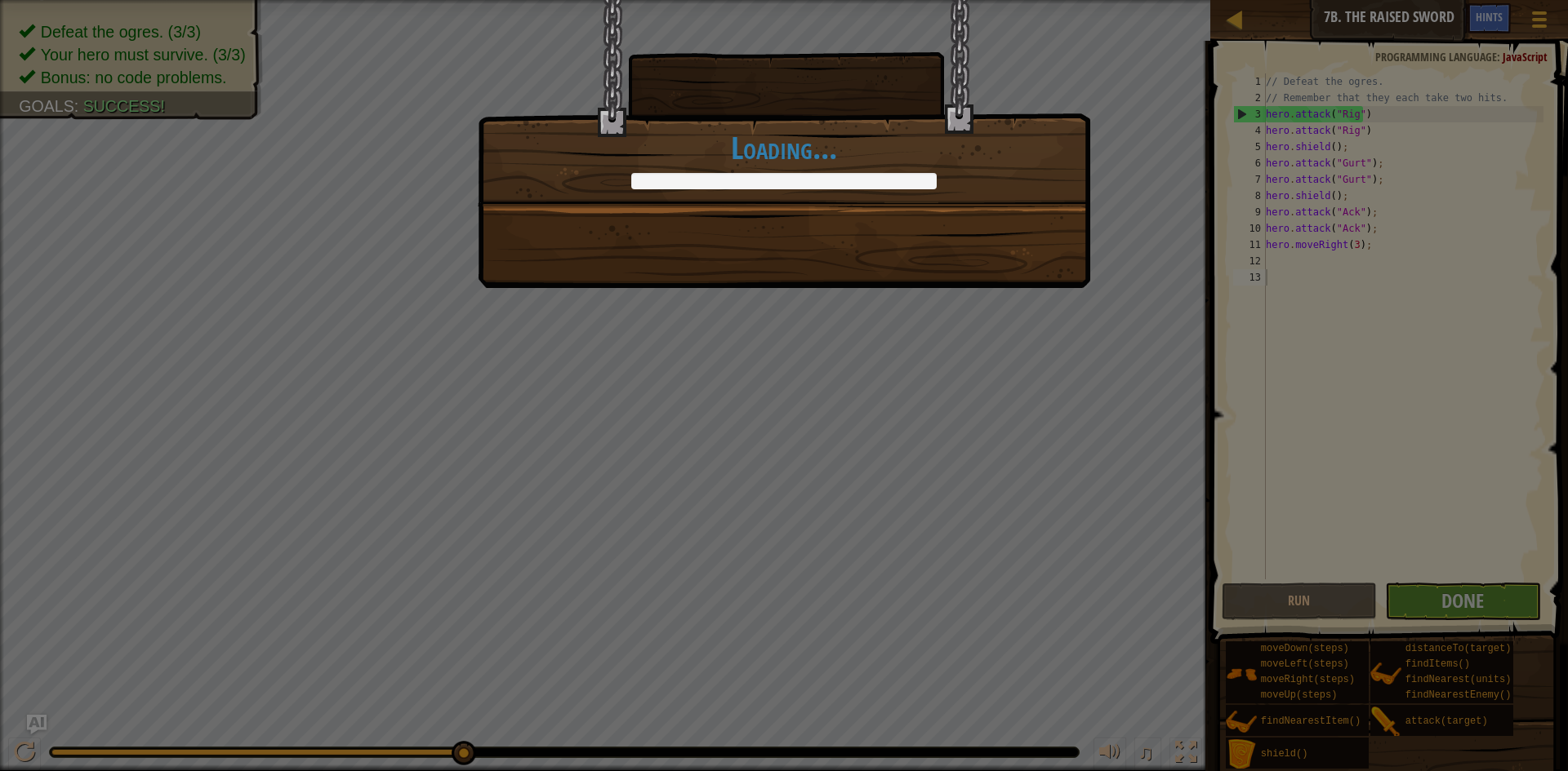
click at [1014, 328] on div "You're a hallway martial arts master. +0 +0 New Item Clean code: no code errors…" at bounding box center [784, 385] width 1568 height 771
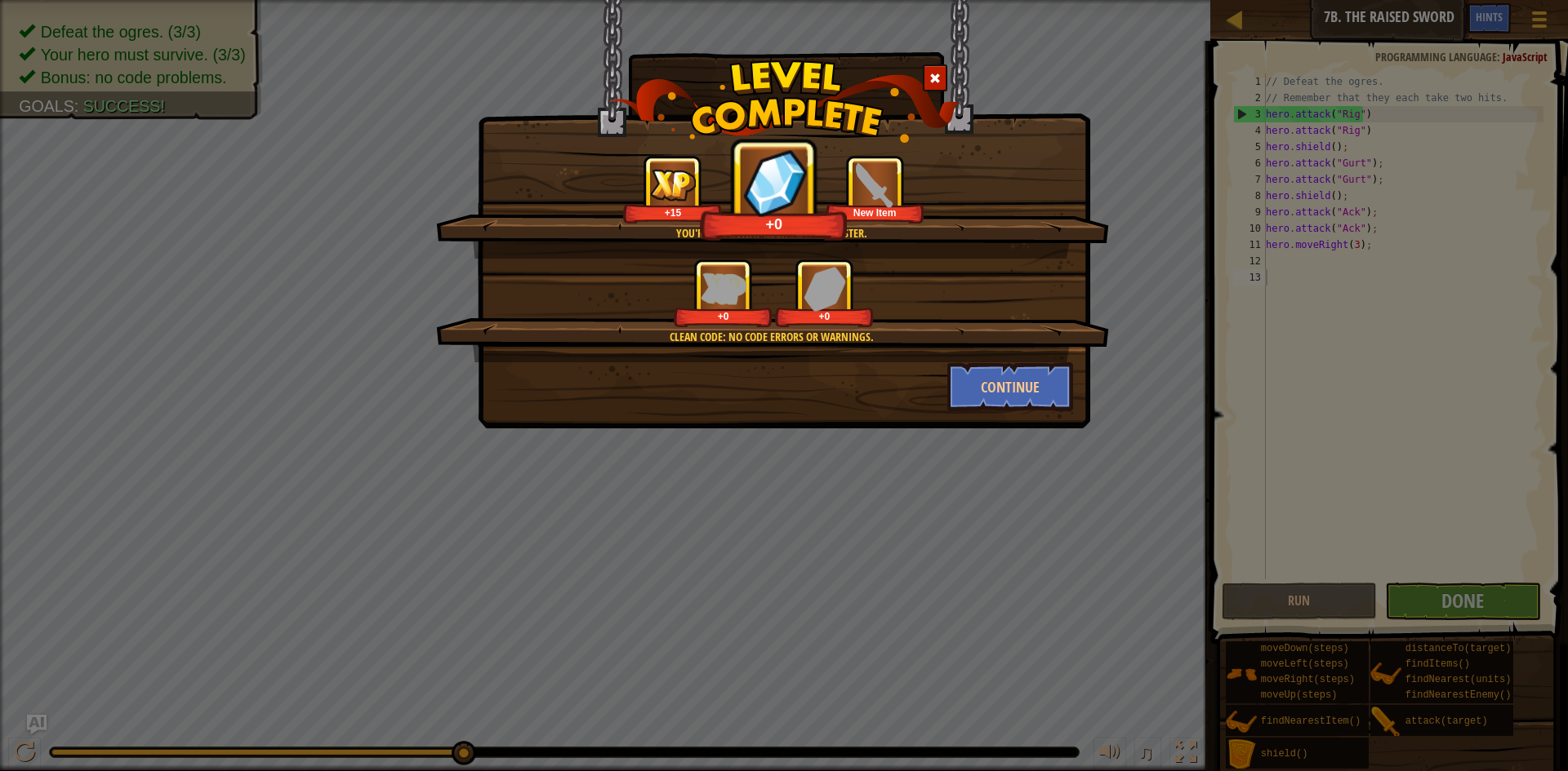
click at [992, 323] on div "+0 +0" at bounding box center [773, 293] width 634 height 69
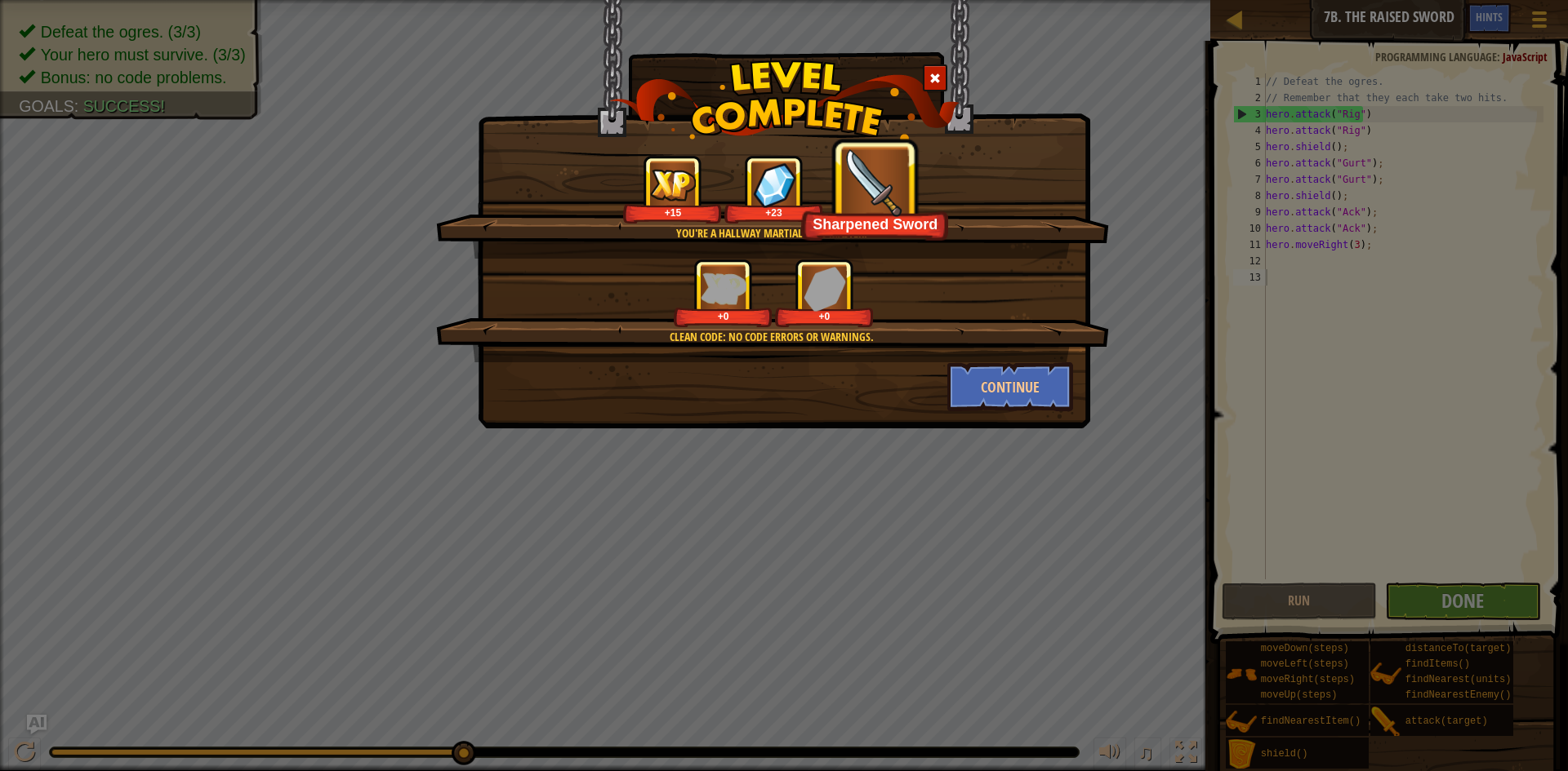
click at [992, 323] on div "+0 +0" at bounding box center [773, 293] width 634 height 69
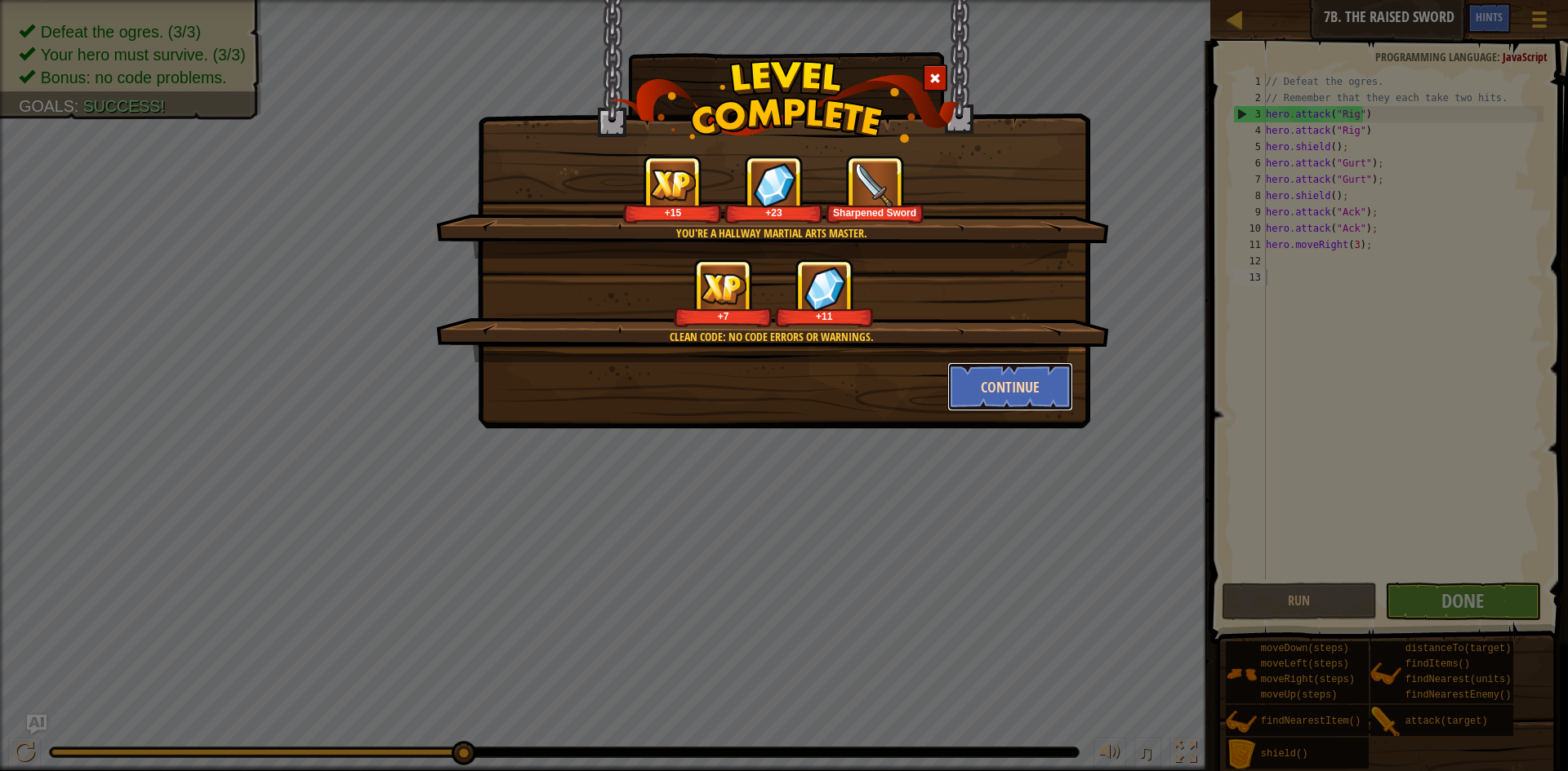
click at [999, 396] on button "Continue" at bounding box center [1010, 386] width 126 height 49
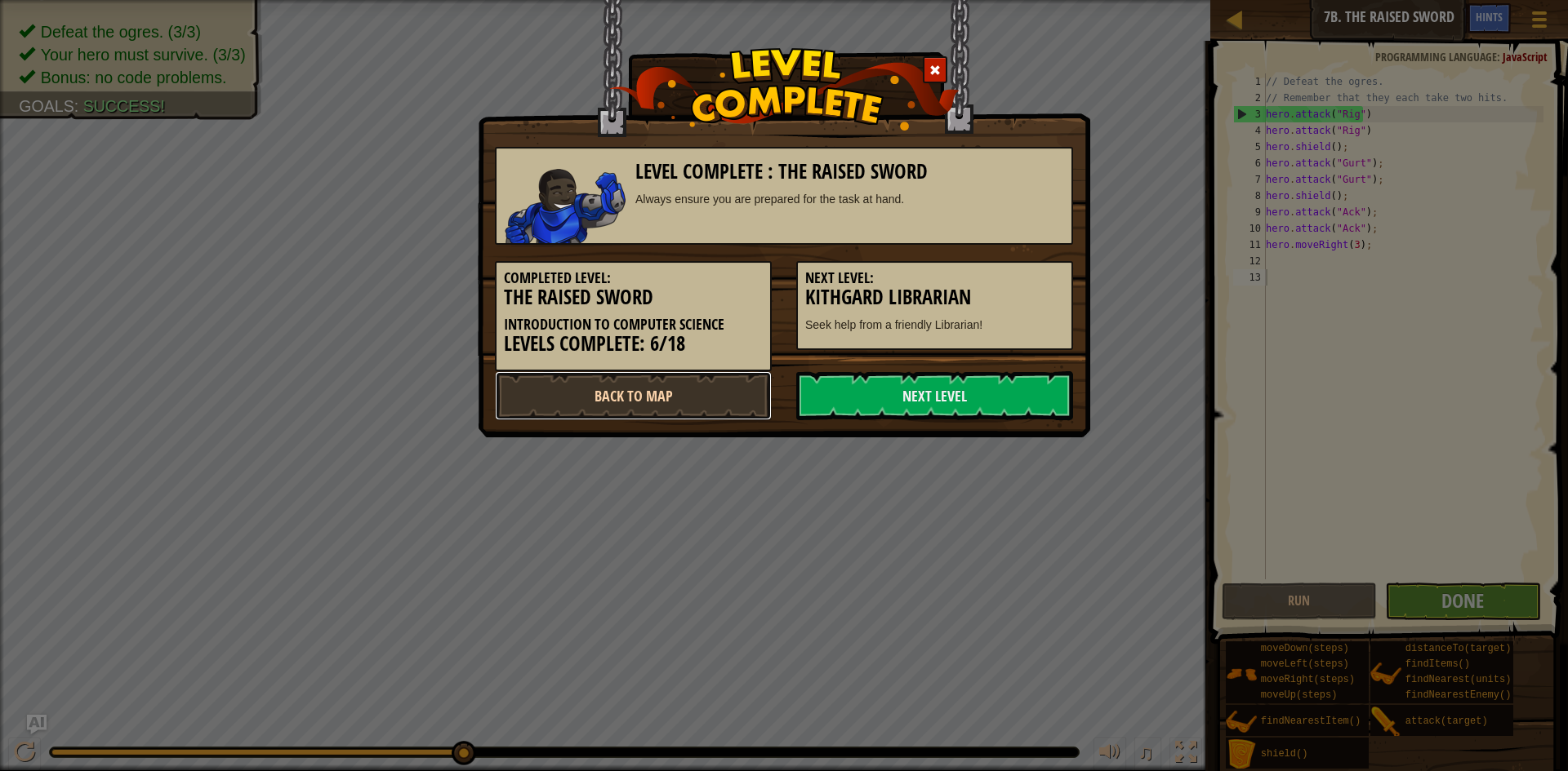
click at [689, 403] on link "Back to Map" at bounding box center [634, 396] width 277 height 49
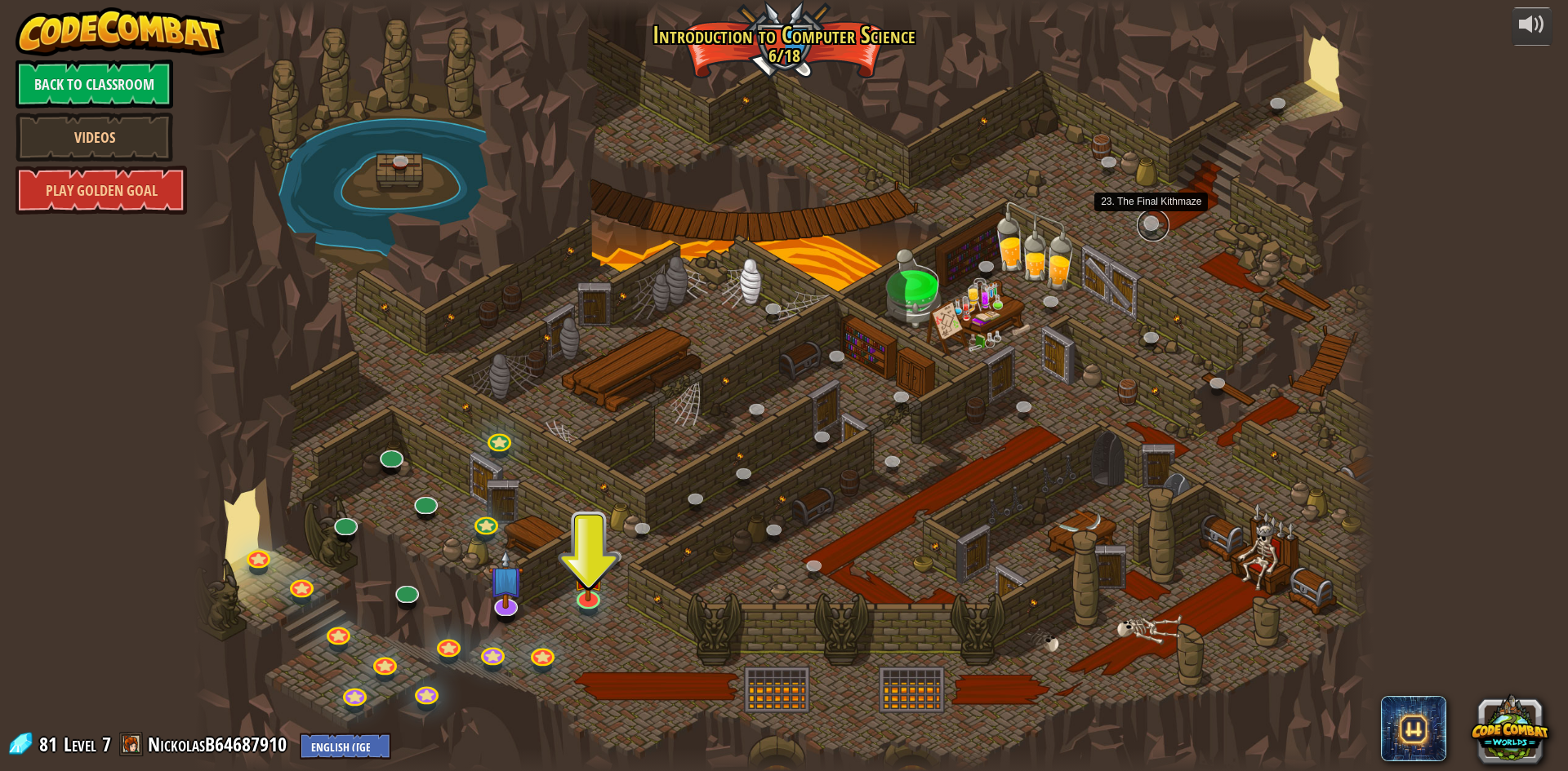
click at [1139, 222] on link at bounding box center [1152, 225] width 32 height 32
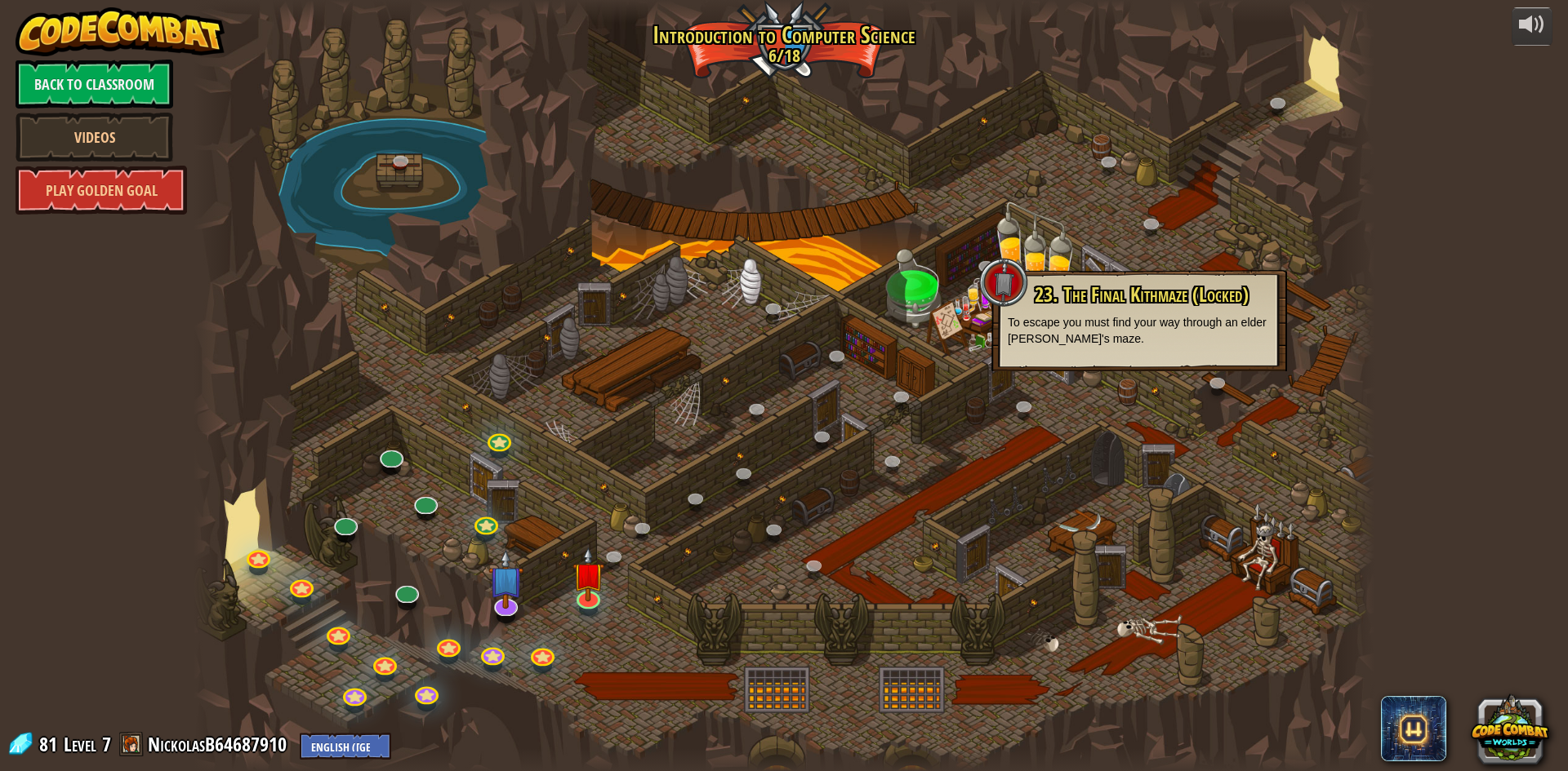
click at [1236, 245] on div at bounding box center [784, 385] width 1181 height 771
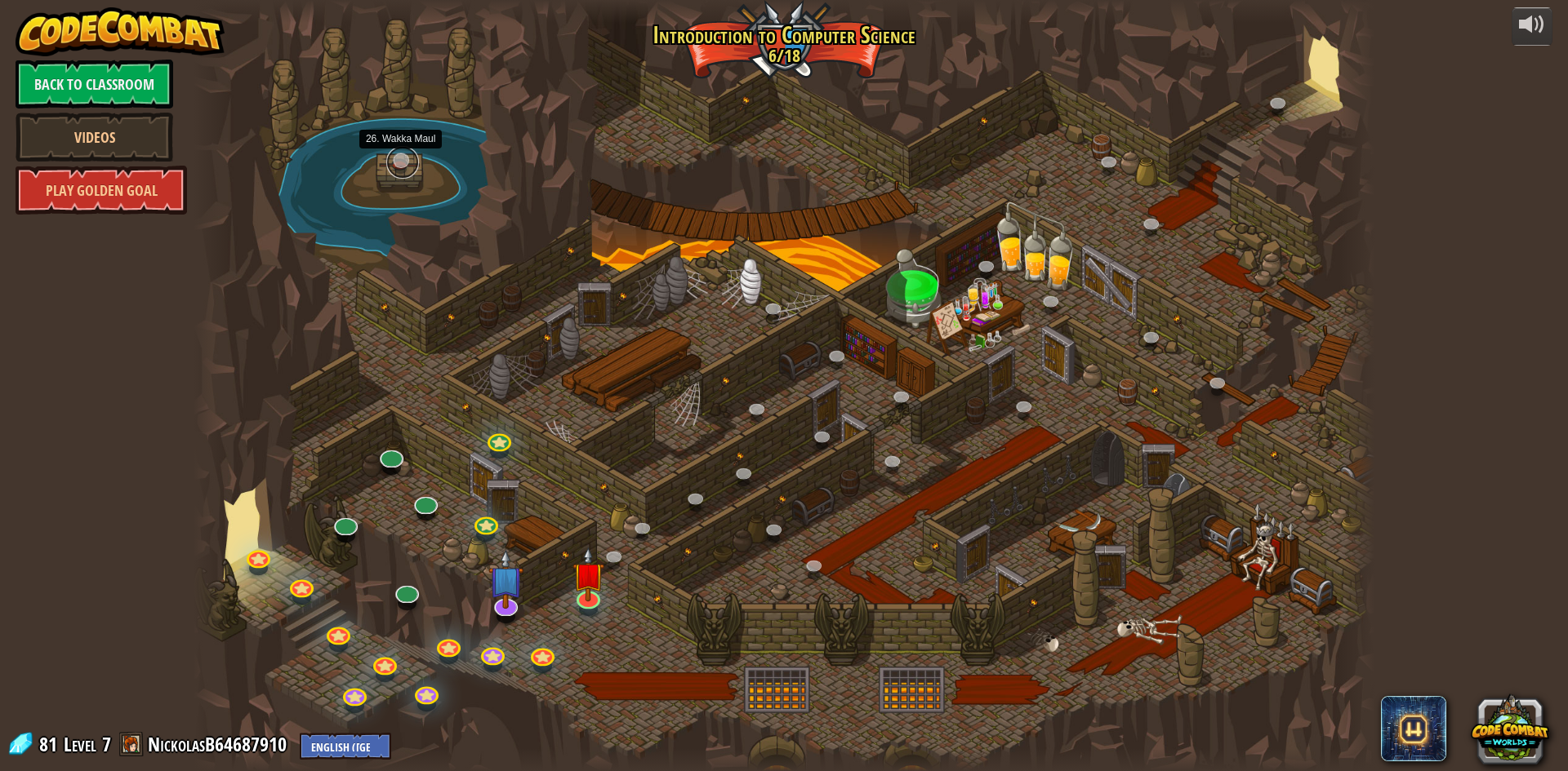
click at [402, 159] on link at bounding box center [402, 162] width 32 height 32
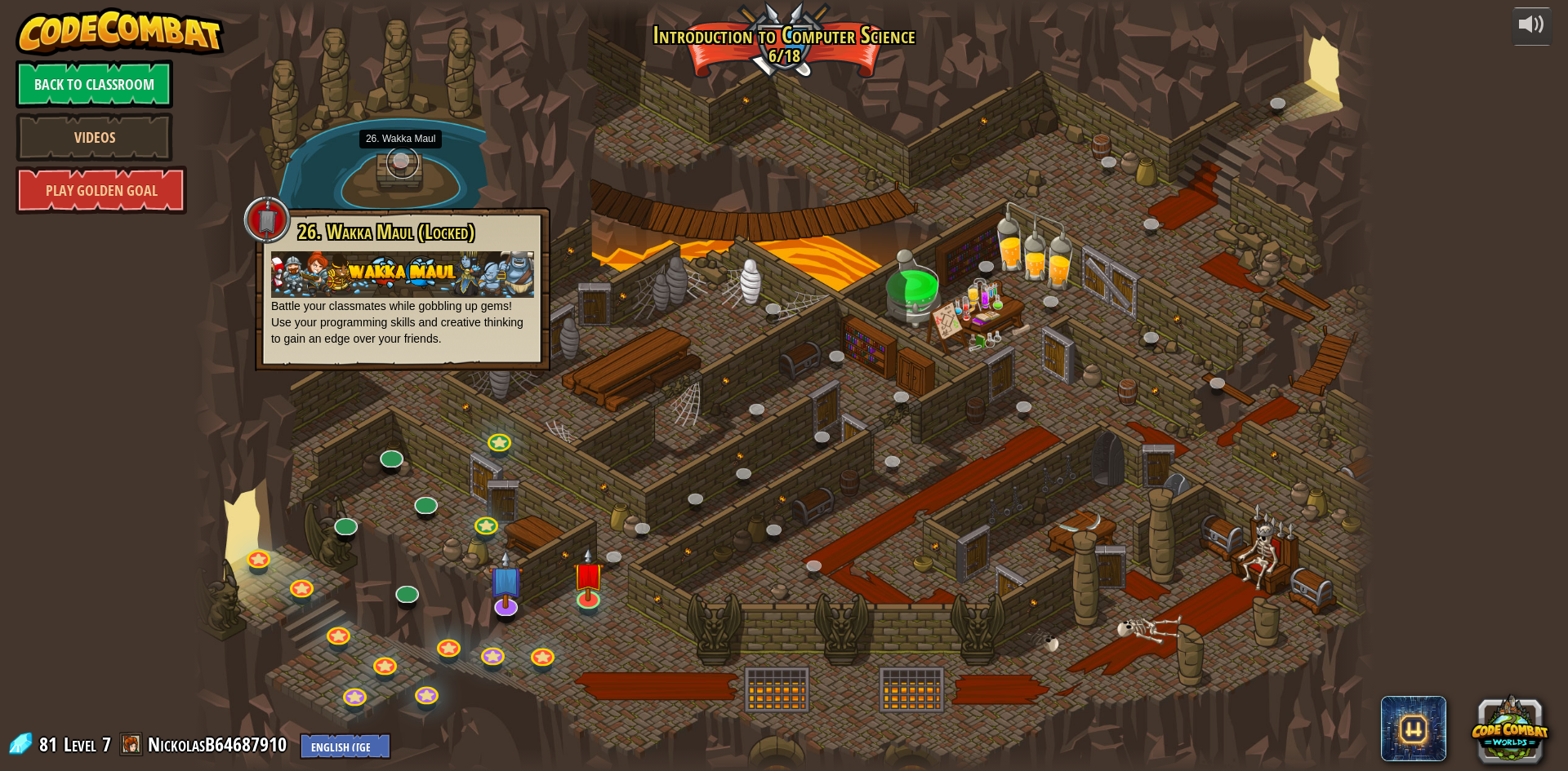
click at [403, 162] on link at bounding box center [402, 162] width 32 height 32
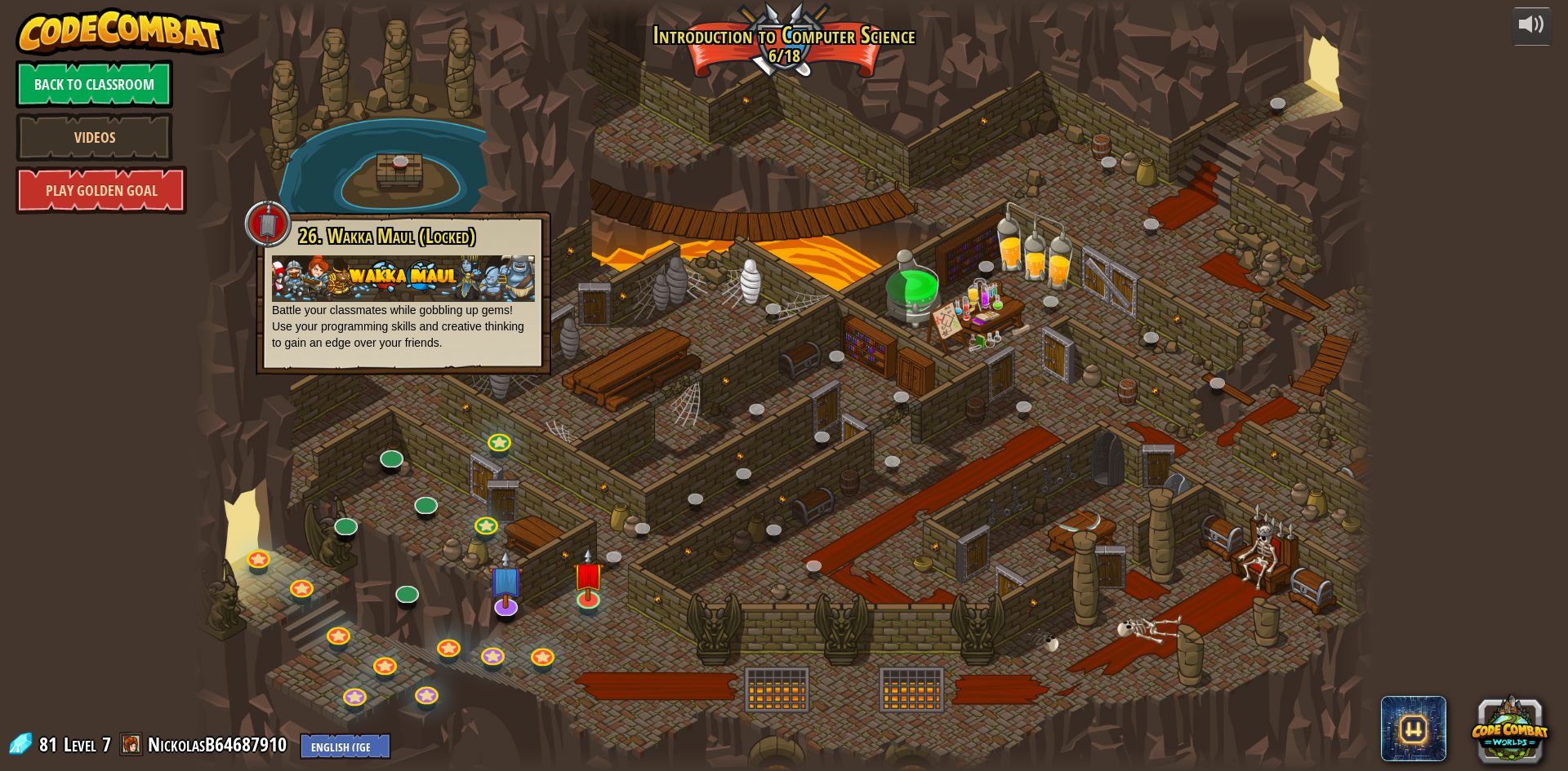
click at [154, 208] on link "Play Golden Goal" at bounding box center [100, 189] width 171 height 49
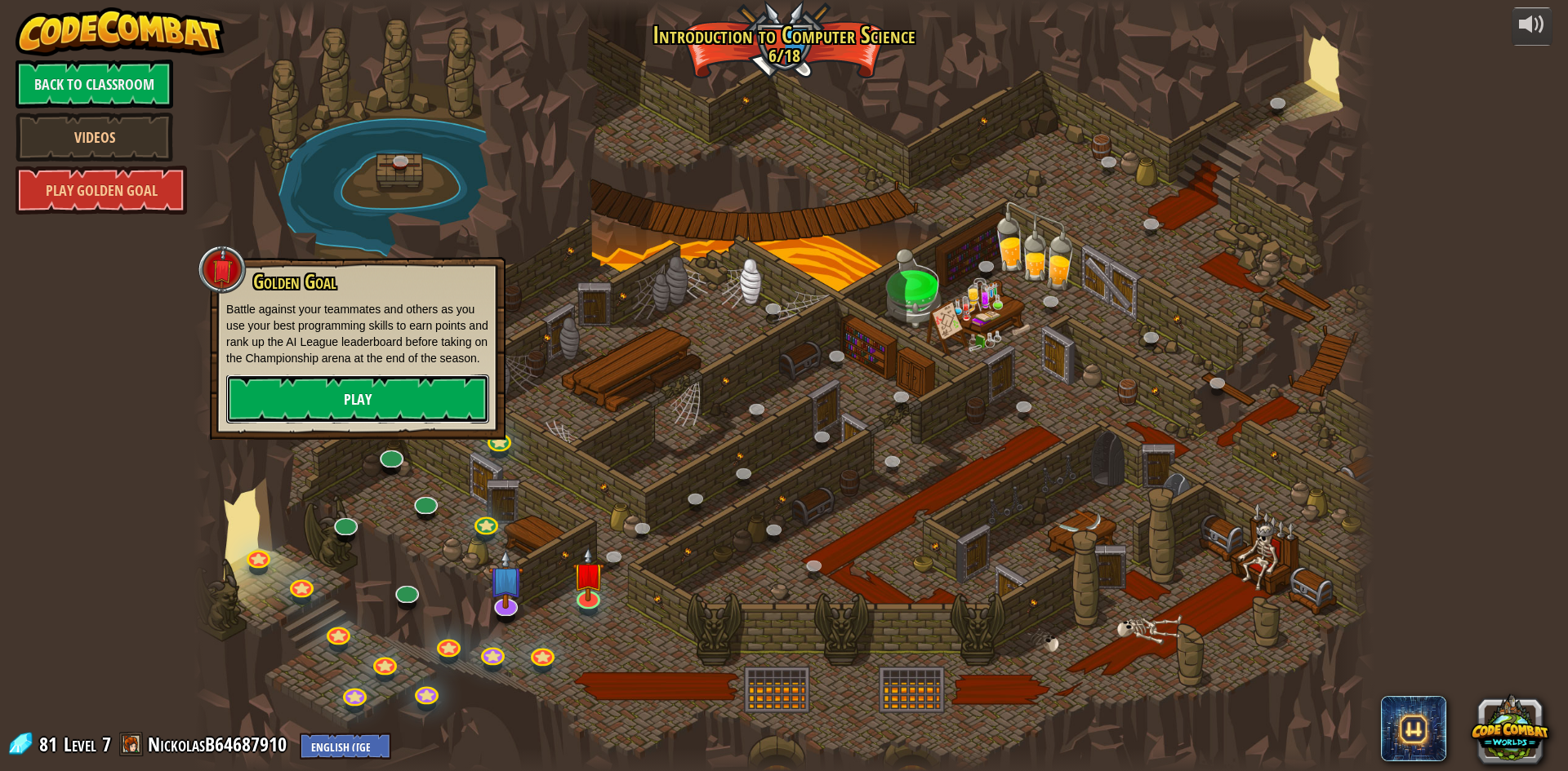
click at [448, 396] on link "Play" at bounding box center [357, 398] width 263 height 49
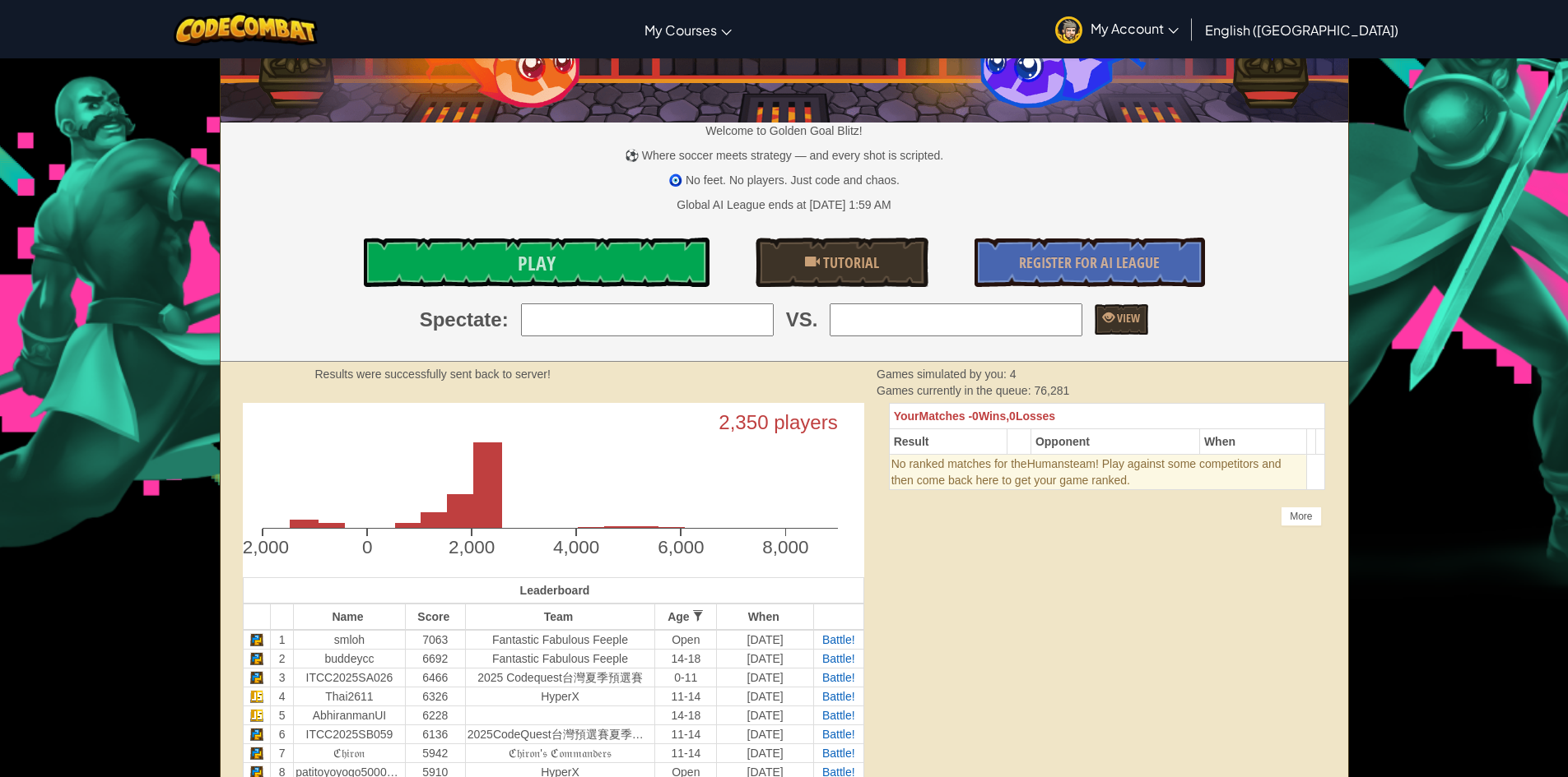
scroll to position [82, 0]
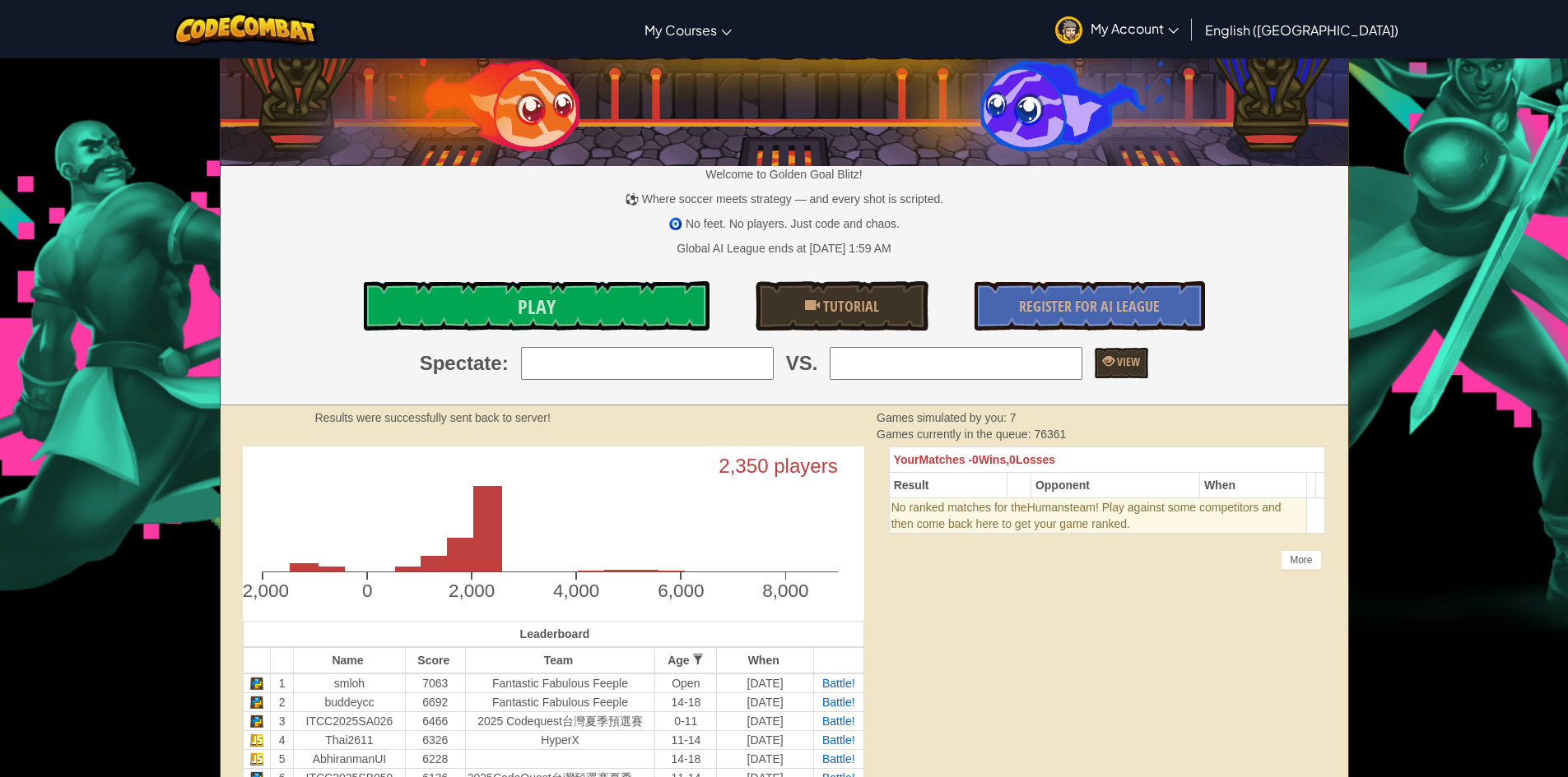
click at [877, 370] on input "search" at bounding box center [955, 364] width 252 height 33
type input "valare_b"
click at [1058, 367] on input "valare_b" at bounding box center [955, 364] width 252 height 33
click at [1058, 368] on input "valare_b" at bounding box center [955, 364] width 252 height 33
click at [1059, 362] on input "valare_b" at bounding box center [955, 364] width 252 height 33
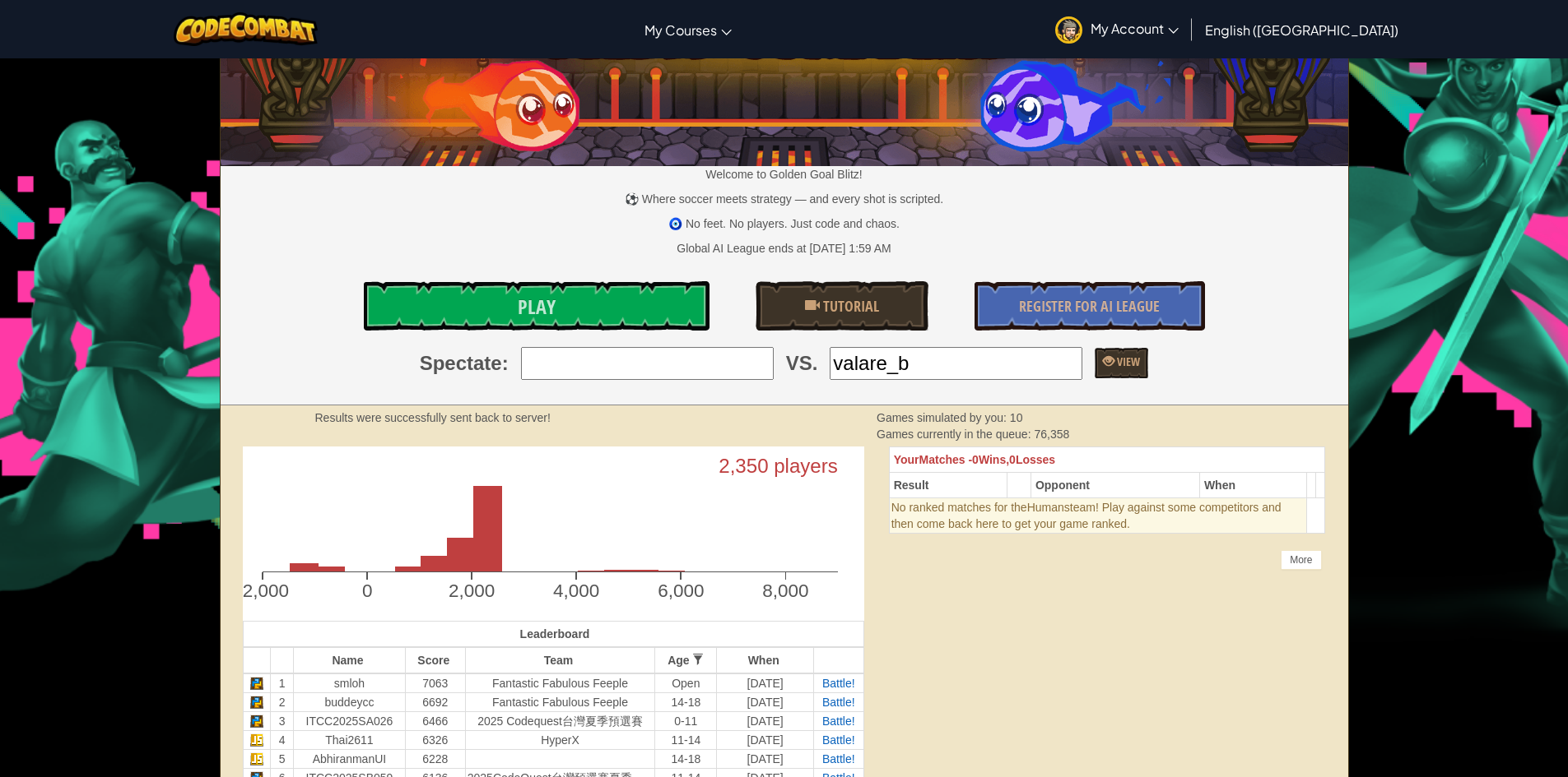
click at [988, 358] on input "valare_b" at bounding box center [955, 364] width 252 height 33
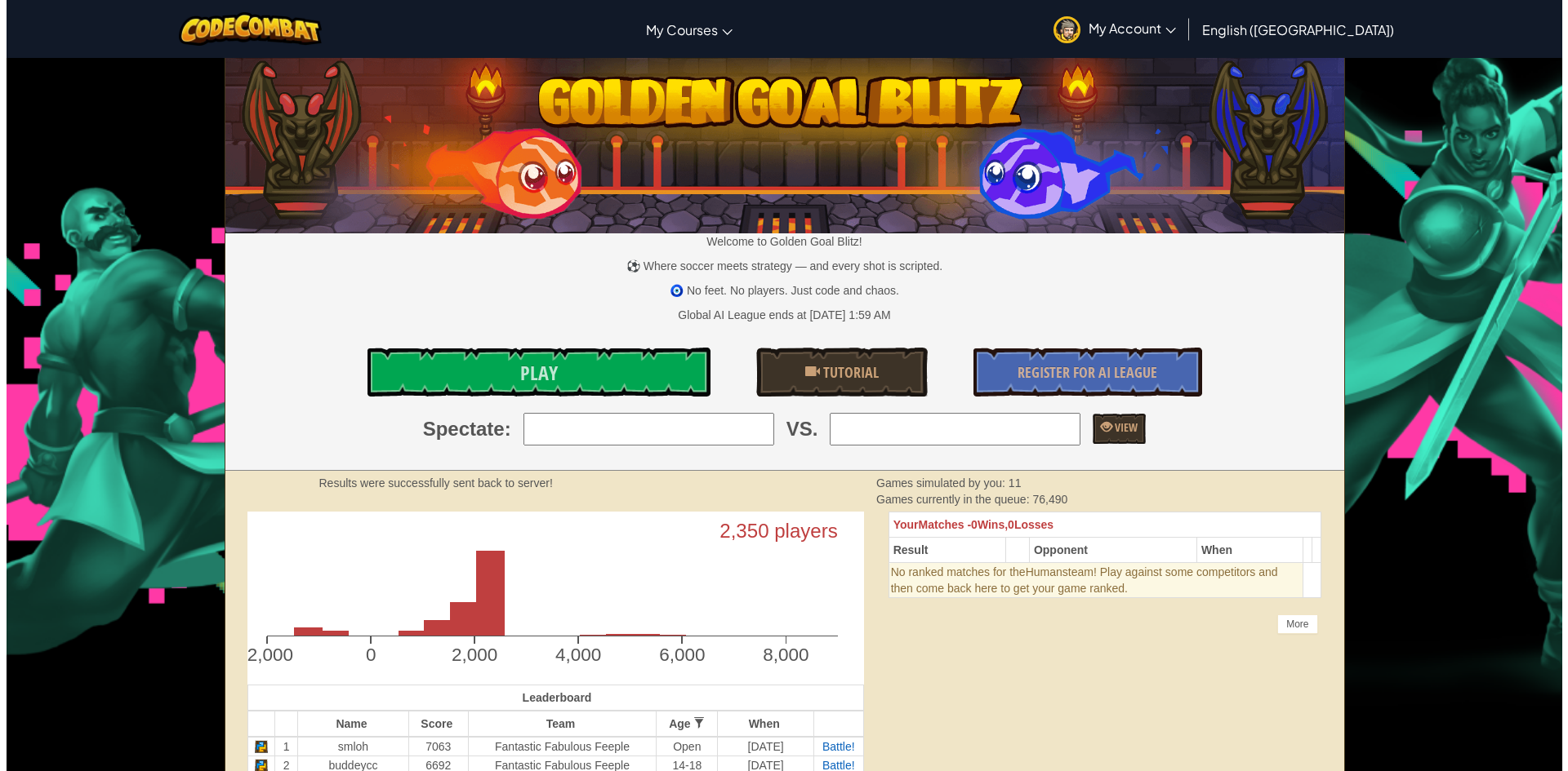
scroll to position [0, 0]
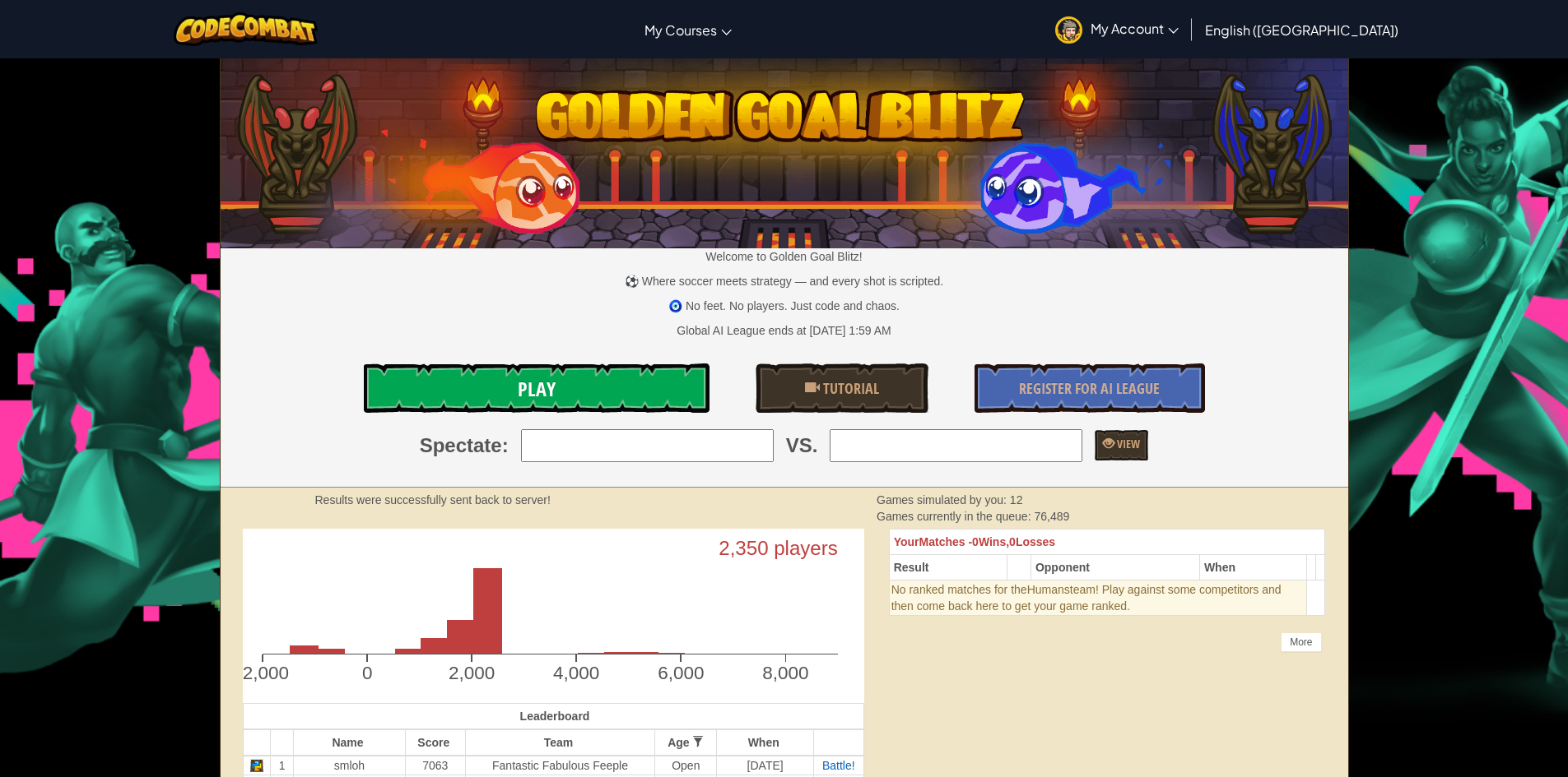
click at [619, 404] on link "Play" at bounding box center [536, 388] width 346 height 49
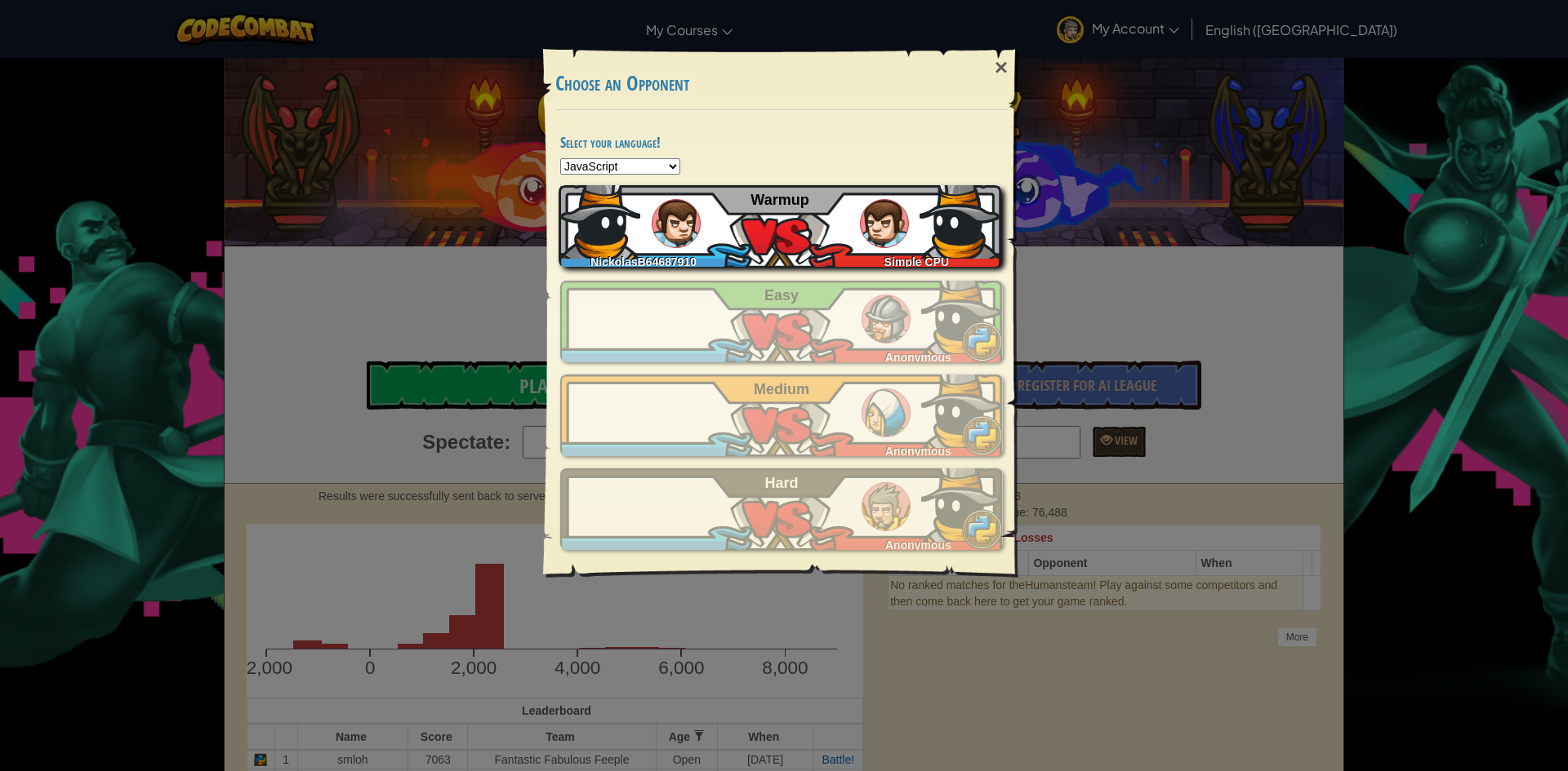
click at [875, 243] on img at bounding box center [884, 223] width 49 height 49
